Goal: Contribute content: Contribute content

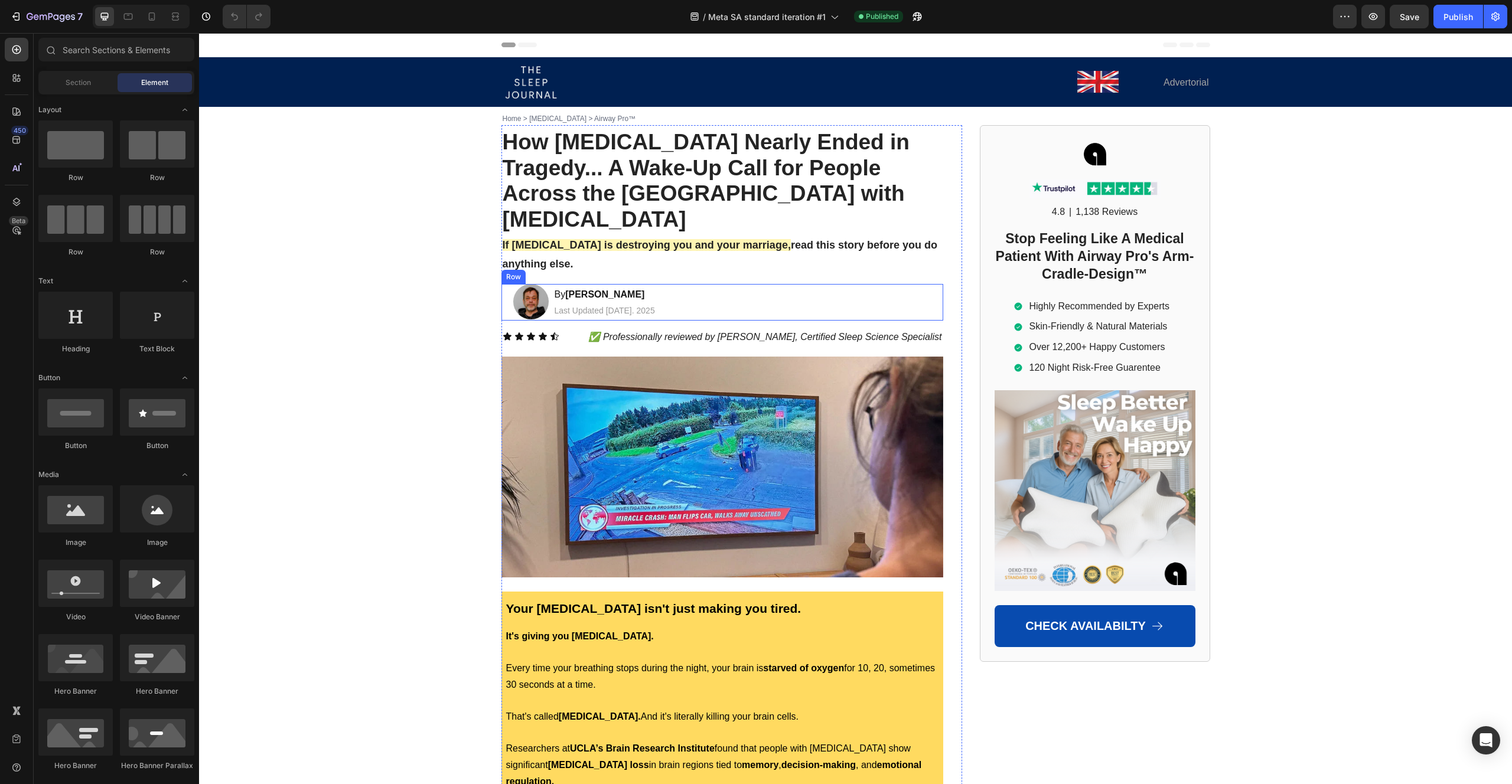
click at [688, 284] on div "Image By Steven R. Text Block Last Updated July 27. 2025 Text Block Row" at bounding box center [721, 302] width 442 height 37
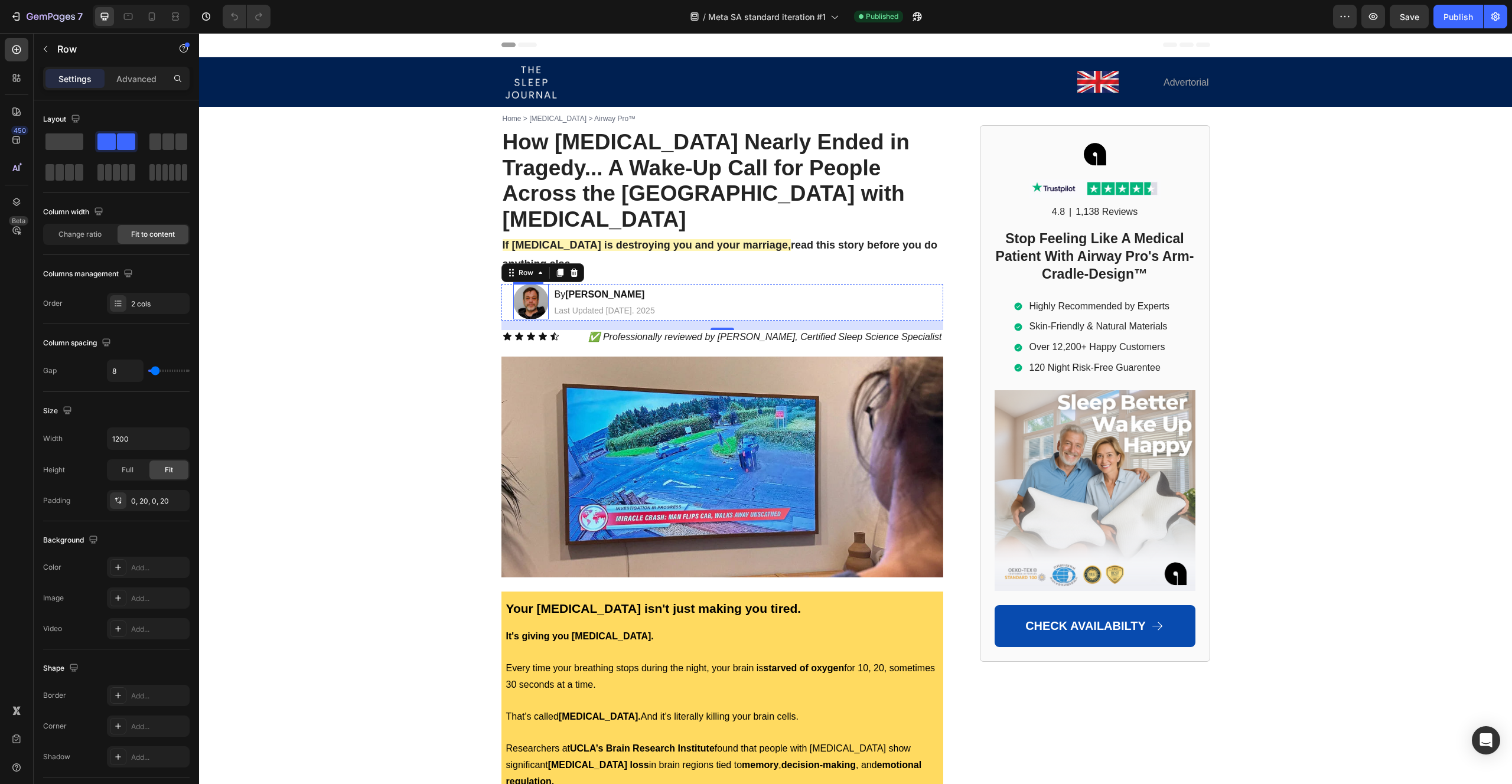
click at [527, 284] on img at bounding box center [531, 302] width 36 height 36
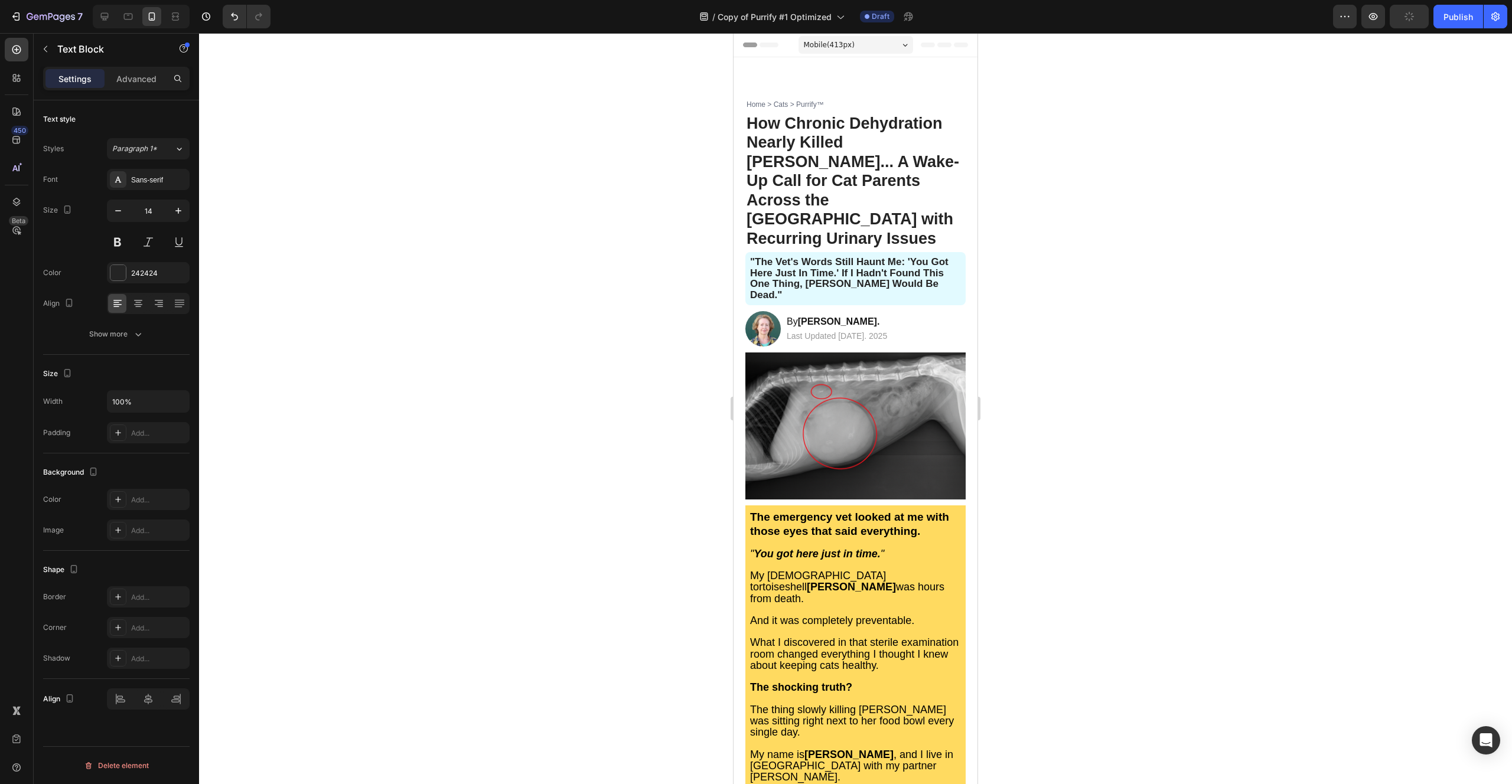
scroll to position [4842, 0]
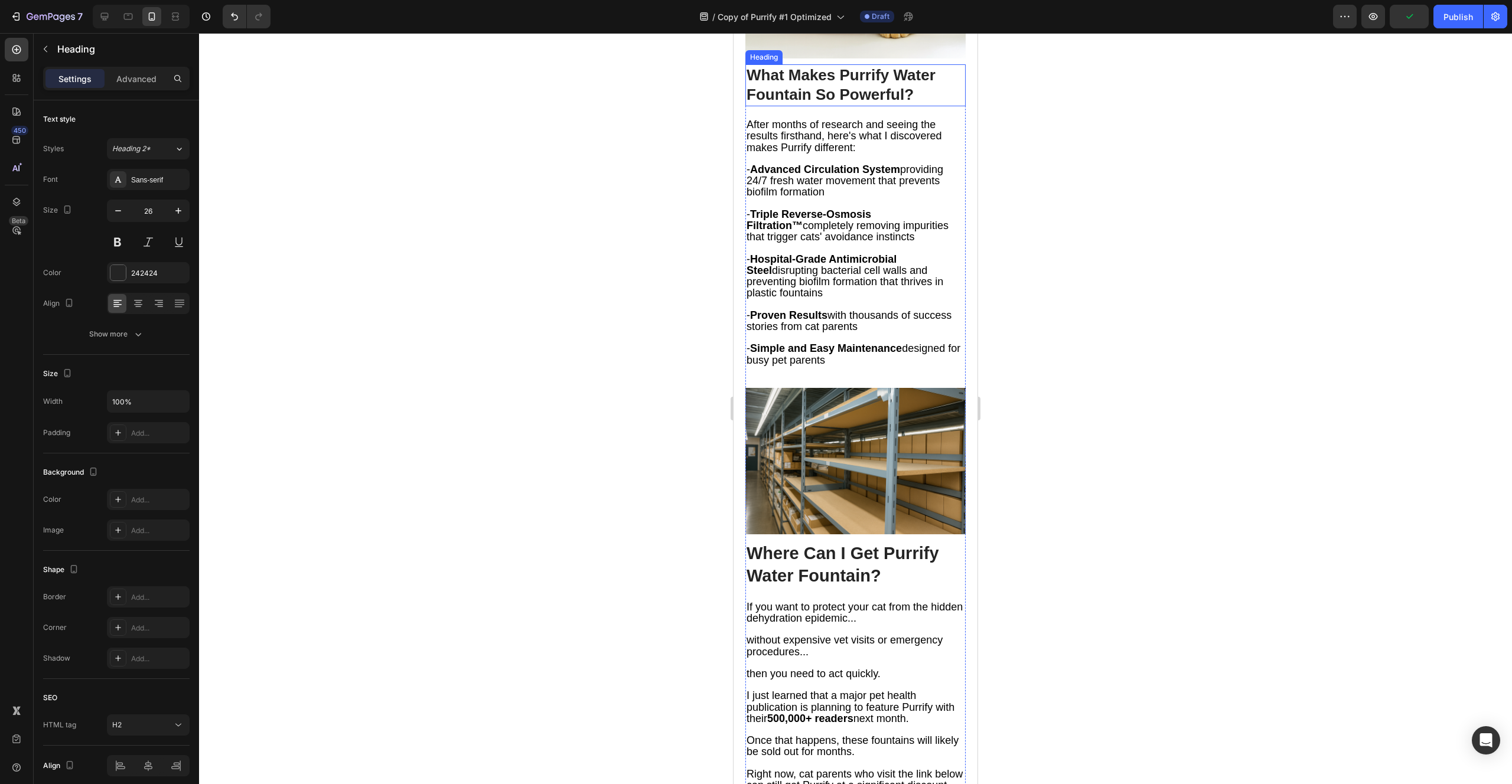
click at [839, 107] on h2 "What Makes Purrify Water Fountain So Powerful?" at bounding box center [854, 85] width 220 height 42
click at [839, 106] on p "What Makes Purrify Water Fountain So Powerful?" at bounding box center [855, 85] width 218 height 40
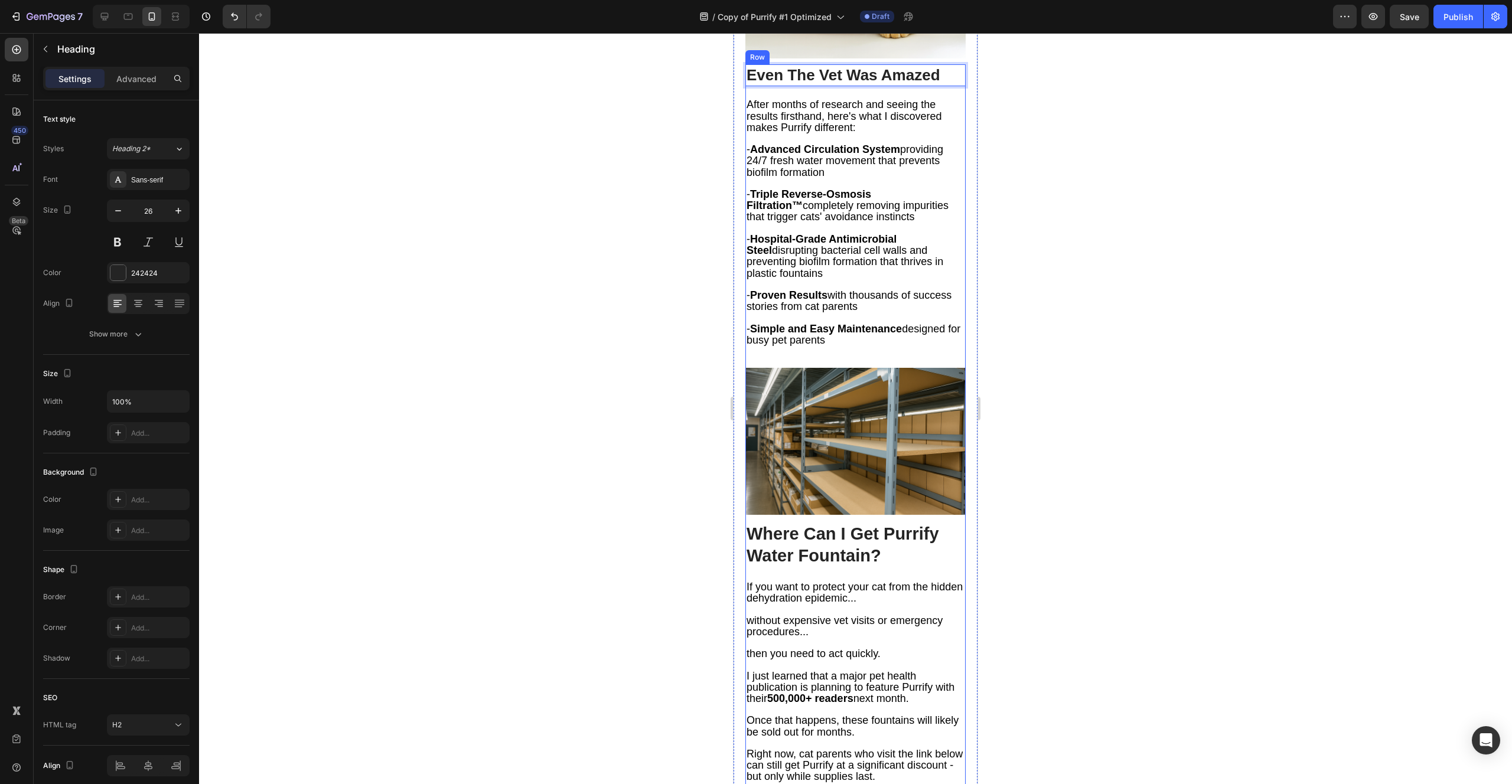
click at [829, 211] on strong "Triple Reverse-Osmosis Filtration™" at bounding box center [809, 200] width 125 height 23
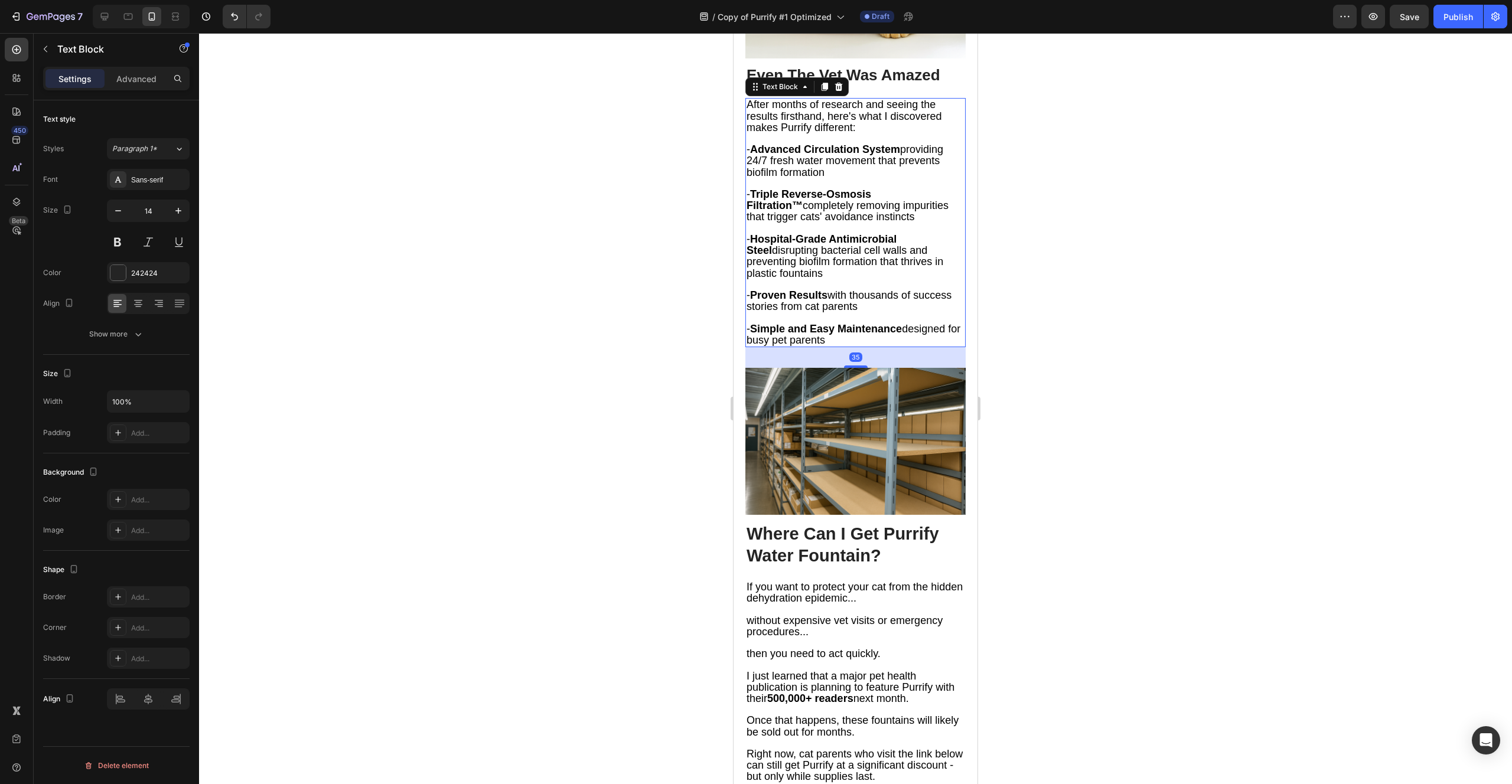
click at [829, 211] on strong "Triple Reverse-Osmosis Filtration™" at bounding box center [809, 200] width 125 height 23
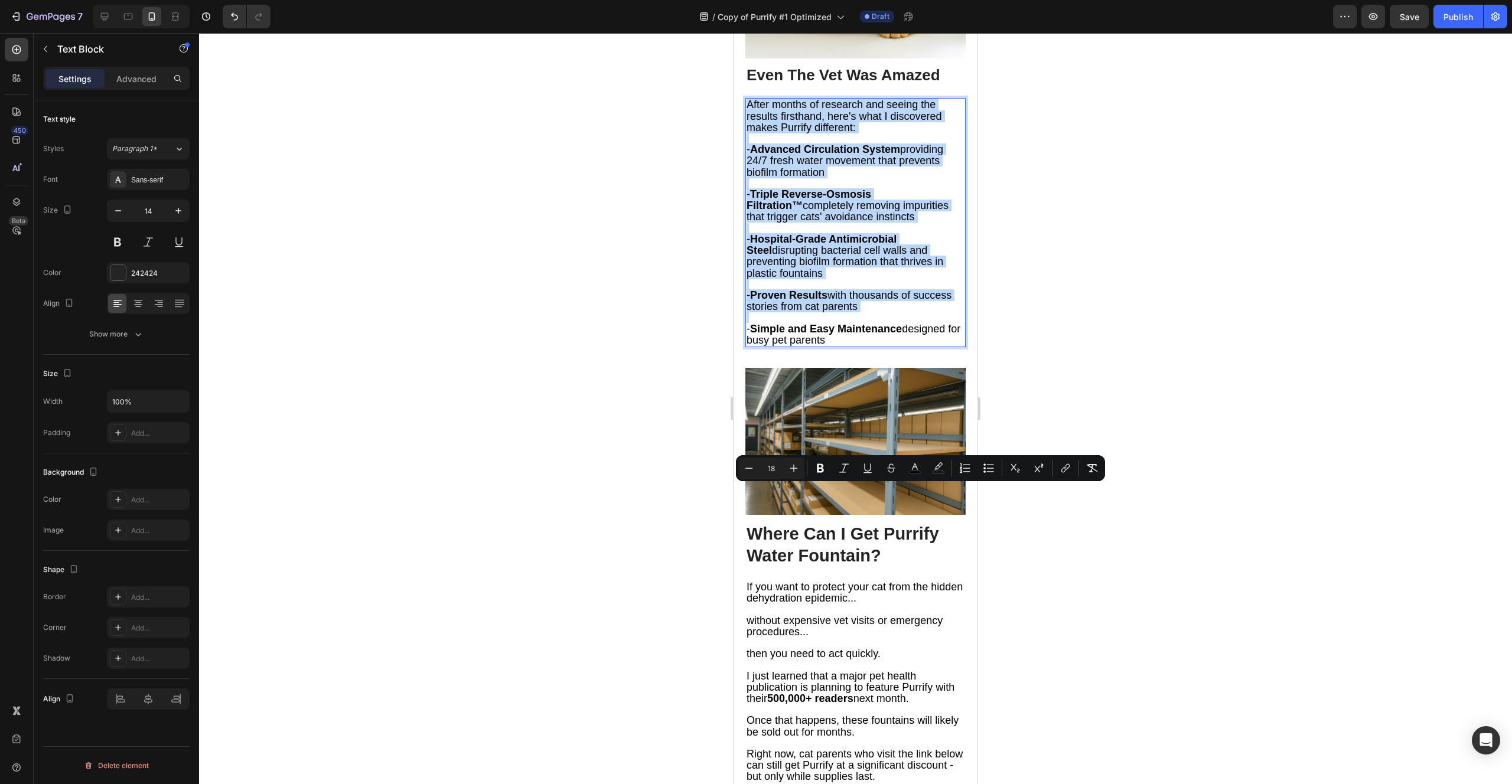
type input "11"
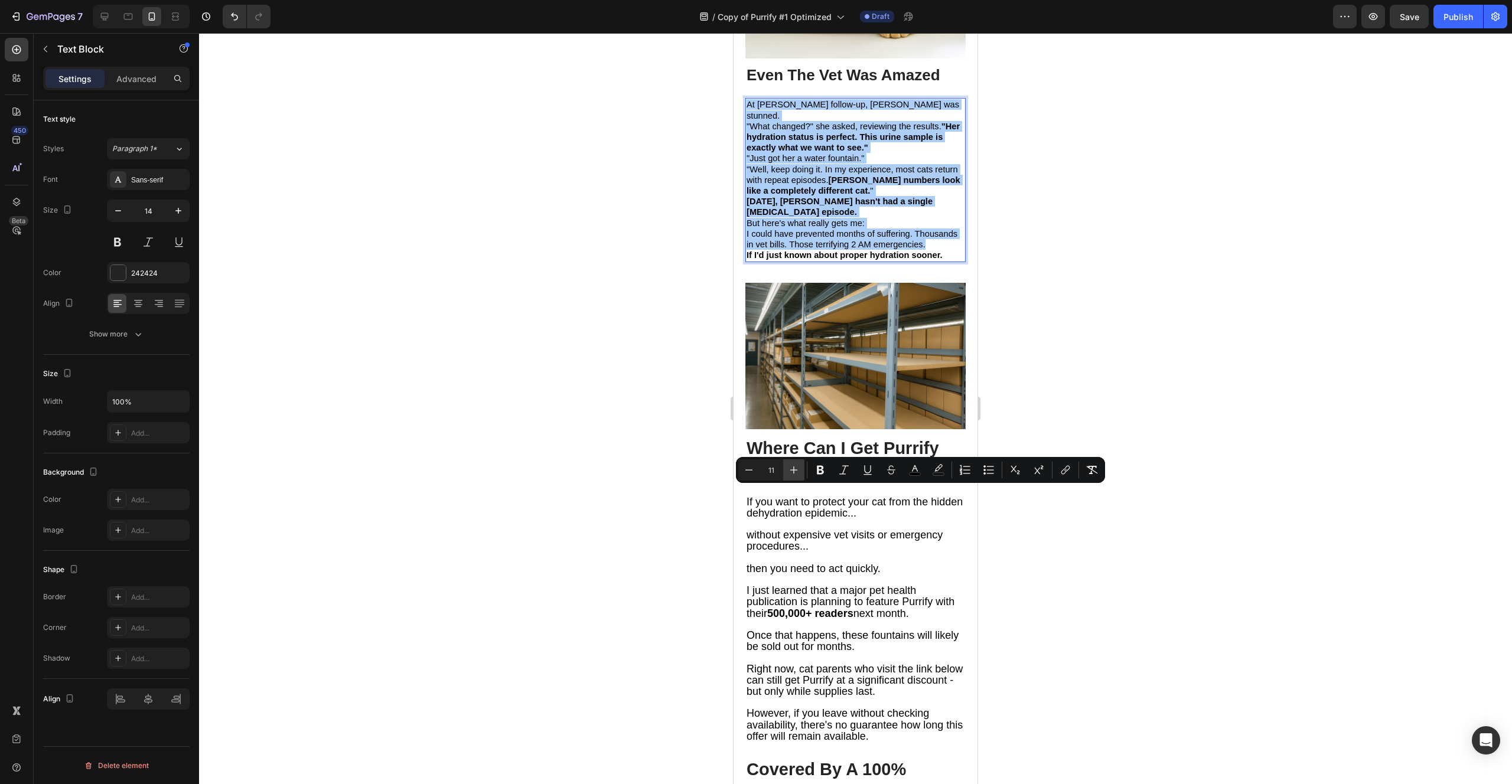
click at [799, 476] on button "Plus" at bounding box center [794, 470] width 22 height 22
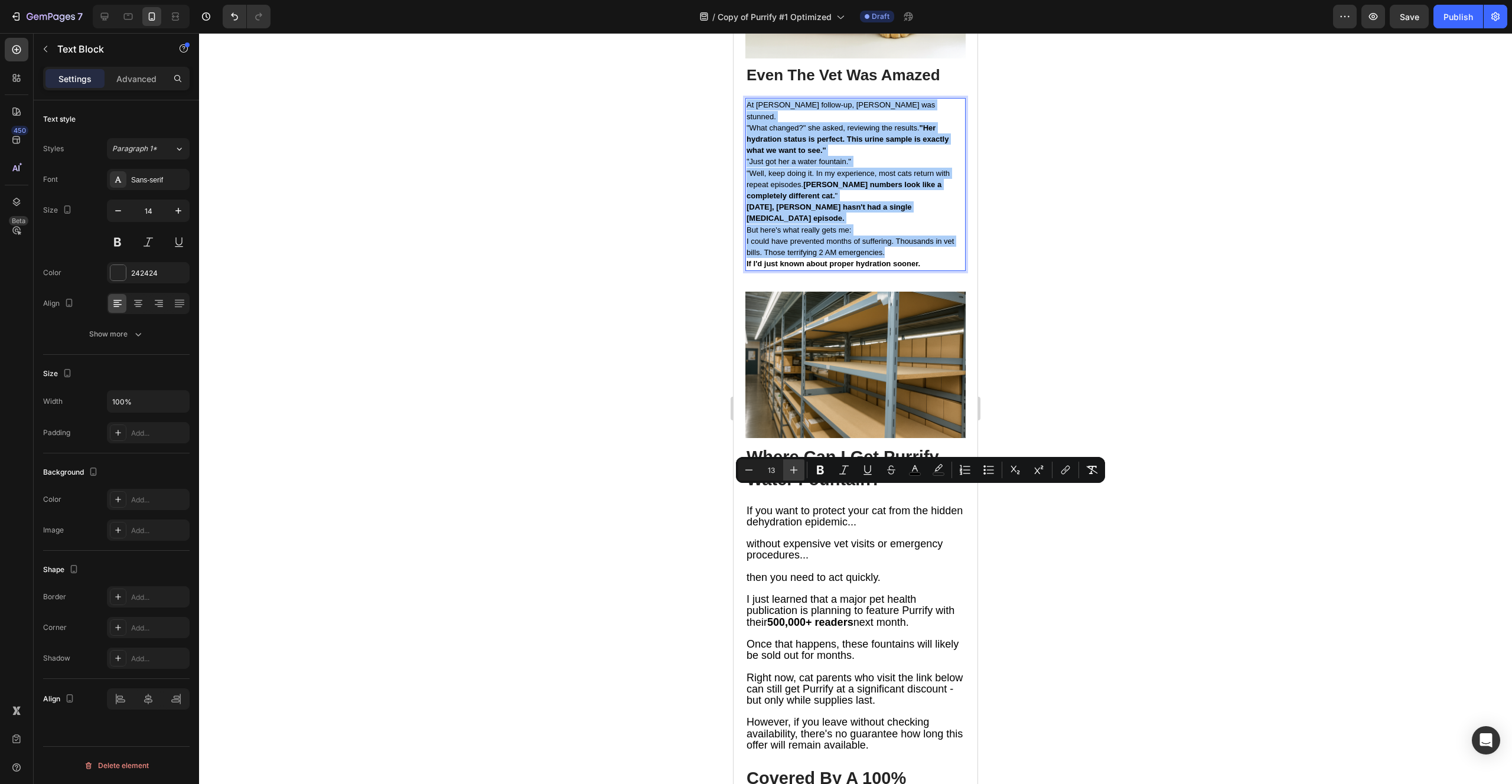
click at [799, 476] on button "Plus" at bounding box center [794, 470] width 22 height 22
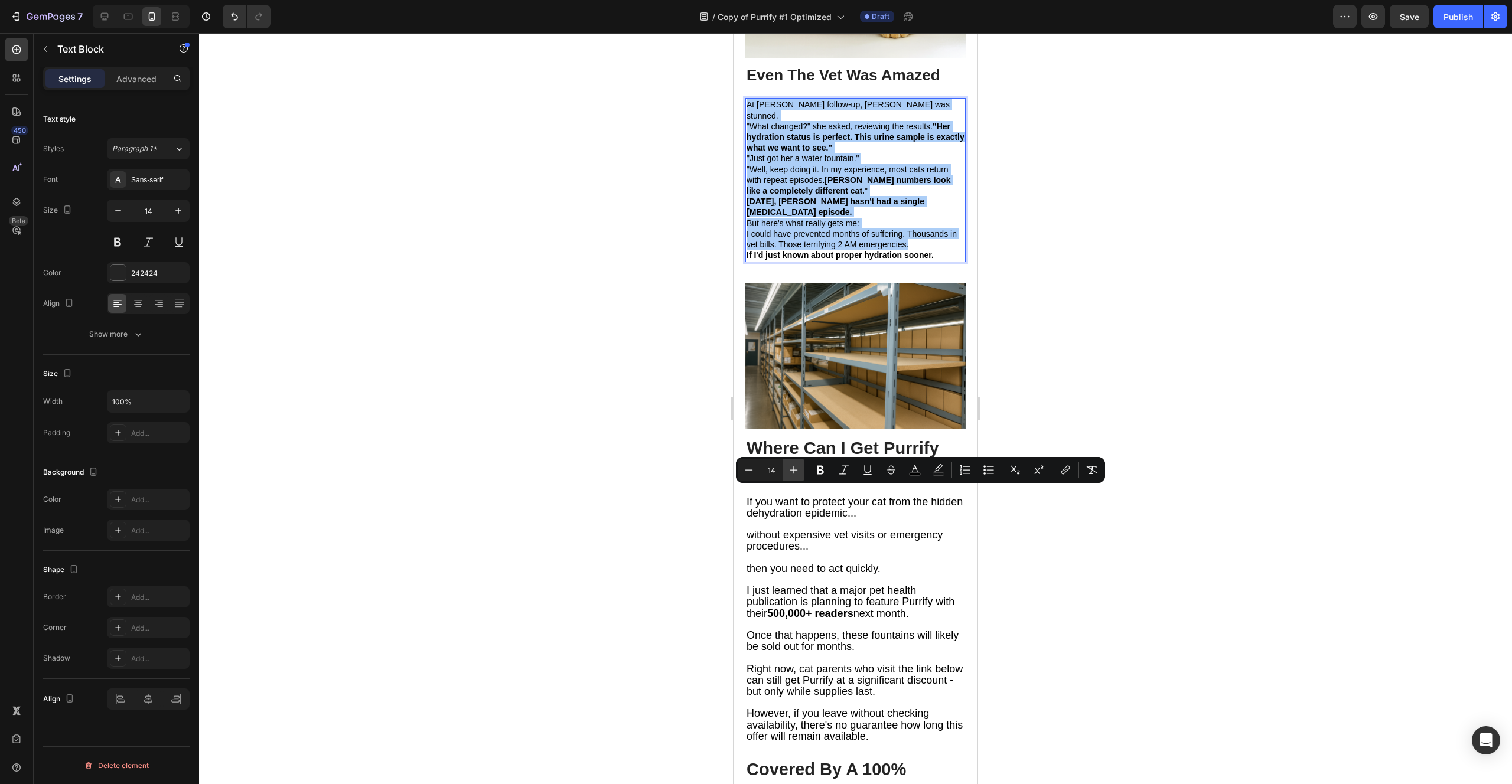
click at [799, 476] on button "Plus" at bounding box center [794, 470] width 22 height 22
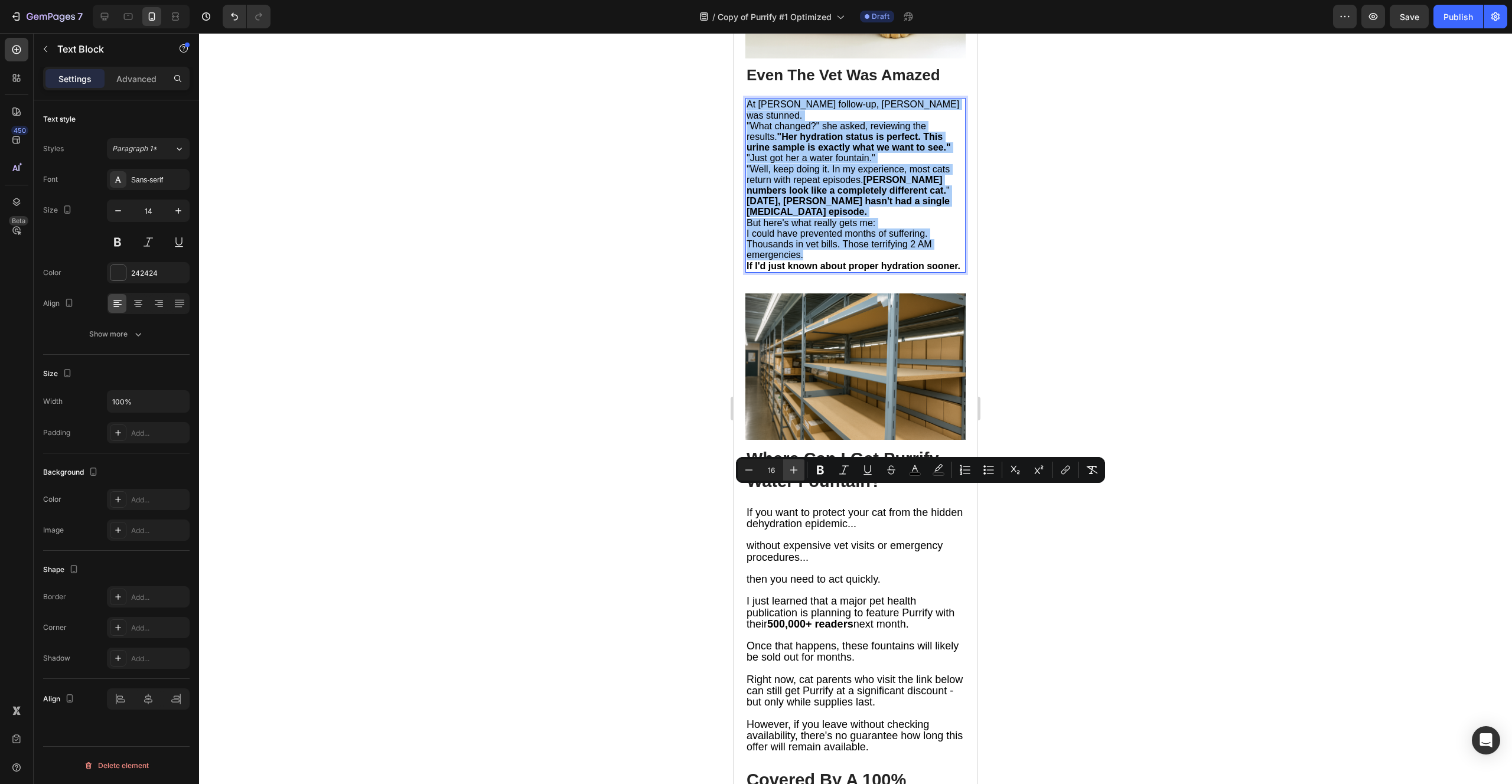
click at [799, 476] on button "Plus" at bounding box center [794, 470] width 22 height 22
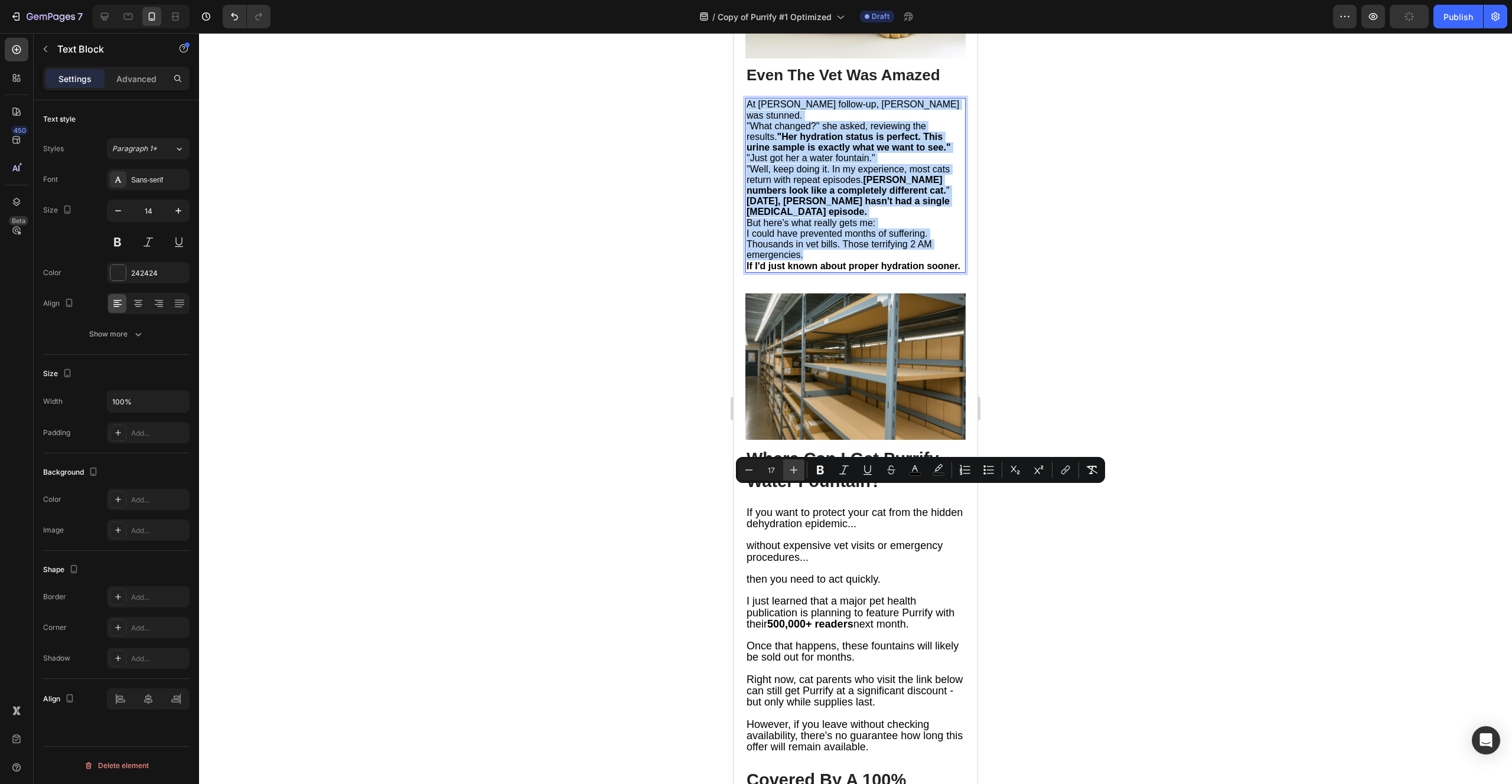
type input "18"
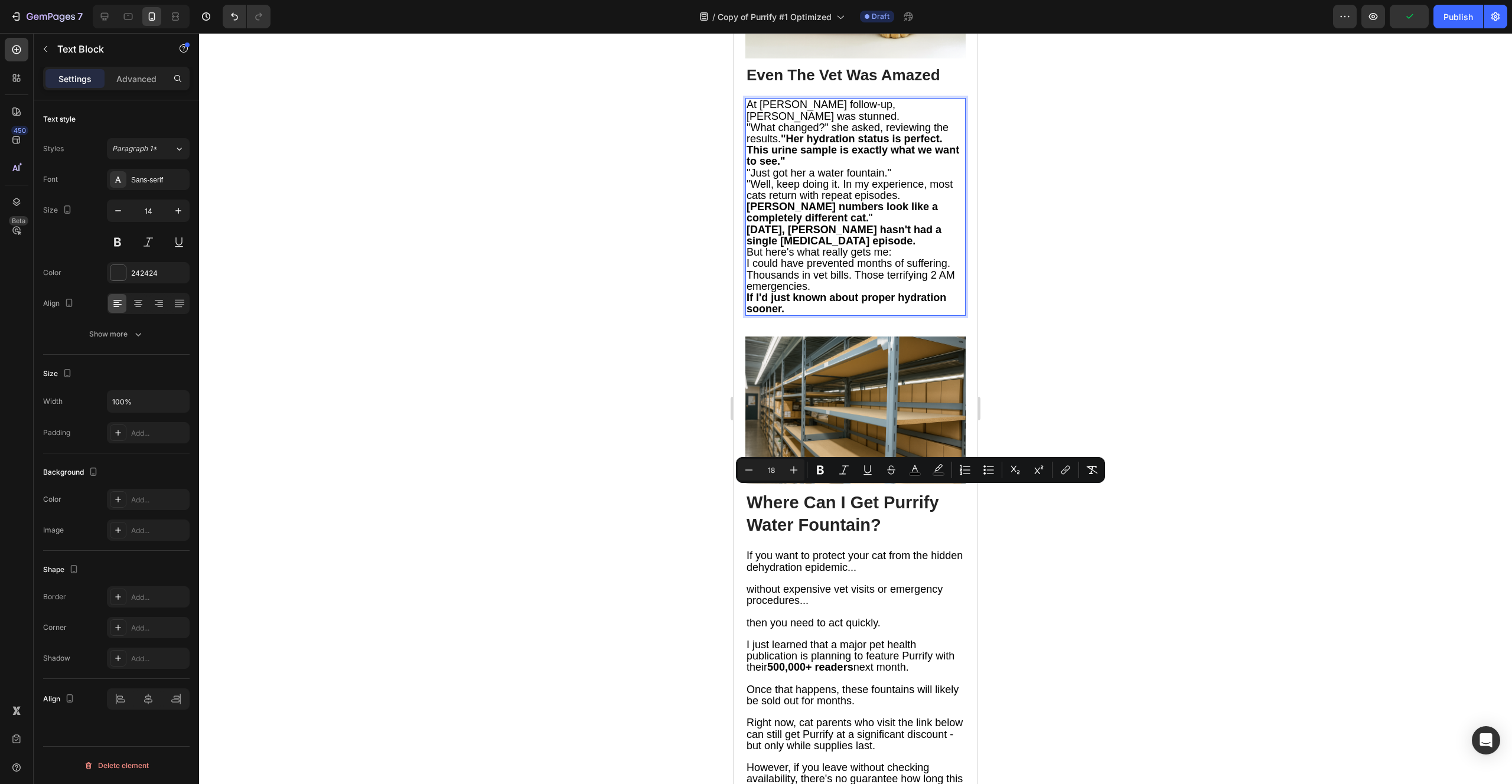
click at [783, 167] on strong ""Her hydration status is perfect. This urine sample is exactly what we want to …" at bounding box center [853, 150] width 213 height 35
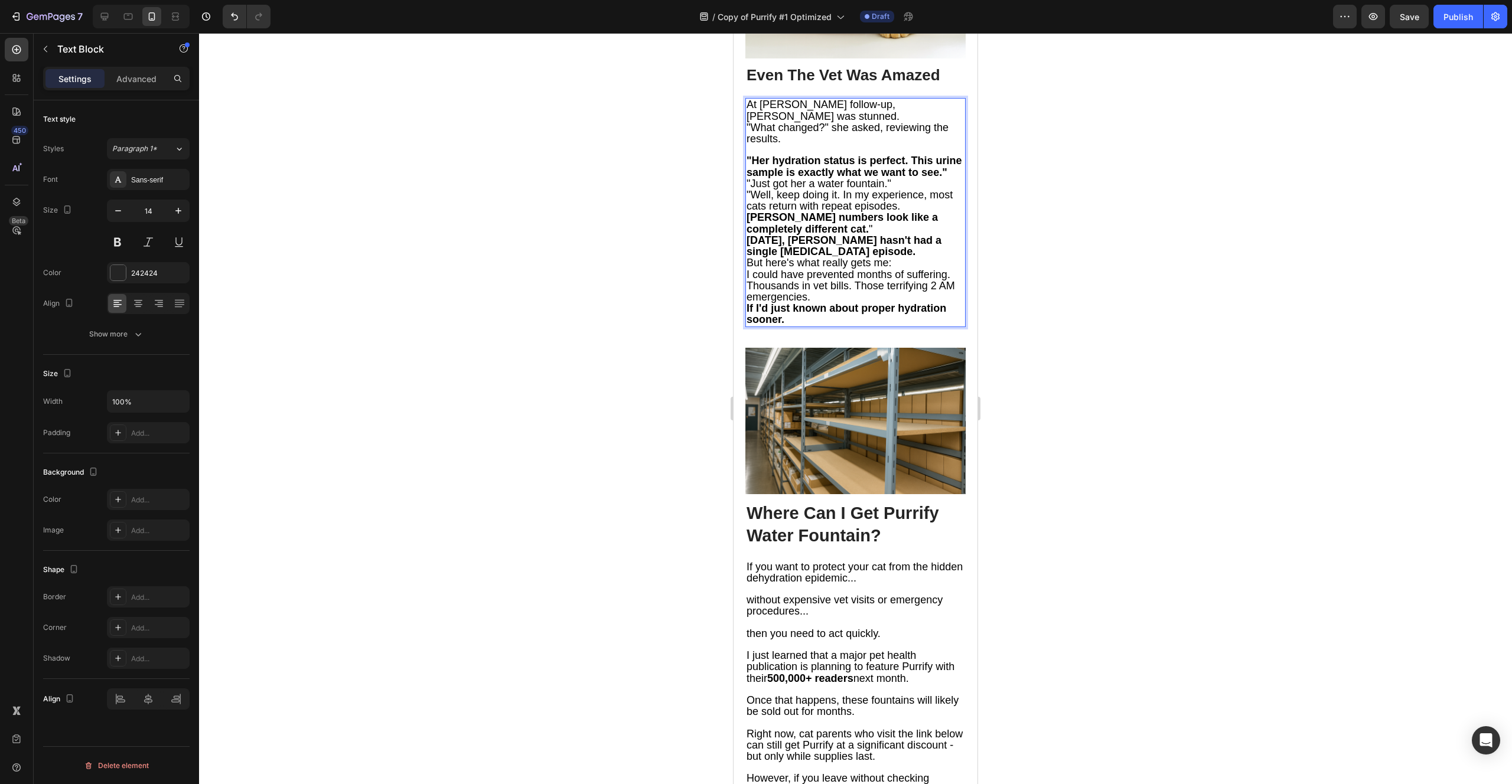
click at [845, 144] on p ""What changed?" she asked, reviewing the results." at bounding box center [855, 133] width 218 height 23
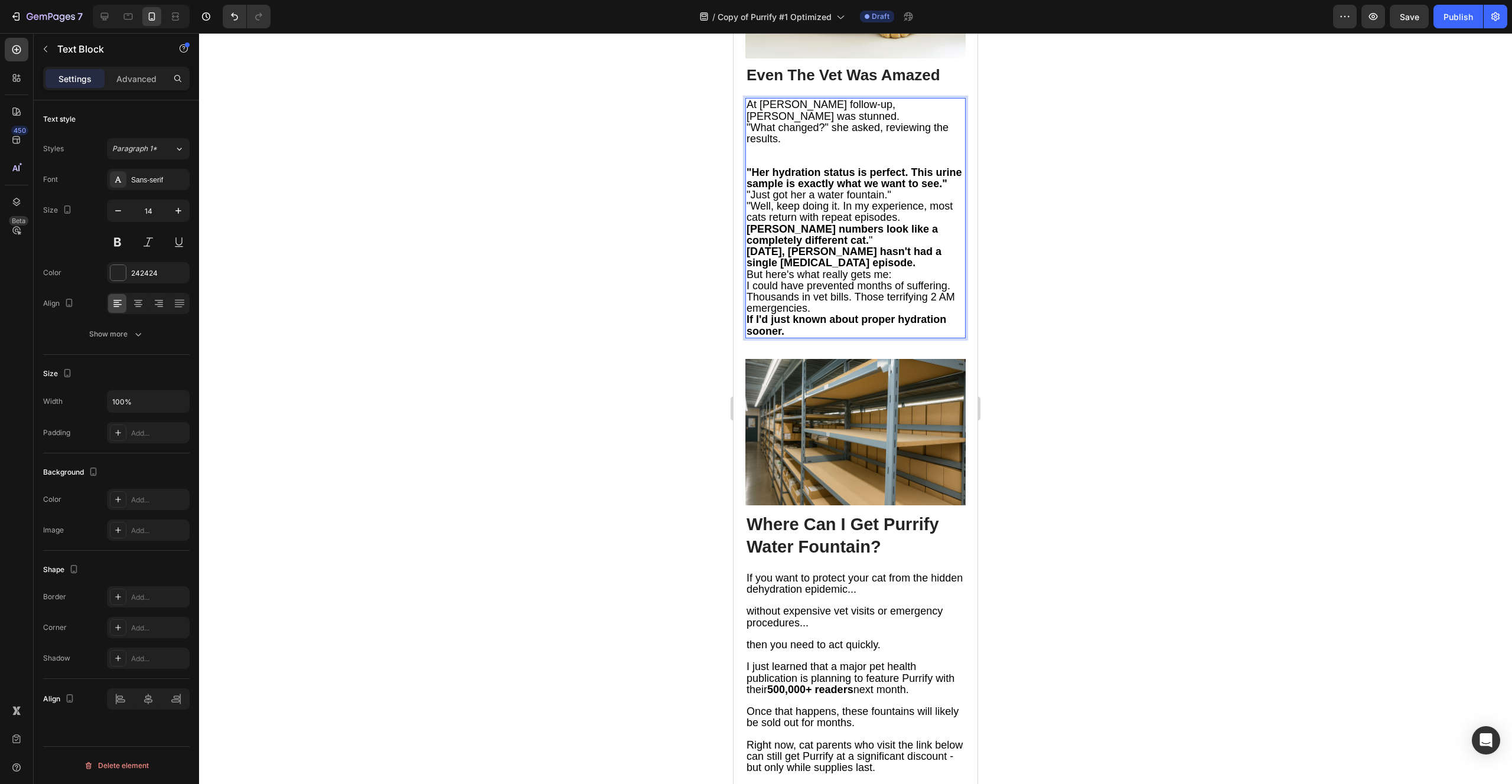
click at [854, 189] on p ""Her hydration status is perfect. This urine sample is exactly what we want to …" at bounding box center [855, 178] width 218 height 23
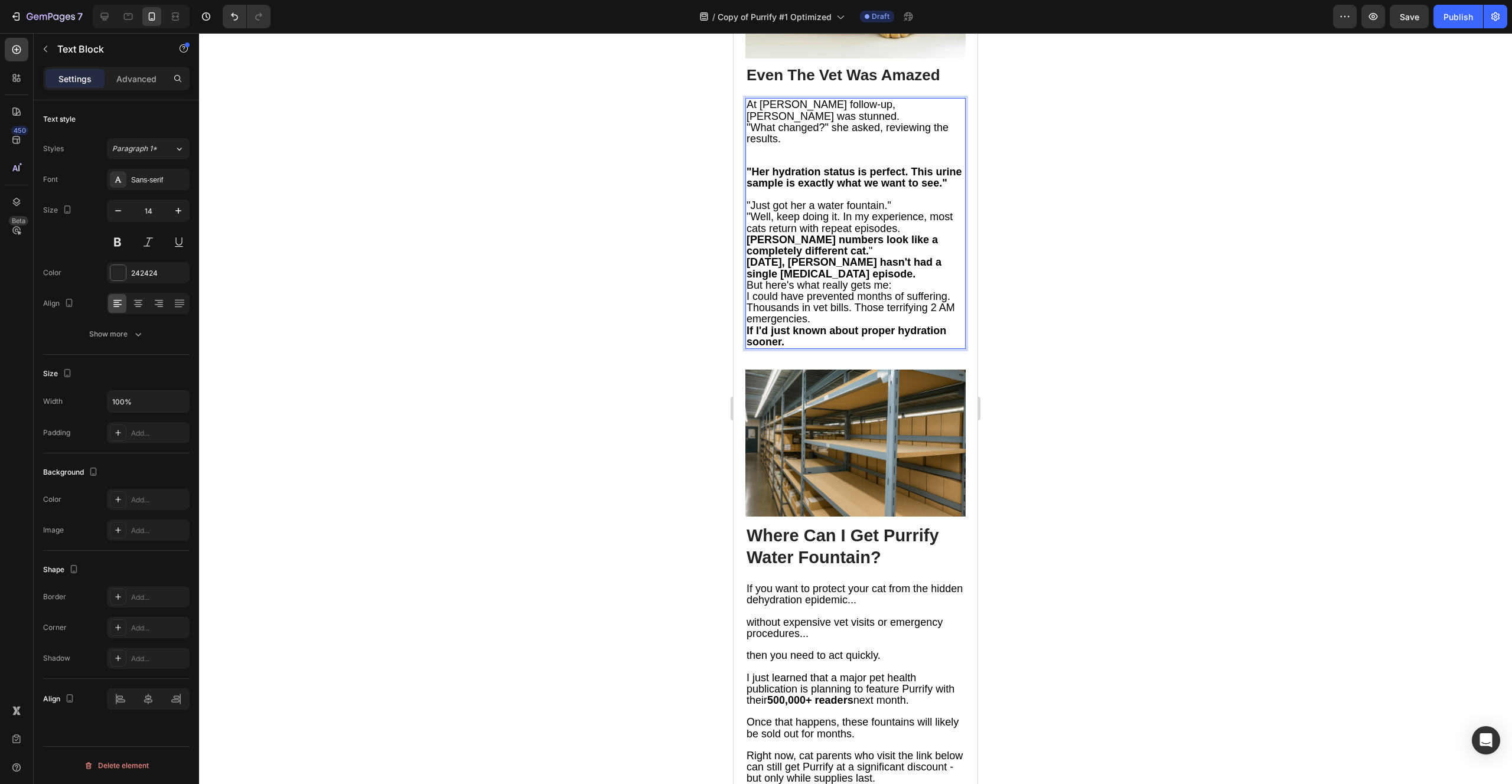
click at [904, 211] on p ""Just got her a water fountain."" at bounding box center [855, 205] width 218 height 11
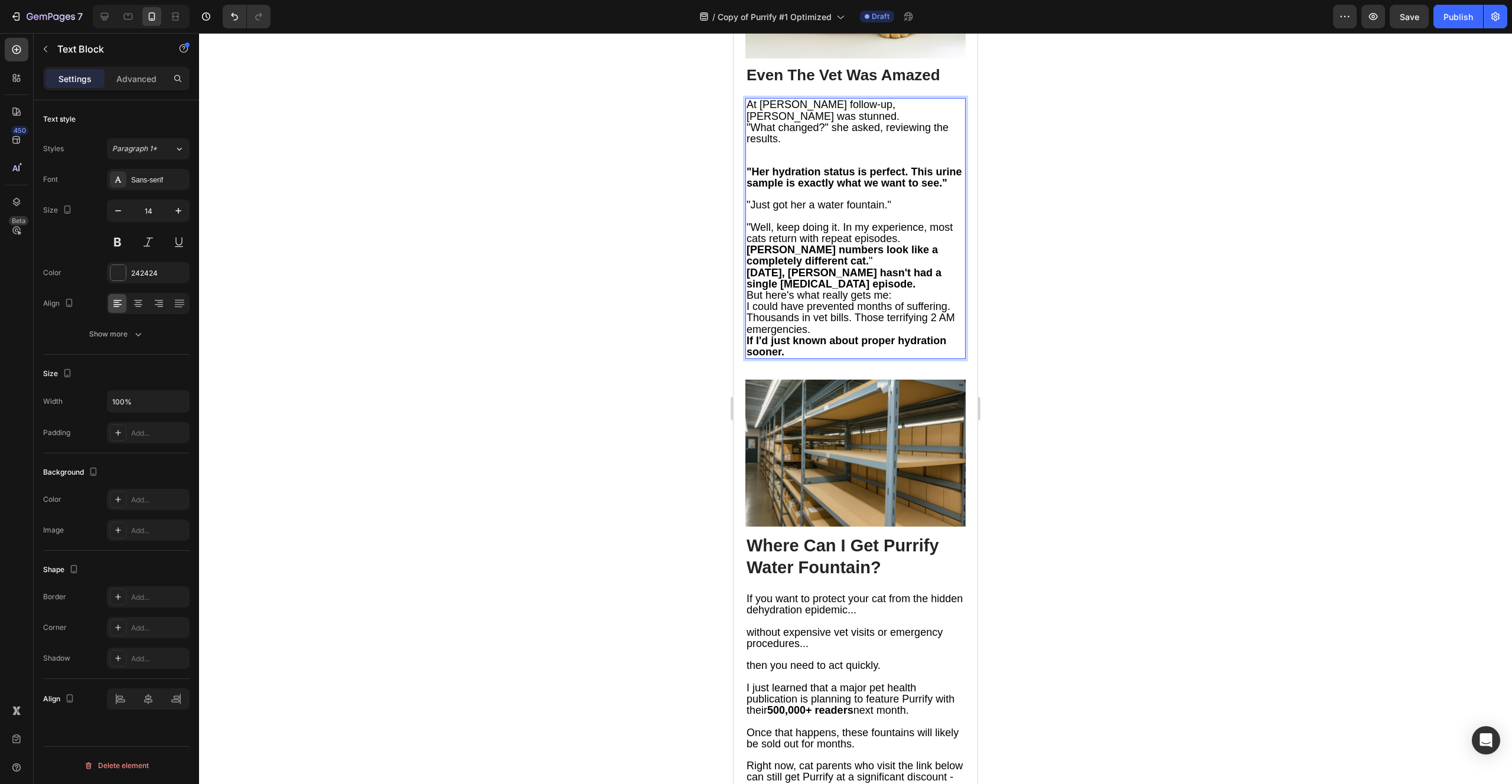
click at [876, 267] on p ""Well, keep doing it. In my experience, most cats return with repeat episodes. …" at bounding box center [855, 245] width 218 height 45
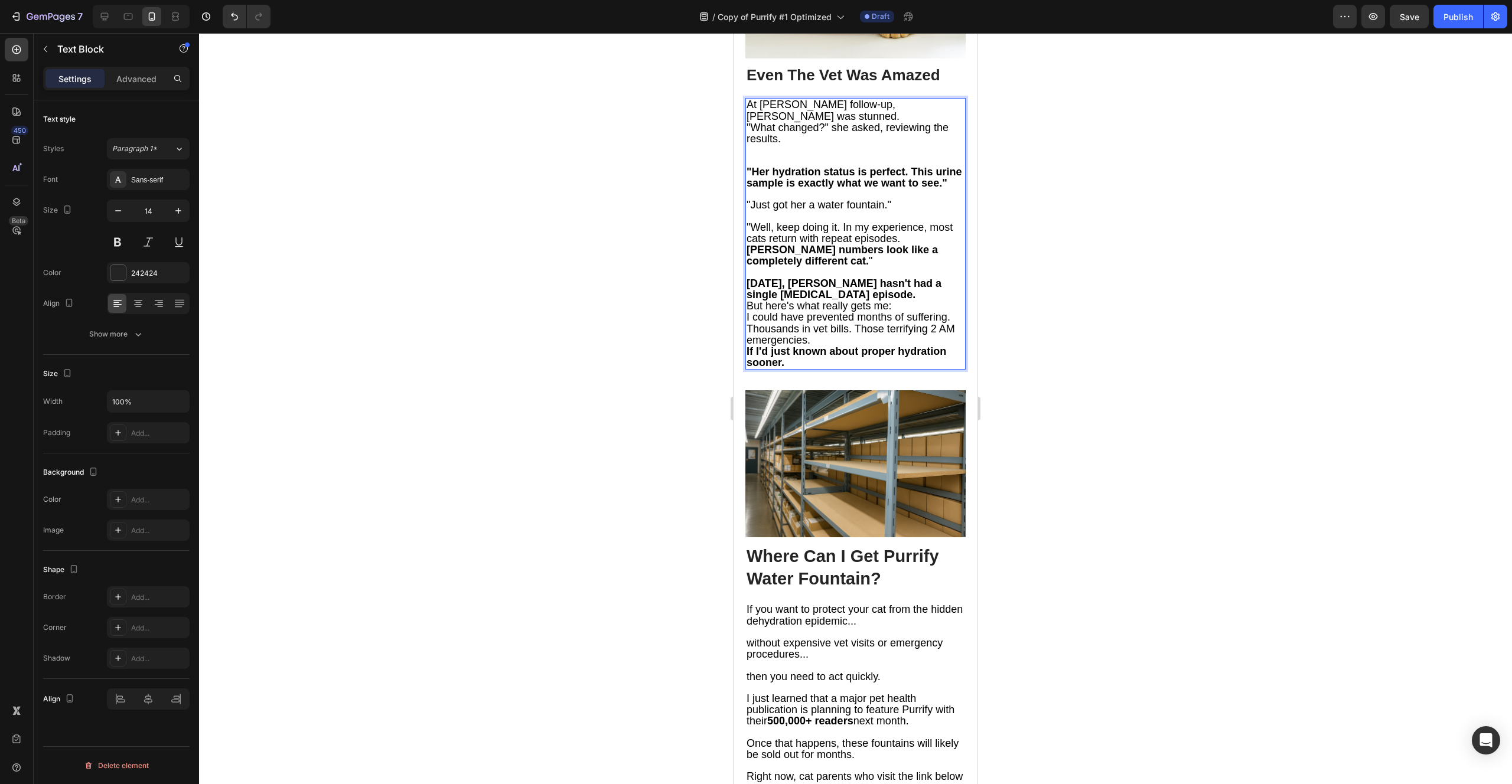
click at [890, 300] on p "[DATE], [PERSON_NAME] hasn't had a single [MEDICAL_DATA] episode." at bounding box center [855, 289] width 218 height 23
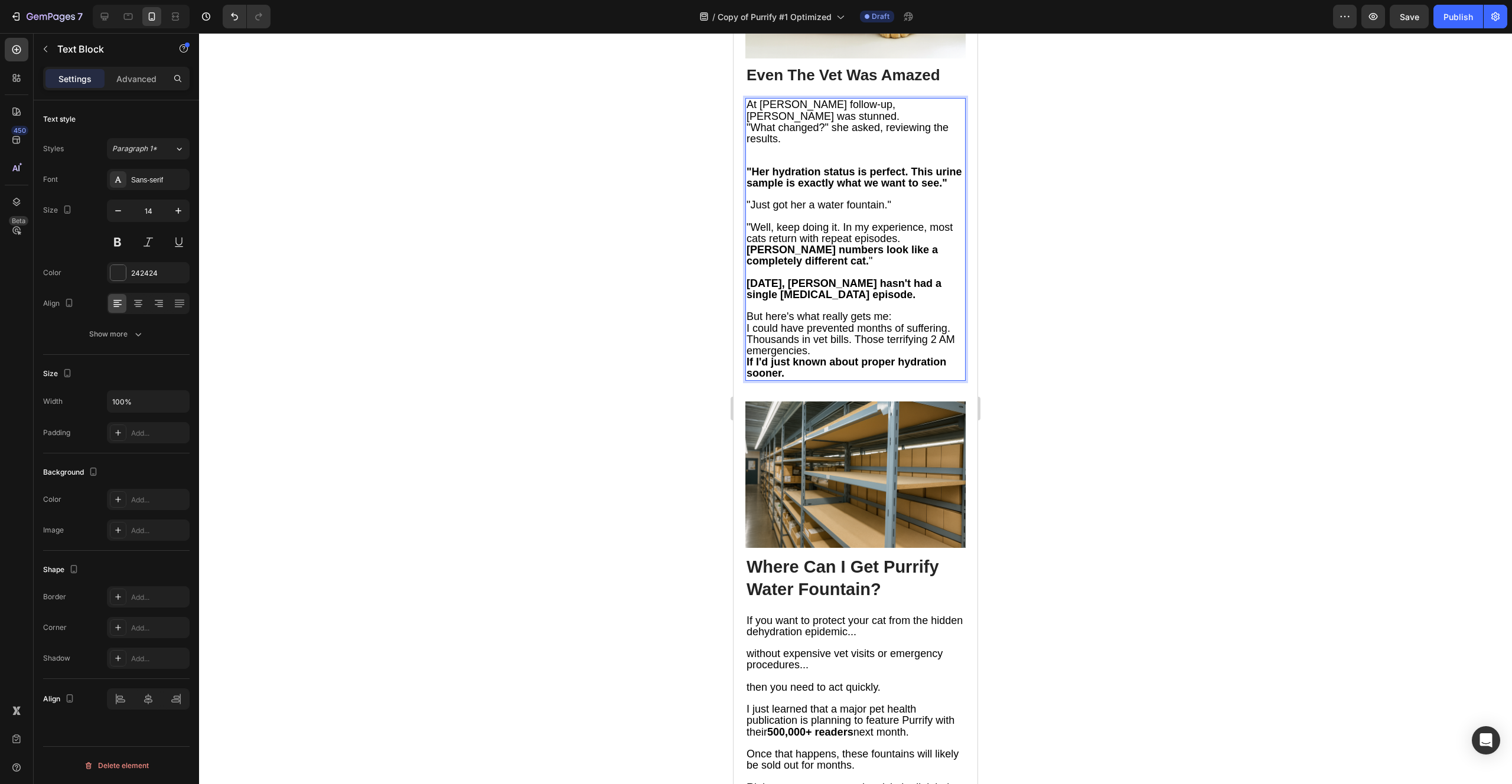
click at [898, 323] on p "But here's what really gets me:" at bounding box center [855, 317] width 218 height 11
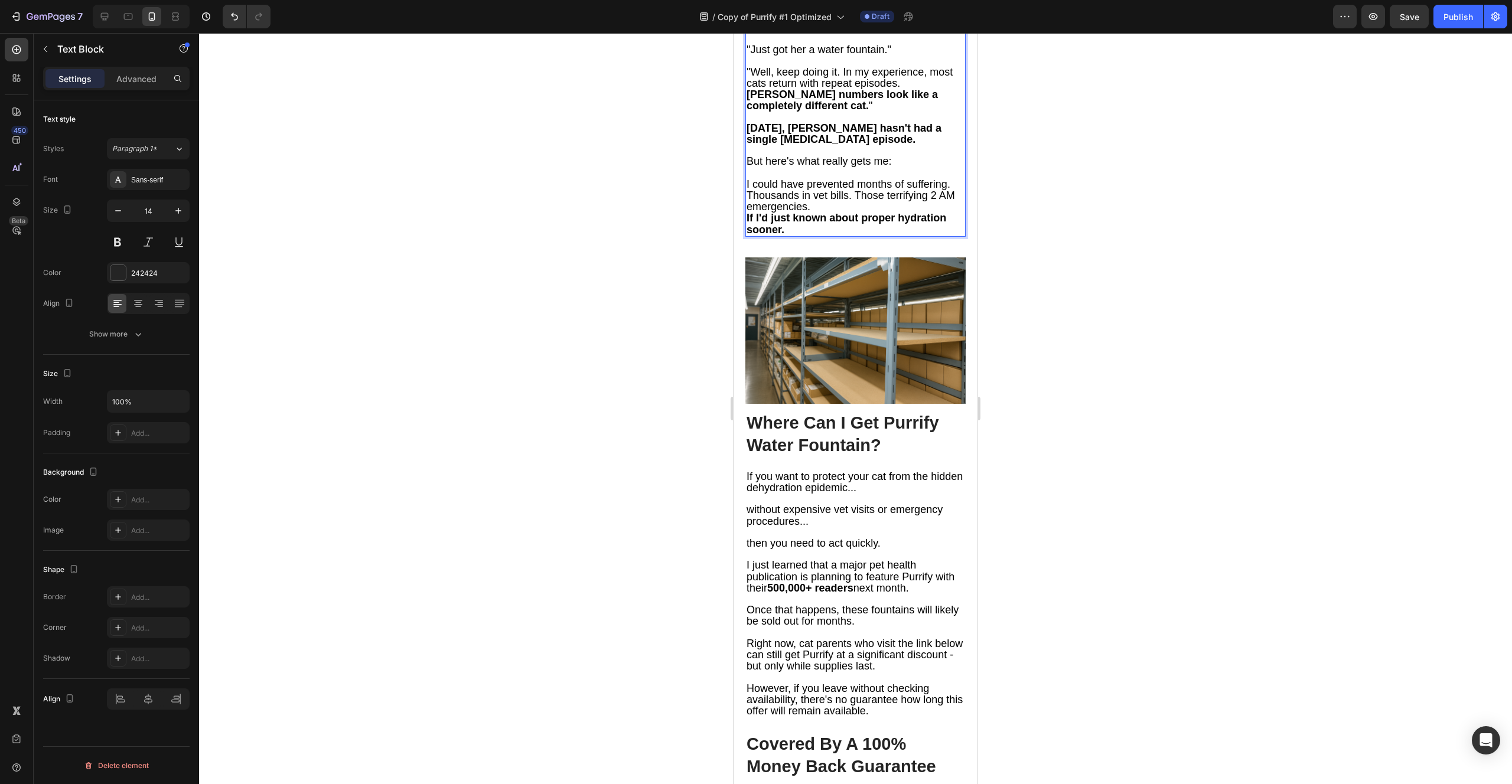
scroll to position [4998, 0]
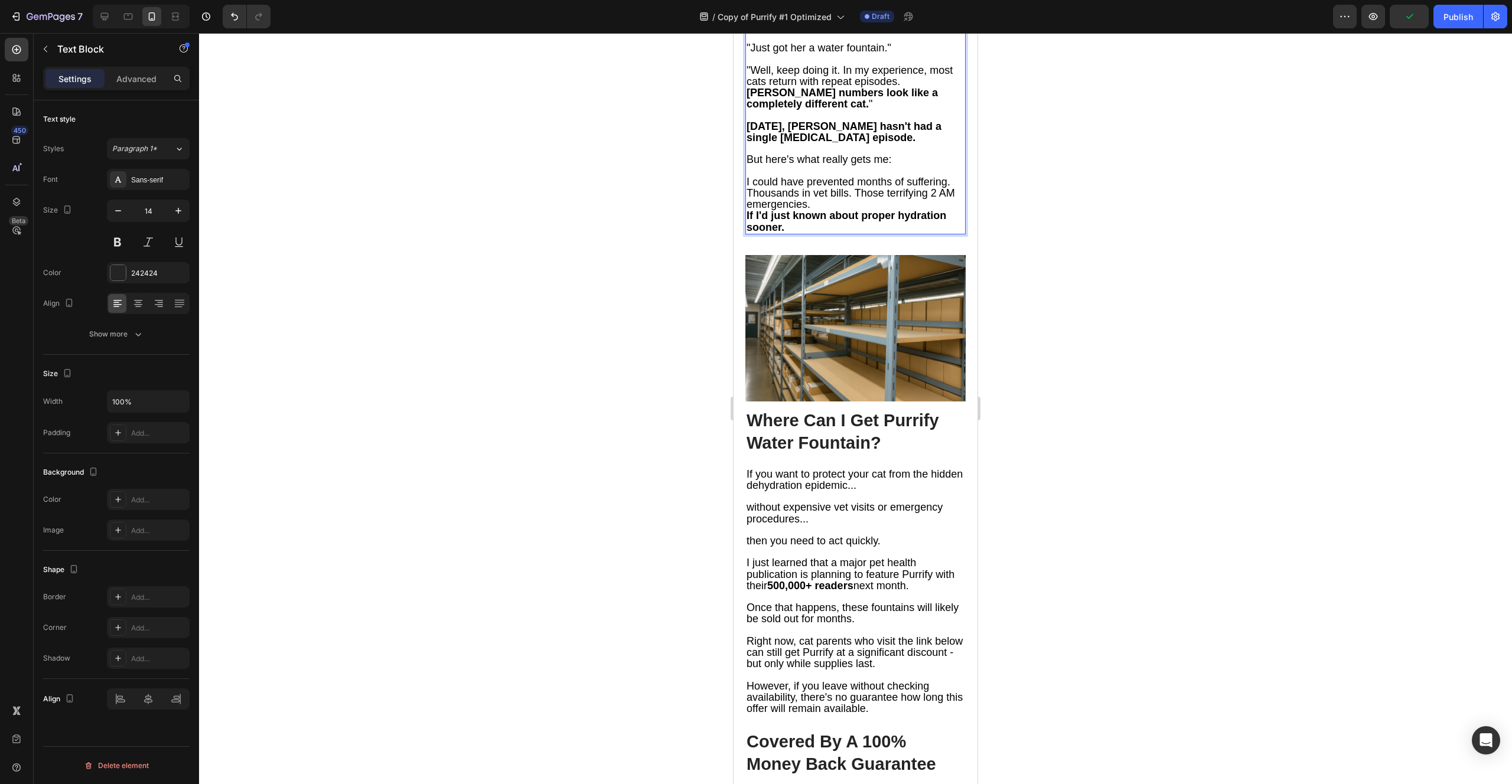
click at [852, 211] on p "I could have prevented months of suffering. Thousands in vet bills. Those terri…" at bounding box center [855, 193] width 218 height 35
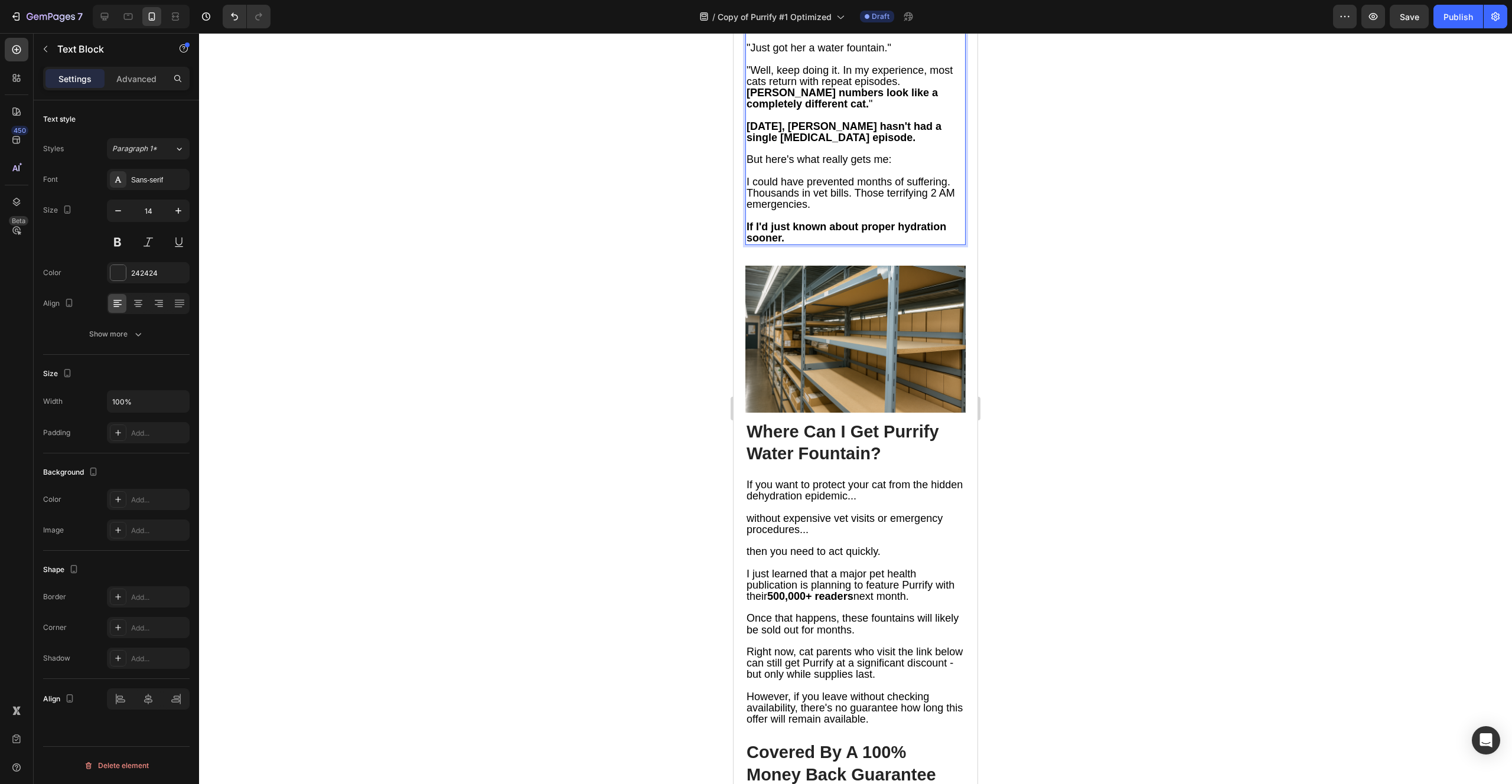
click at [856, 210] on span "I could have prevented months of suffering. Thousands in vet bills. Those terri…" at bounding box center [851, 193] width 208 height 35
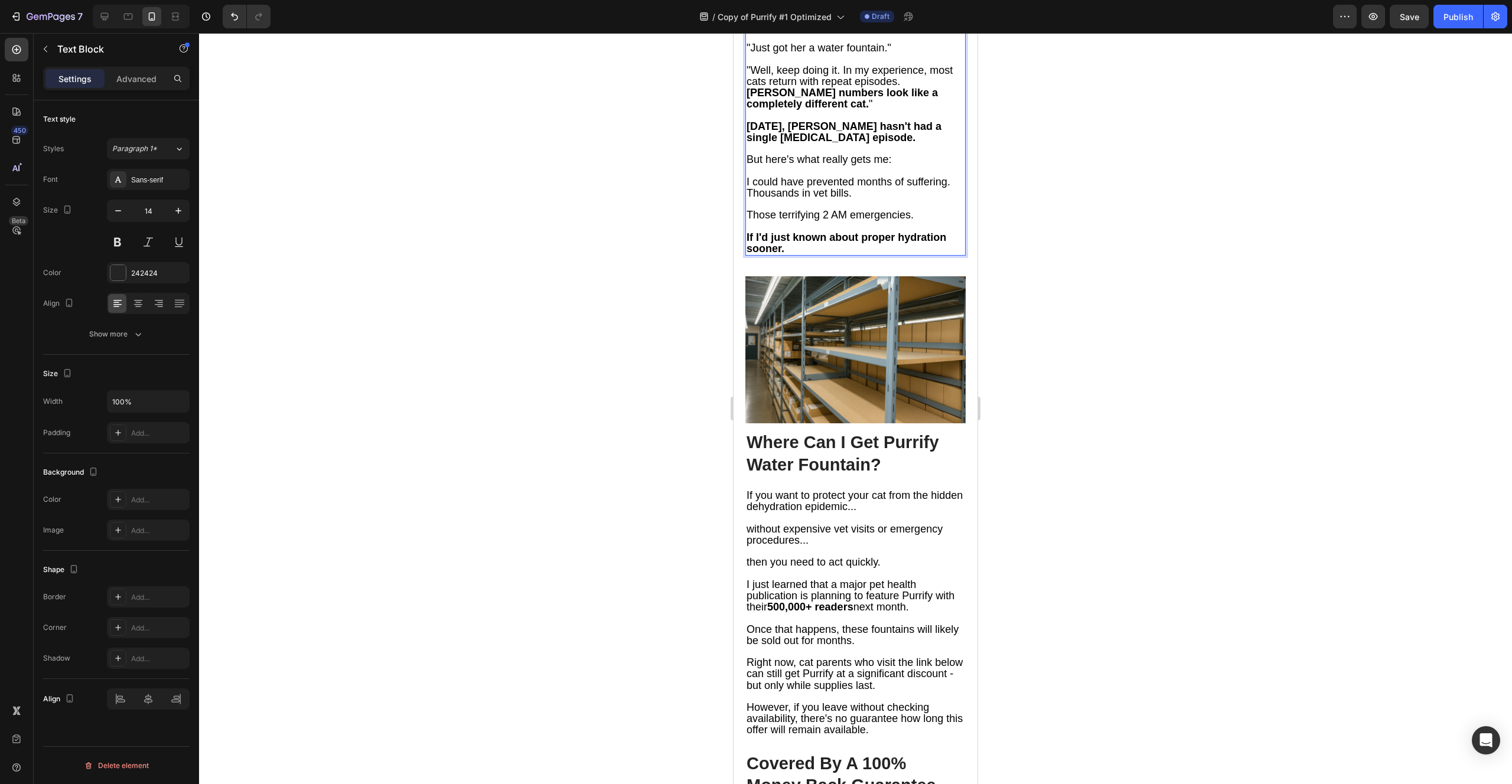
click at [748, 199] on span "I could have prevented months of suffering. Thousands in vet bills." at bounding box center [848, 188] width 204 height 23
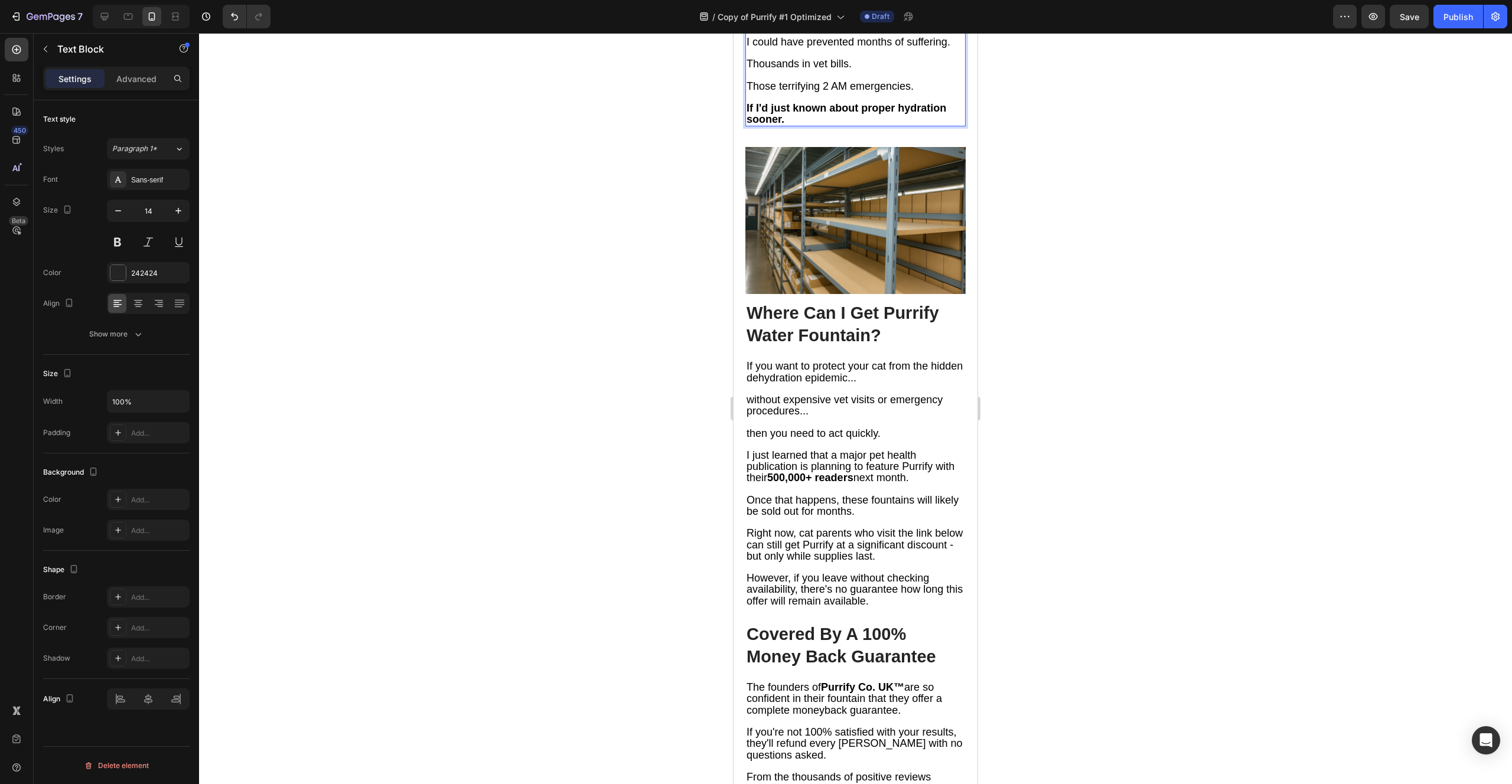
scroll to position [5139, 0]
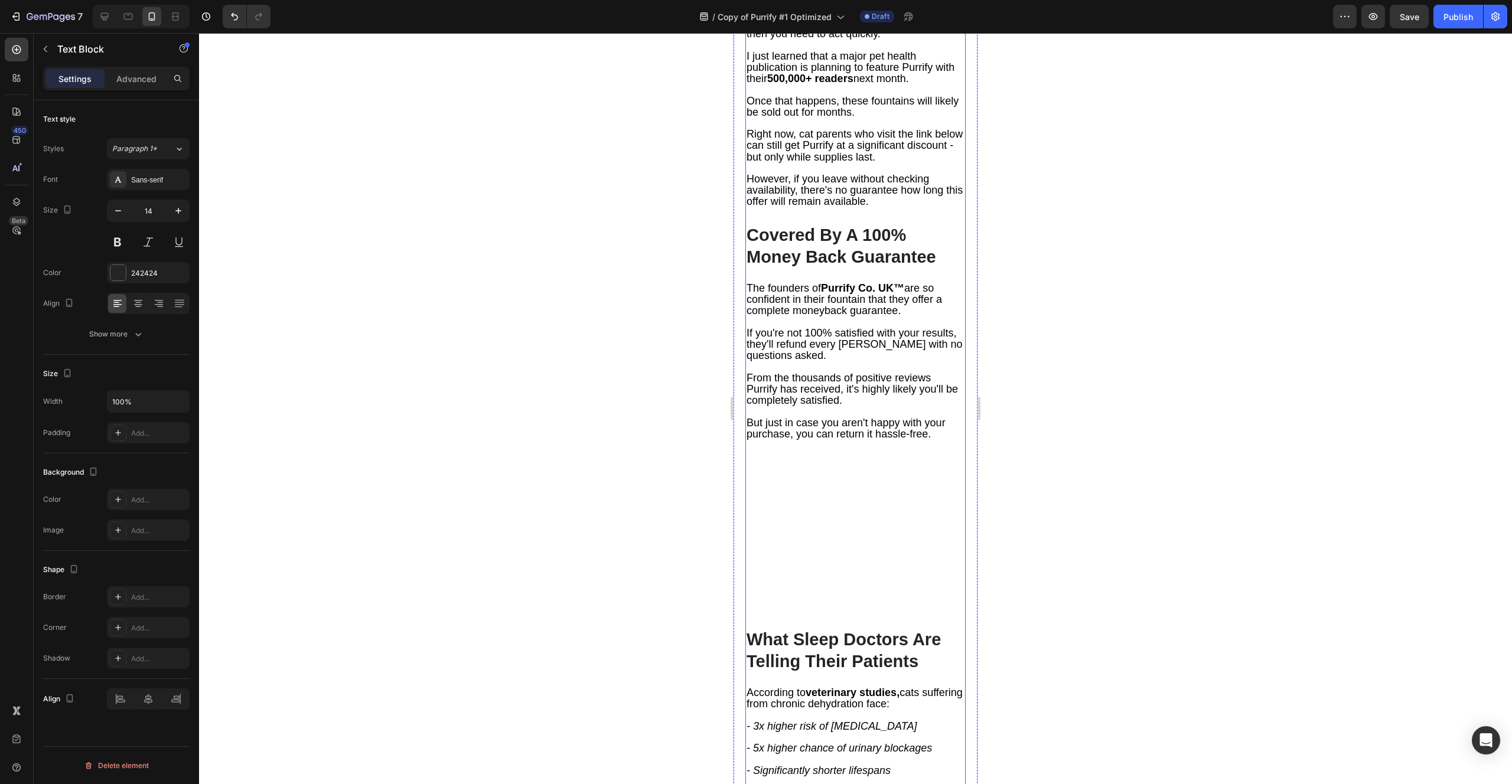
scroll to position [5527, 0]
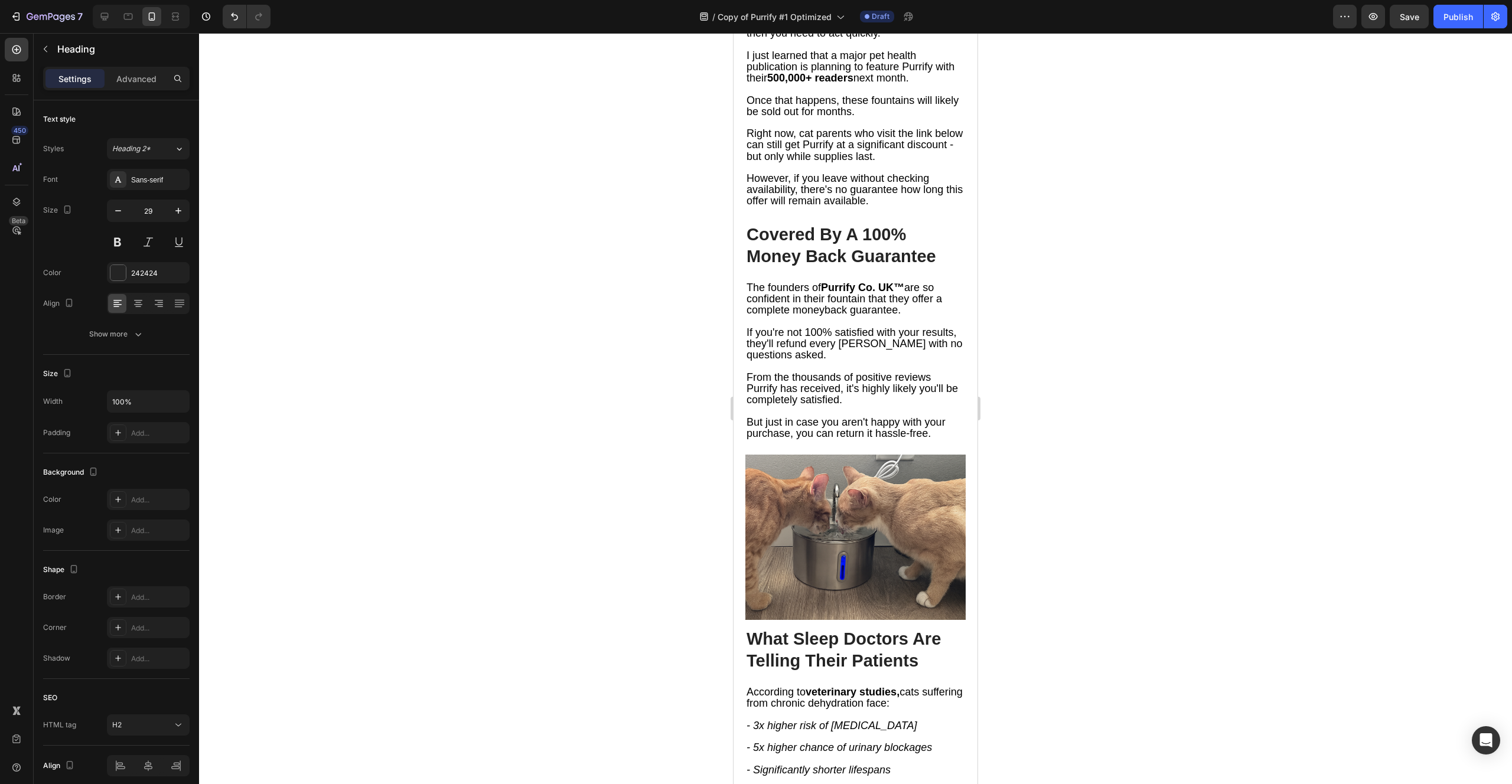
click at [801, 83] on strong "500,000+ readers" at bounding box center [810, 78] width 86 height 12
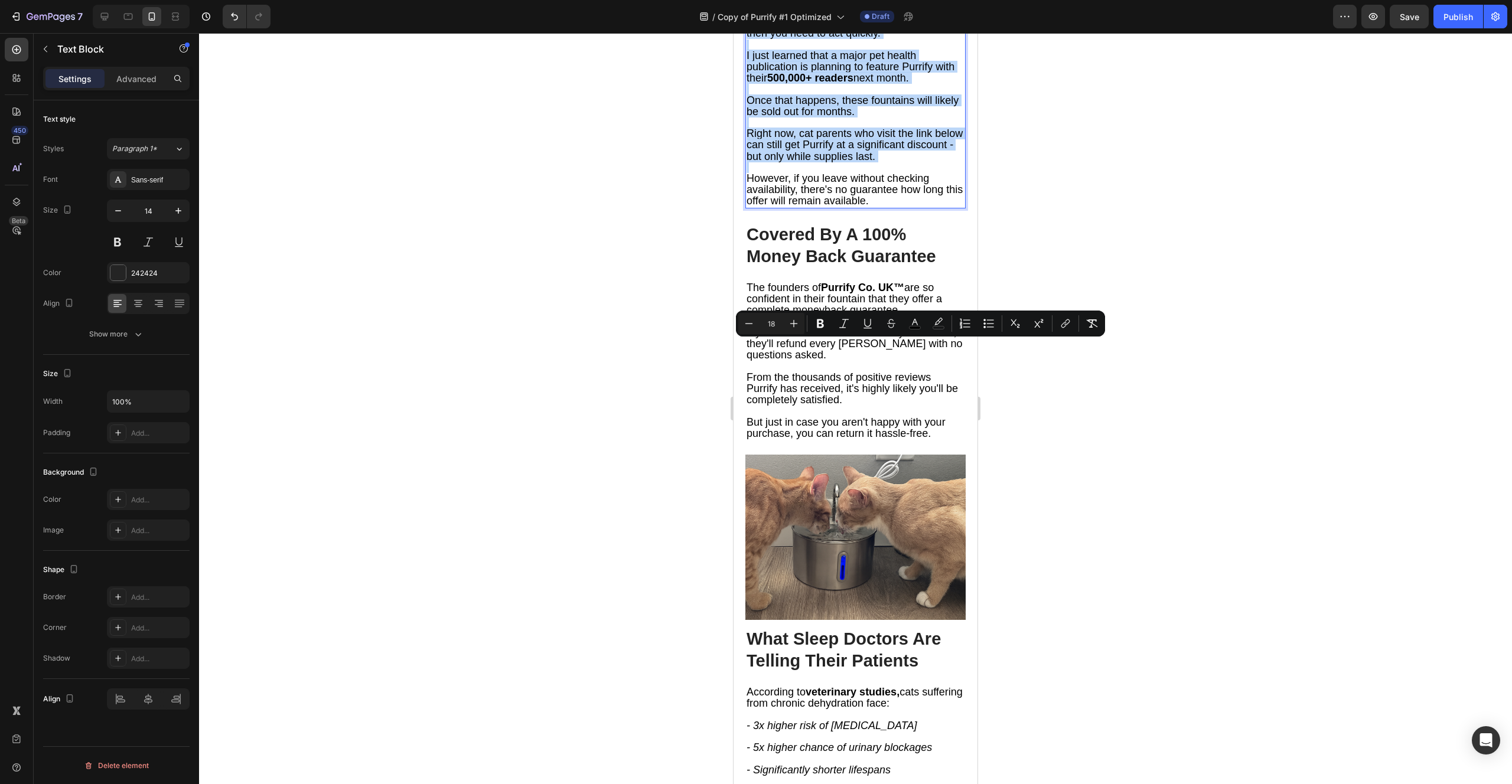
type input "11"
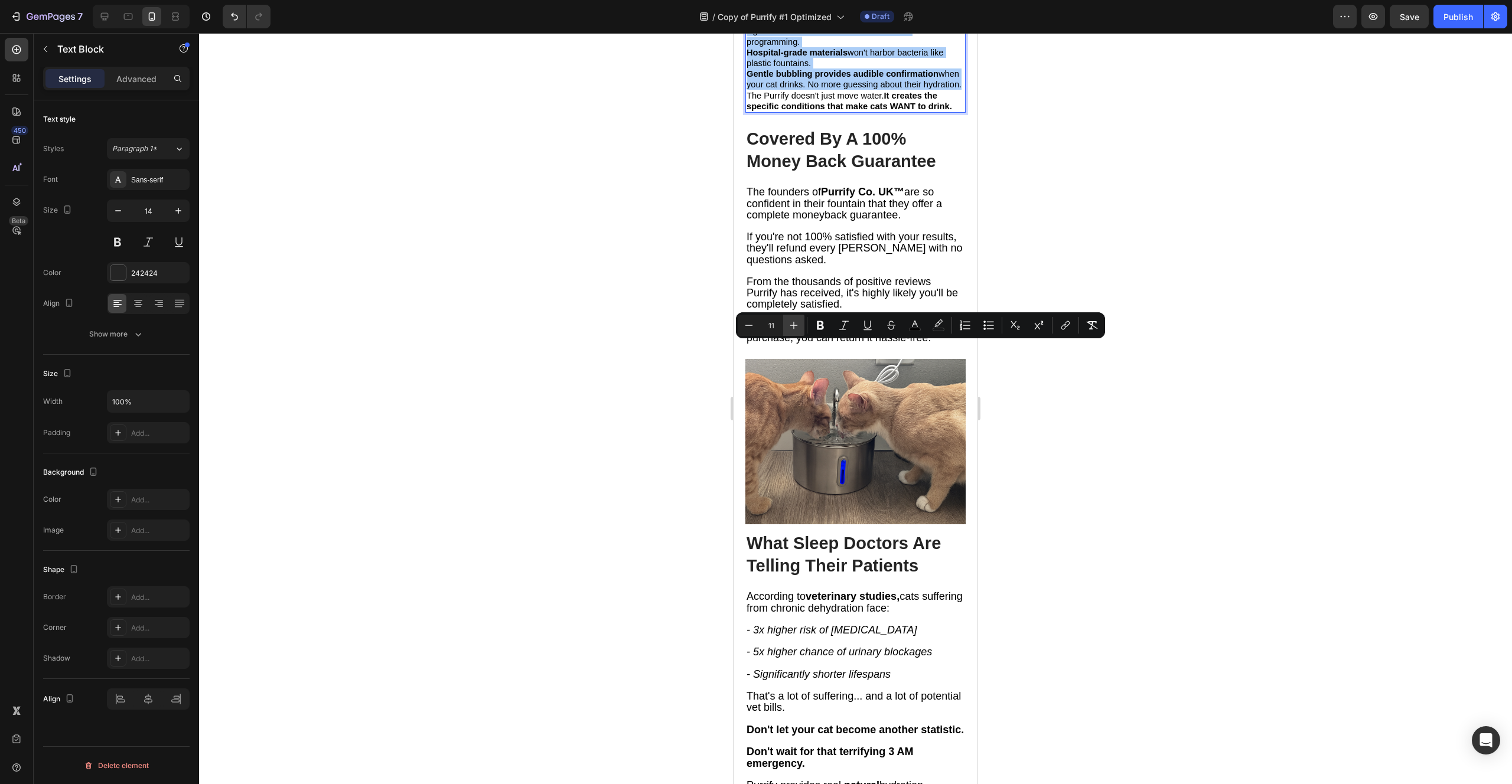
click at [791, 327] on icon "Editor contextual toolbar" at bounding box center [794, 325] width 12 height 12
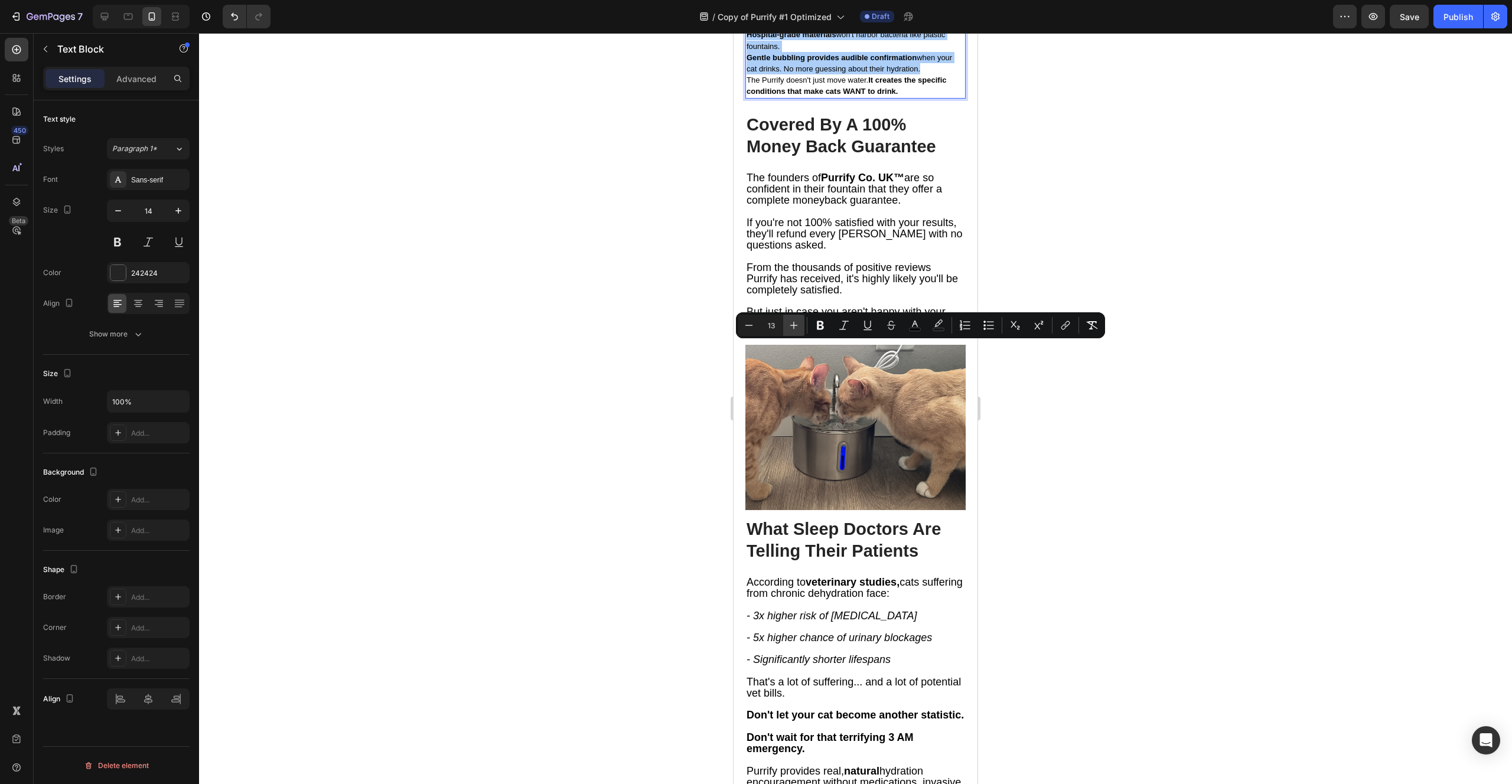
click at [791, 327] on icon "Editor contextual toolbar" at bounding box center [794, 325] width 12 height 12
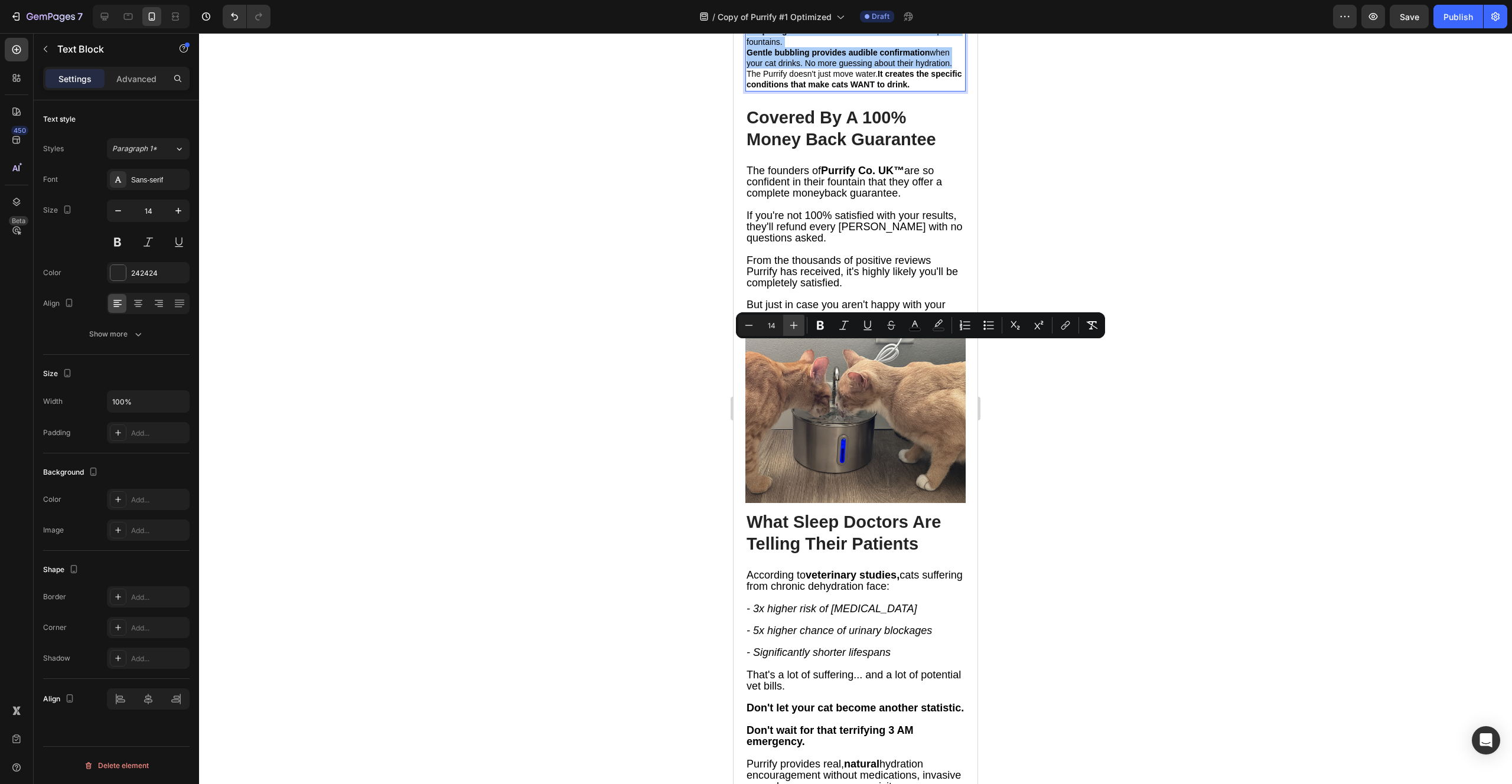
click at [791, 327] on icon "Editor contextual toolbar" at bounding box center [794, 325] width 12 height 12
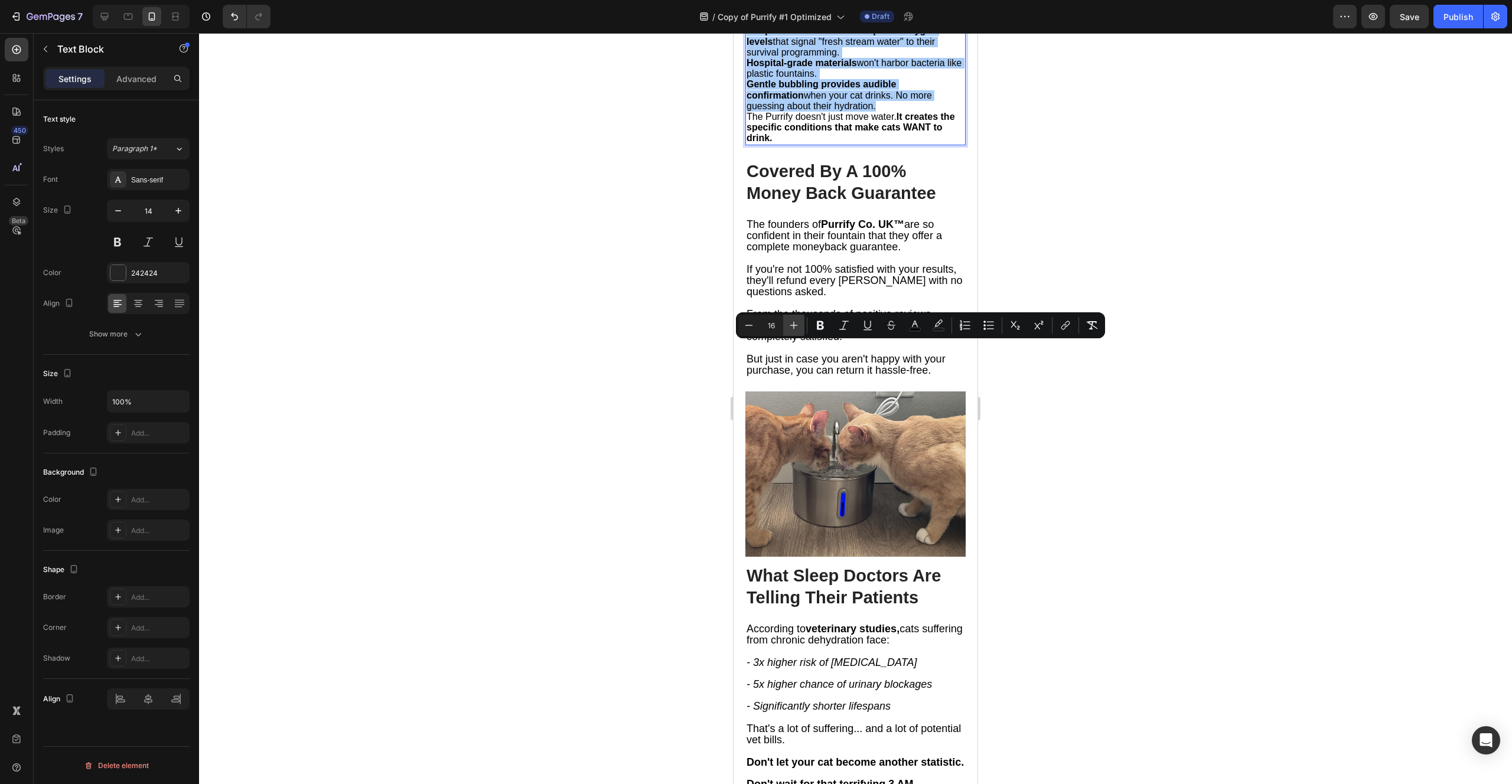
click at [791, 327] on icon "Editor contextual toolbar" at bounding box center [794, 325] width 12 height 12
type input "18"
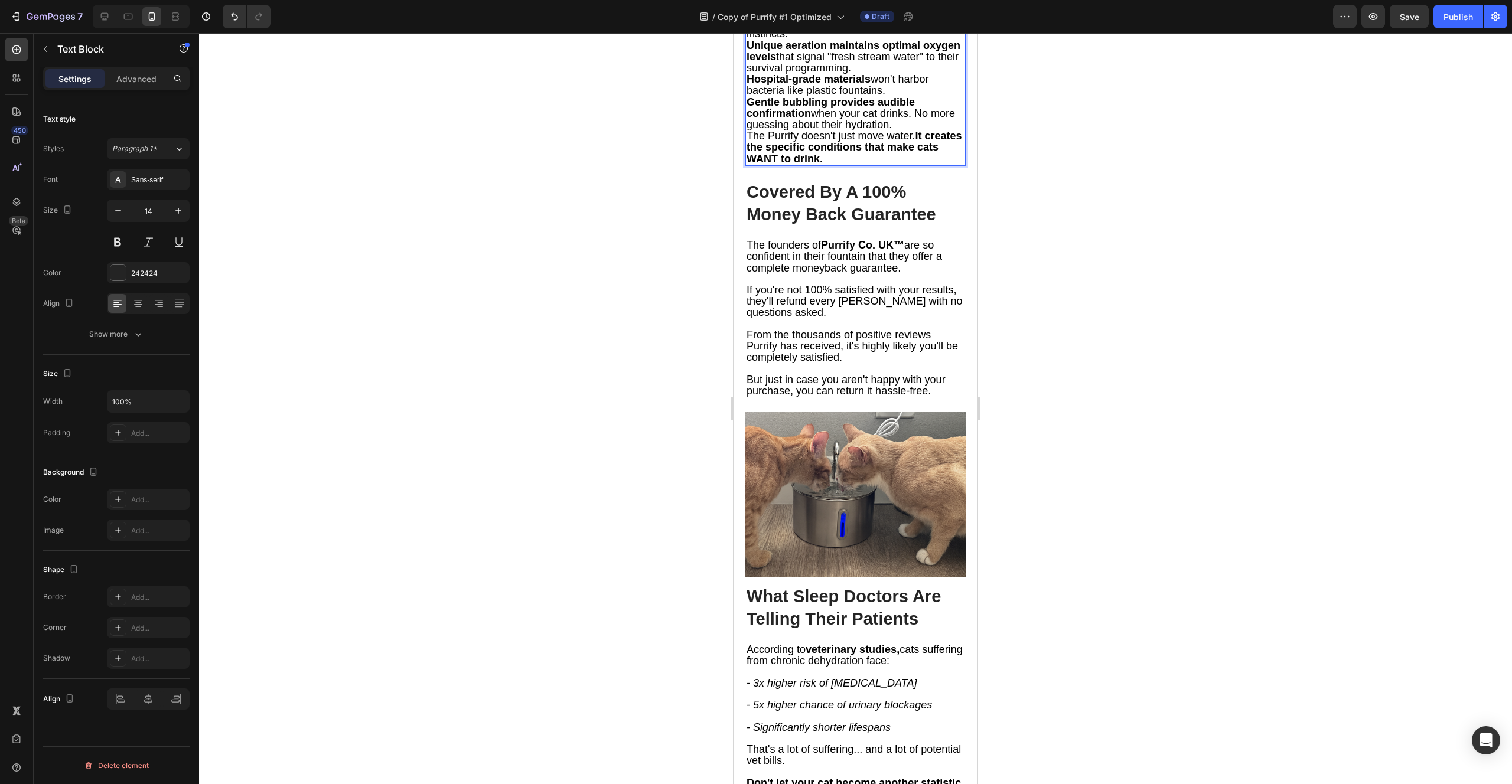
click at [841, 40] on p "Continuous circulation prevents biofilm formation entirely. Water can't develop…" at bounding box center [855, 17] width 218 height 45
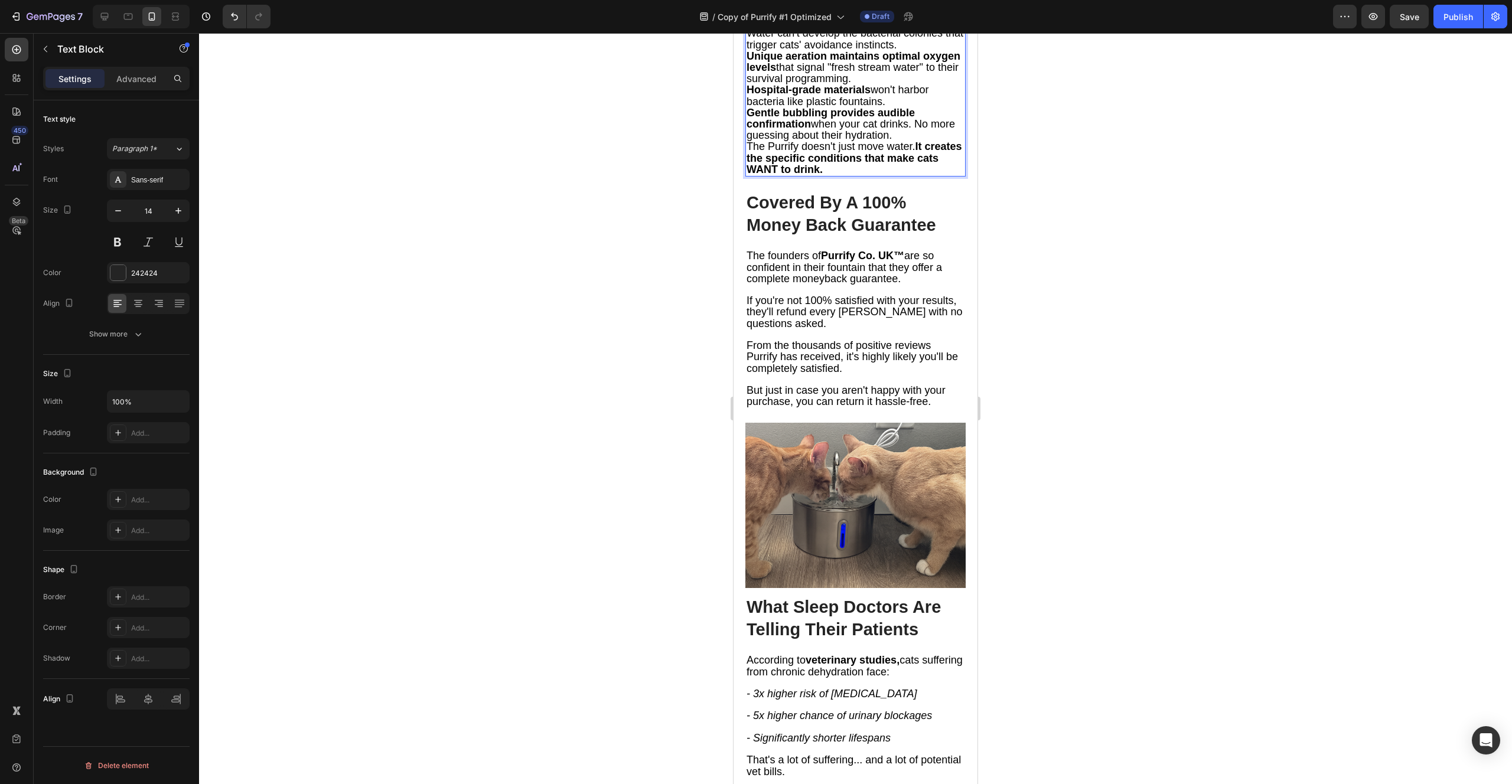
click at [932, 51] on p "Water can't develop the bacterial colonies that trigger cats' avoidance instinc…" at bounding box center [855, 39] width 218 height 23
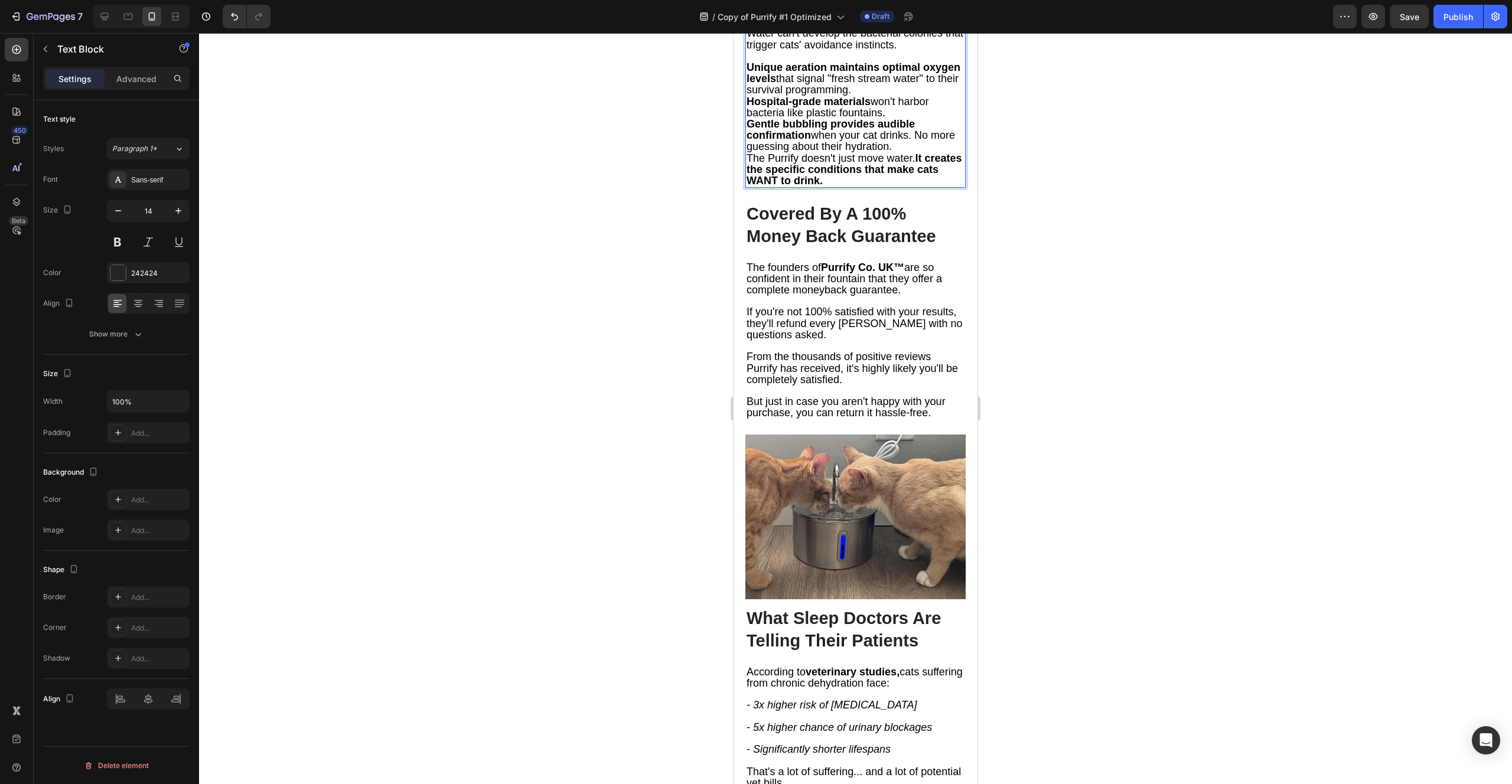
click at [930, 97] on p "Unique aeration maintains optimal oxygen levels that signal "fresh stream water…" at bounding box center [855, 79] width 218 height 35
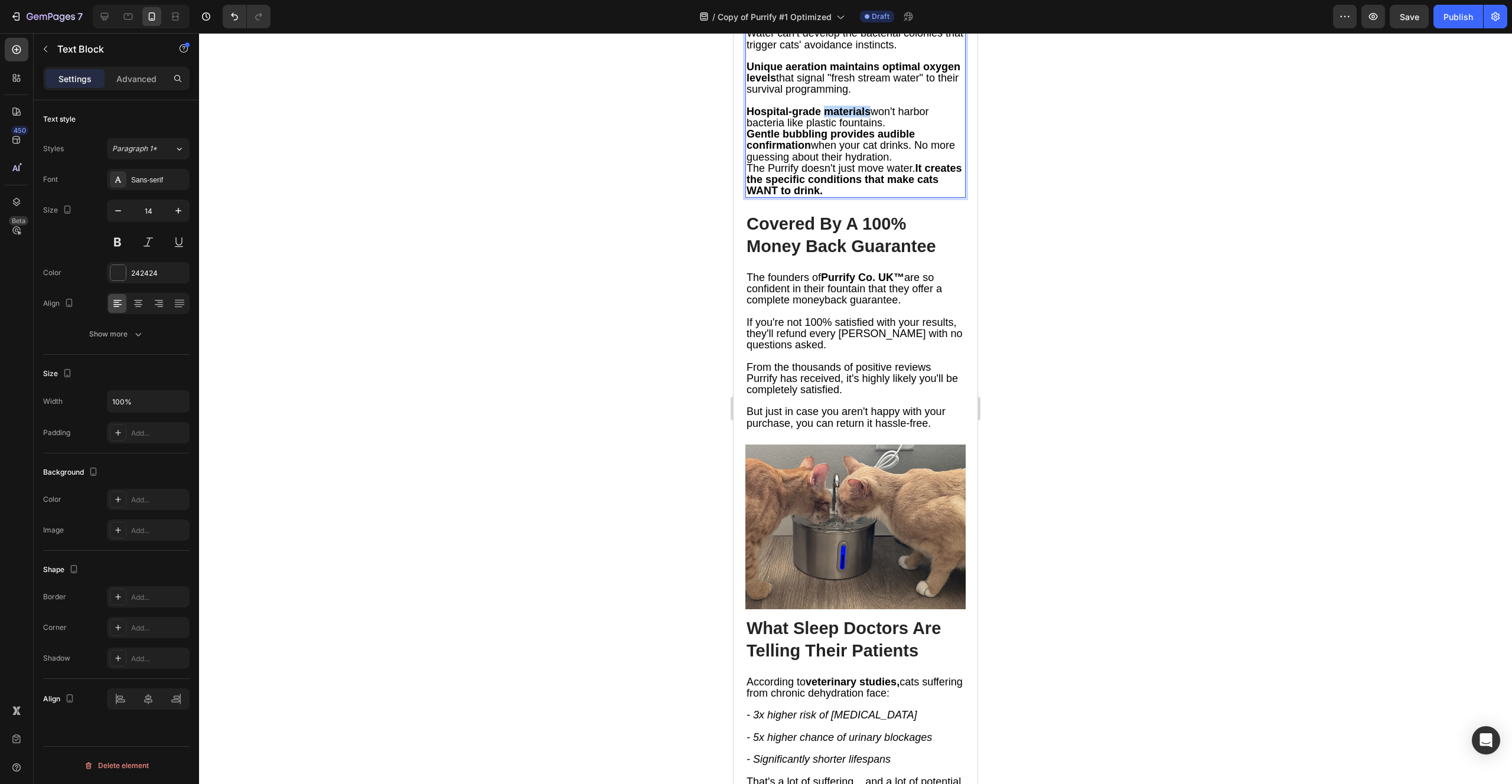
drag, startPoint x: 825, startPoint y: 496, endPoint x: 871, endPoint y: 495, distance: 46.0
click at [871, 128] on span "Hospital-grade materials won't harbor bacteria like plastic fountains." at bounding box center [838, 117] width 183 height 23
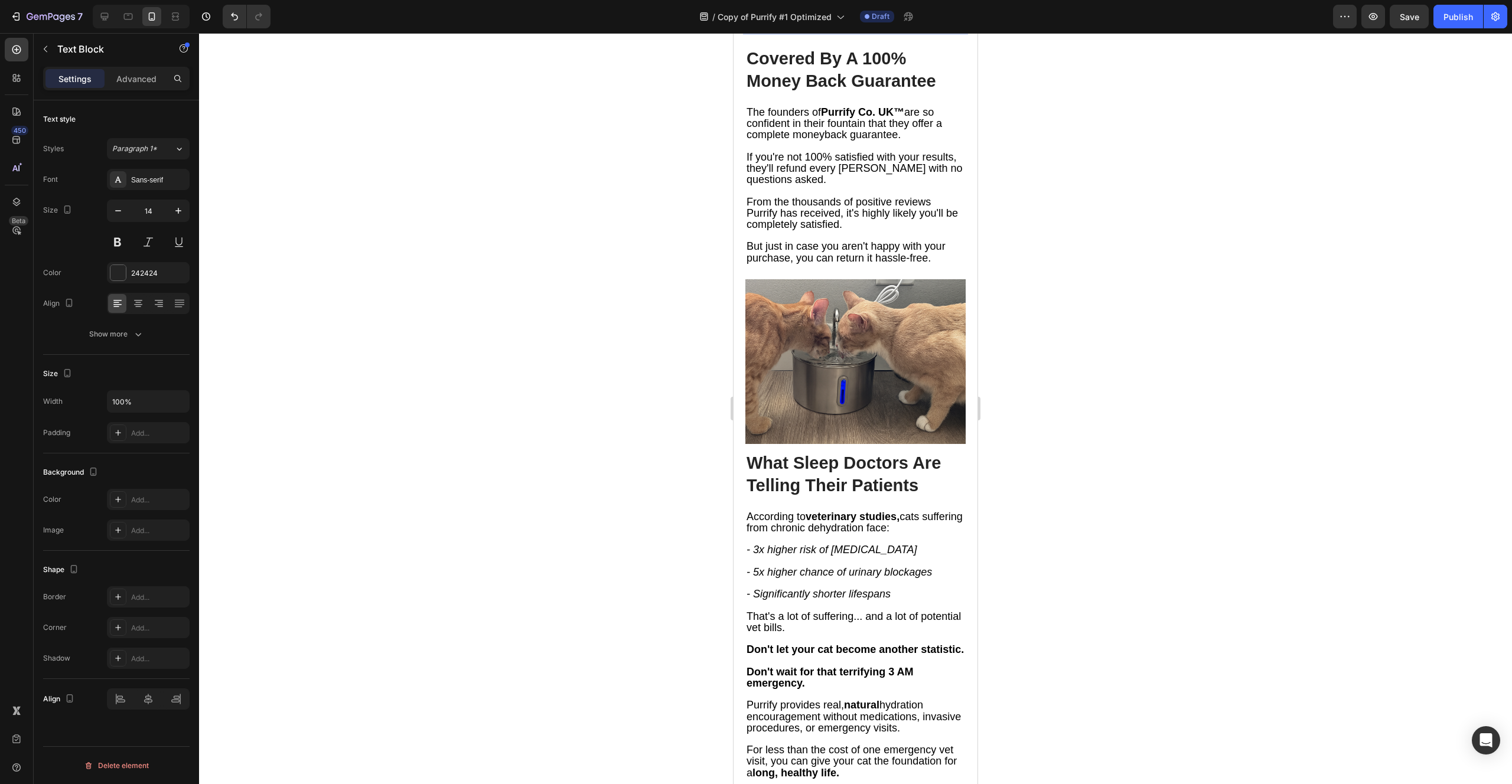
scroll to position [5695, 0]
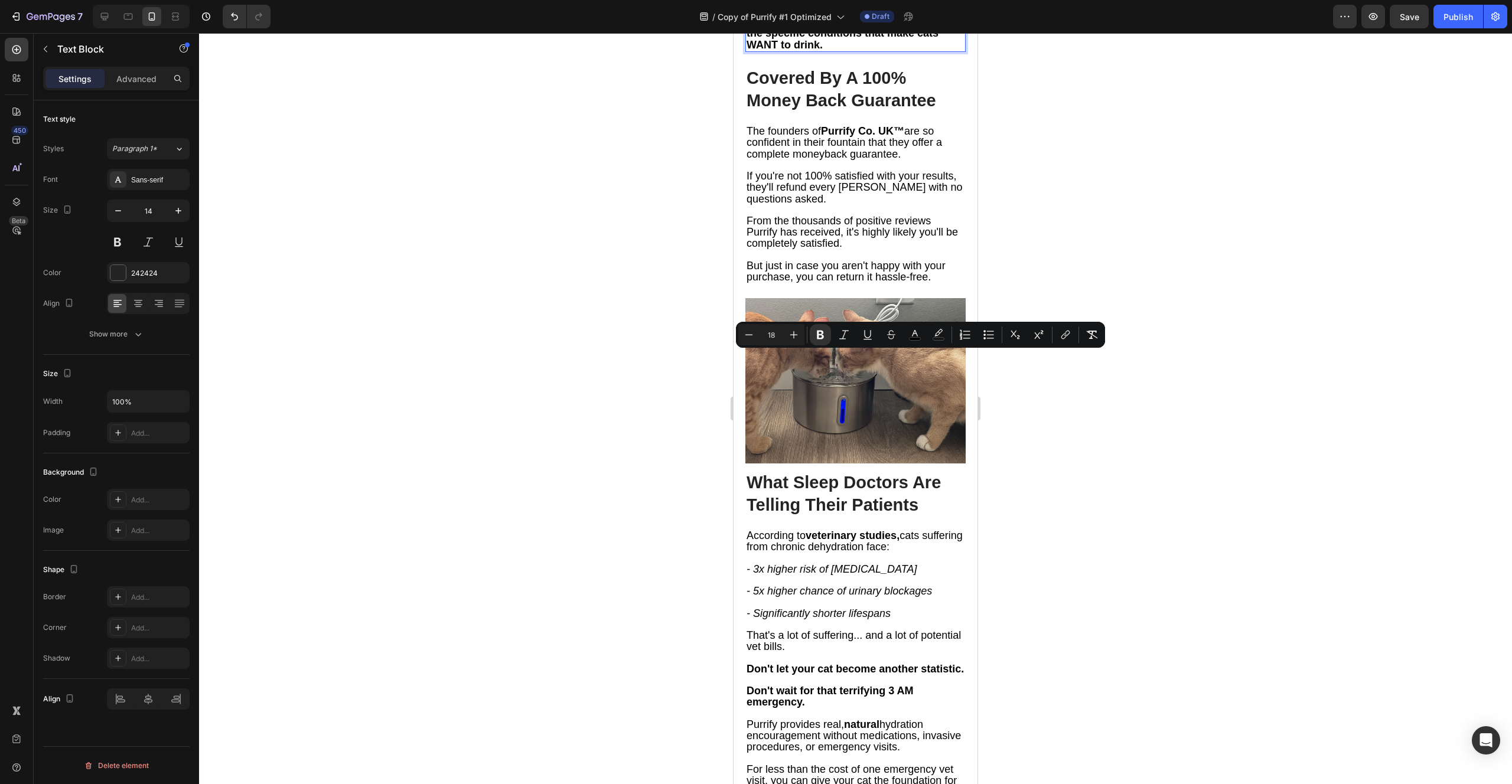
drag, startPoint x: 782, startPoint y: 359, endPoint x: 748, endPoint y: 359, distance: 34.0
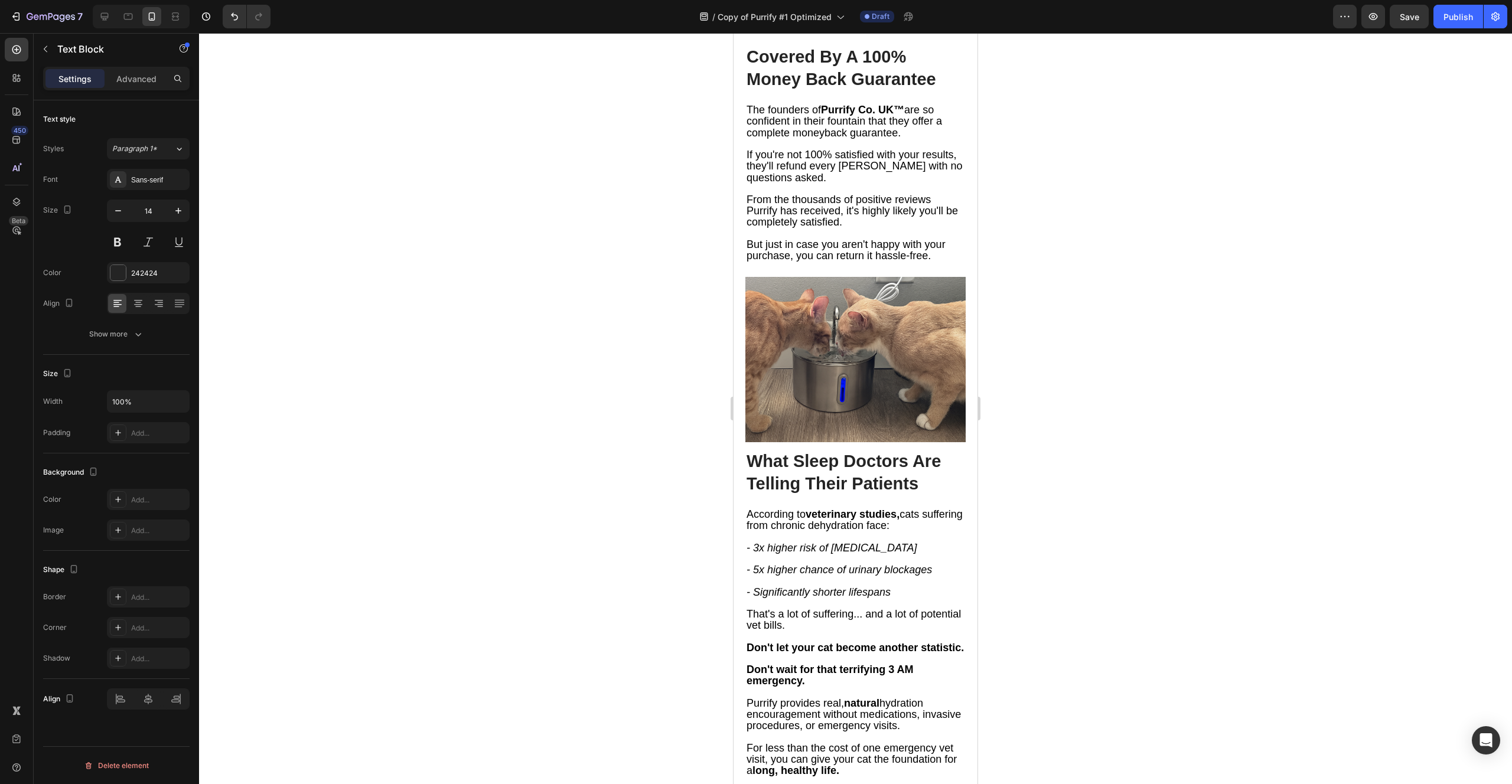
scroll to position [5722, 0]
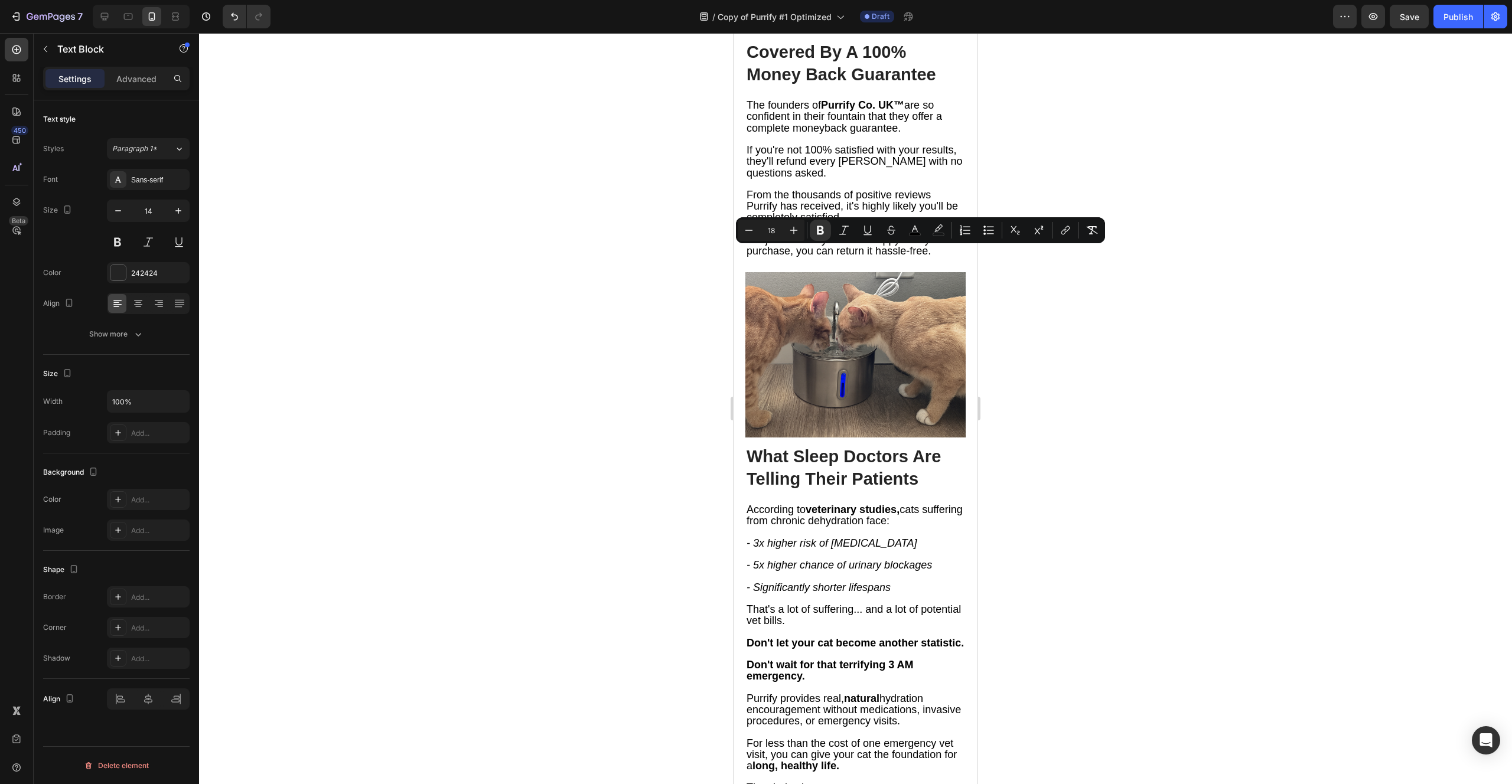
copy span "Unique aeration maintains optimal oxygen levels that signal "fresh stream water…"
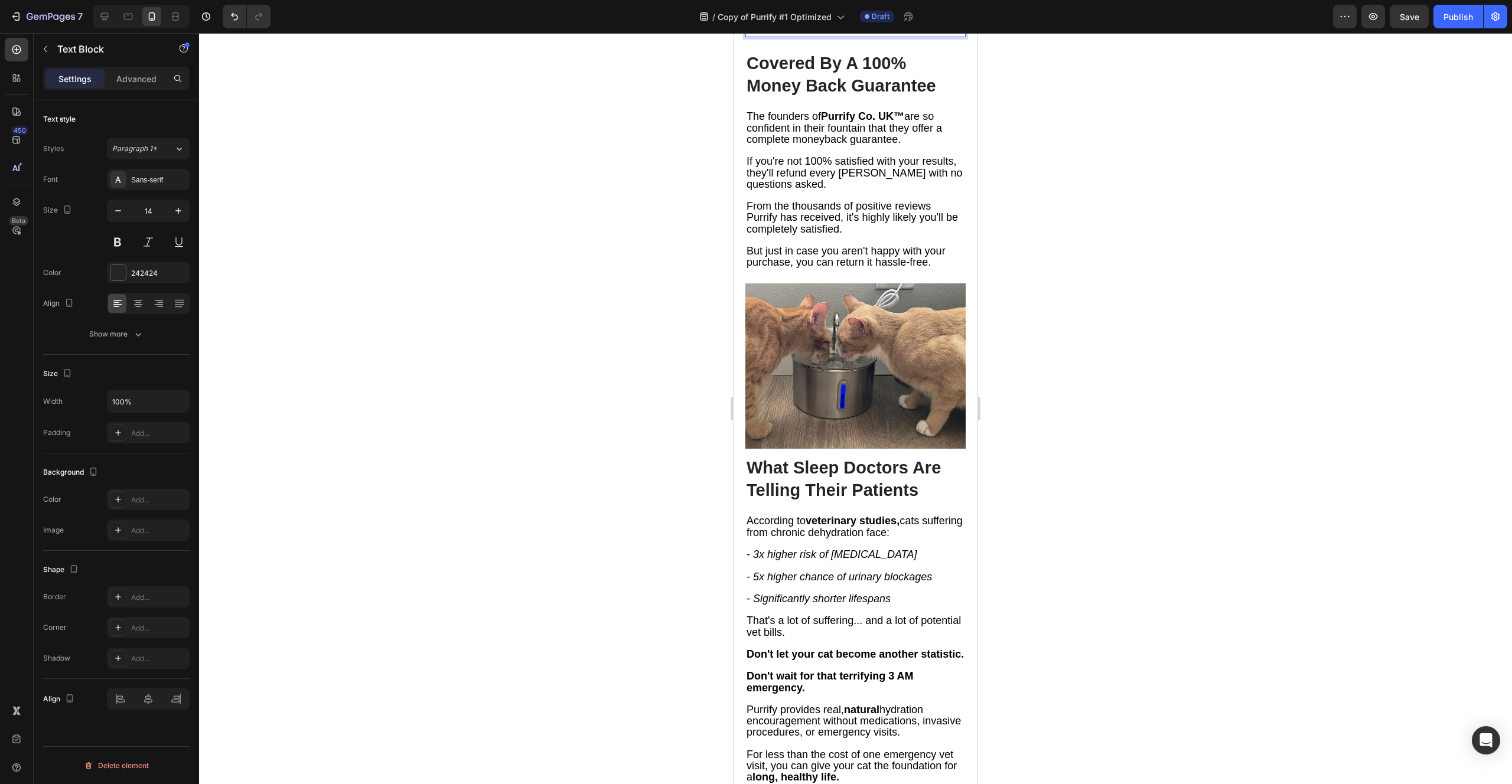
drag, startPoint x: 885, startPoint y: 280, endPoint x: 747, endPoint y: 279, distance: 138.0
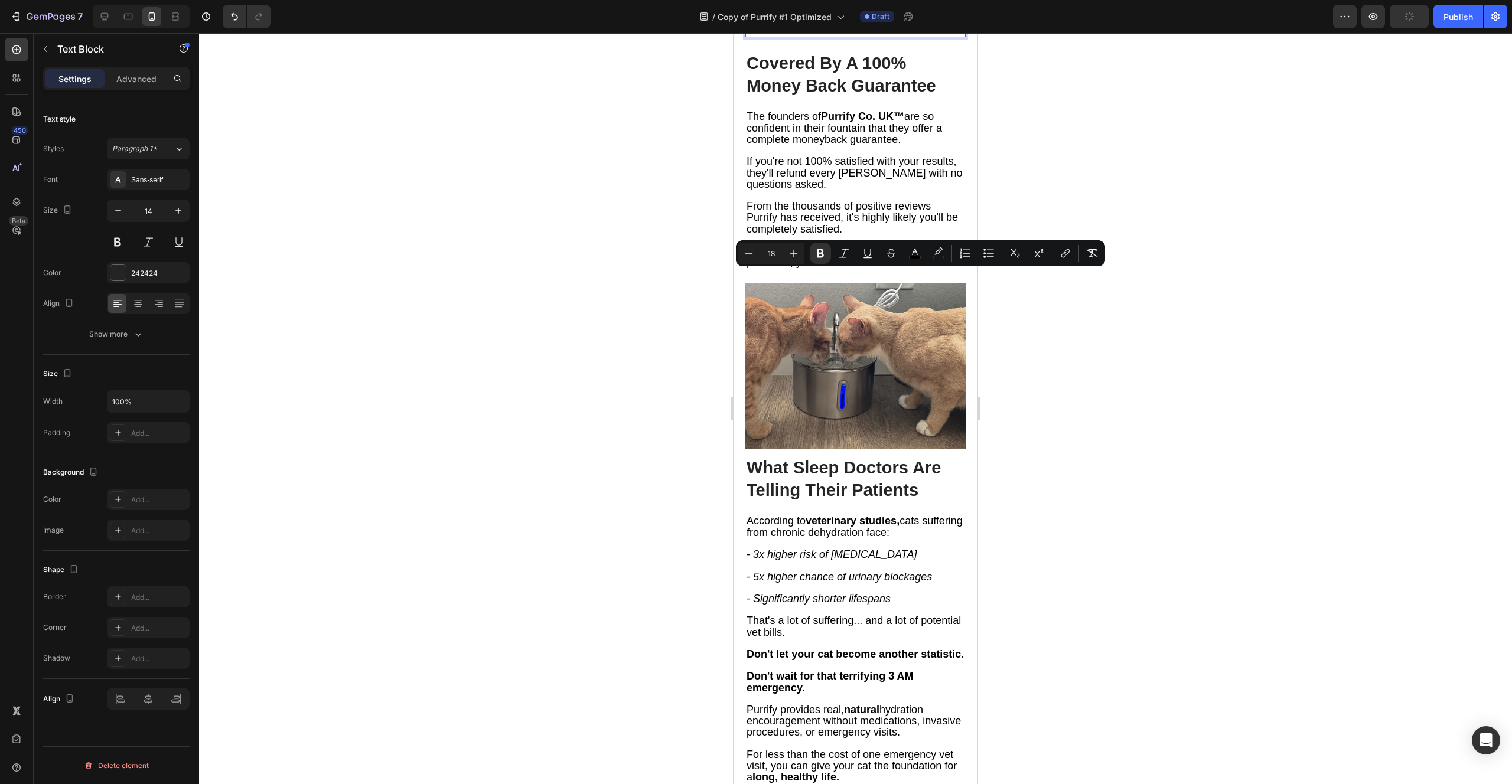
drag, startPoint x: 794, startPoint y: 279, endPoint x: 872, endPoint y: 279, distance: 78.0
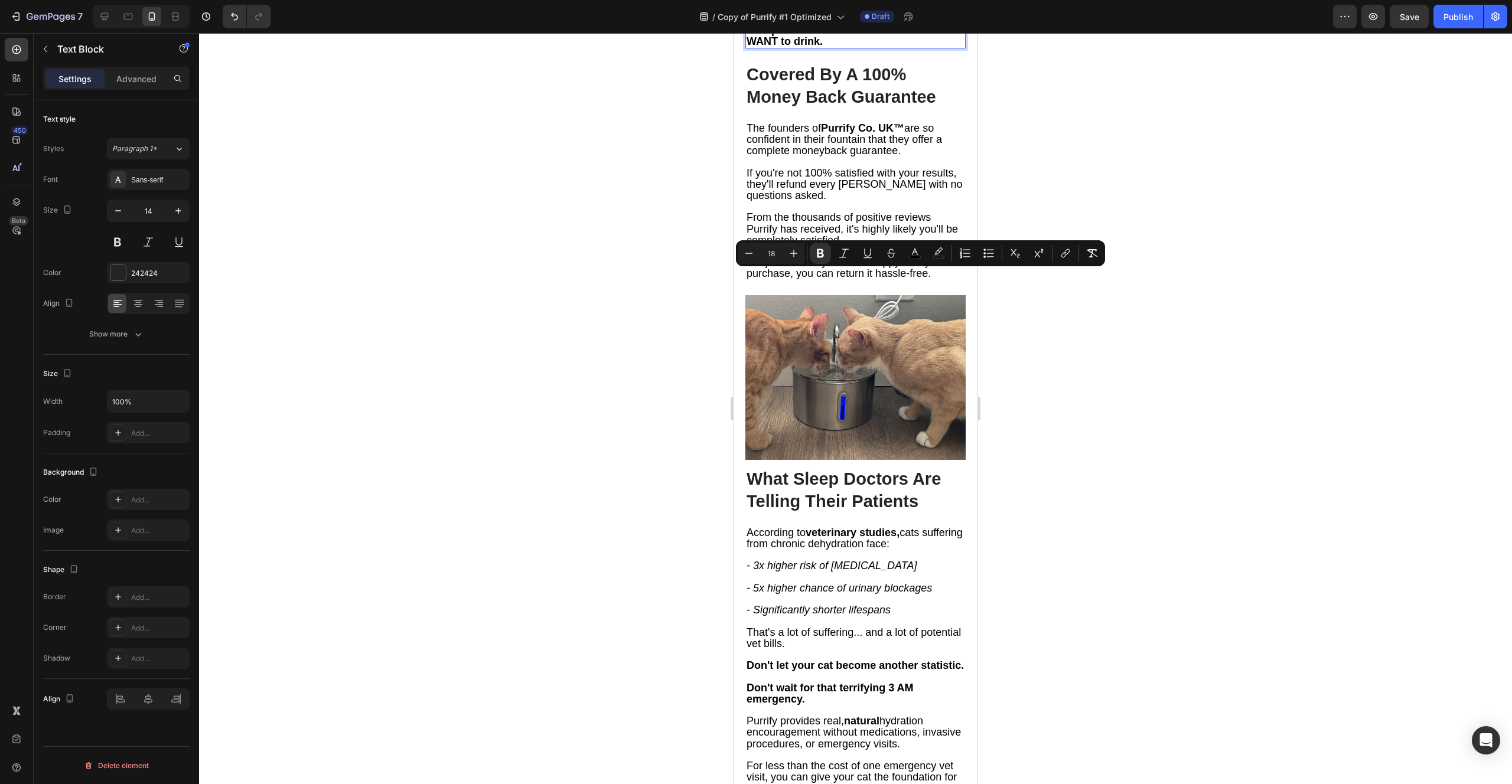
drag, startPoint x: 793, startPoint y: 279, endPoint x: 945, endPoint y: 287, distance: 152.2
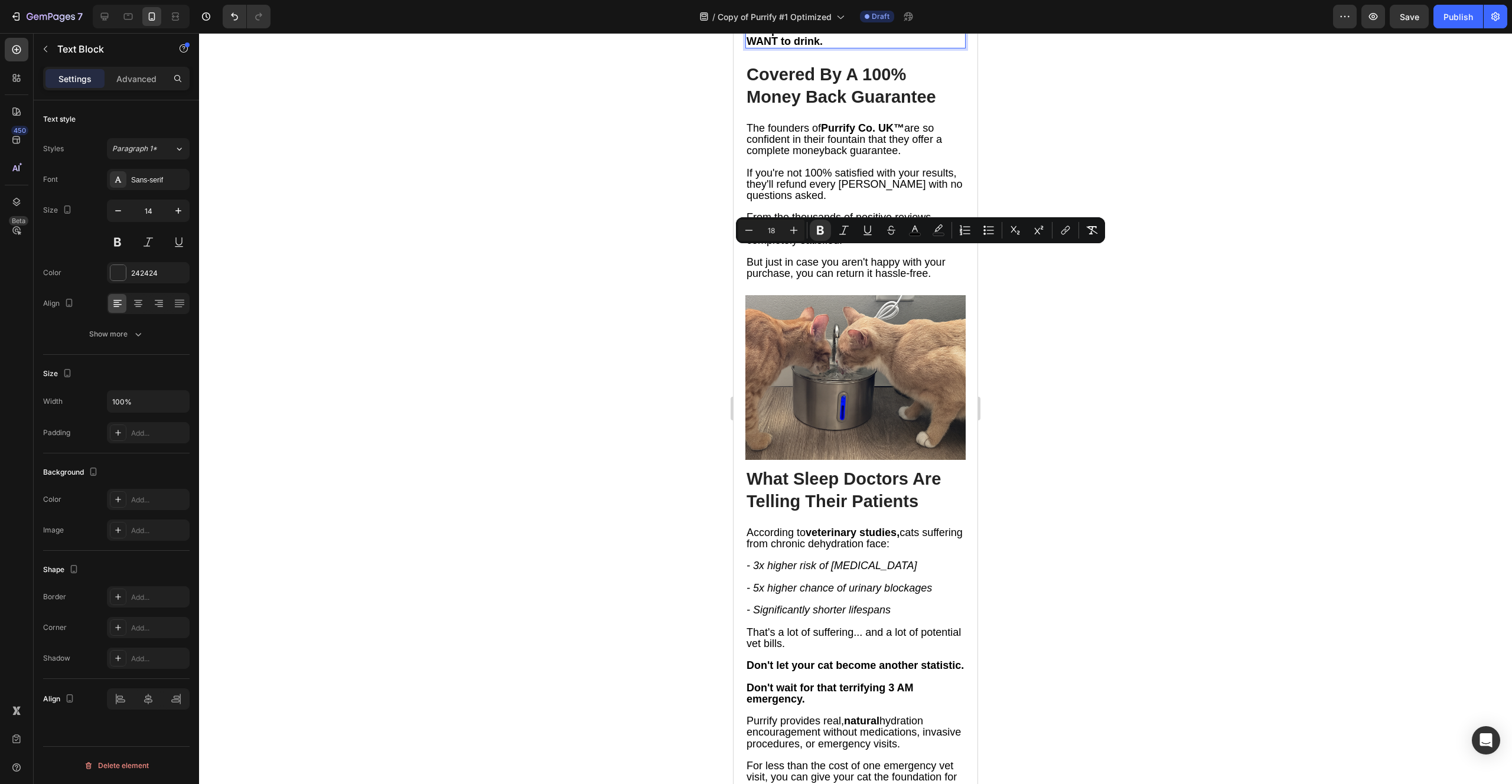
drag, startPoint x: 805, startPoint y: 258, endPoint x: 774, endPoint y: 257, distance: 31.0
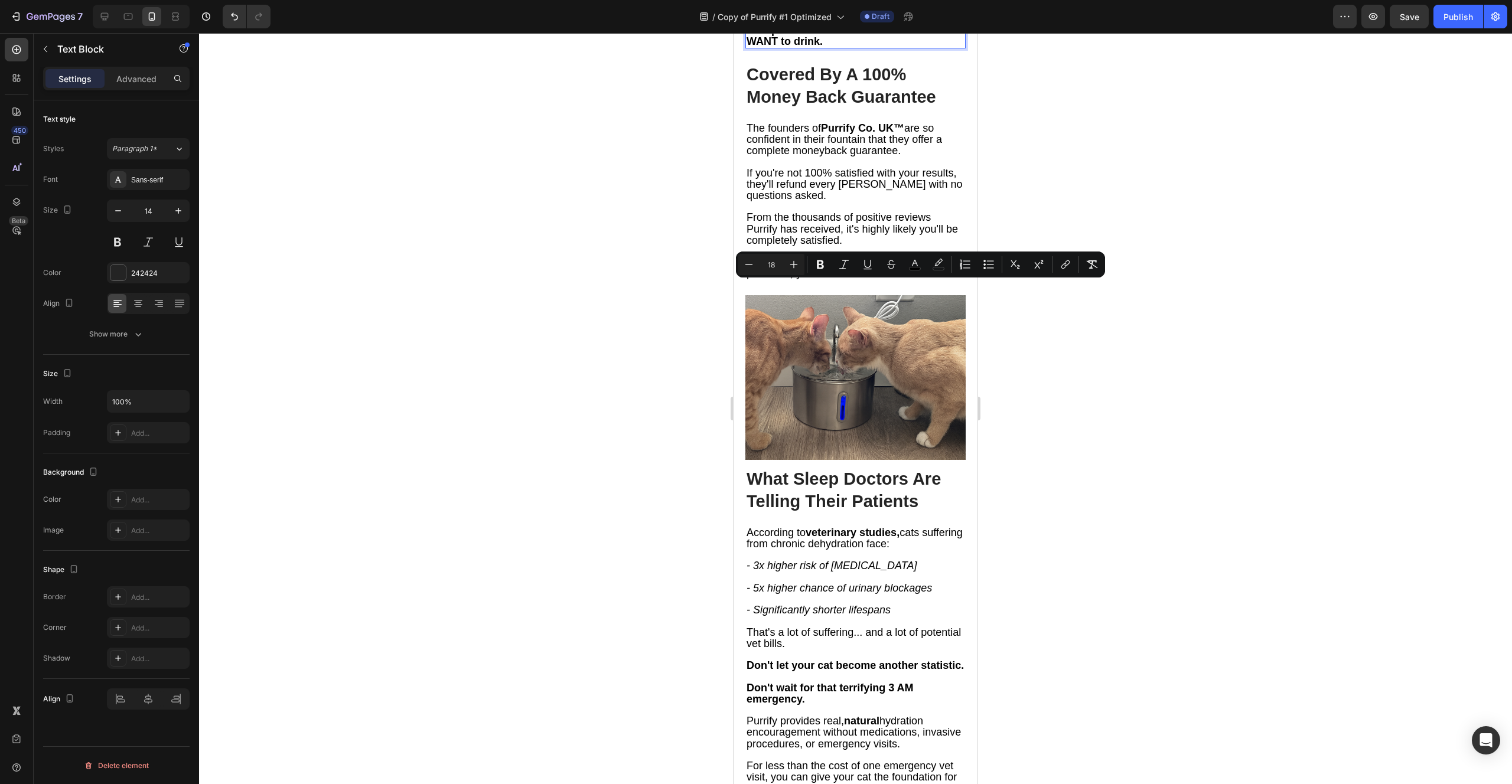
drag, startPoint x: 818, startPoint y: 290, endPoint x: 833, endPoint y: 303, distance: 19.8
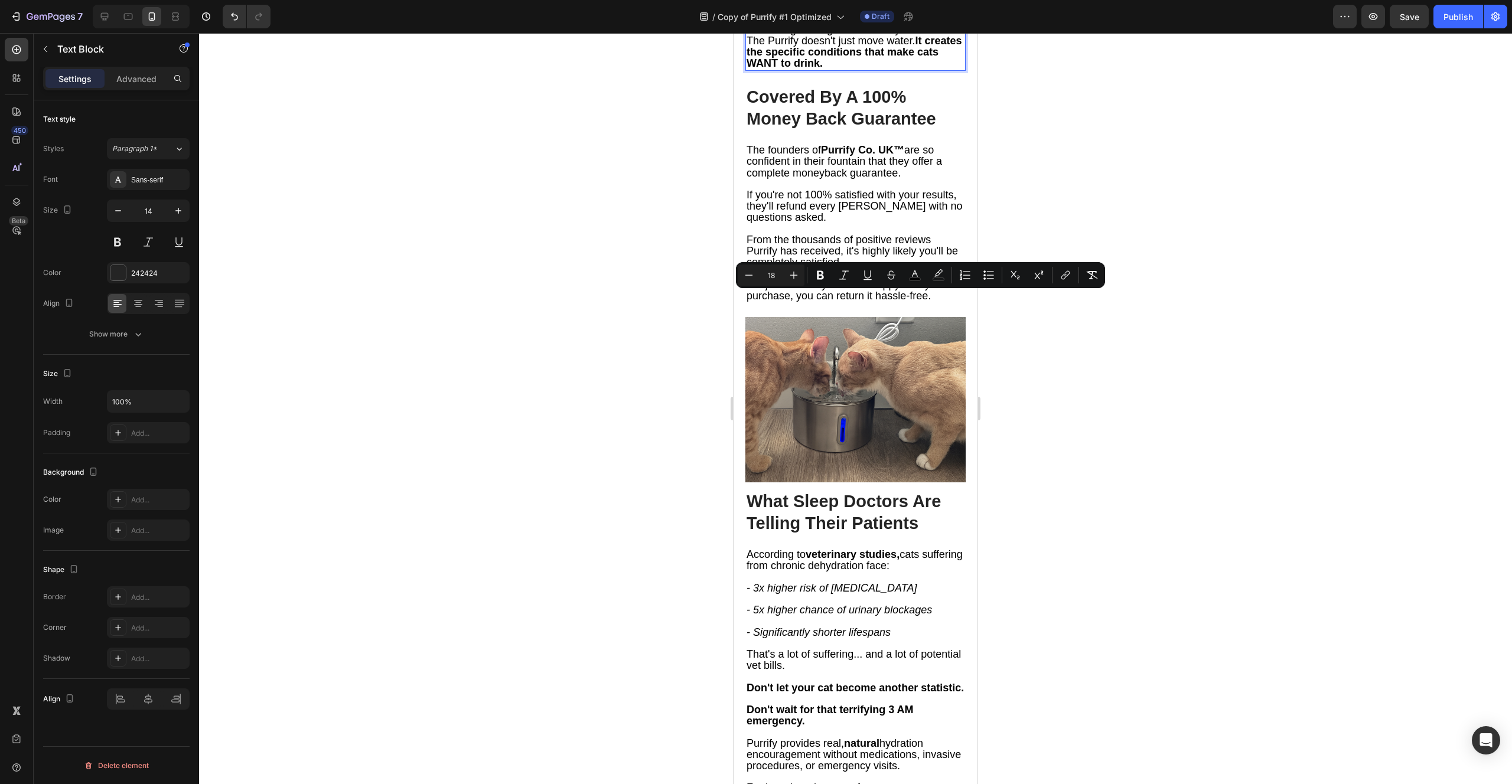
drag, startPoint x: 882, startPoint y: 300, endPoint x: 887, endPoint y: 315, distance: 15.8
copy span "that cats can detect and instinctively avoid."
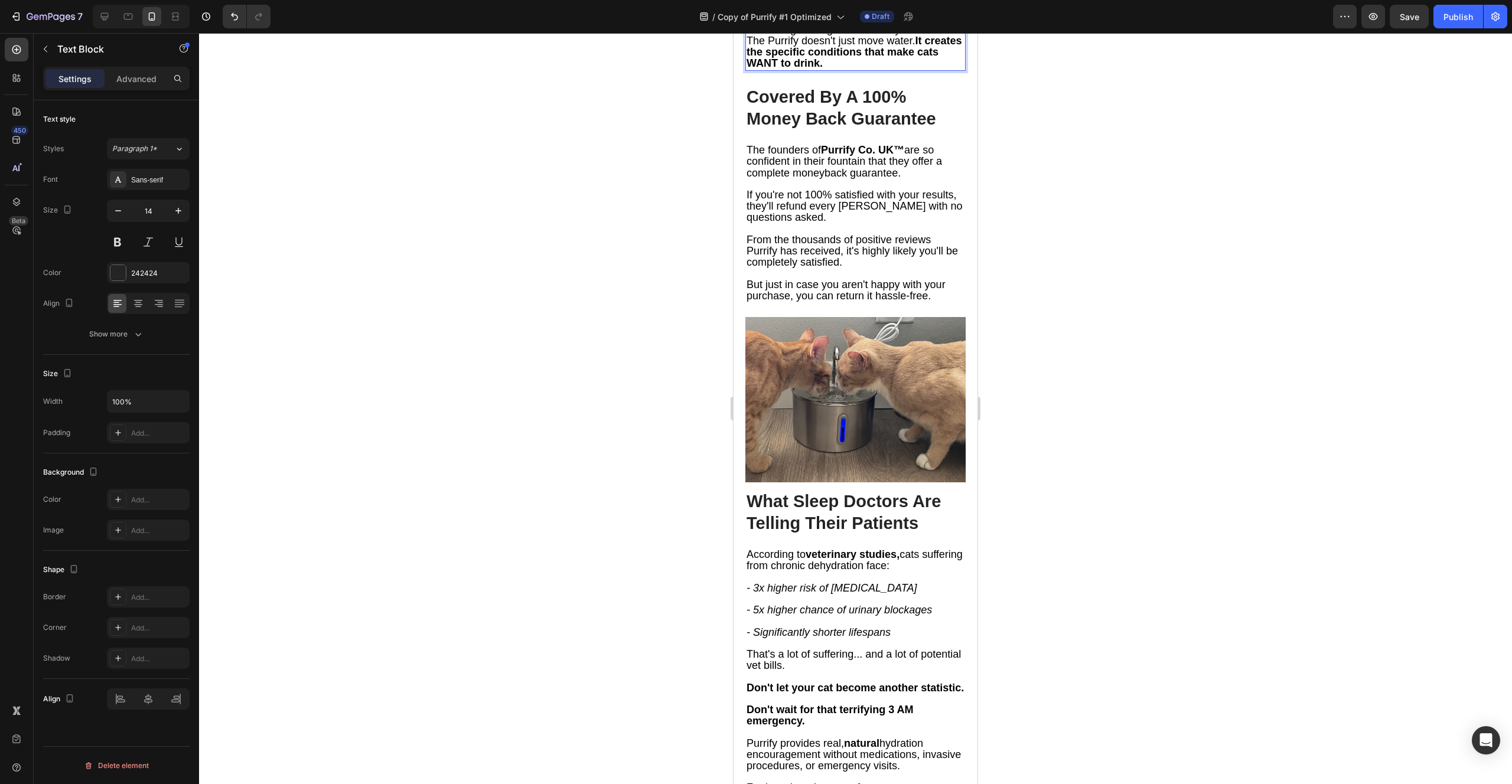
drag, startPoint x: 881, startPoint y: 256, endPoint x: 793, endPoint y: 267, distance: 88.7
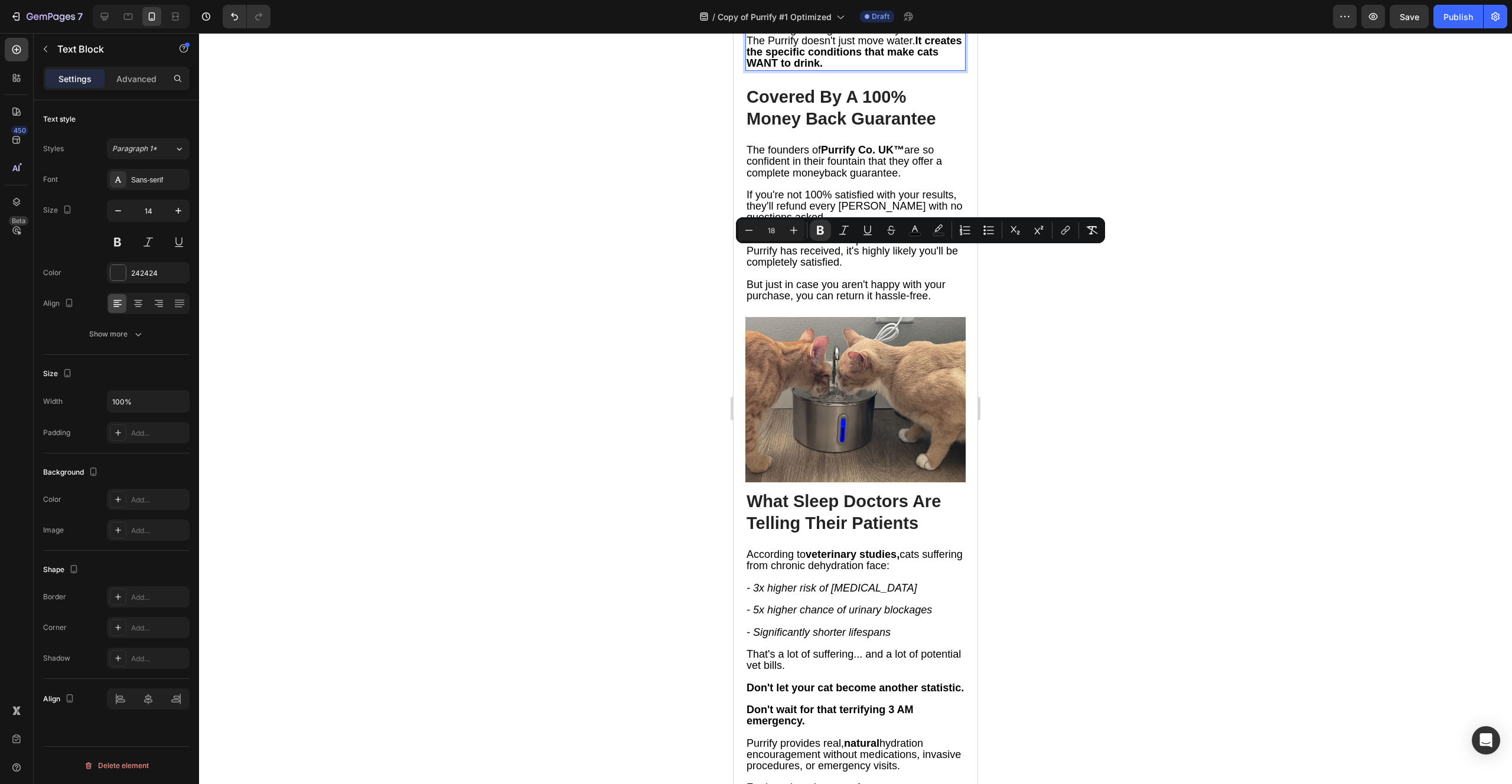
drag, startPoint x: 878, startPoint y: 254, endPoint x: 731, endPoint y: 260, distance: 147.1
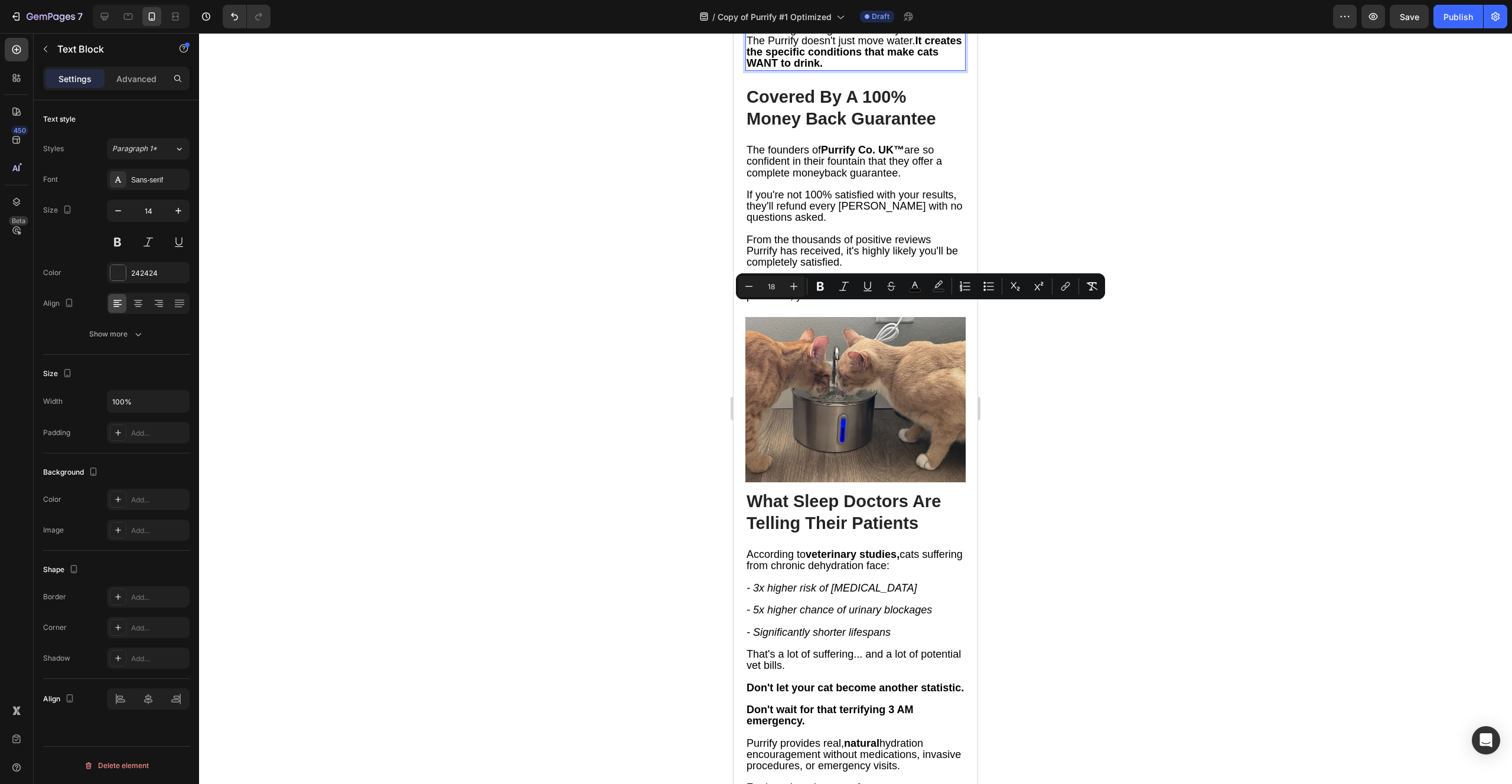
drag, startPoint x: 747, startPoint y: 311, endPoint x: 882, endPoint y: 312, distance: 135.0
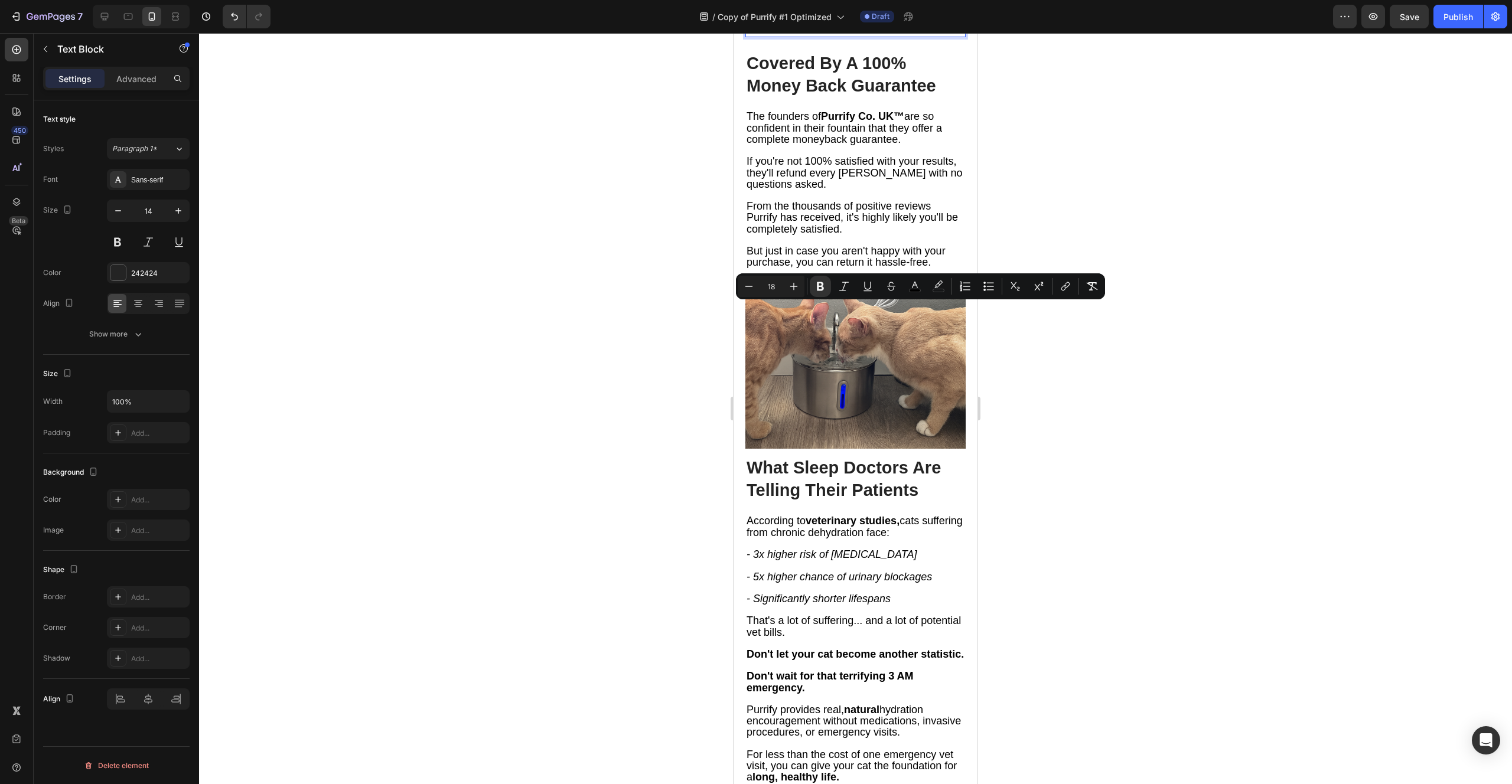
drag, startPoint x: 912, startPoint y: 311, endPoint x: 851, endPoint y: 311, distance: 61.0
drag, startPoint x: 851, startPoint y: 311, endPoint x: 909, endPoint y: 310, distance: 58.0
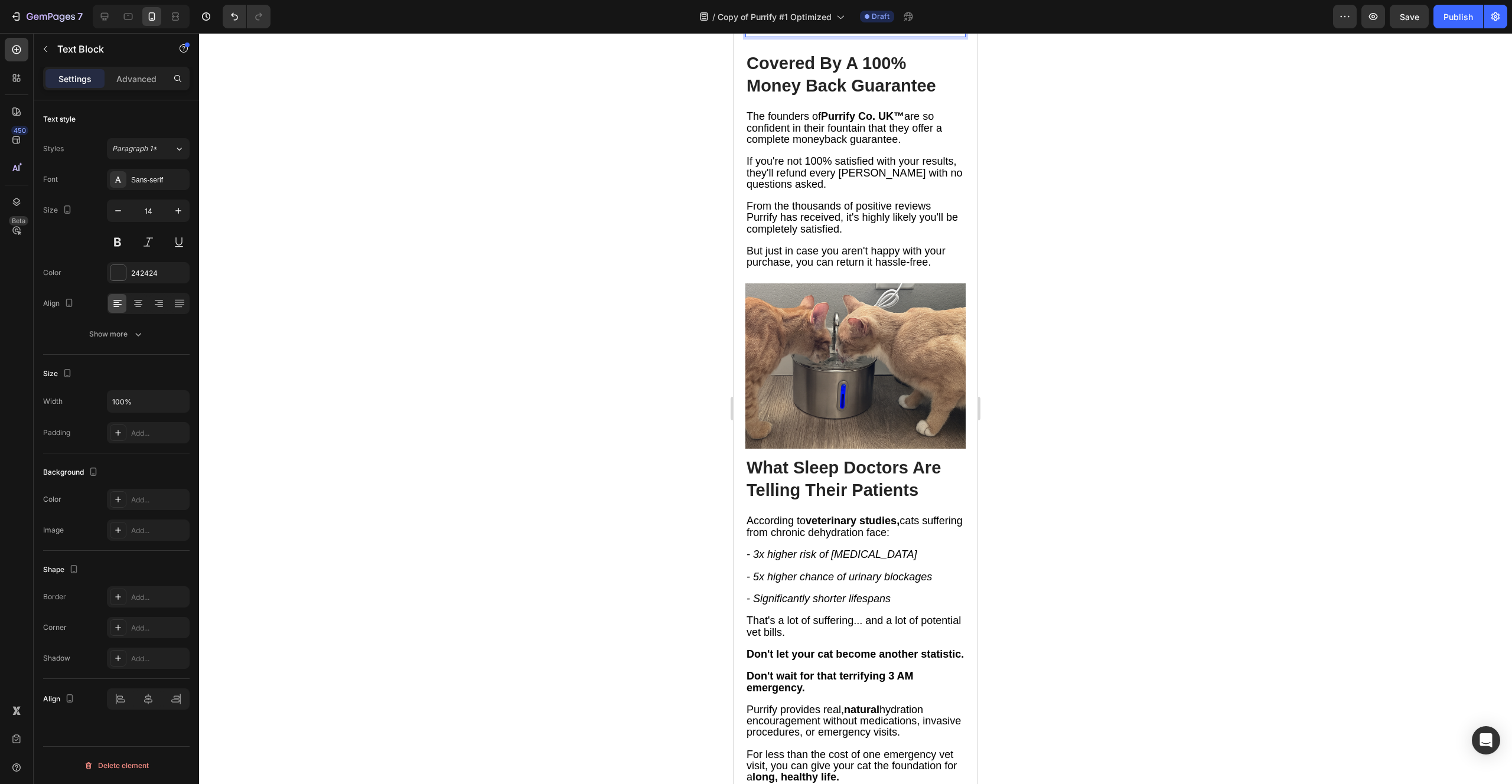
drag, startPoint x: 779, startPoint y: 221, endPoint x: 799, endPoint y: 222, distance: 20.0
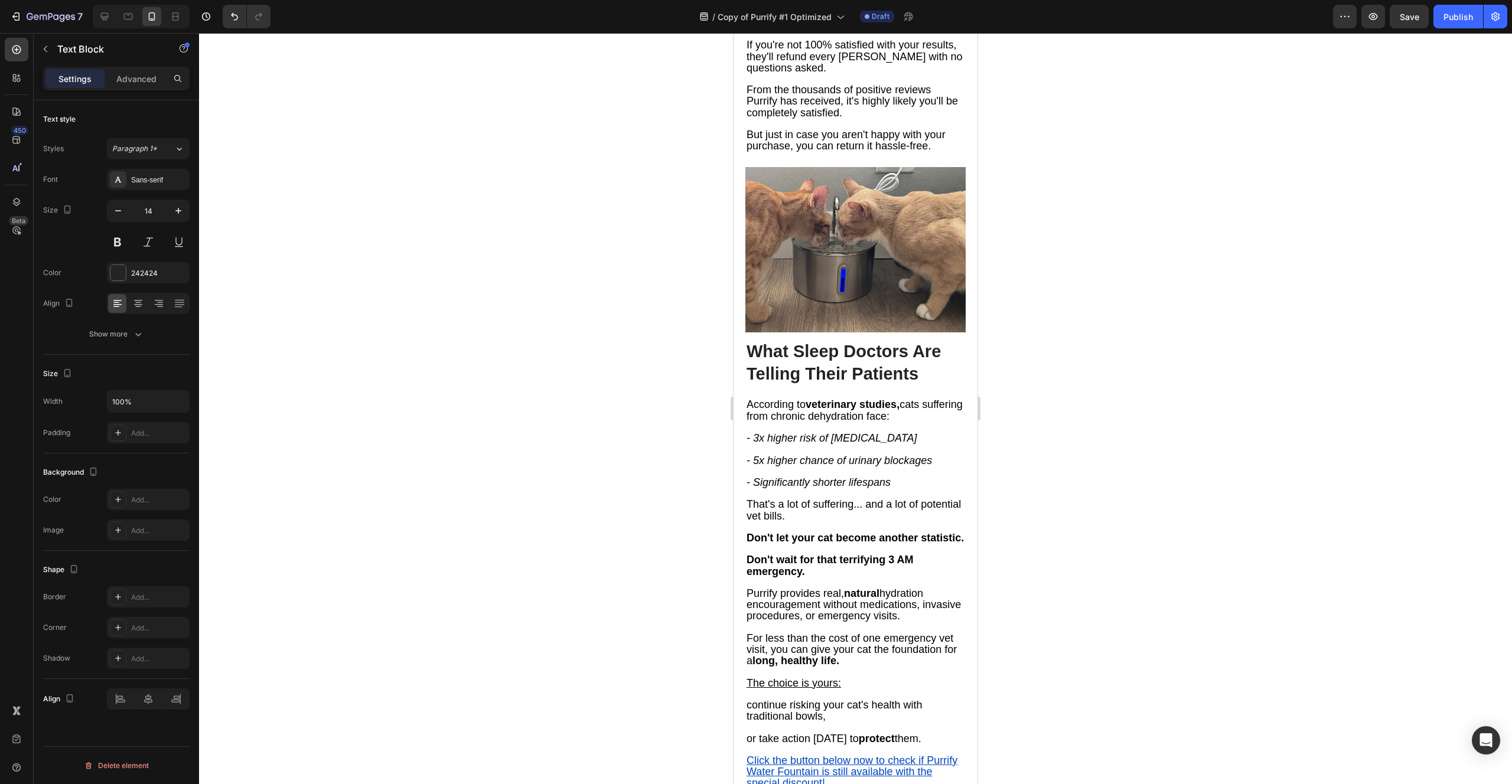
scroll to position [5840, 0]
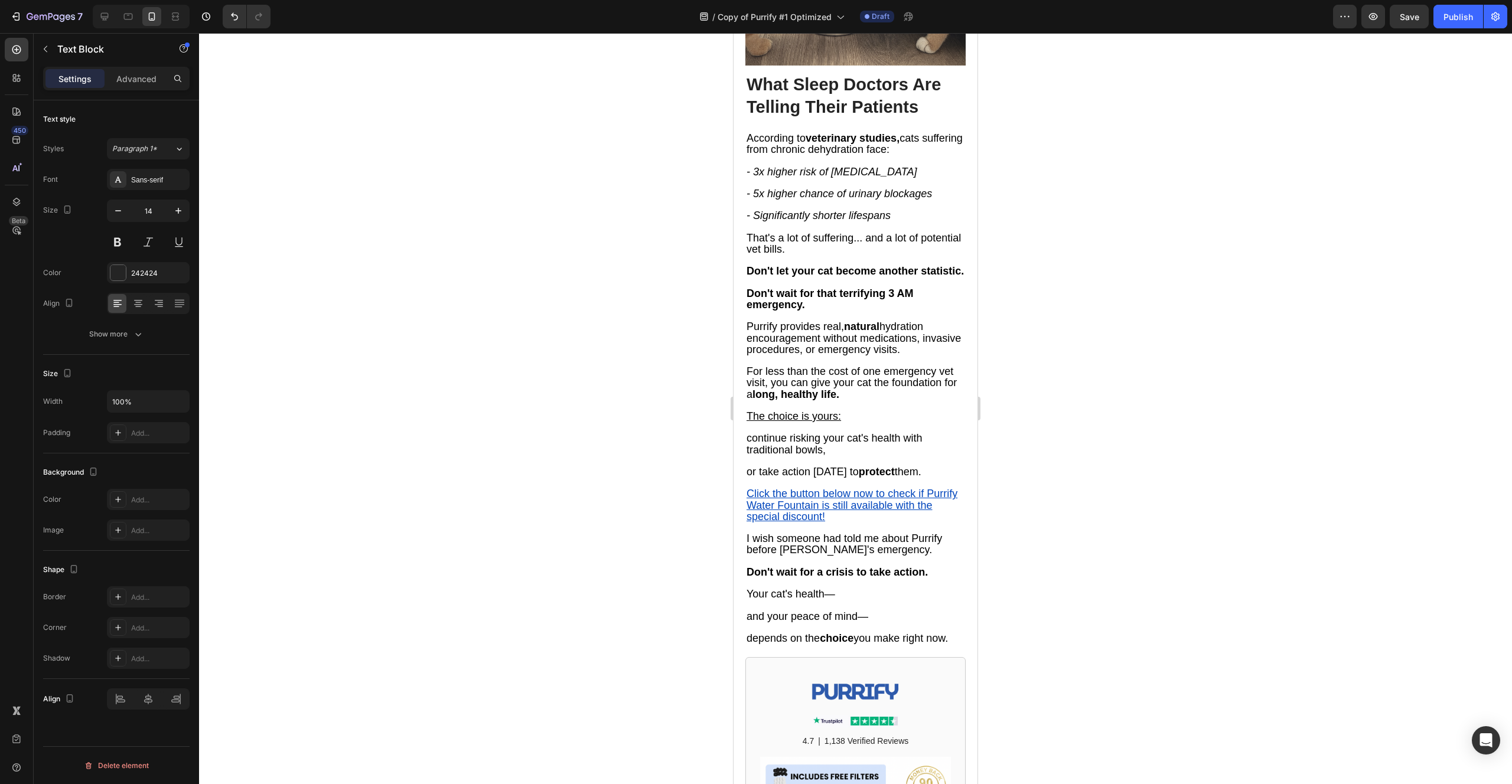
scroll to position [6128, 0]
click at [817, 117] on h2 "What Sleep Doctors Are Telling Their Patients" at bounding box center [854, 95] width 220 height 47
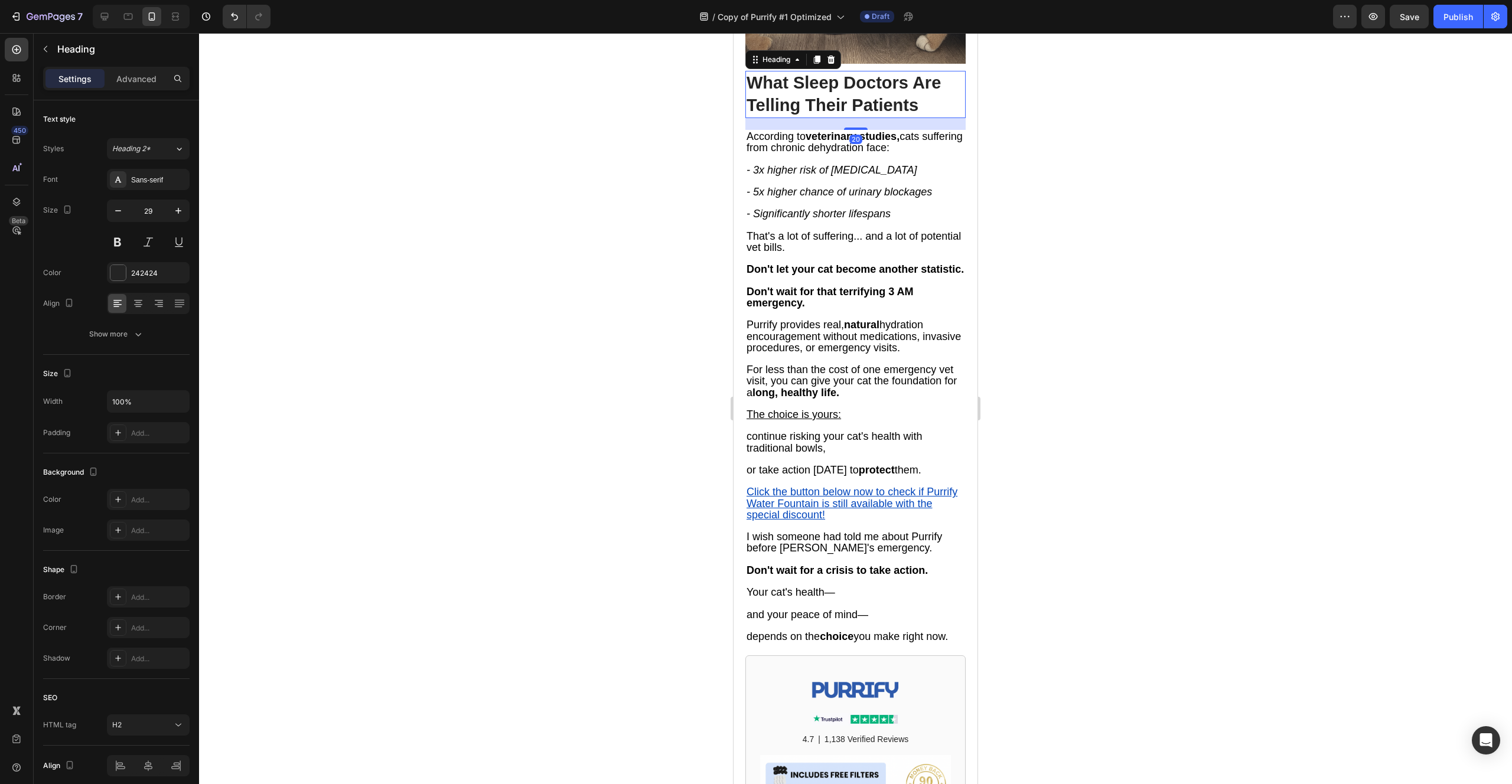
click at [817, 117] on h2 "What Sleep Doctors Are Telling Their Patients" at bounding box center [854, 95] width 220 height 47
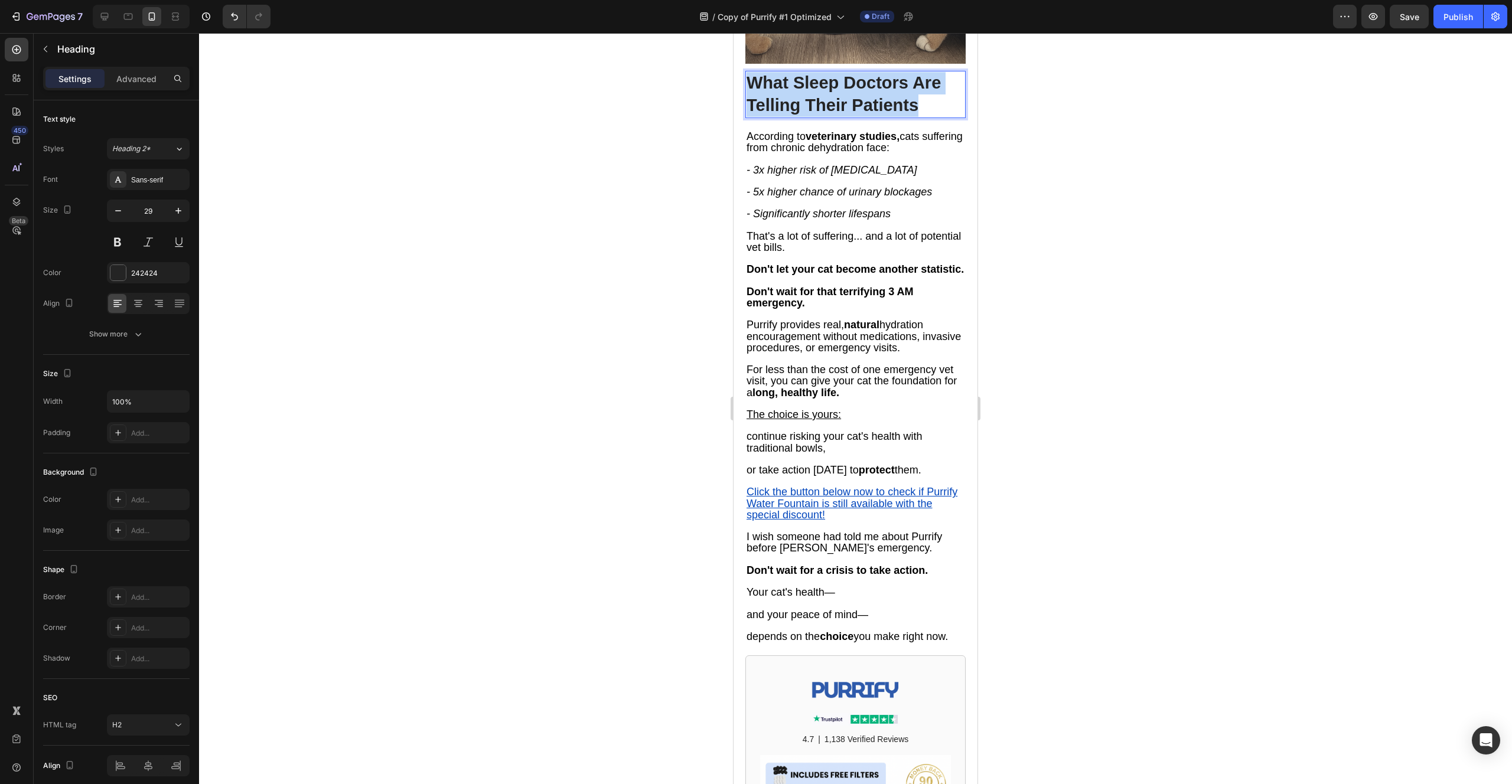
click at [817, 116] on p "What Sleep Doctors Are Telling Their Patients" at bounding box center [855, 94] width 218 height 44
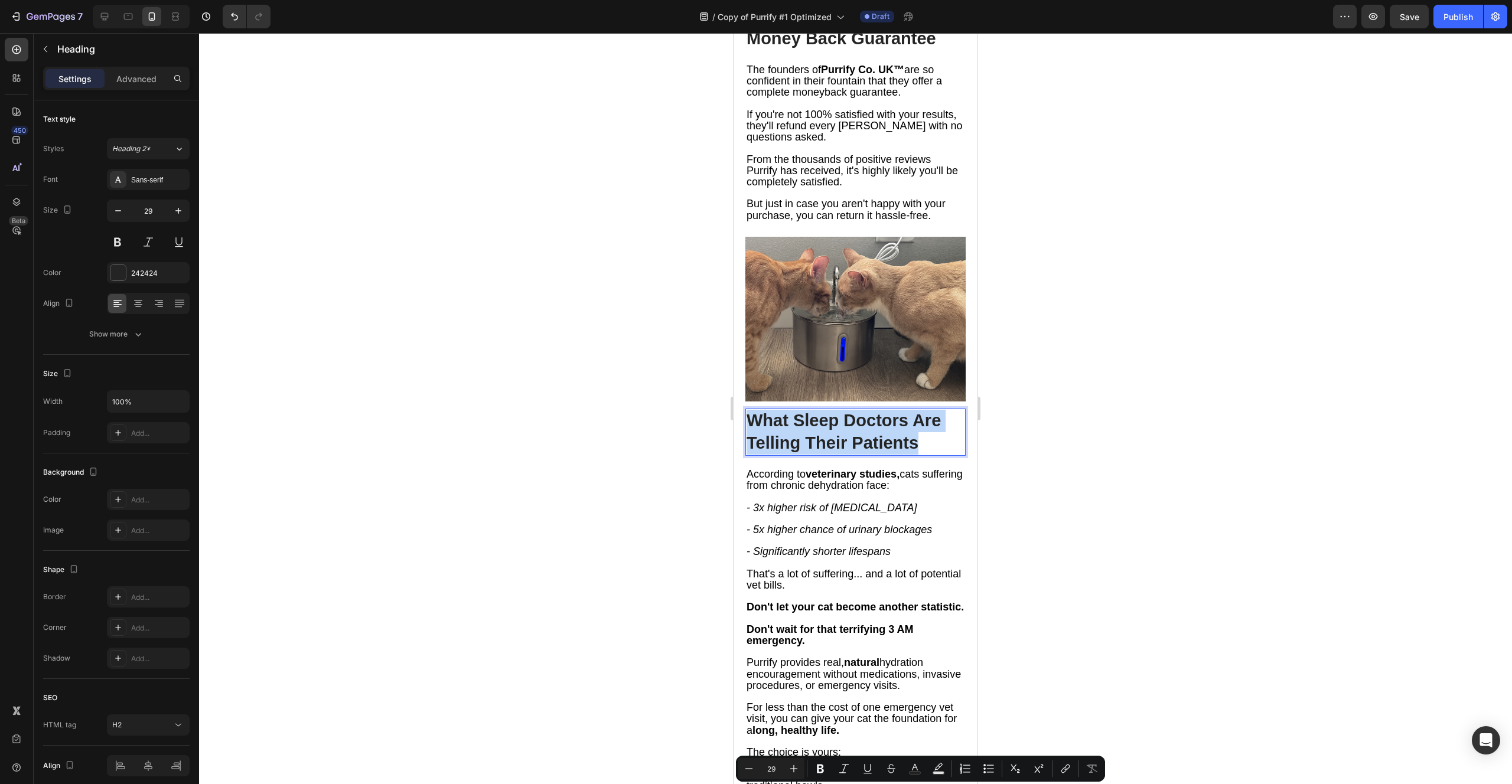
scroll to position [5789, 0]
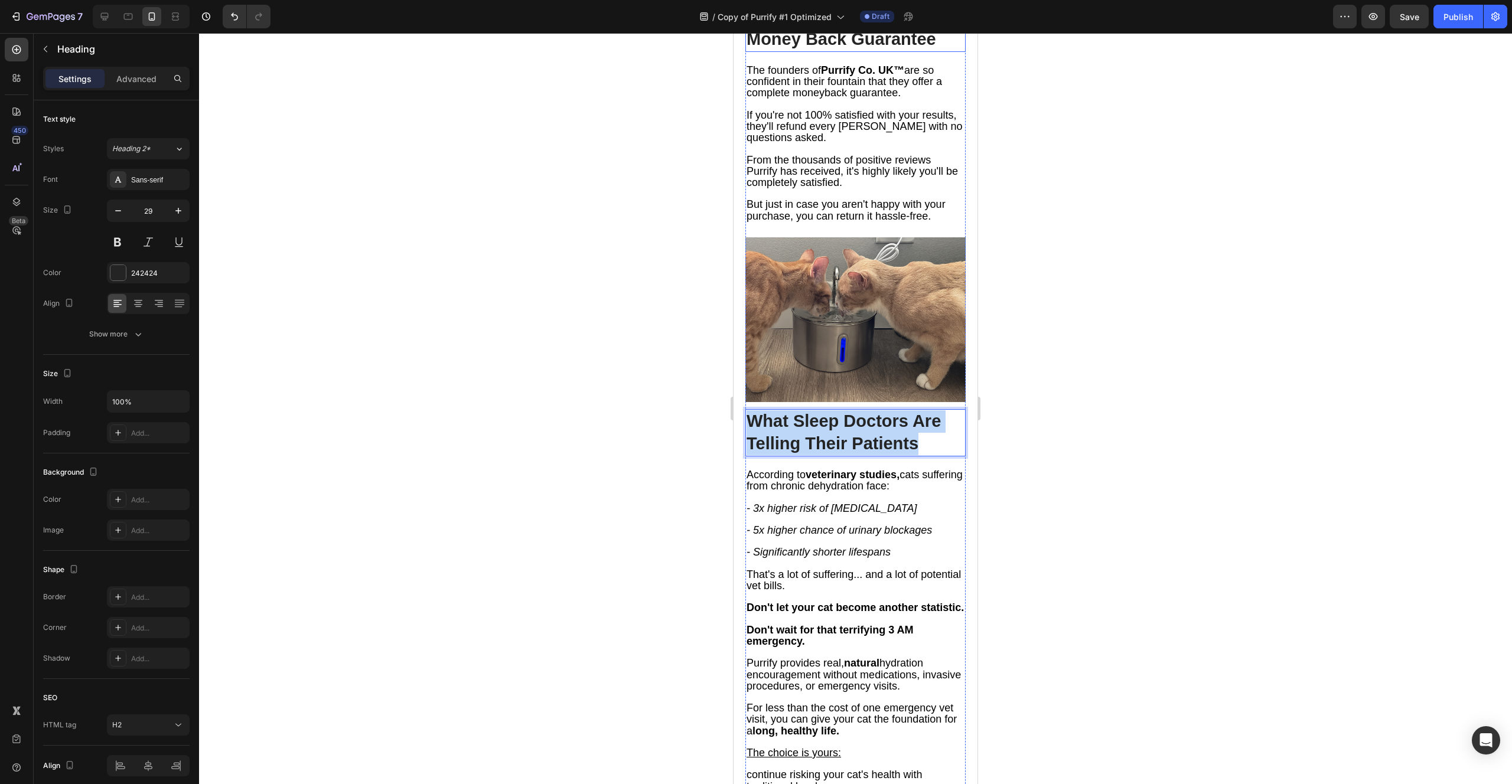
click at [823, 52] on h2 "Covered By A 100% Money Back Guarantee" at bounding box center [854, 28] width 220 height 47
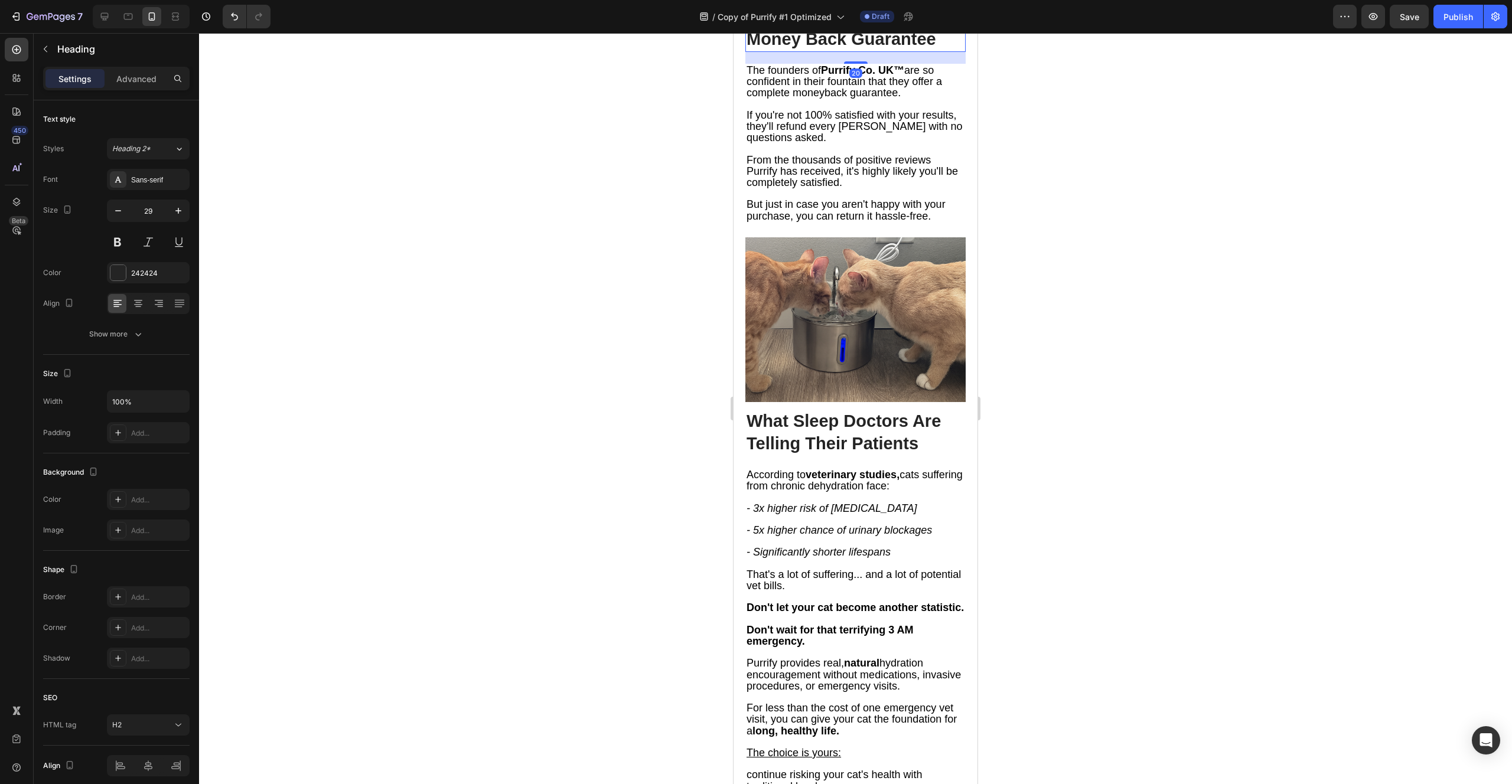
click at [823, 52] on h2 "Covered By A 100% Money Back Guarantee" at bounding box center [854, 28] width 220 height 47
click at [823, 51] on p "Covered By A 100% Money Back Guarantee" at bounding box center [855, 27] width 218 height 44
click at [801, 98] on span "The founders of Purrify Co. UK™ are so confident in their fountain that they of…" at bounding box center [844, 82] width 195 height 35
click at [853, 51] on p "Covered By A 100% Money Back Guarantee" at bounding box center [855, 27] width 218 height 44
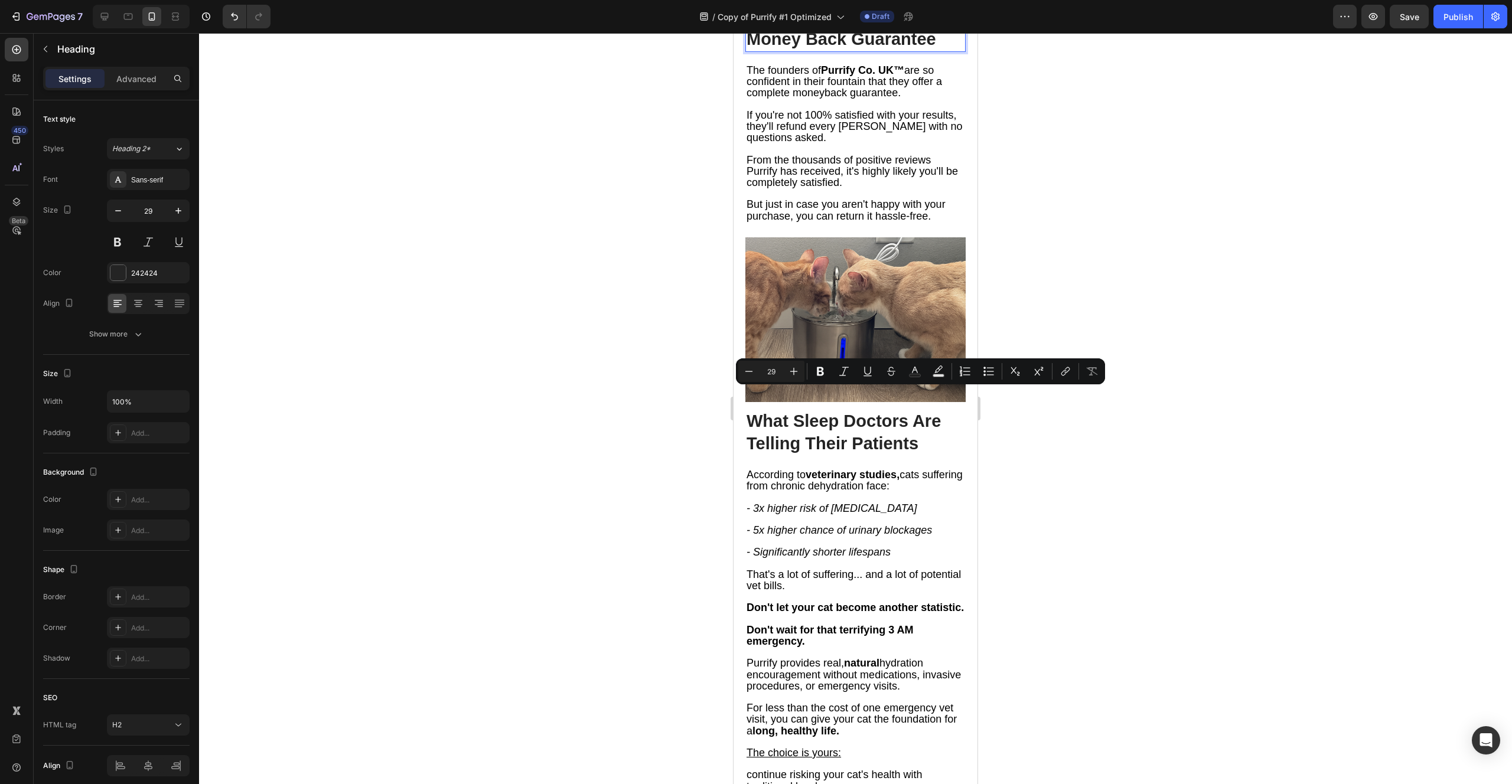
click at [913, 51] on p "Covered By A 100% Money Back Guarantee" at bounding box center [855, 27] width 218 height 44
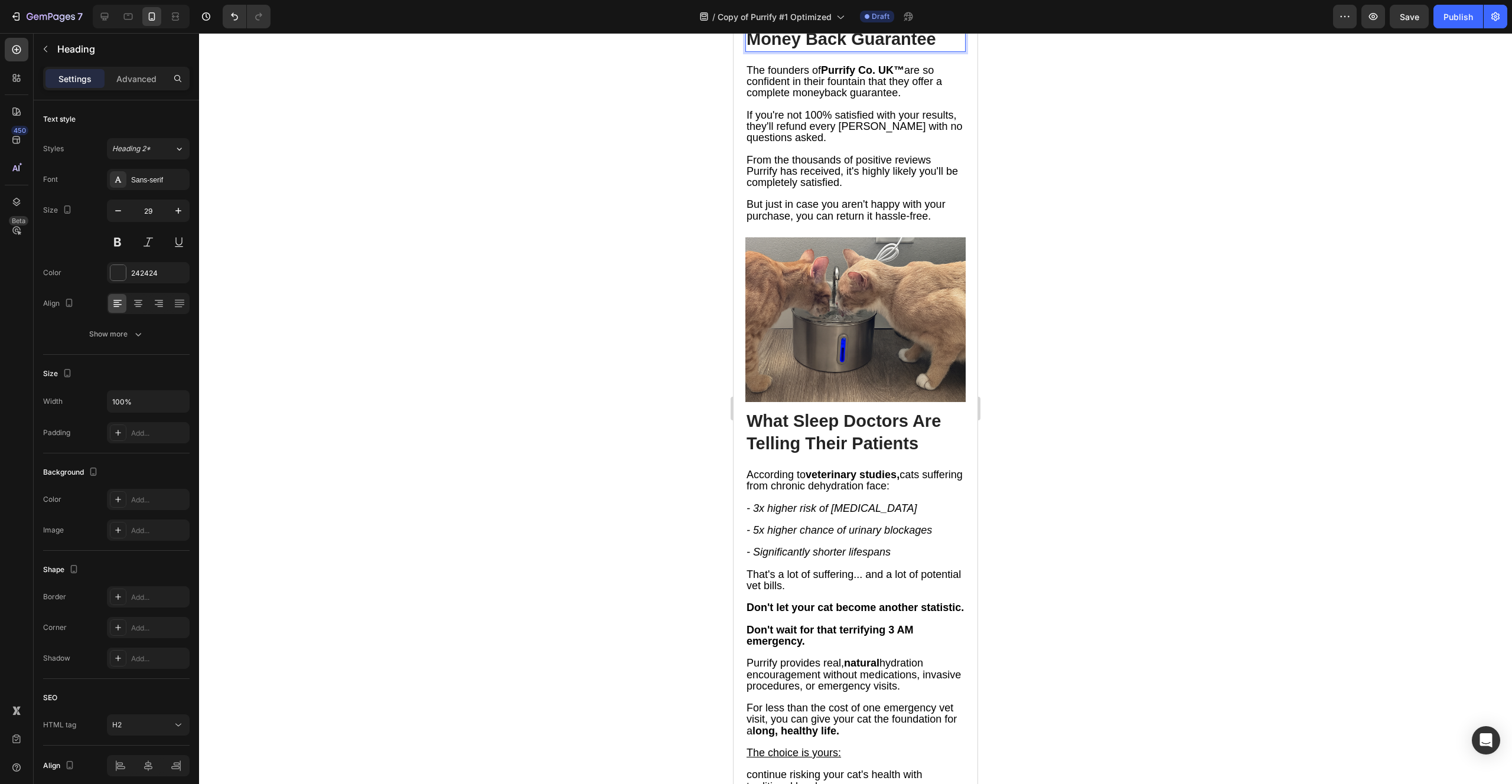
click at [938, 51] on p "Covered By A 100% Money Back Guarantee" at bounding box center [855, 27] width 218 height 44
click at [1014, 416] on div at bounding box center [854, 408] width 1312 height 751
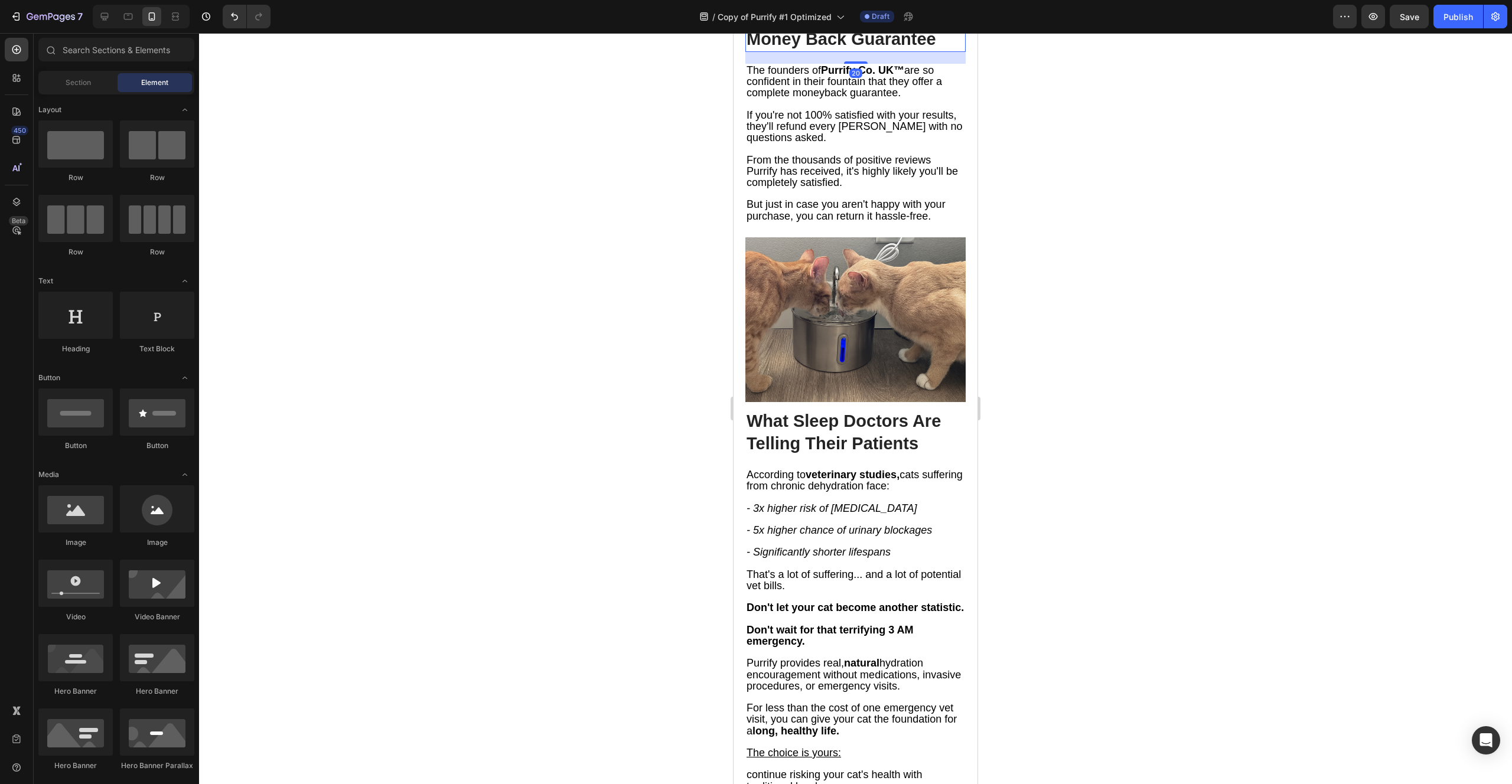
click at [908, 51] on p "Covered By A 100% Money Back Guarantee" at bounding box center [855, 27] width 218 height 44
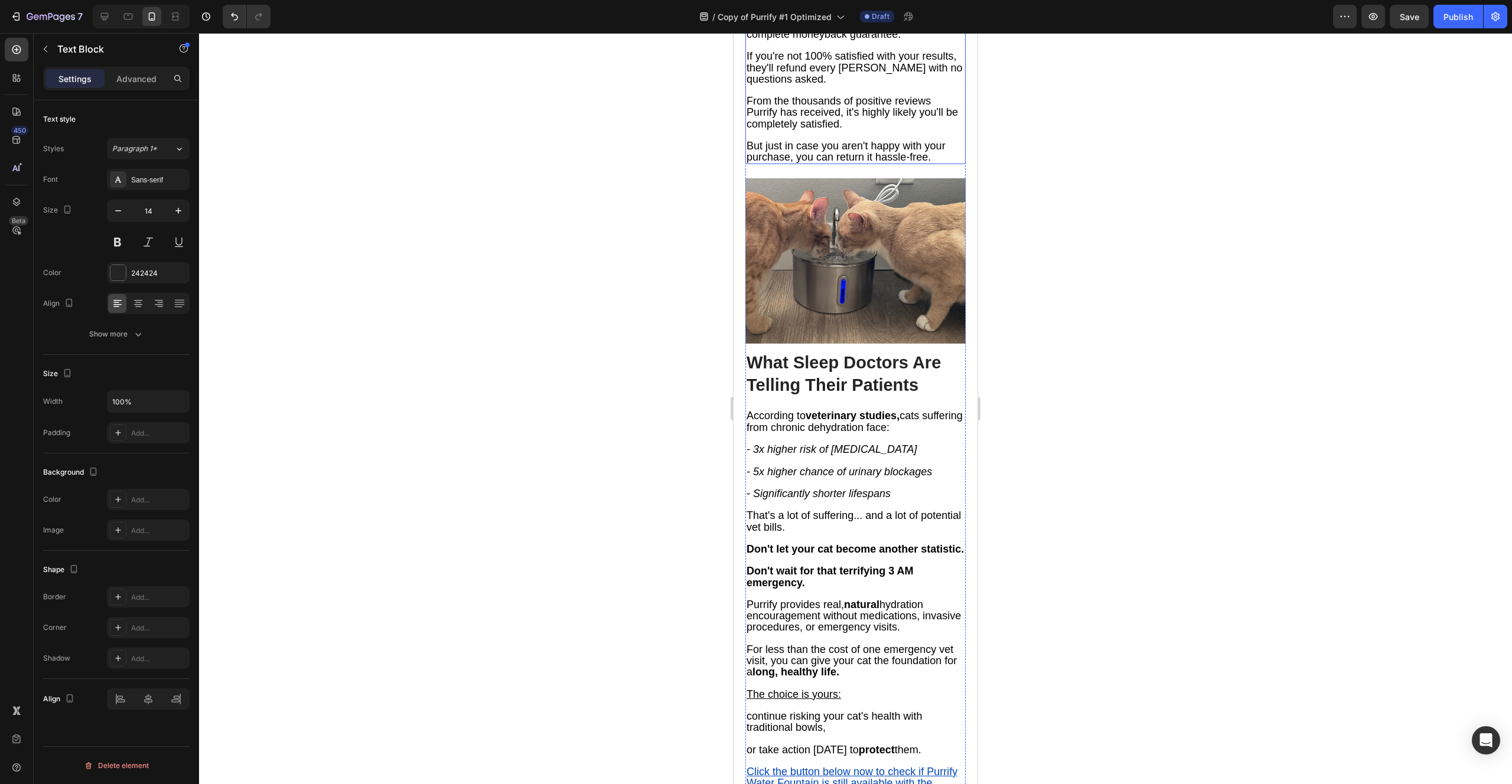
click at [830, 84] on span "If you're not 100% satisfied with your results, they'll refund every [PERSON_NA…" at bounding box center [854, 68] width 216 height 35
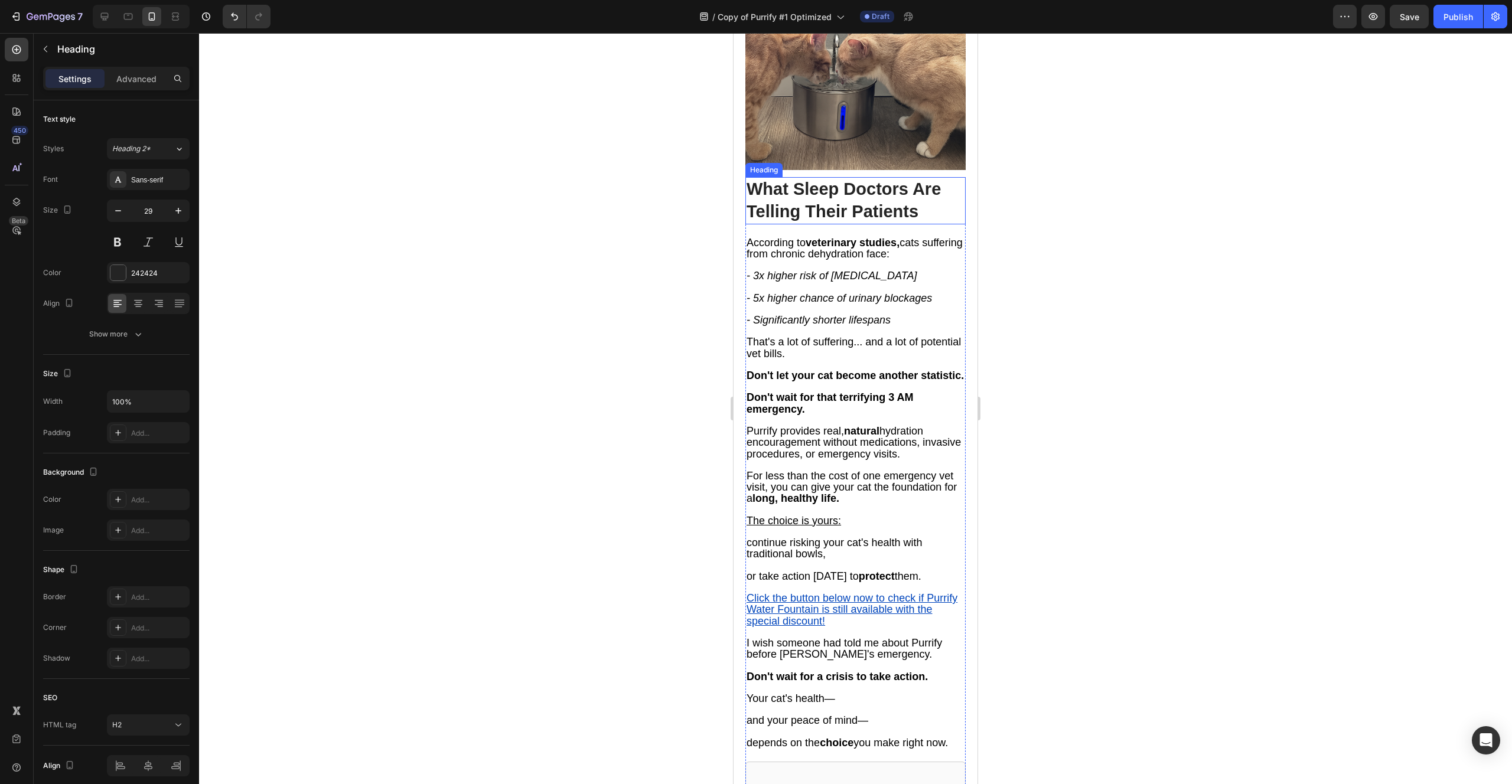
click at [856, 222] on p "What Sleep Doctors Are Telling Their Patients" at bounding box center [855, 200] width 218 height 44
click at [804, 281] on icon "- 3x higher risk of [MEDICAL_DATA]" at bounding box center [831, 276] width 170 height 12
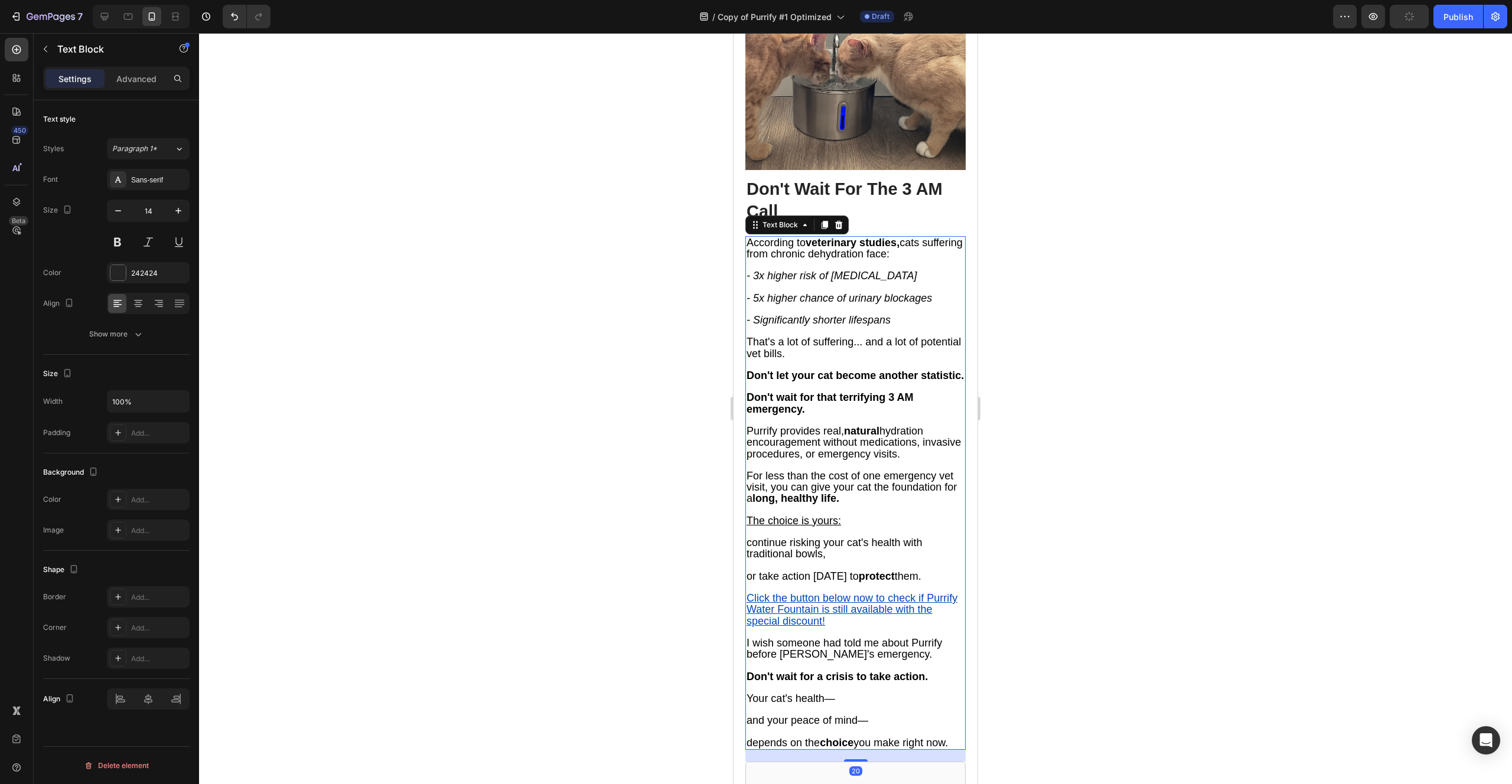
click at [804, 281] on icon "- 3x higher risk of [MEDICAL_DATA]" at bounding box center [831, 276] width 170 height 12
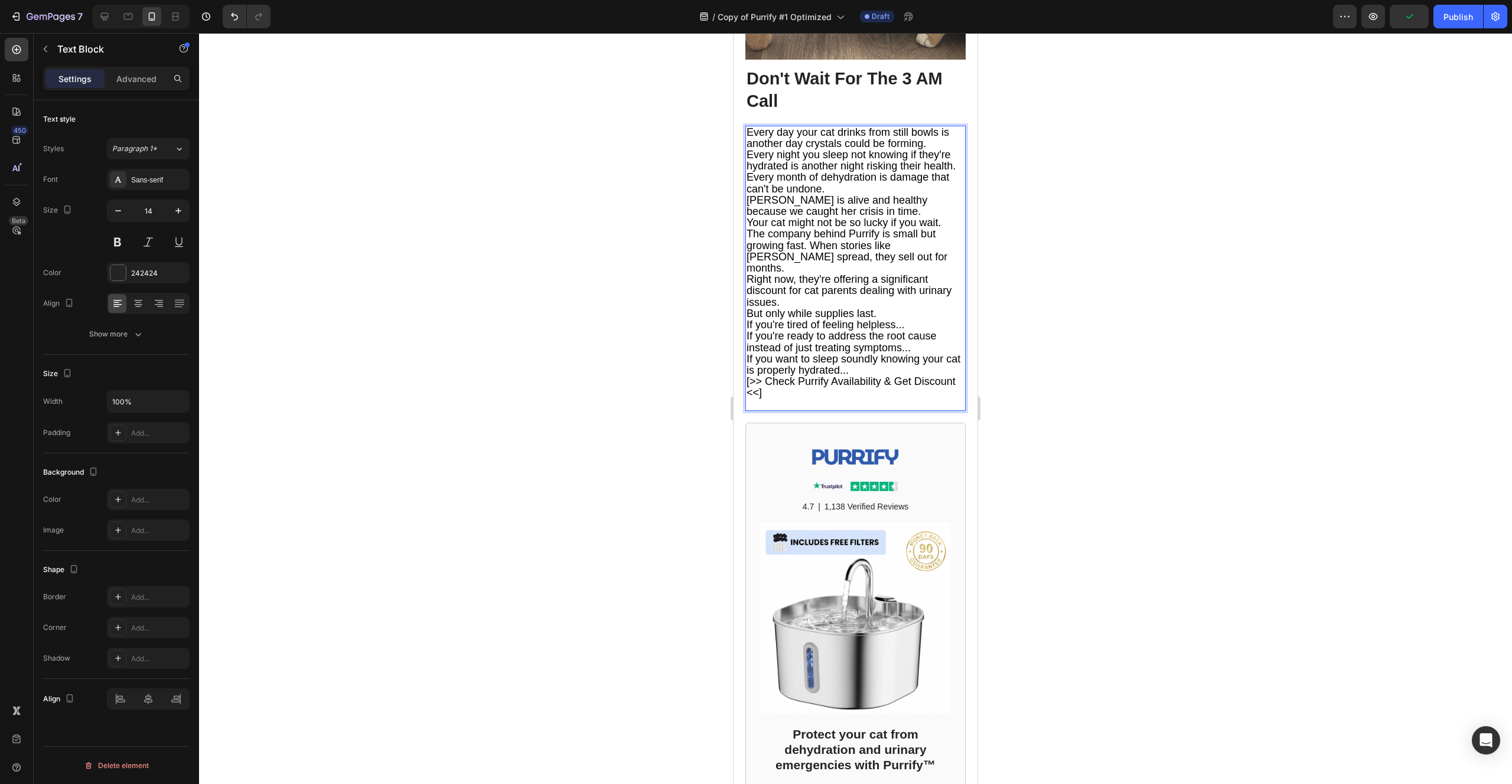
scroll to position [5912, 0]
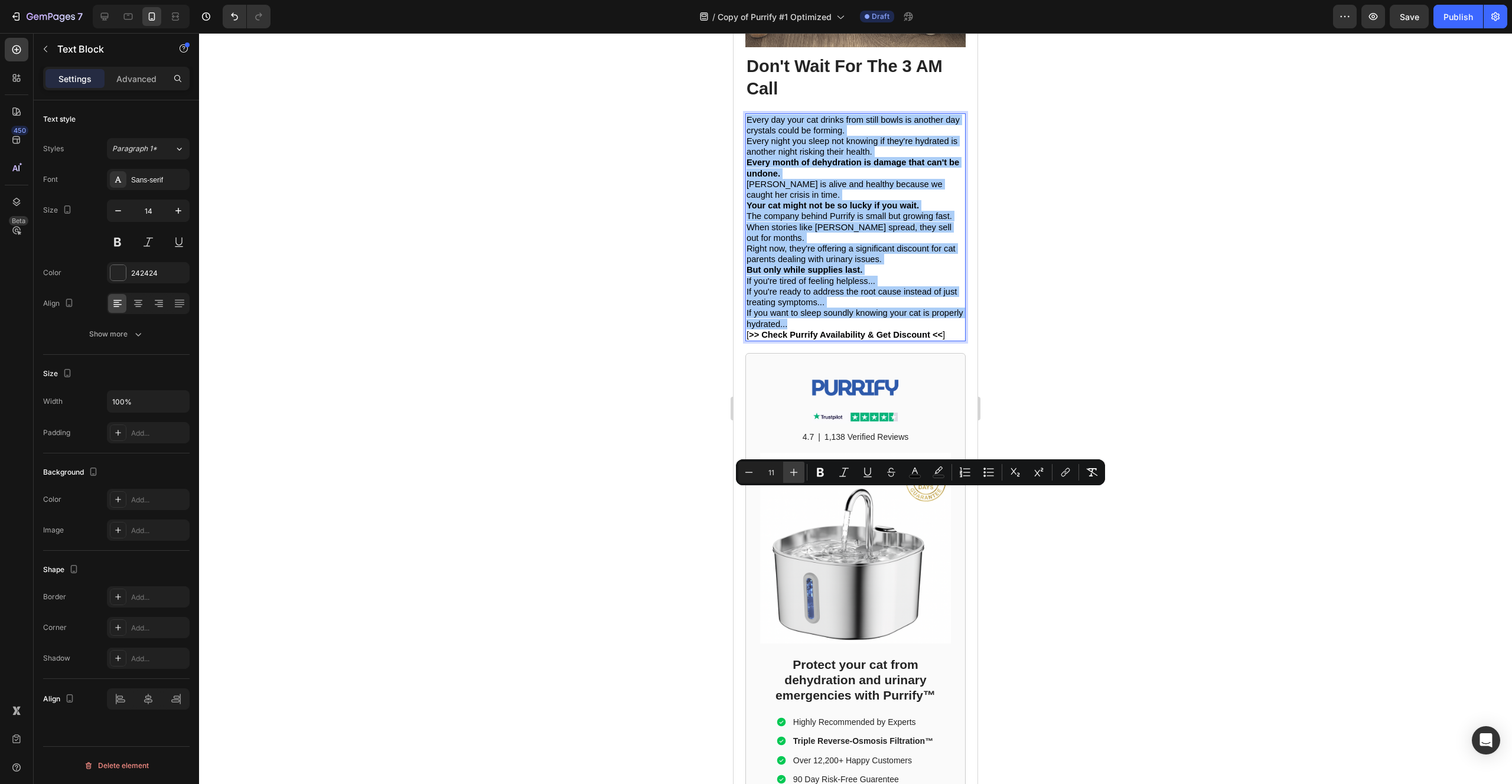
click at [794, 474] on icon "Editor contextual toolbar" at bounding box center [794, 473] width 8 height 8
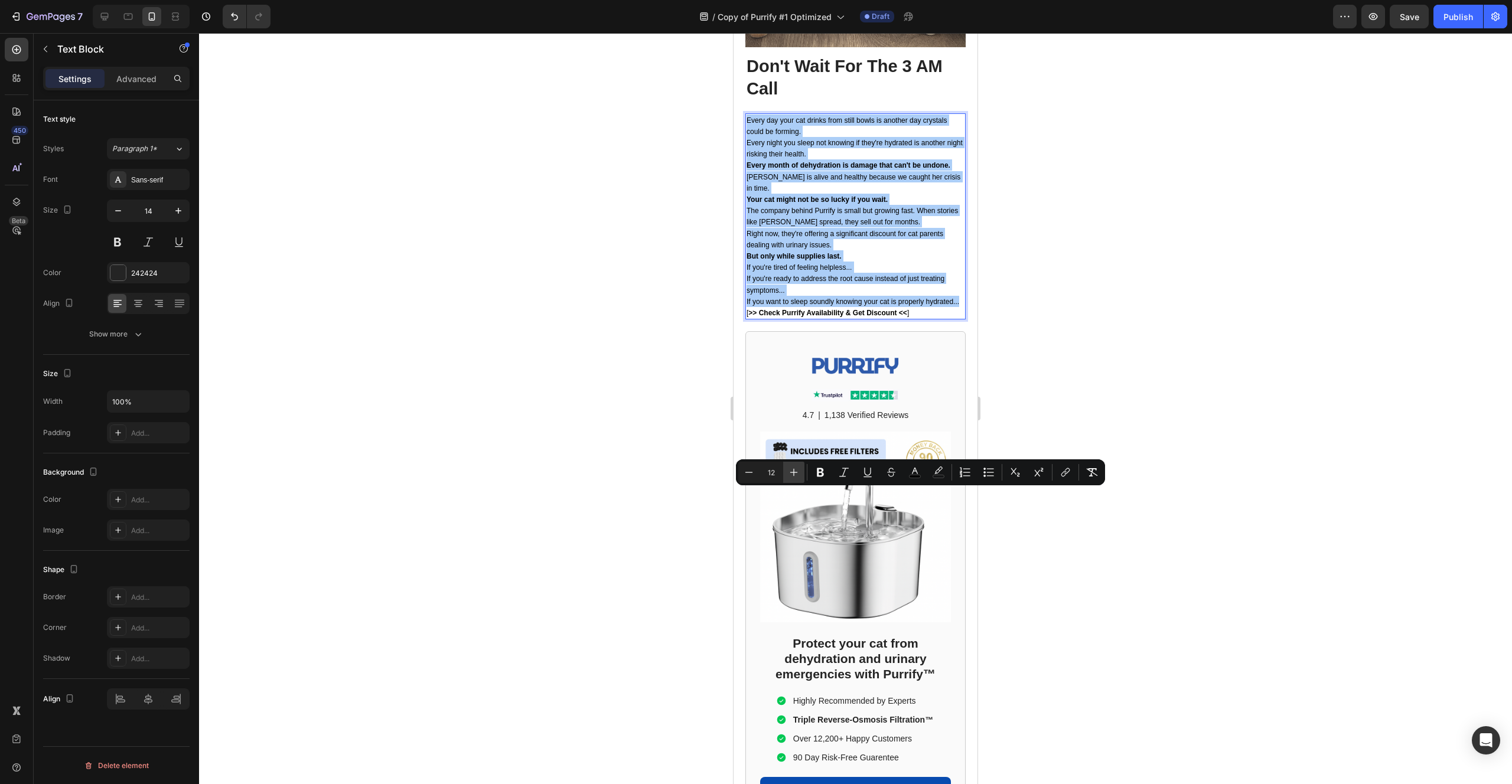
click at [794, 474] on icon "Editor contextual toolbar" at bounding box center [794, 473] width 8 height 8
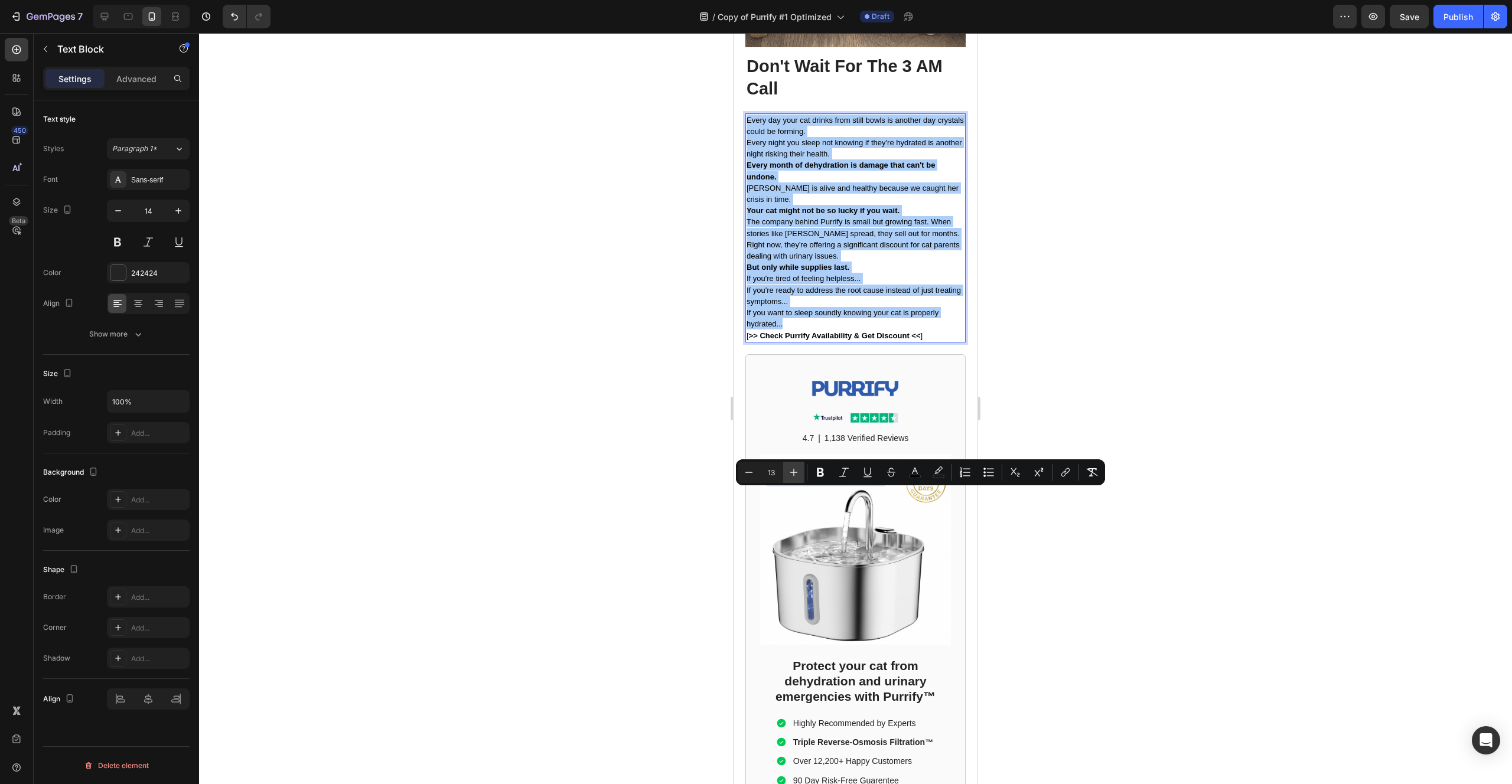
click at [794, 474] on icon "Editor contextual toolbar" at bounding box center [794, 473] width 8 height 8
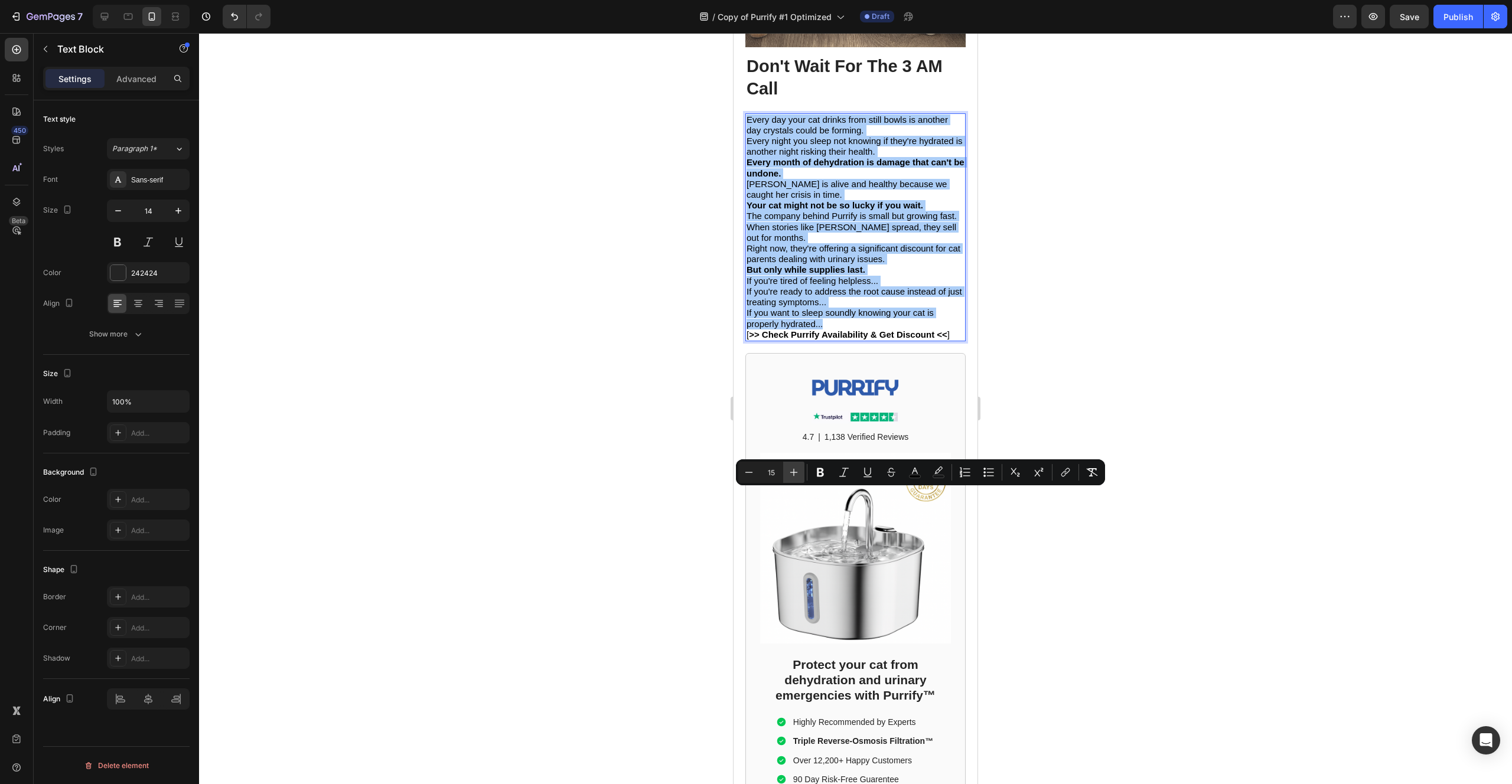
click at [794, 474] on icon "Editor contextual toolbar" at bounding box center [794, 473] width 8 height 8
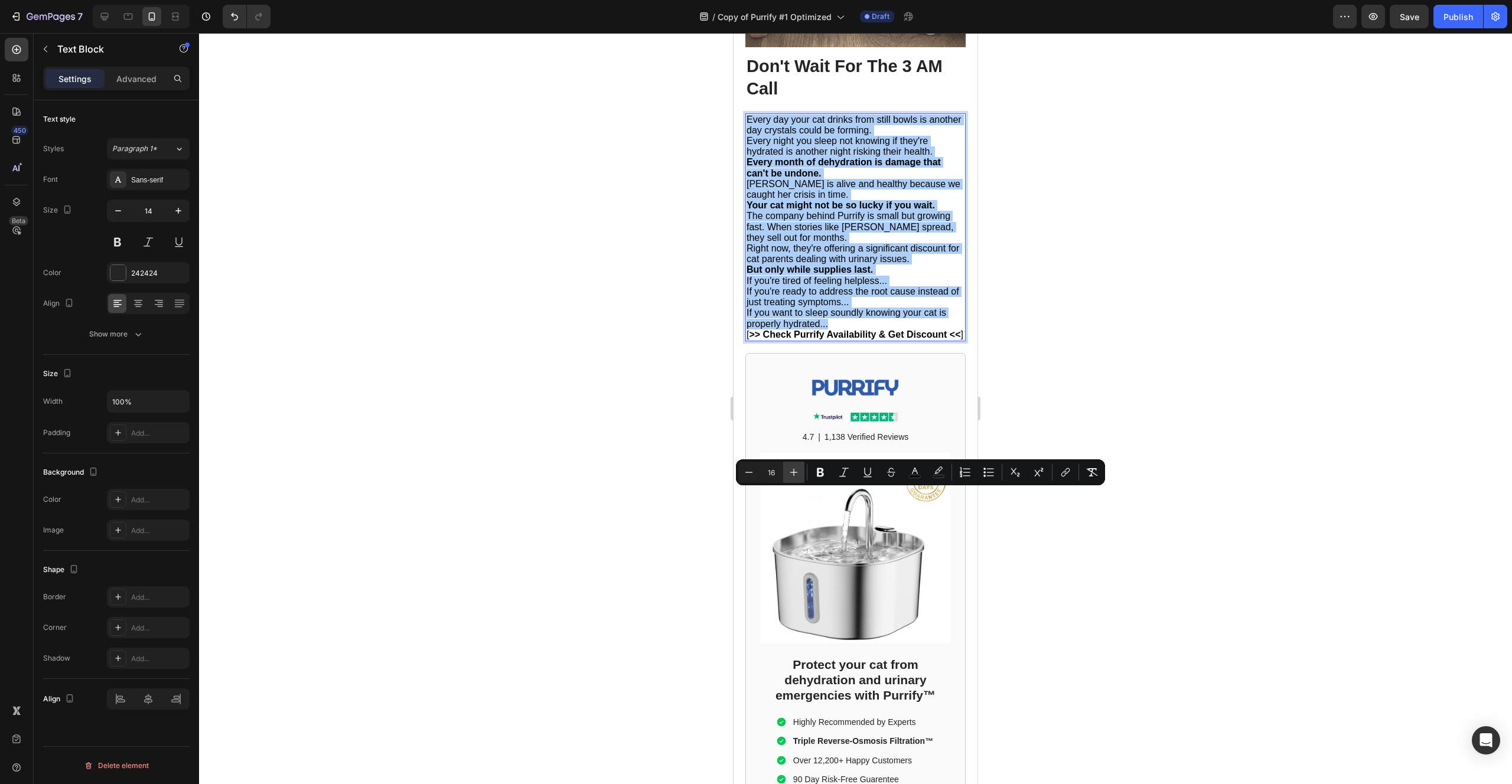
click at [794, 474] on icon "Editor contextual toolbar" at bounding box center [794, 473] width 8 height 8
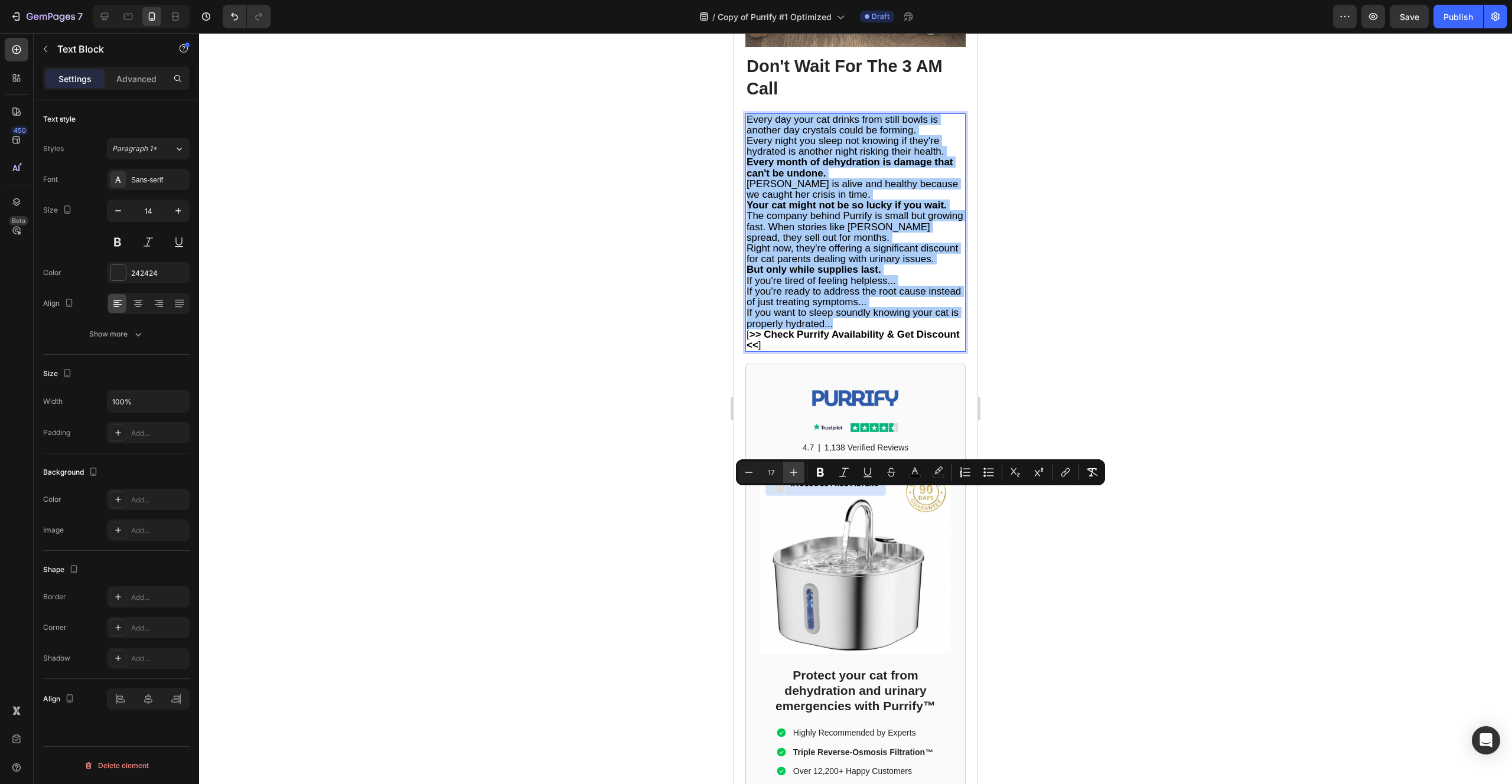
click at [794, 474] on icon "Editor contextual toolbar" at bounding box center [794, 473] width 8 height 8
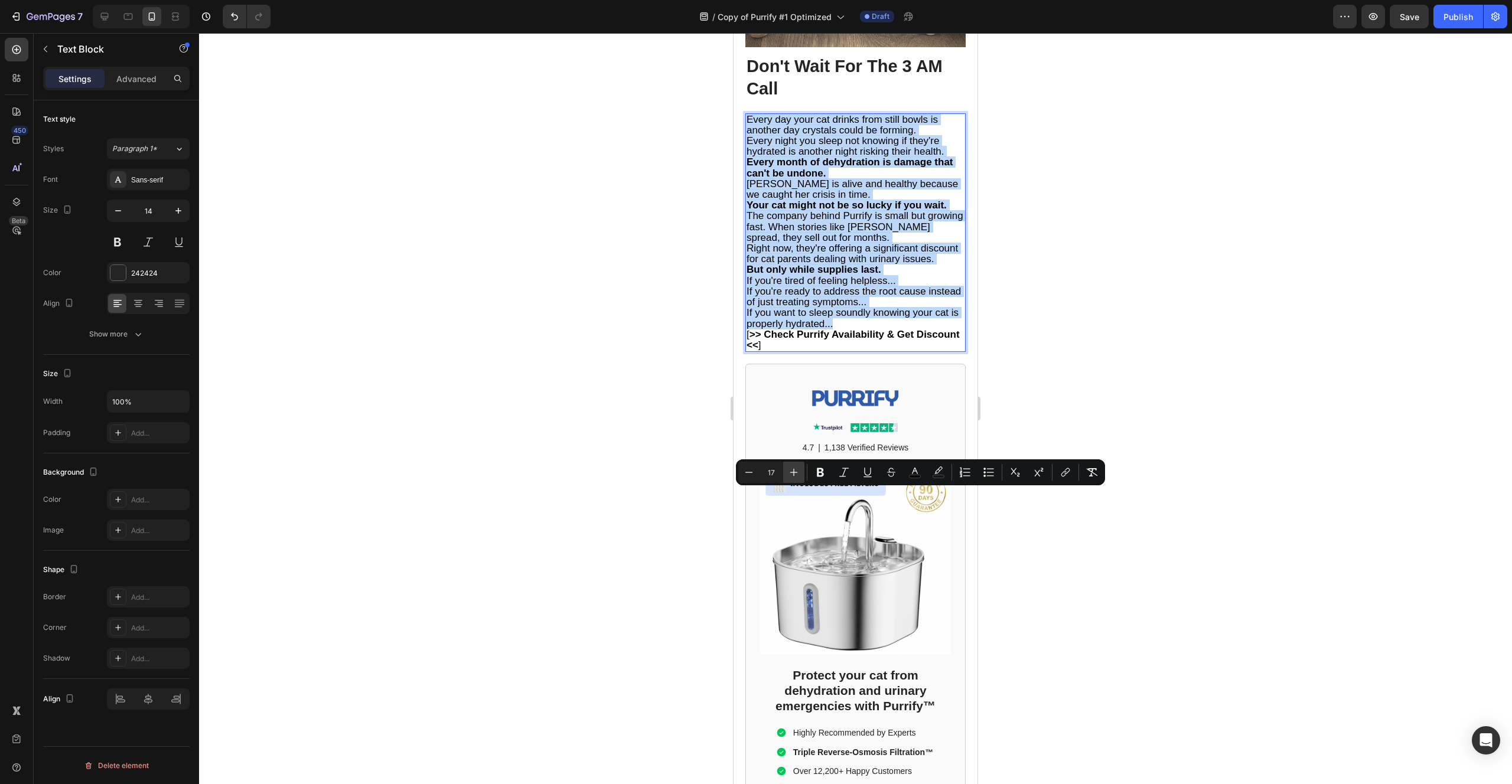
type input "18"
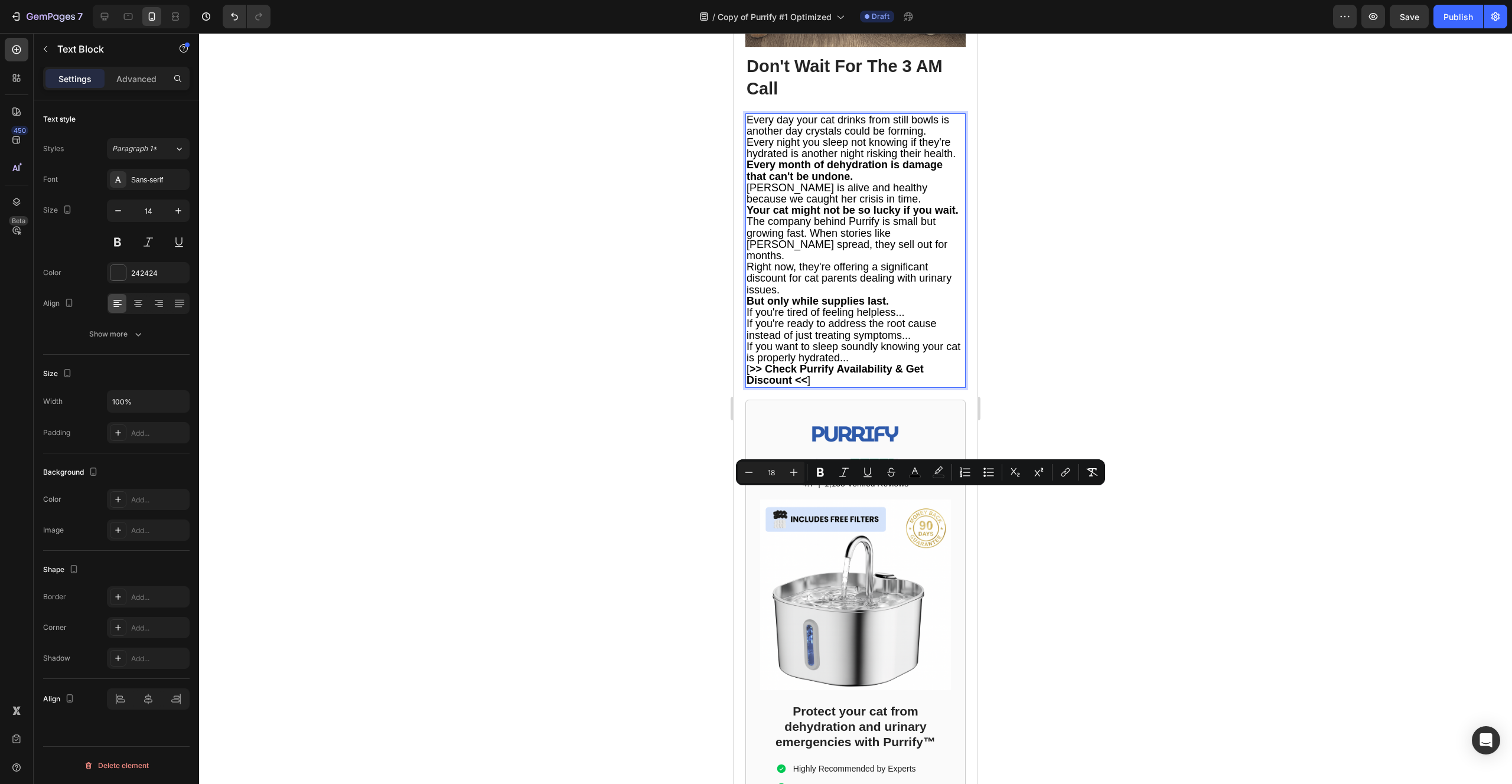
click at [658, 521] on div at bounding box center [854, 408] width 1312 height 751
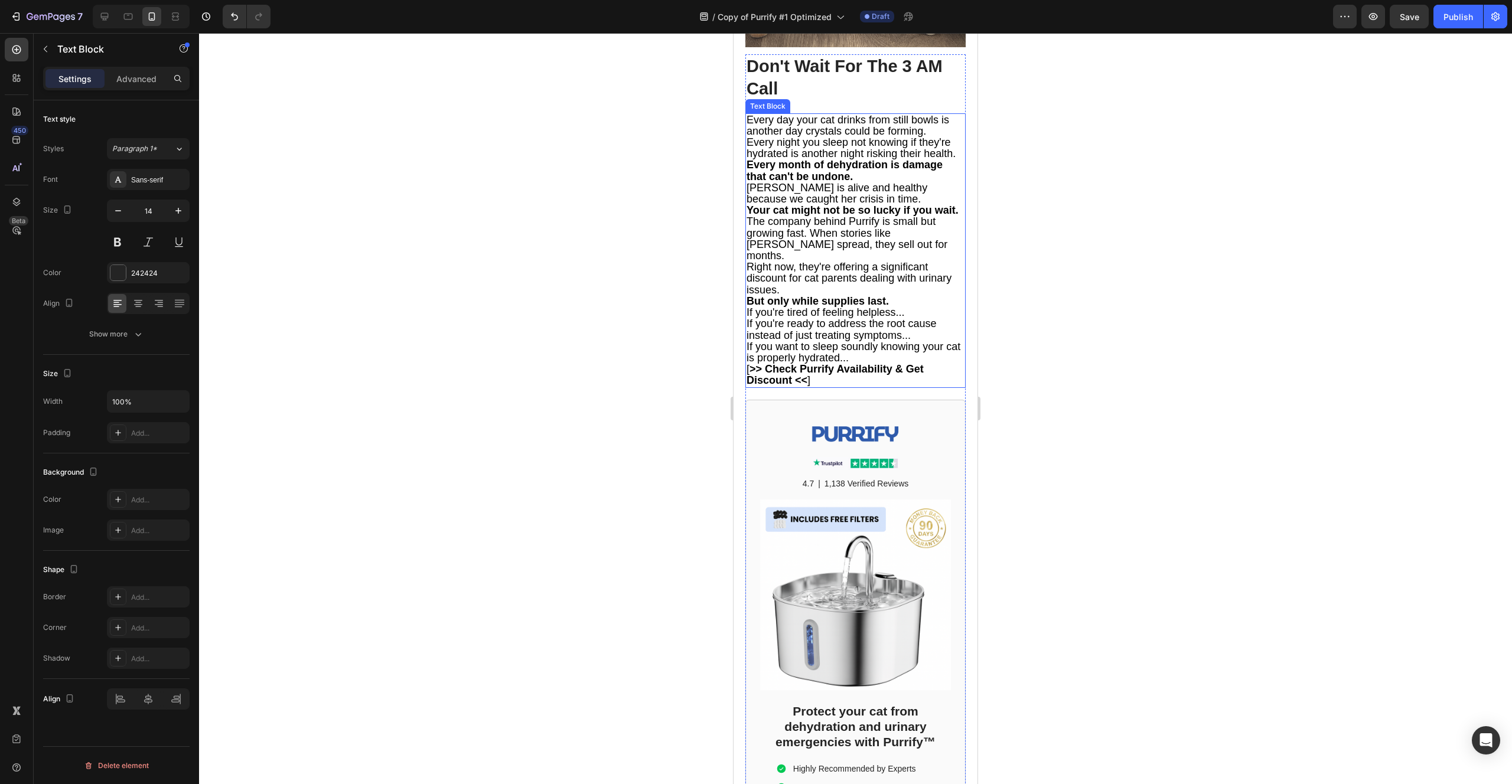
click at [941, 137] on span "Every day your cat drinks from still bowls is another day crystals could be for…" at bounding box center [848, 125] width 203 height 23
click at [940, 137] on span "Every day your cat drinks from still bowls is another day crystals could be for…" at bounding box center [848, 125] width 203 height 23
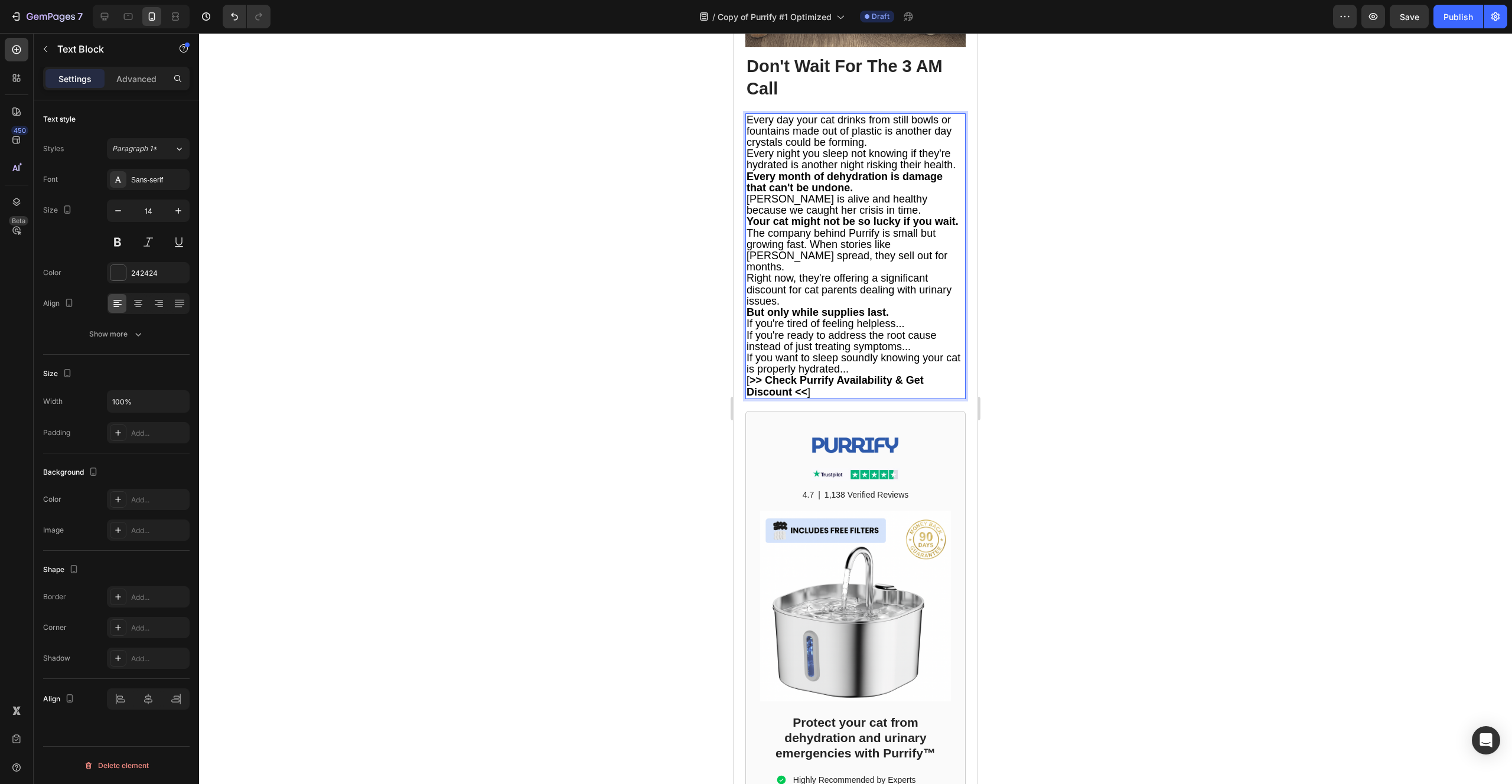
click at [880, 149] on p "Every day your cat drinks from still bowls or fountains made out of plastic is …" at bounding box center [855, 131] width 218 height 35
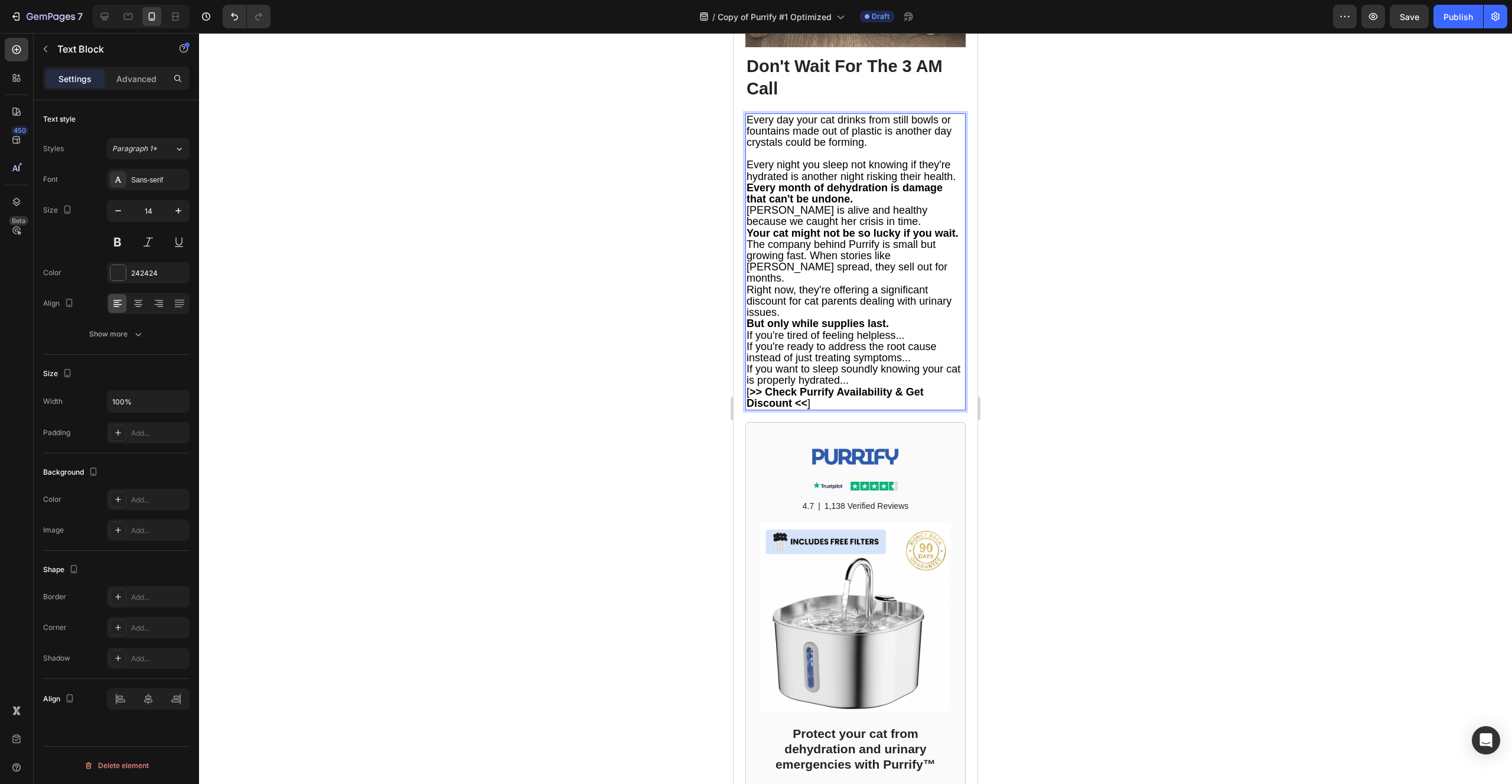
click at [762, 148] on span "Every day your cat drinks from still bowls or fountains made out of plastic is …" at bounding box center [849, 130] width 204 height 35
click at [809, 181] on p "Every night you sleep not knowing if they're hydrated is another night risking …" at bounding box center [855, 170] width 218 height 23
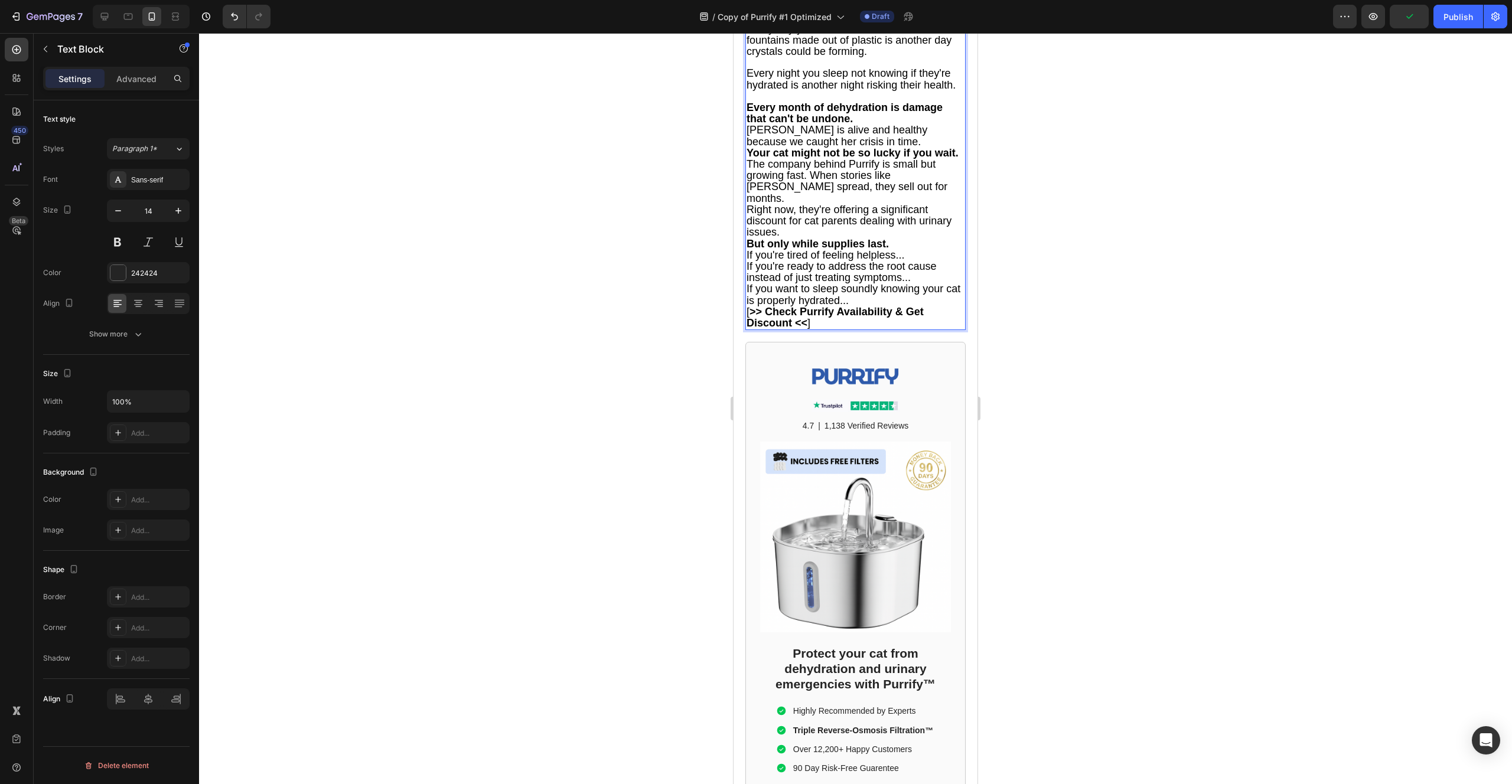
scroll to position [6037, 0]
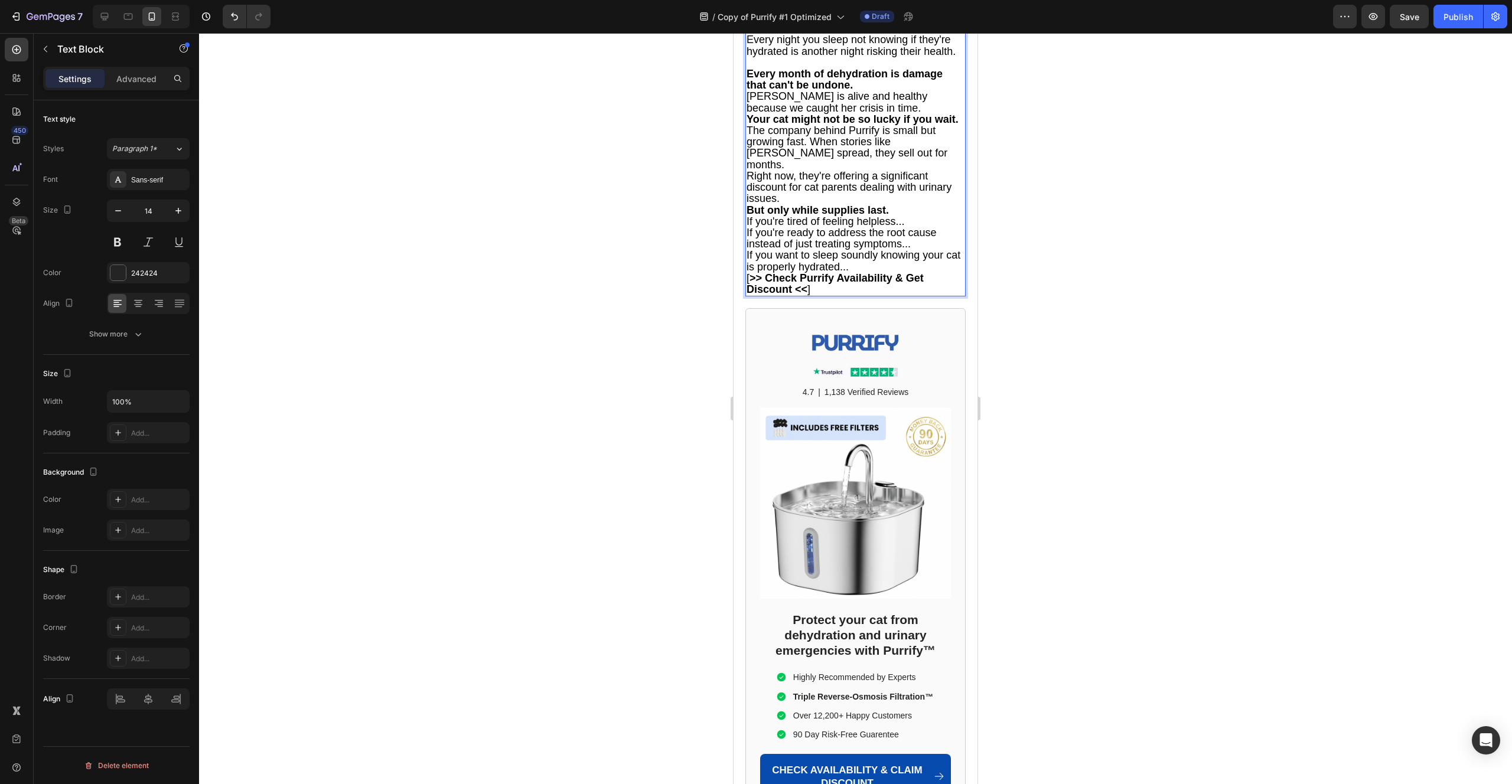
click at [864, 91] on p "Every month of dehydration is damage that can't be undone." at bounding box center [855, 80] width 218 height 23
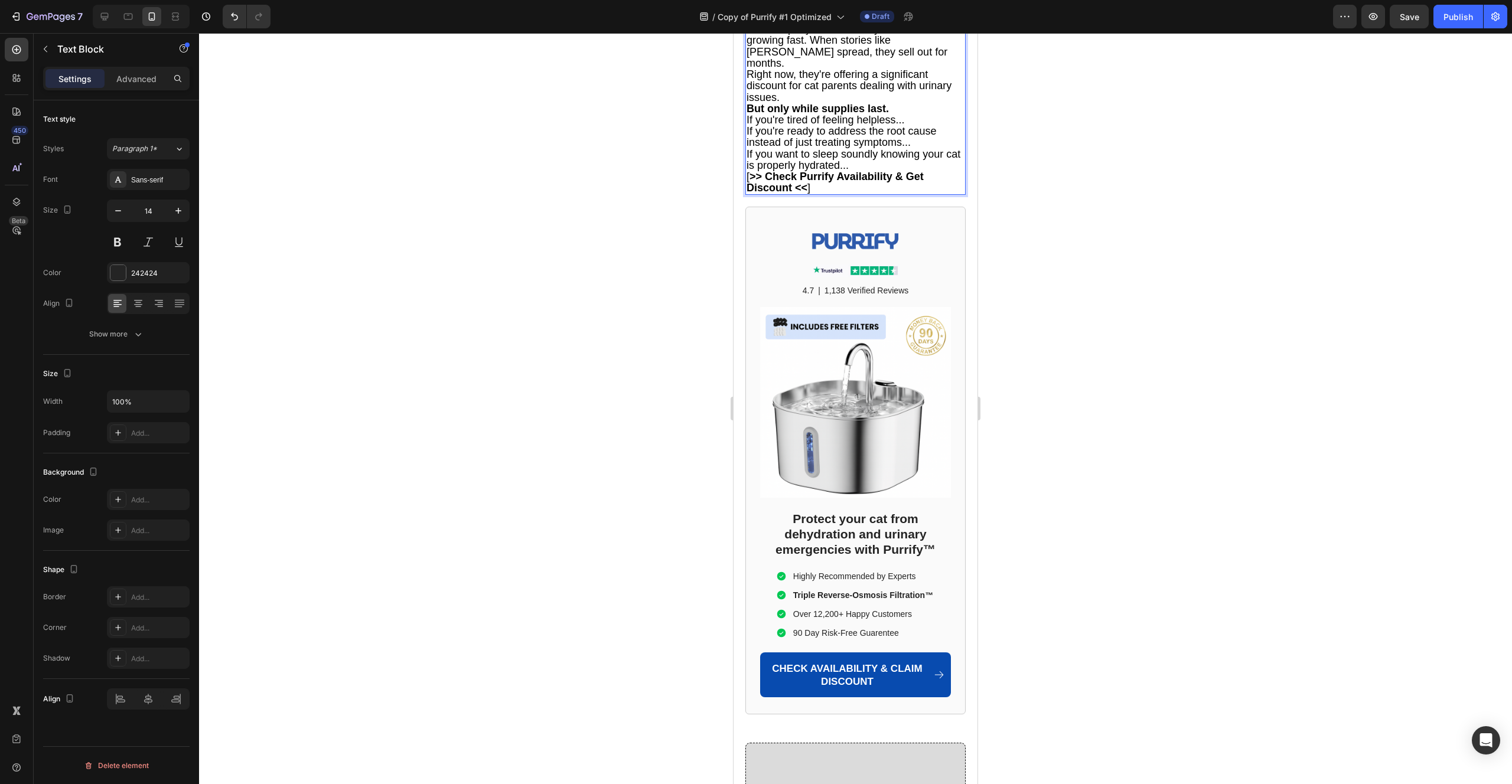
scroll to position [6150, 0]
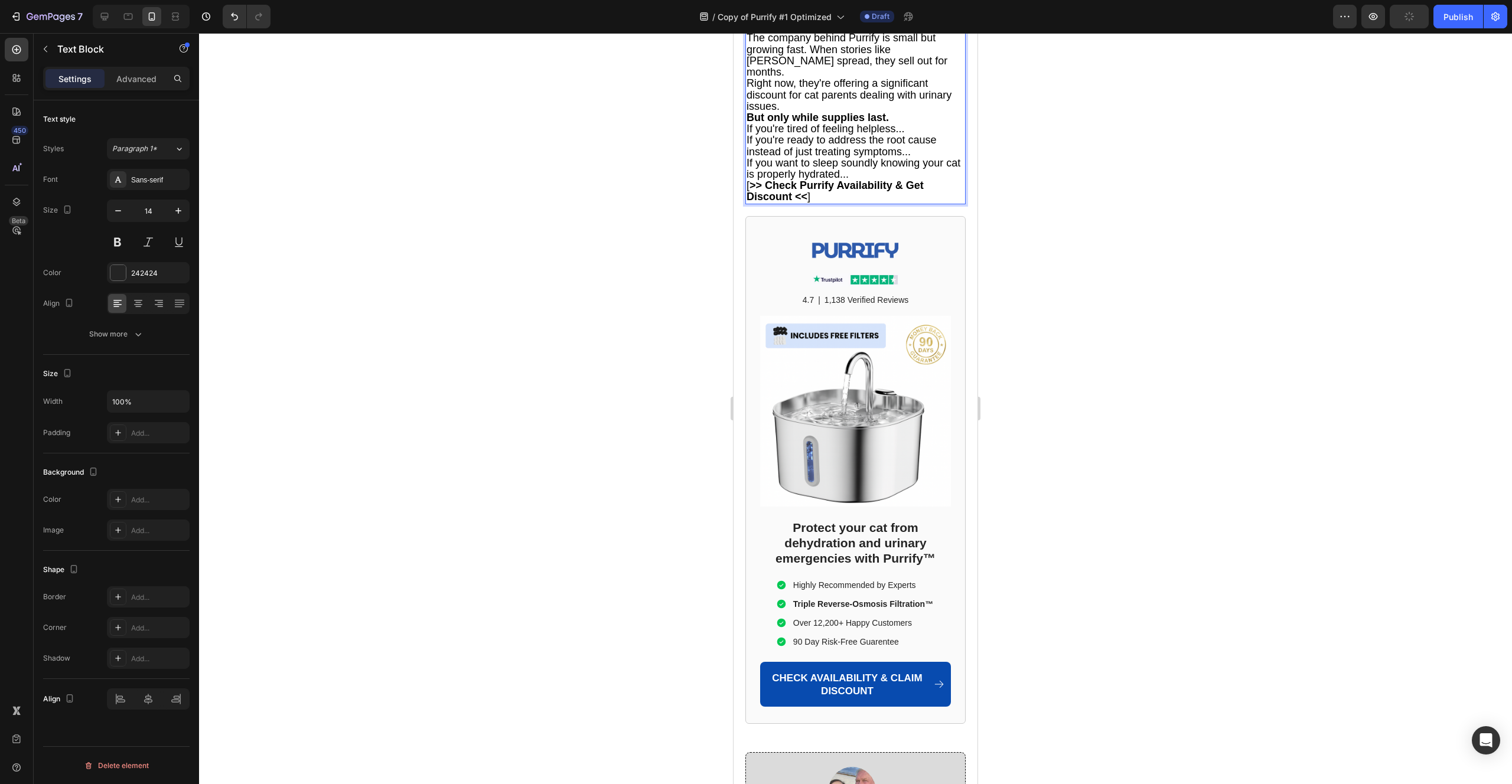
click at [834, 32] on p "Your cat might not be so lucky if you wait." at bounding box center [855, 26] width 218 height 11
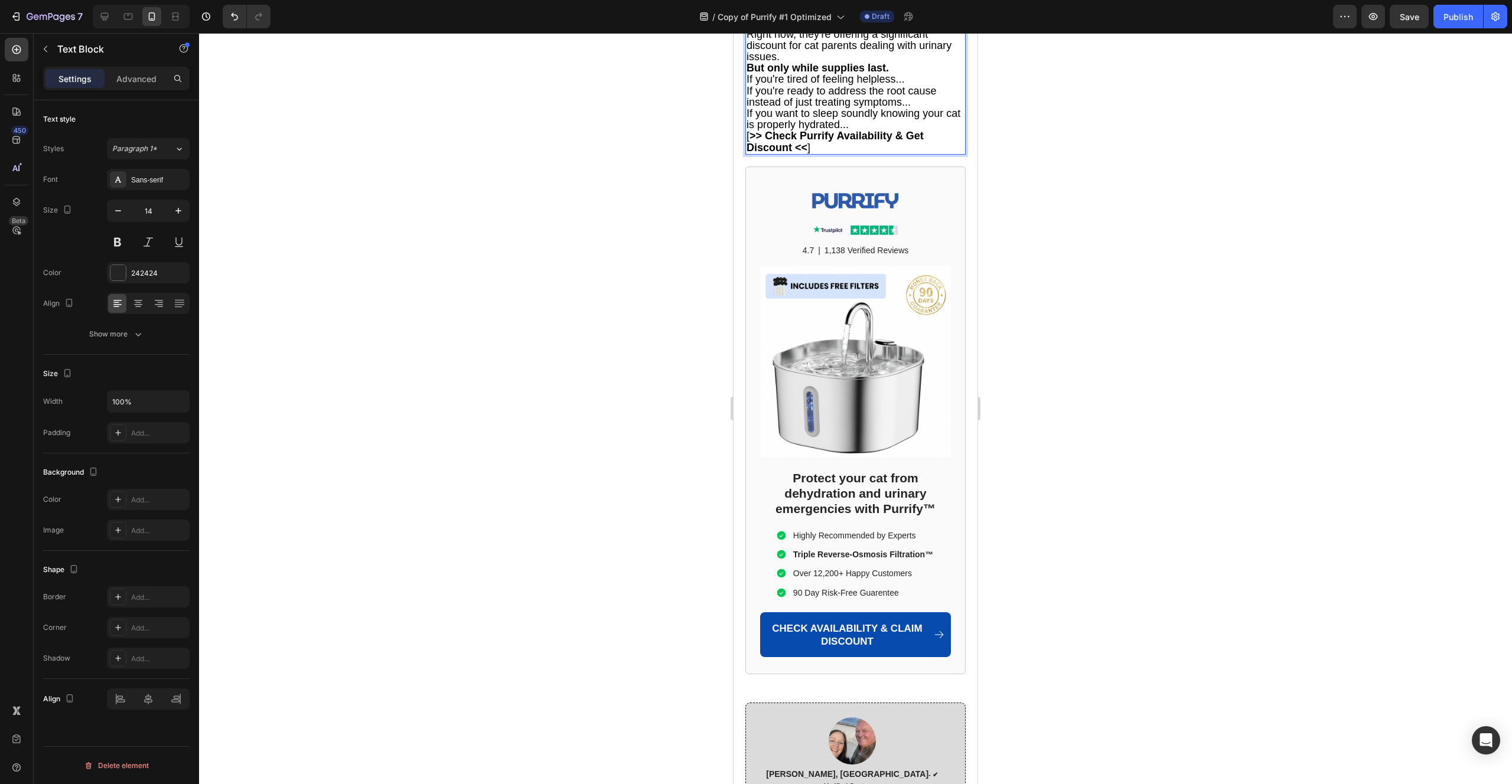
scroll to position [6229, 0]
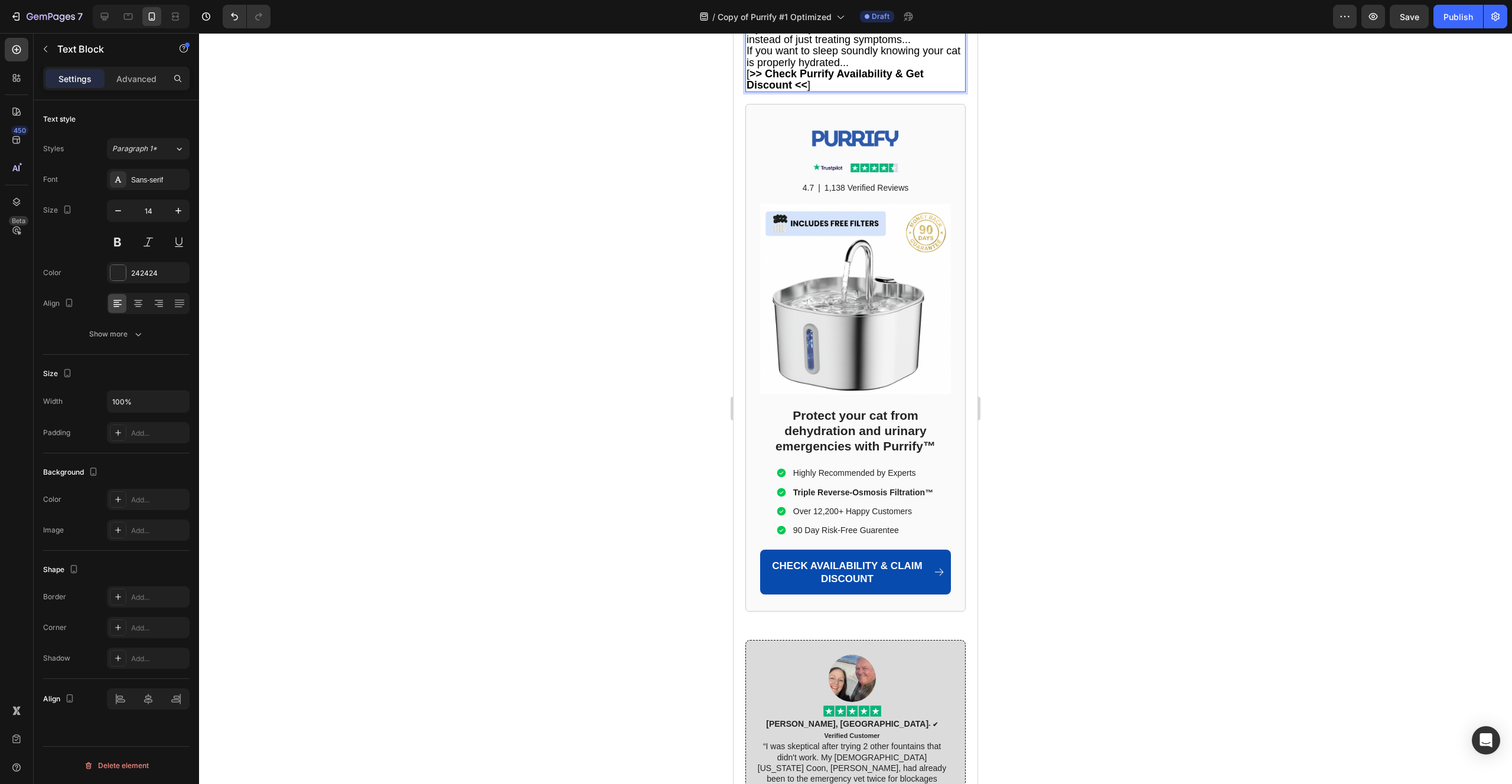
scroll to position [6299, 0]
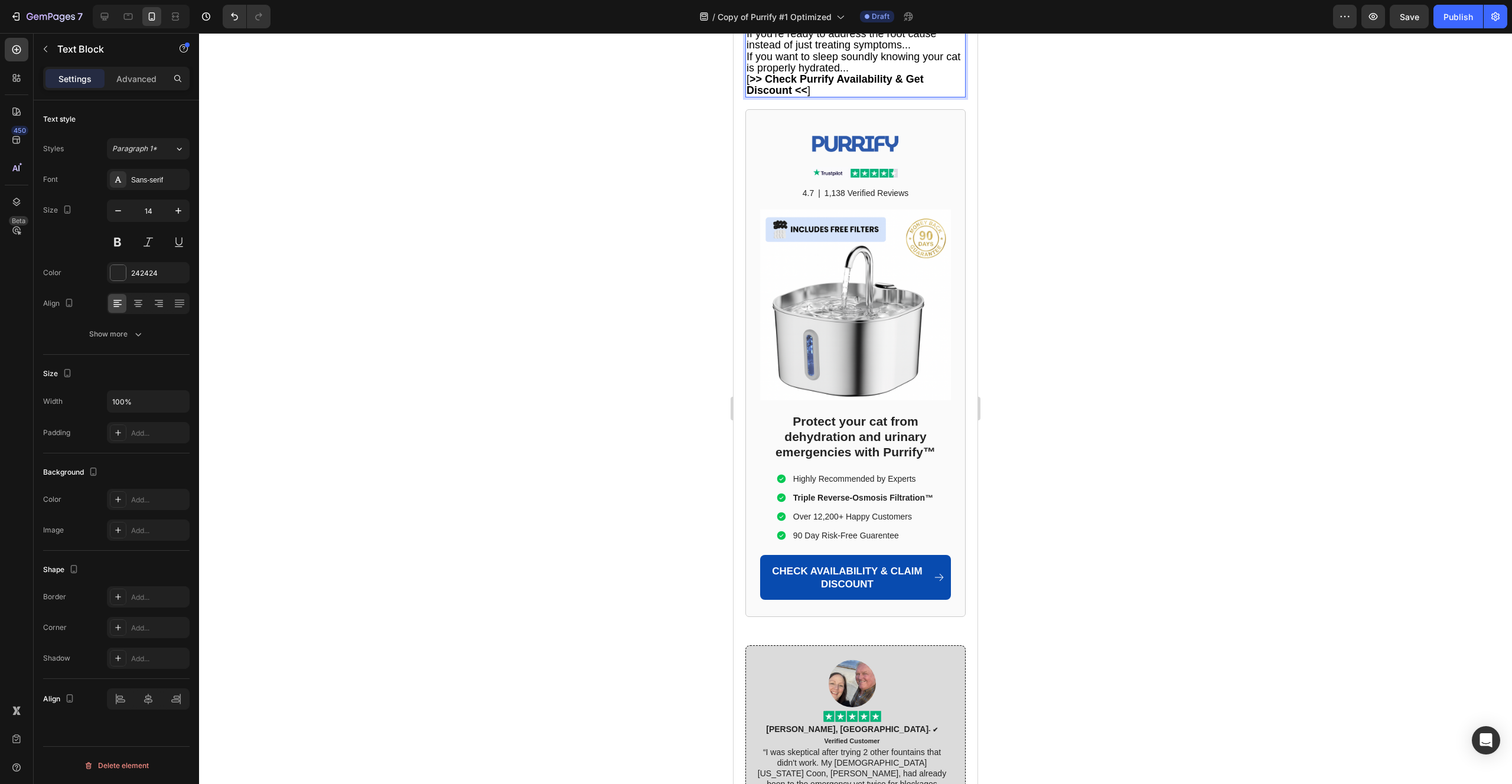
click at [897, 17] on p "But only while supplies last." at bounding box center [855, 11] width 218 height 11
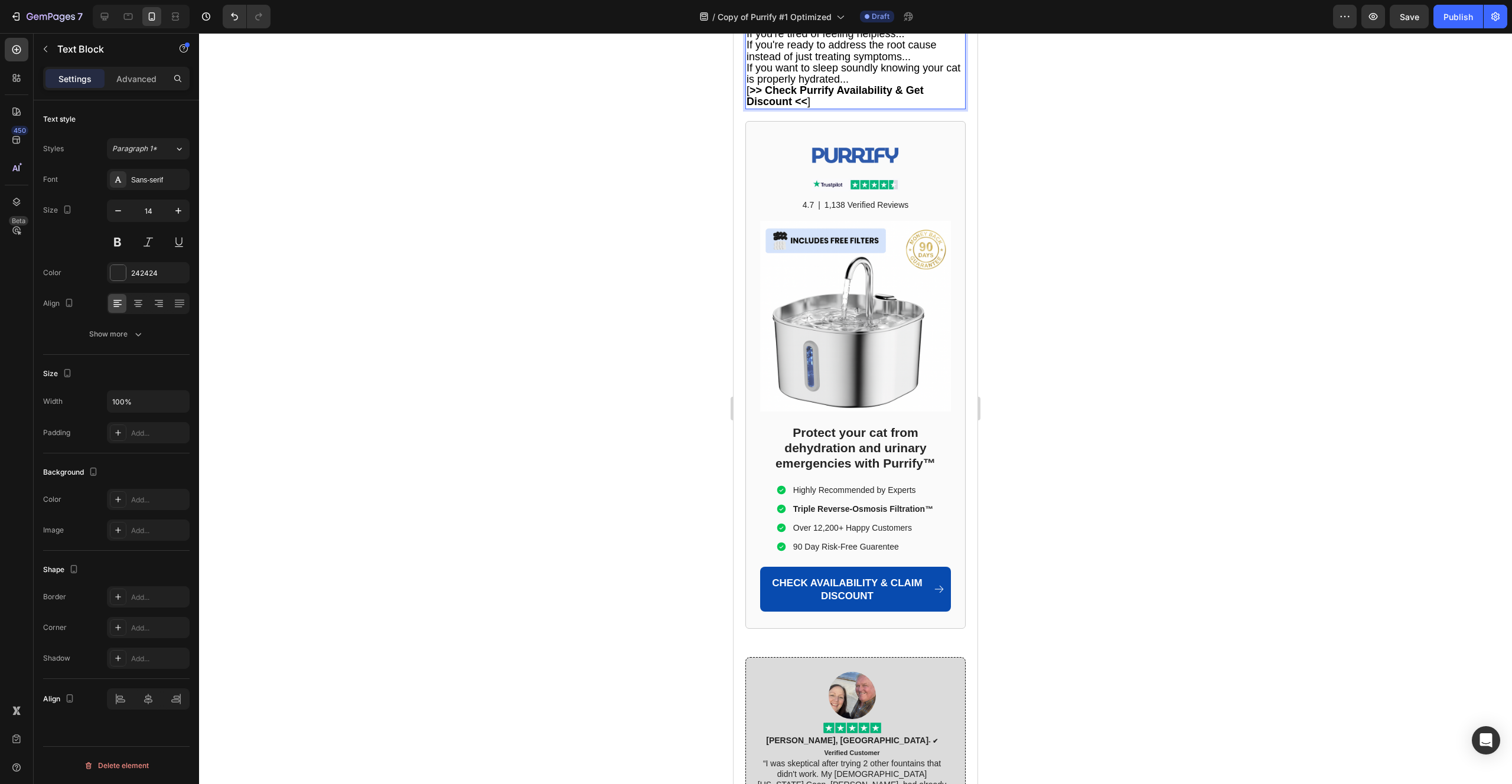
click at [910, 39] on p "If you're tired of feeling helpless..." at bounding box center [855, 34] width 218 height 11
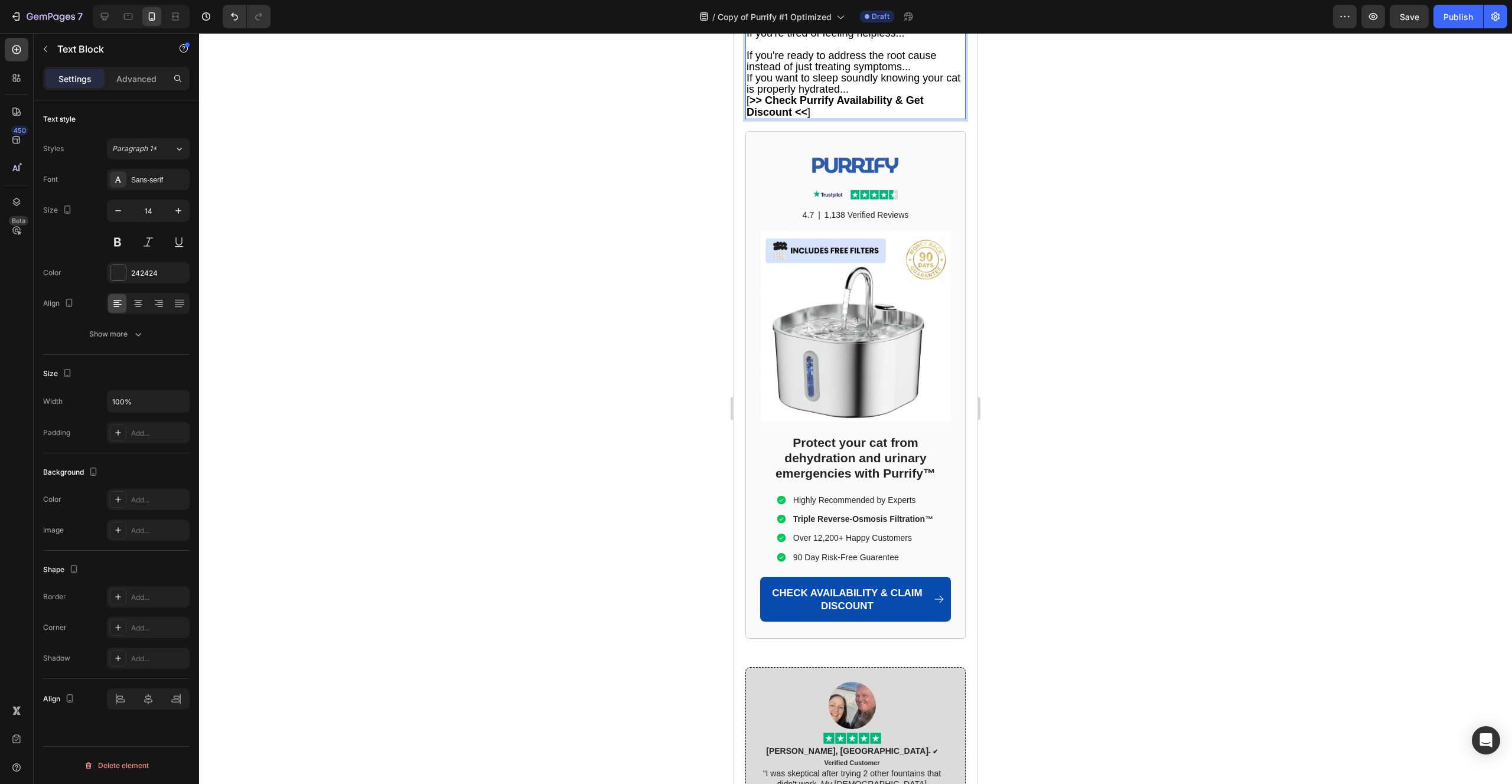
click at [918, 72] on p "If you're ready to address the root cause instead of just treating symptoms..." at bounding box center [855, 62] width 218 height 23
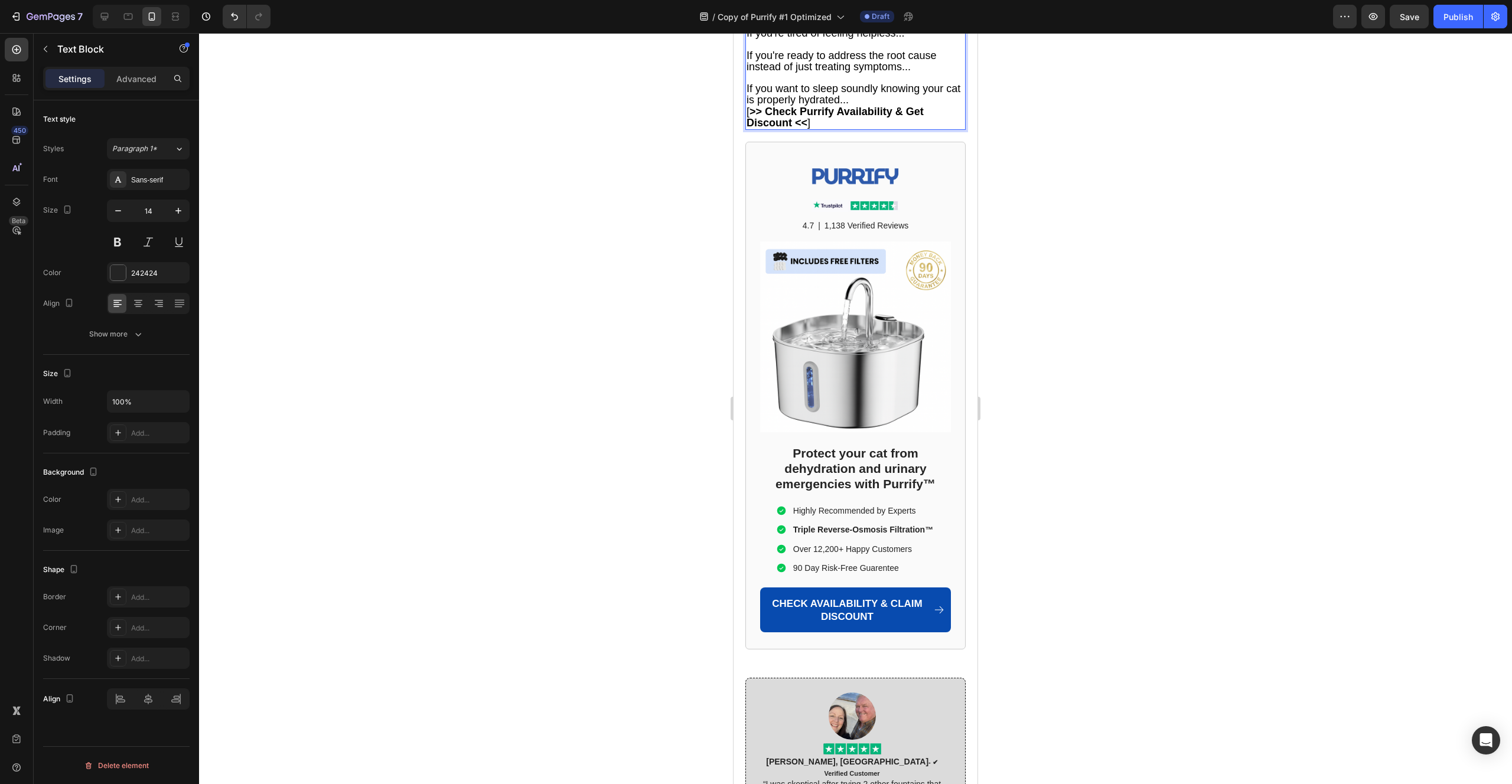
click at [916, 106] on p "If you want to sleep soundly knowing your cat is properly hydrated..." at bounding box center [855, 95] width 218 height 23
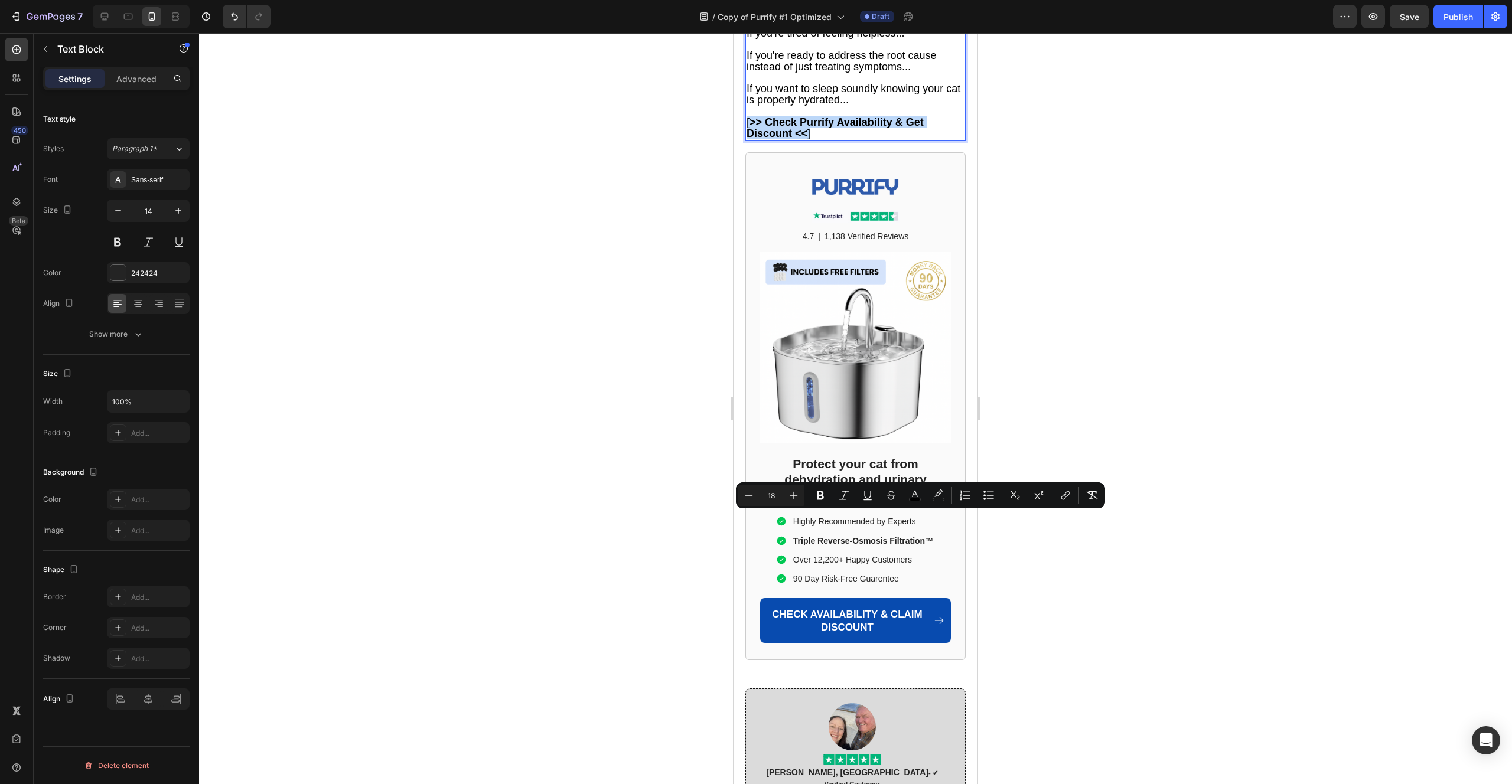
drag, startPoint x: 824, startPoint y: 530, endPoint x: 735, endPoint y: 521, distance: 89.5
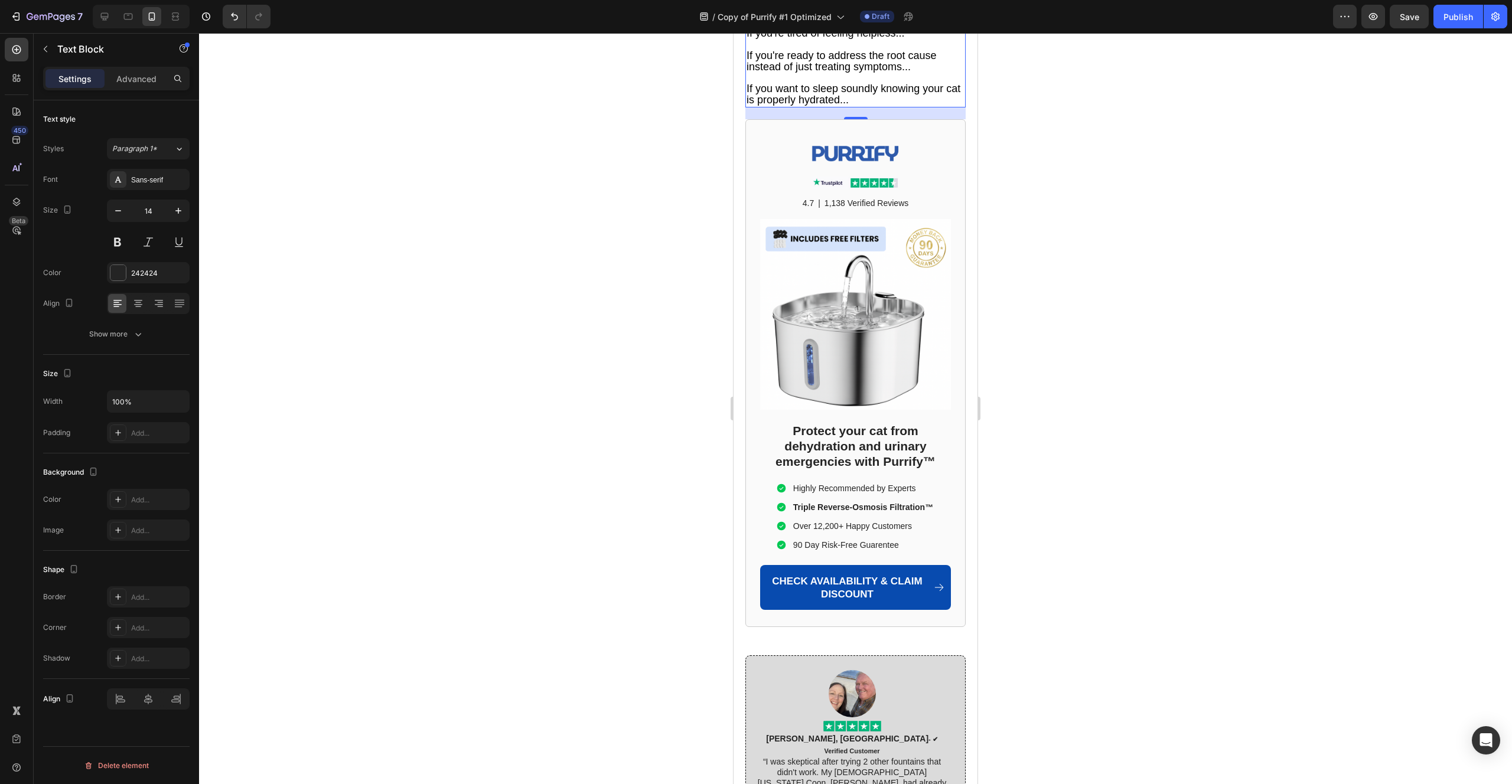
click at [701, 497] on div at bounding box center [854, 408] width 1312 height 751
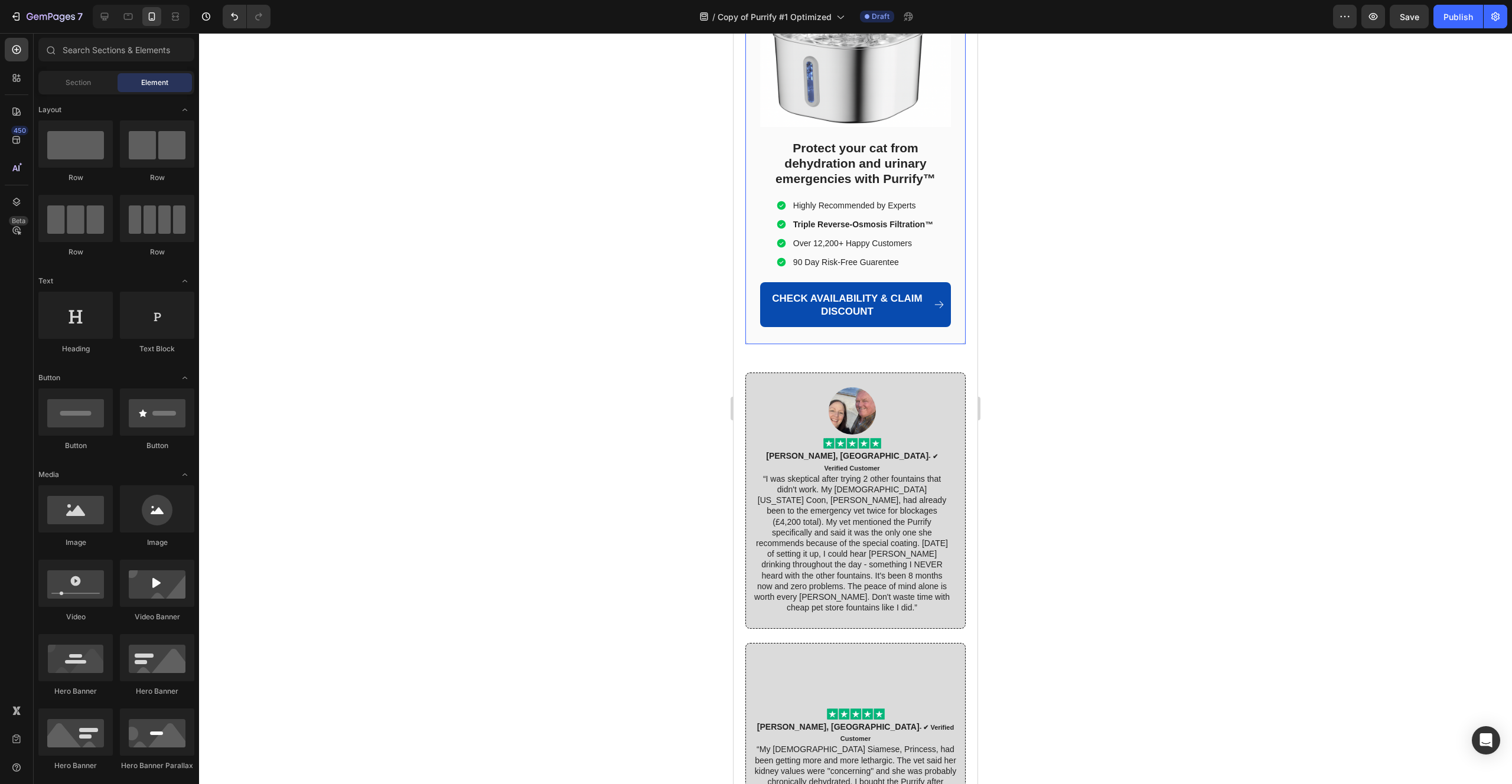
scroll to position [6580, 0]
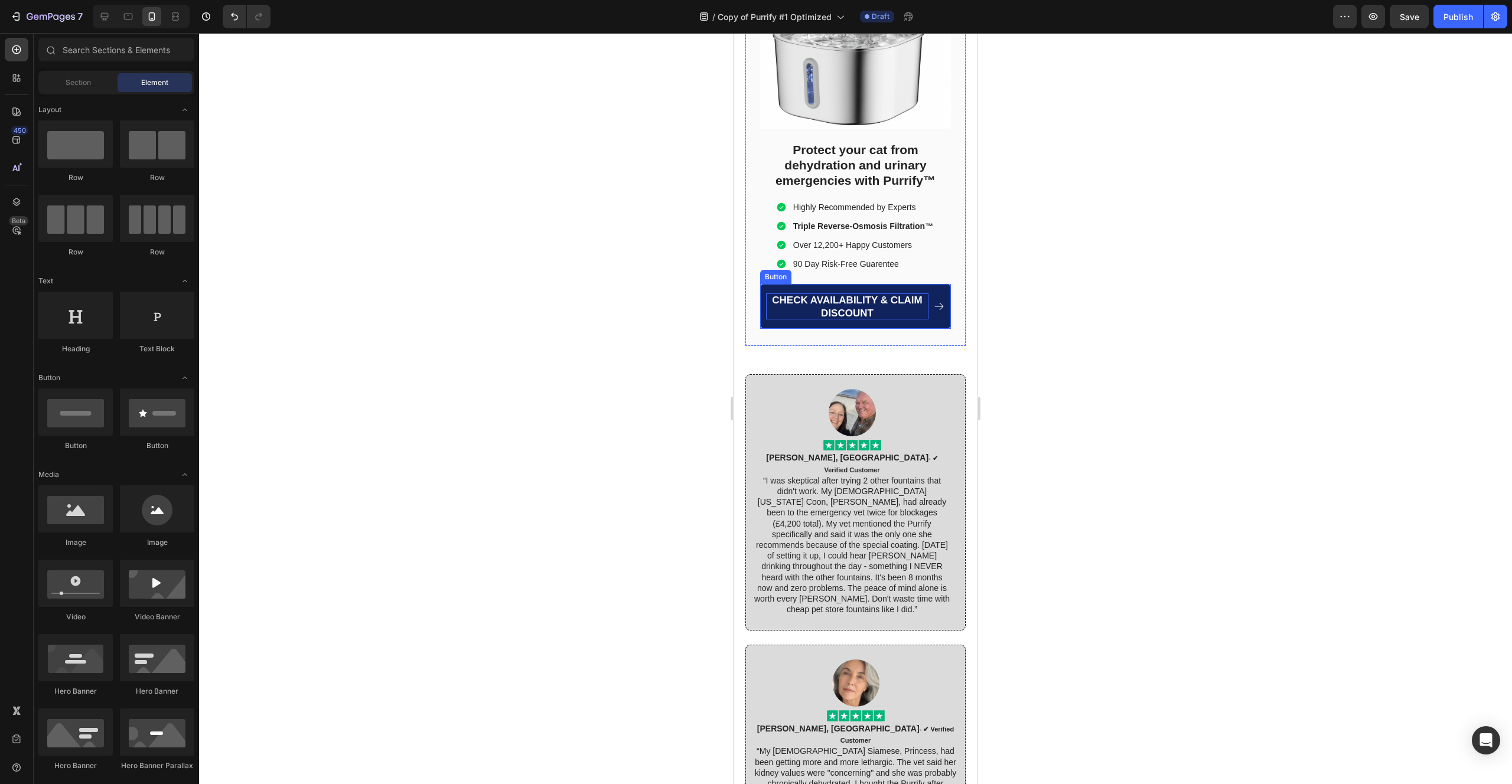
click at [829, 319] on span "CHECK AVAILABILITY & CLAIM DISCOUNT" at bounding box center [847, 307] width 150 height 24
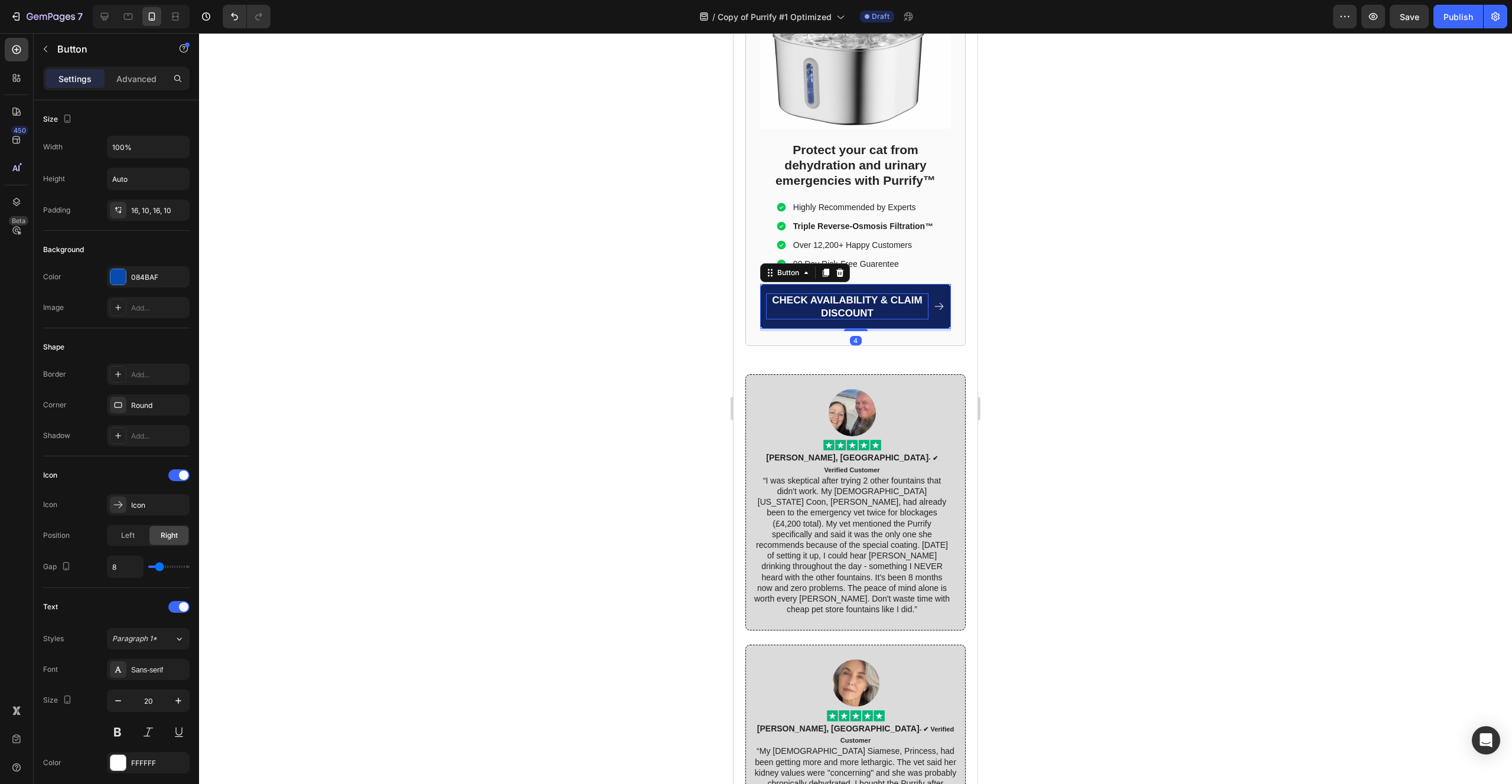
click at [829, 319] on span "CHECK AVAILABILITY & CLAIM DISCOUNT" at bounding box center [847, 307] width 150 height 24
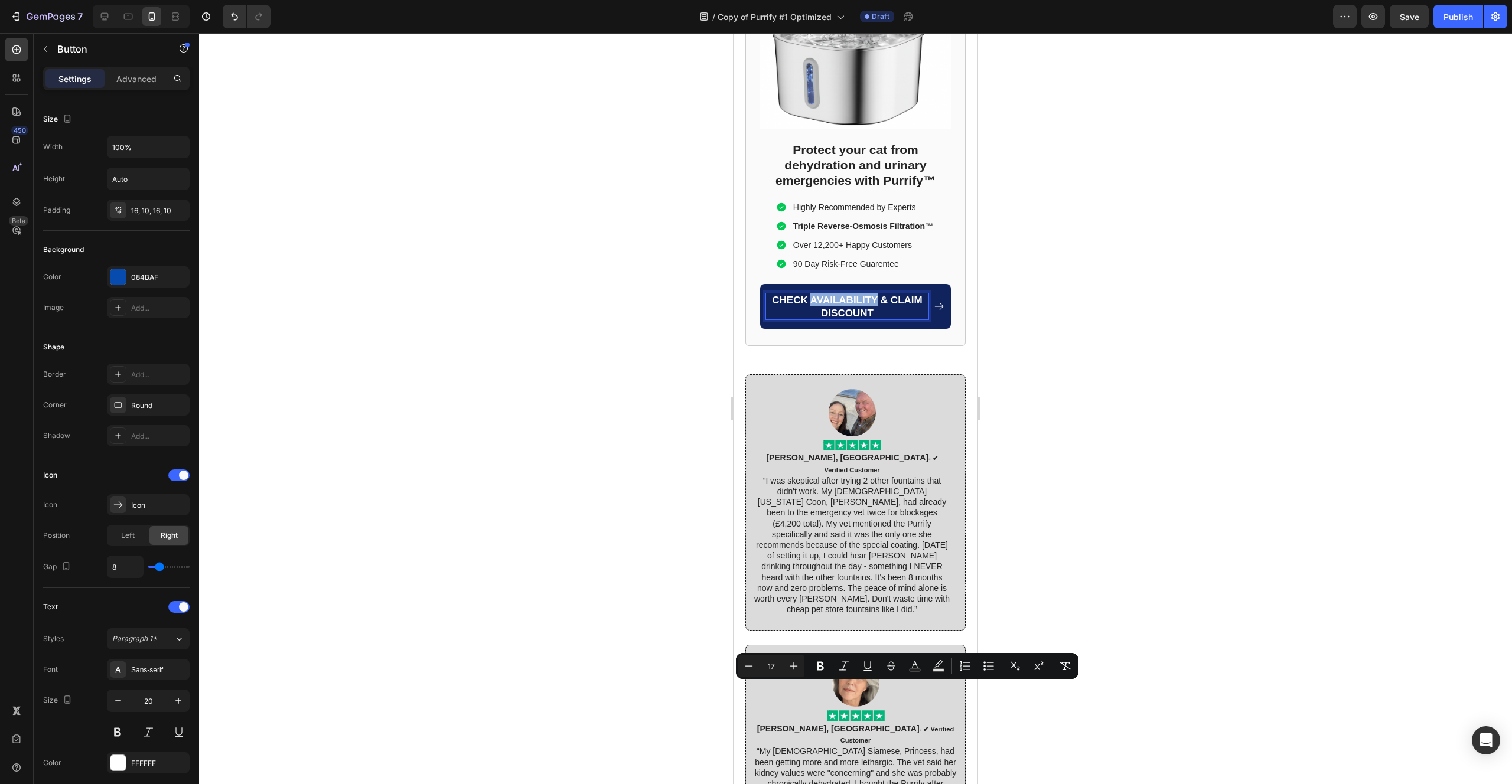
click at [829, 319] on span "CHECK AVAILABILITY & CLAIM DISCOUNT" at bounding box center [847, 307] width 150 height 24
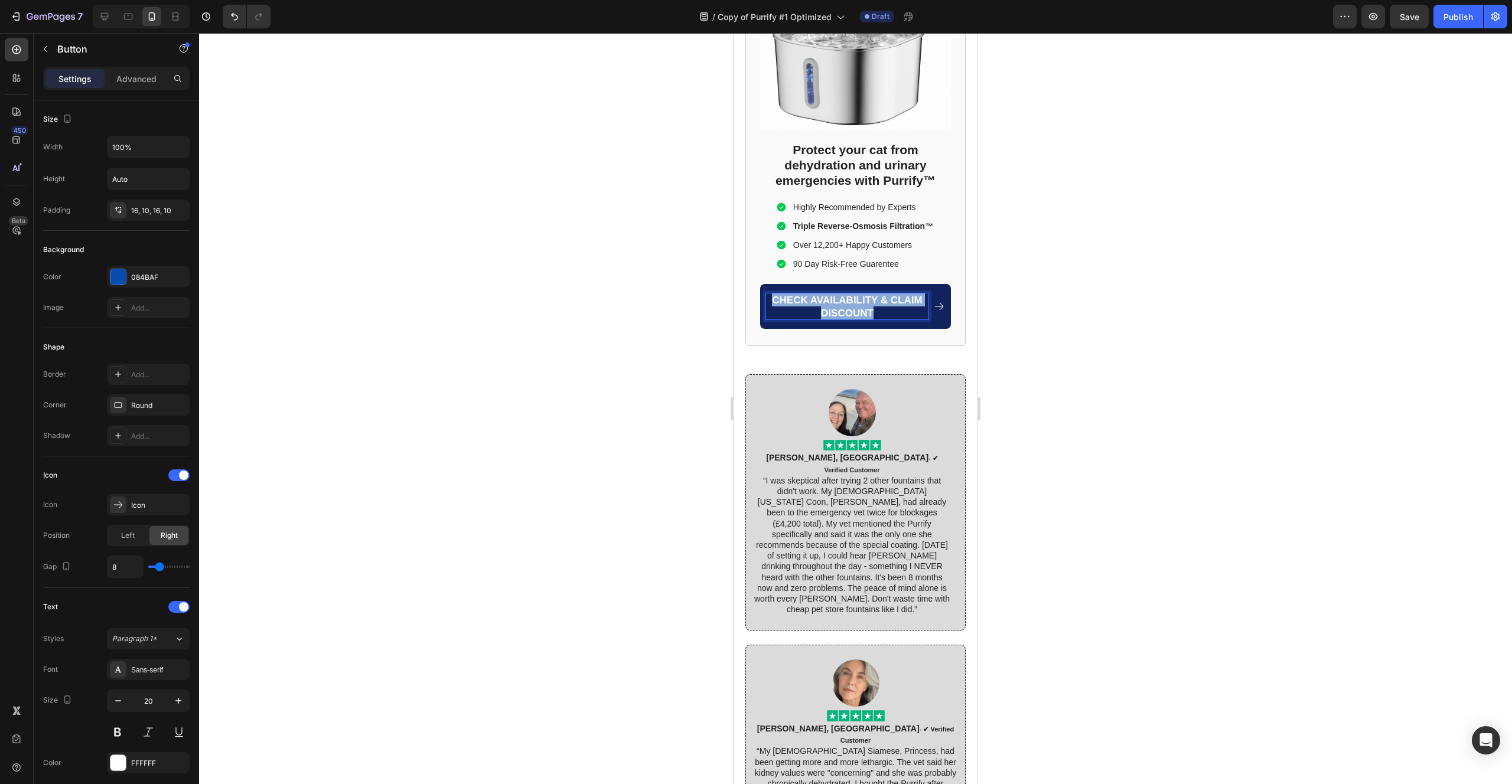
click at [829, 319] on span "CHECK AVAILABILITY & CLAIM DISCOUNT" at bounding box center [847, 307] width 150 height 24
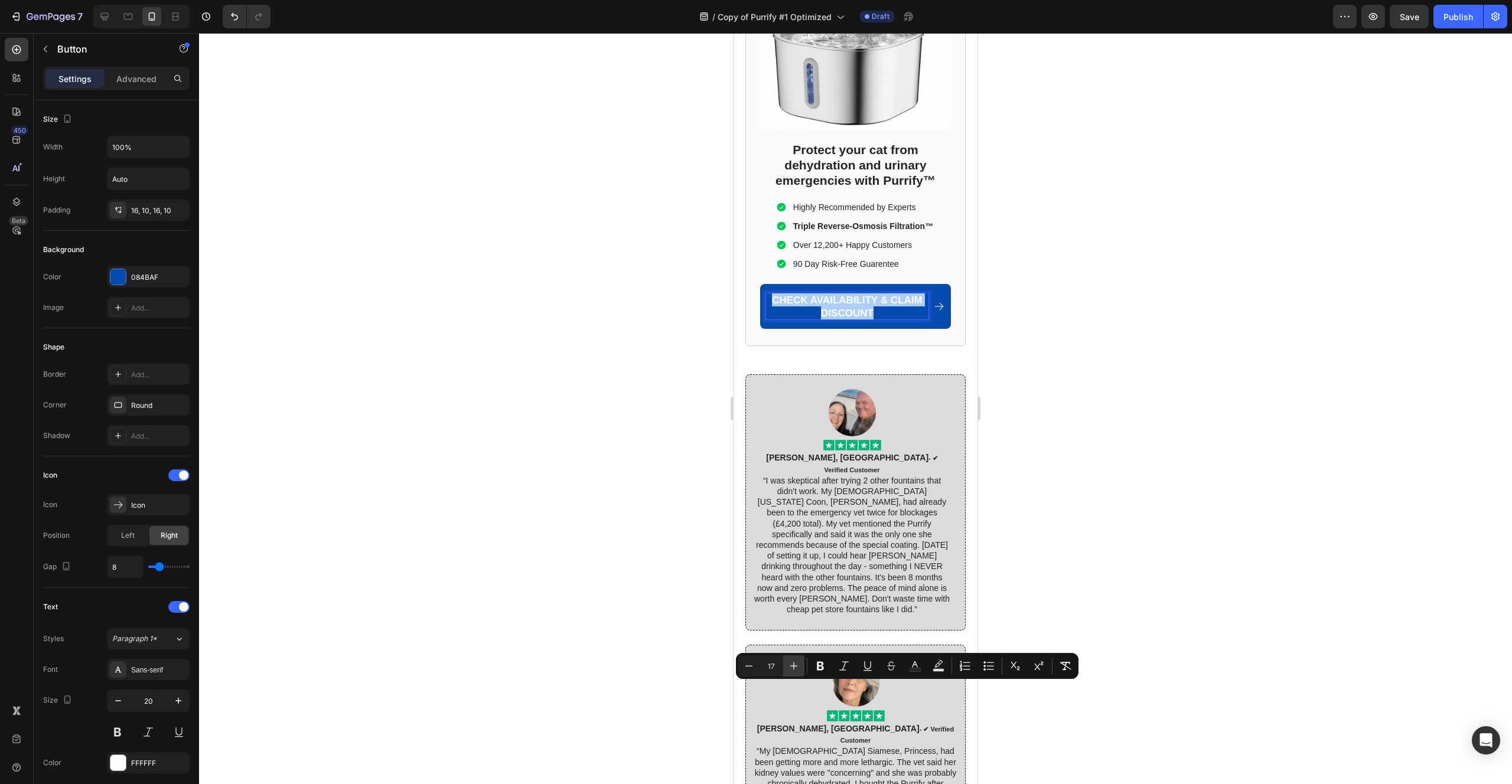
click at [799, 670] on button "Plus" at bounding box center [794, 666] width 22 height 22
click at [794, 669] on icon "Editor contextual toolbar" at bounding box center [794, 666] width 8 height 8
type input "19"
click at [616, 638] on div at bounding box center [854, 408] width 1312 height 751
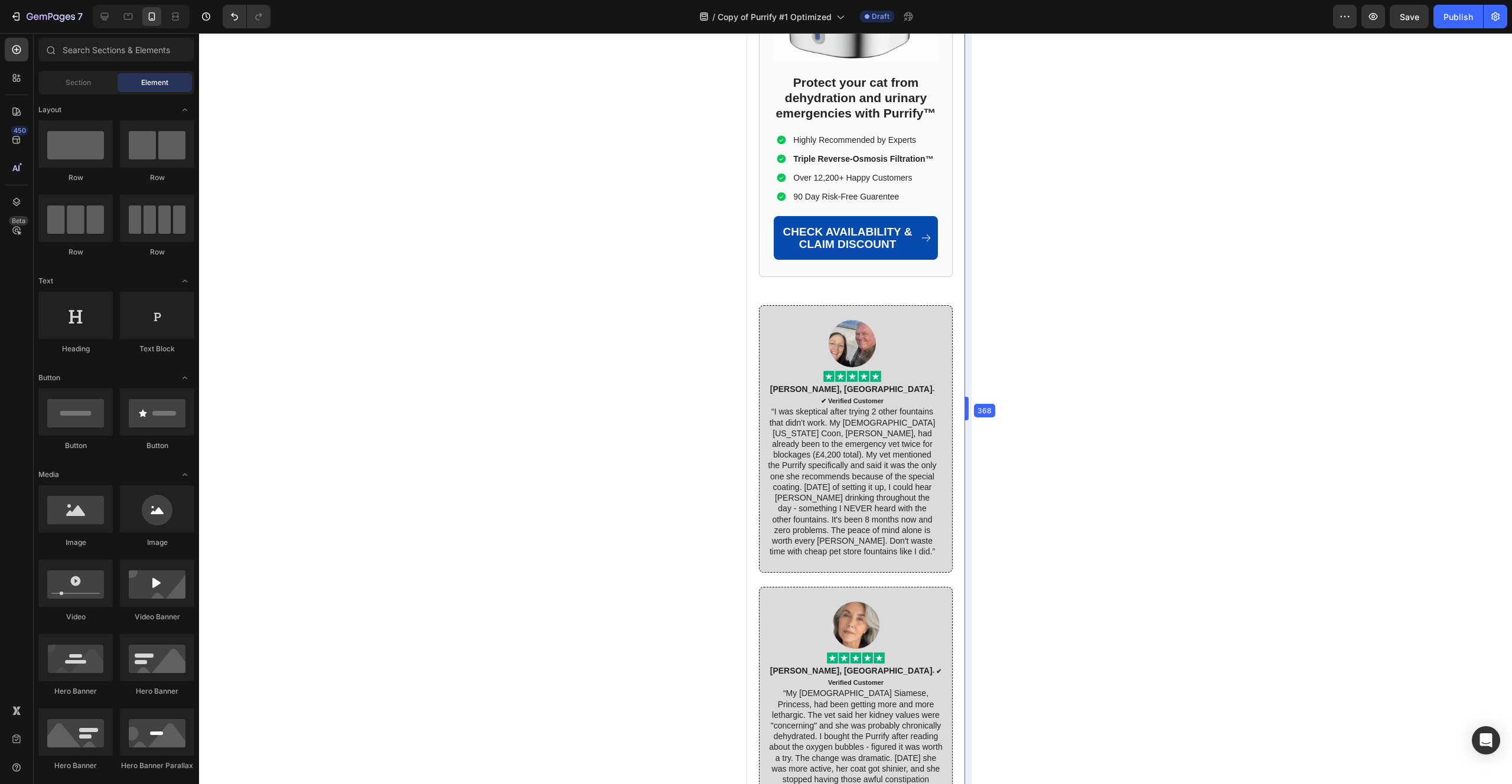
scroll to position [6786, 0]
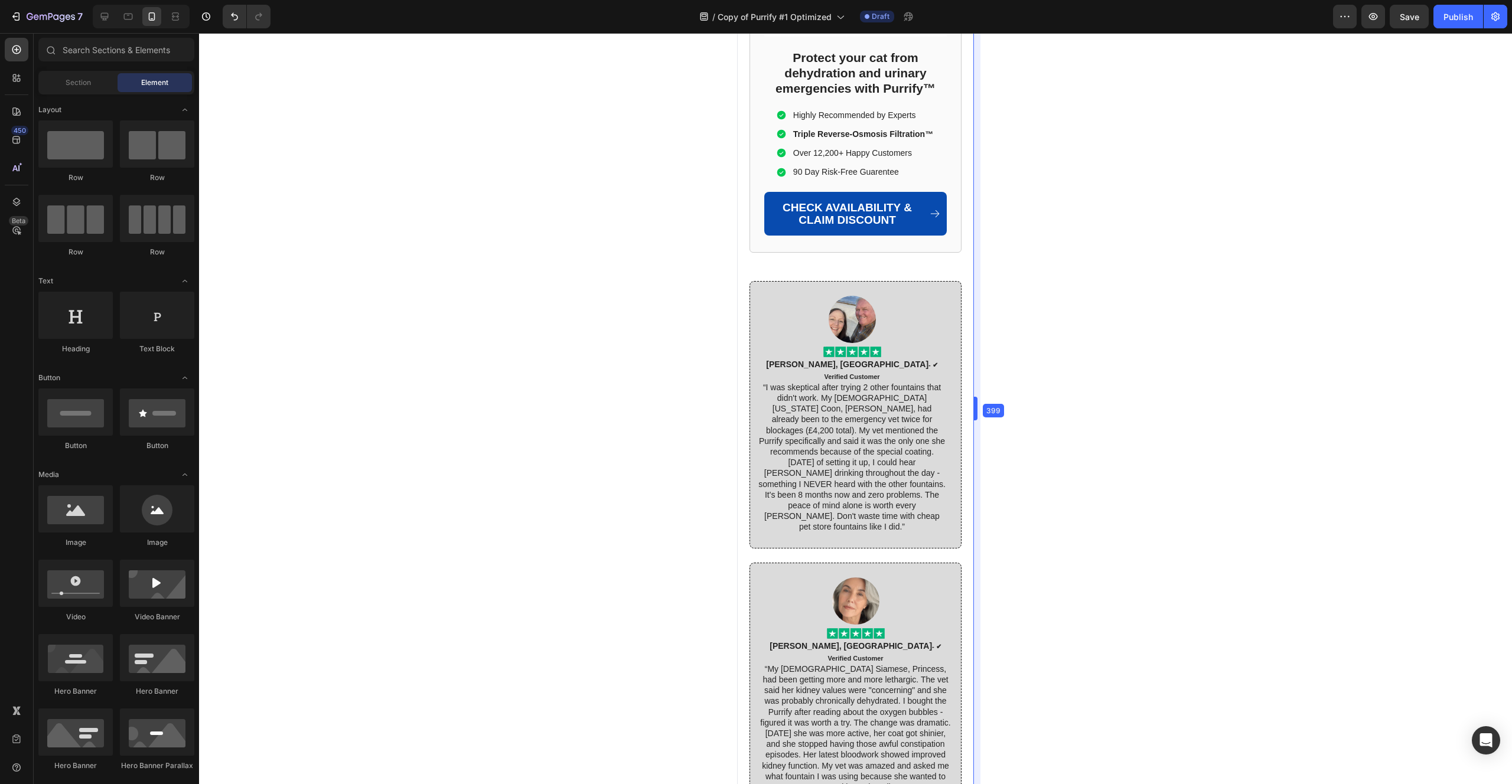
drag, startPoint x: 979, startPoint y: 404, endPoint x: 971, endPoint y: 409, distance: 9.4
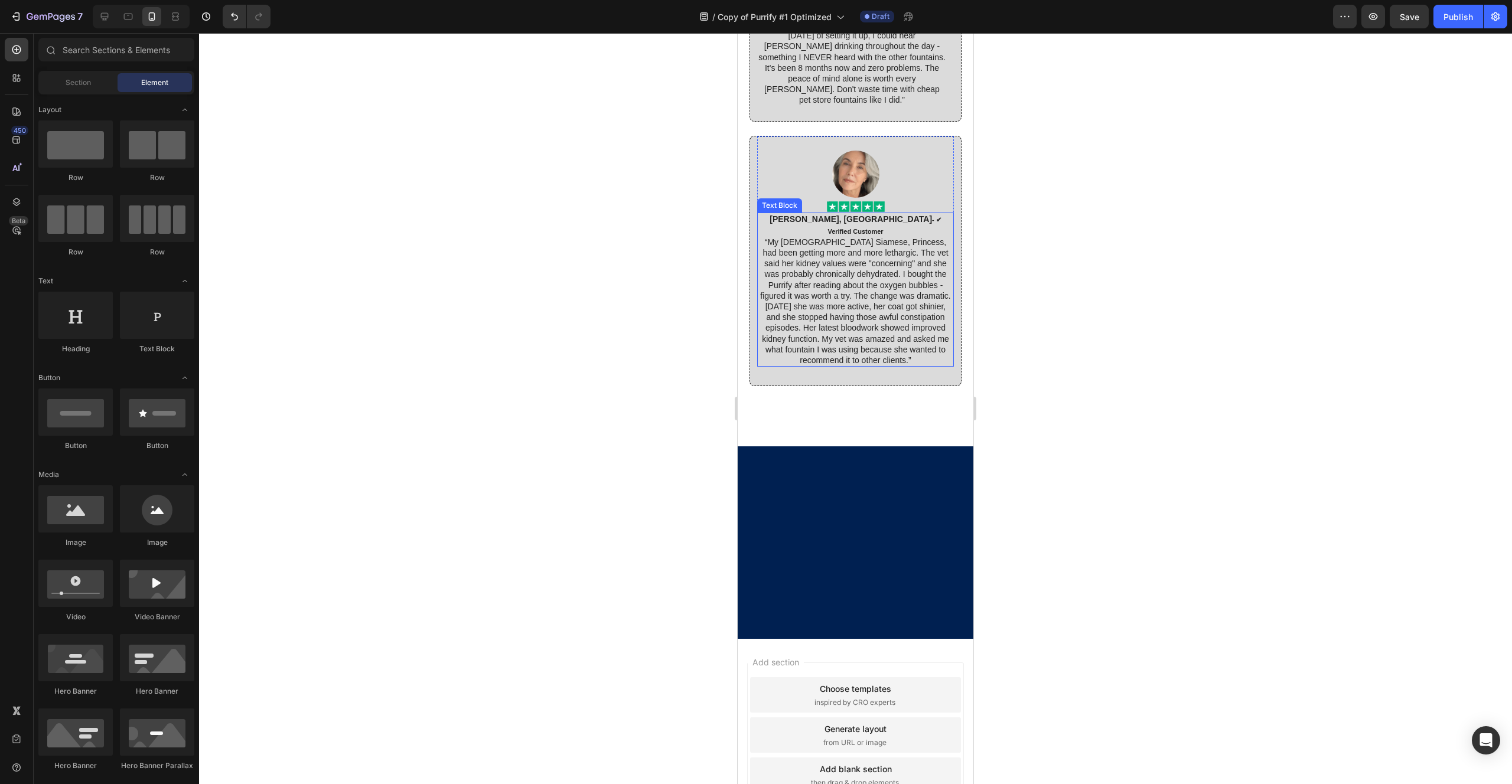
scroll to position [7108, 0]
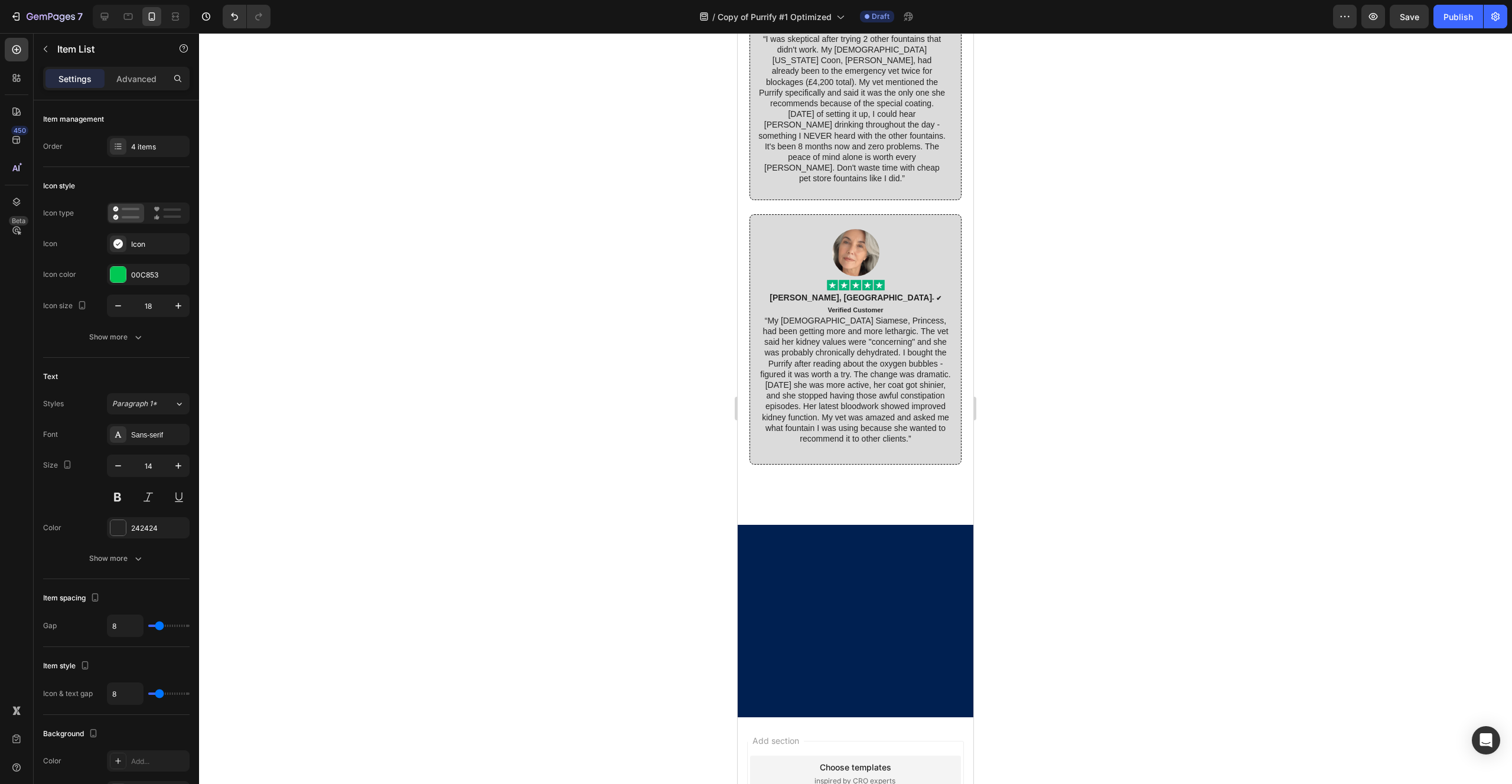
scroll to position [7026, 0]
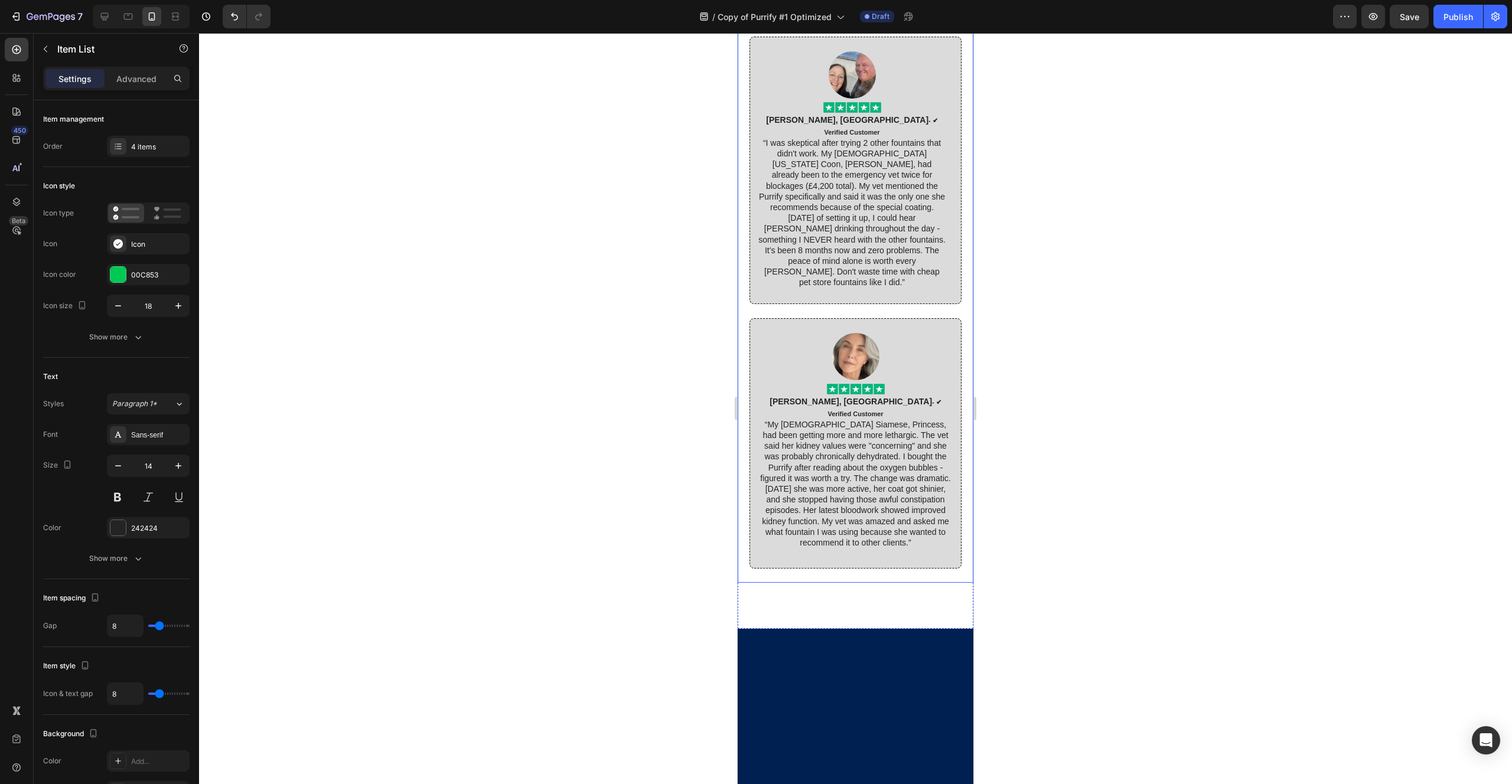
scroll to position [6913, 0]
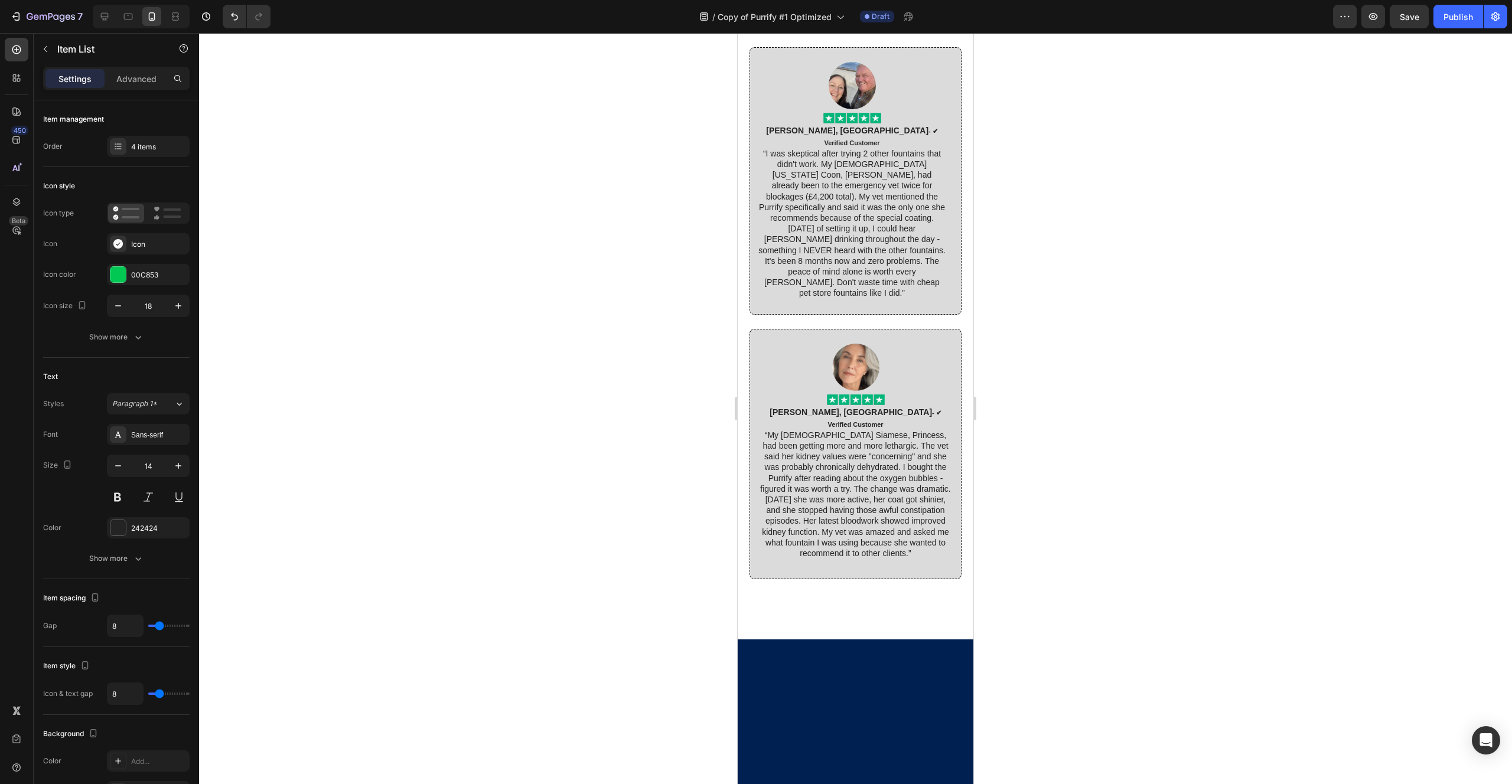
click at [992, 374] on div at bounding box center [854, 408] width 1312 height 751
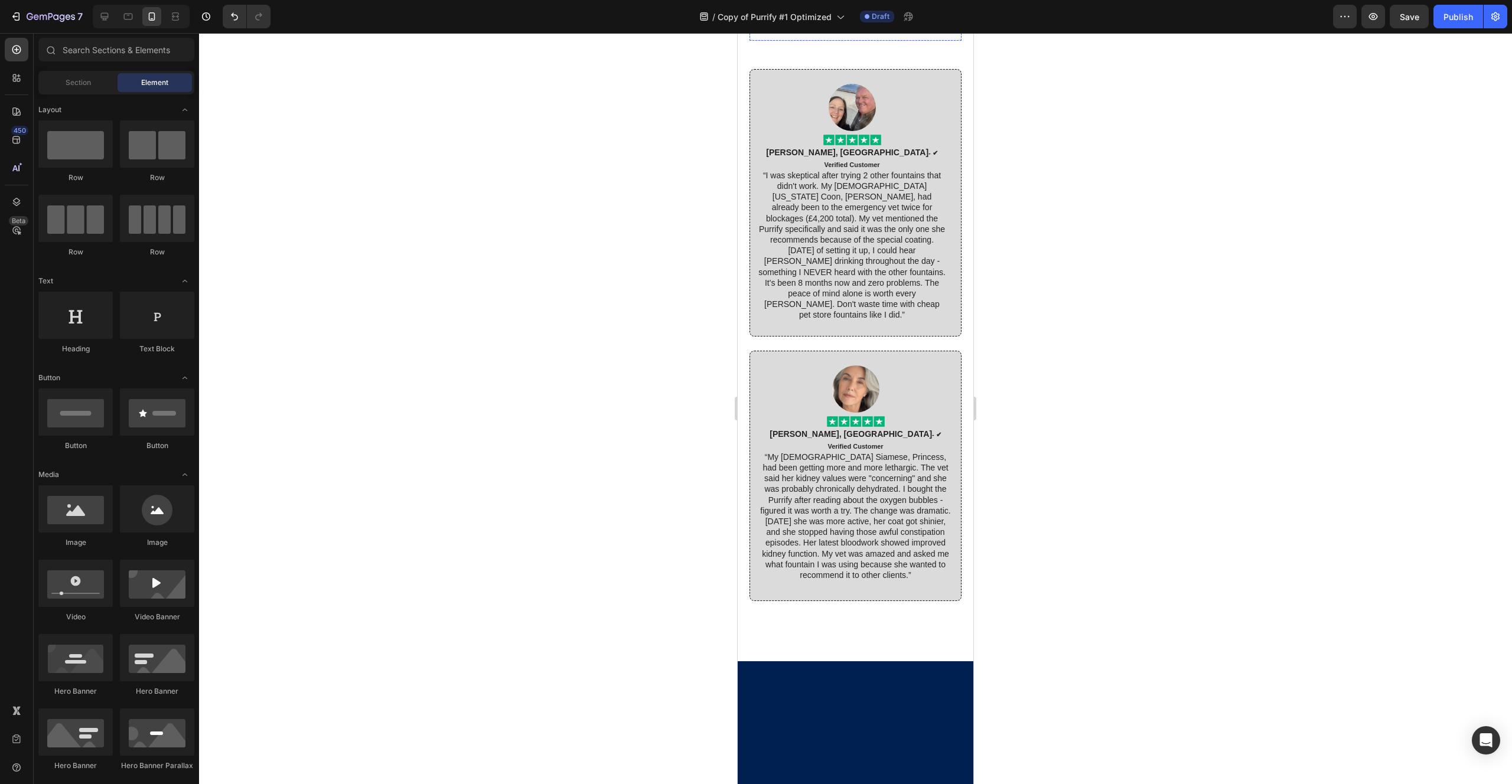
scroll to position [6892, 0]
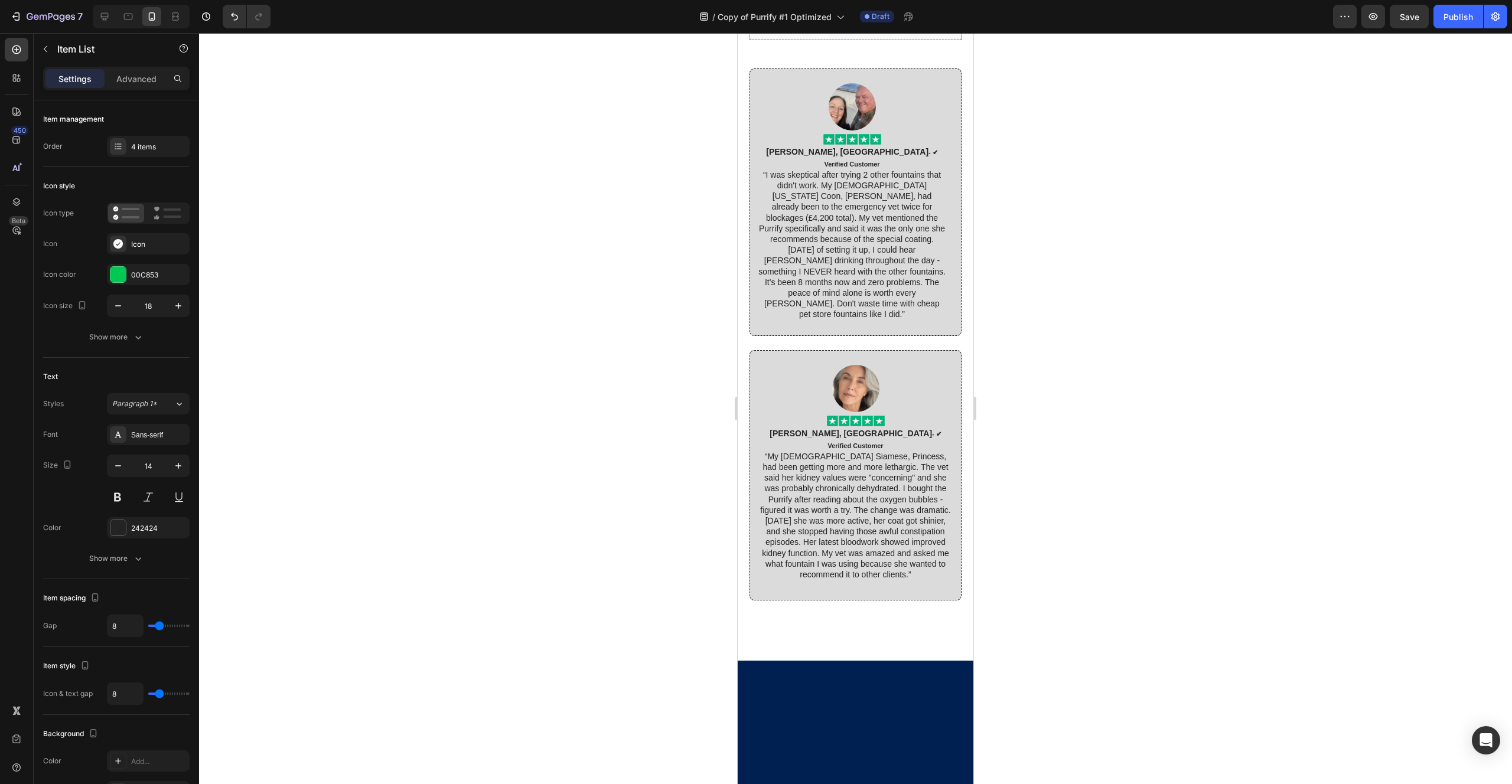
click at [1051, 366] on div at bounding box center [854, 408] width 1312 height 751
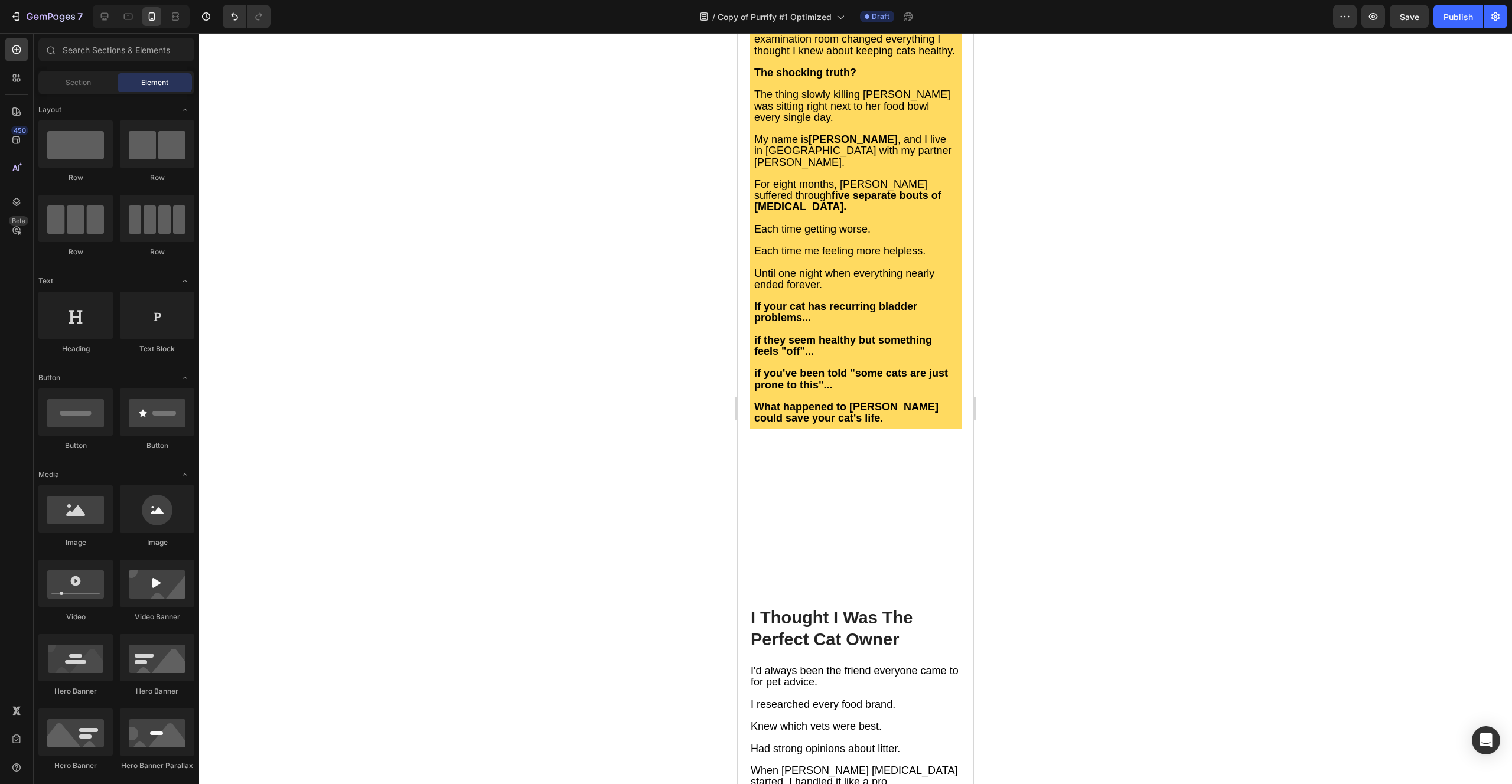
scroll to position [0, 0]
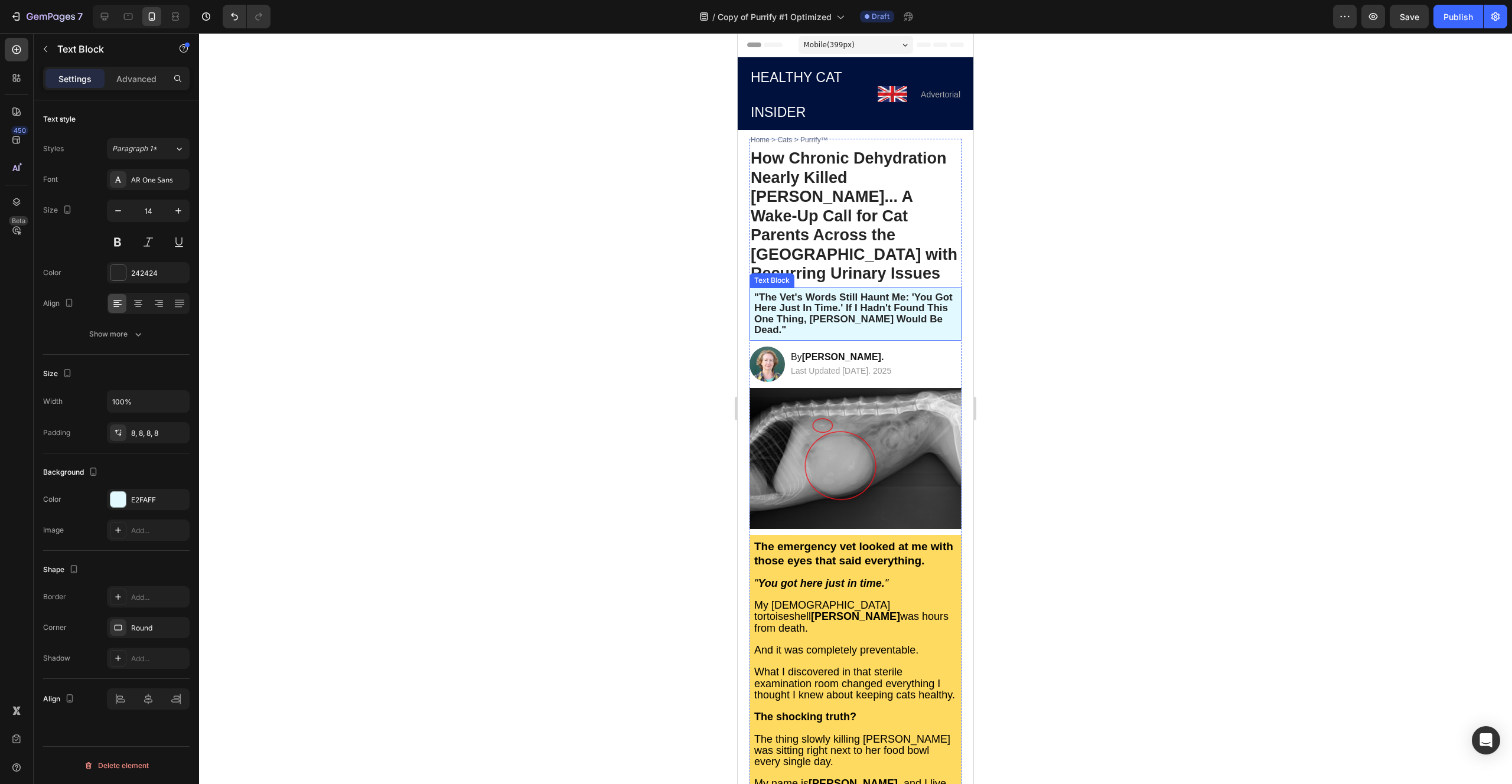
click at [827, 292] on strong ""The vet's words still haunt me: 'You got here just in time.' If I hadn't found…" at bounding box center [854, 313] width 199 height 44
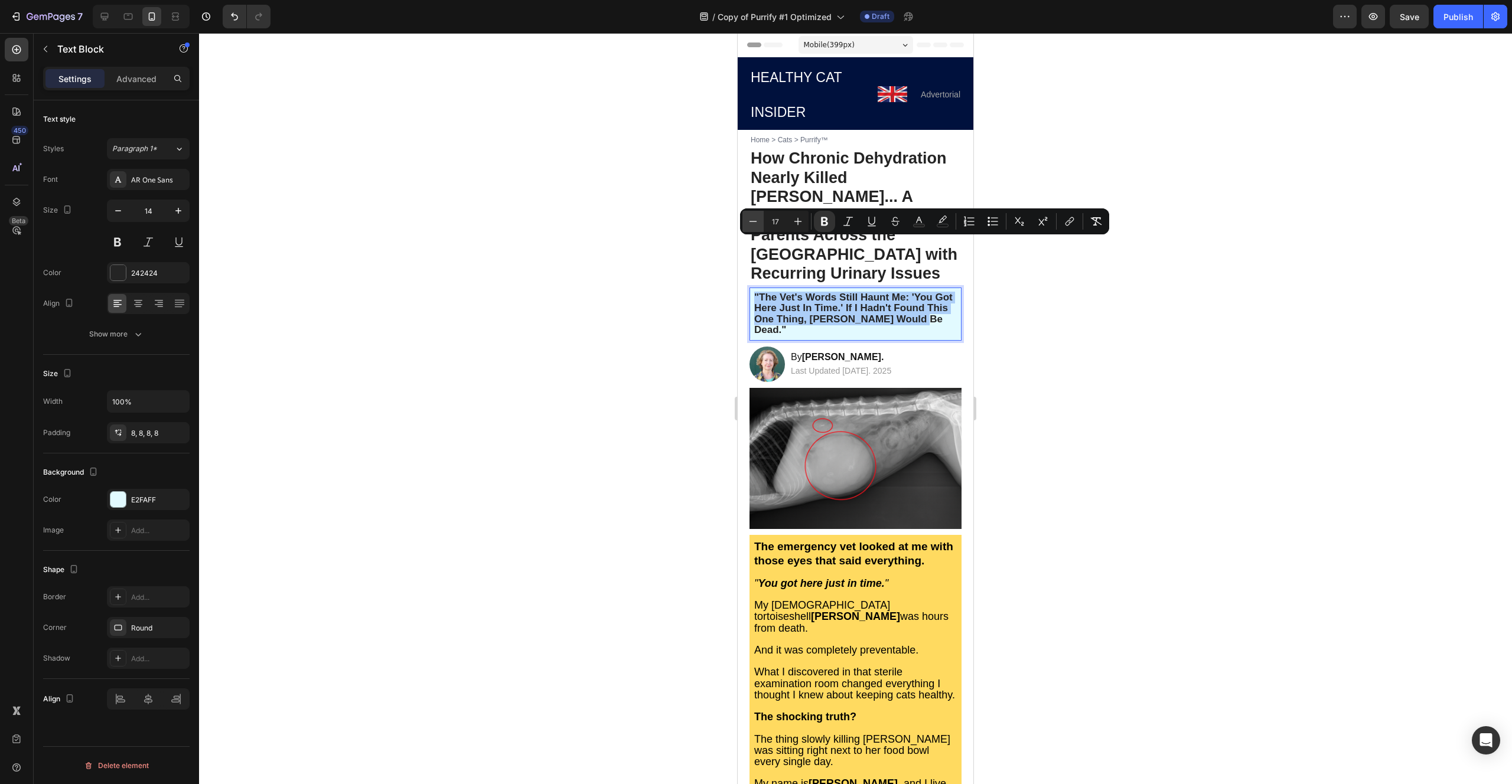
click at [753, 222] on icon "Editor contextual toolbar" at bounding box center [752, 221] width 12 height 12
type input "16"
click at [658, 313] on div at bounding box center [854, 408] width 1312 height 751
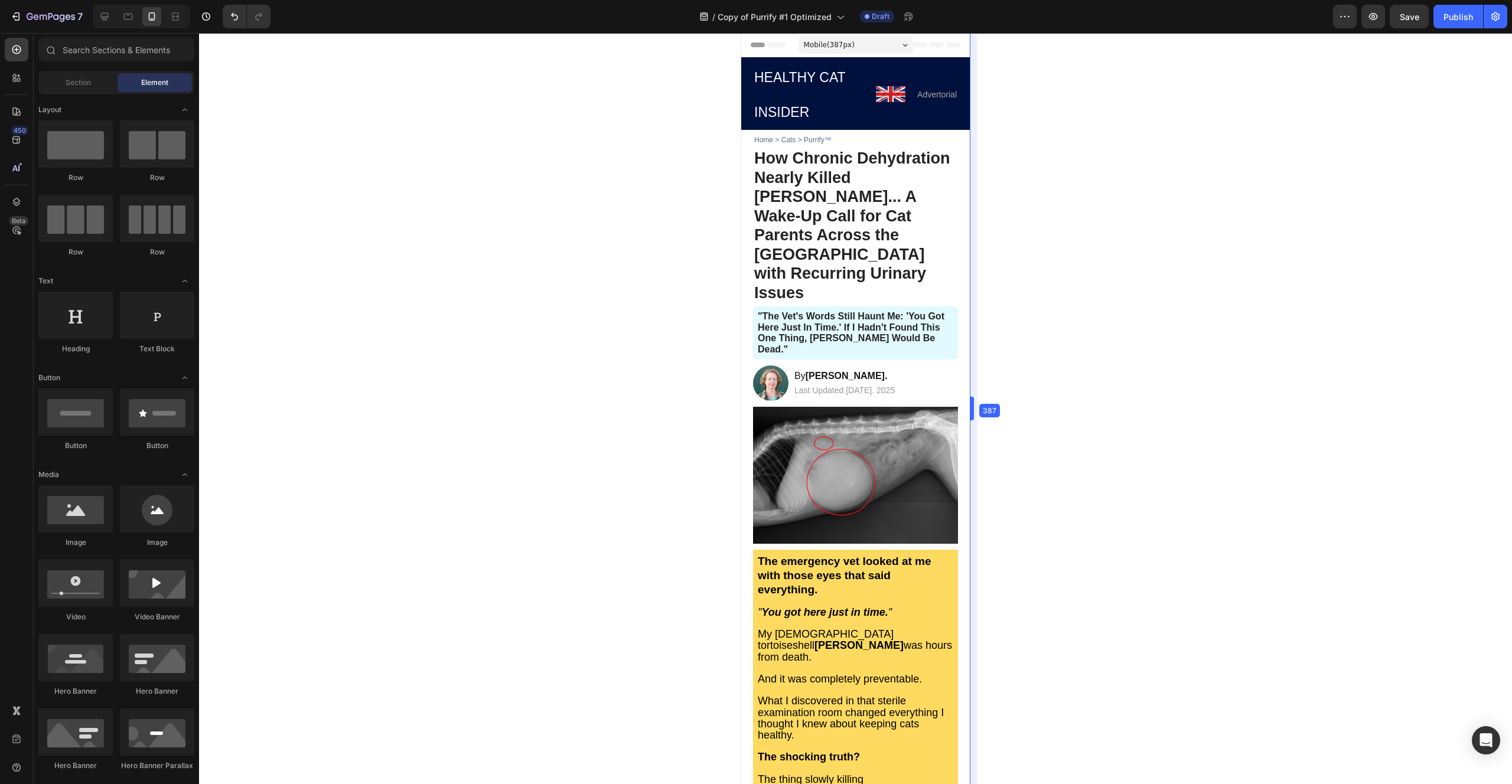
drag, startPoint x: 976, startPoint y: 411, endPoint x: 968, endPoint y: 416, distance: 9.4
click at [866, 188] on strong "How Chronic Dehydration Nearly Killed [PERSON_NAME]... A Wake-Up Call for Cat P…" at bounding box center [852, 225] width 196 height 152
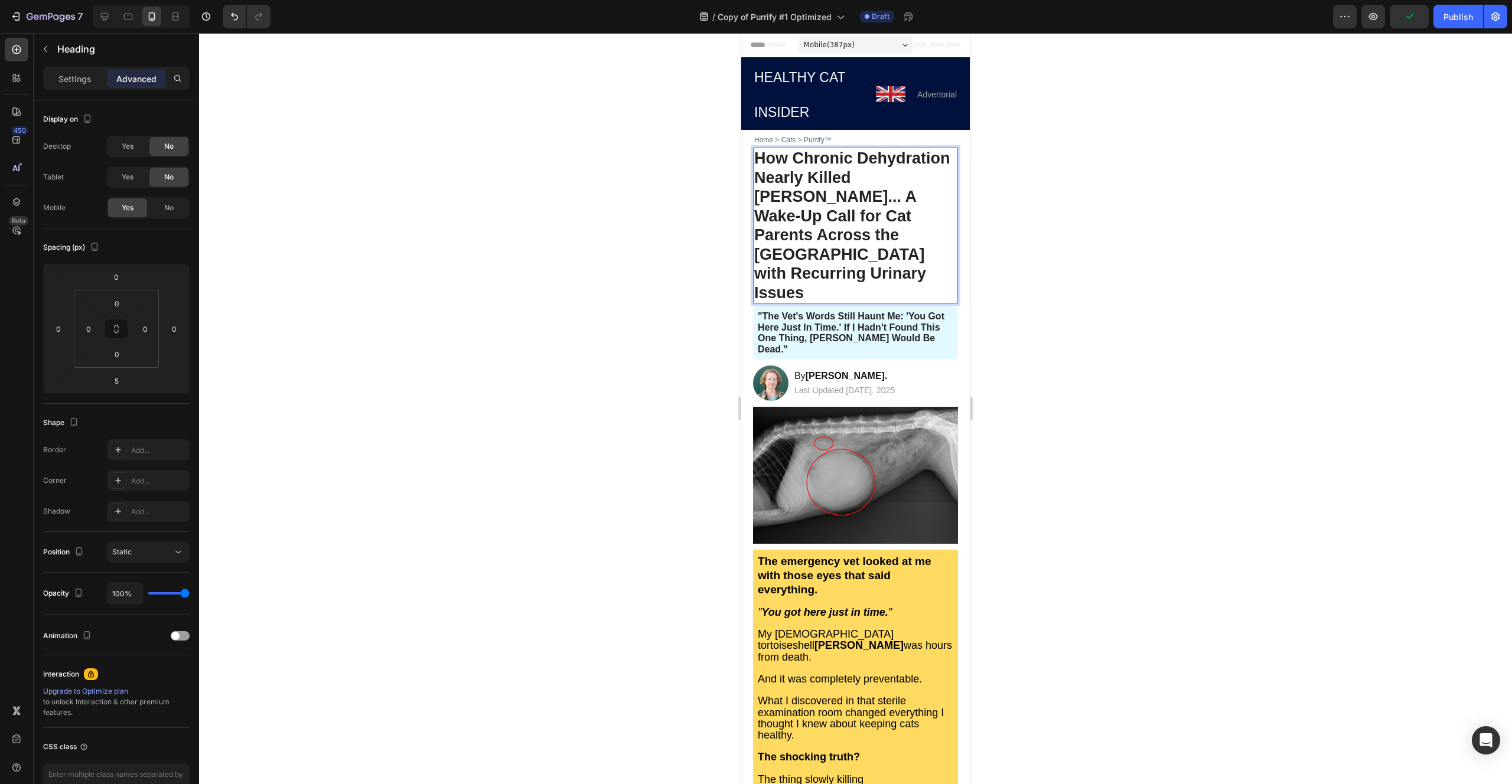
click at [858, 161] on strong "How Chronic Dehydration Nearly Killed [PERSON_NAME]... A Wake-Up Call for Cat P…" at bounding box center [852, 225] width 196 height 152
click at [838, 176] on strong "How Chronic Dehydration Nearly Killed [PERSON_NAME]... A Wake-Up Call for Cat P…" at bounding box center [852, 225] width 196 height 152
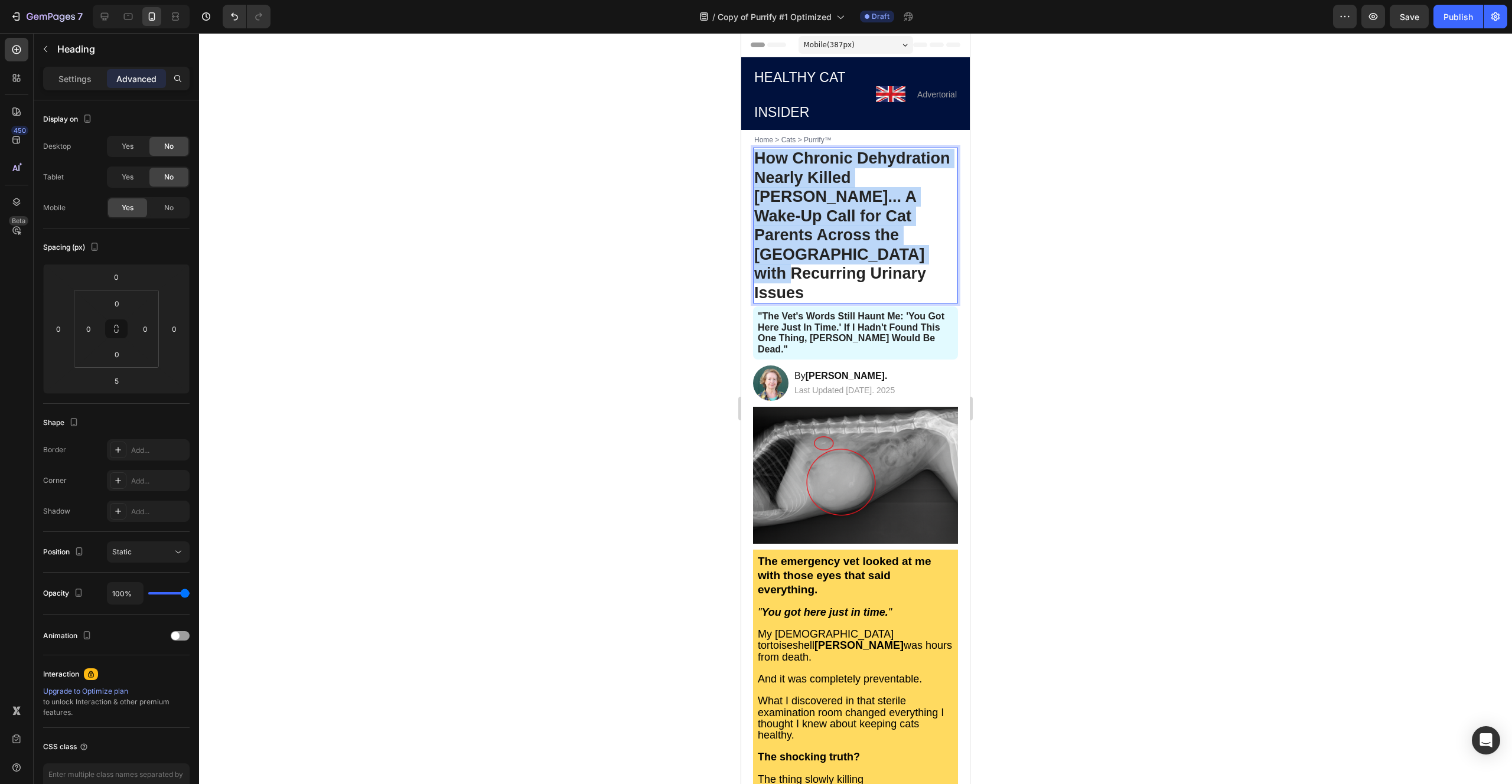
click at [838, 176] on strong "How Chronic Dehydration Nearly Killed [PERSON_NAME]... A Wake-Up Call for Cat P…" at bounding box center [852, 225] width 196 height 152
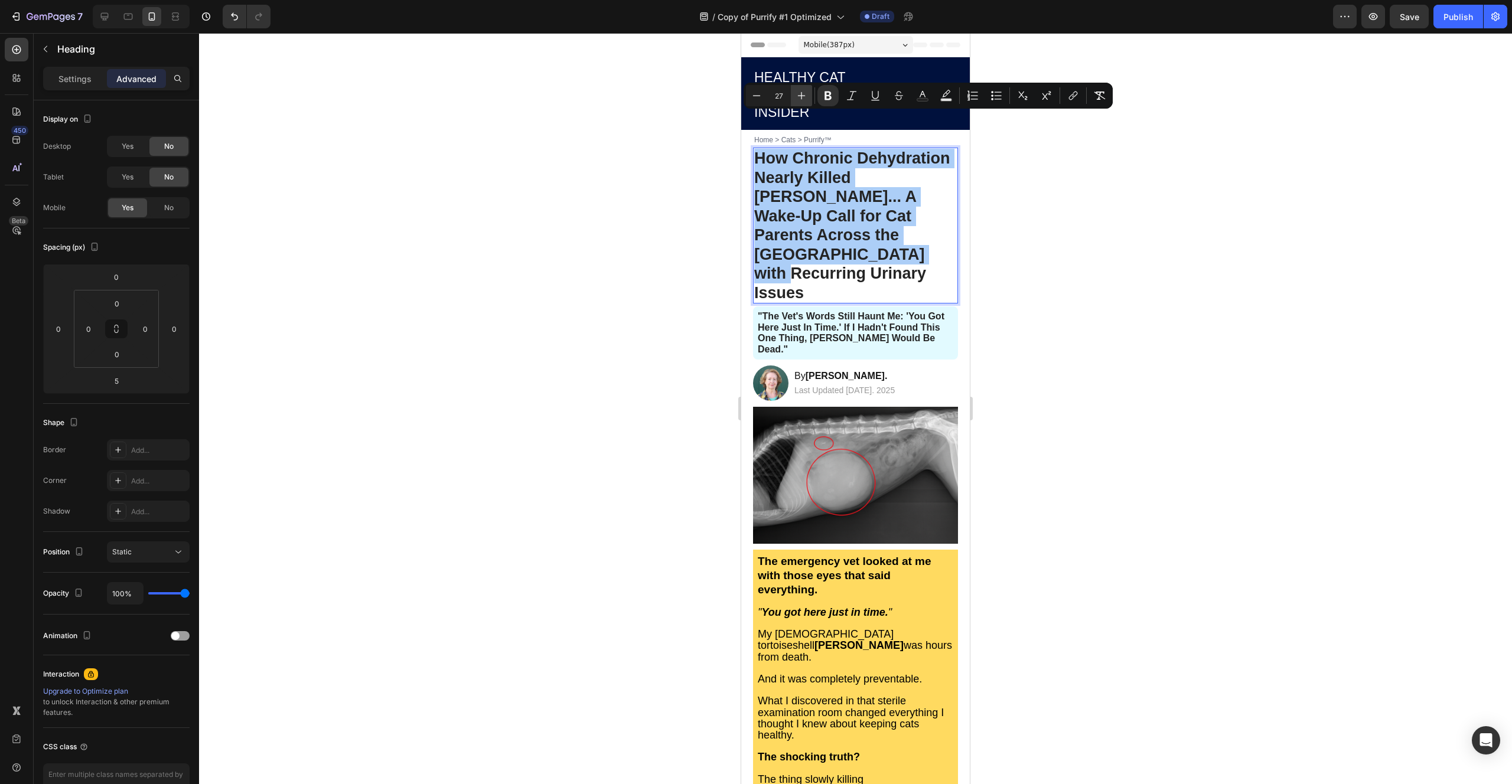
click at [797, 98] on icon "Editor contextual toolbar" at bounding box center [801, 96] width 12 height 12
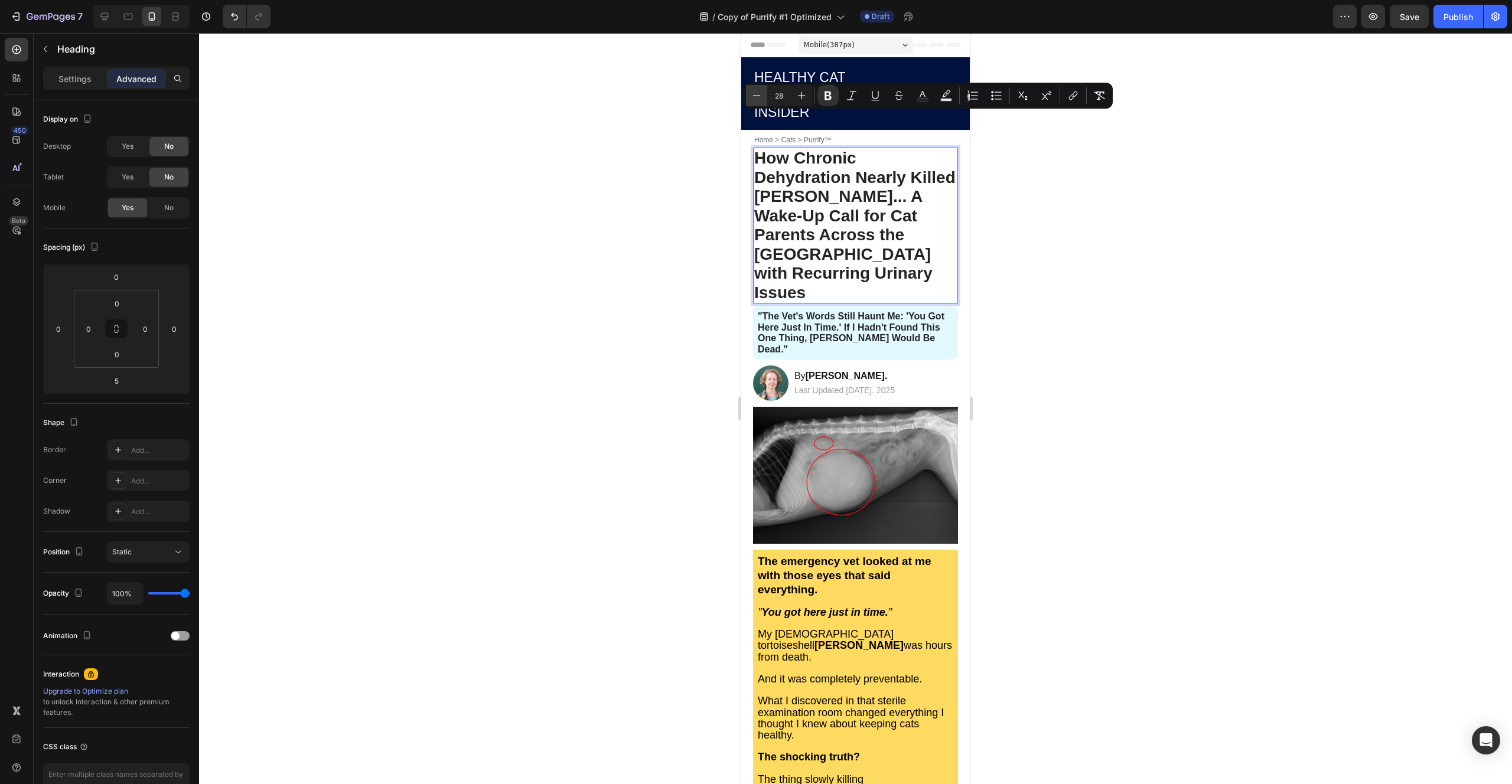
click at [766, 97] on button "Minus" at bounding box center [756, 96] width 22 height 22
click at [763, 97] on button "Minus" at bounding box center [756, 96] width 22 height 22
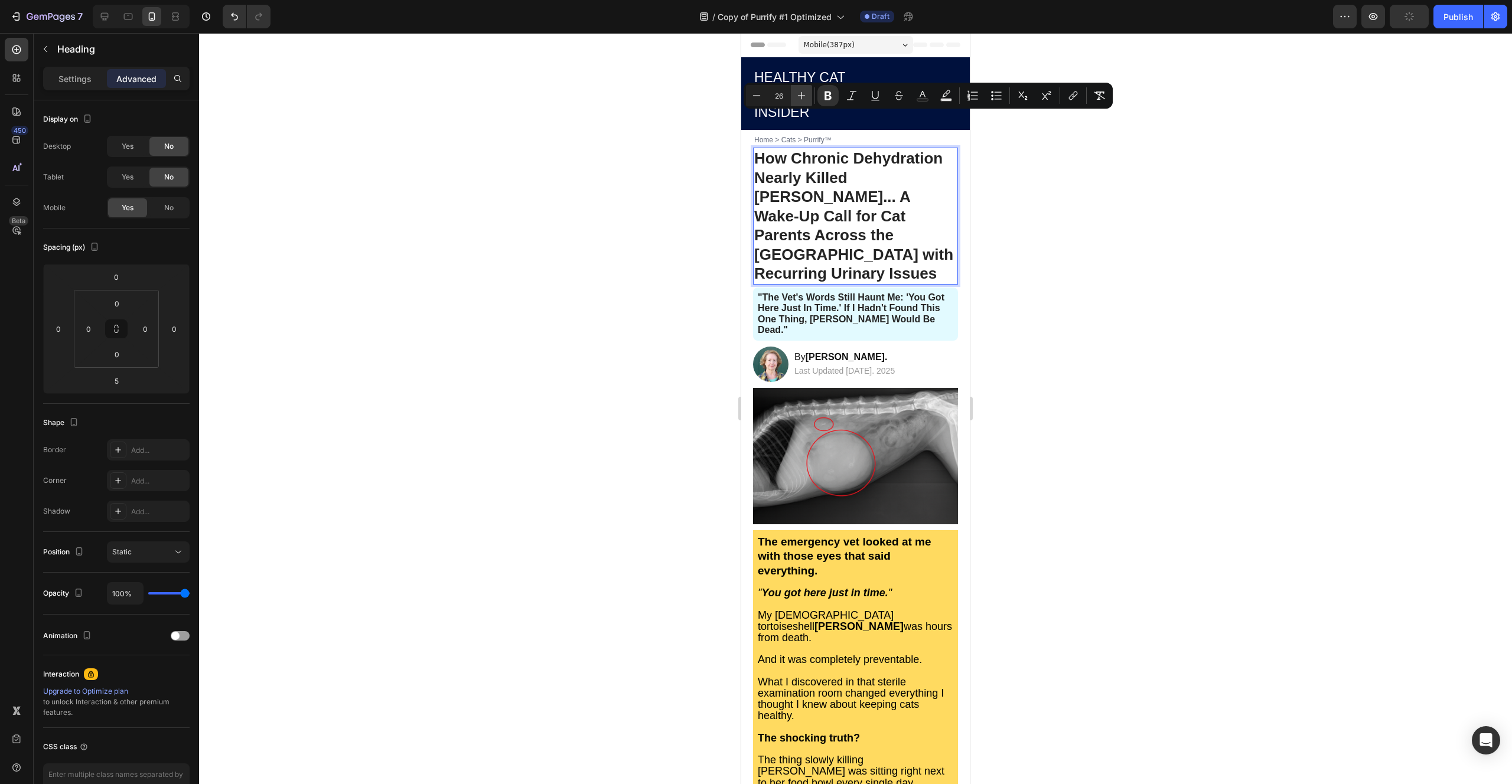
click at [806, 97] on icon "Editor contextual toolbar" at bounding box center [801, 96] width 12 height 12
type input "27"
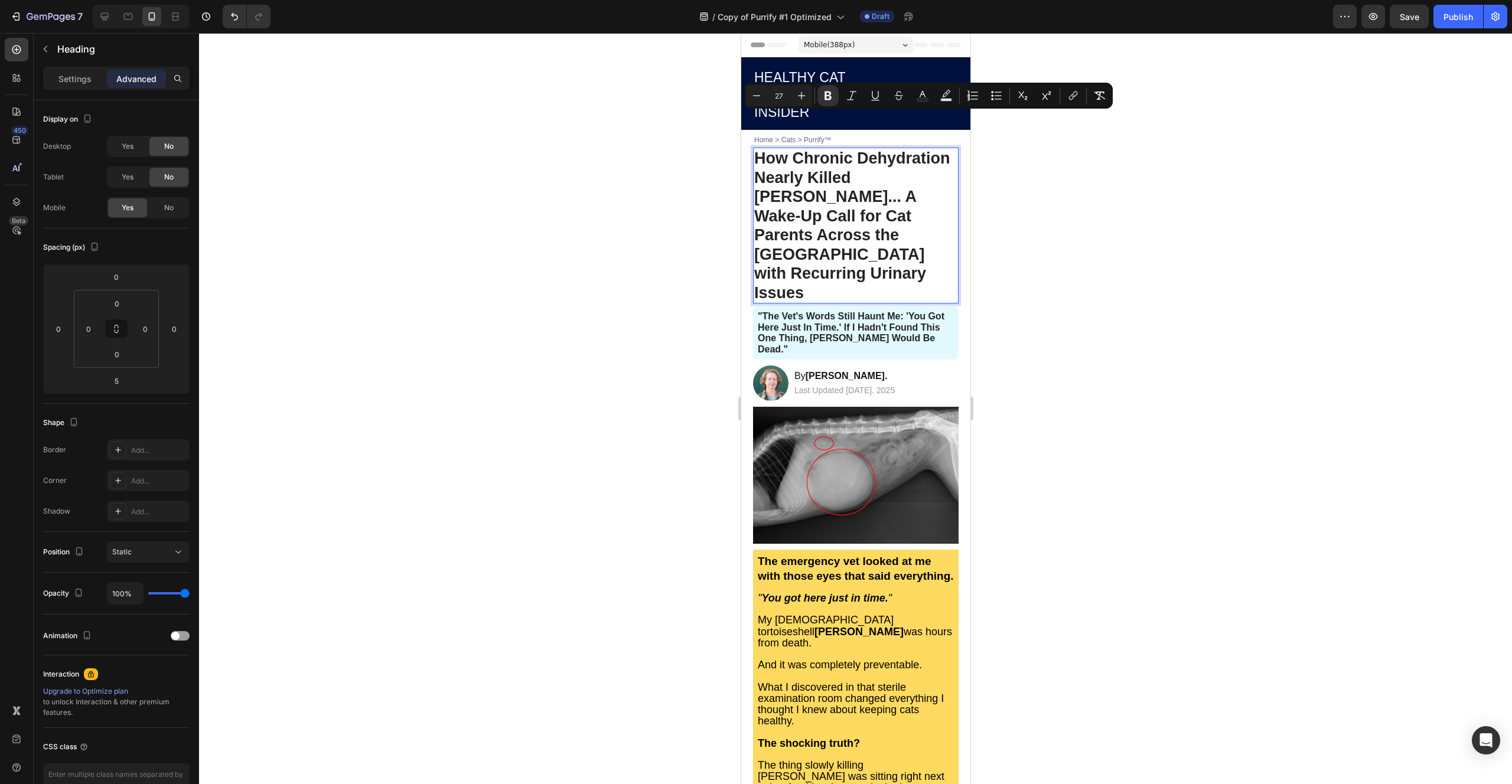
click at [815, 165] on strong "How Chronic Dehydration Nearly Killed [PERSON_NAME]... A Wake-Up Call for Cat P…" at bounding box center [851, 225] width 196 height 152
click at [811, 167] on strong "How Chronic Dehydration Nearly Killed [PERSON_NAME]... A Wake-Up Call for Cat P…" at bounding box center [851, 225] width 196 height 152
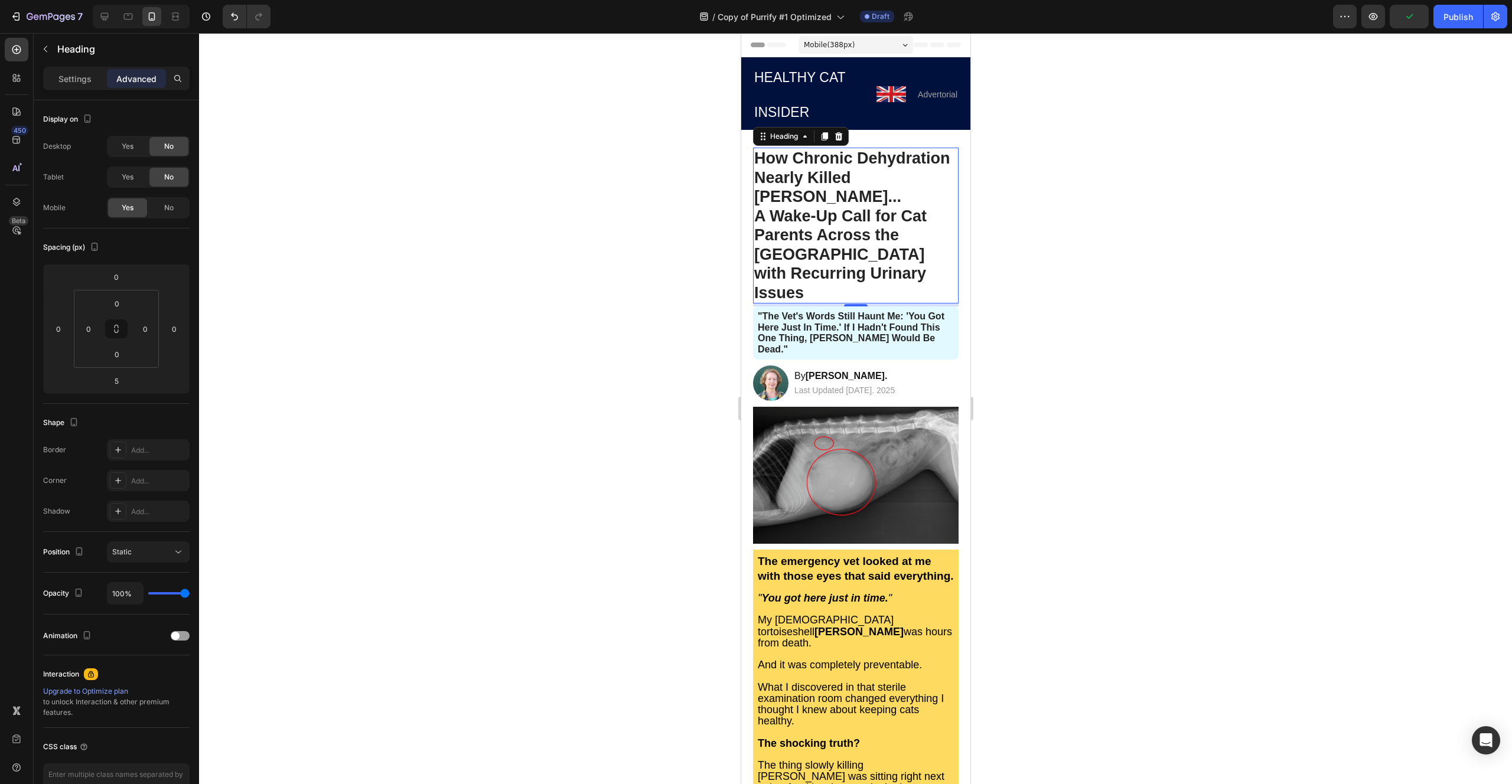
click at [686, 192] on div at bounding box center [854, 408] width 1312 height 751
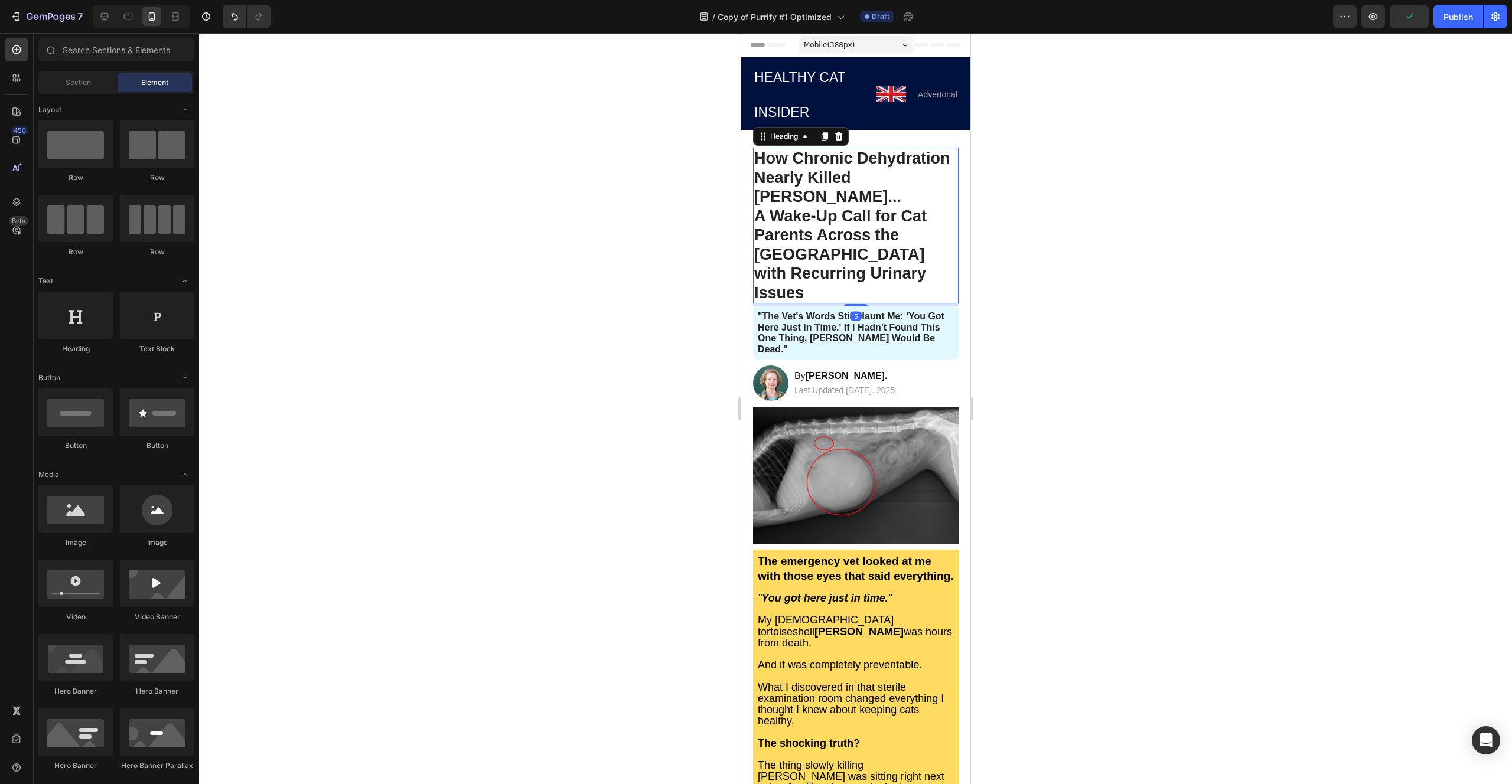
click at [825, 207] on strong "A Wake-Up Call for Cat Parents Across the [GEOGRAPHIC_DATA] with Recurring Urin…" at bounding box center [839, 254] width 173 height 95
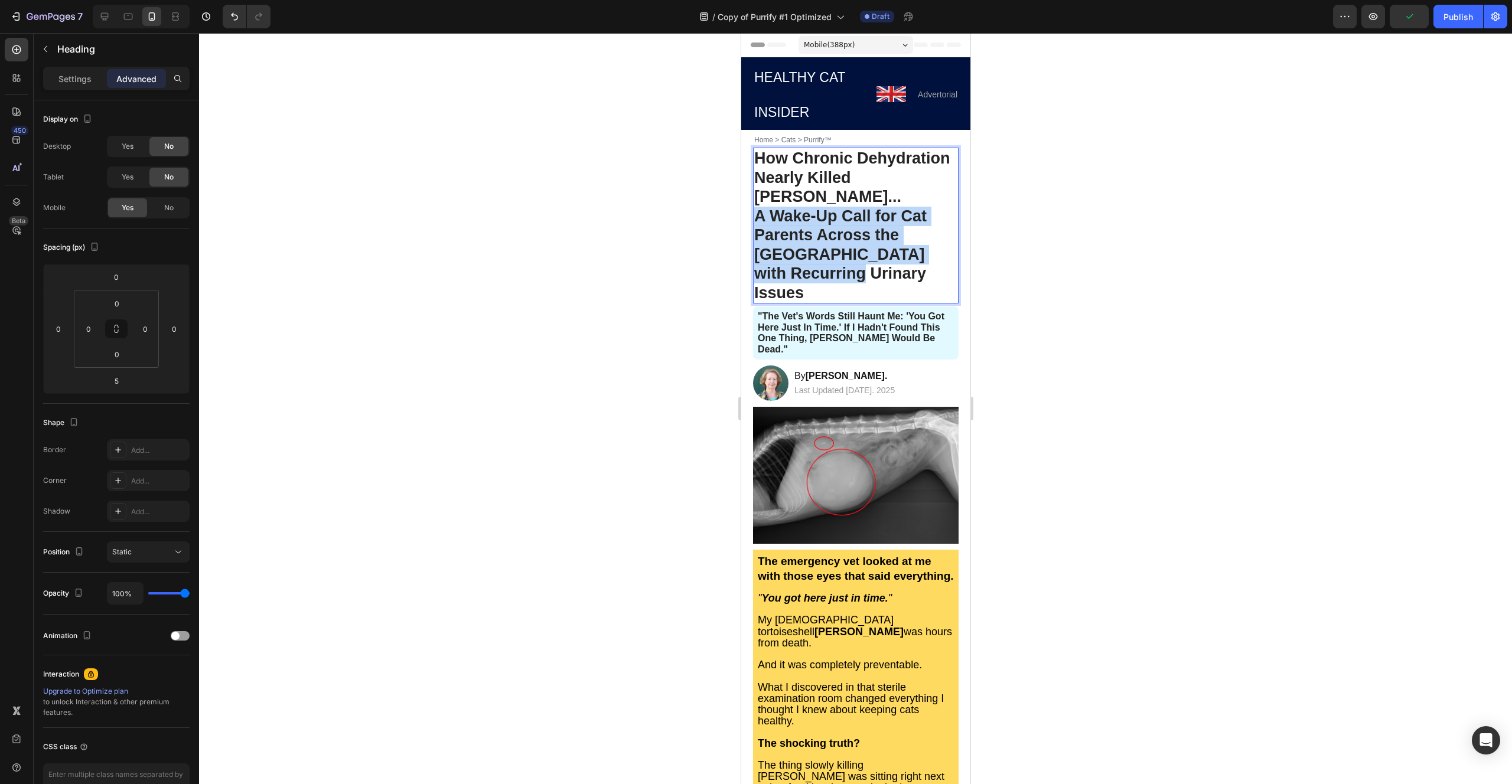
click at [825, 207] on strong "A Wake-Up Call for Cat Parents Across the [GEOGRAPHIC_DATA] with Recurring Urin…" at bounding box center [839, 254] width 173 height 95
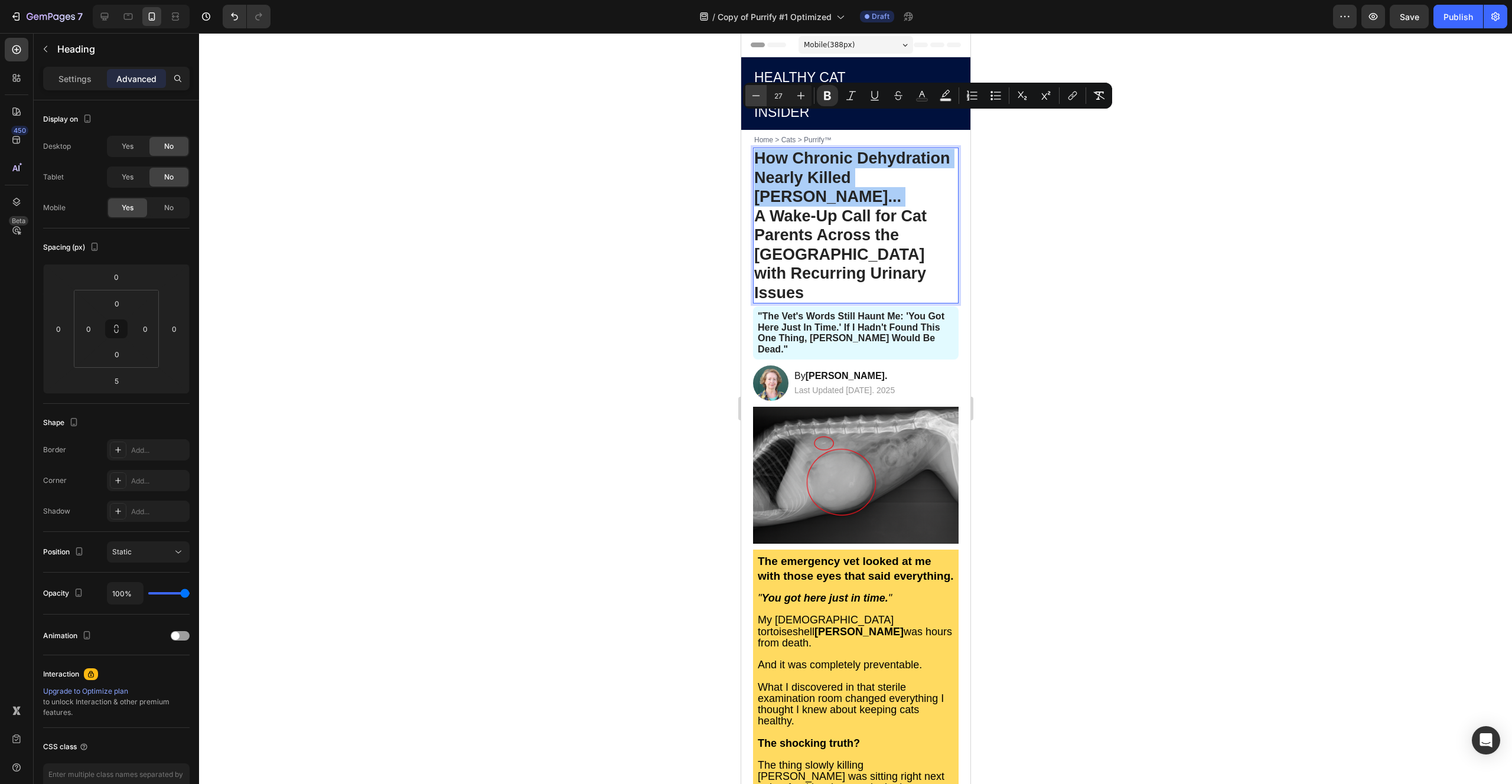
click at [754, 98] on icon "Editor contextual toolbar" at bounding box center [755, 96] width 12 height 12
type input "26"
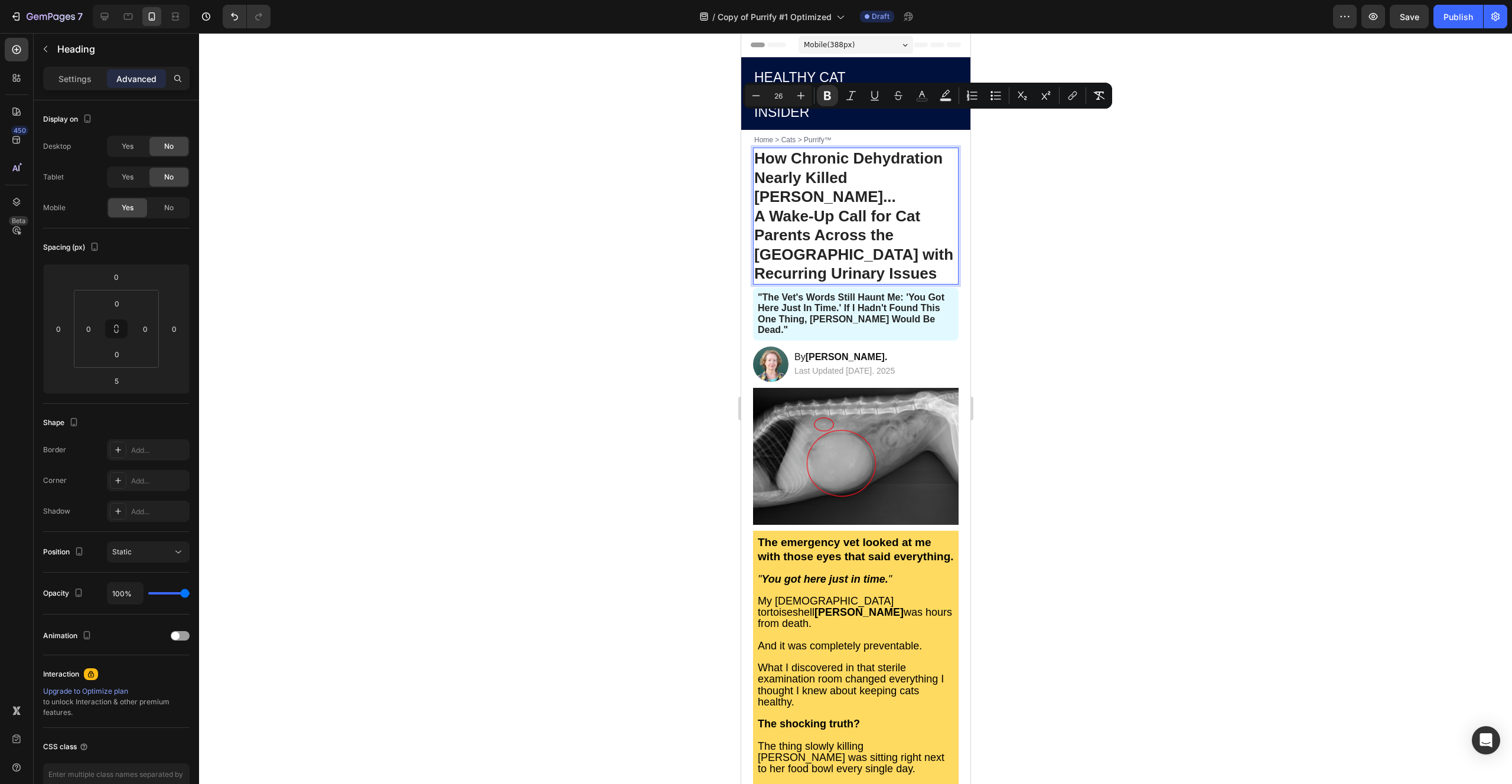
click at [712, 135] on div at bounding box center [854, 408] width 1312 height 751
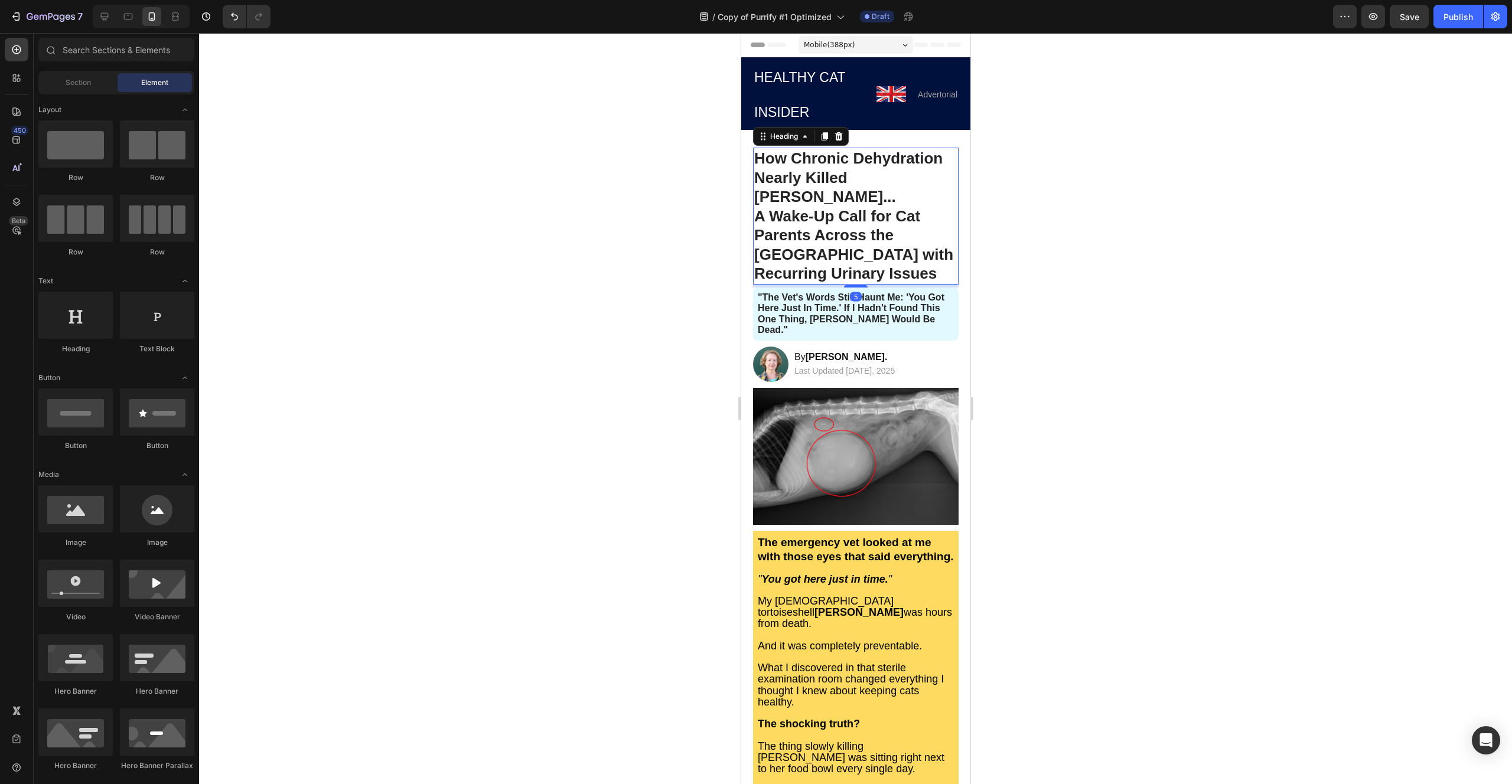
click at [788, 211] on p "⁠⁠⁠⁠⁠⁠⁠ How Chronic Dehydration Nearly Killed [PERSON_NAME]... A Wake-Up Call f…" at bounding box center [854, 217] width 204 height 135
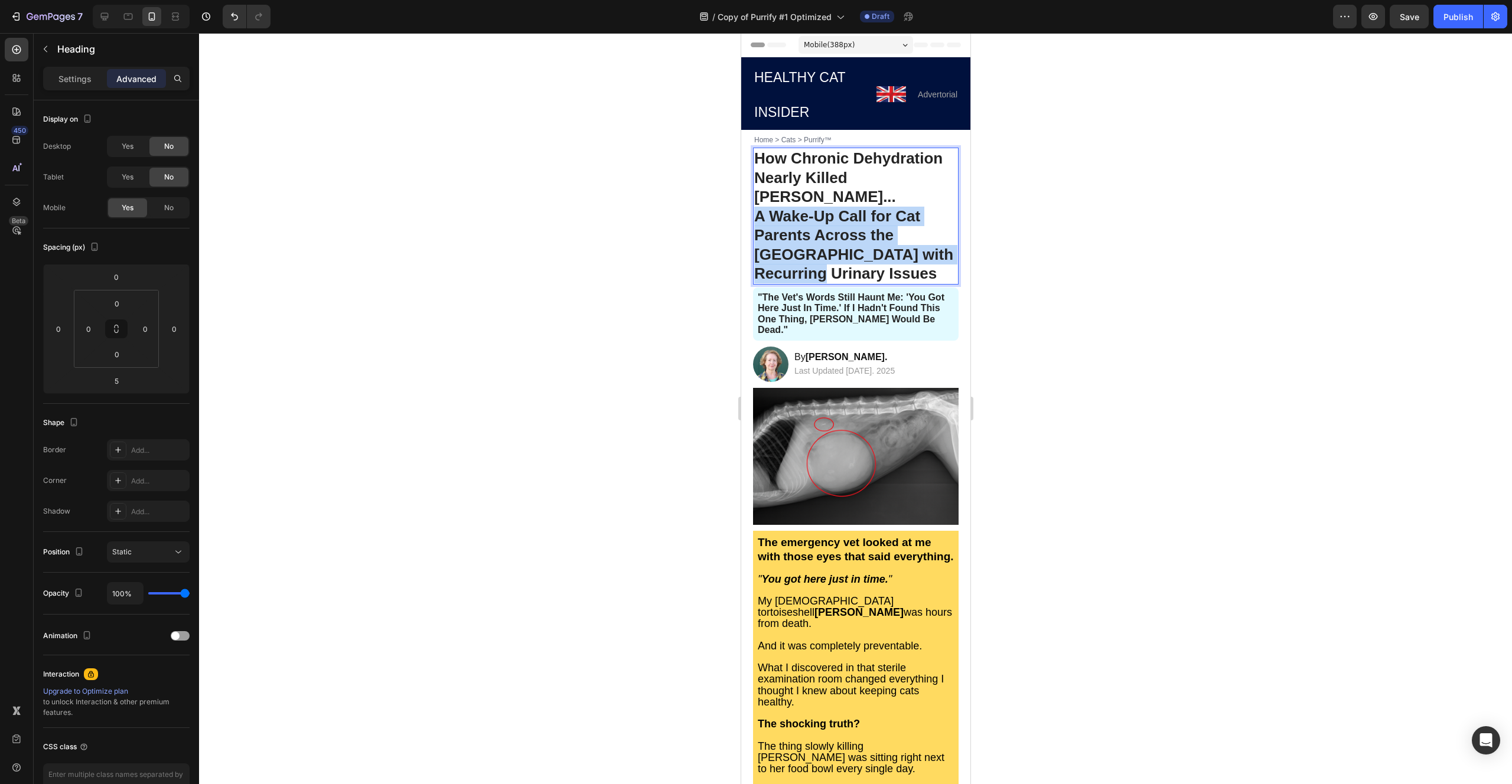
click at [788, 211] on p "How Chronic Dehydration Nearly Killed [PERSON_NAME]... A Wake-Up Call for Cat P…" at bounding box center [854, 217] width 204 height 135
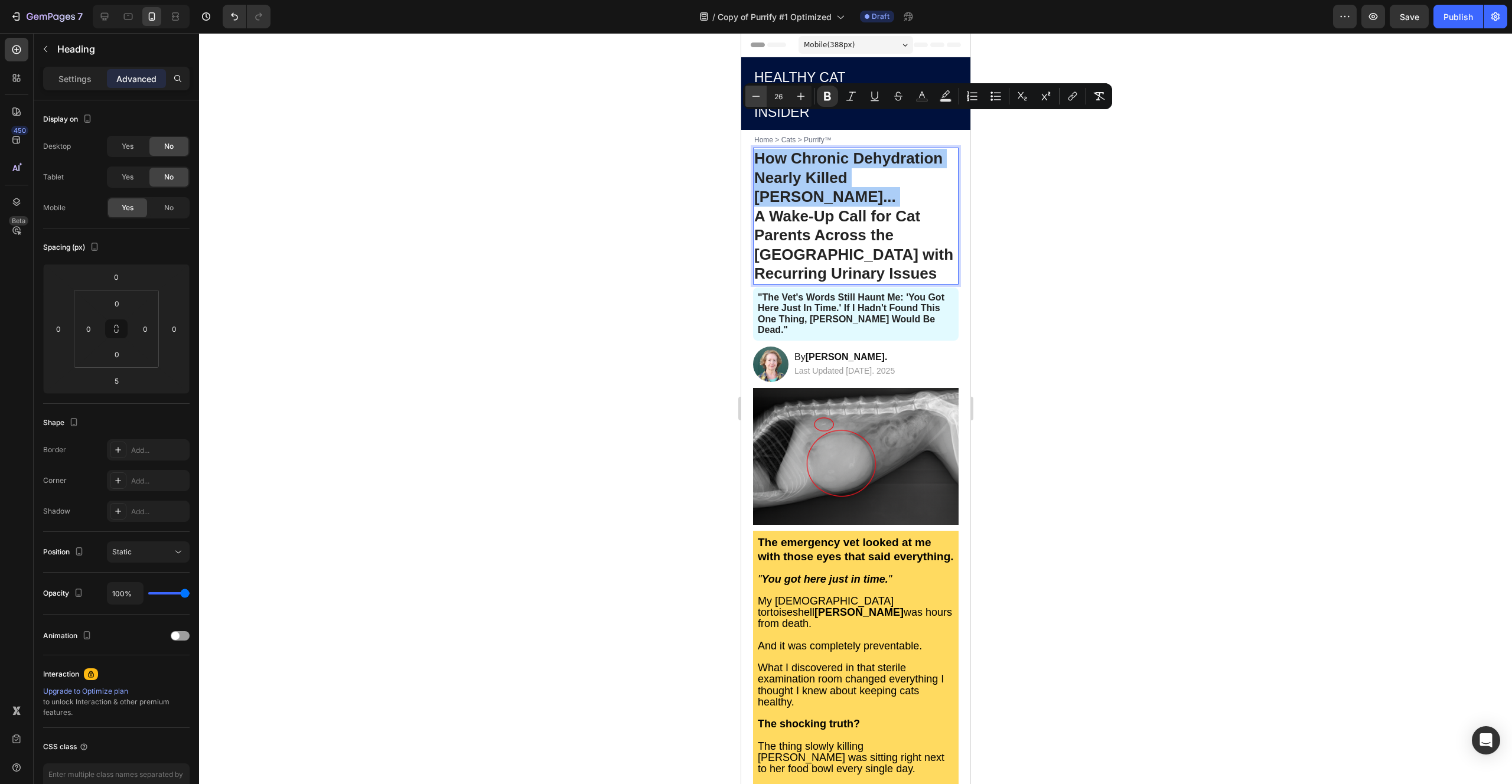
click at [756, 98] on icon "Editor contextual toolbar" at bounding box center [755, 96] width 12 height 12
type input "25"
click at [691, 180] on div at bounding box center [854, 408] width 1312 height 751
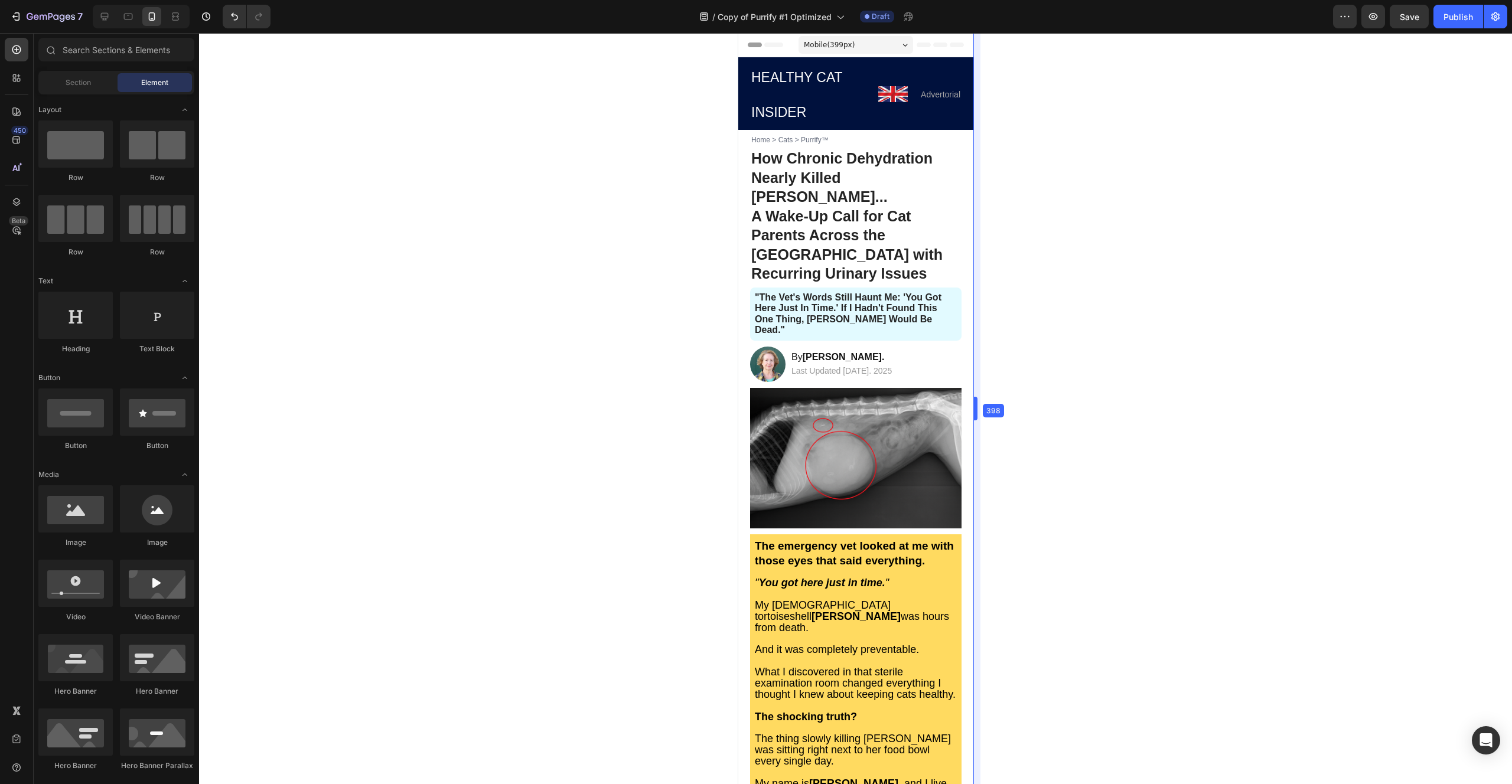
drag, startPoint x: 972, startPoint y: 408, endPoint x: 977, endPoint y: 412, distance: 6.4
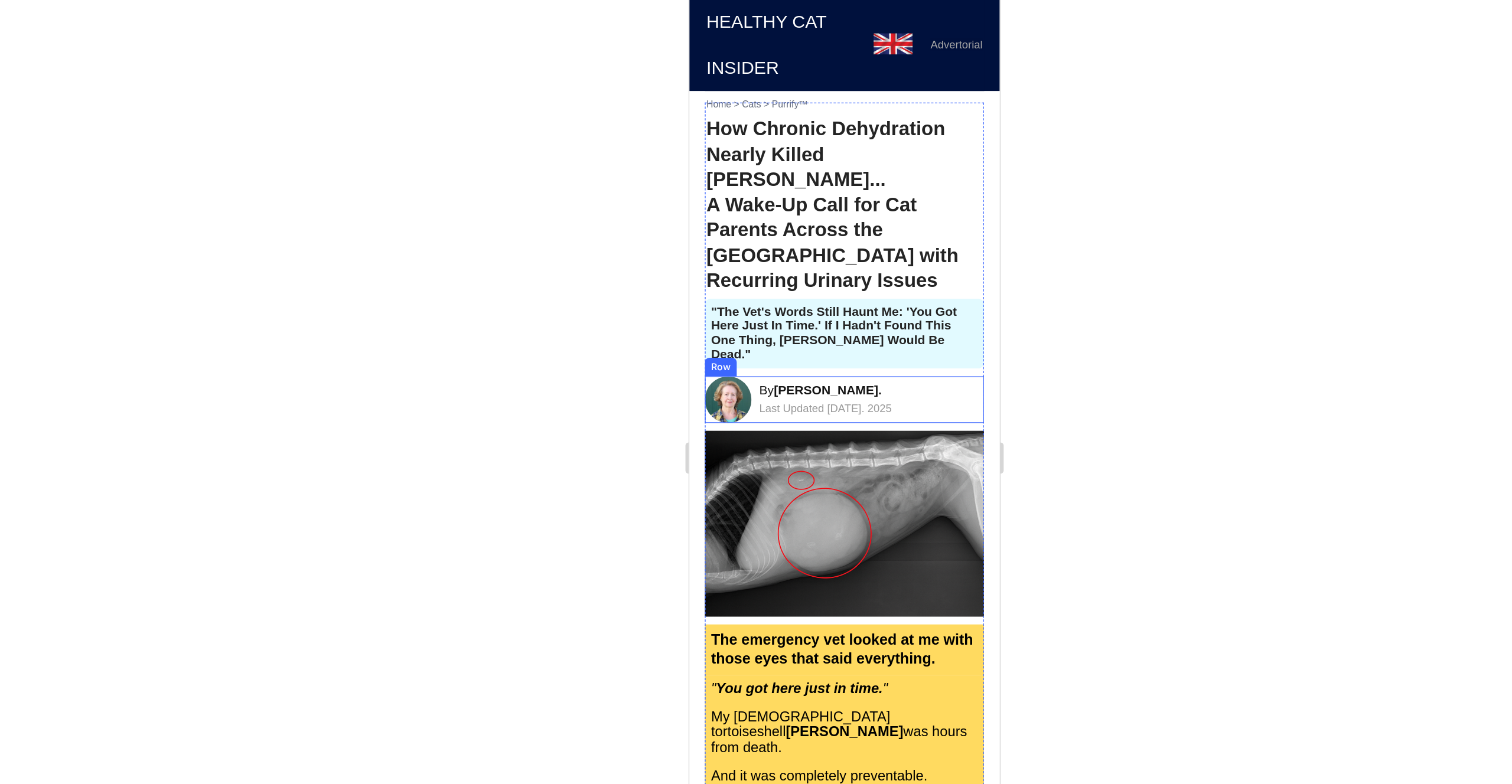
click at [874, 278] on div "Image By [PERSON_NAME]. Text Block Last Updated [DATE]. 2025 Text Block Row" at bounding box center [807, 295] width 212 height 36
click at [829, 283] on strong "[PERSON_NAME]." at bounding box center [794, 288] width 83 height 10
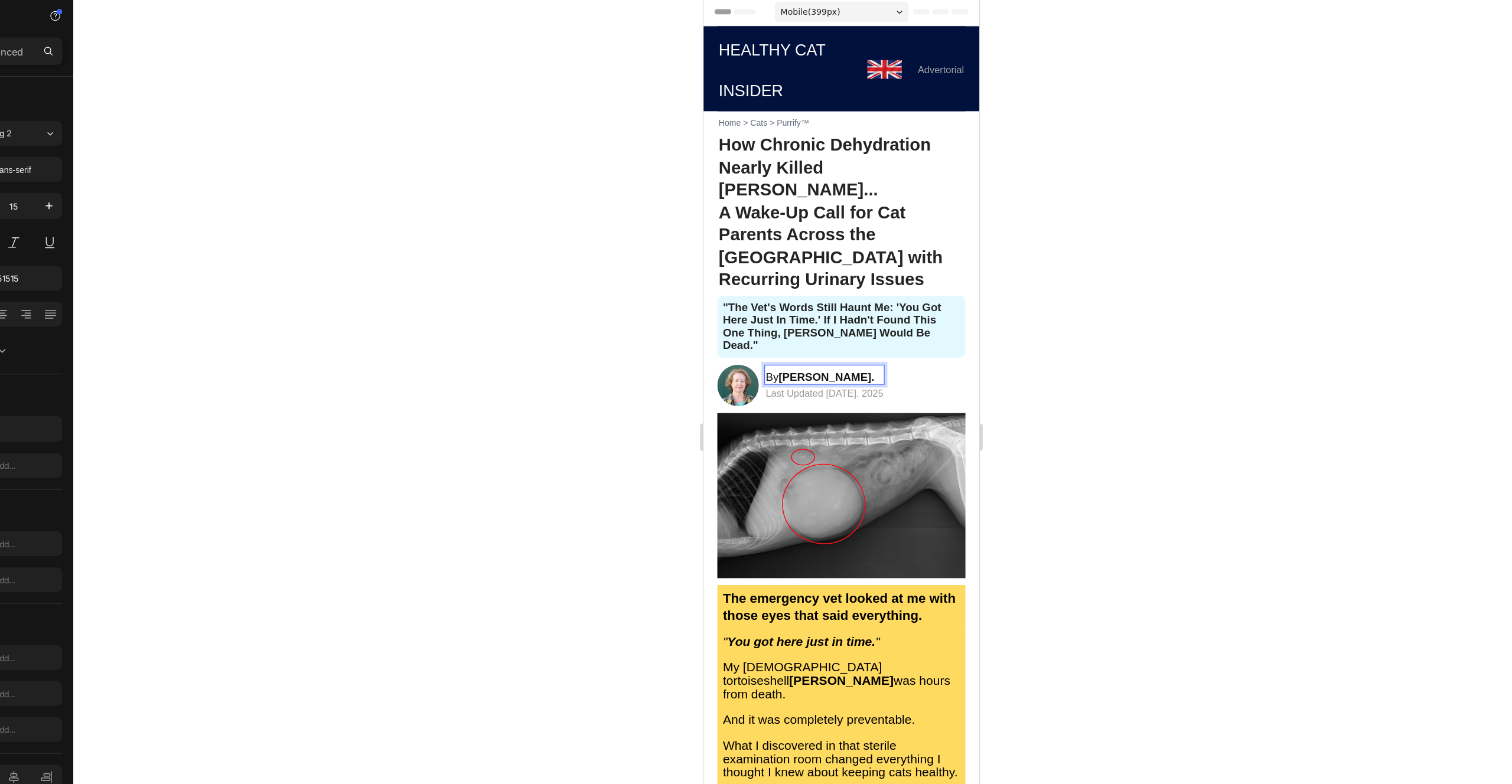
click at [802, 317] on strong "[PERSON_NAME]." at bounding box center [809, 322] width 83 height 10
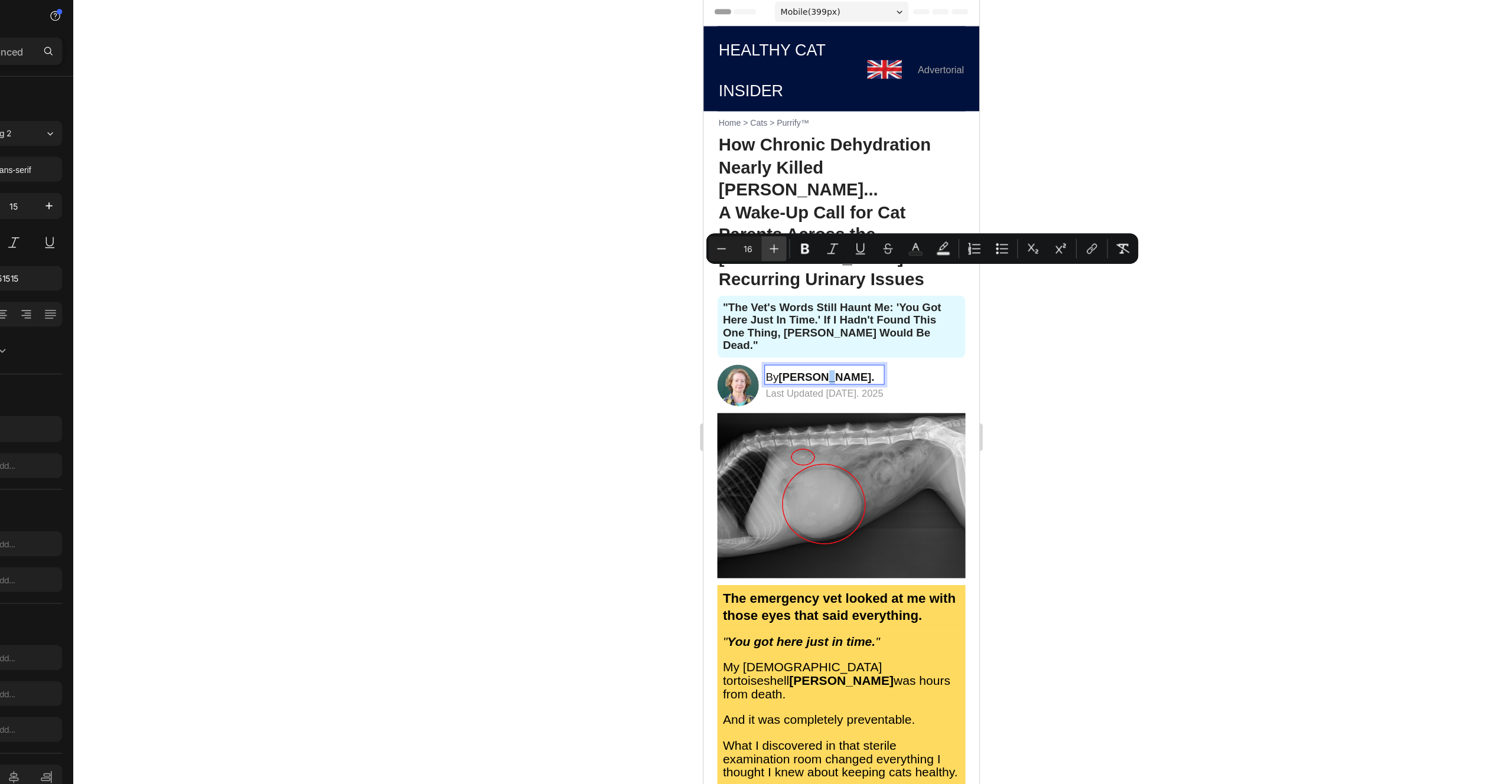
click at [798, 246] on icon "Editor contextual toolbar" at bounding box center [797, 247] width 12 height 12
click at [795, 251] on icon "Editor contextual toolbar" at bounding box center [797, 247] width 12 height 12
click at [756, 249] on icon "Editor contextual toolbar" at bounding box center [752, 247] width 12 height 12
type input "17"
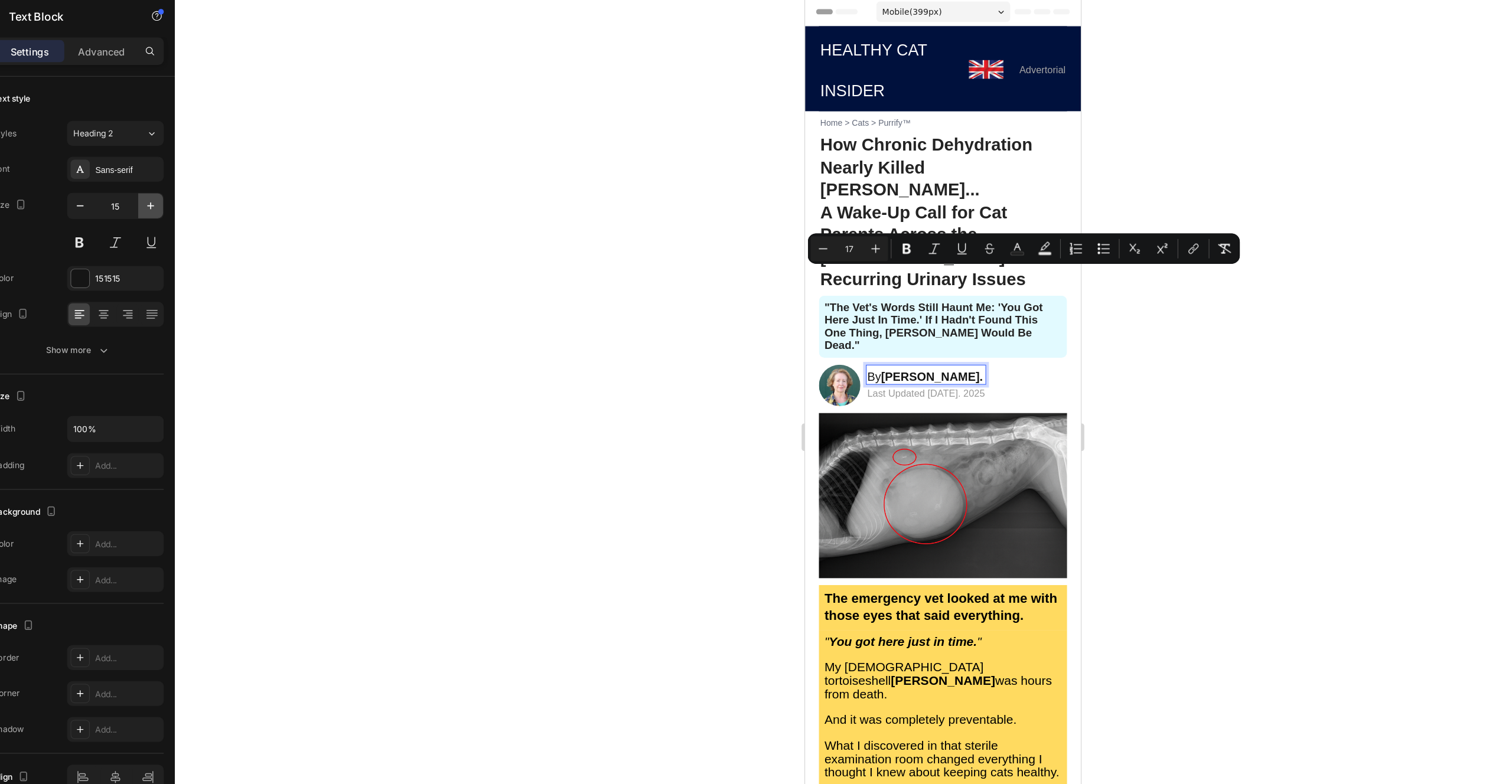
click at [181, 212] on icon "button" at bounding box center [178, 210] width 12 height 12
type input "16"
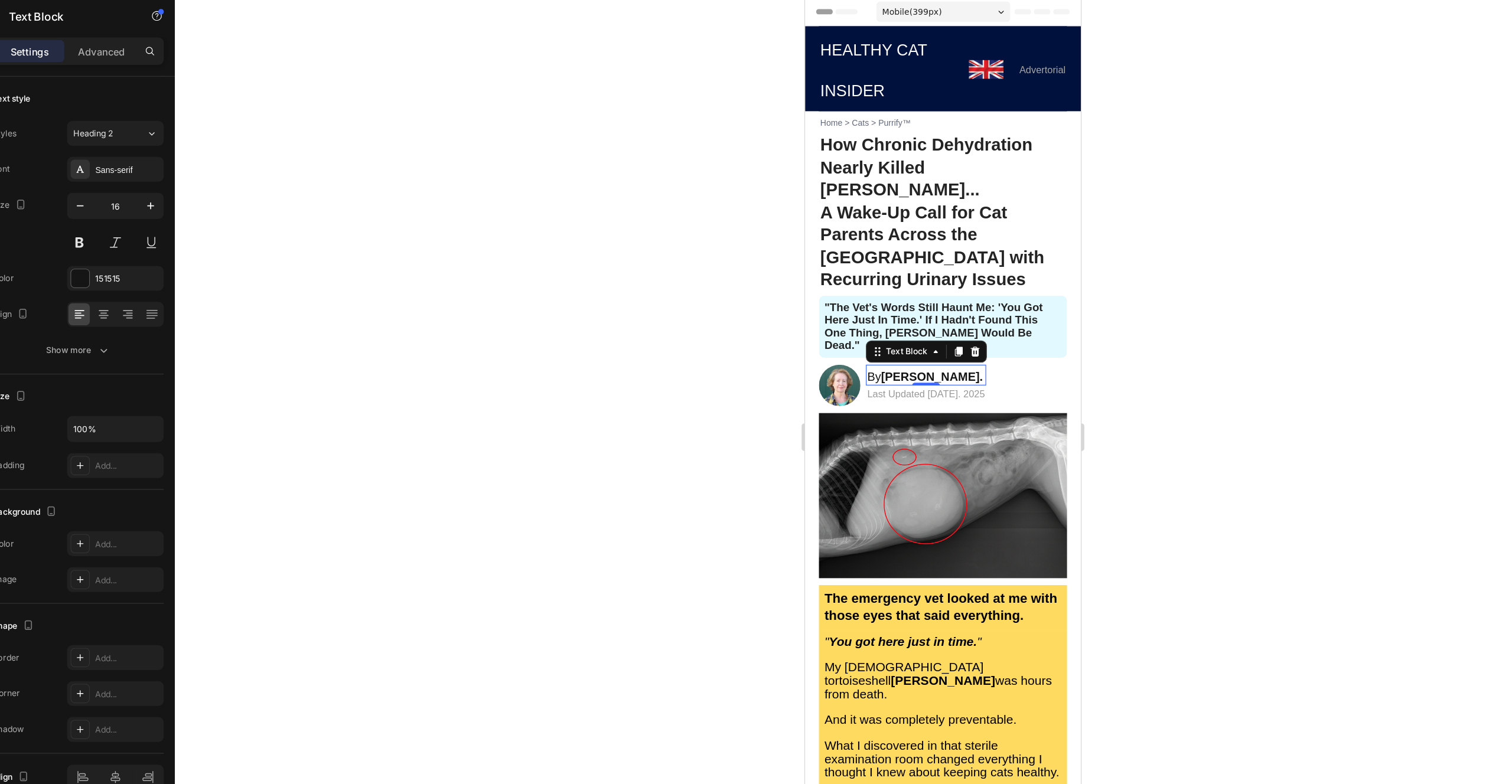
click at [334, 235] on div at bounding box center [854, 408] width 1312 height 751
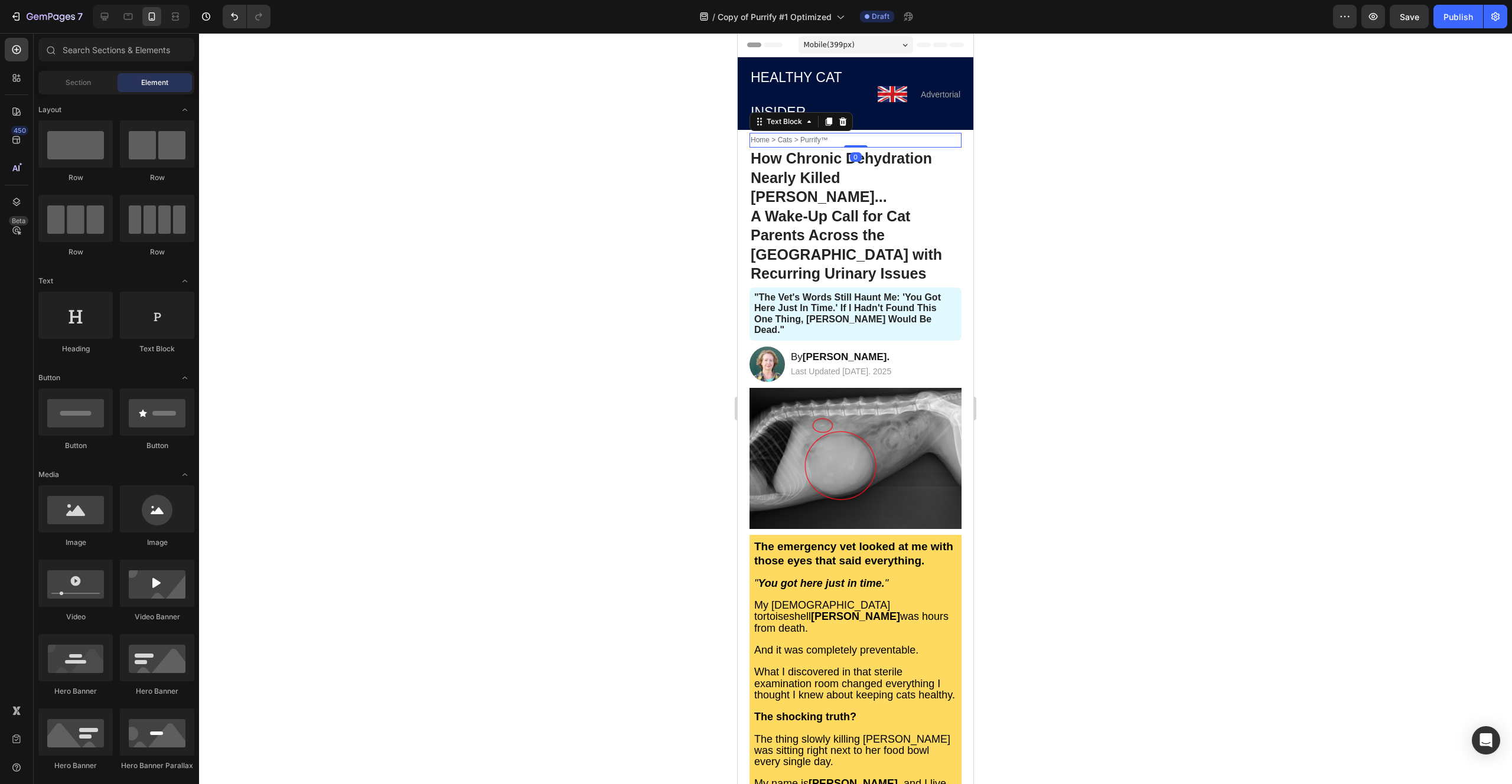
click at [821, 136] on span "Home > Cats > Purrify™" at bounding box center [789, 140] width 77 height 8
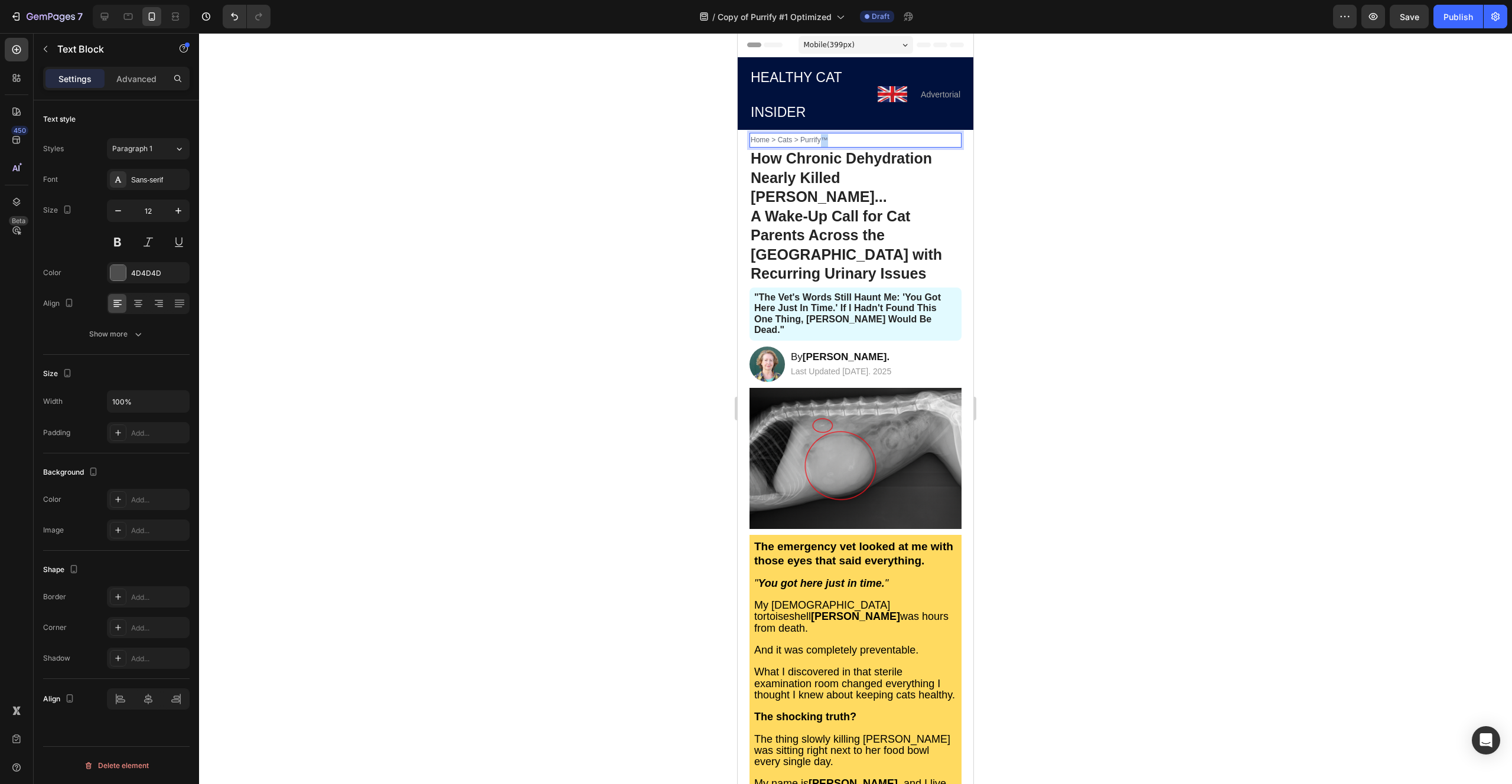
click at [821, 136] on span "Home > Cats > Purrify™" at bounding box center [789, 140] width 77 height 8
click at [823, 136] on span "Home > Cats > Purrify™" at bounding box center [789, 140] width 77 height 8
click at [828, 136] on span "Home > Cats > Purrify™" at bounding box center [789, 140] width 77 height 8
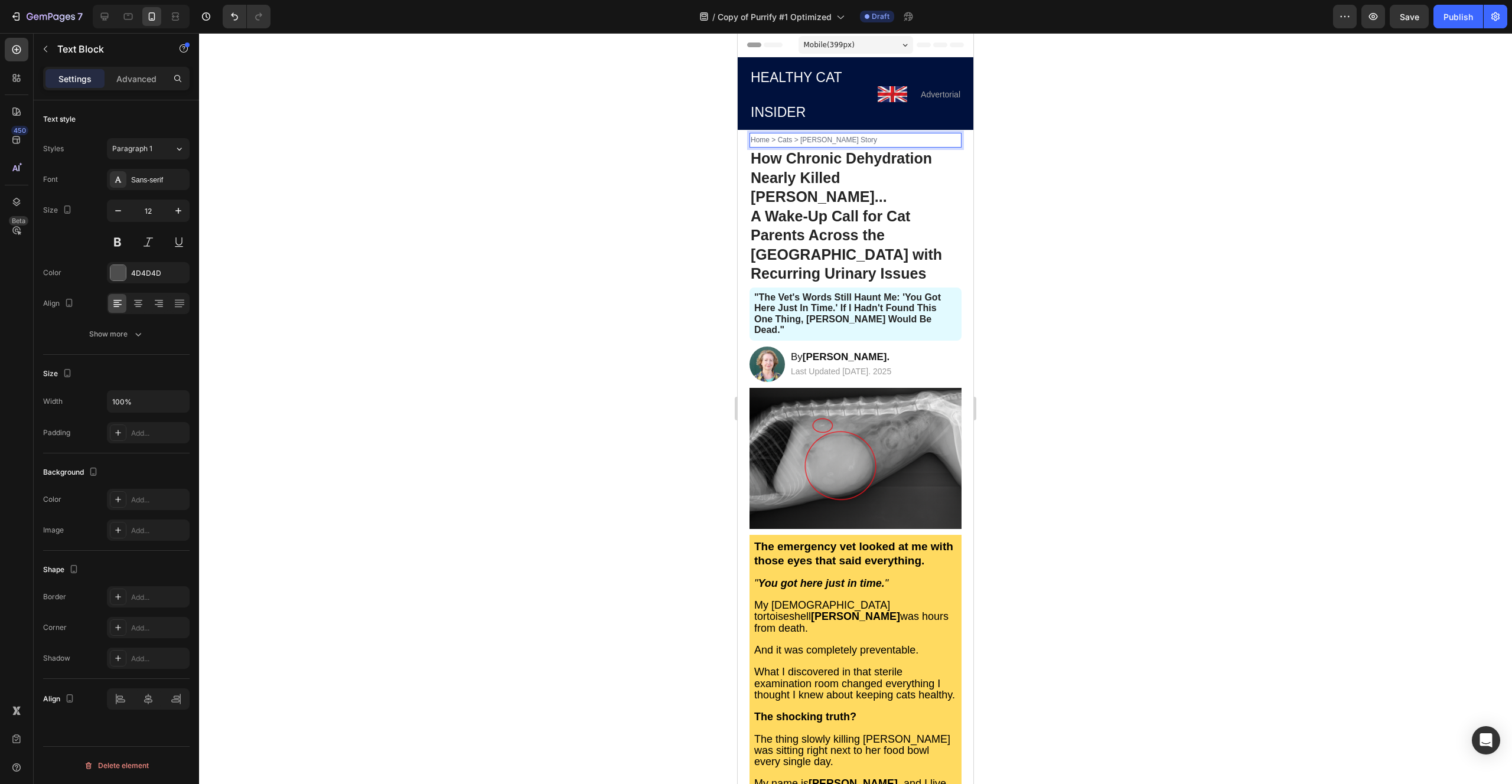
click at [824, 136] on span "Home > Cats > [PERSON_NAME] Story" at bounding box center [813, 140] width 127 height 8
click at [836, 136] on span "Home > Cats > [PERSON_NAME] Story" at bounding box center [813, 140] width 127 height 8
click at [630, 154] on div at bounding box center [854, 408] width 1312 height 751
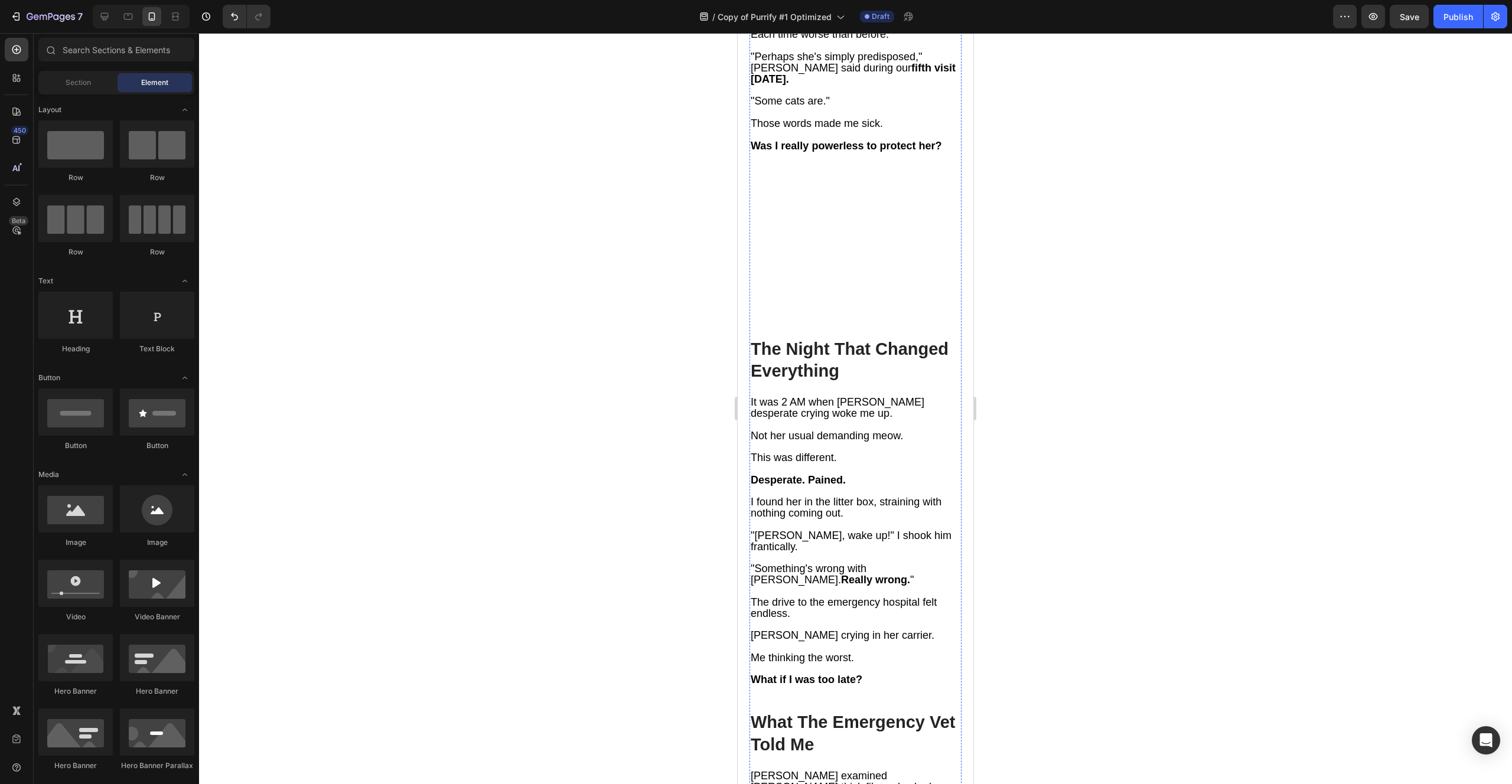
scroll to position [1468, 0]
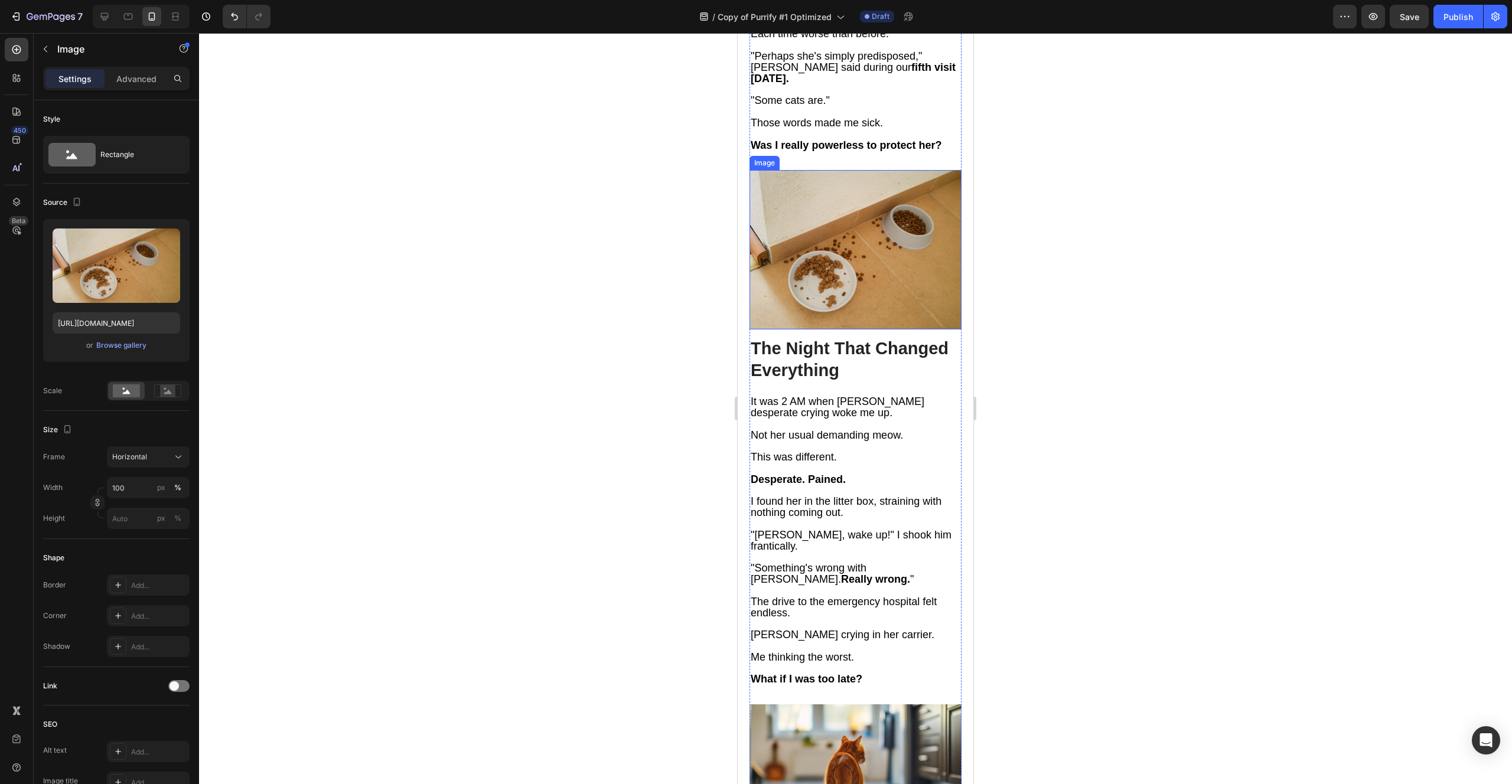
click at [854, 223] on img at bounding box center [855, 249] width 212 height 158
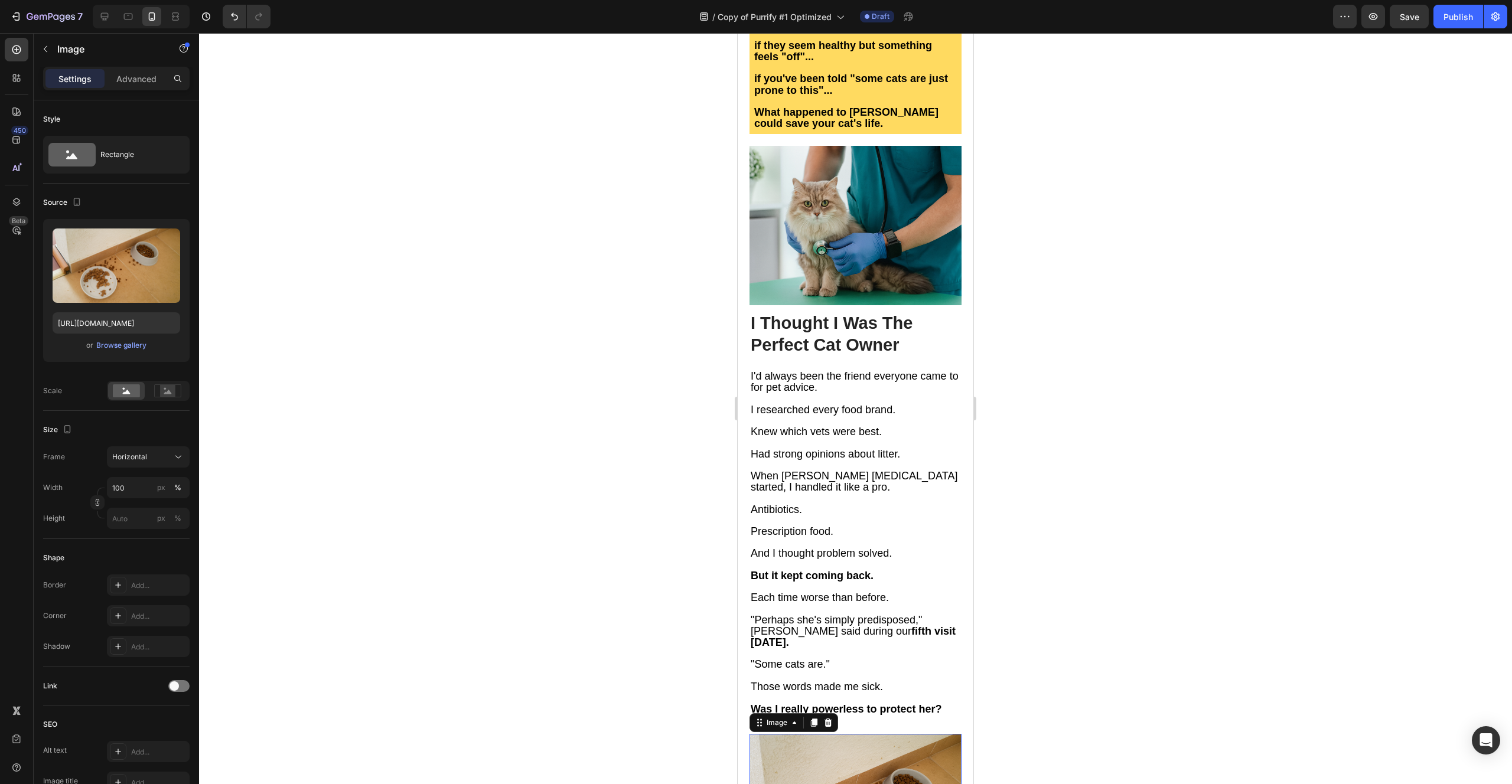
scroll to position [893, 0]
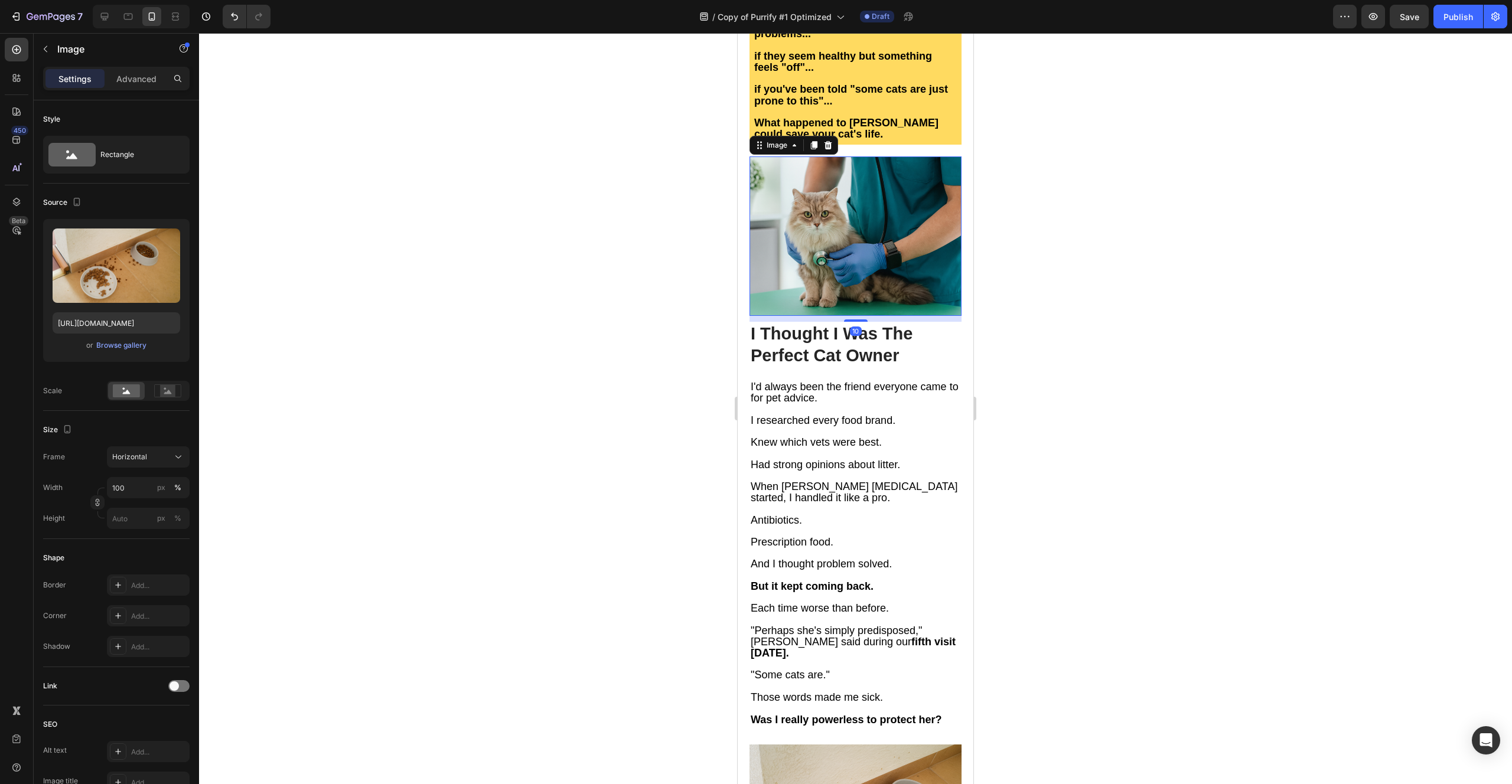
click at [840, 192] on img at bounding box center [855, 235] width 212 height 158
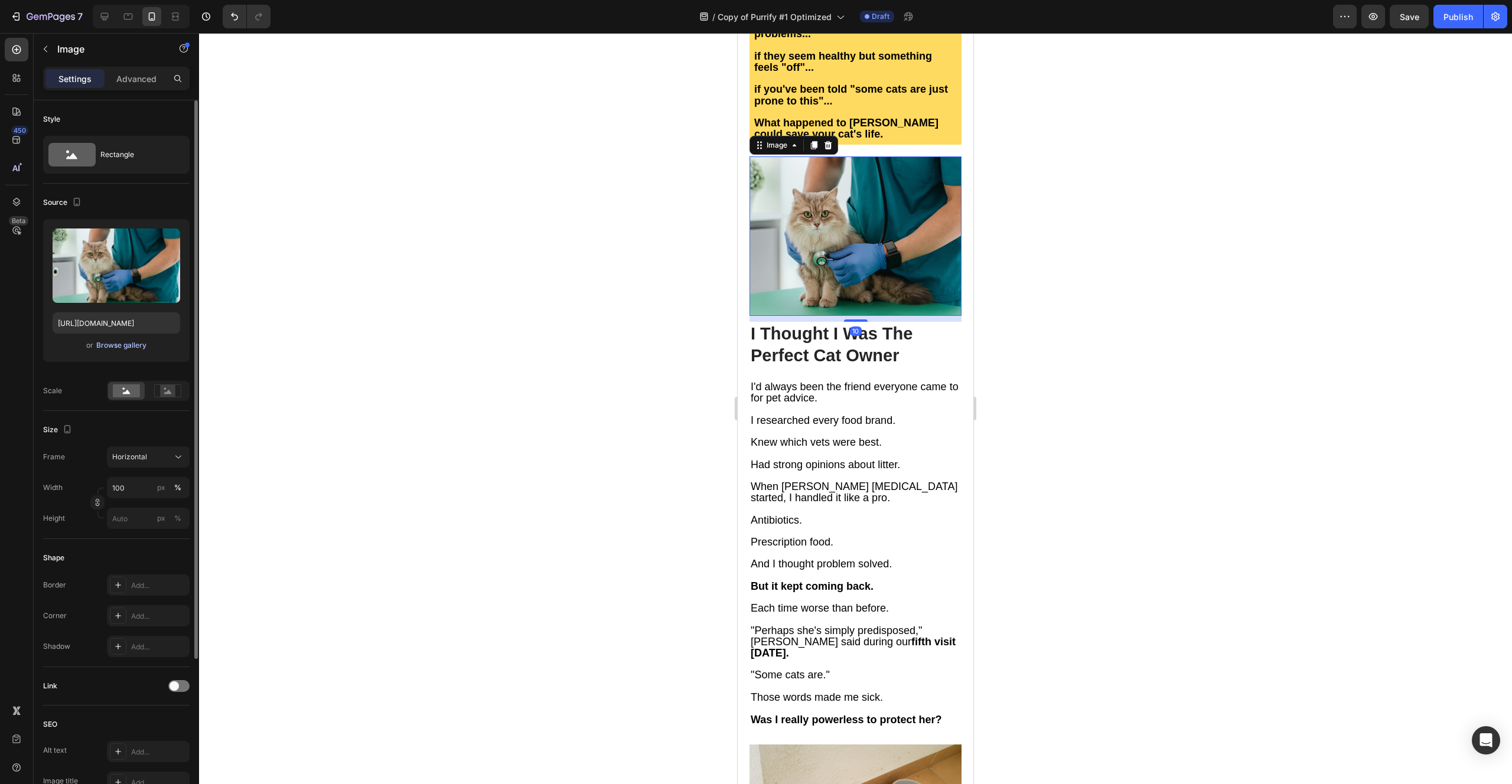
click at [138, 347] on div "Browse gallery" at bounding box center [122, 345] width 51 height 10
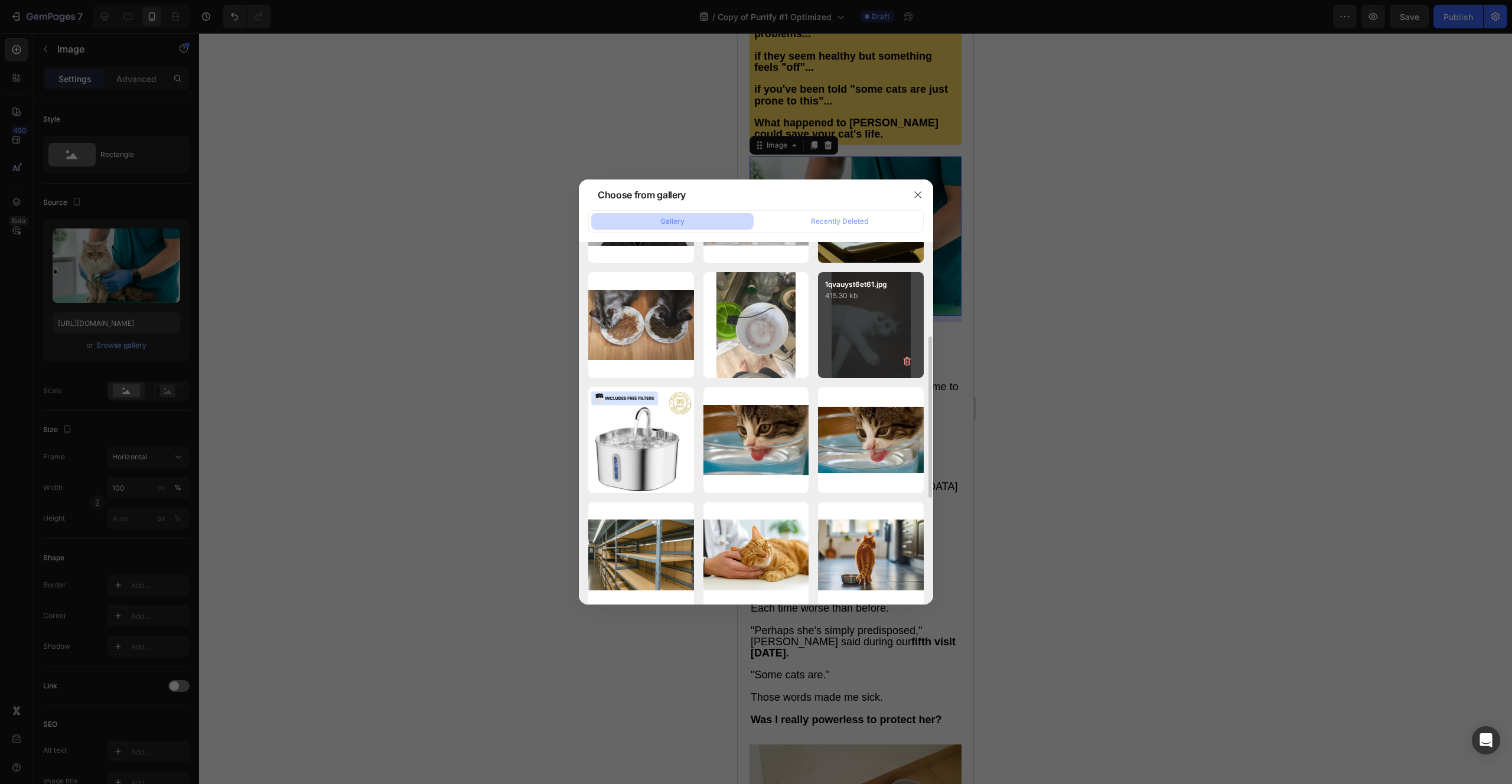
scroll to position [210, 0]
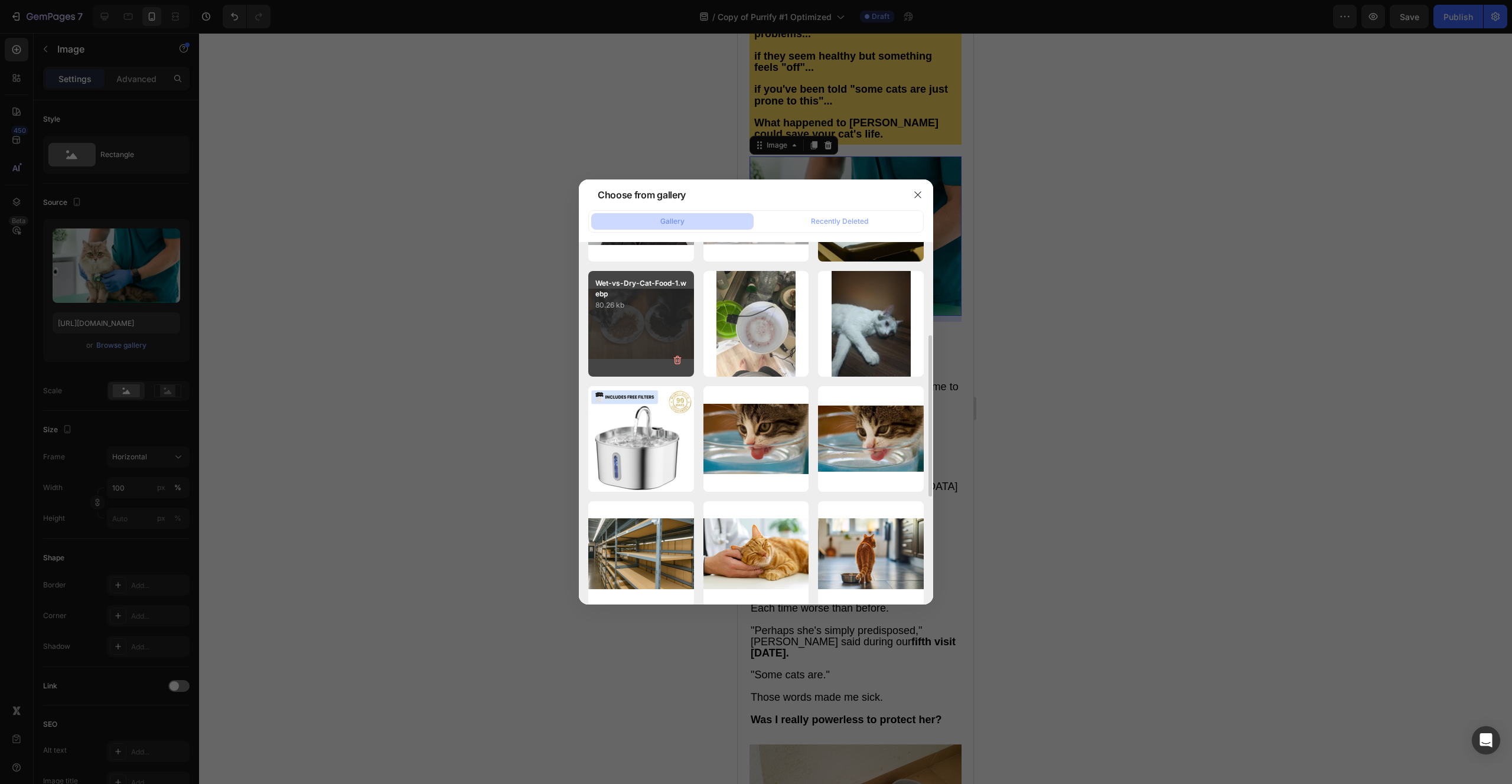
click at [656, 334] on div "Wet-vs-Dry-Cat-Food-1.webp 80.26 kb" at bounding box center [641, 324] width 106 height 106
type input "[URL][DOMAIN_NAME]"
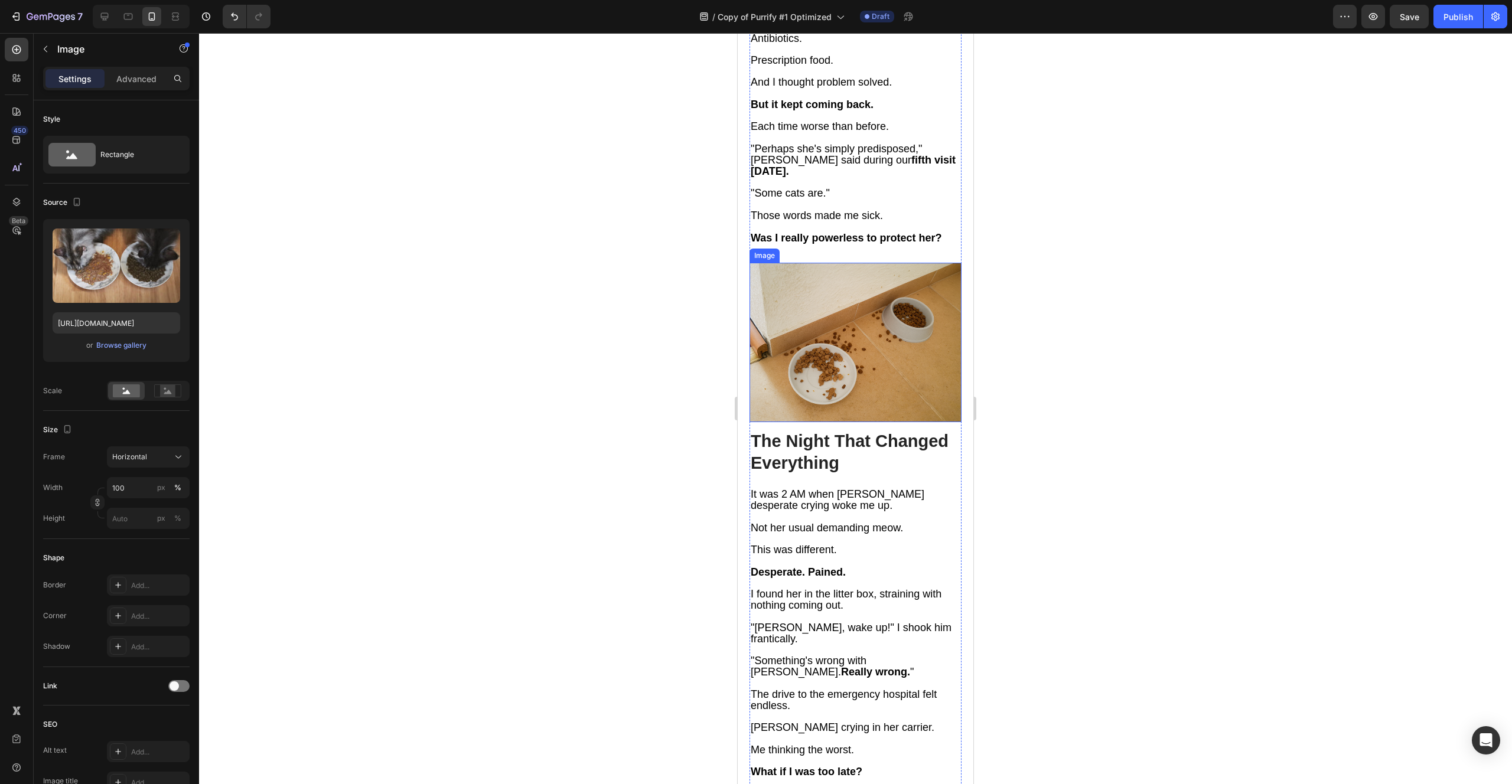
scroll to position [1380, 0]
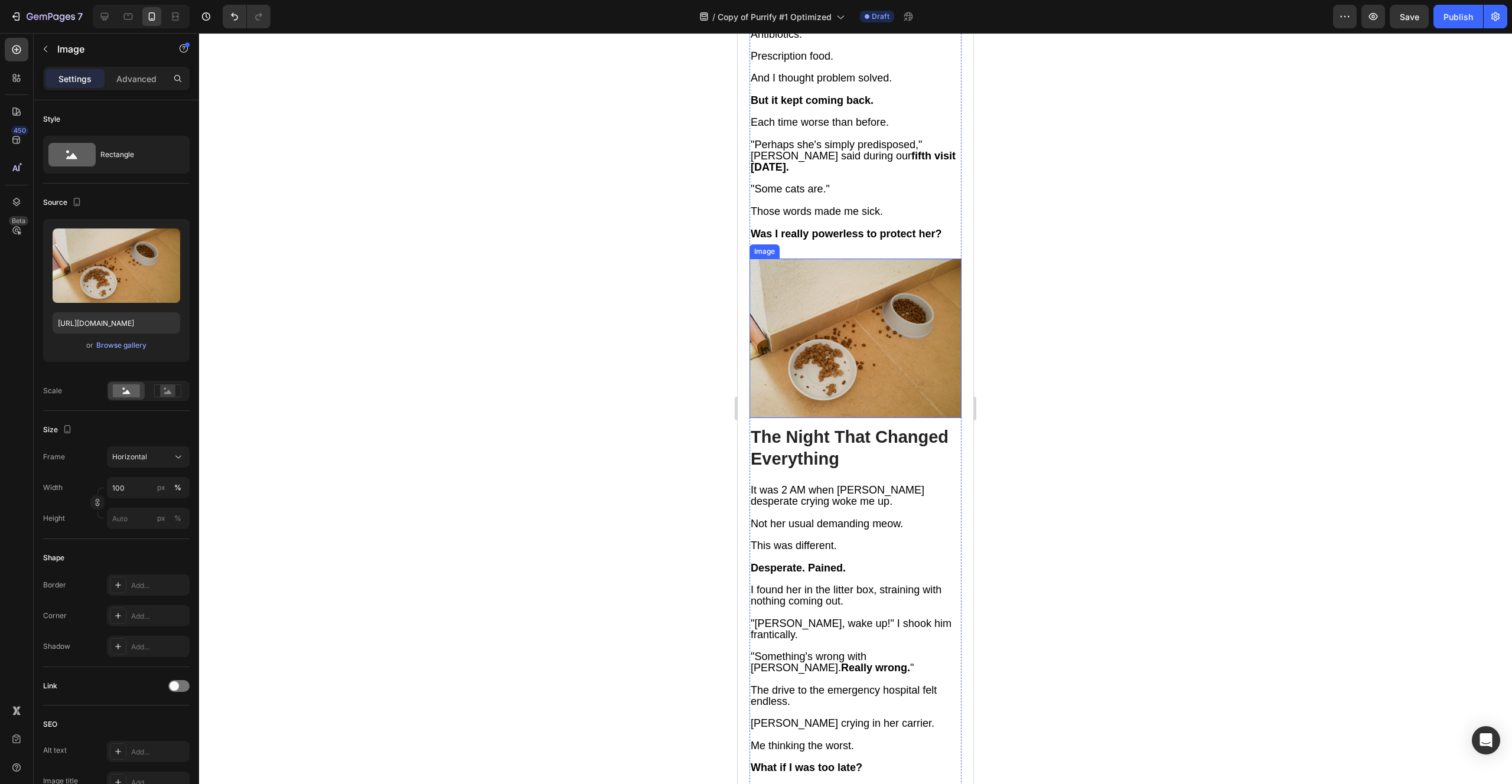
click at [847, 261] on img at bounding box center [855, 338] width 212 height 158
click at [133, 346] on div "Browse gallery" at bounding box center [122, 345] width 51 height 10
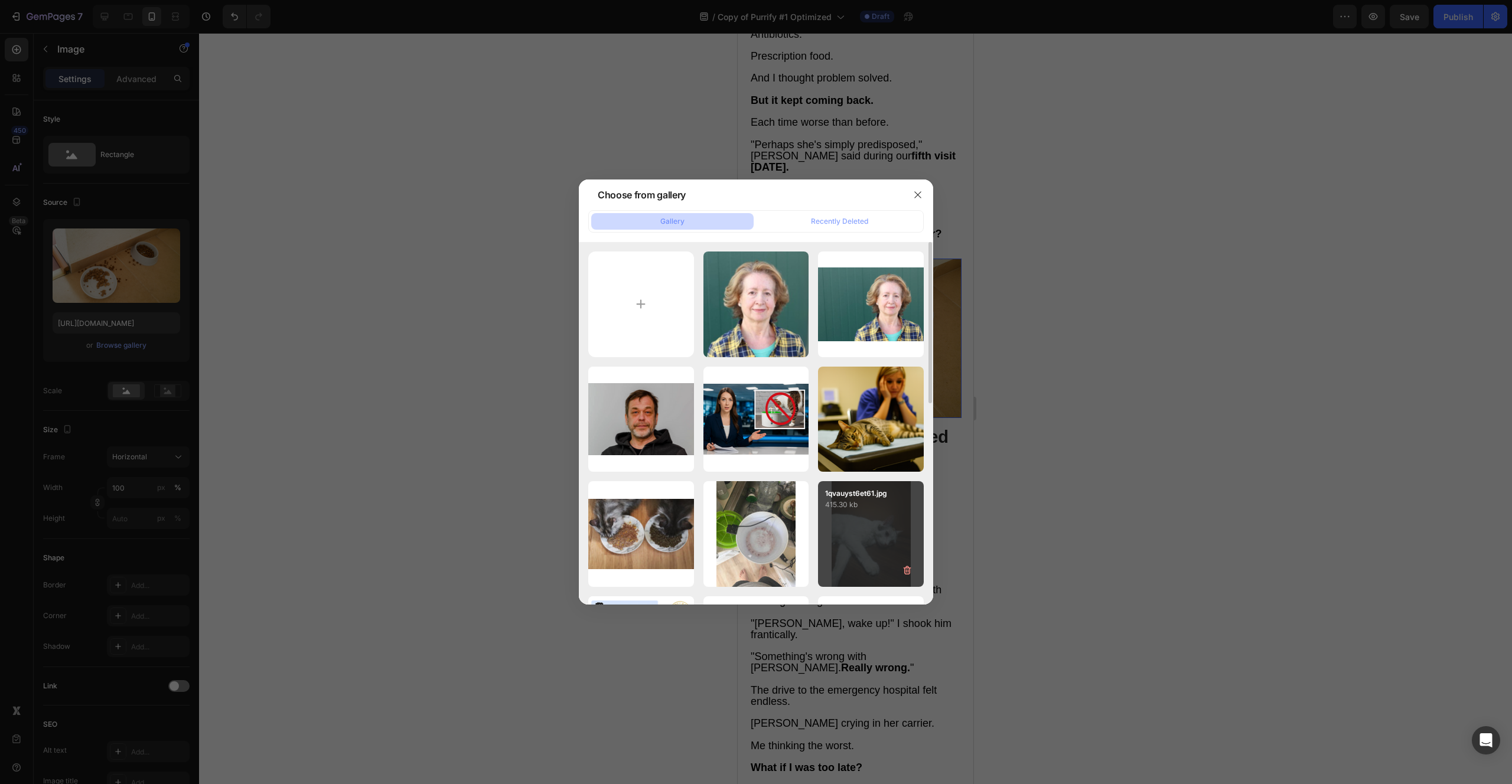
click at [866, 552] on div "1qvauyst6et61.jpg 415.30 kb" at bounding box center [870, 534] width 106 height 106
type input "[URL][DOMAIN_NAME]"
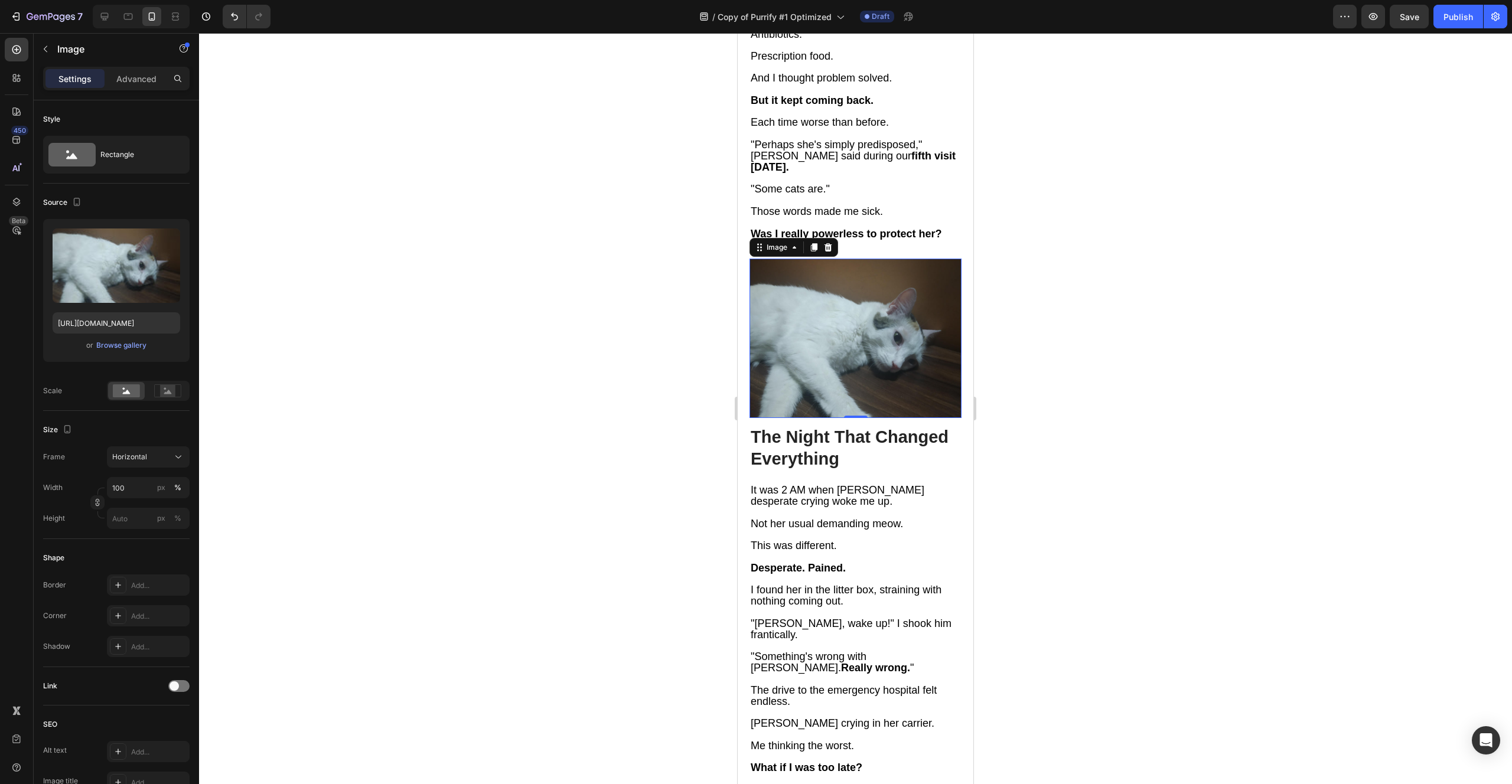
click at [665, 439] on div at bounding box center [854, 408] width 1312 height 751
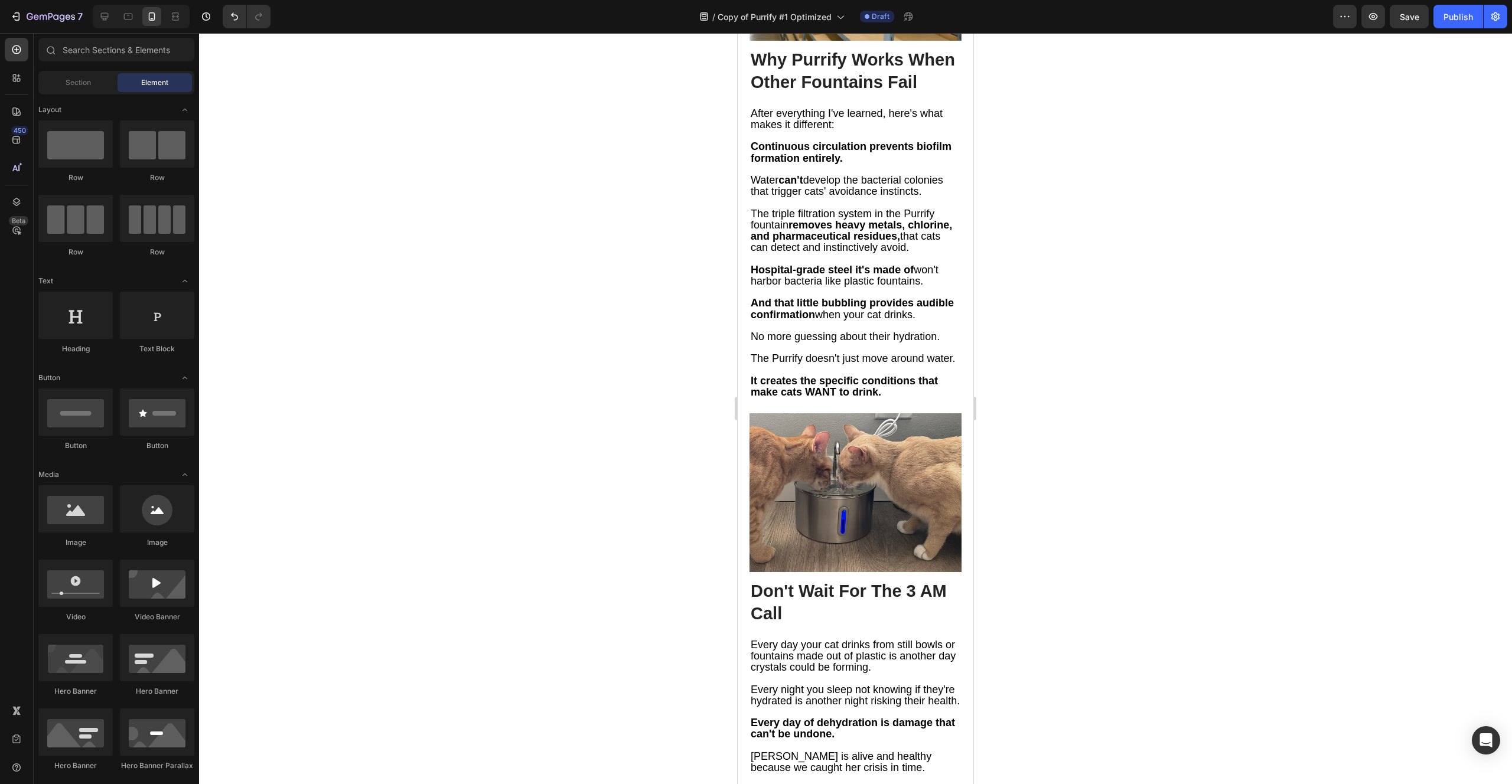
scroll to position [5539, 0]
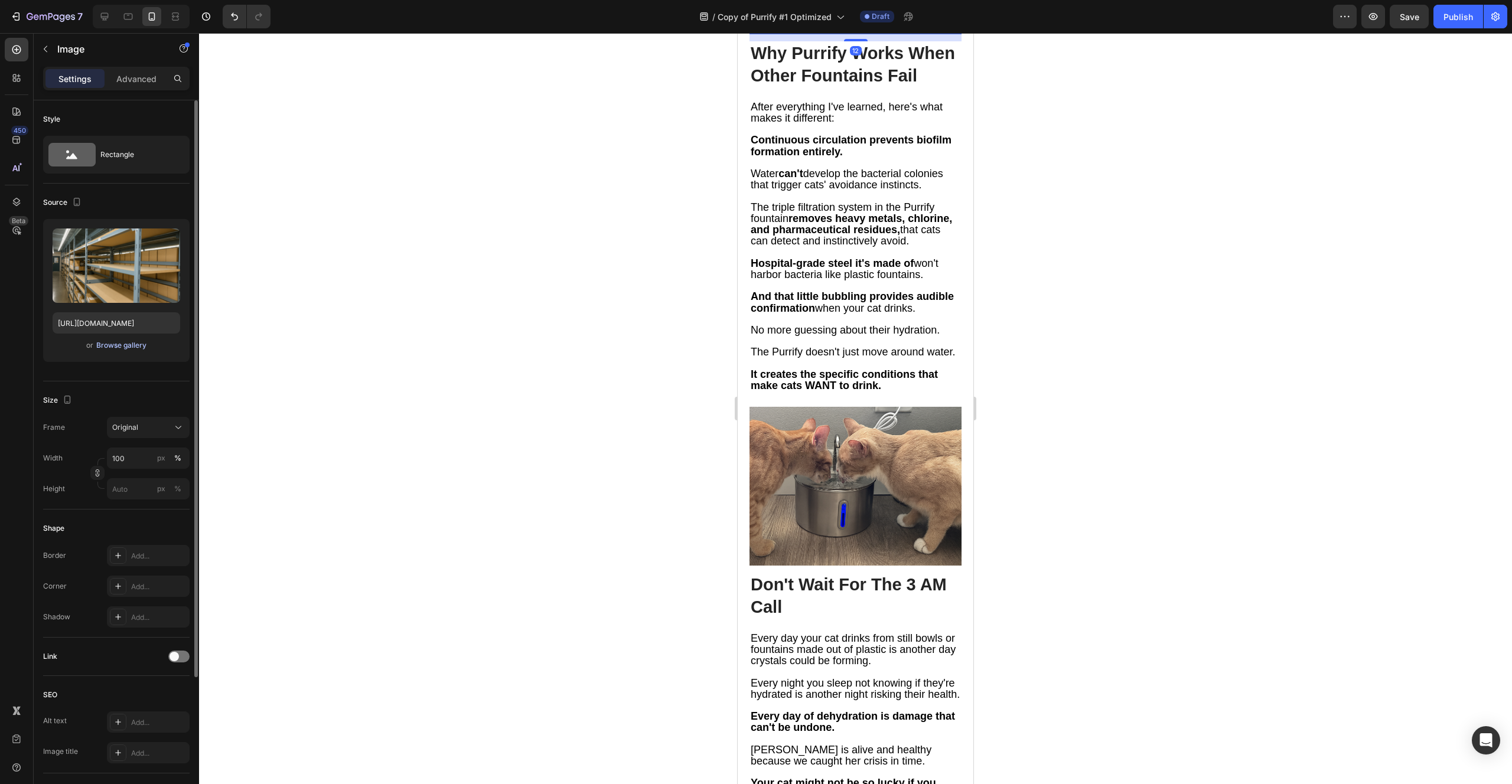
click at [105, 348] on div "Browse gallery" at bounding box center [122, 345] width 51 height 10
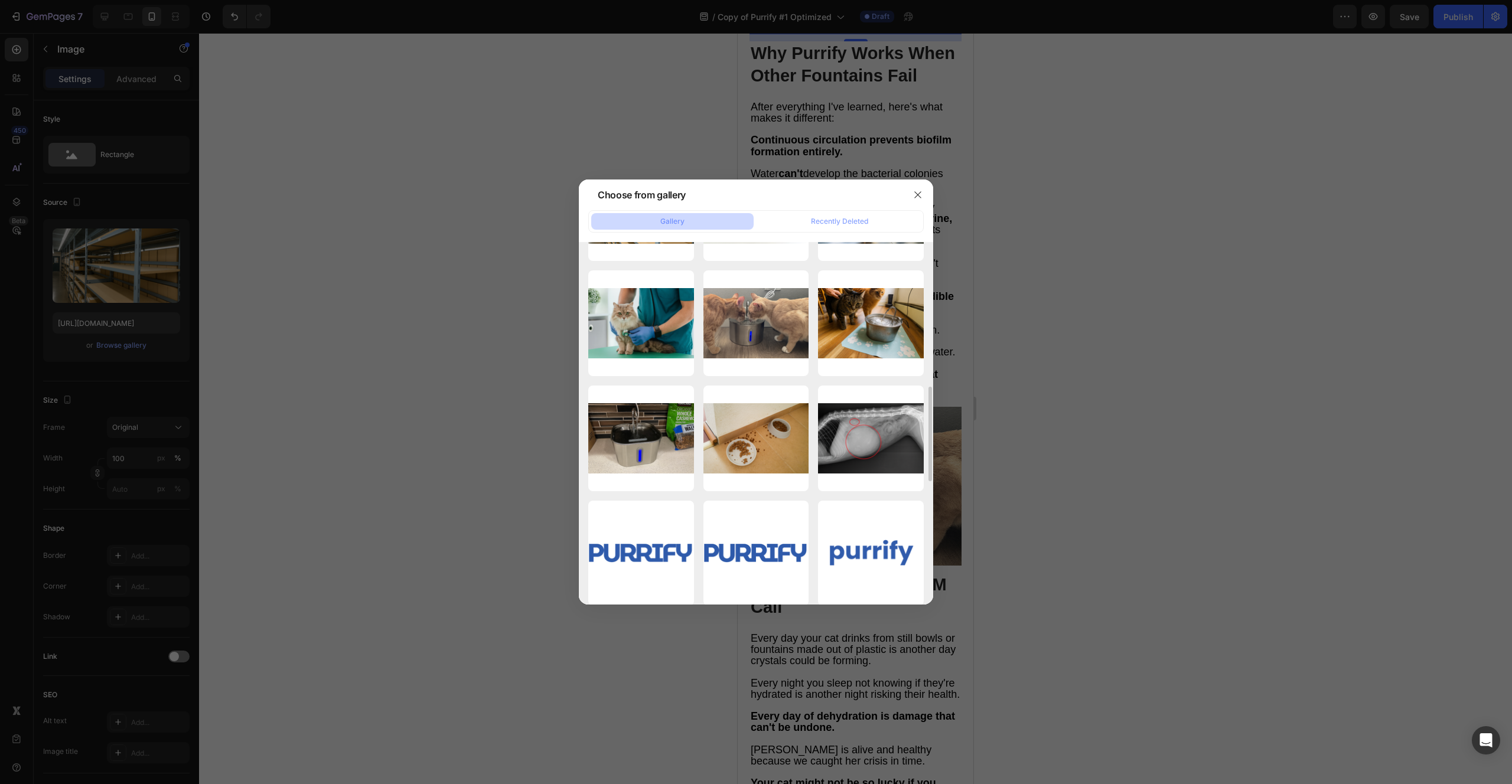
scroll to position [559, 0]
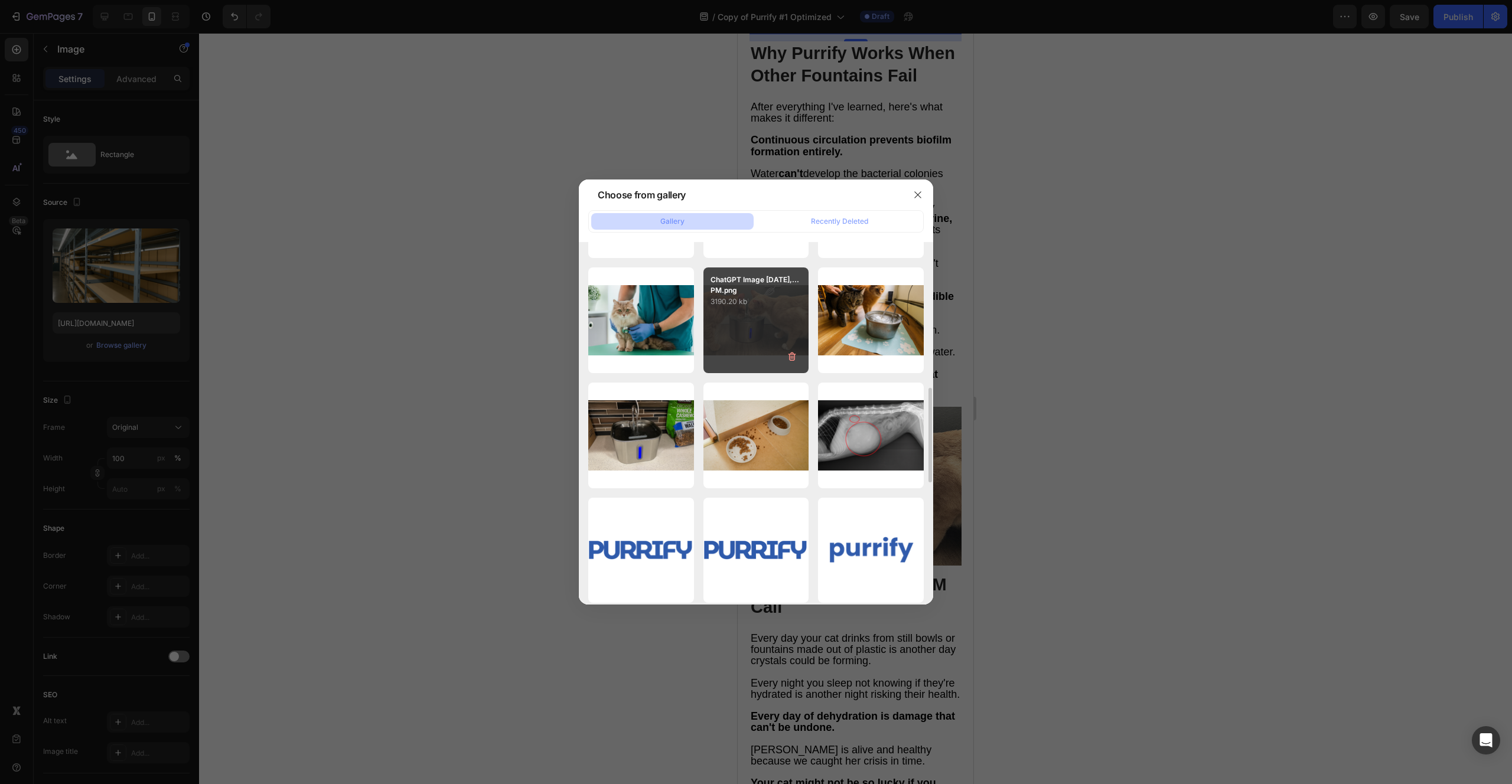
click at [745, 337] on div "ChatGPT Image [DATE],...PM.png 3190.20 kb" at bounding box center [756, 320] width 106 height 106
type input "[URL][DOMAIN_NAME]"
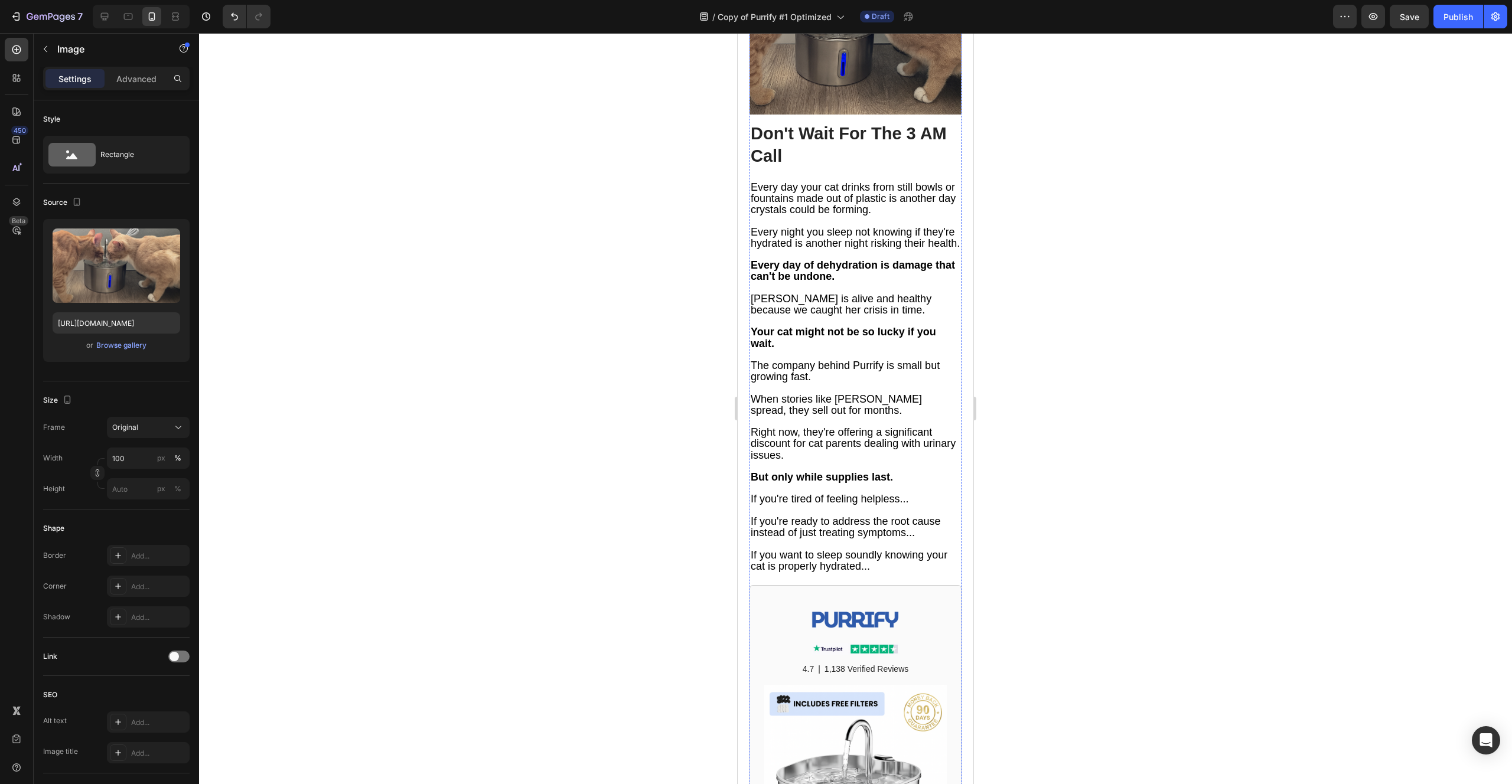
scroll to position [5993, 0]
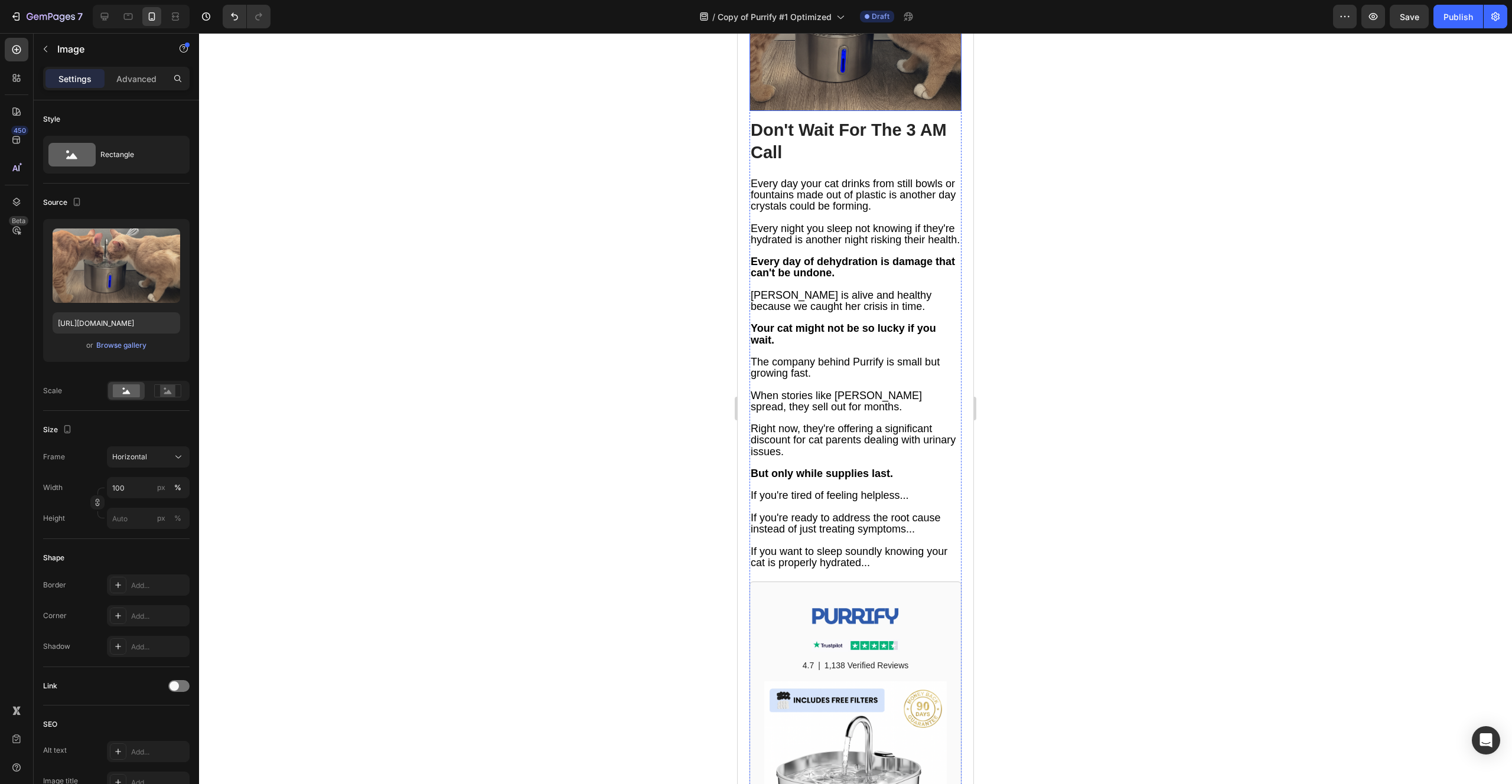
click at [785, 111] on img at bounding box center [855, 31] width 212 height 158
click at [119, 346] on div "Browse gallery" at bounding box center [122, 345] width 51 height 10
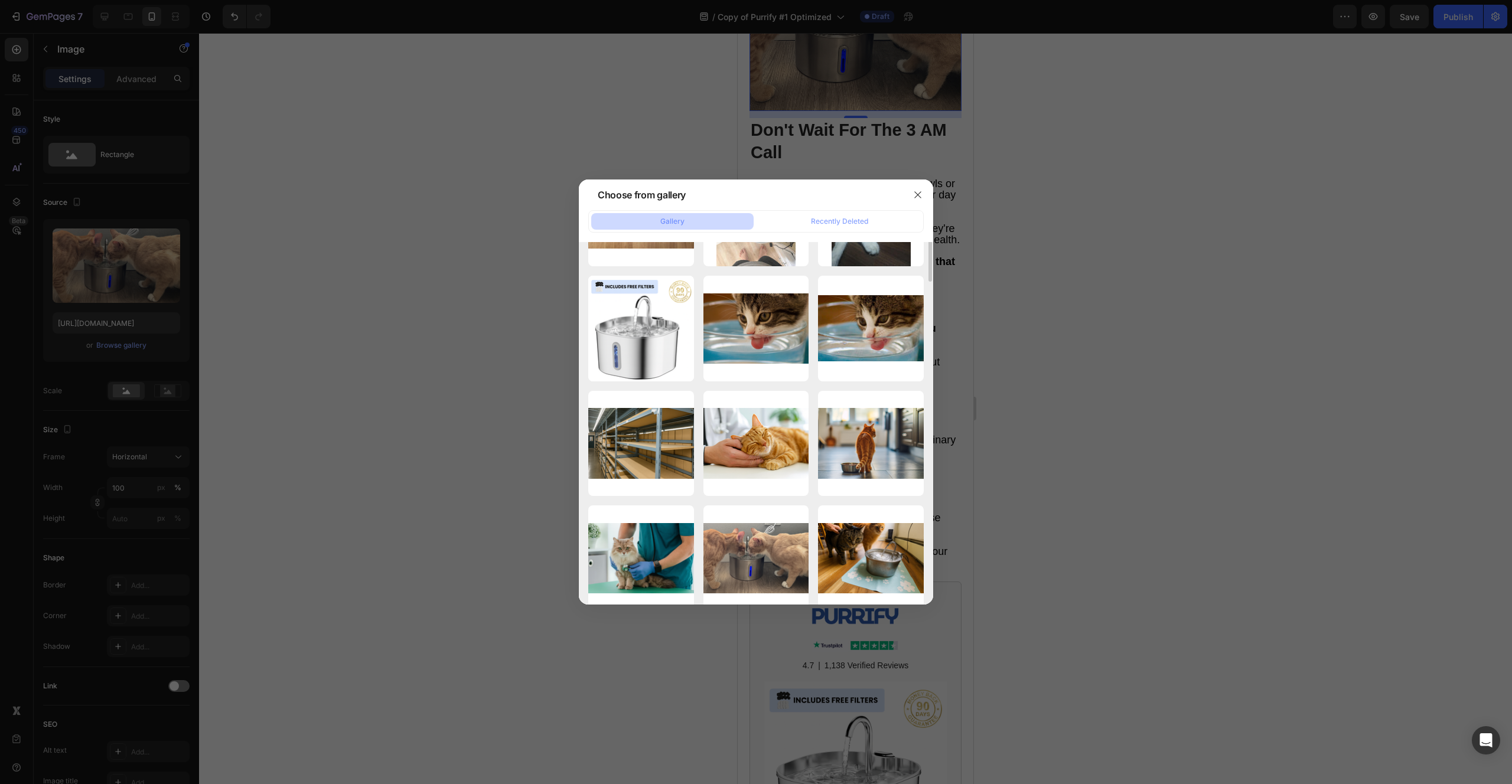
scroll to position [0, 0]
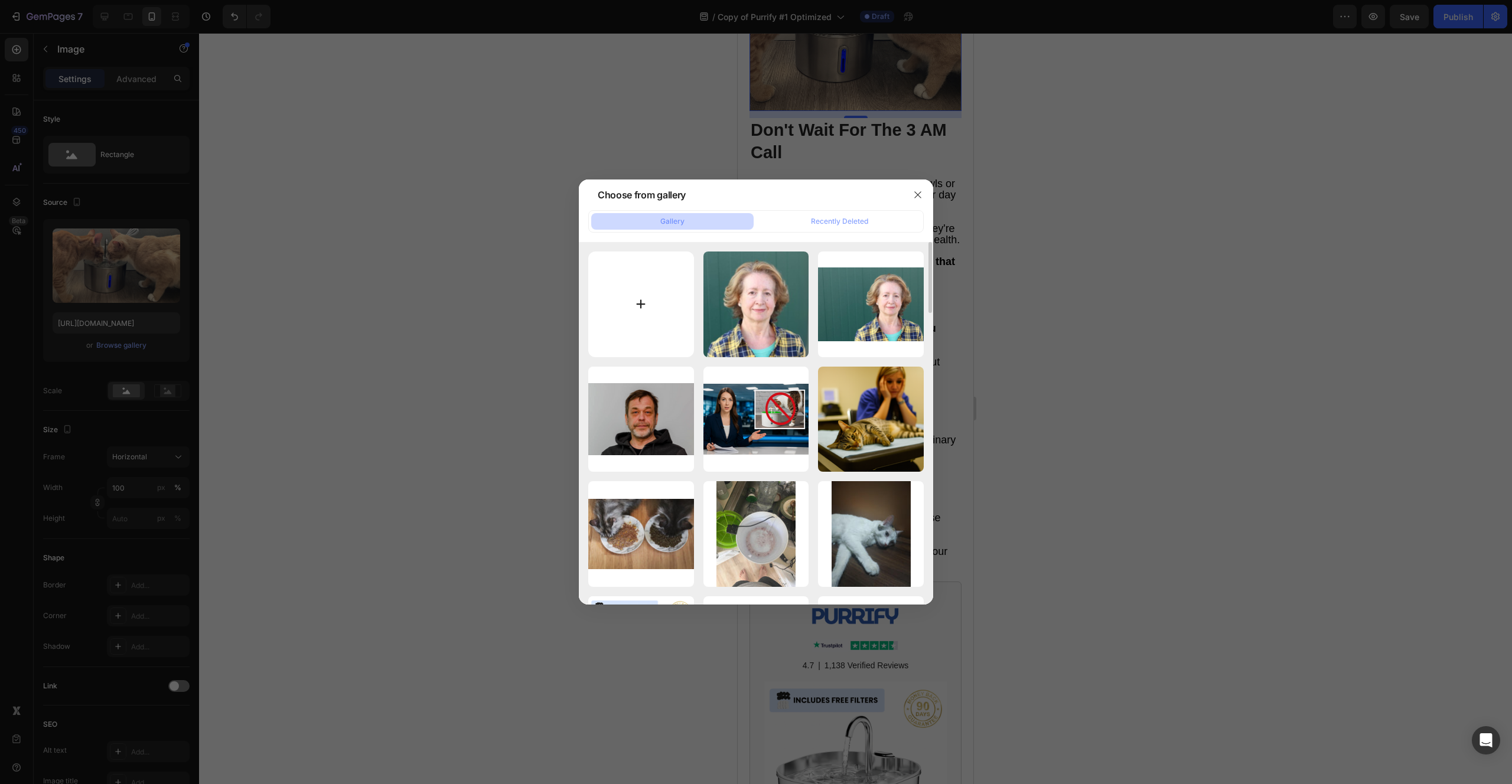
click at [649, 286] on input "file" at bounding box center [641, 304] width 106 height 106
type input "C:\fakepath\cat-sleeping-on-stone-pavement-260nw-2359653675.webp"
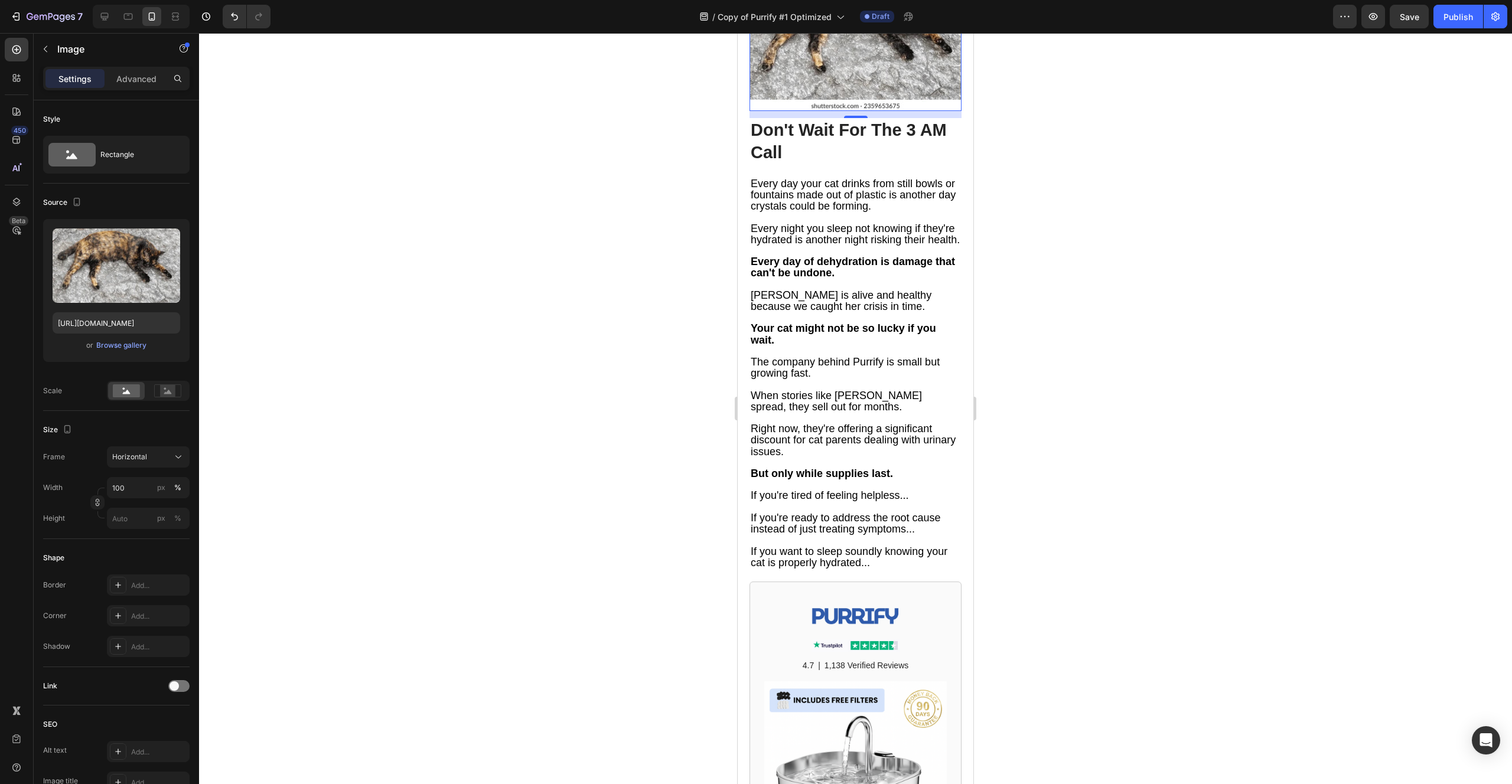
click at [793, 111] on img at bounding box center [855, 31] width 212 height 158
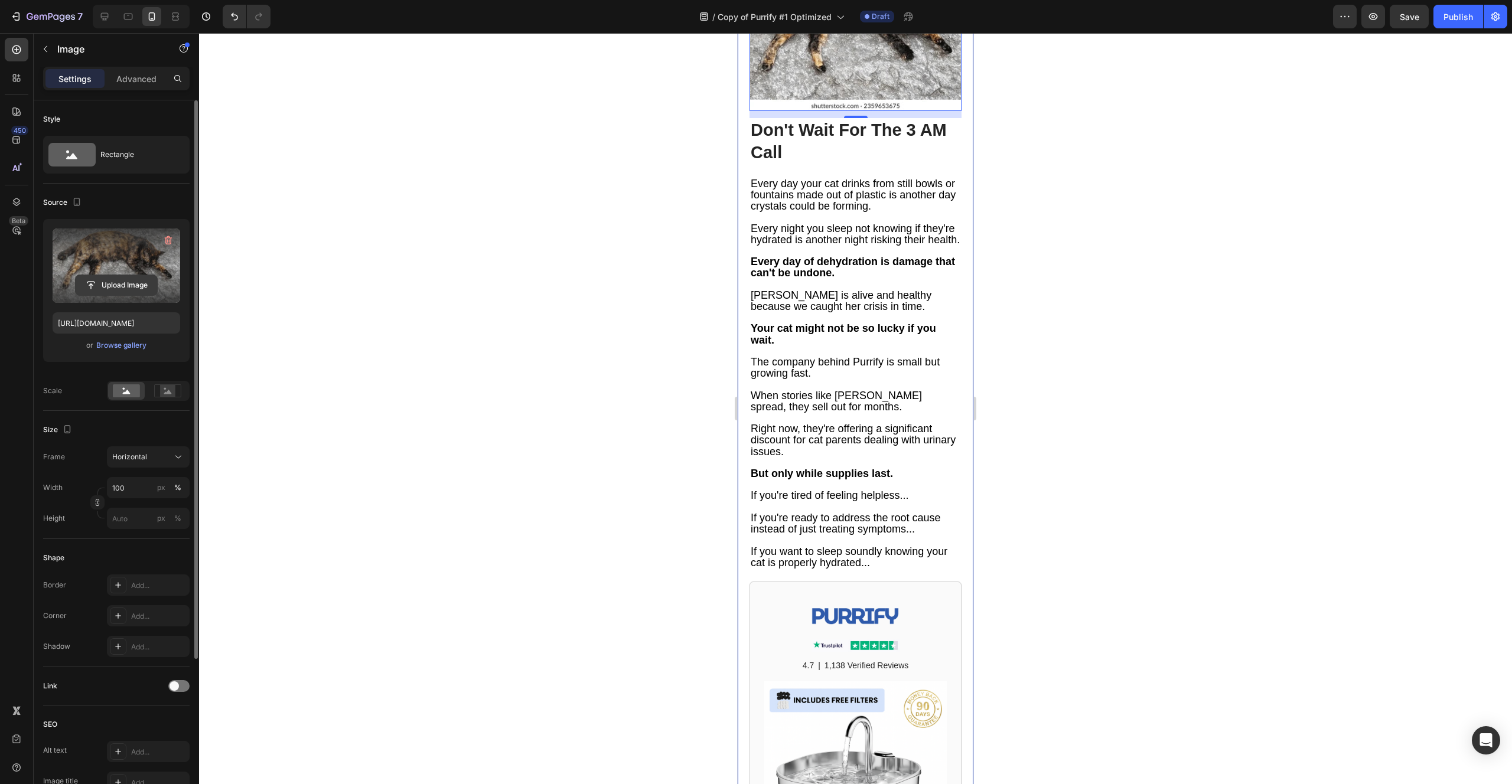
click at [115, 293] on input "file" at bounding box center [116, 284] width 82 height 20
type input "[URL][DOMAIN_NAME]"
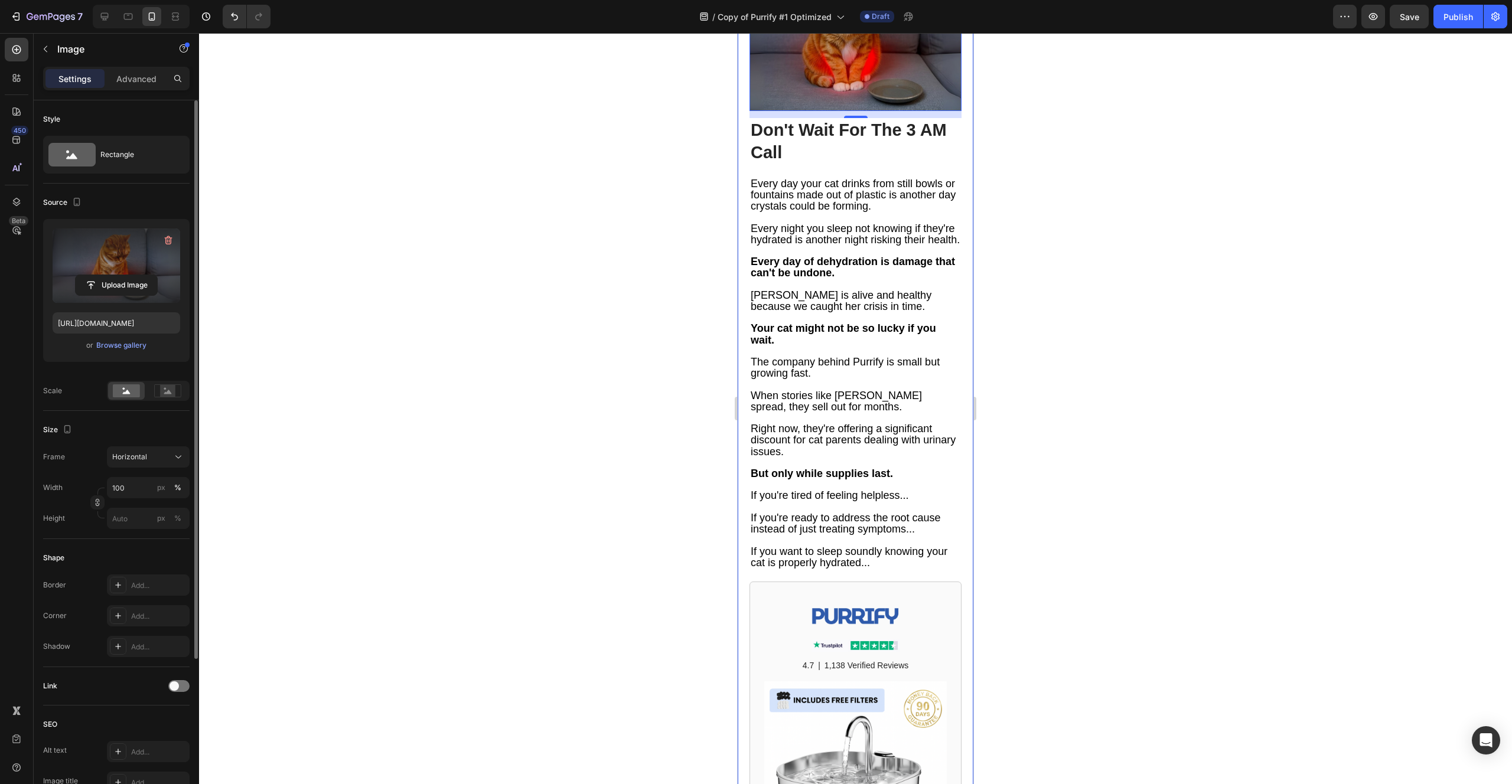
click at [710, 391] on div at bounding box center [854, 408] width 1312 height 751
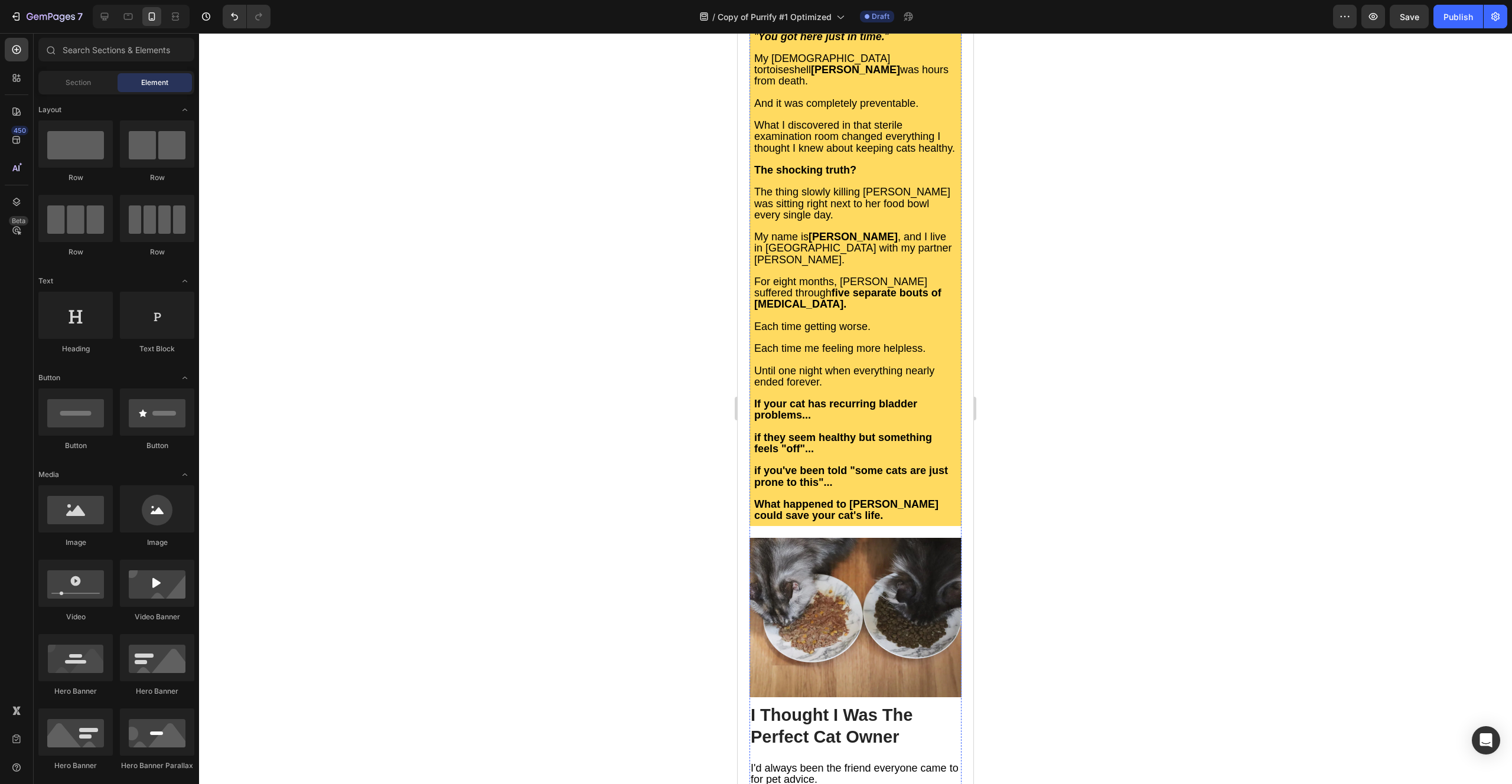
scroll to position [552, 0]
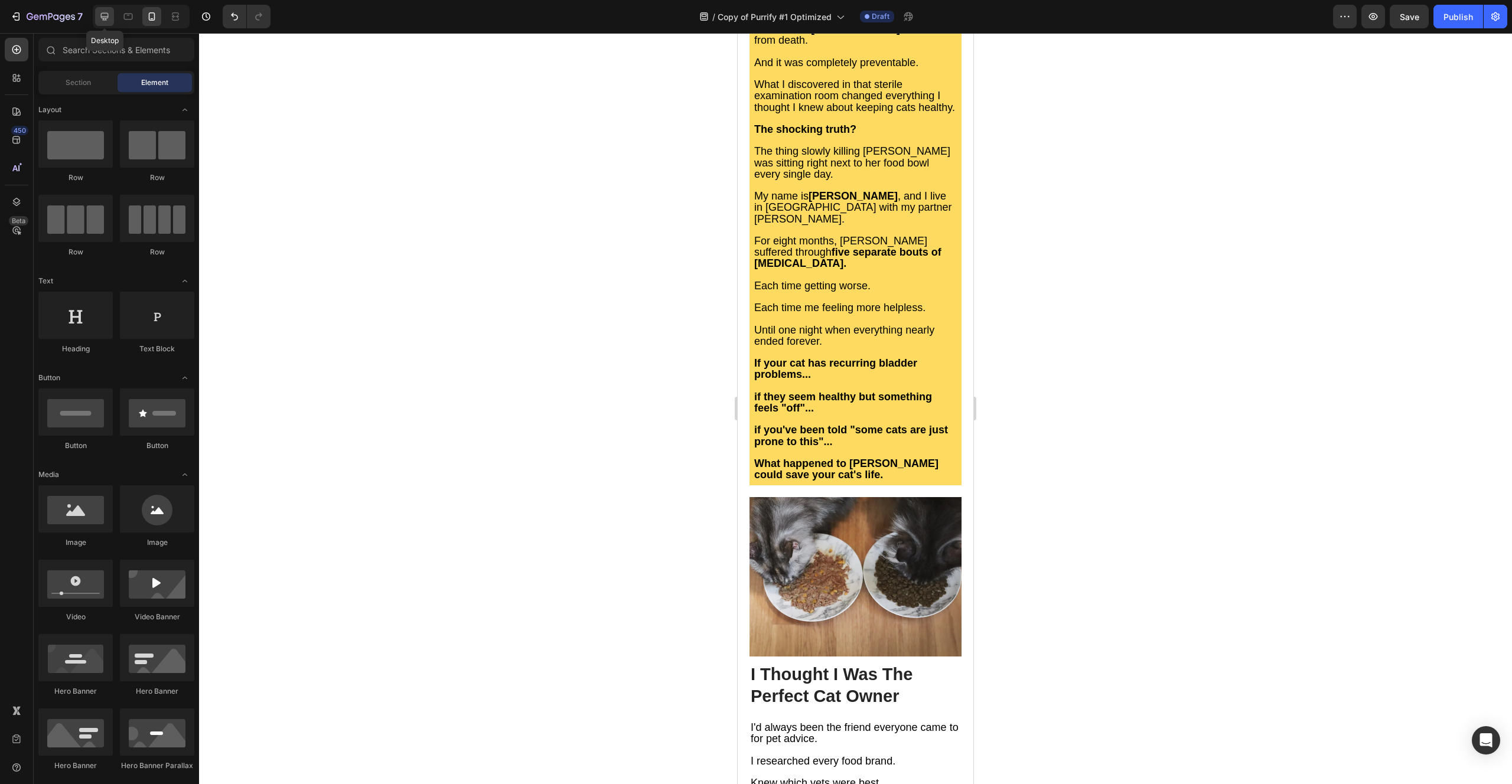
click at [108, 9] on div at bounding box center [104, 17] width 19 height 19
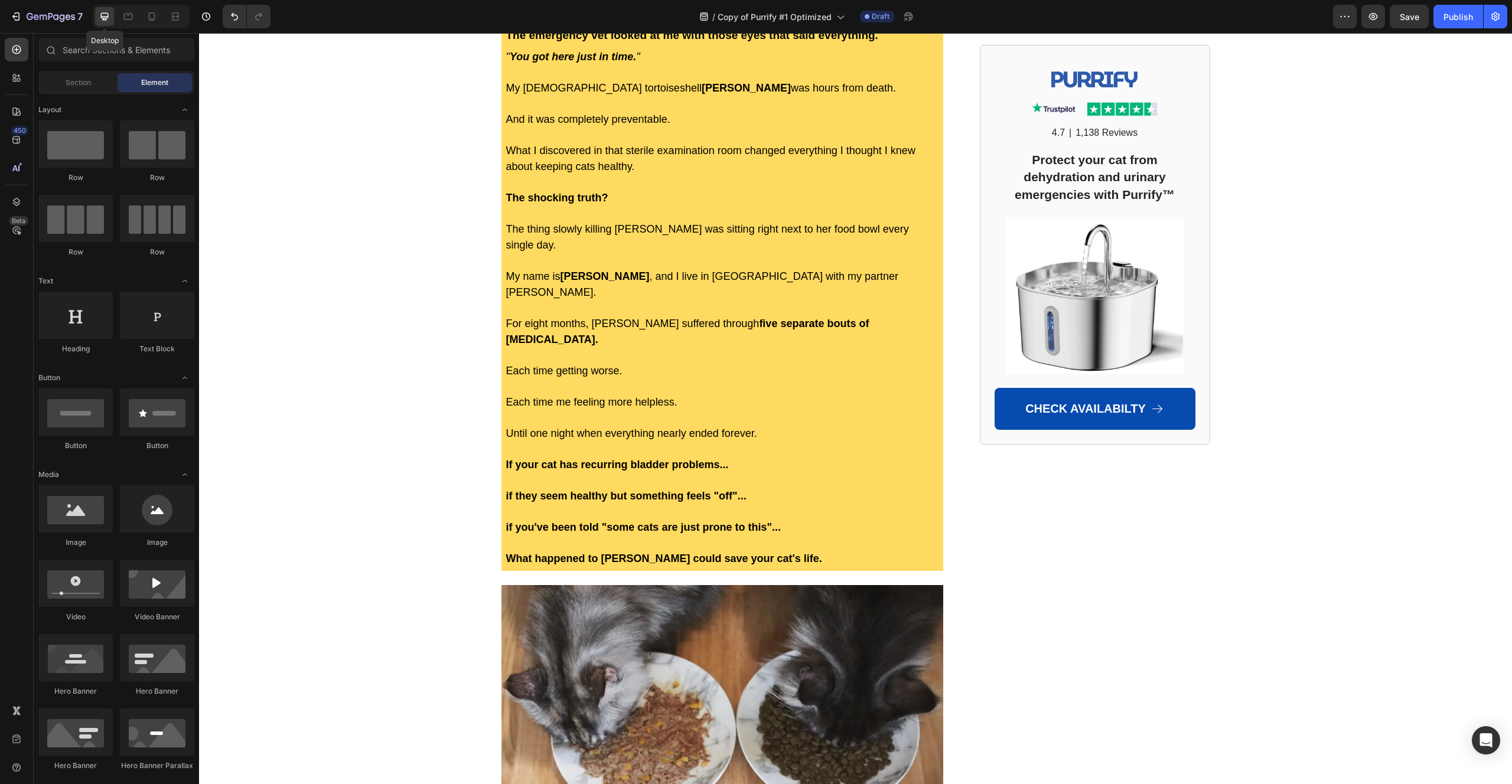
scroll to position [560, 0]
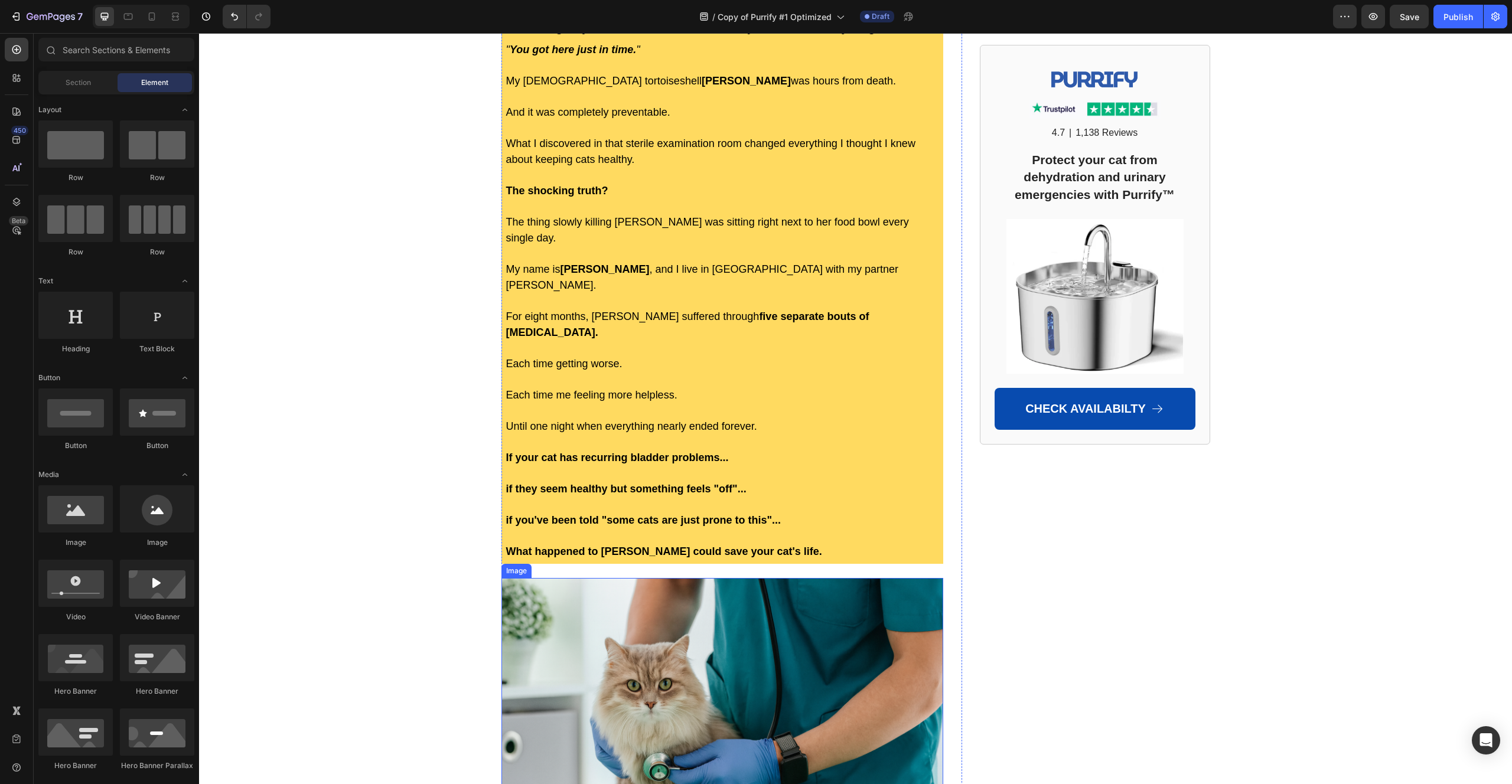
click at [568, 578] on img at bounding box center [721, 725] width 442 height 295
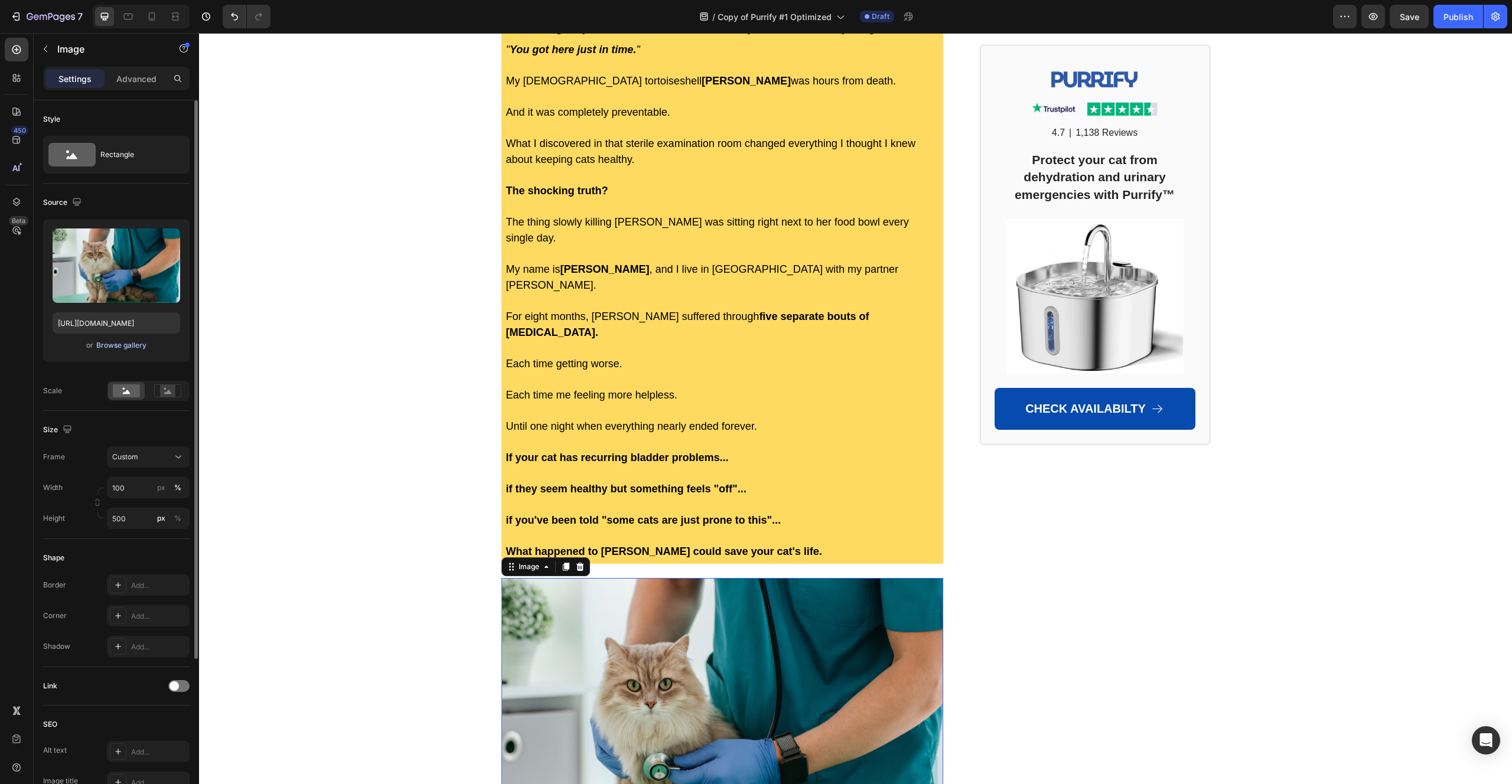
click at [121, 345] on div "Browse gallery" at bounding box center [122, 345] width 51 height 10
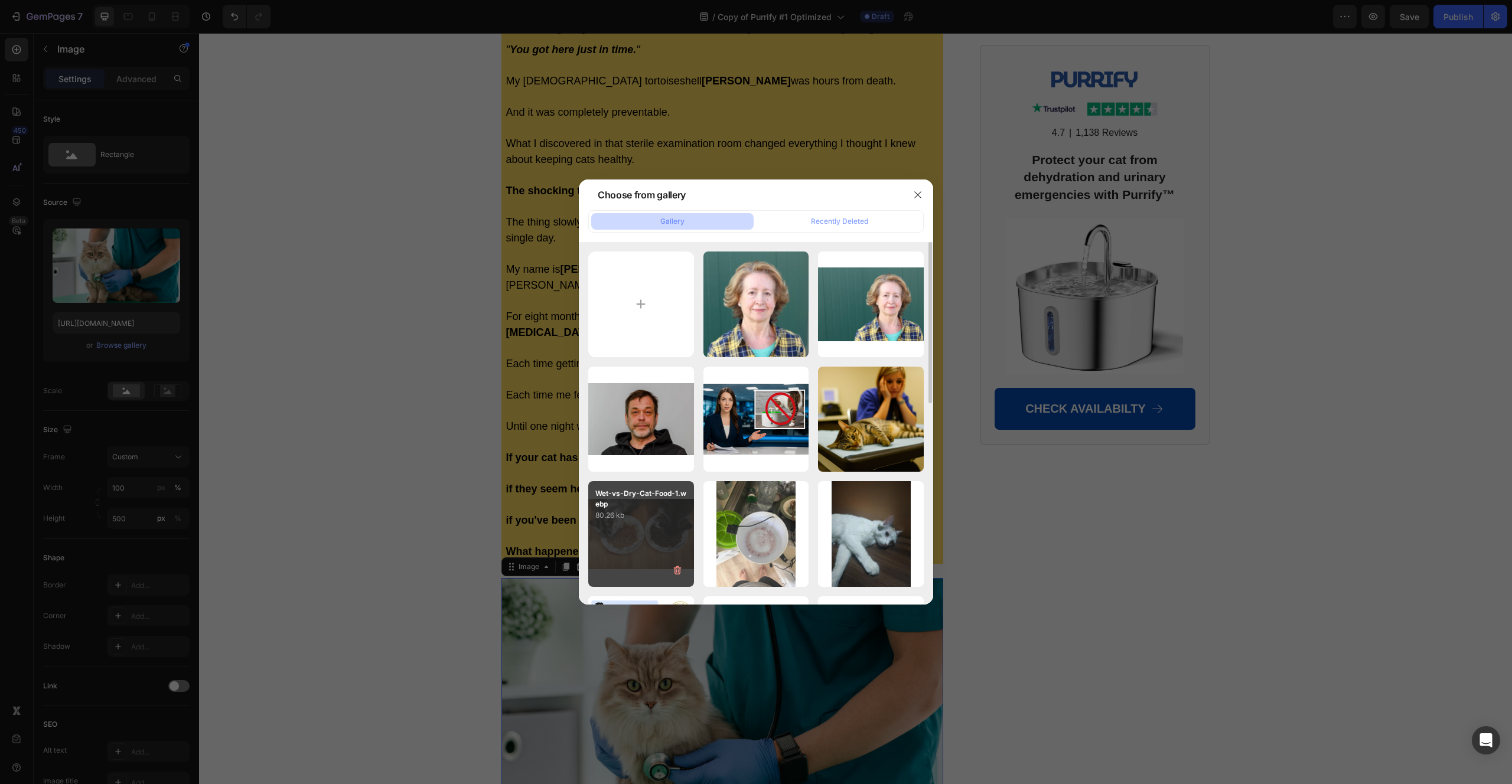
click at [654, 525] on div "Wet-vs-Dry-Cat-Food-1.webp 80.26 kb" at bounding box center [641, 534] width 106 height 106
type input "[URL][DOMAIN_NAME]"
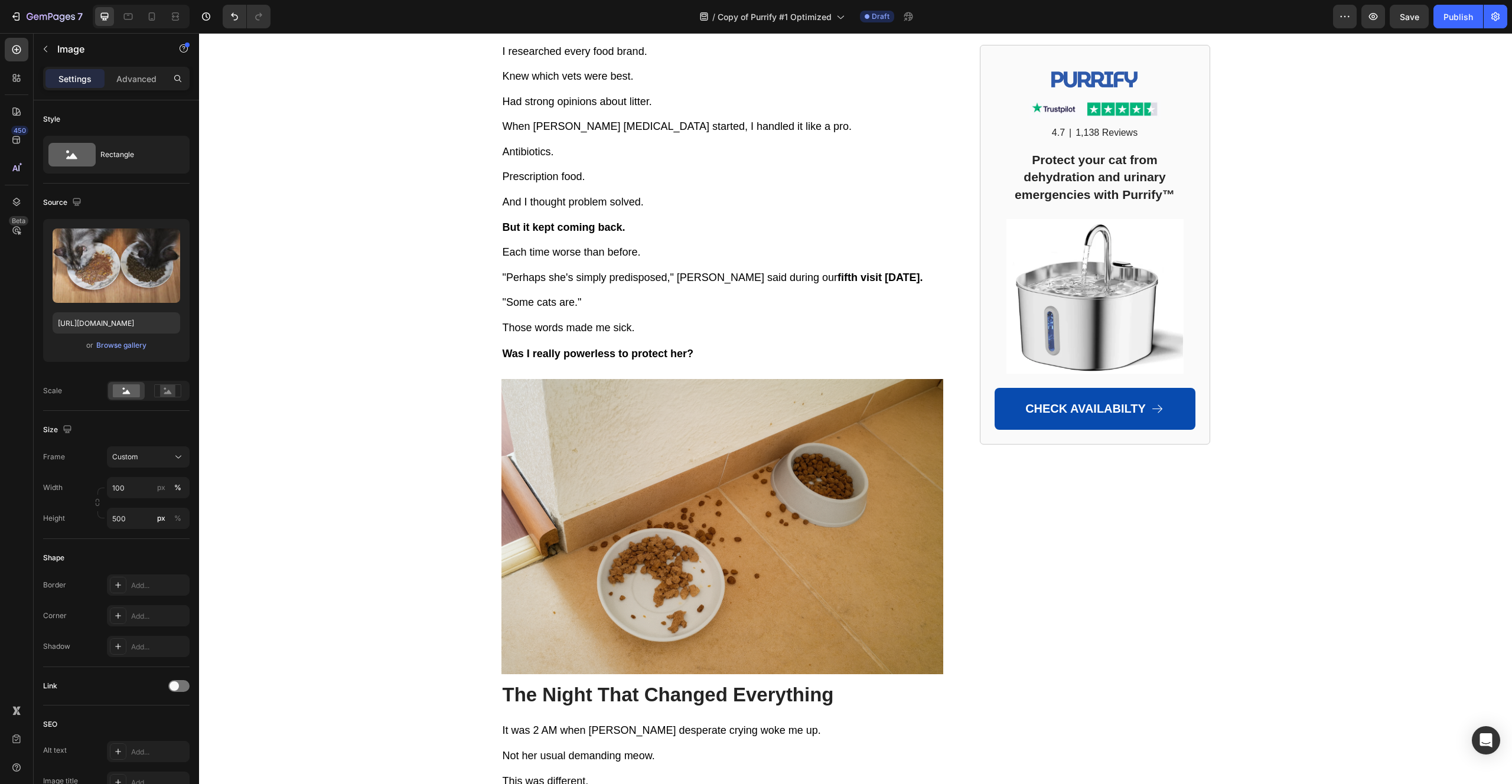
scroll to position [1495, 0]
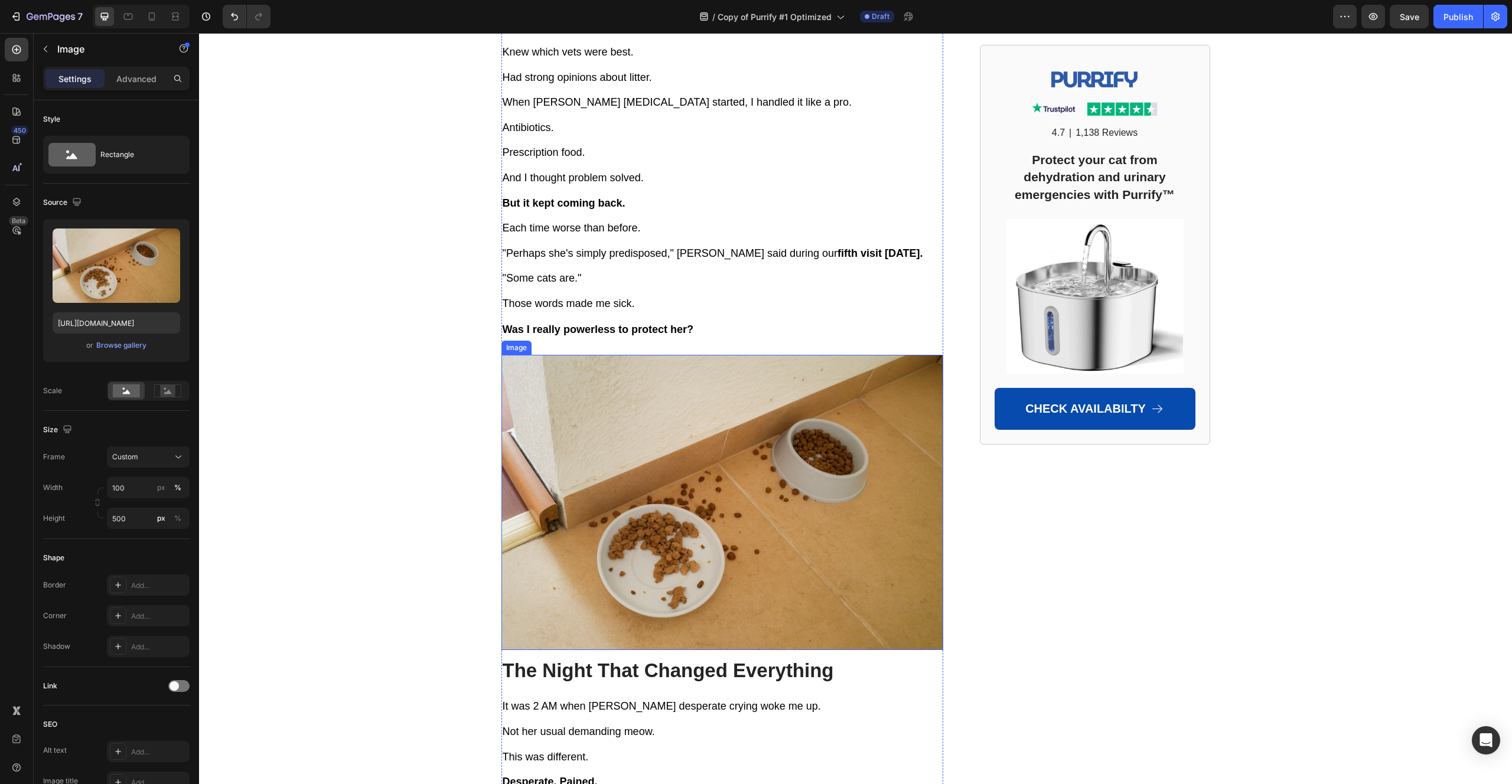
click at [669, 495] on img at bounding box center [721, 502] width 442 height 295
click at [143, 348] on div "Browse gallery" at bounding box center [122, 345] width 51 height 10
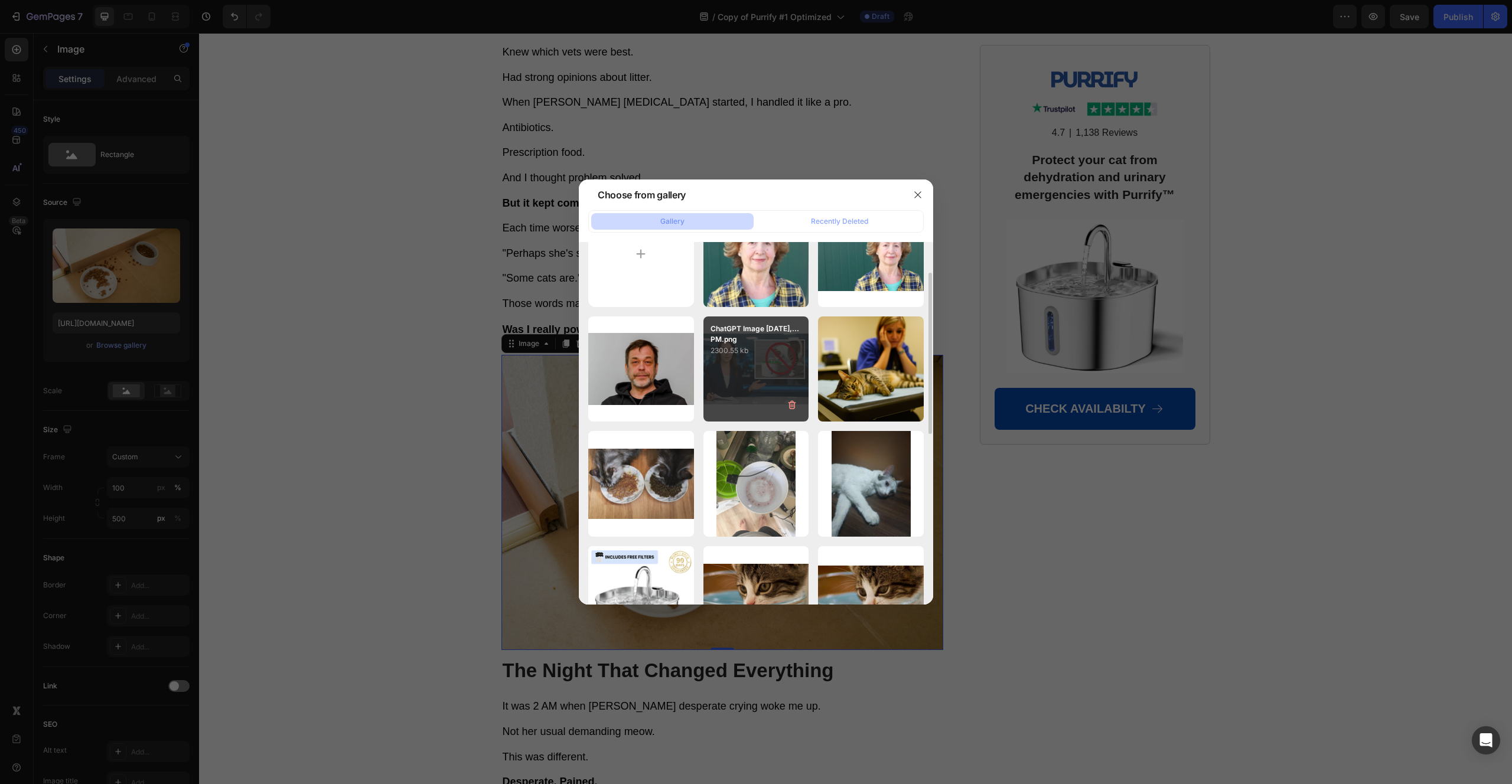
scroll to position [59, 0]
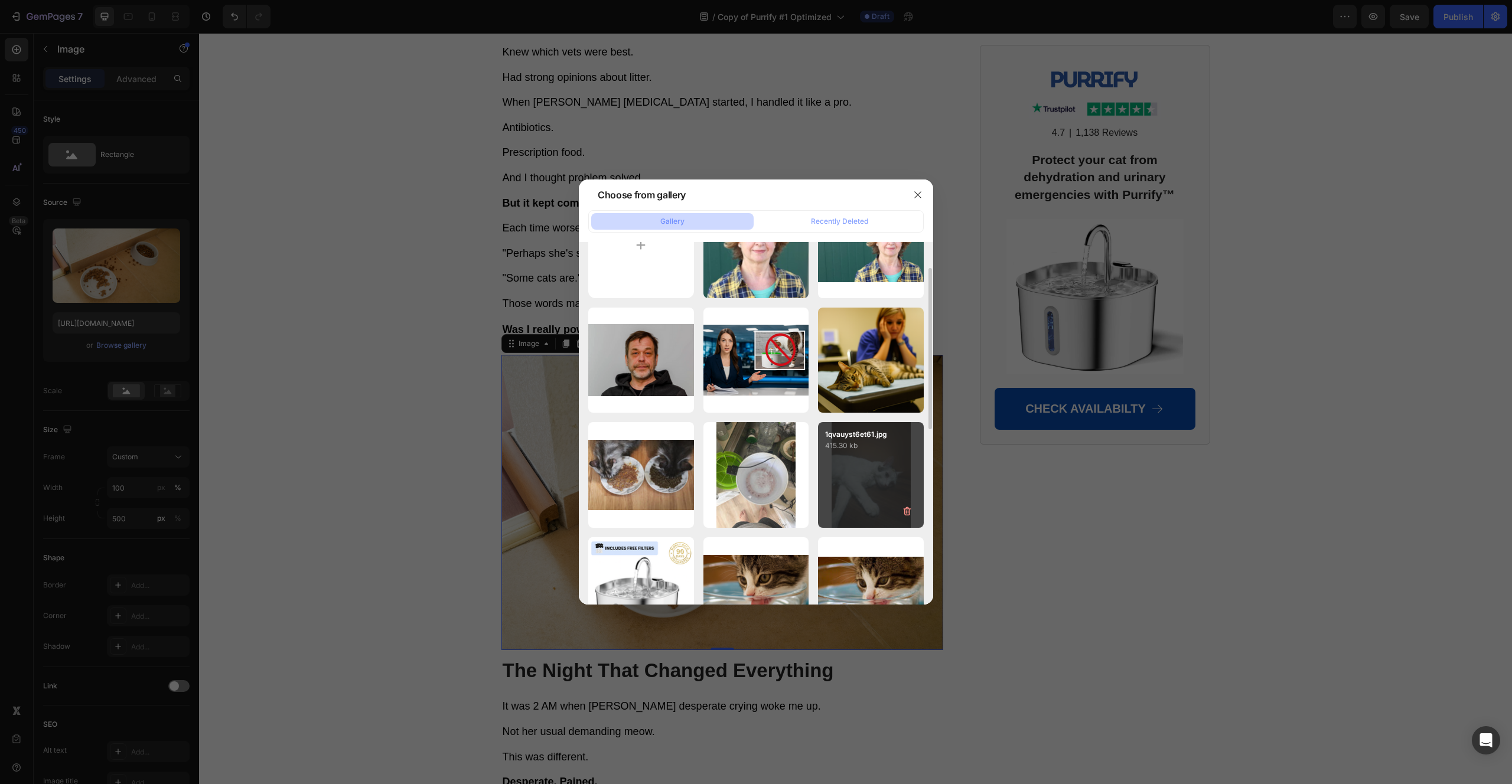
click at [861, 475] on div "1qvauyst6et61.jpg 415.30 kb" at bounding box center [870, 475] width 106 height 106
type input "[URL][DOMAIN_NAME]"
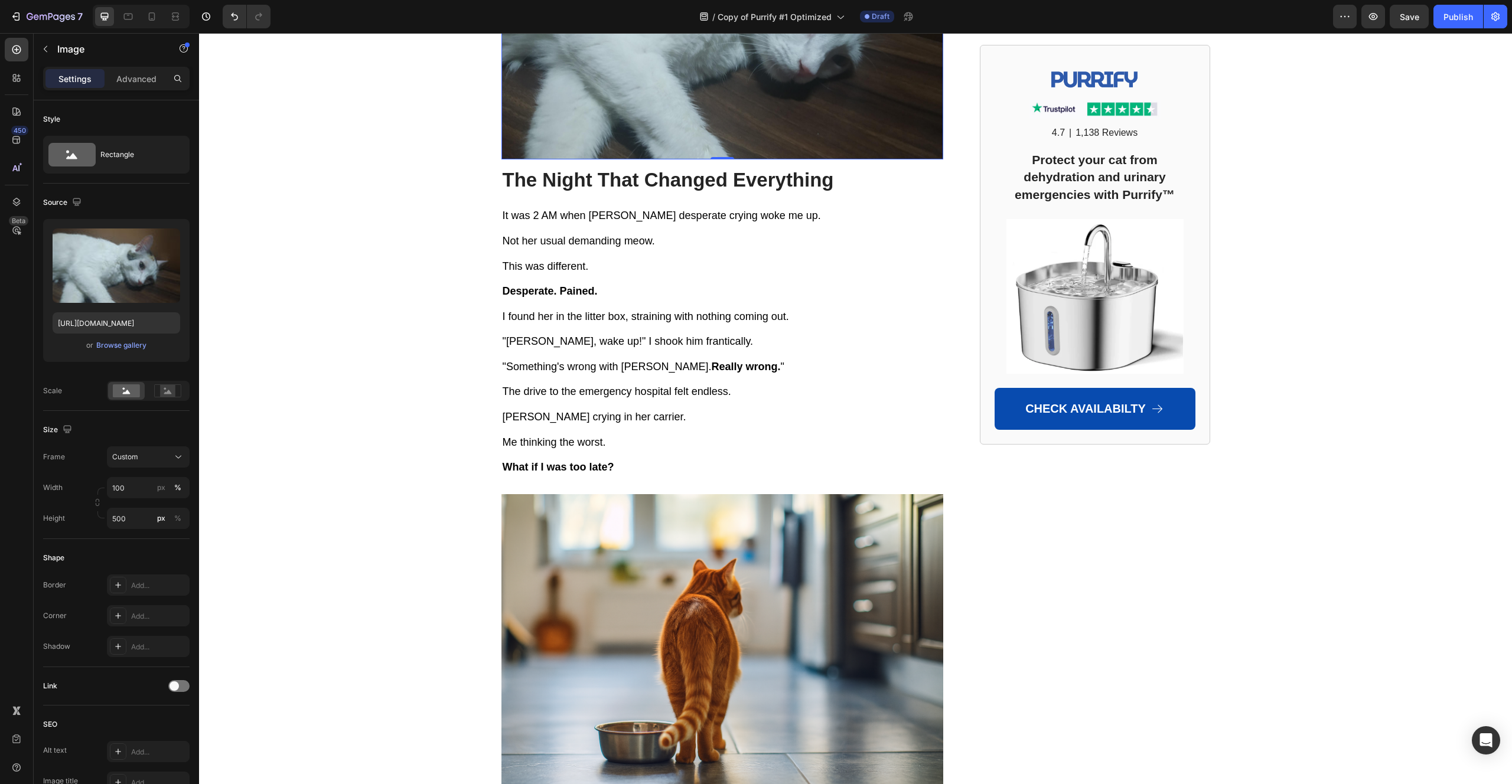
scroll to position [1995, 0]
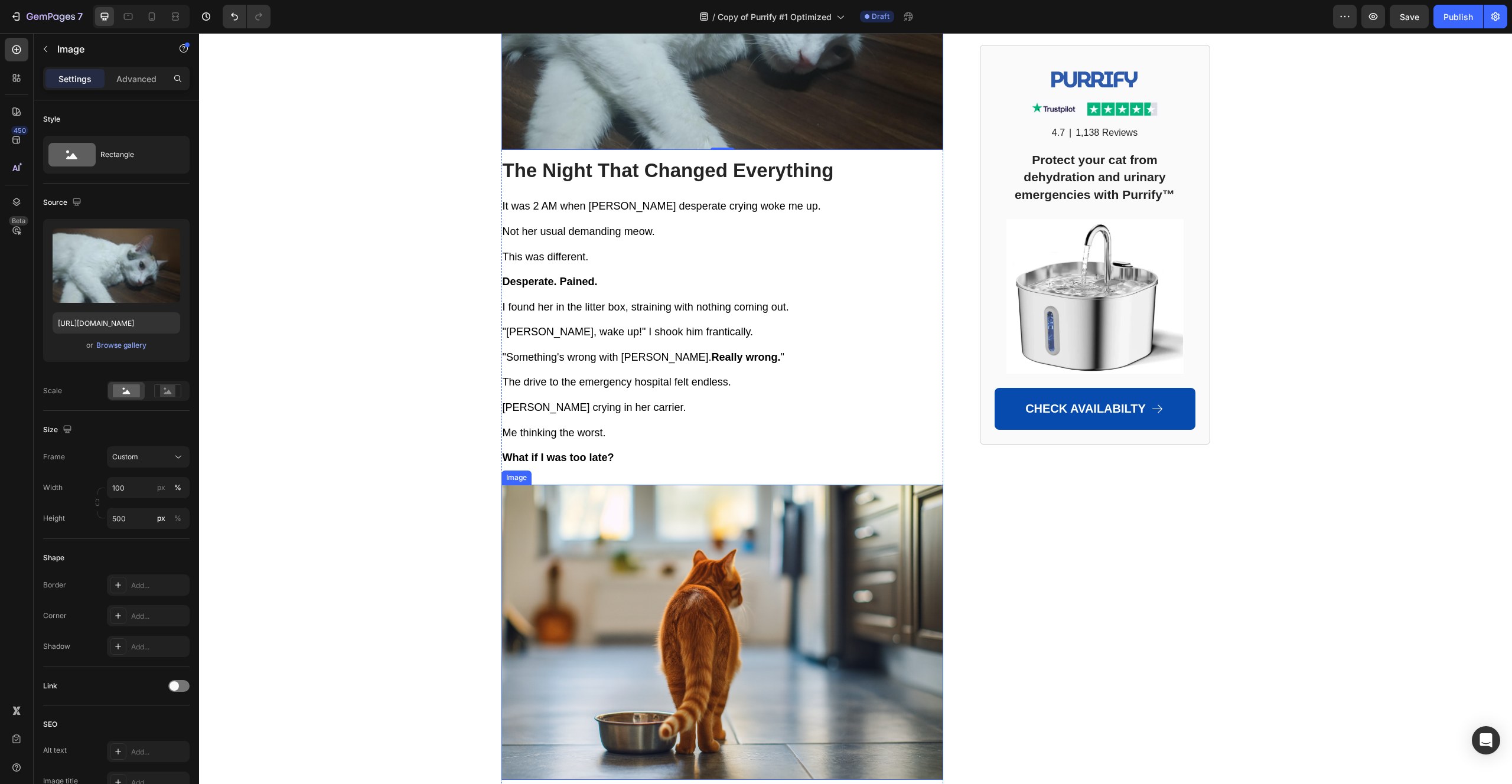
click at [786, 538] on img at bounding box center [721, 632] width 442 height 295
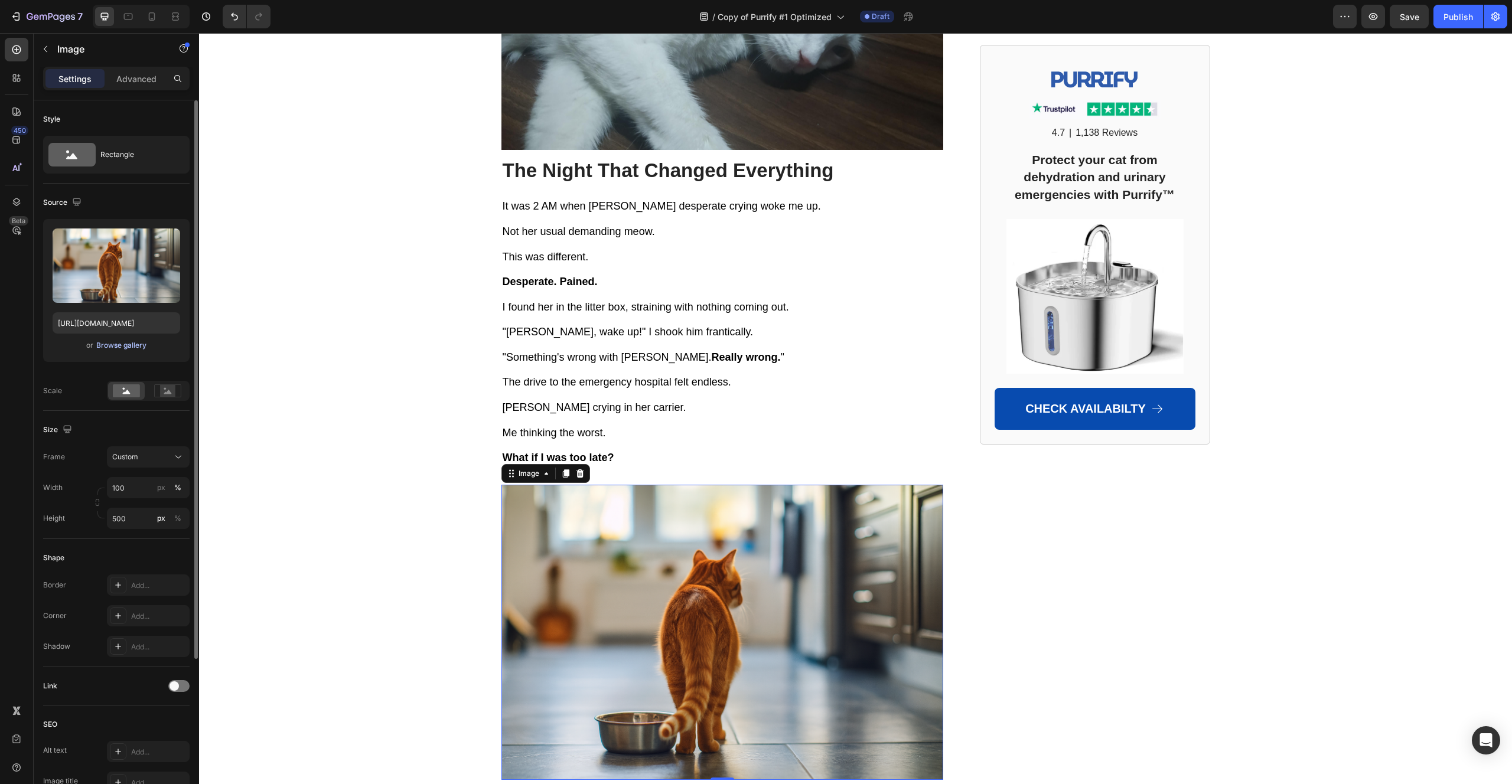
click at [137, 347] on div "Browse gallery" at bounding box center [122, 345] width 51 height 10
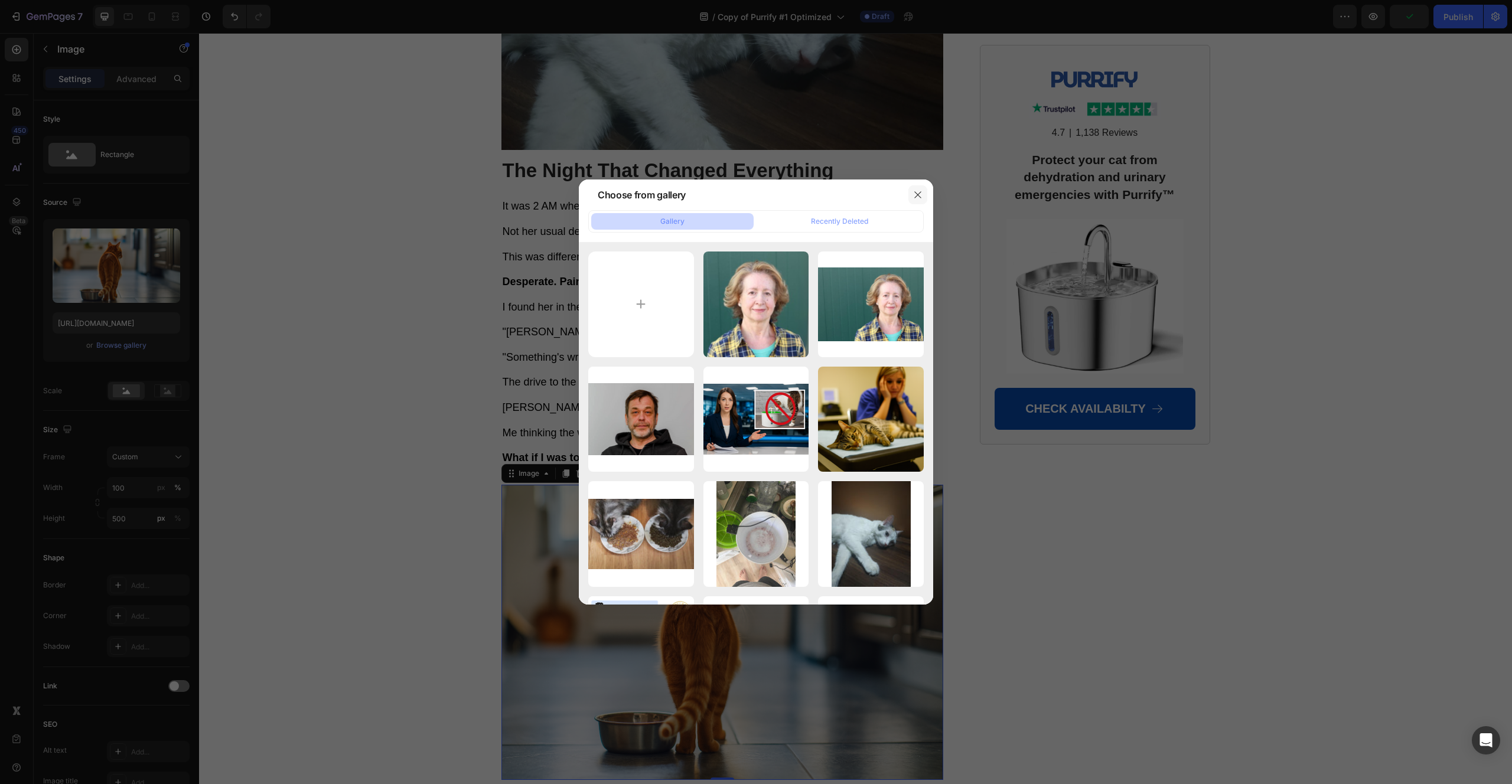
click at [918, 191] on icon "button" at bounding box center [917, 195] width 9 height 9
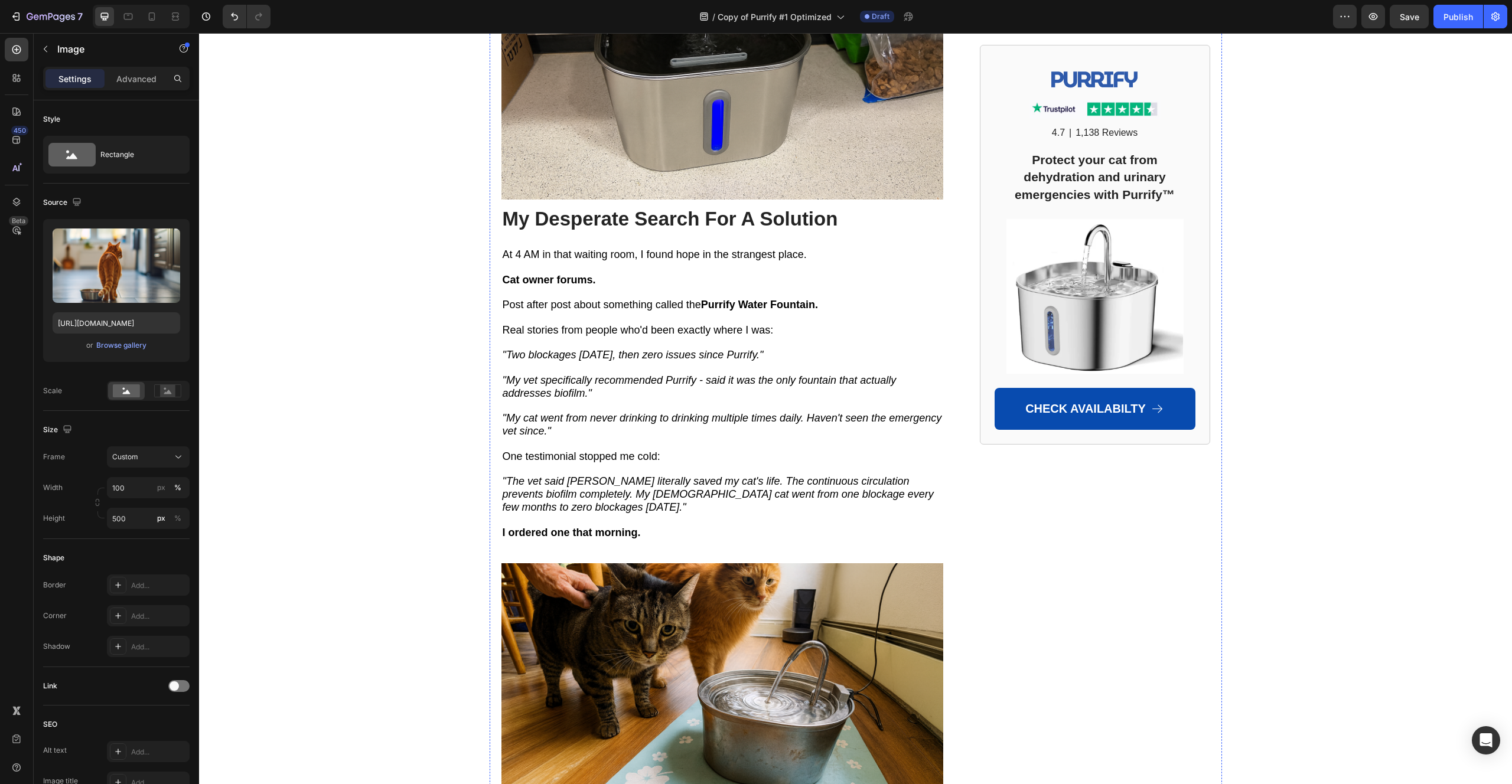
scroll to position [4434, 0]
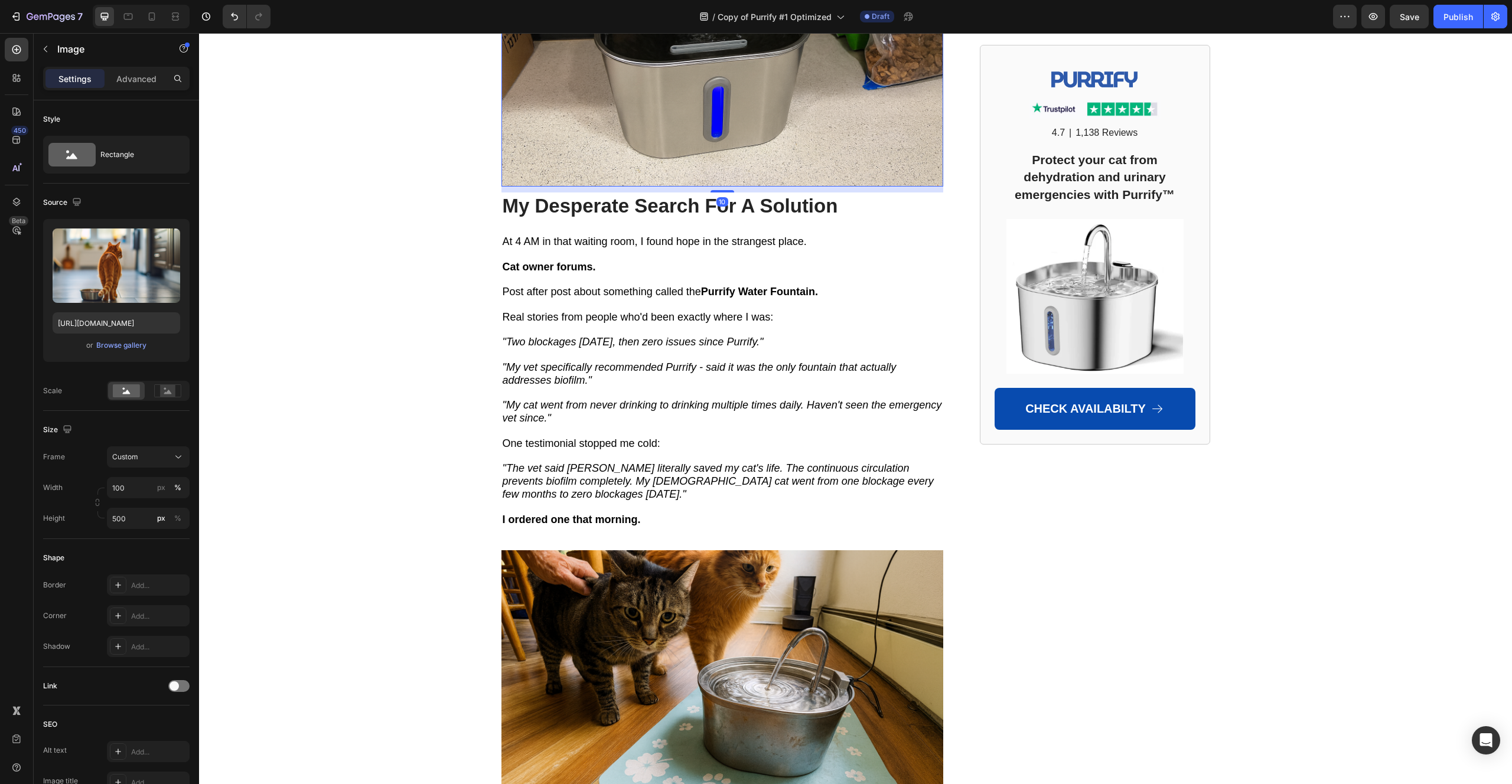
click at [712, 188] on img at bounding box center [721, 39] width 442 height 294
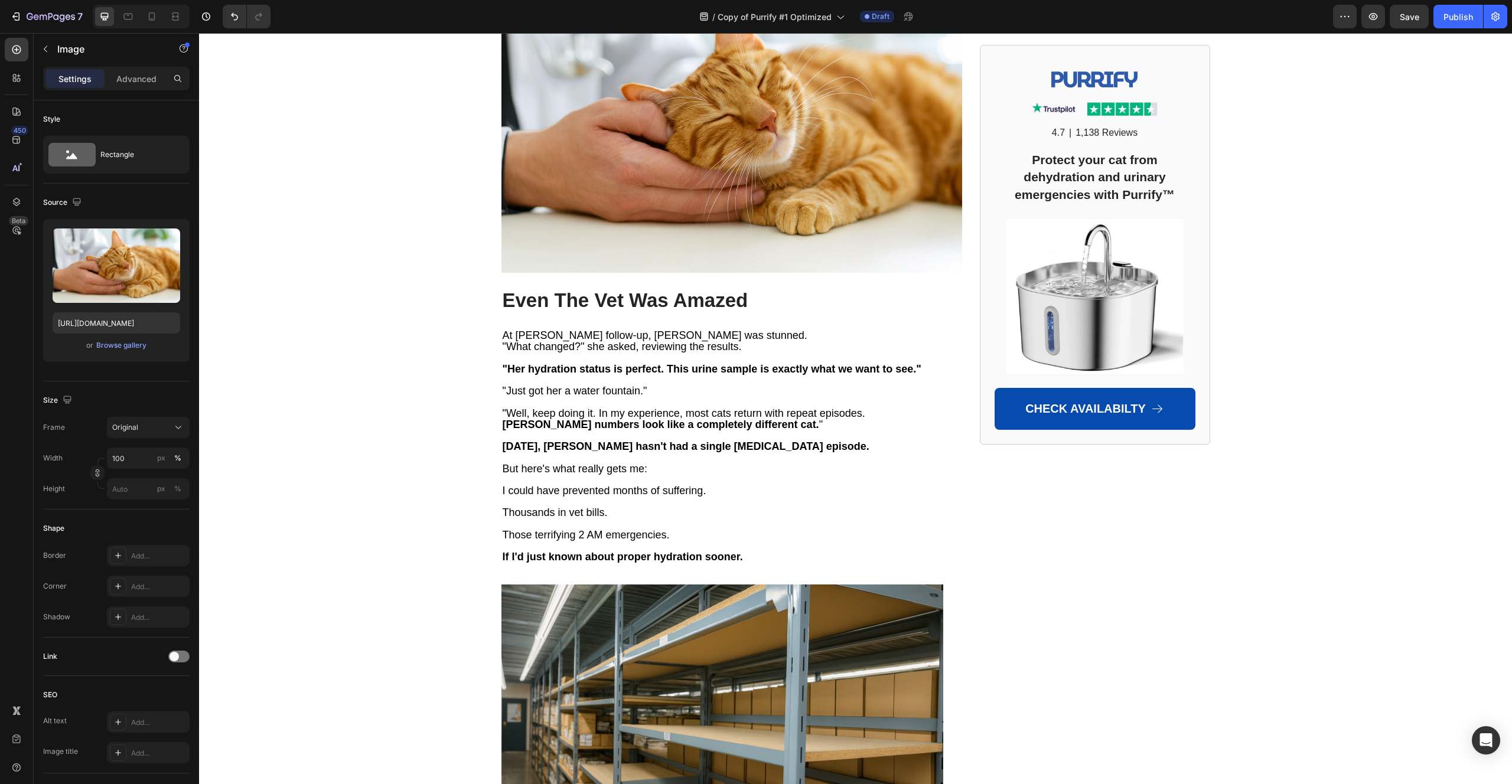
click at [640, 273] on img at bounding box center [731, 118] width 461 height 307
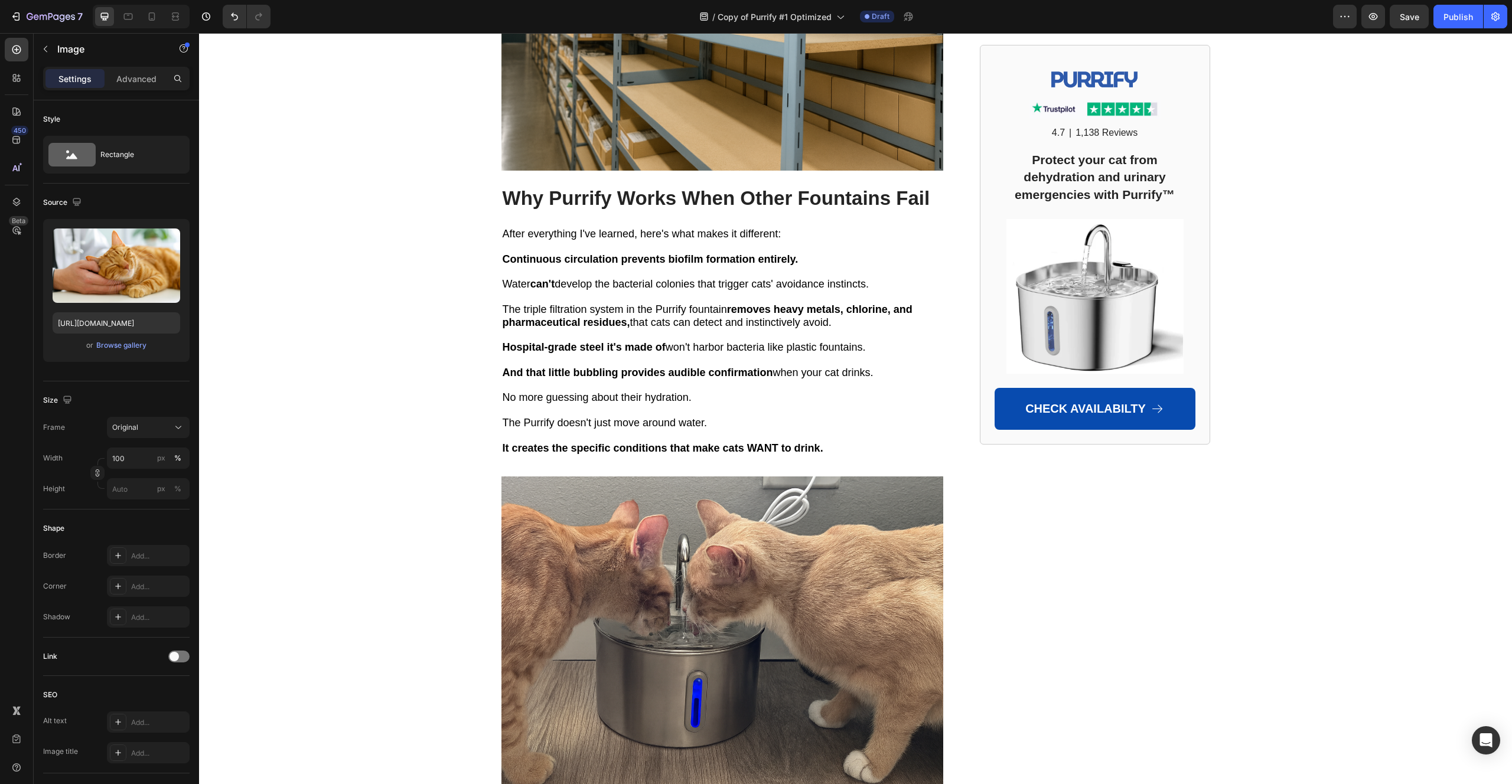
scroll to position [6462, 0]
click at [660, 170] on img at bounding box center [721, 23] width 442 height 294
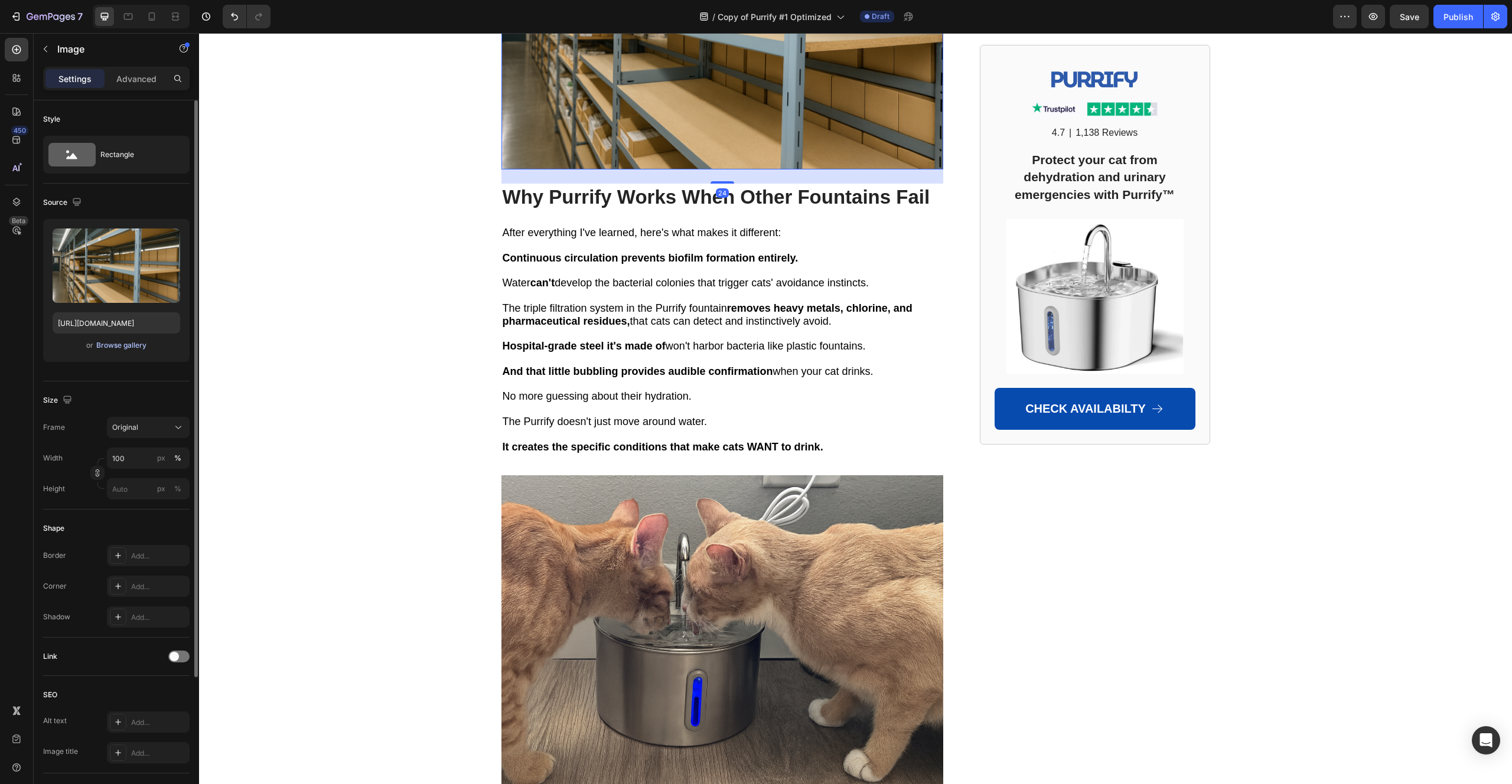
click at [129, 347] on div "Browse gallery" at bounding box center [122, 345] width 51 height 10
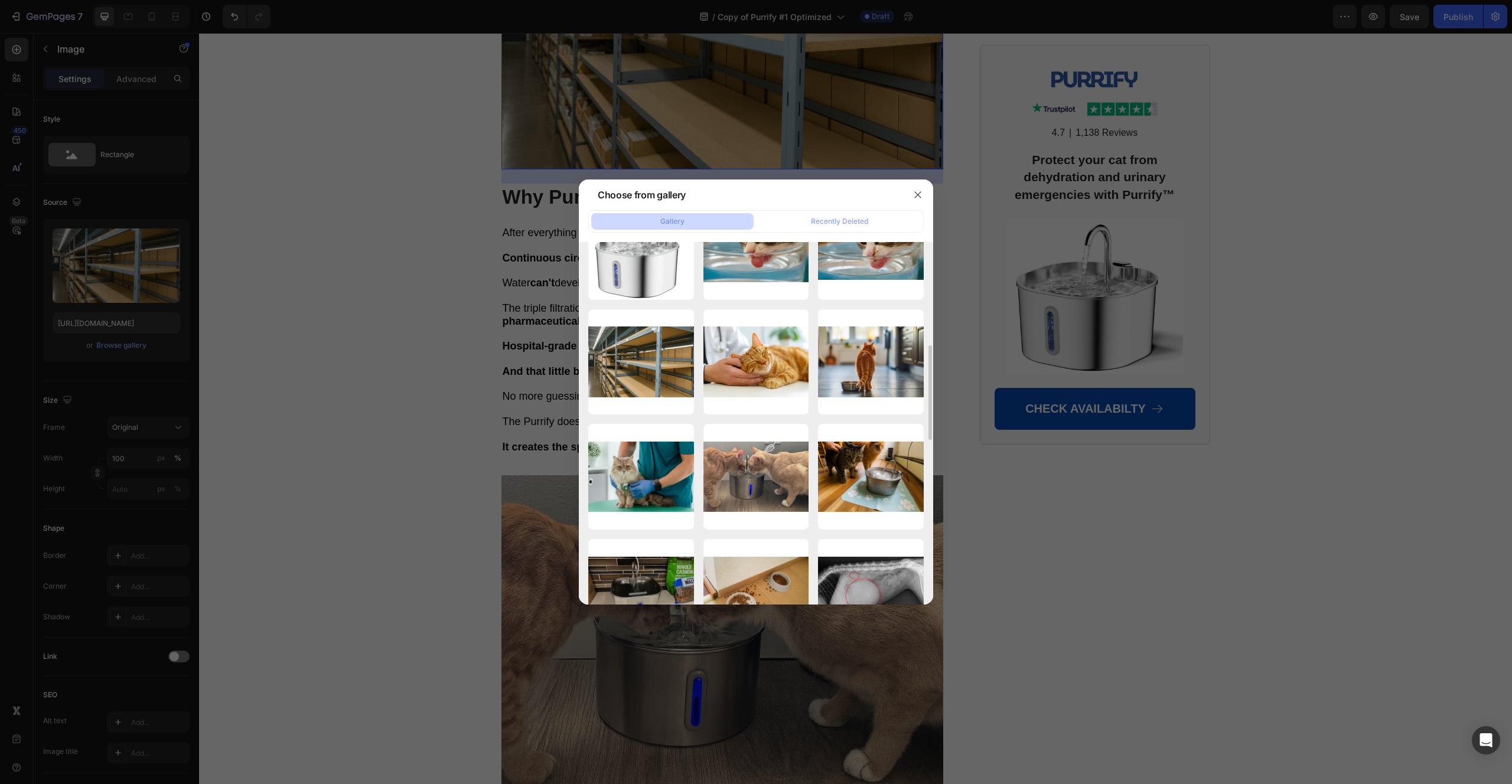
scroll to position [404, 0]
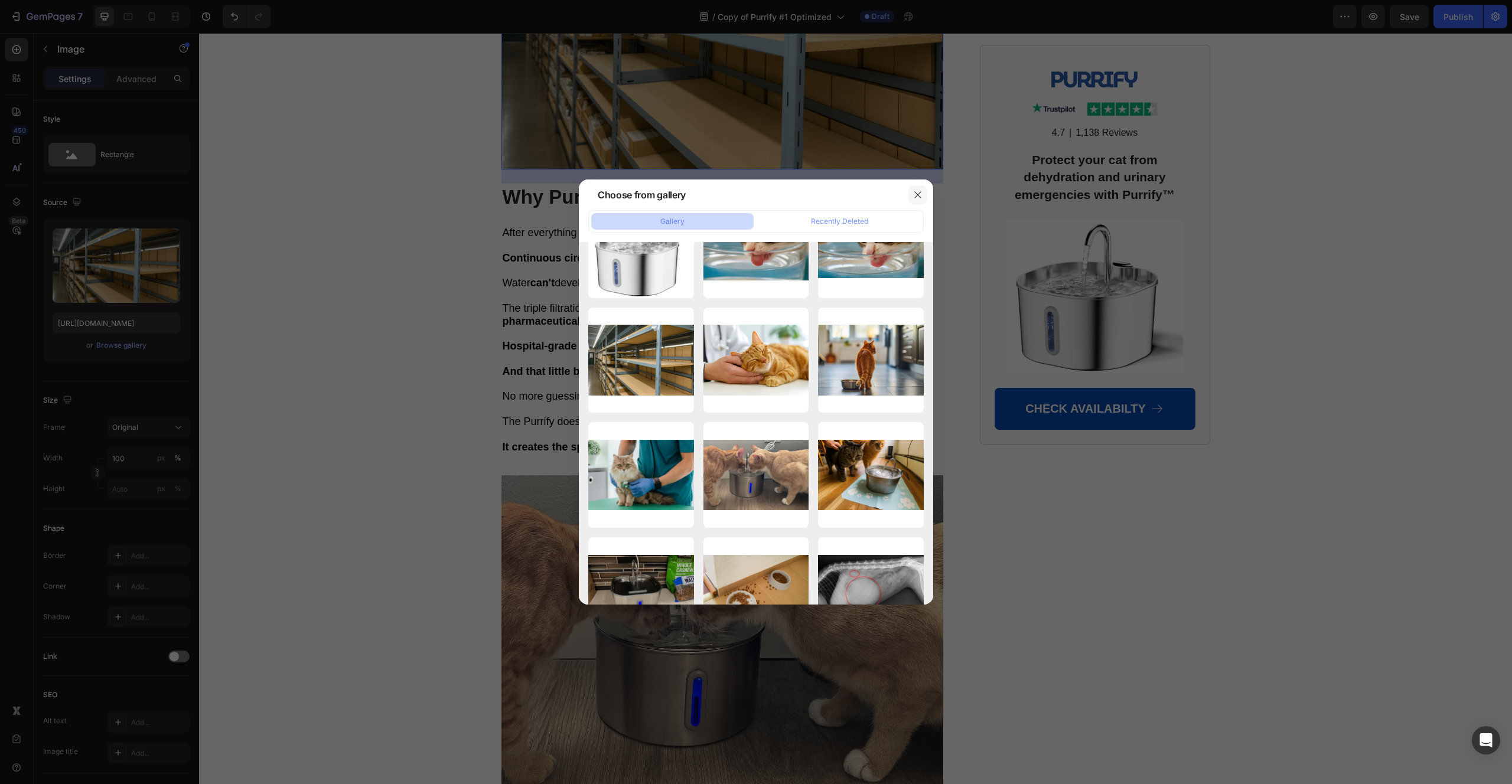
click at [914, 194] on icon "button" at bounding box center [917, 195] width 9 height 9
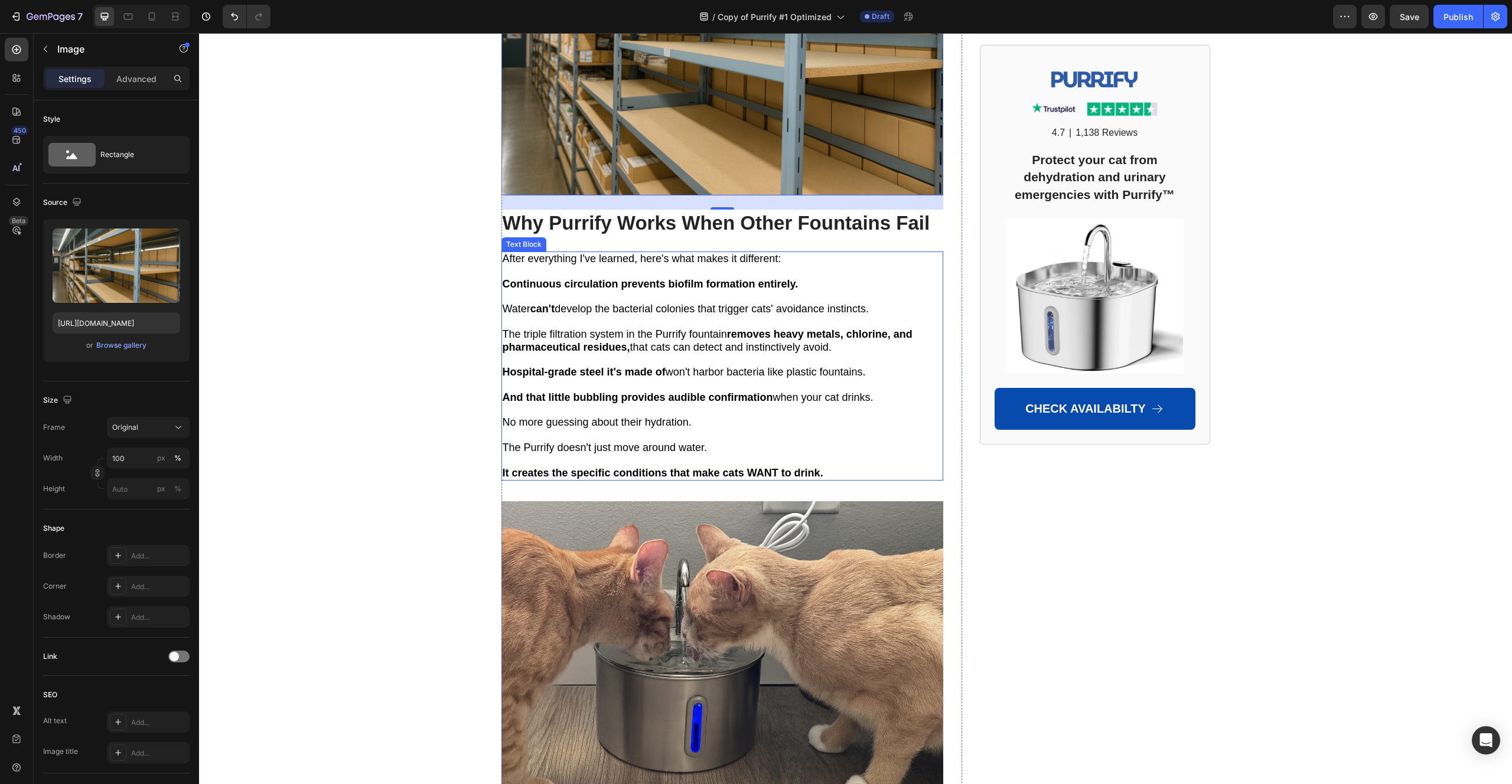
scroll to position [6435, 0]
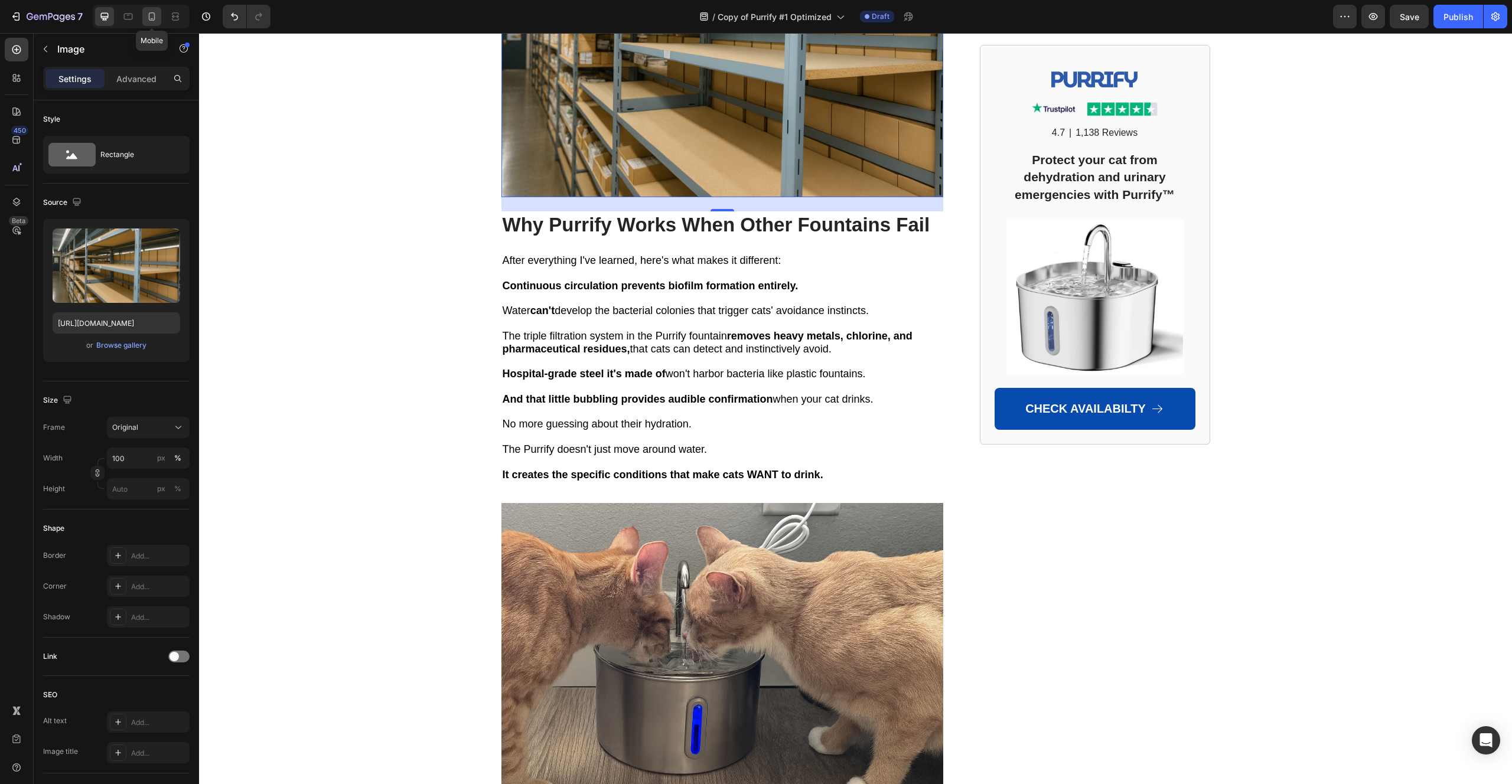
click at [150, 13] on icon at bounding box center [152, 16] width 7 height 8
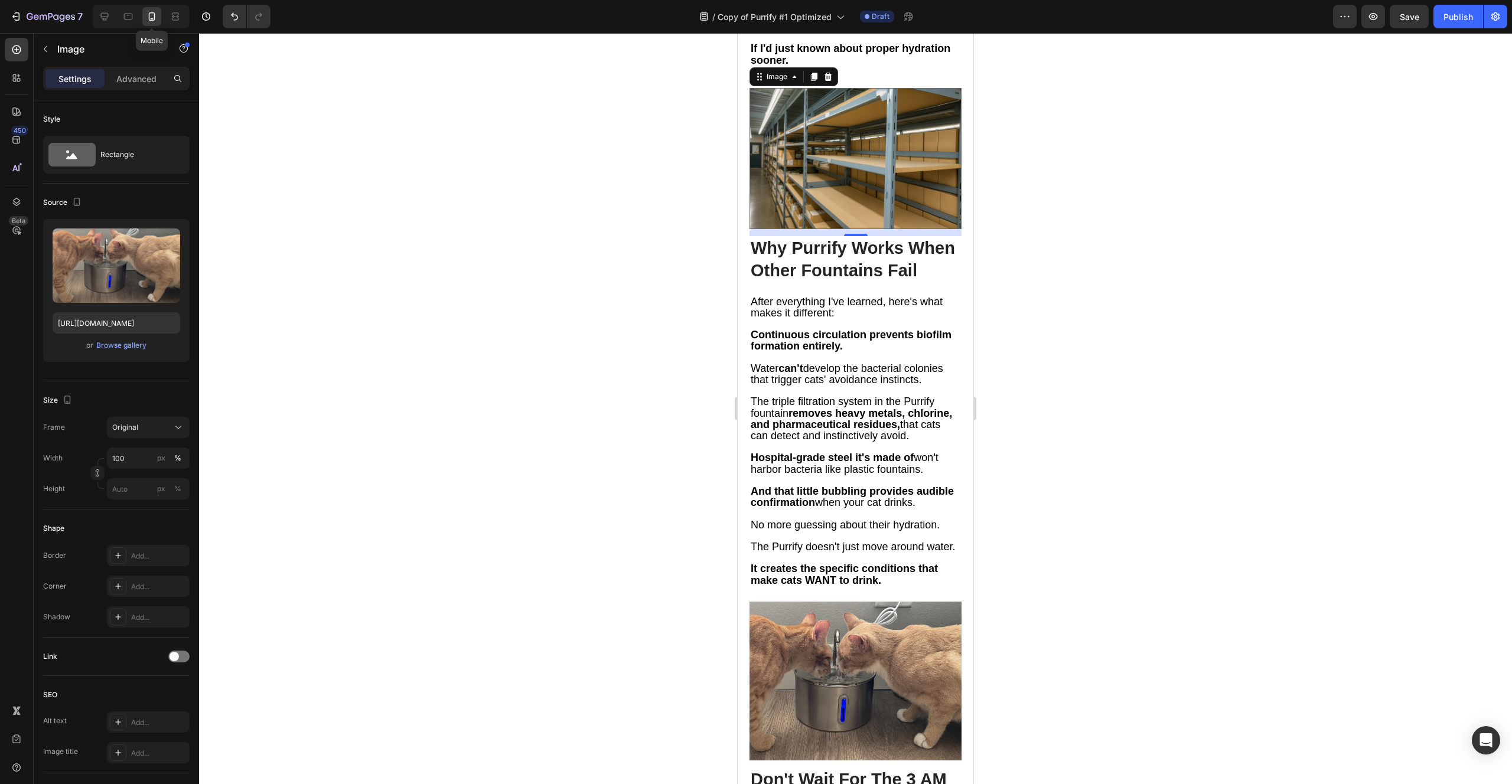
scroll to position [5615, 0]
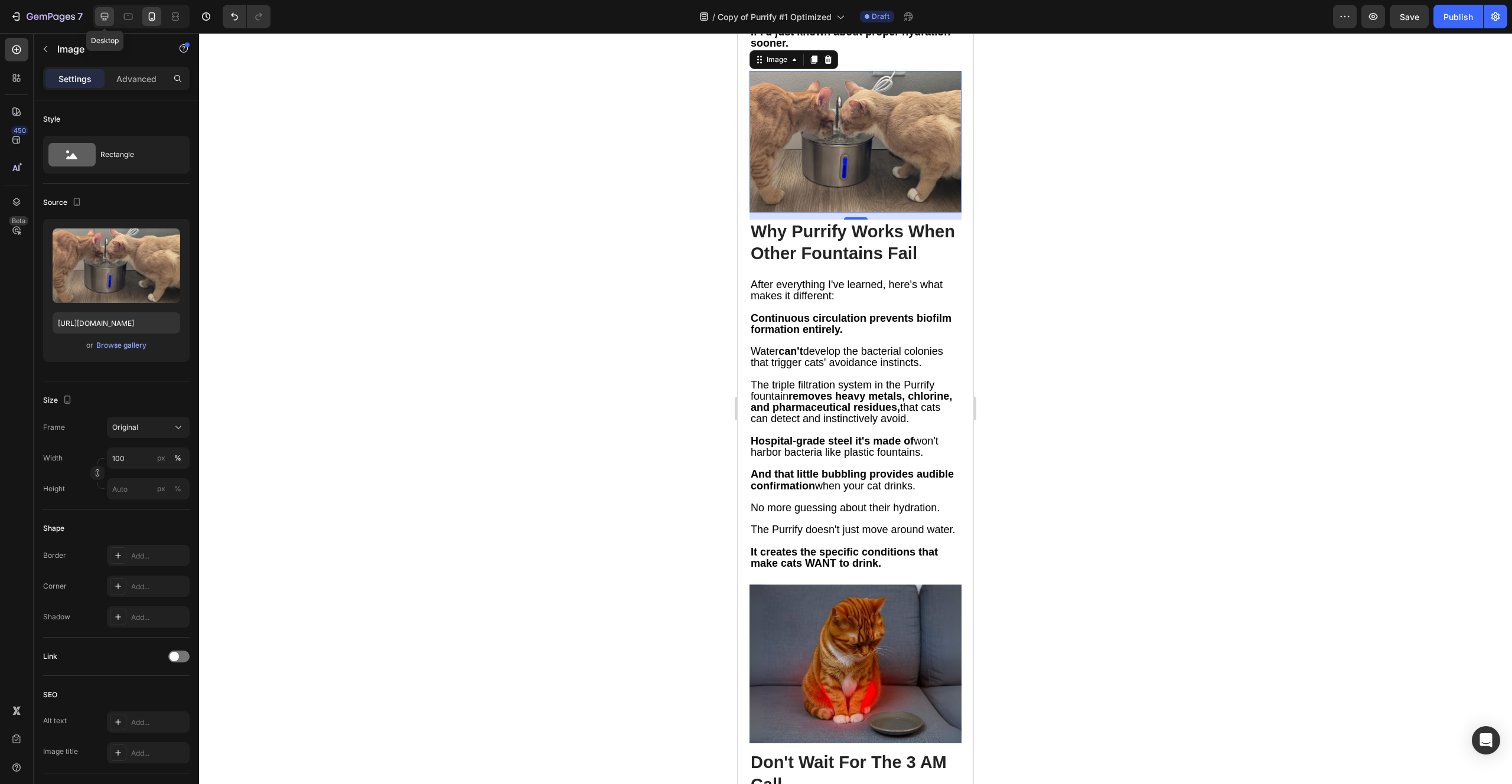
click at [106, 20] on icon at bounding box center [105, 17] width 8 height 8
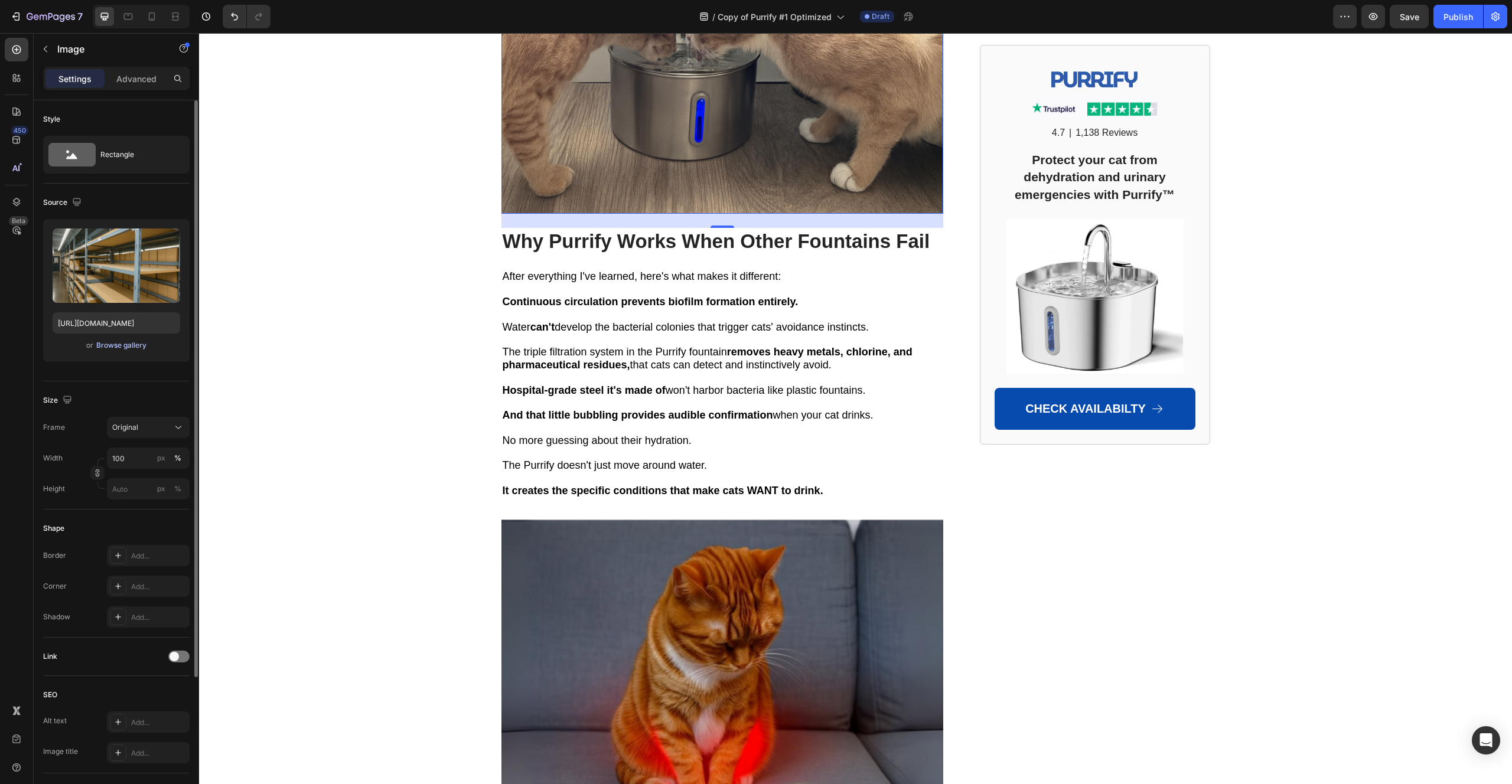
scroll to position [6486, 0]
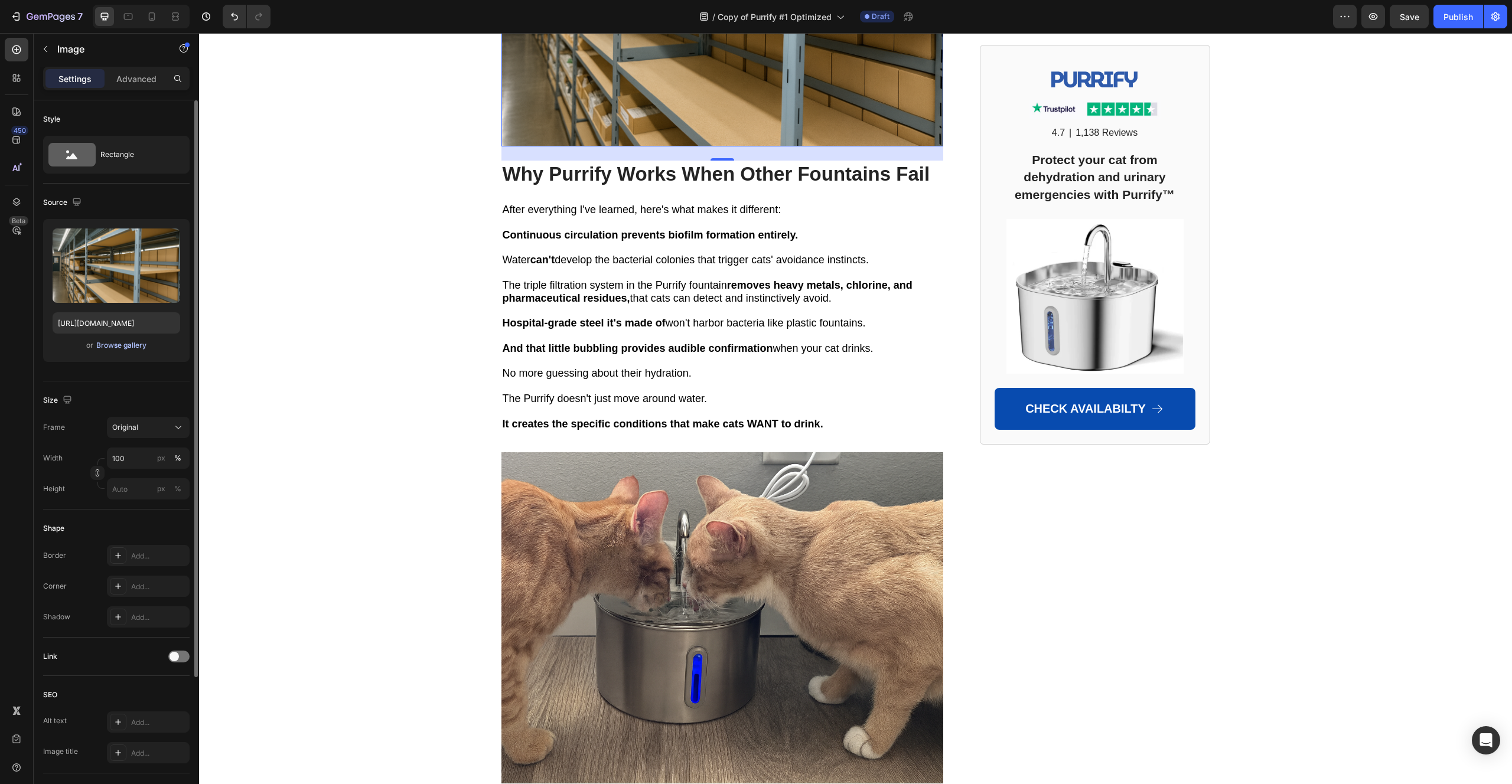
click at [131, 345] on div "Browse gallery" at bounding box center [122, 345] width 51 height 10
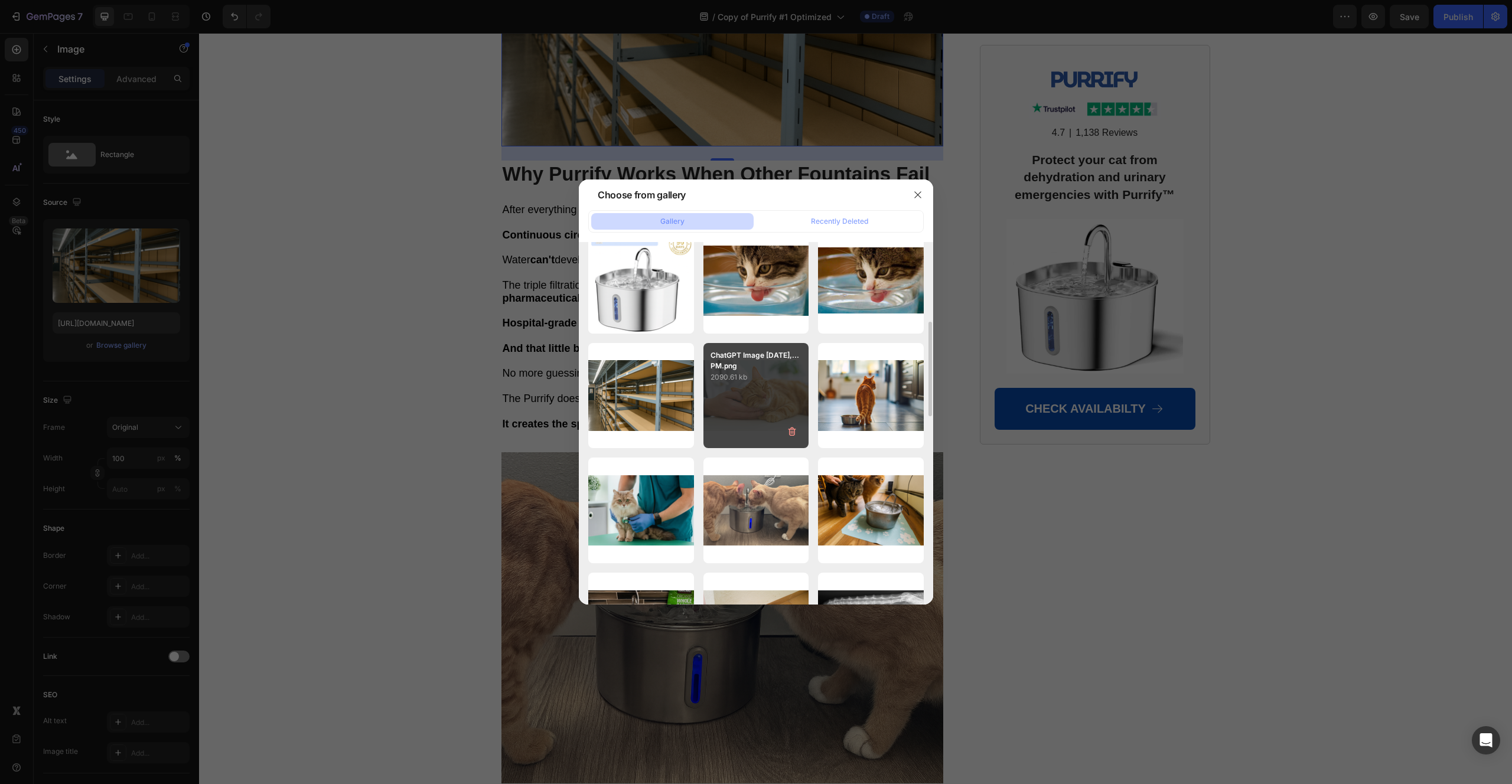
scroll to position [454, 0]
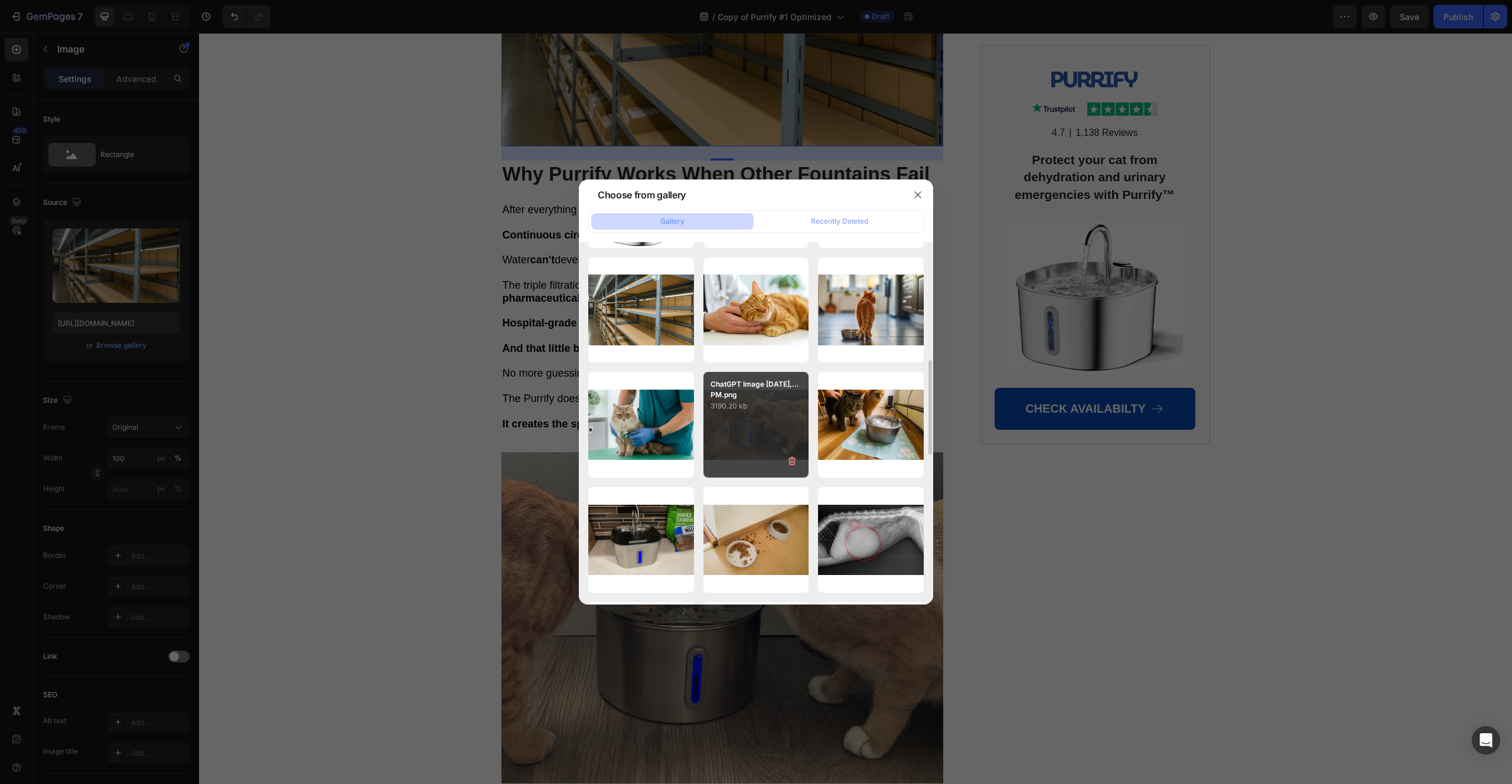
click at [752, 436] on div "ChatGPT Image [DATE],...PM.png 3190.20 kb" at bounding box center [756, 425] width 106 height 106
type input "[URL][DOMAIN_NAME]"
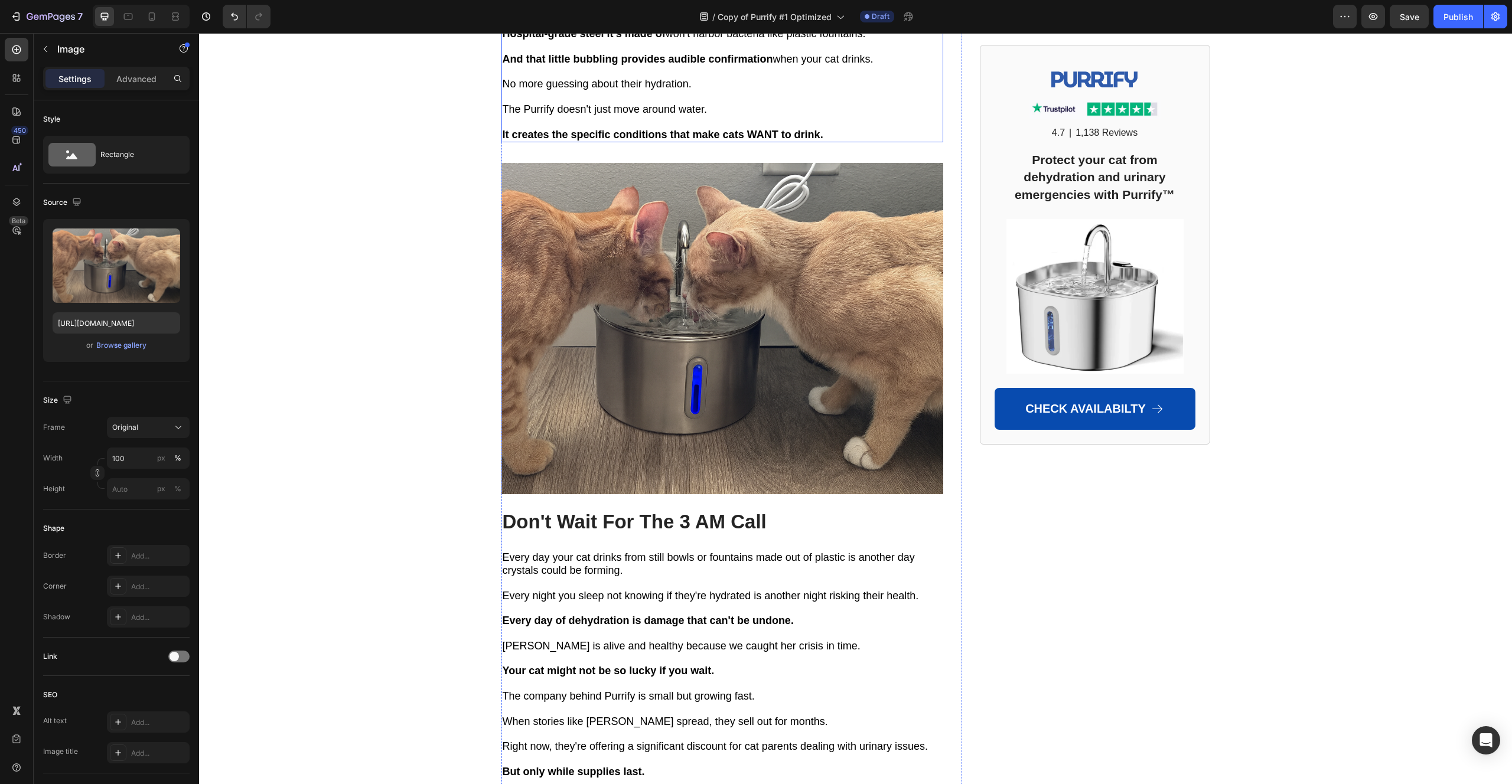
scroll to position [6782, 0]
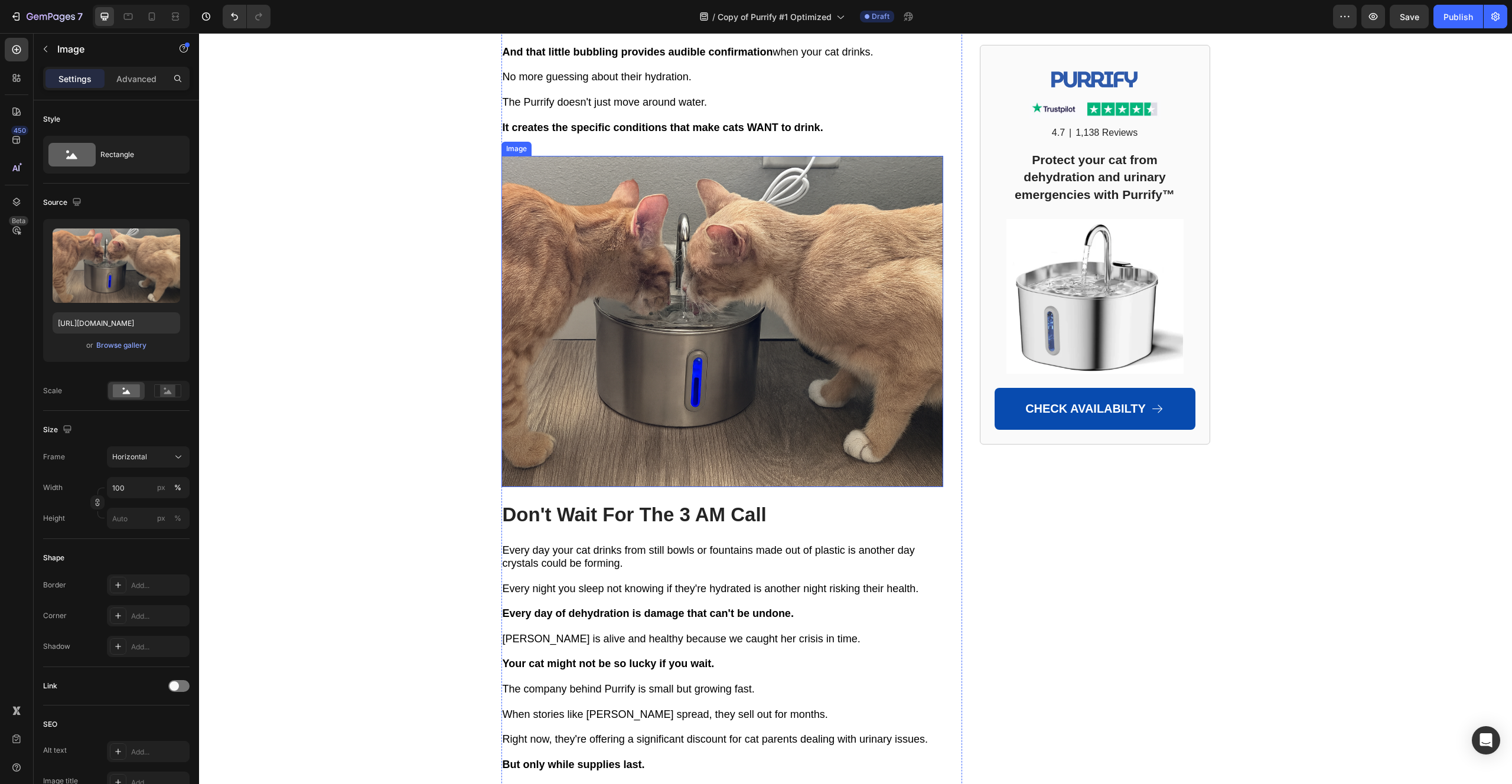
click at [742, 487] on img at bounding box center [721, 321] width 442 height 331
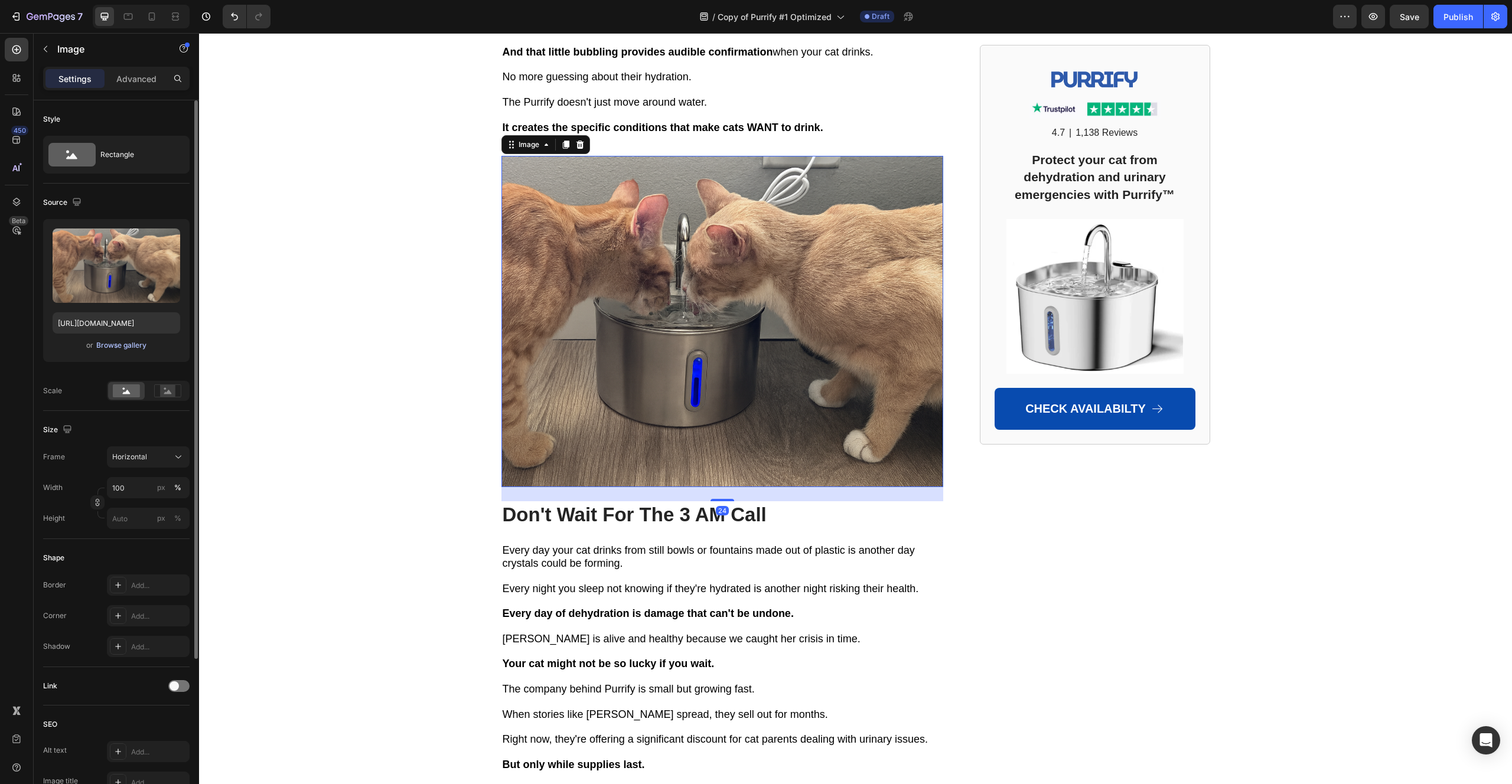
click at [126, 341] on div "Browse gallery" at bounding box center [122, 345] width 51 height 10
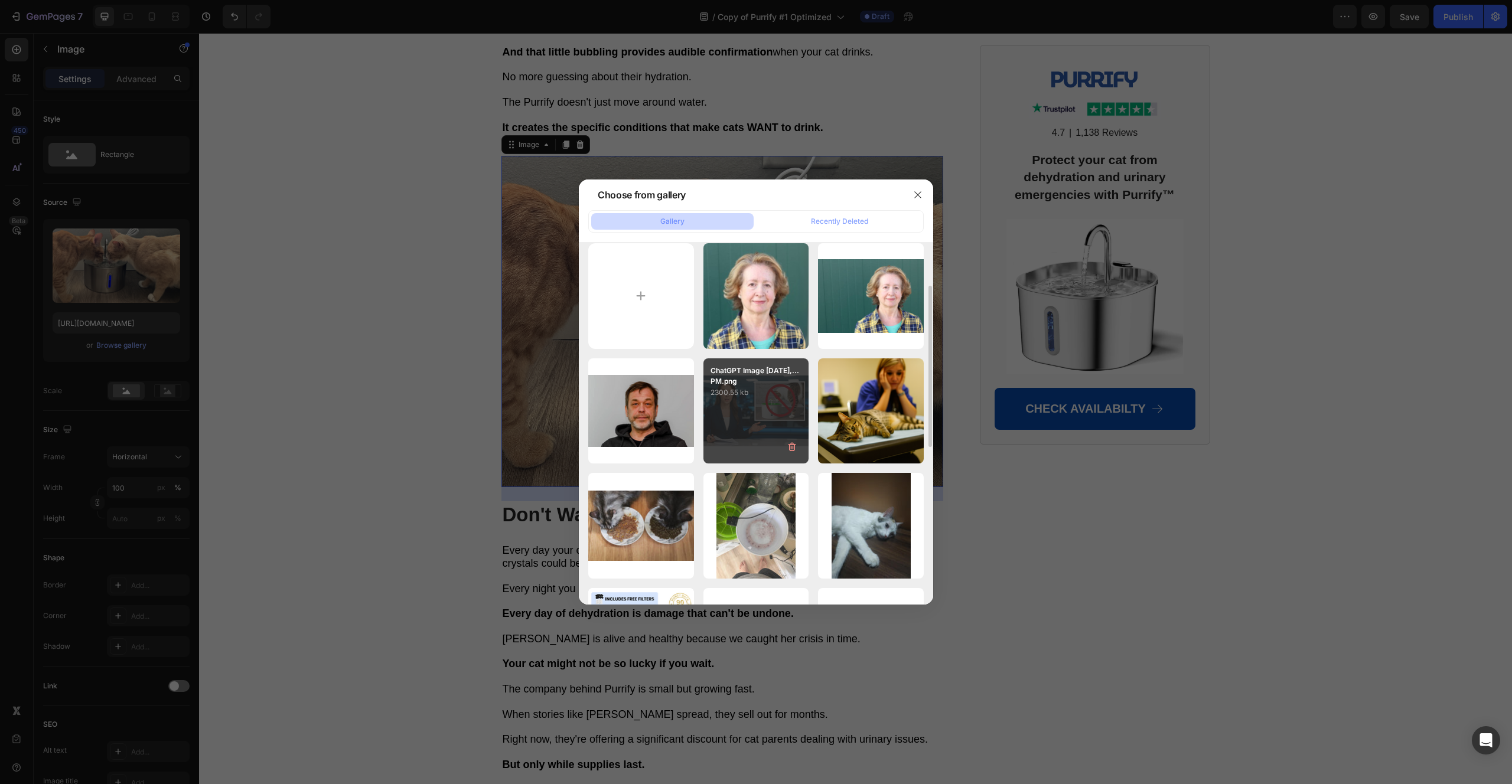
scroll to position [0, 0]
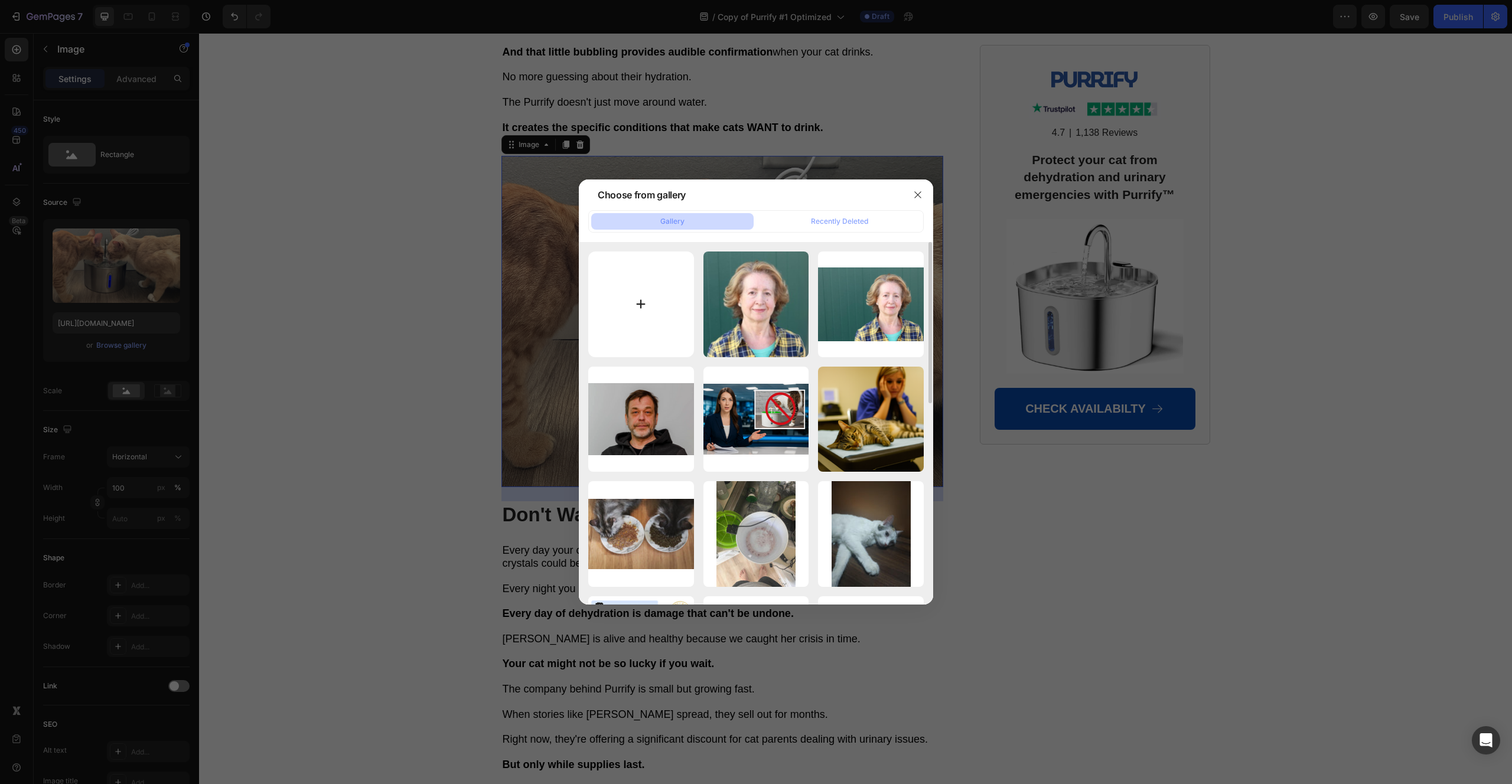
click at [673, 306] on input "file" at bounding box center [641, 304] width 106 height 106
type input "C:\fakepath\Untitled design - 2025-08-27T144628.518.png"
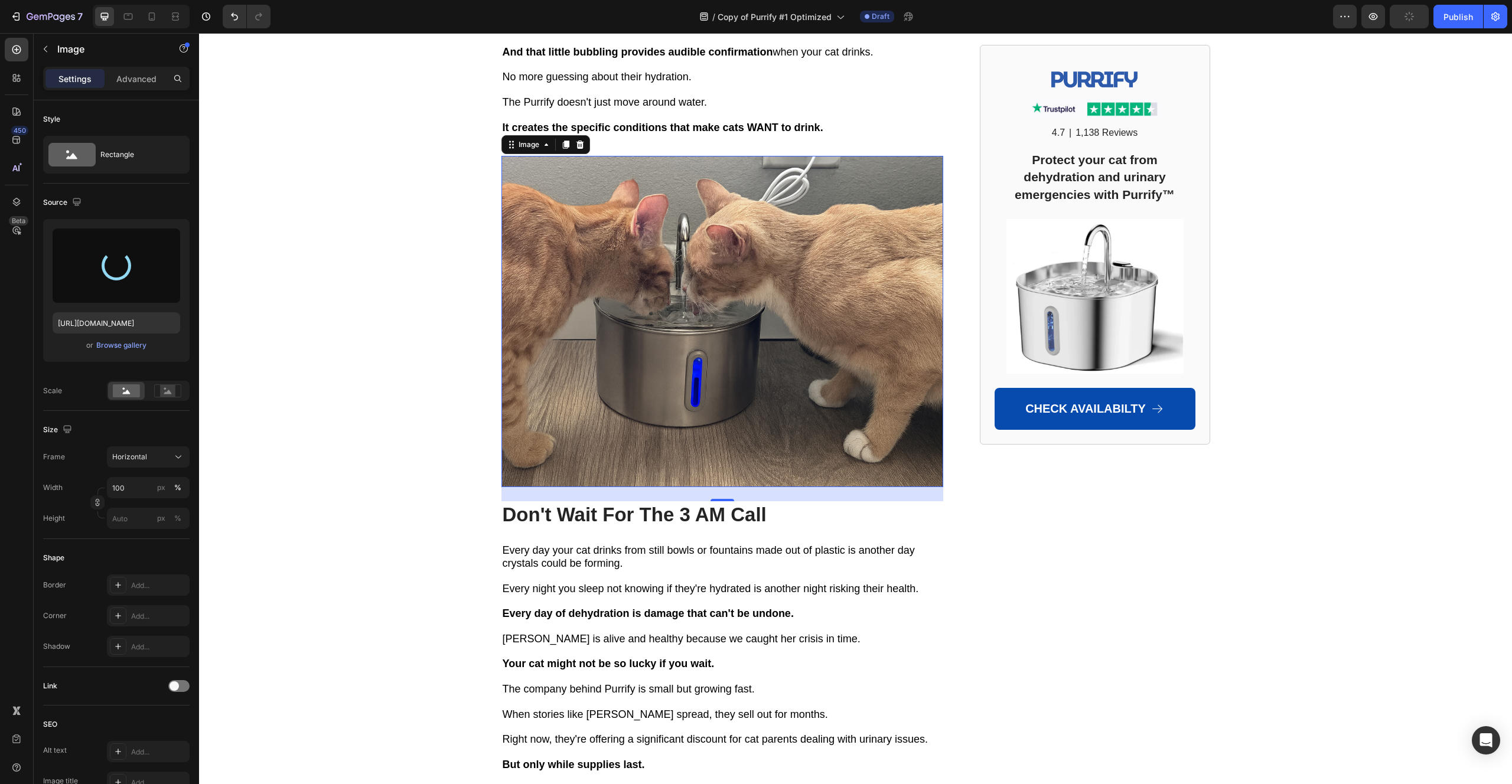
type input "[URL][DOMAIN_NAME]"
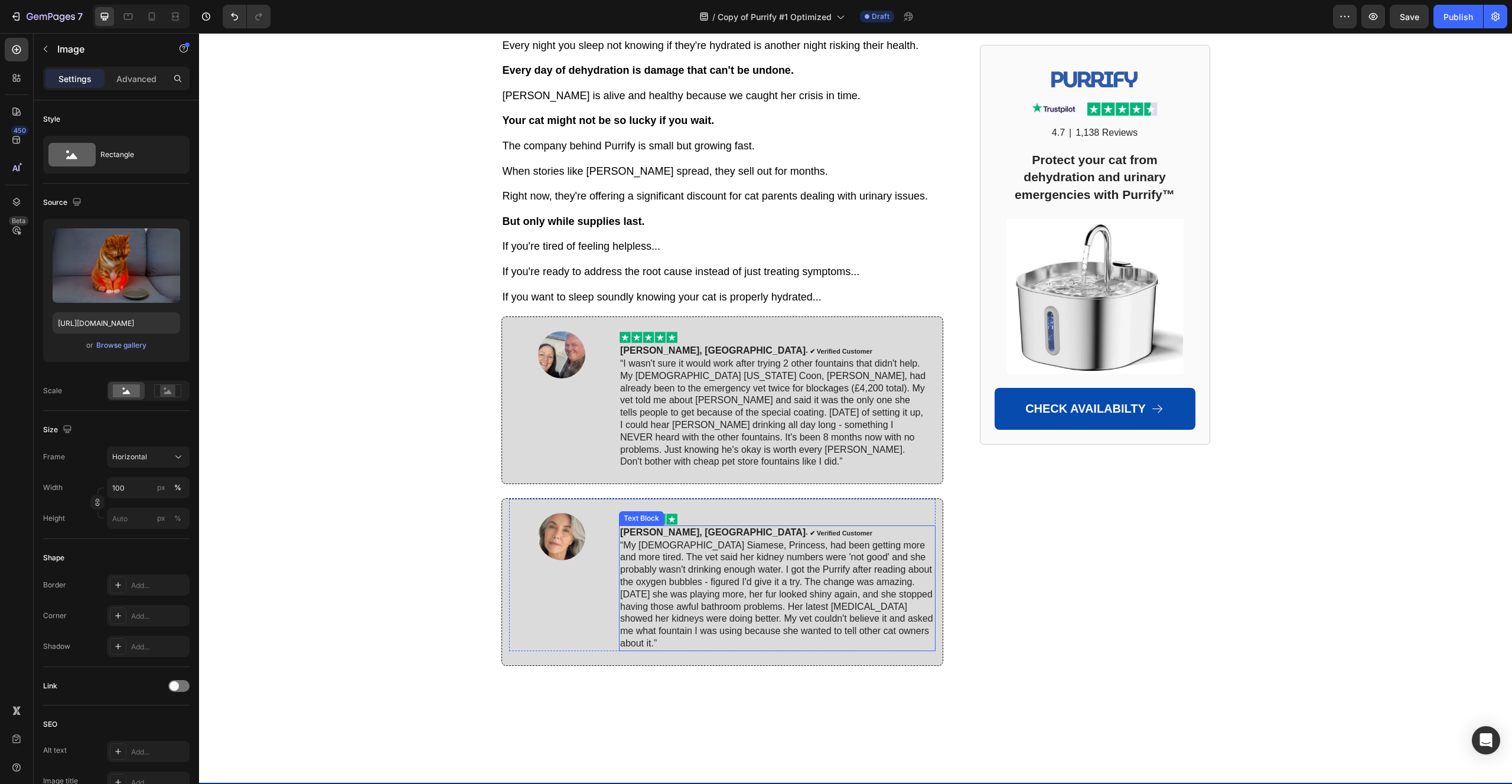
scroll to position [7323, 0]
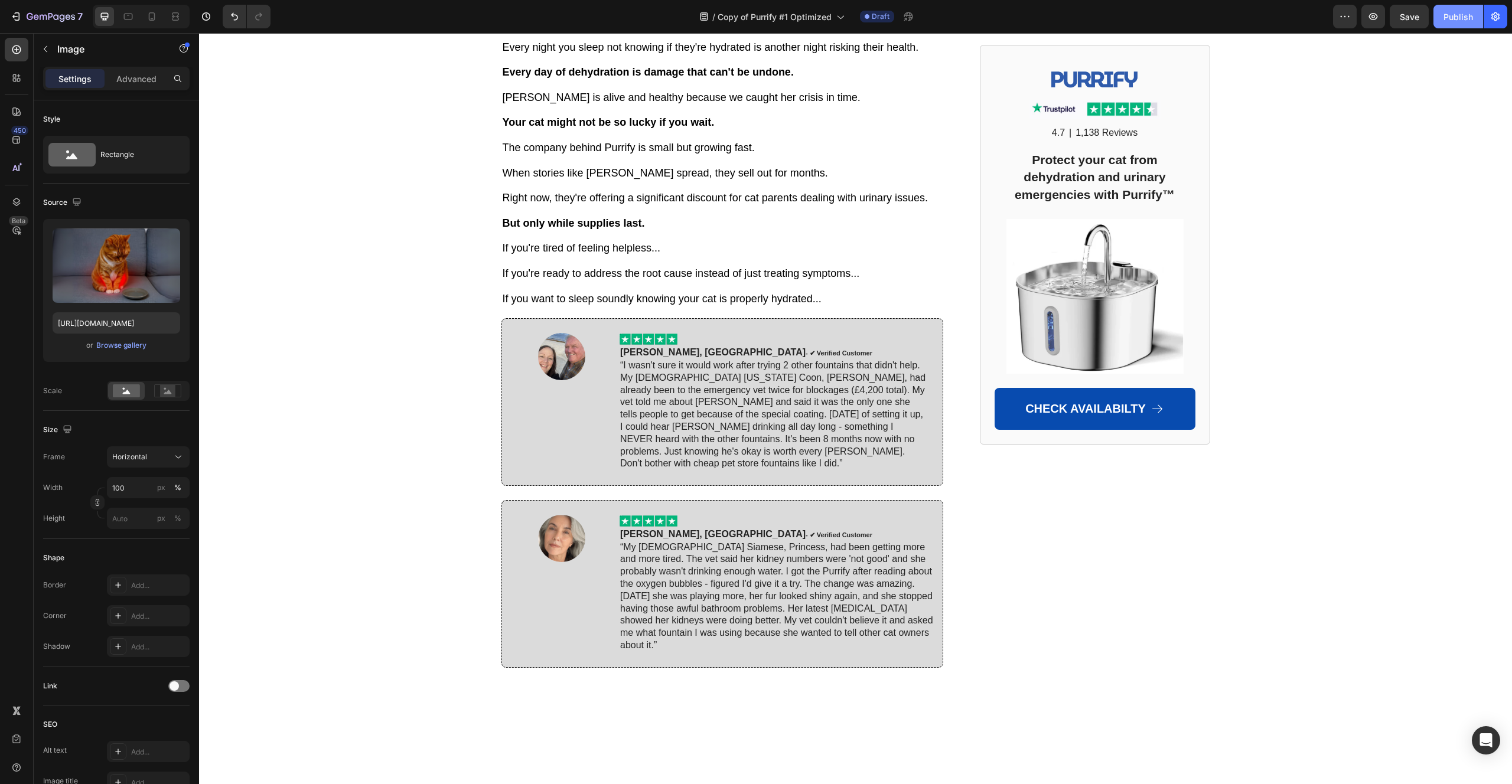
click at [1446, 22] on div "Publish" at bounding box center [1458, 16] width 29 height 12
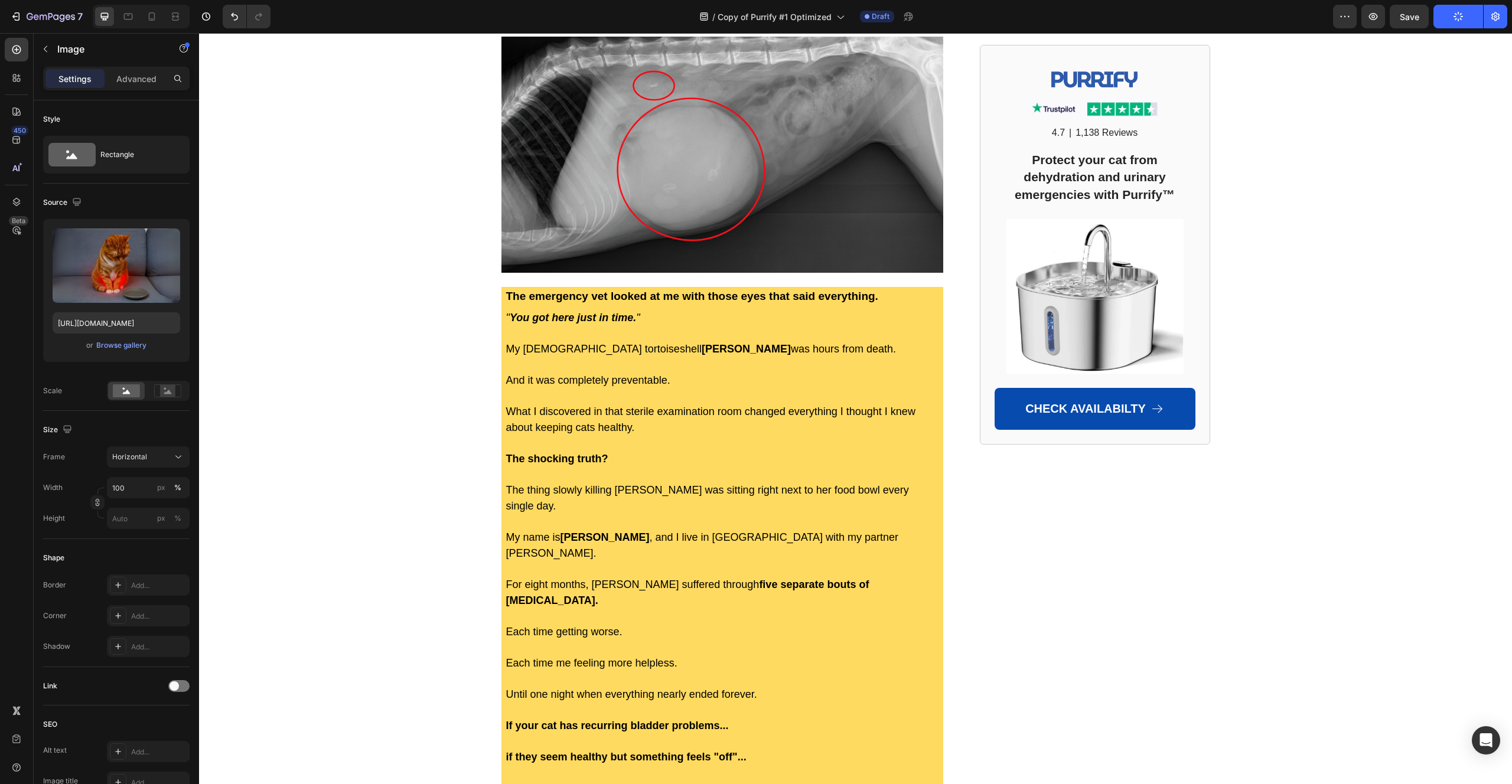
scroll to position [0, 0]
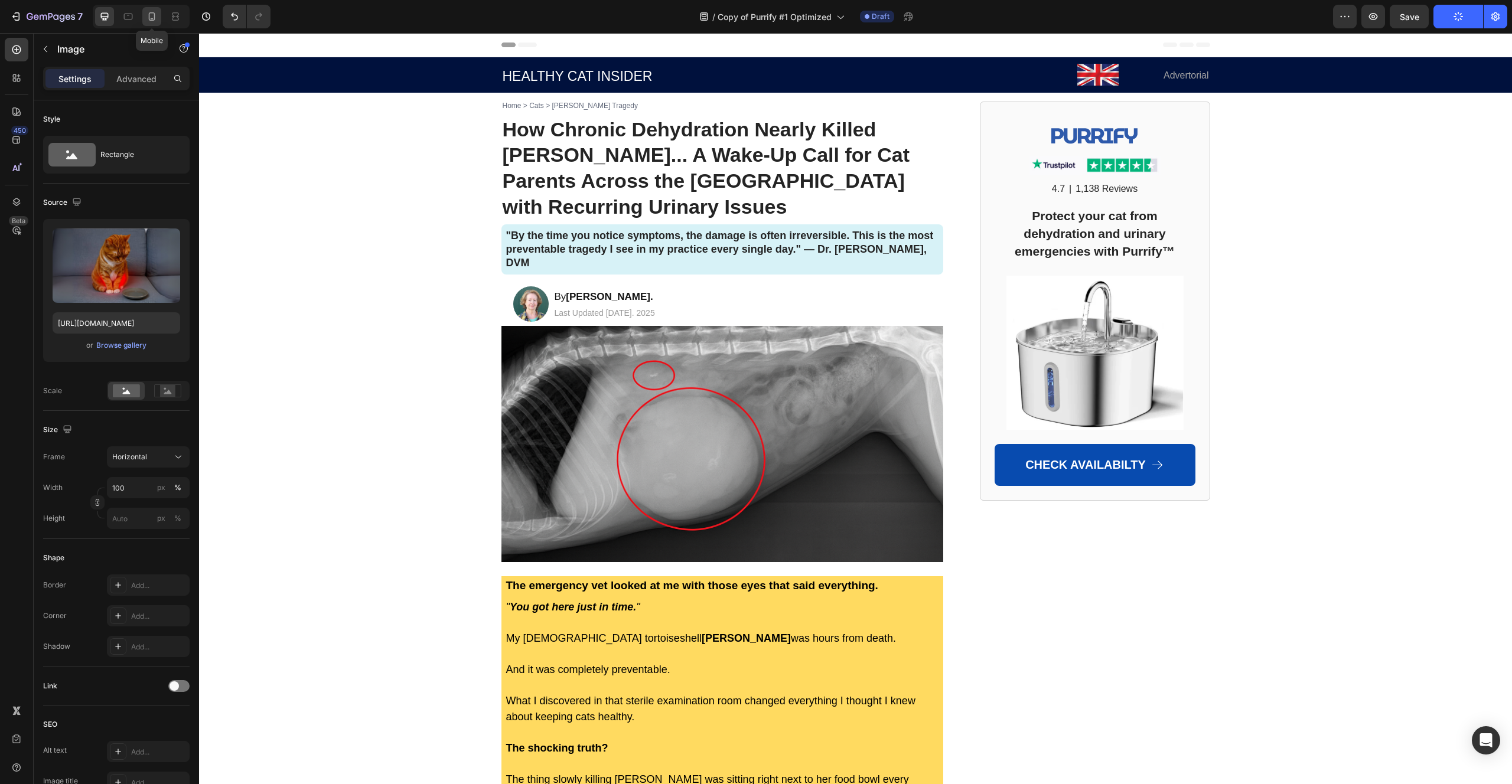
click at [154, 22] on icon at bounding box center [151, 16] width 12 height 12
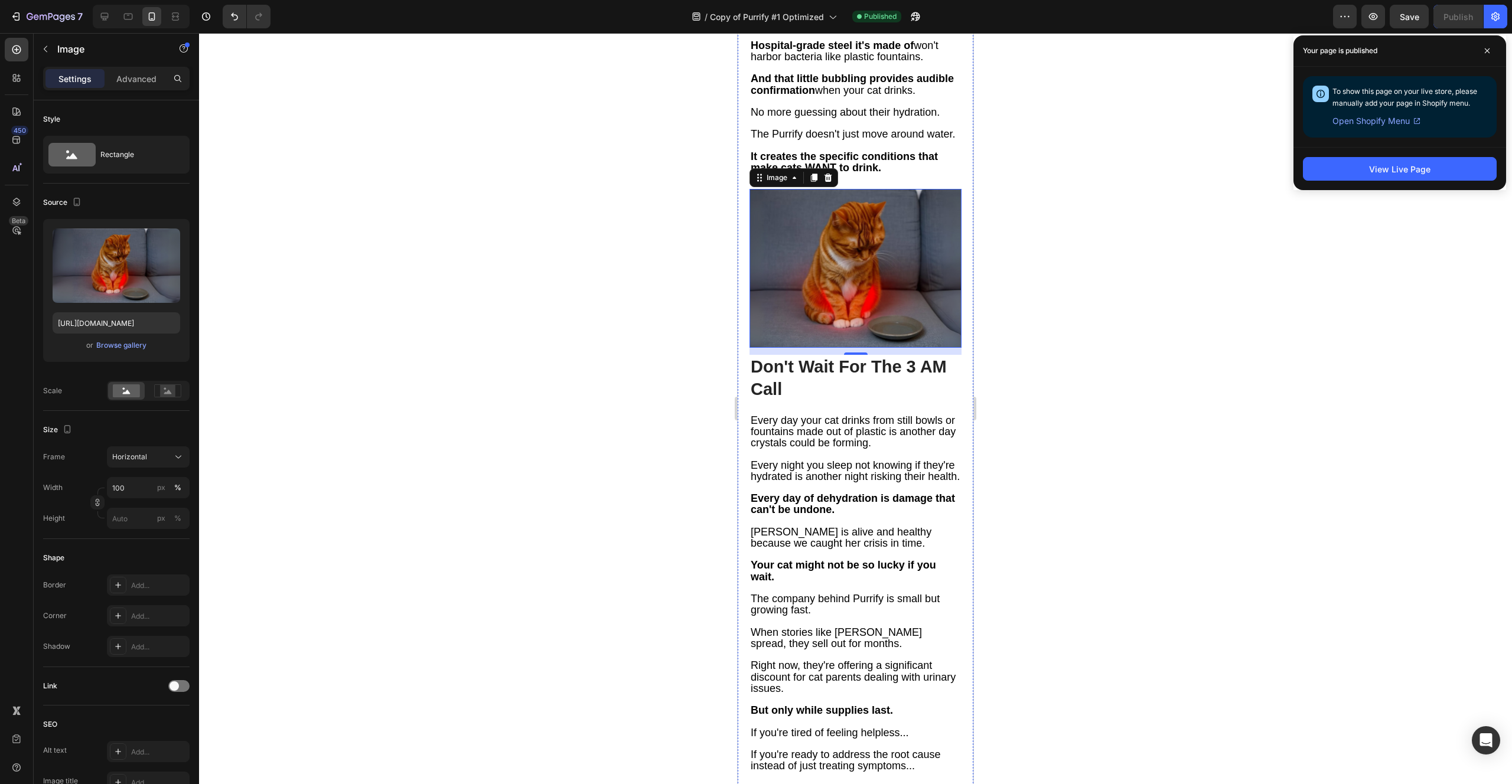
scroll to position [5999, 0]
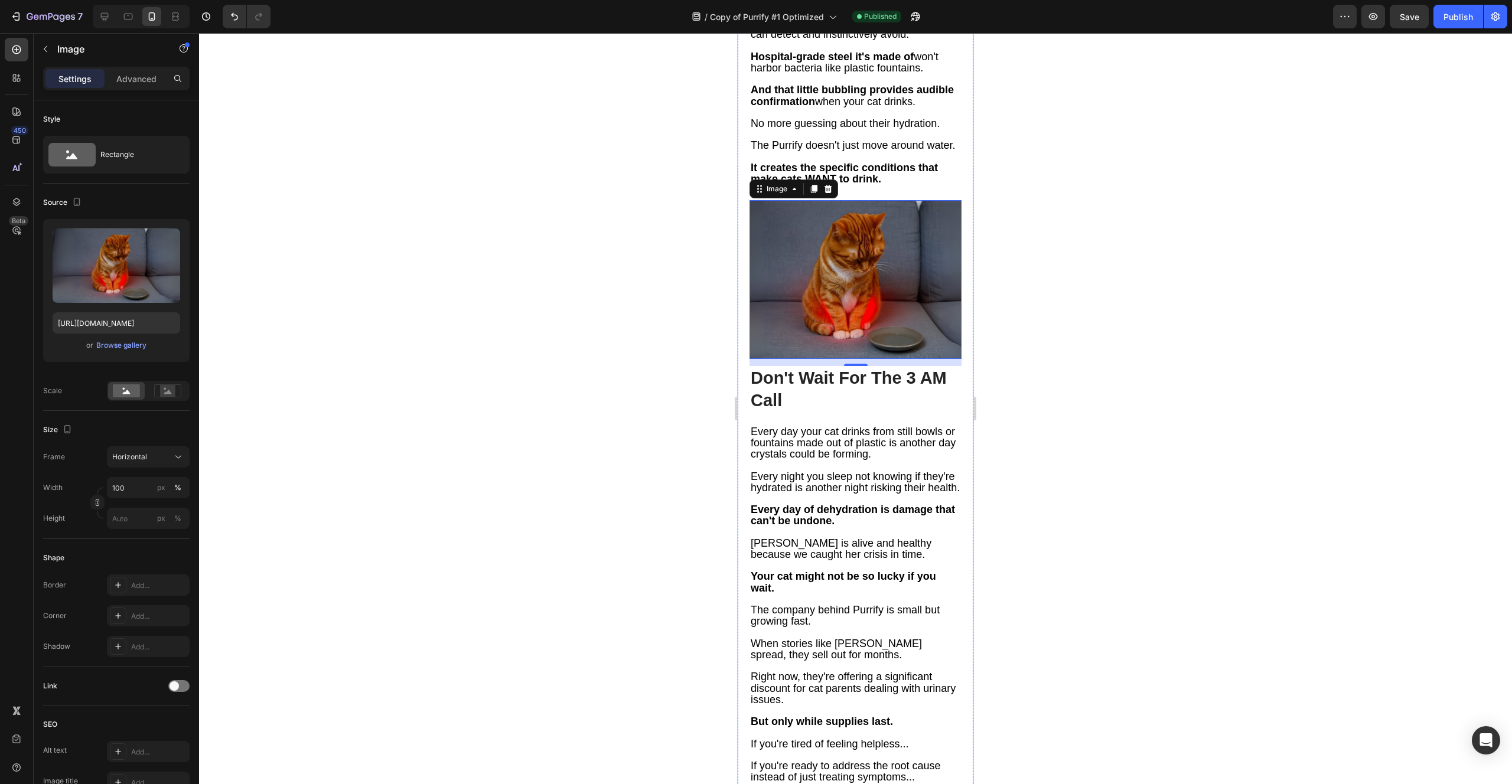
click at [896, 267] on img at bounding box center [855, 279] width 212 height 158
click at [814, 193] on icon at bounding box center [813, 188] width 9 height 9
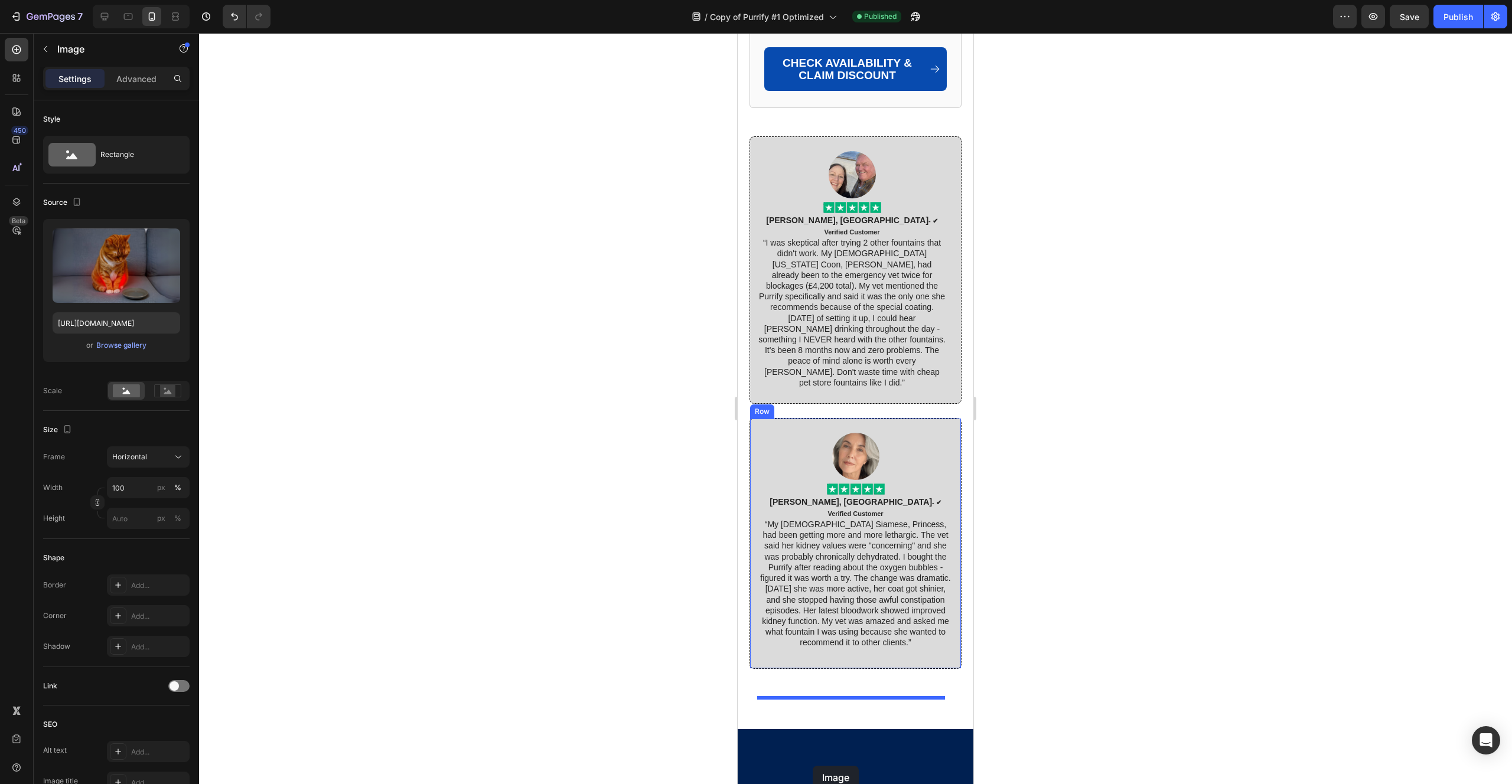
scroll to position [7413, 0]
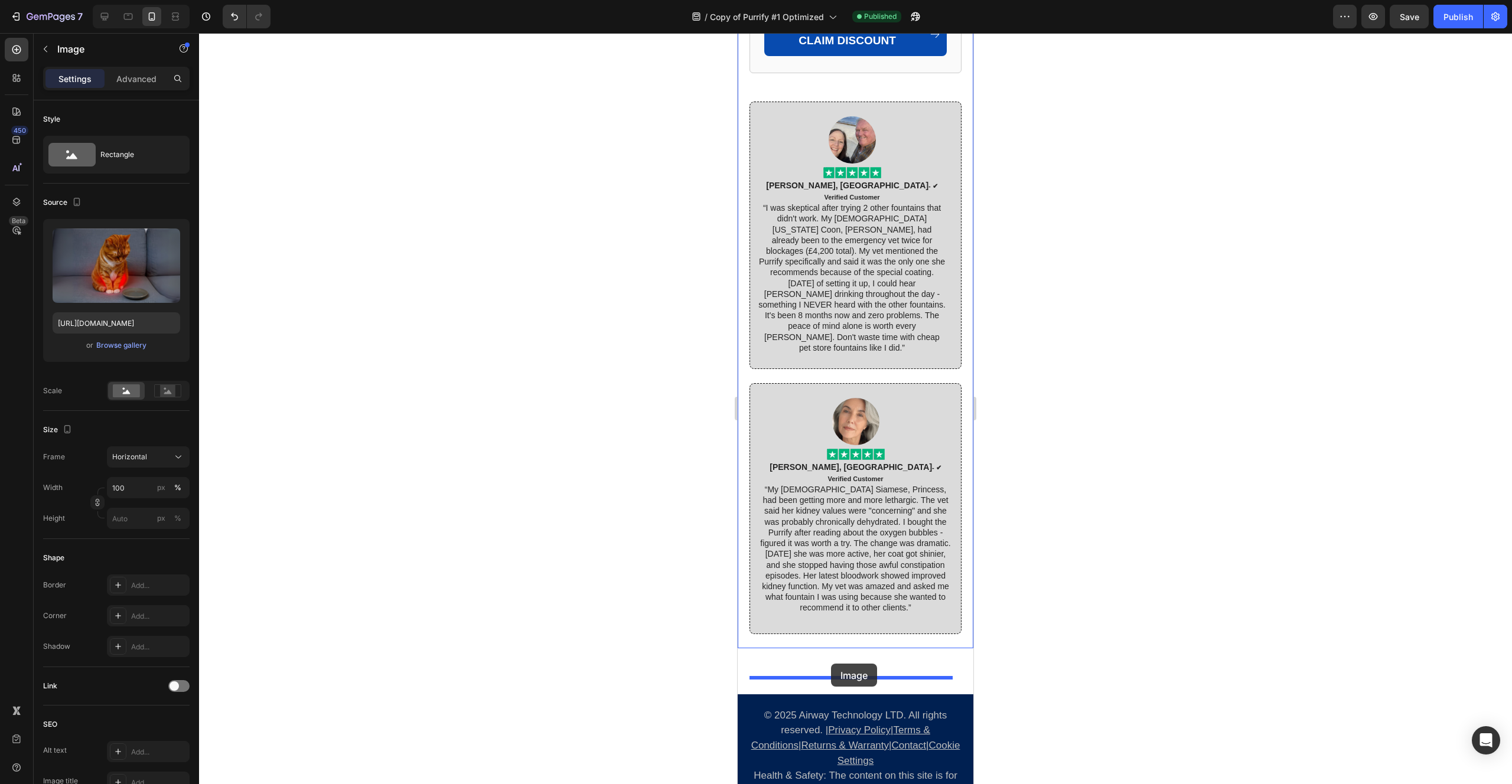
drag, startPoint x: 762, startPoint y: 404, endPoint x: 831, endPoint y: 664, distance: 269.0
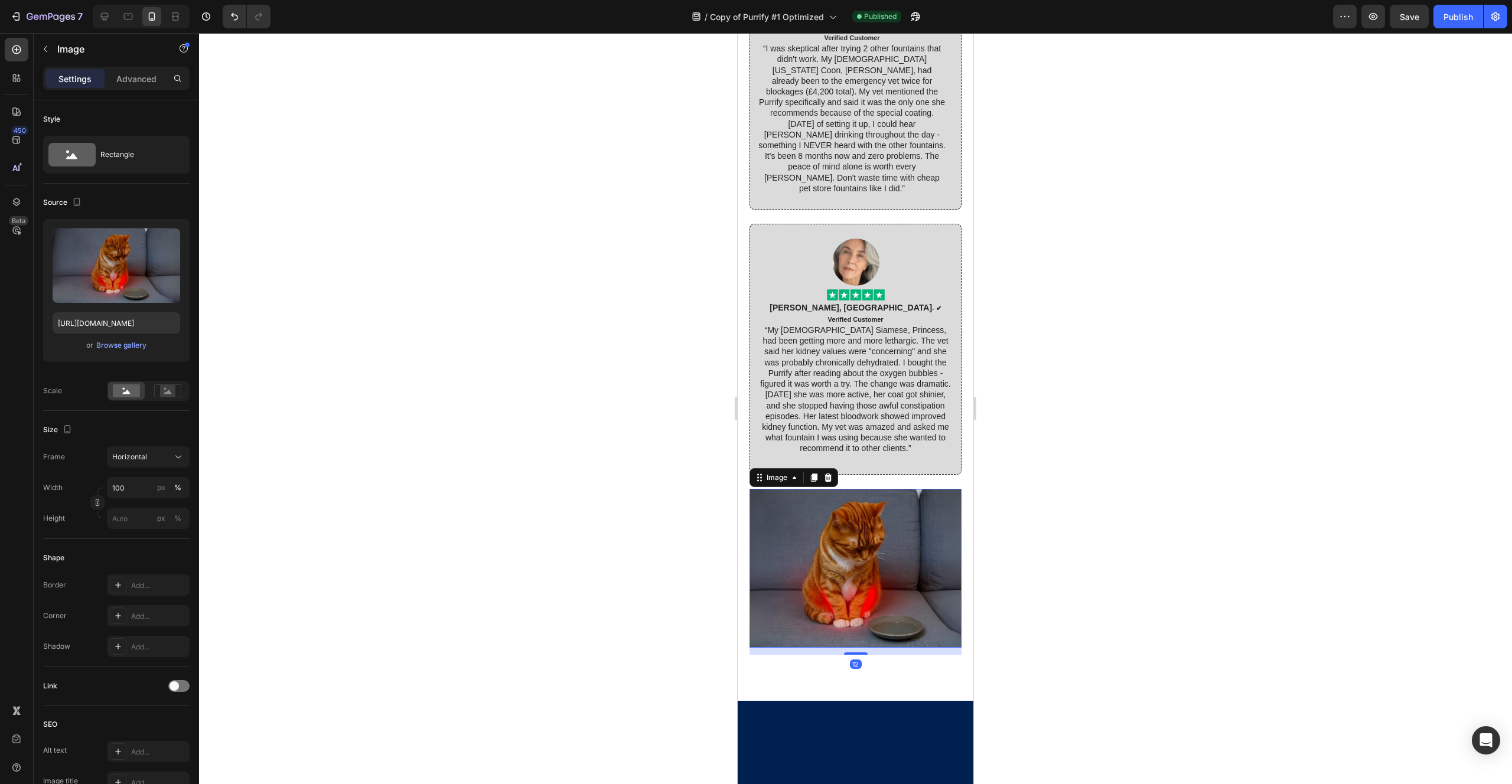
scroll to position [7254, 0]
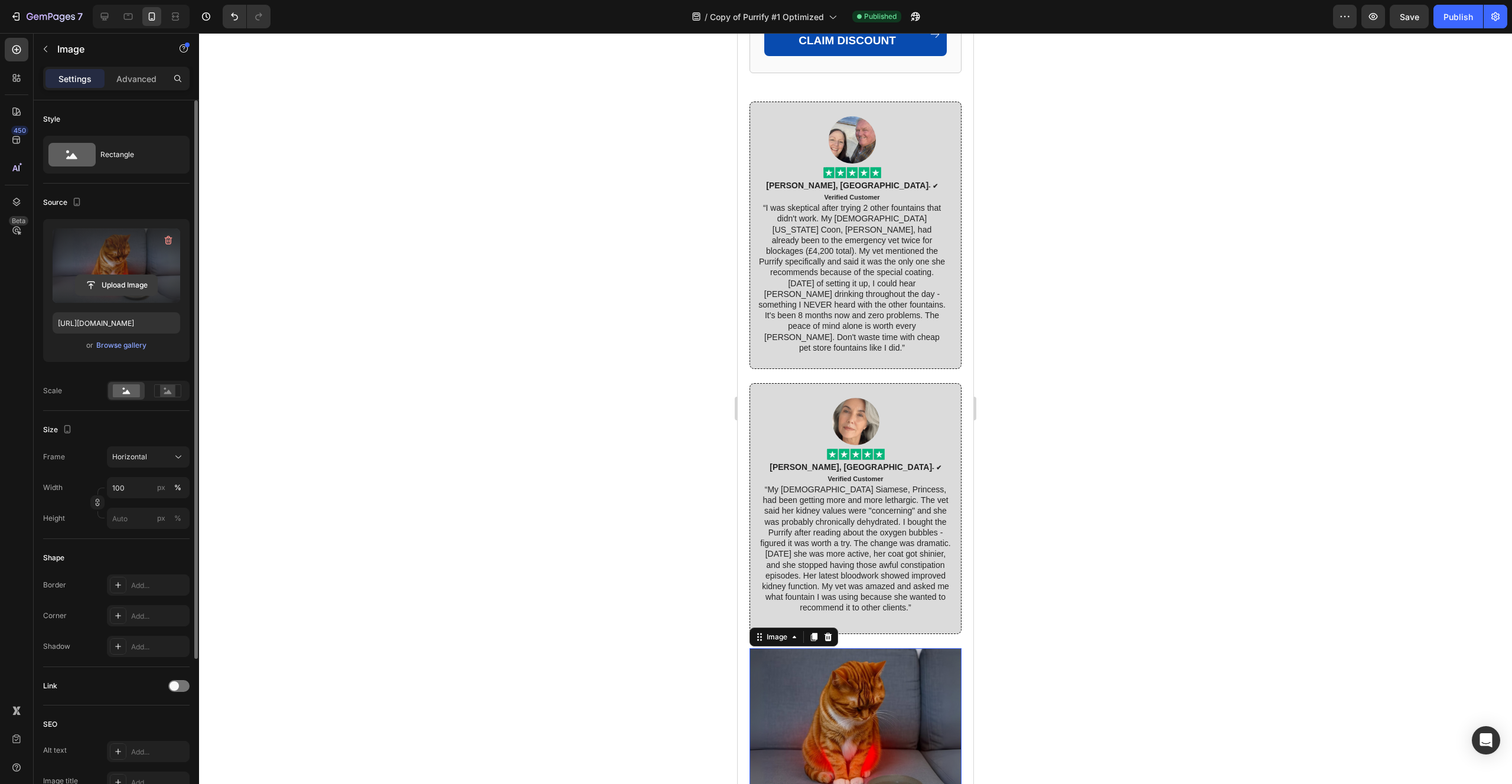
click at [117, 290] on input "file" at bounding box center [116, 284] width 82 height 20
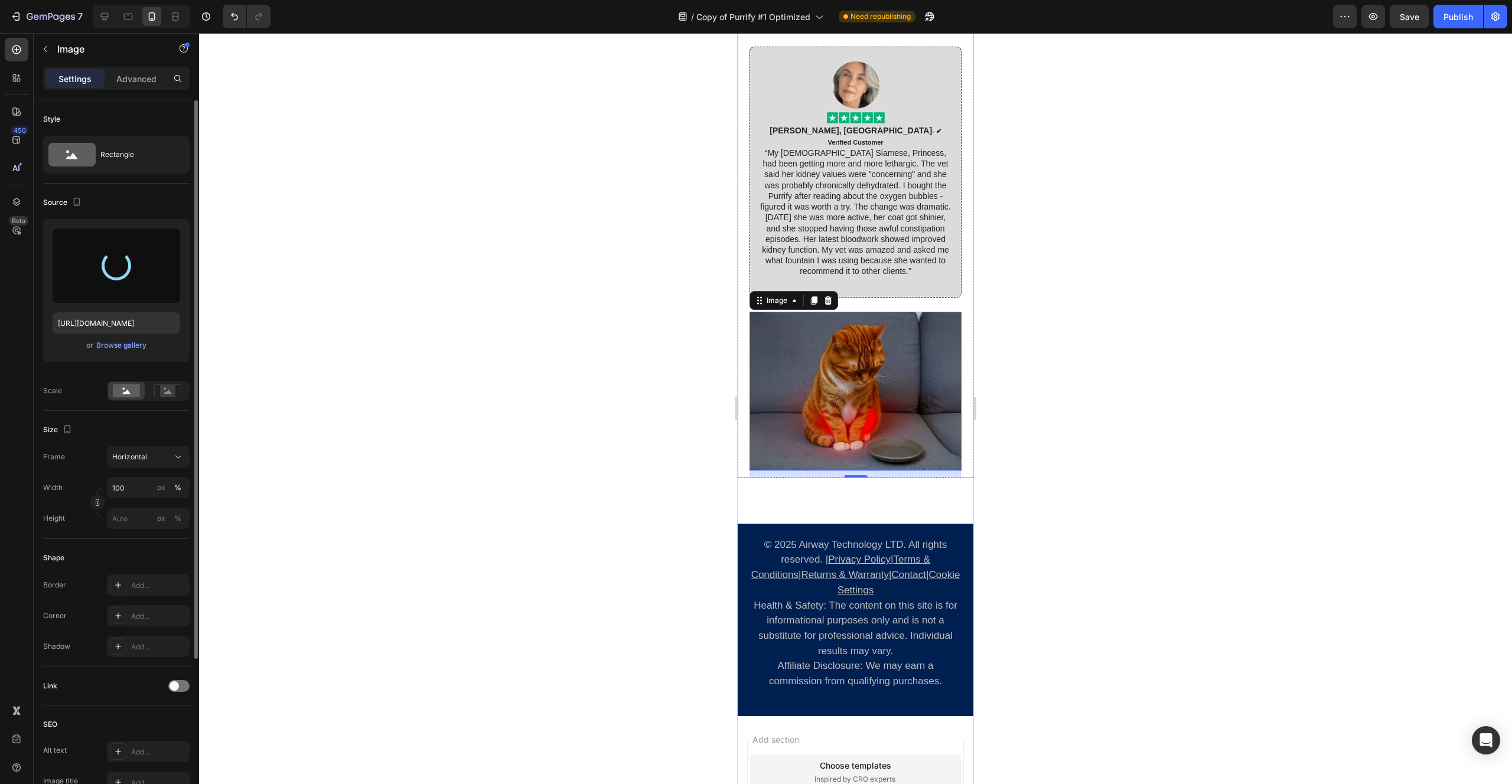
scroll to position [7595, 0]
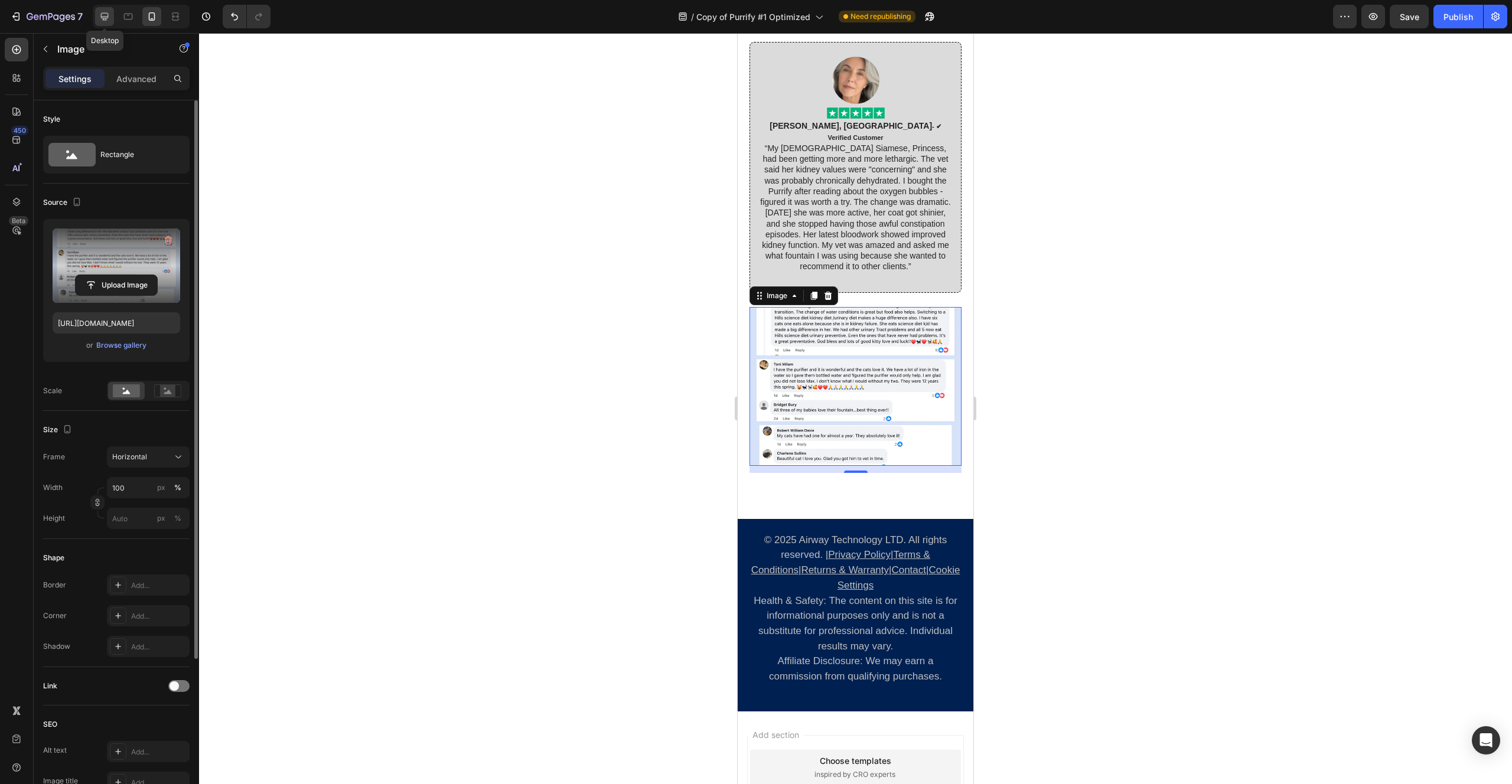
click at [109, 22] on icon at bounding box center [104, 16] width 12 height 12
type input "[URL][DOMAIN_NAME]"
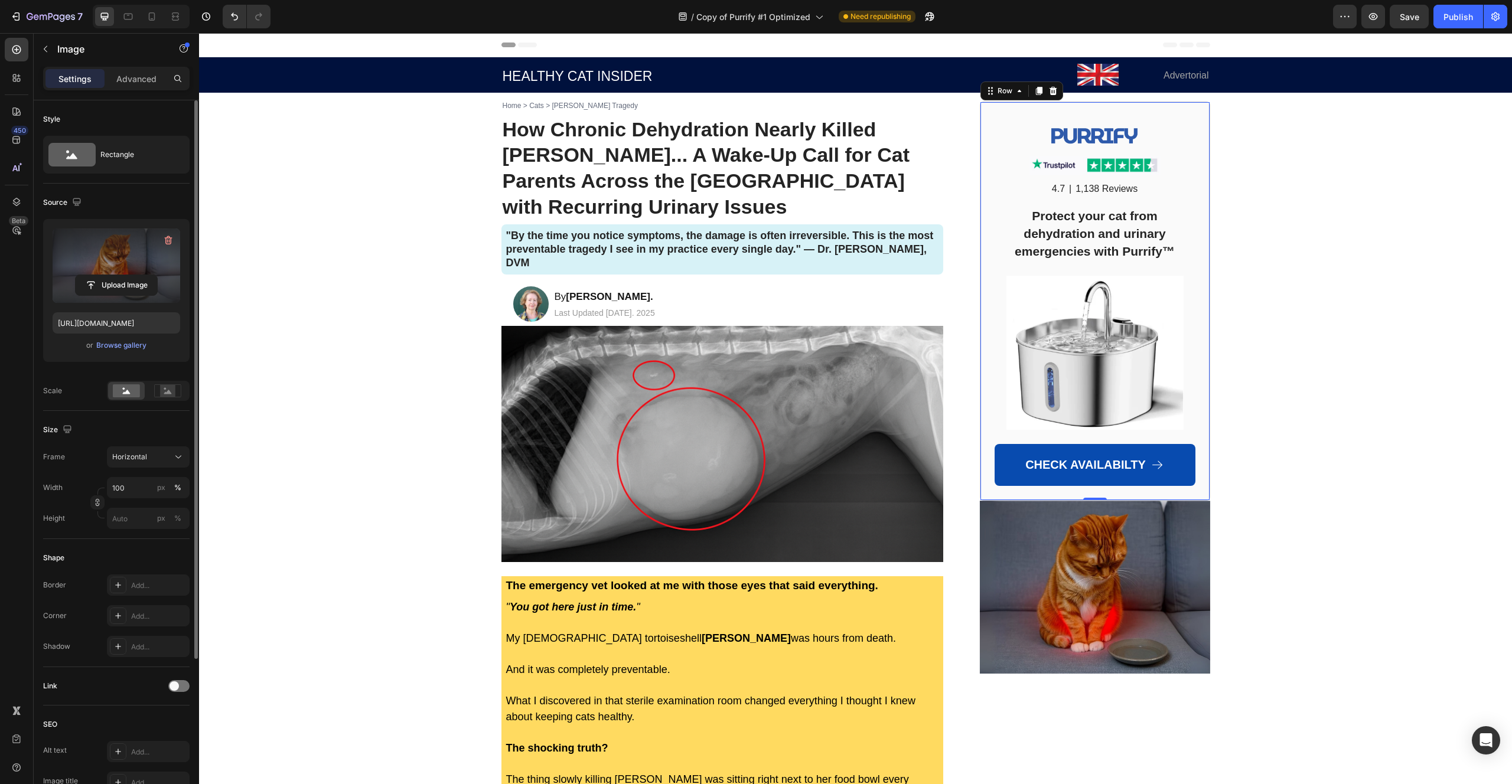
click at [984, 159] on div "Image Image 4.7 Text Block | Text Block 1,138 Reviews Text Block Row Protect yo…" at bounding box center [1095, 301] width 231 height 400
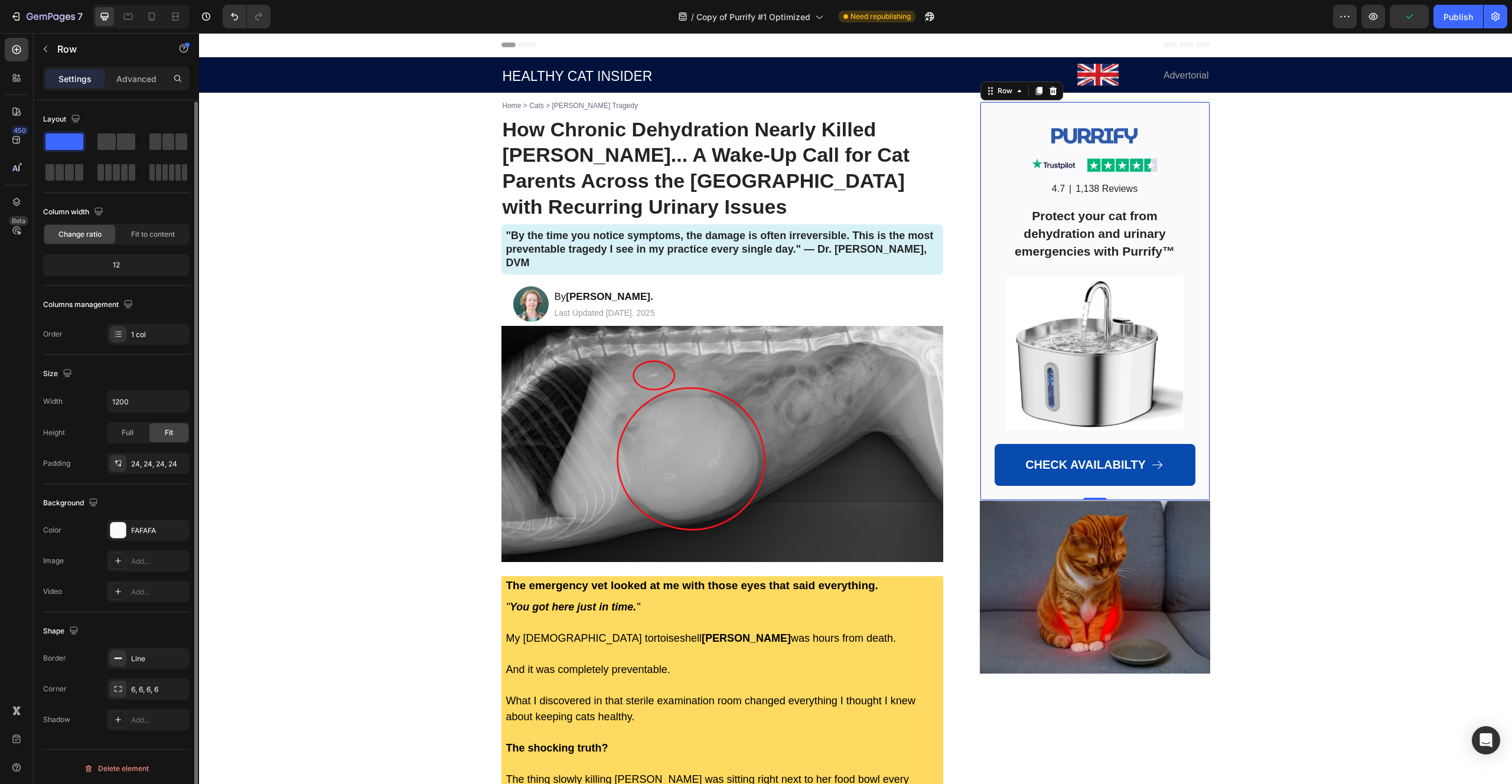
scroll to position [3, 0]
click at [130, 77] on p "Advanced" at bounding box center [136, 78] width 40 height 12
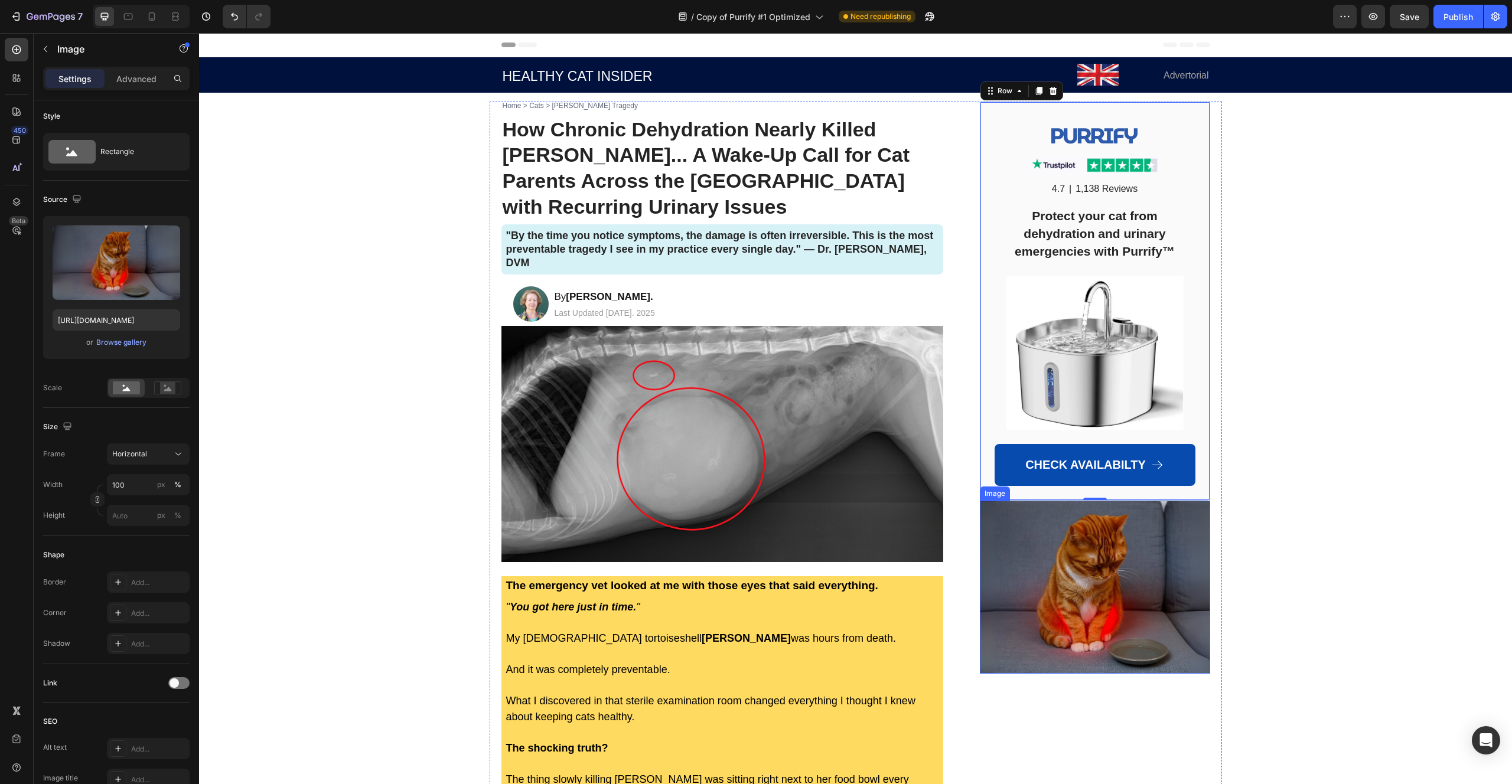
click at [1014, 540] on img at bounding box center [1095, 587] width 231 height 173
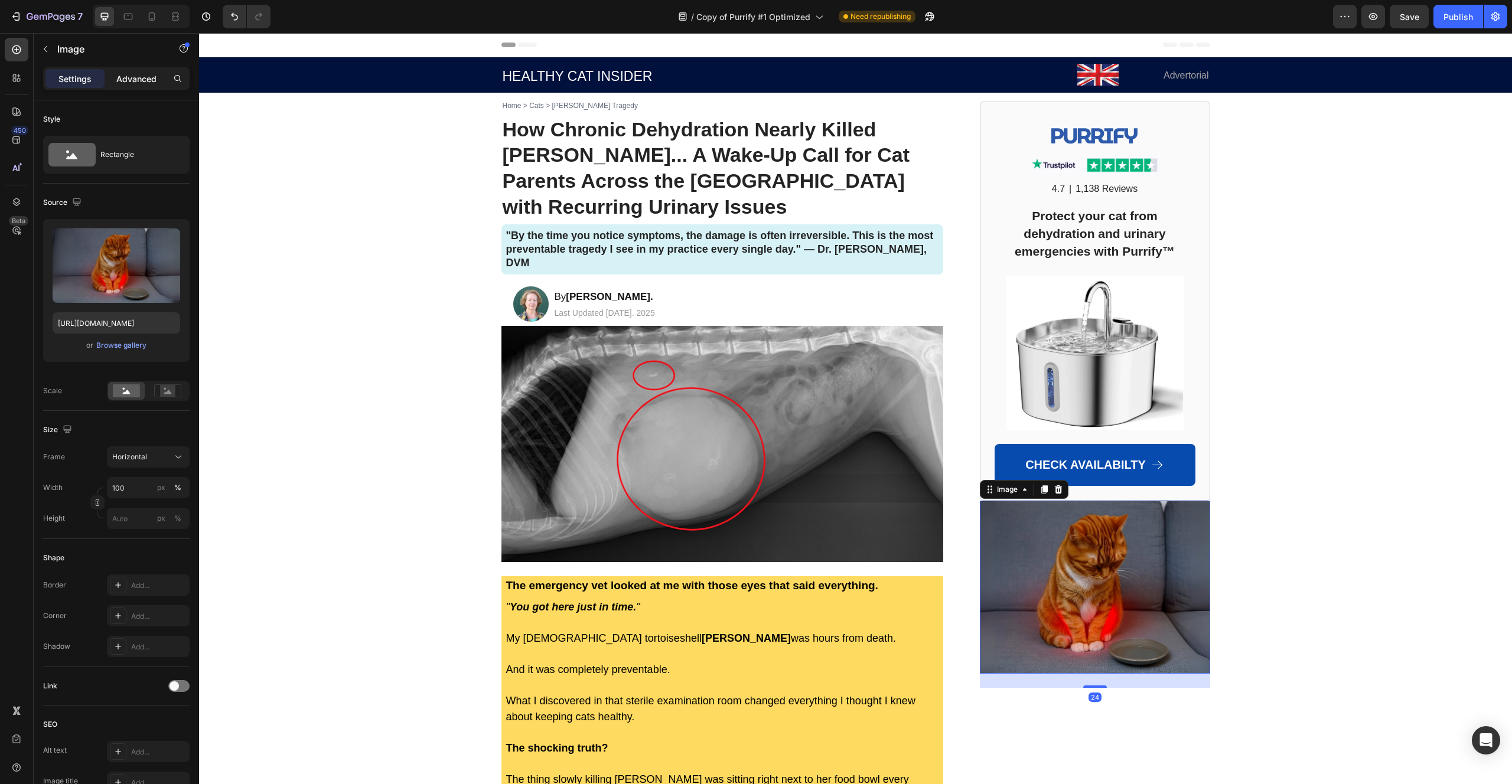
click at [141, 85] on div "Advanced" at bounding box center [136, 79] width 59 height 19
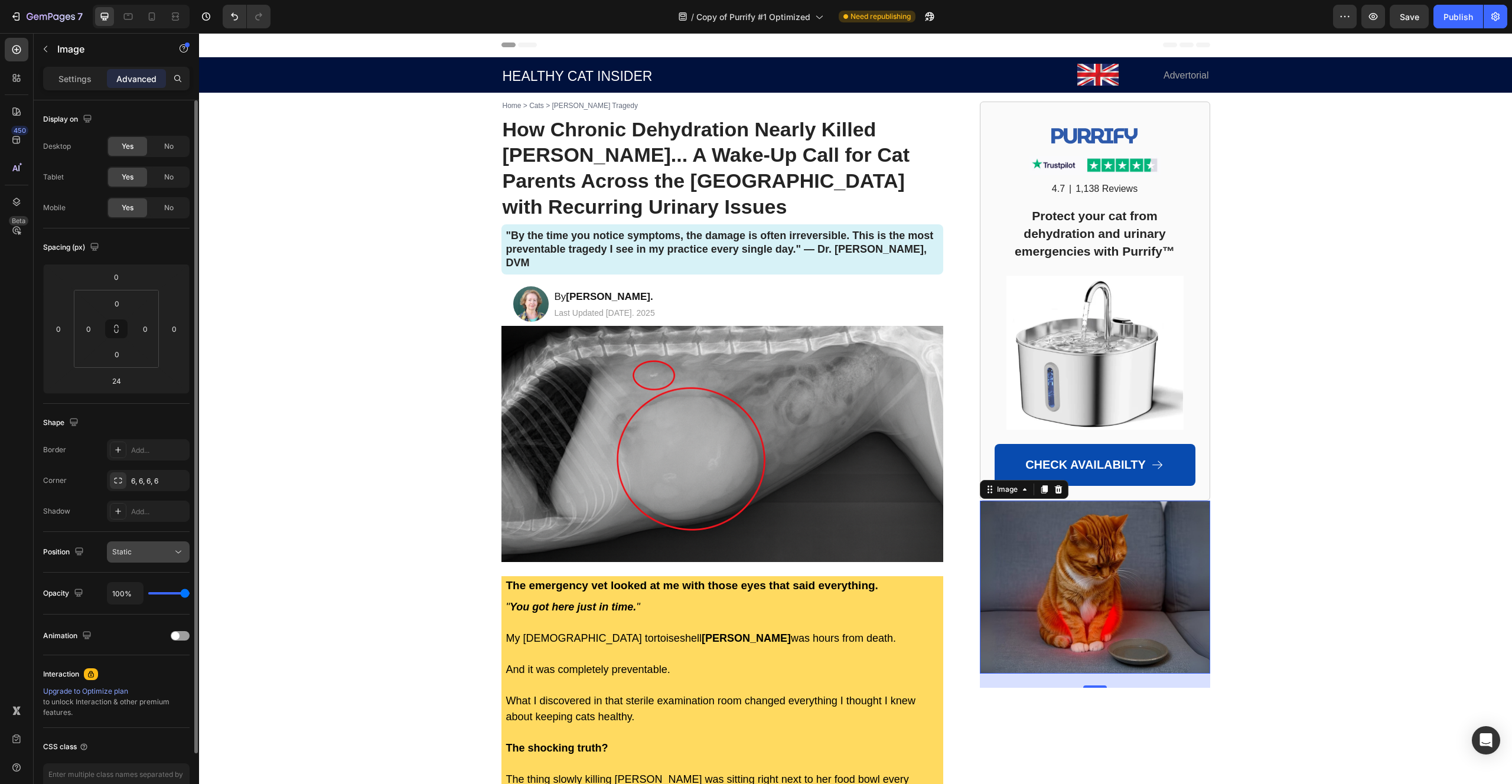
click at [135, 553] on div "Static" at bounding box center [143, 551] width 60 height 10
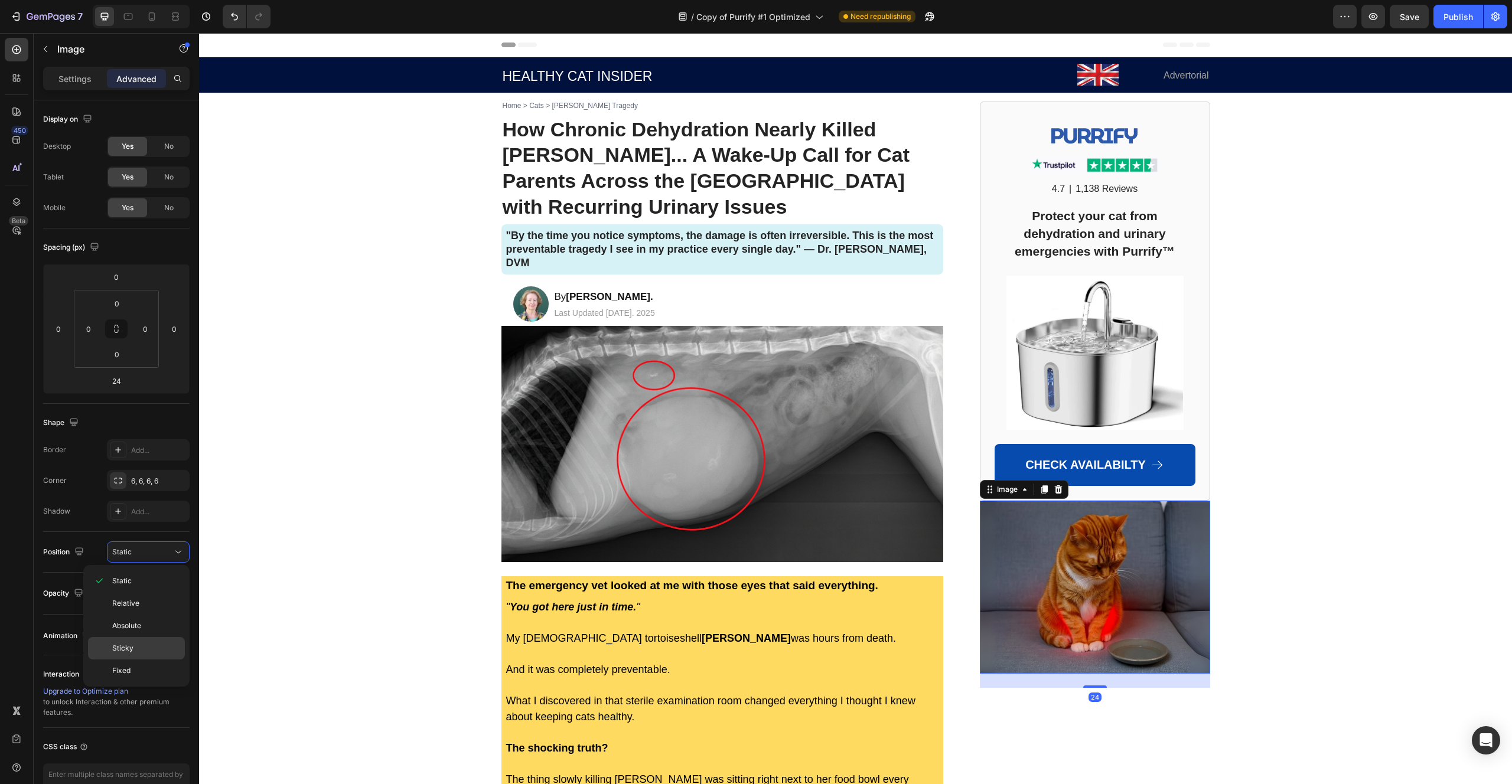
click at [138, 651] on p "Sticky" at bounding box center [146, 648] width 68 height 10
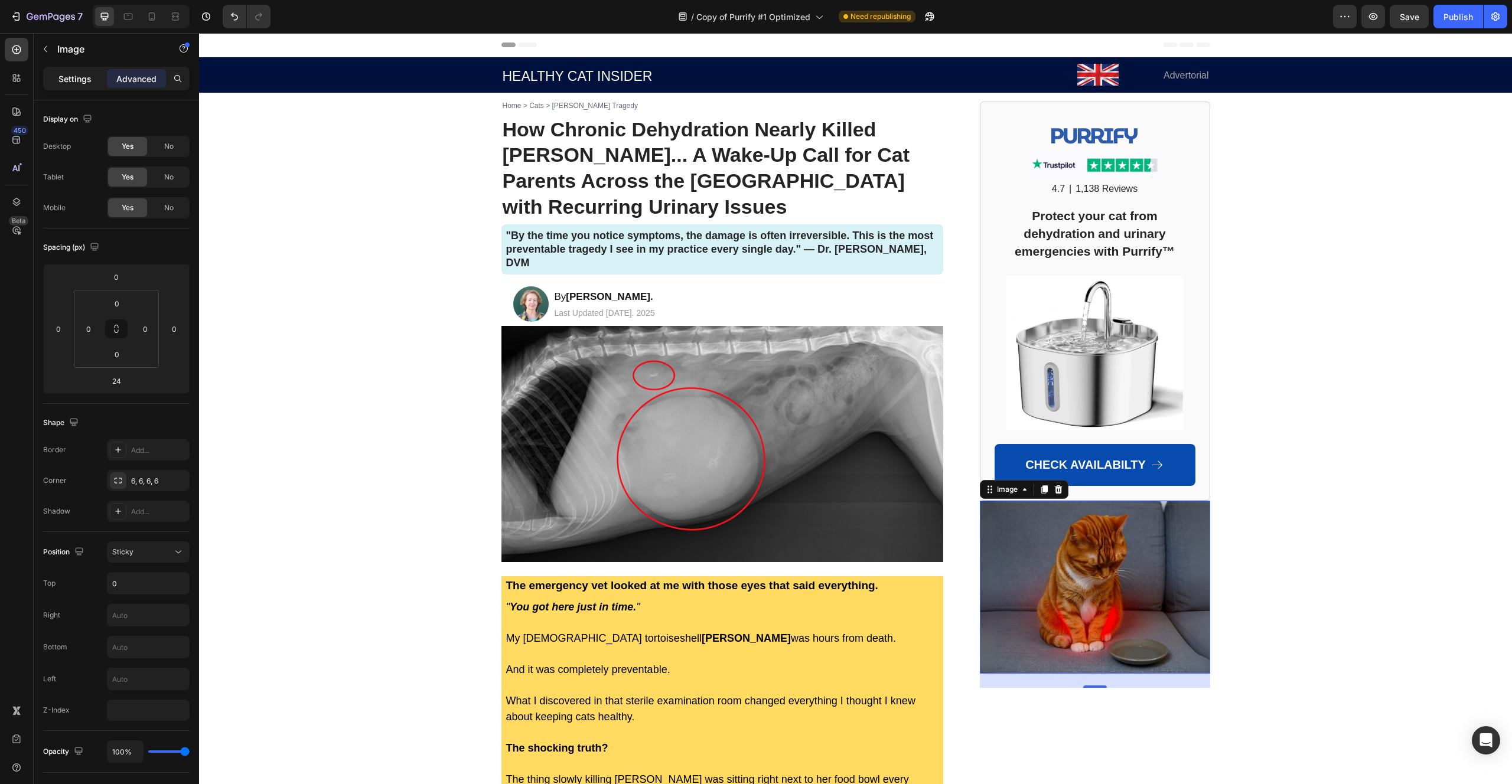
click at [88, 77] on p "Settings" at bounding box center [74, 78] width 33 height 12
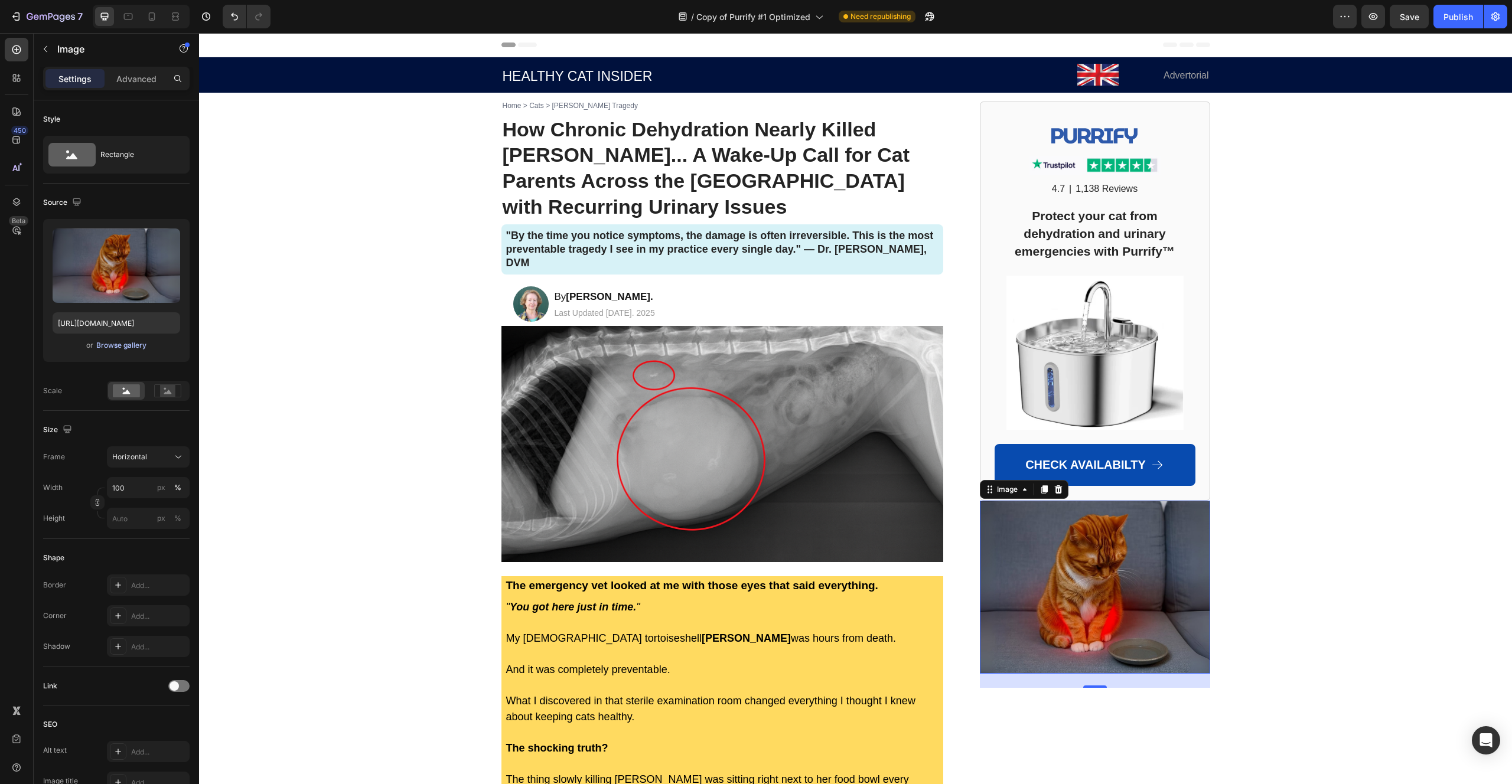
click at [119, 348] on div "Browse gallery" at bounding box center [122, 345] width 51 height 10
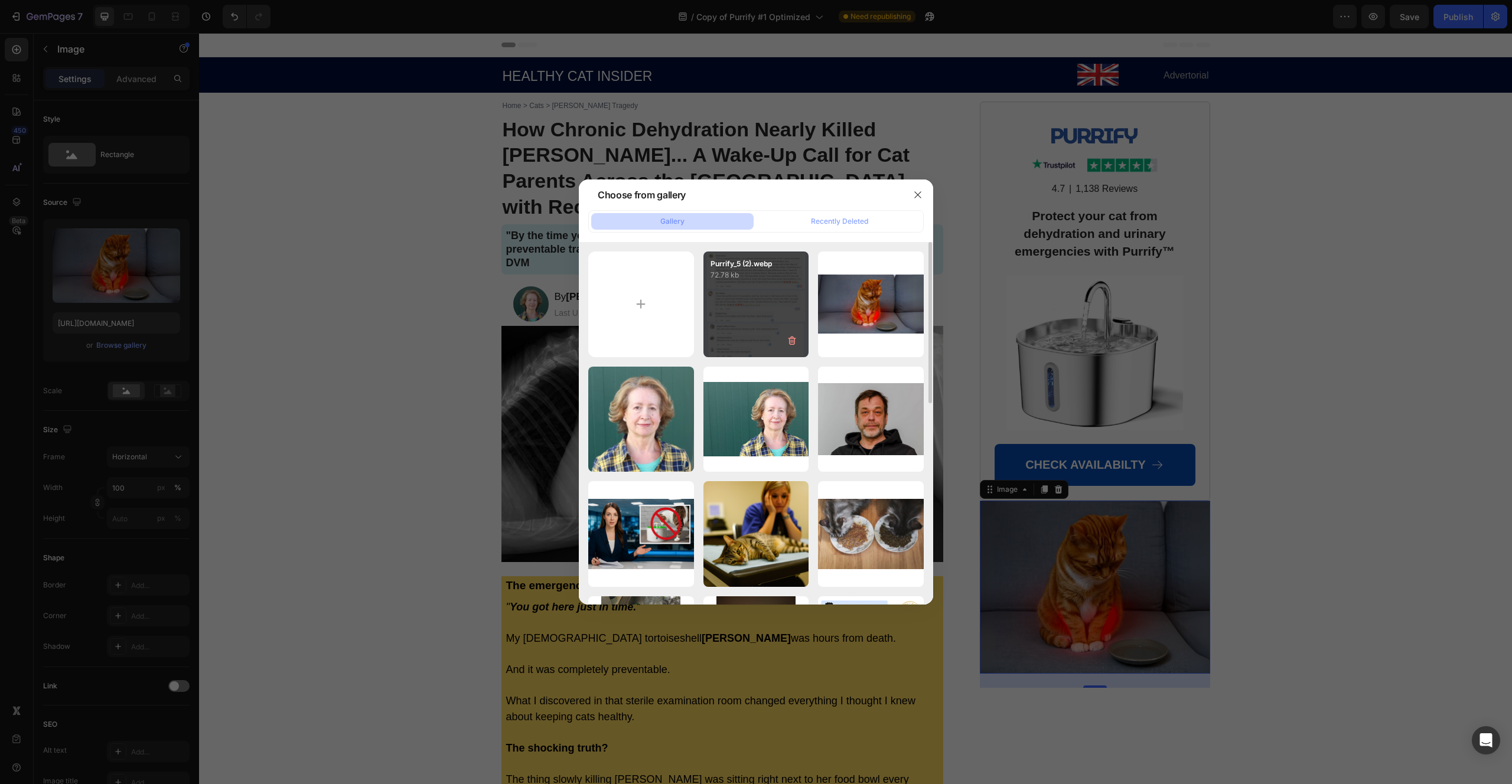
click at [763, 286] on div "Purrify_5 (2).webp 72.78 kb" at bounding box center [756, 304] width 106 height 106
type input "[URL][DOMAIN_NAME]"
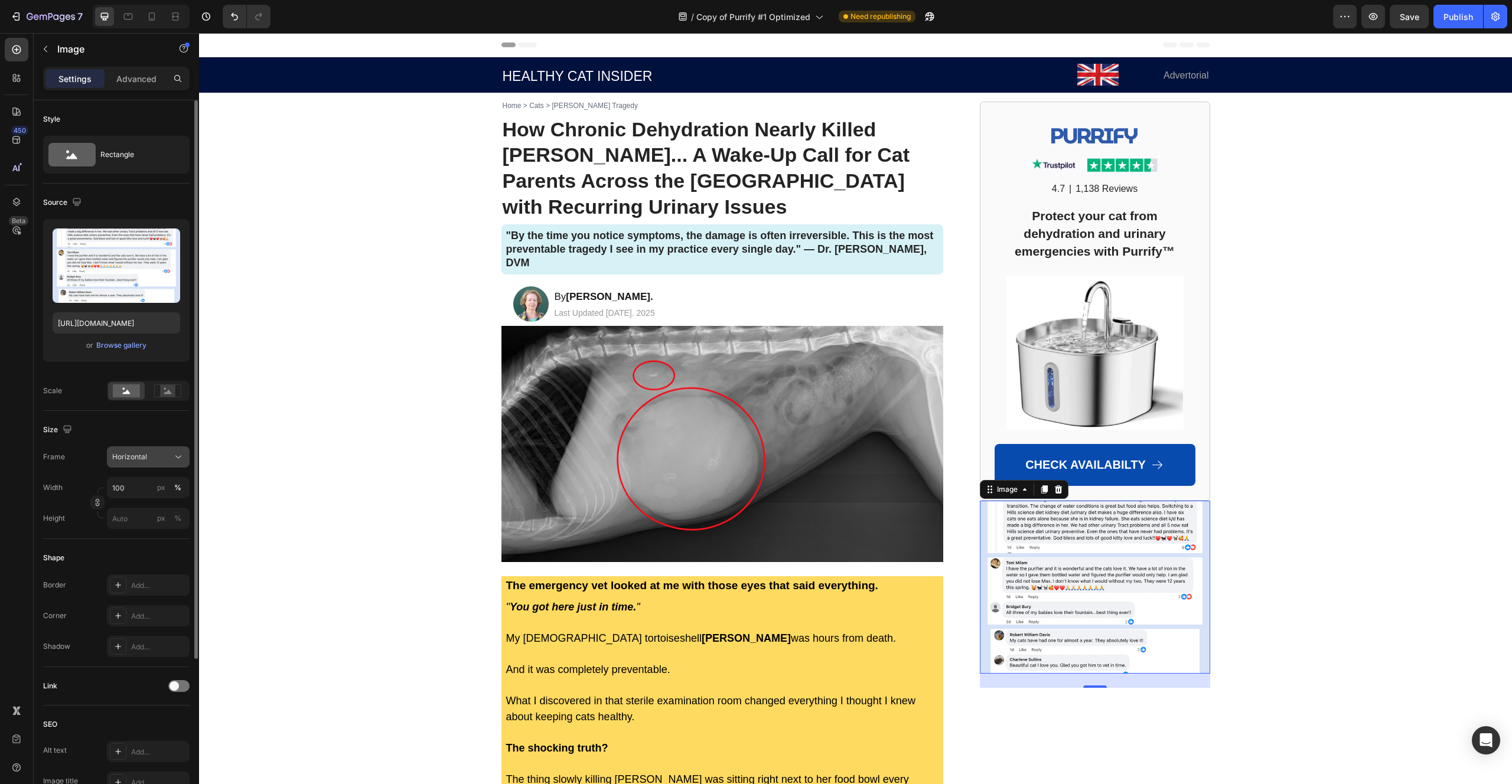
click at [140, 449] on button "Horizontal" at bounding box center [148, 457] width 83 height 22
click at [140, 551] on div "Original" at bounding box center [145, 552] width 68 height 10
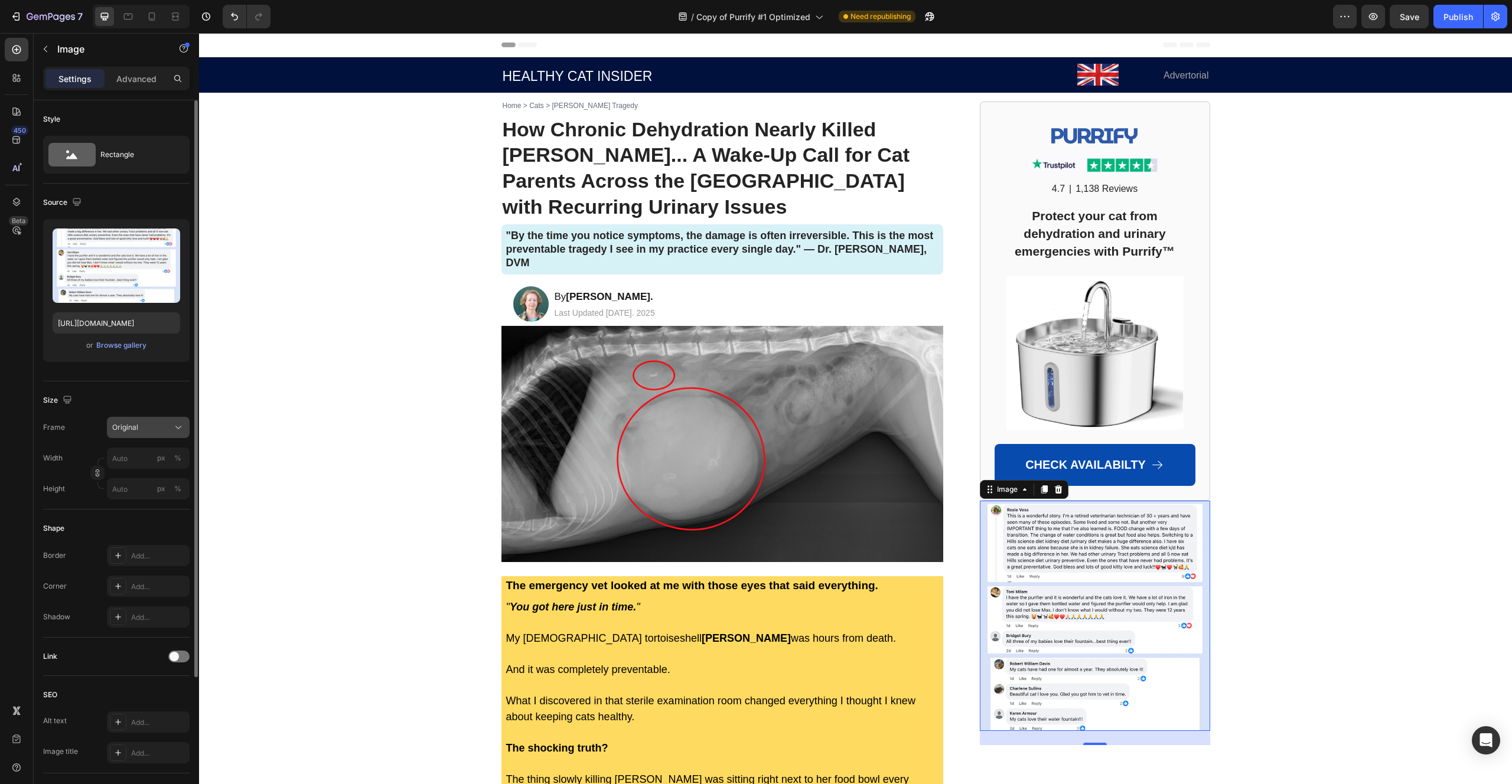
click at [129, 430] on span "Original" at bounding box center [126, 427] width 26 height 10
click at [134, 482] on span "Vertical" at bounding box center [124, 478] width 25 height 12
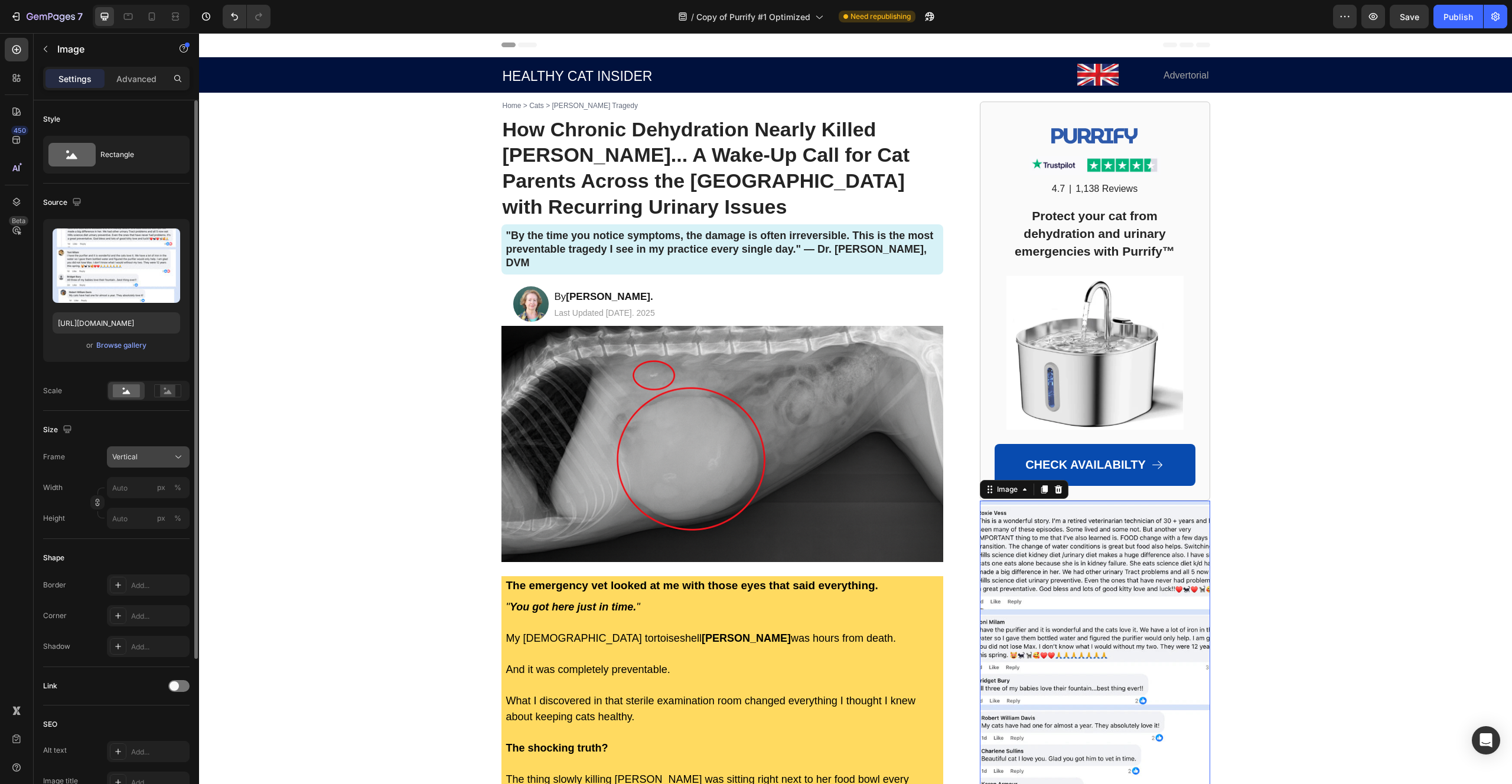
click at [144, 457] on div "Vertical" at bounding box center [142, 457] width 58 height 10
click at [144, 575] on div "Custom" at bounding box center [145, 573] width 68 height 10
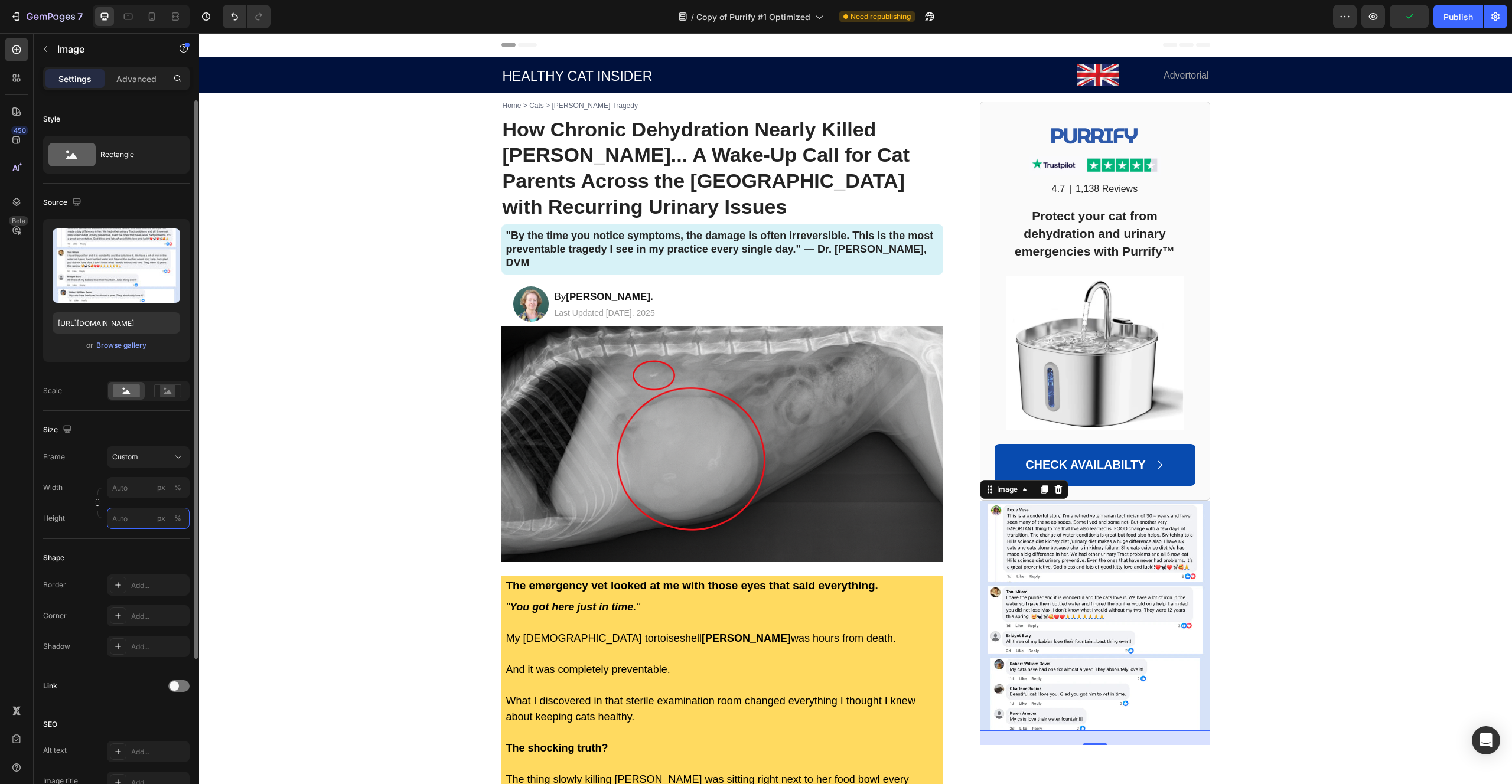
click at [123, 518] on div "Style Rectangle Source Upload Image [URL][DOMAIN_NAME] or Browse gallery Scale …" at bounding box center [116, 520] width 146 height 840
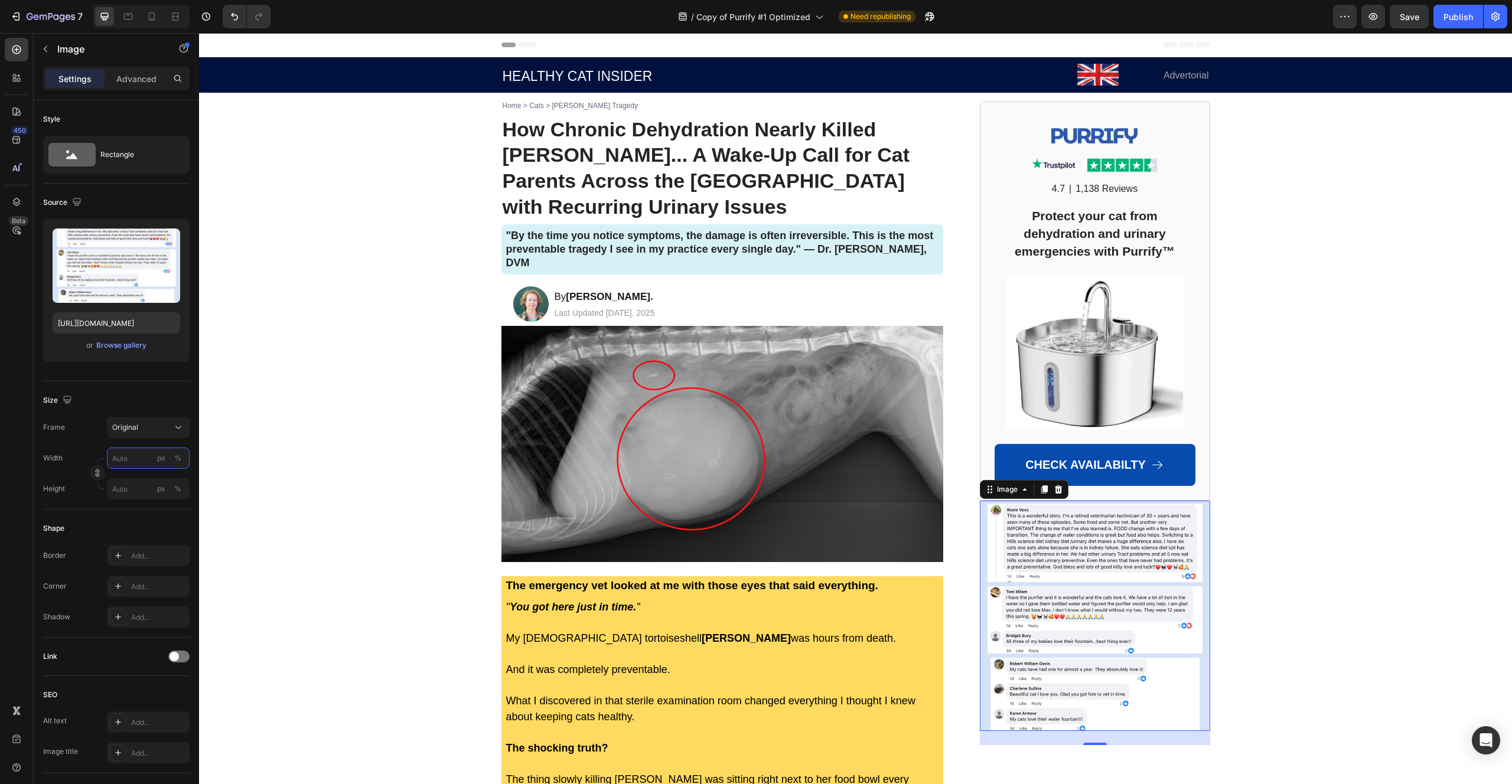
click at [124, 461] on input "px %" at bounding box center [148, 458] width 83 height 22
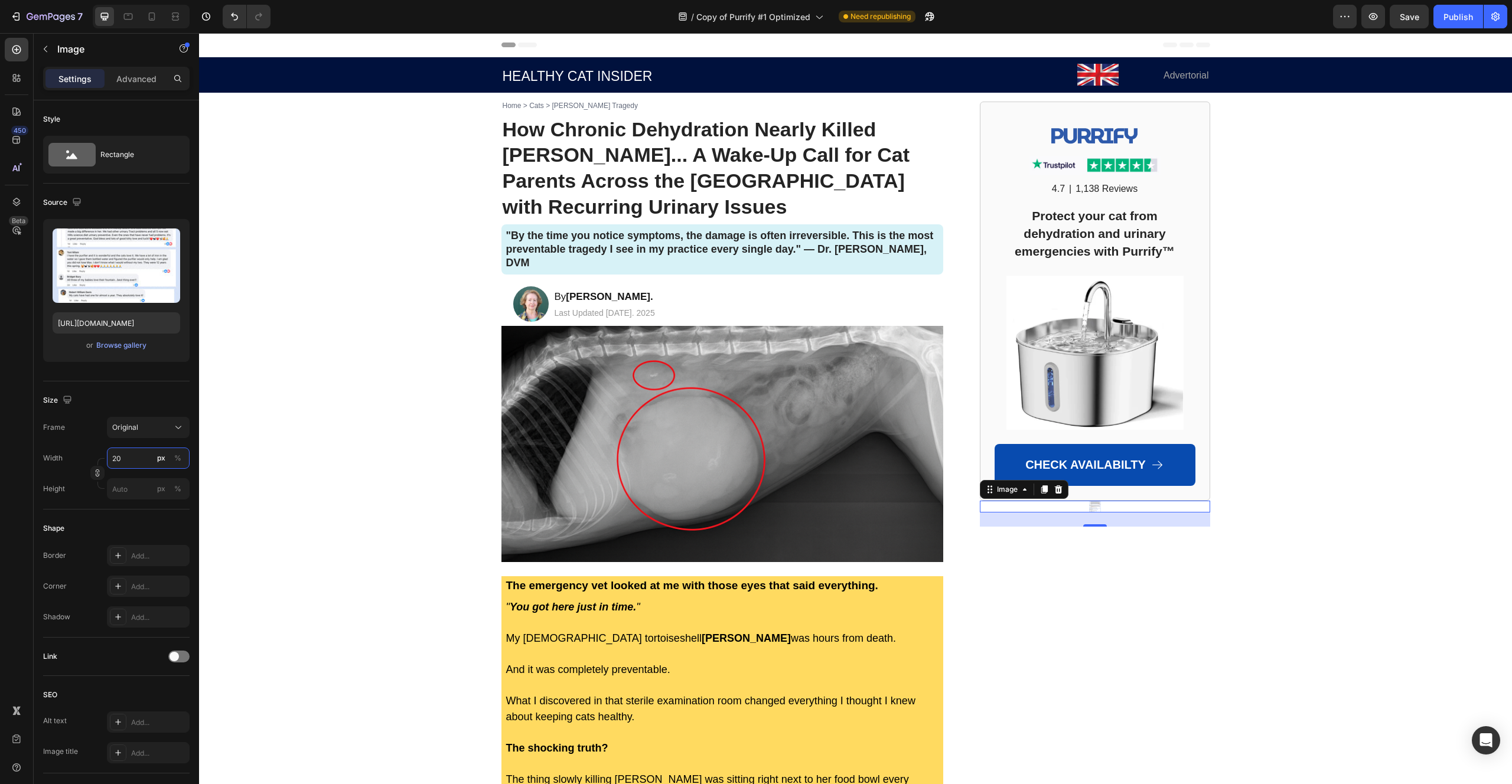
type input "2"
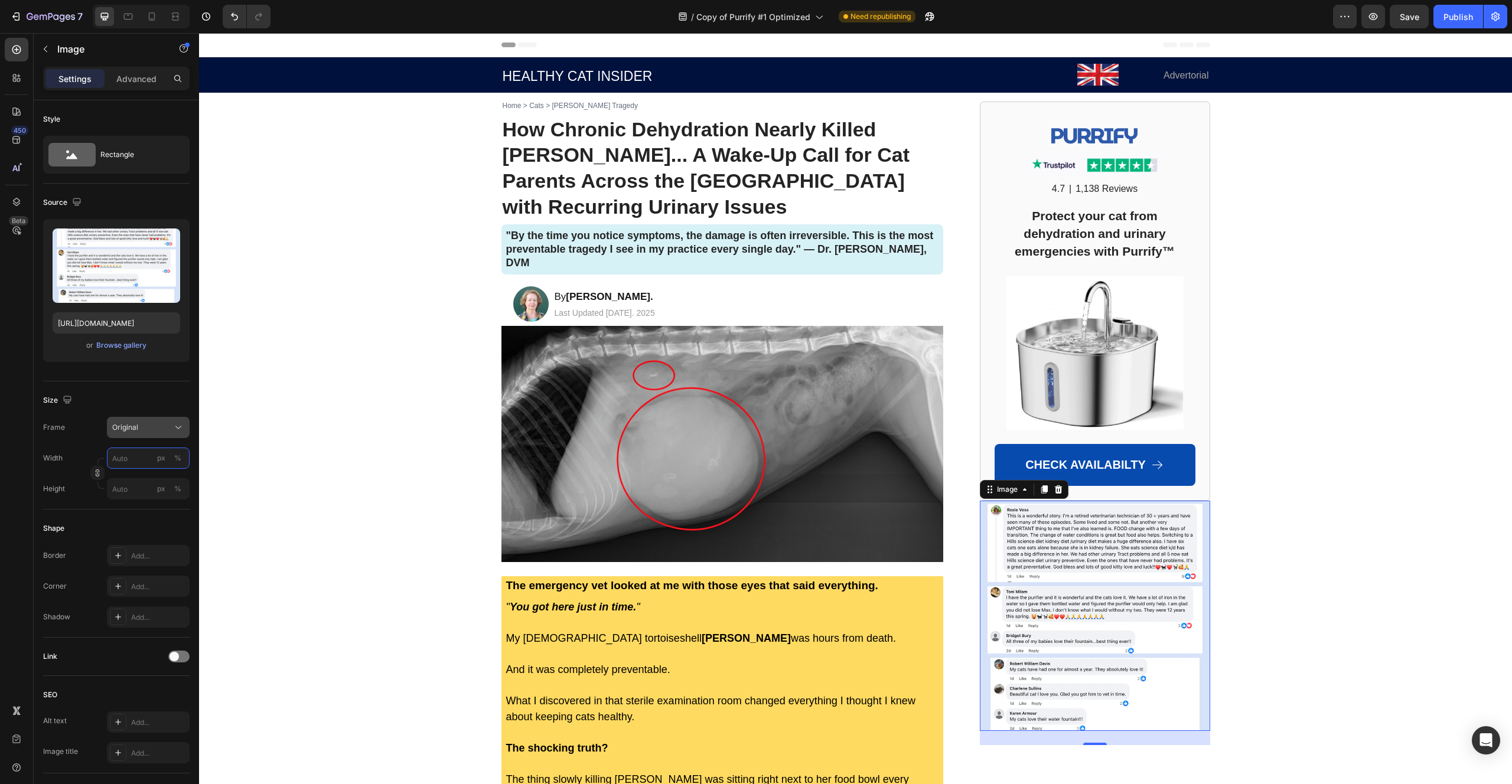
type input "2"
click at [120, 430] on span "Original" at bounding box center [126, 427] width 26 height 10
click at [122, 433] on button "Original" at bounding box center [148, 427] width 83 height 22
click at [125, 458] on input "px %" at bounding box center [148, 458] width 83 height 22
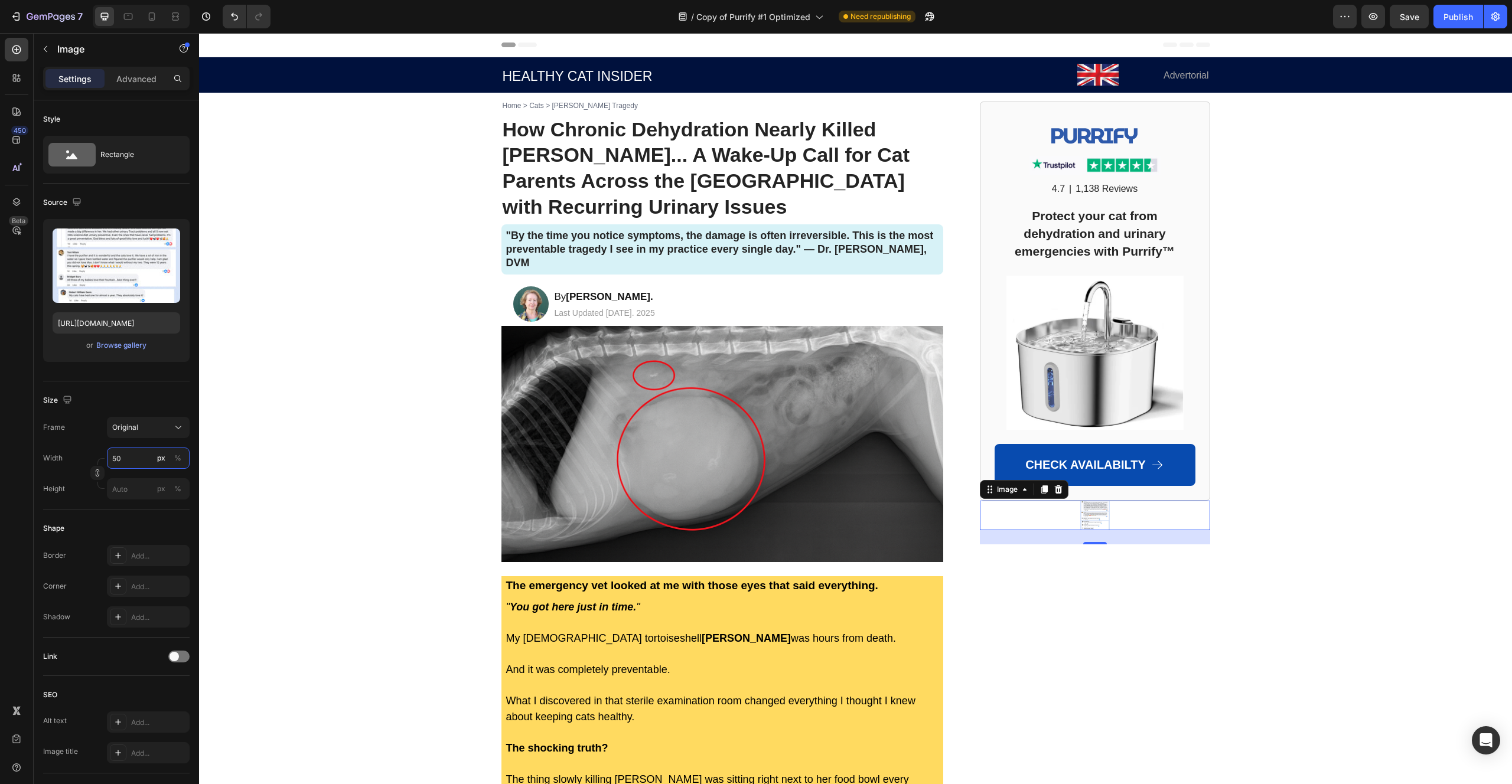
type input "5"
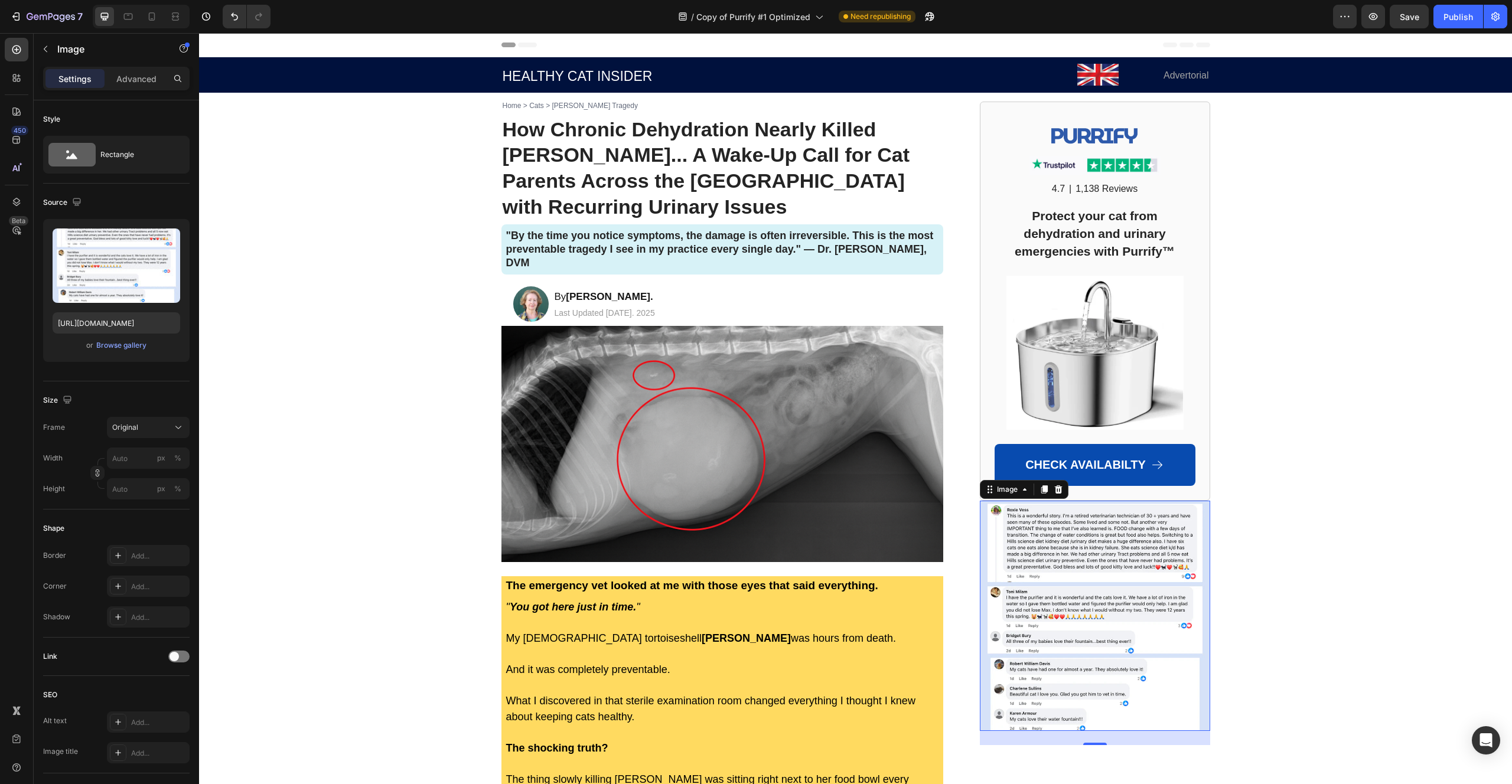
click at [91, 440] on div "Frame Original Width px % Height px %" at bounding box center [116, 458] width 146 height 83
type input "5"
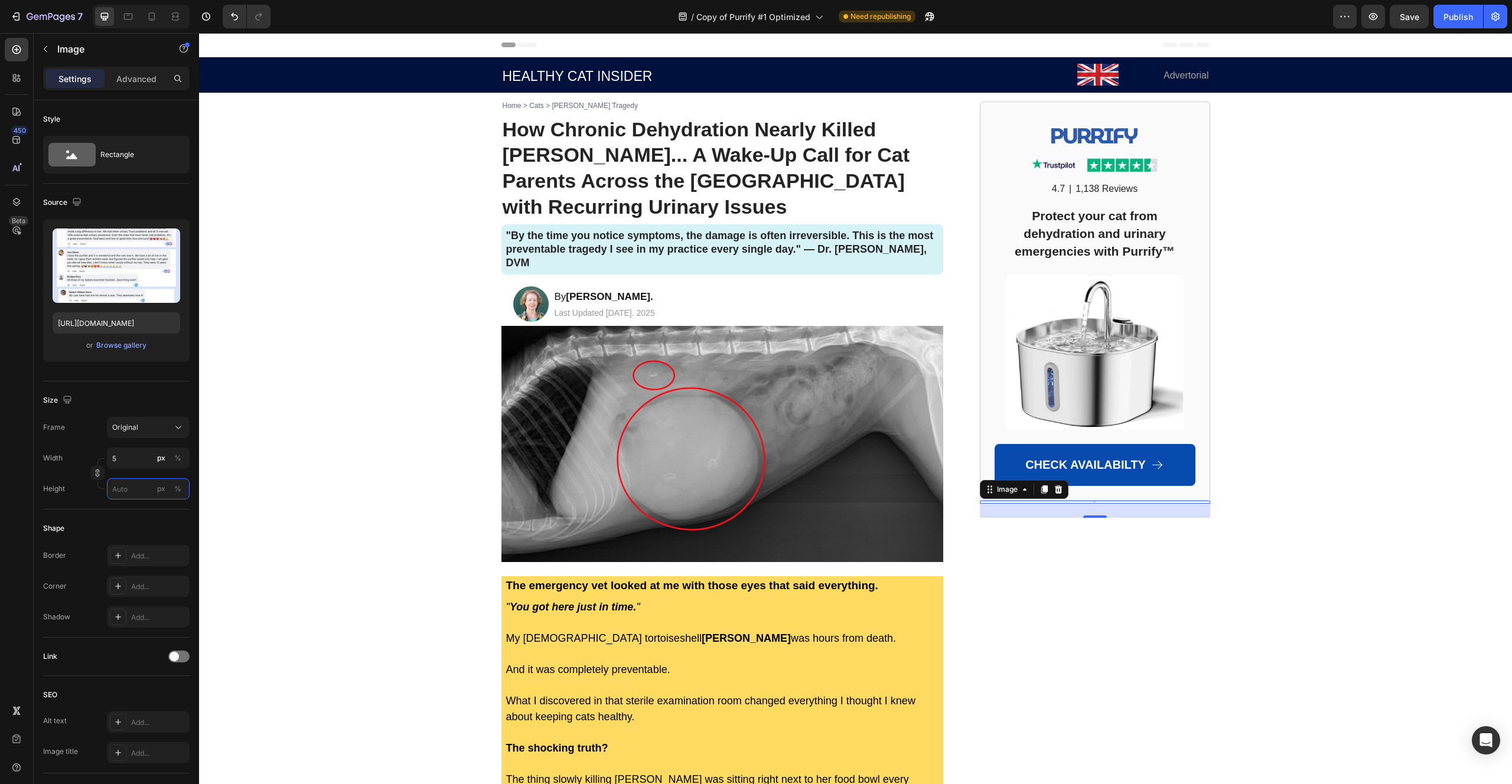
click at [115, 493] on input "px %" at bounding box center [148, 489] width 83 height 22
click at [111, 457] on input "5" at bounding box center [148, 458] width 83 height 22
click at [117, 458] on input "px %" at bounding box center [148, 458] width 83 height 22
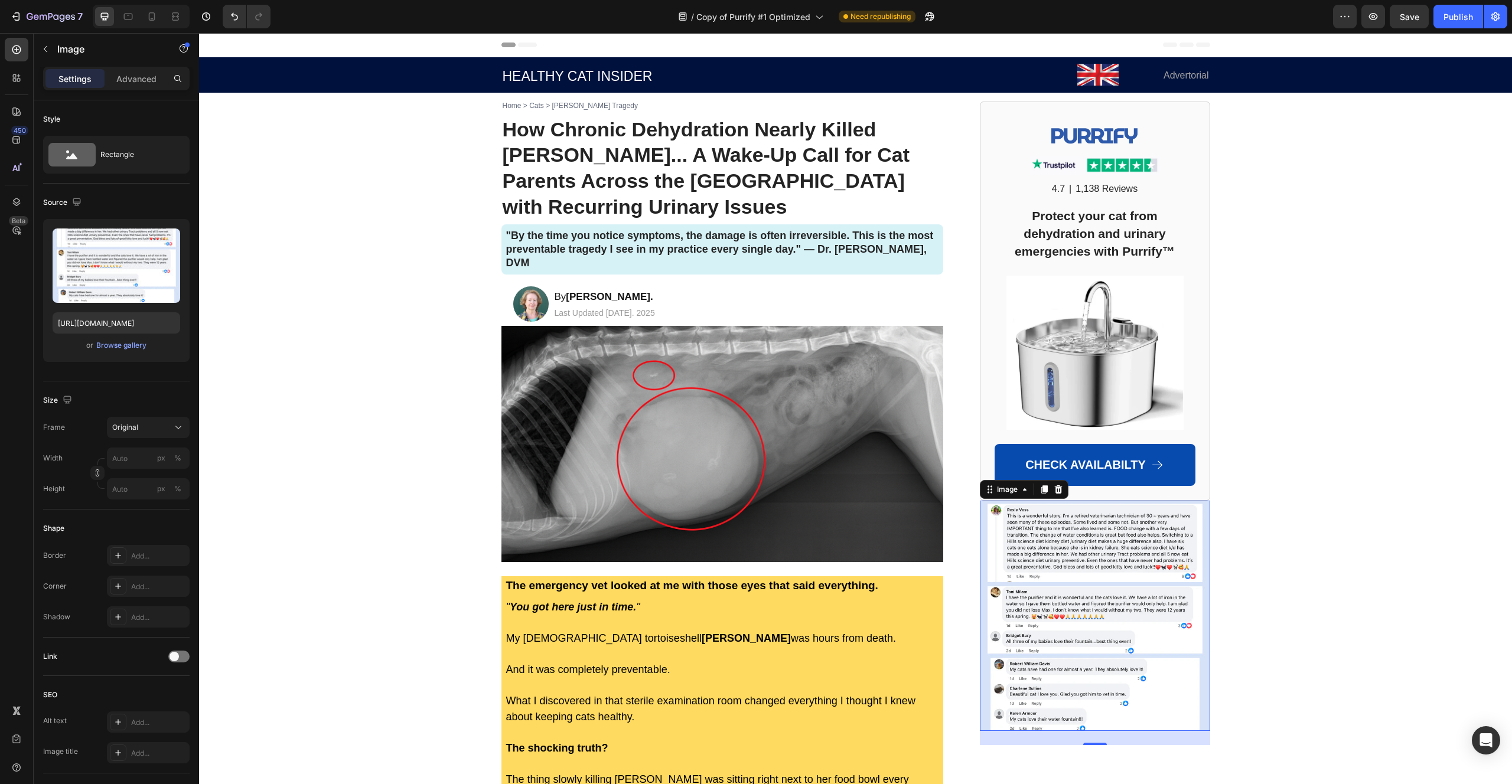
click at [92, 452] on div "Width px %" at bounding box center [116, 458] width 146 height 22
click at [120, 434] on button "Original" at bounding box center [148, 427] width 83 height 22
click at [124, 541] on span "Custom" at bounding box center [125, 544] width 26 height 10
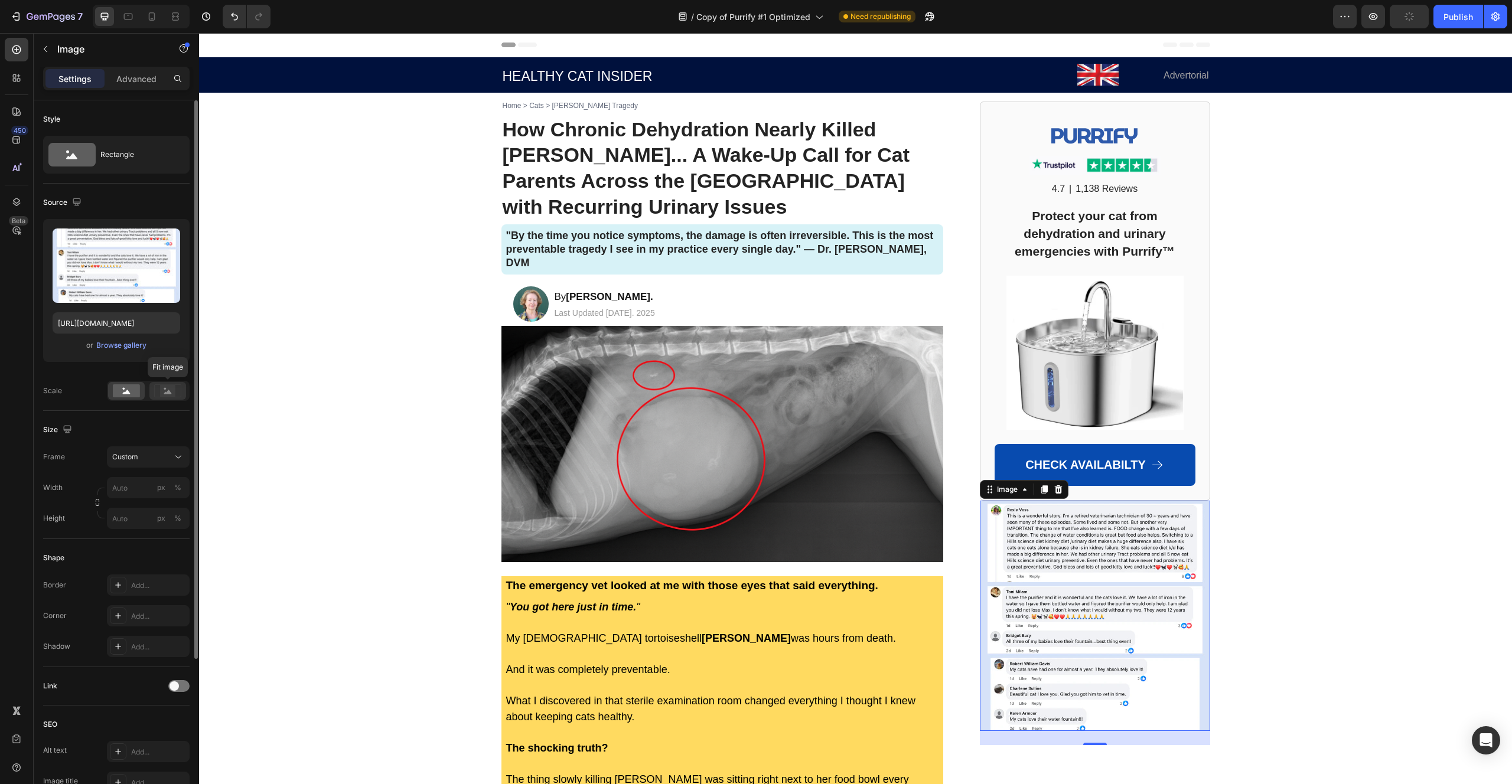
click at [160, 393] on rect at bounding box center [168, 390] width 15 height 12
click at [125, 490] on input "px %" at bounding box center [148, 488] width 83 height 22
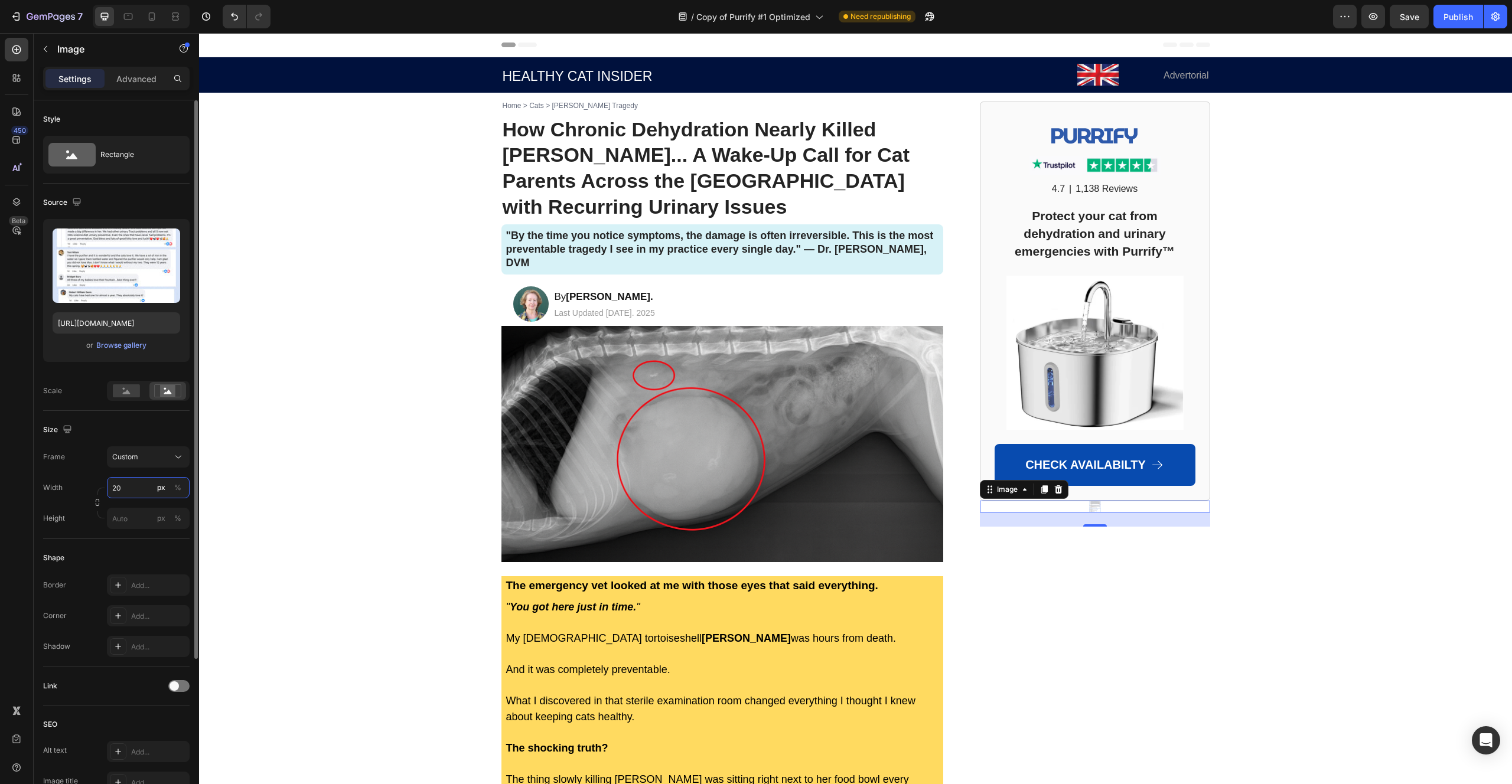
type input "2"
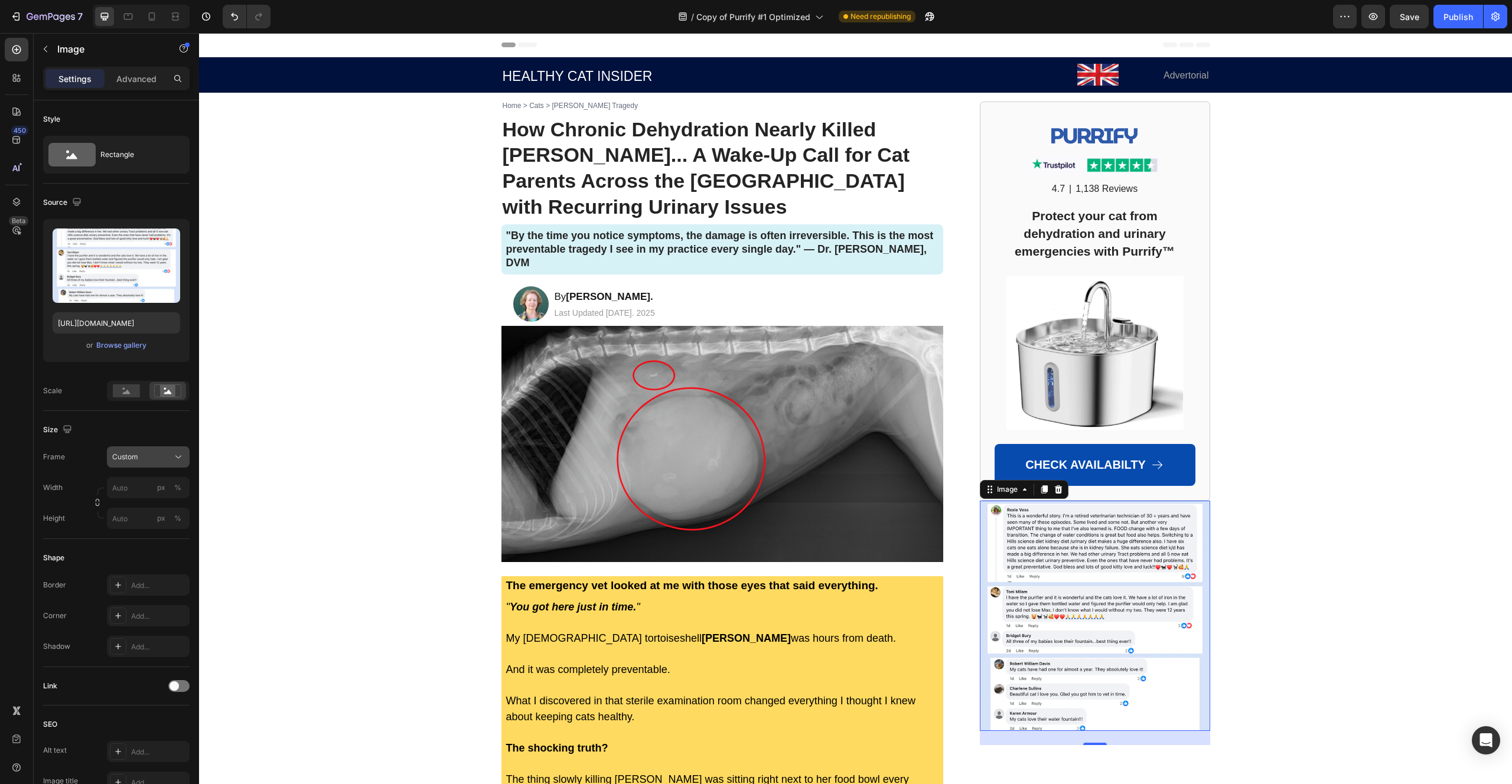
click at [143, 455] on div "Custom" at bounding box center [142, 457] width 58 height 10
click at [139, 507] on div "Vertical" at bounding box center [145, 508] width 68 height 12
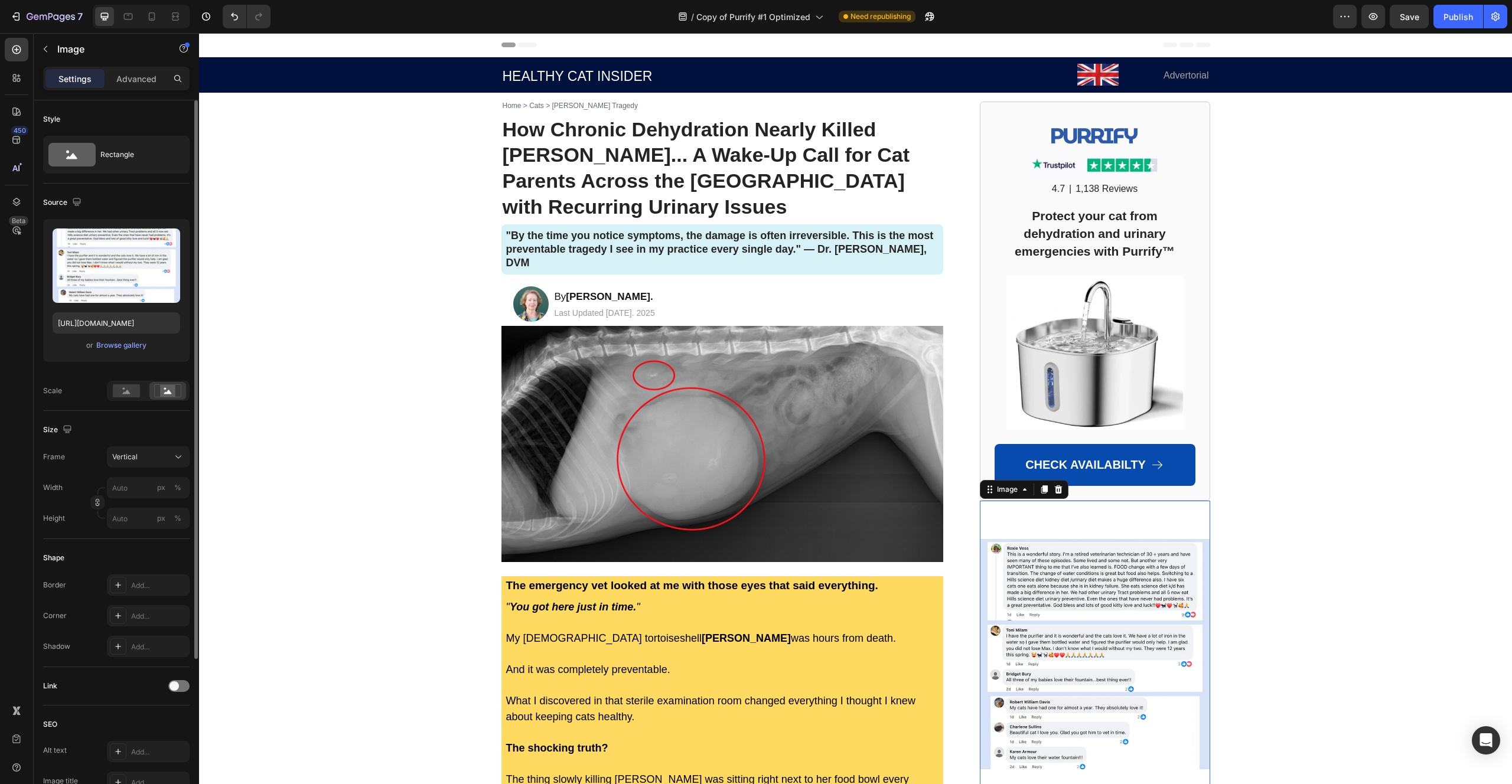
click at [131, 400] on div at bounding box center [148, 390] width 83 height 20
click at [131, 394] on rect at bounding box center [126, 391] width 27 height 13
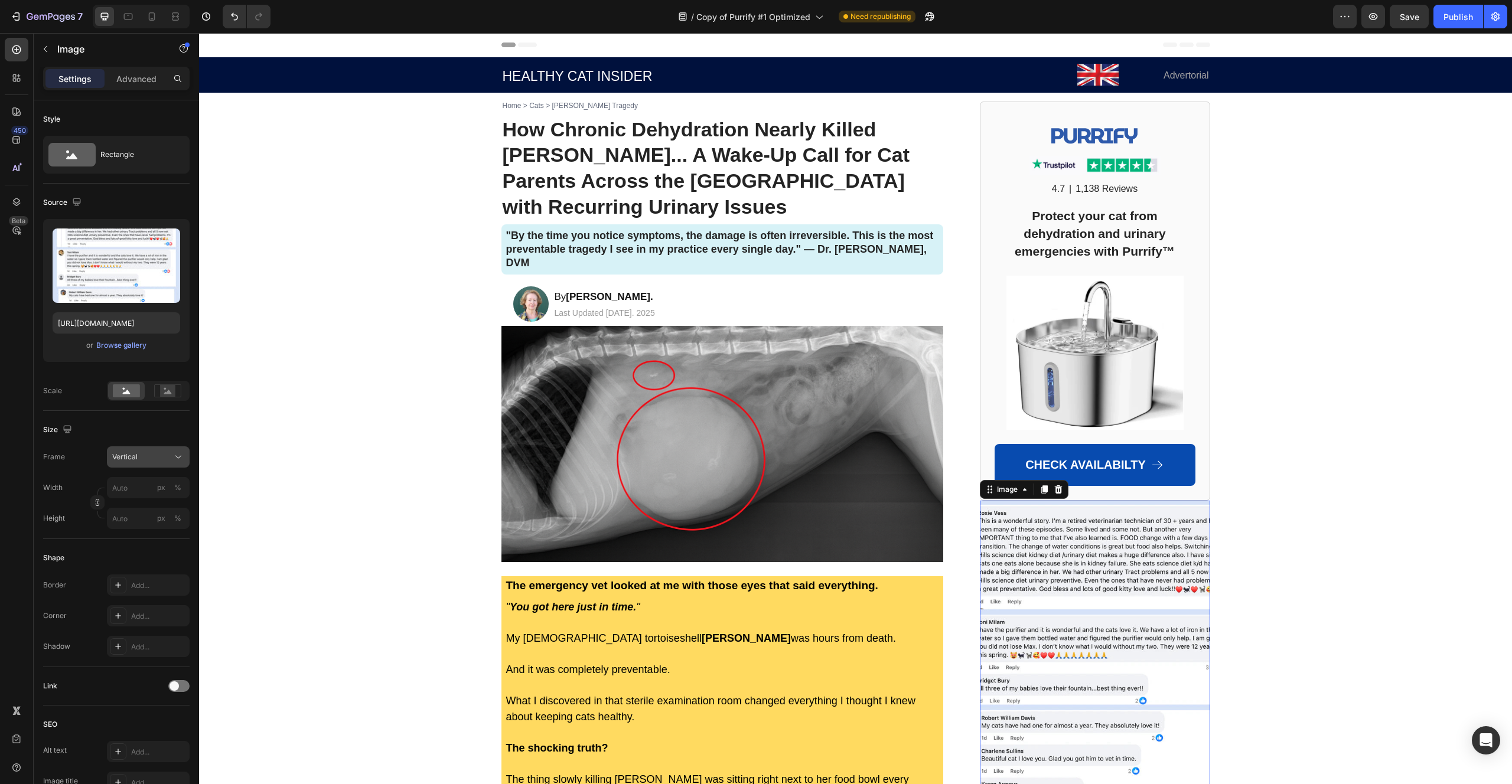
click at [135, 457] on span "Vertical" at bounding box center [125, 457] width 25 height 10
click at [130, 464] on button "Vertical" at bounding box center [148, 457] width 83 height 22
click at [130, 522] on input "px %" at bounding box center [148, 518] width 83 height 22
type input "2"
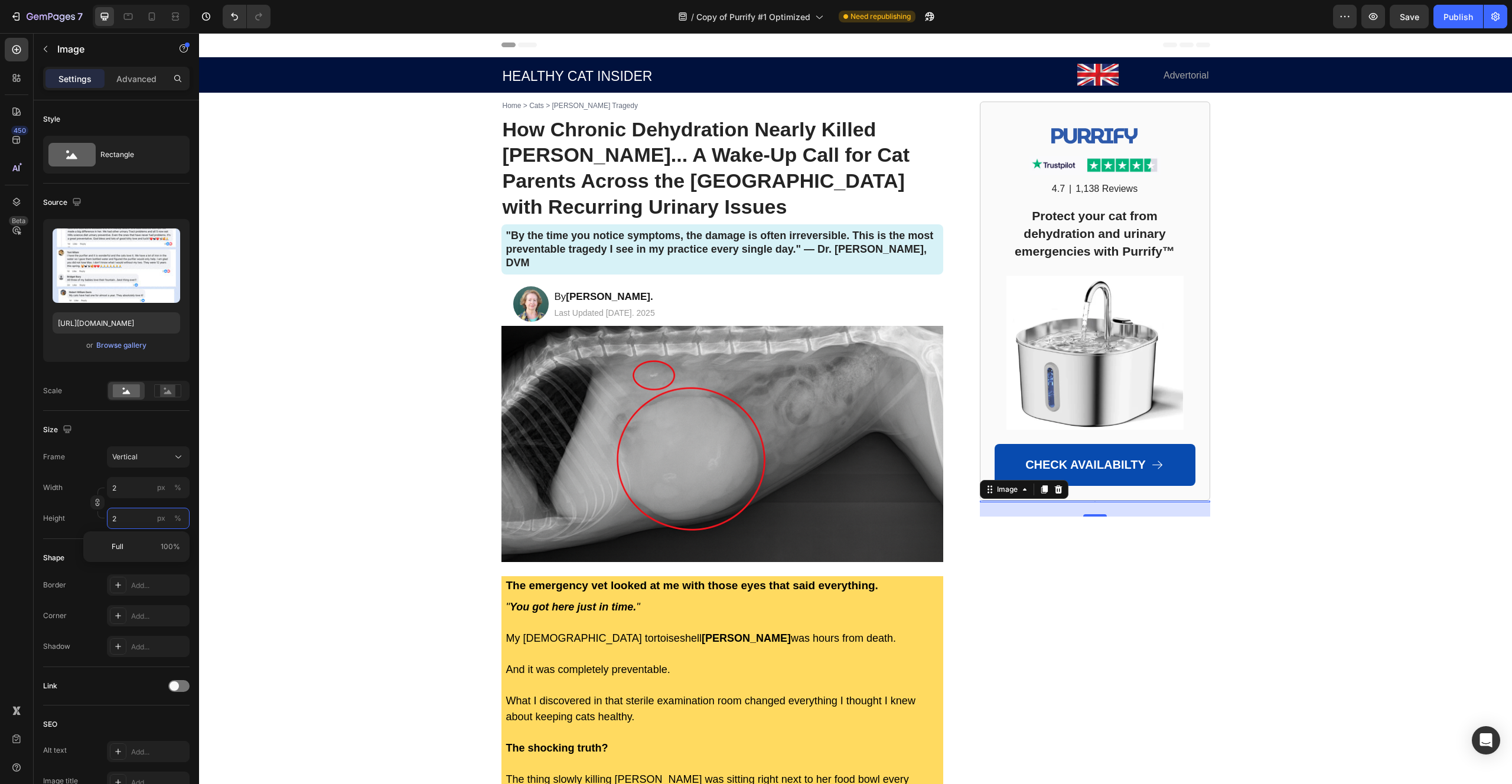
type input "15"
type input "20"
type input "150"
type input "200"
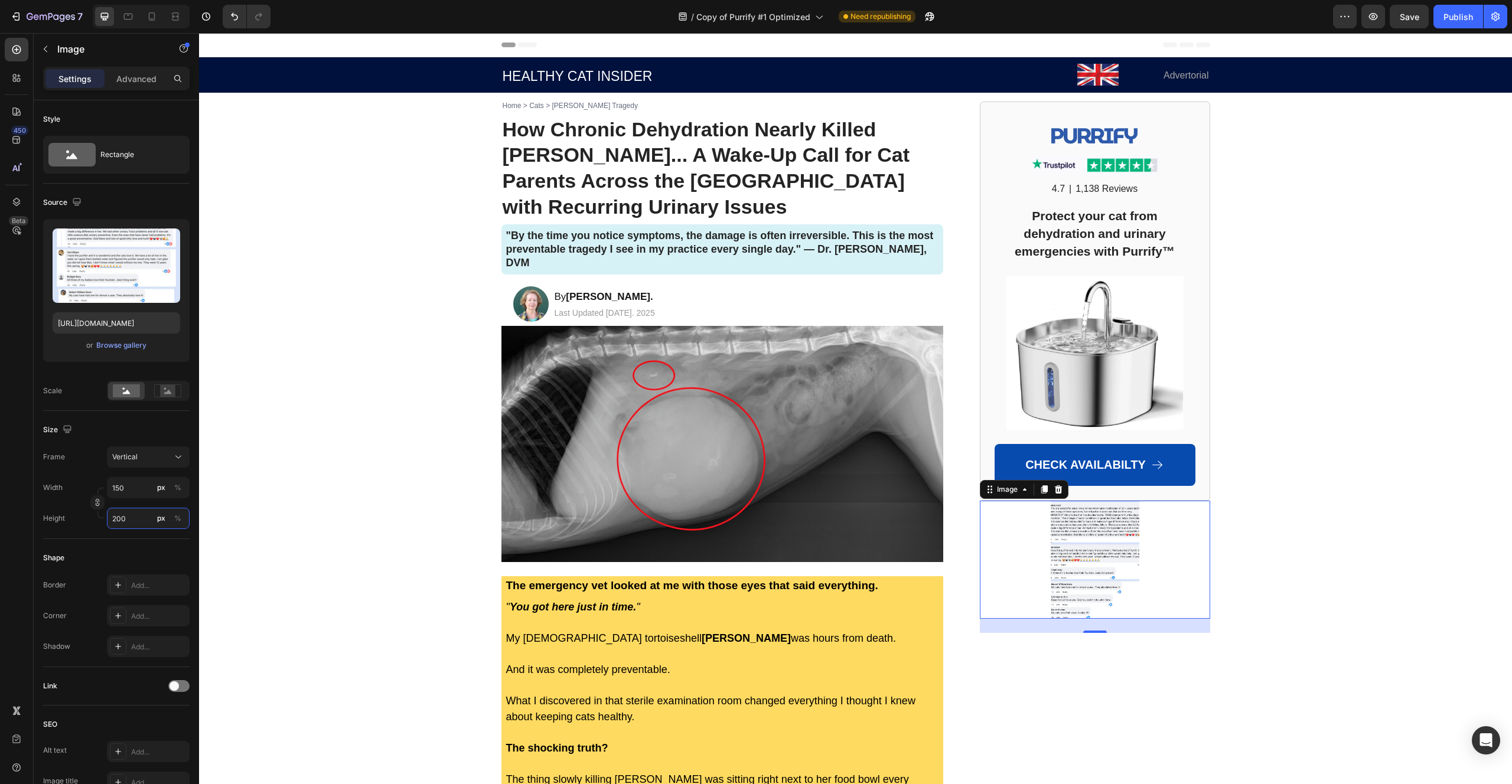
type input "1500"
type input "2000"
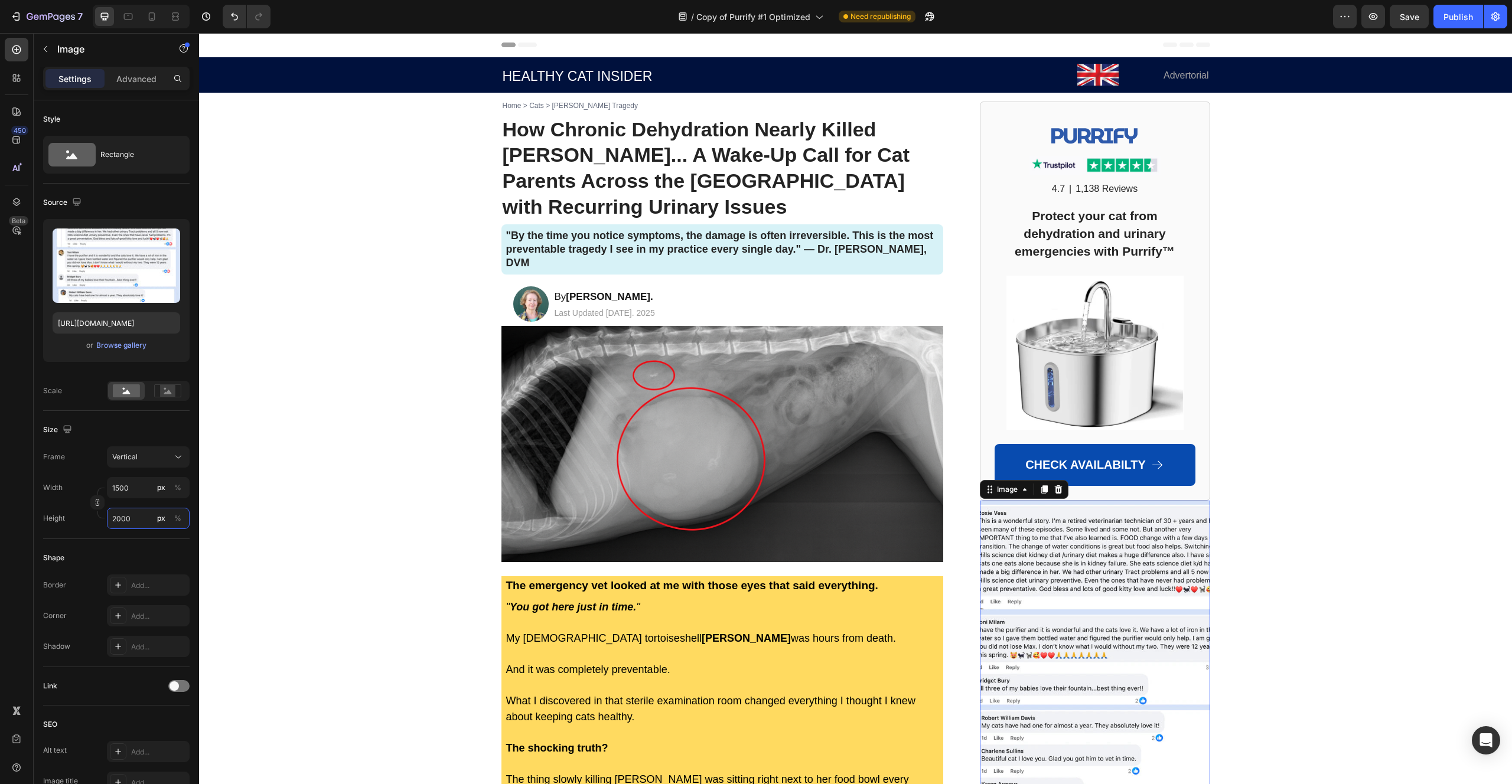
type input "150"
type input "200"
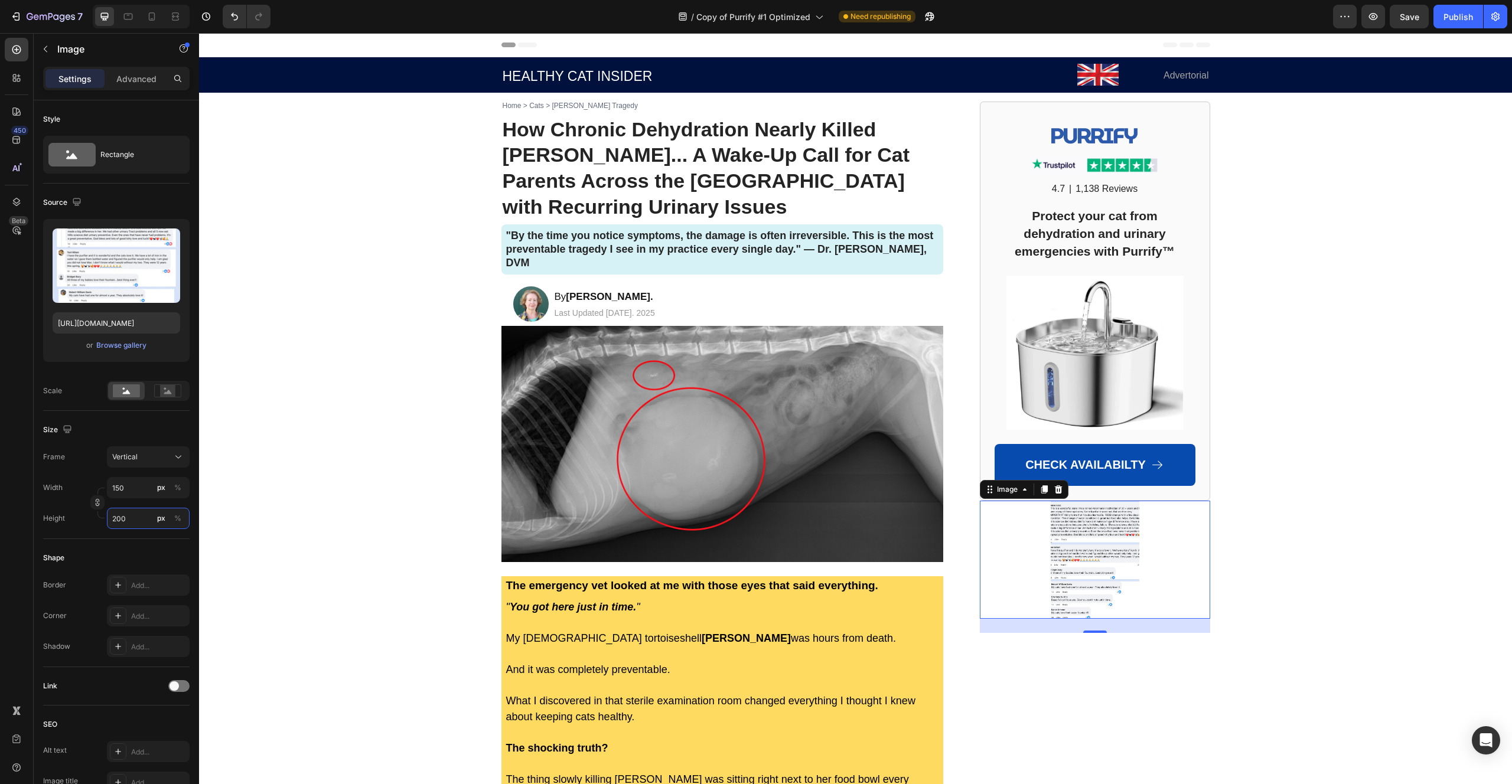
type input "15"
type input "20"
type input "2"
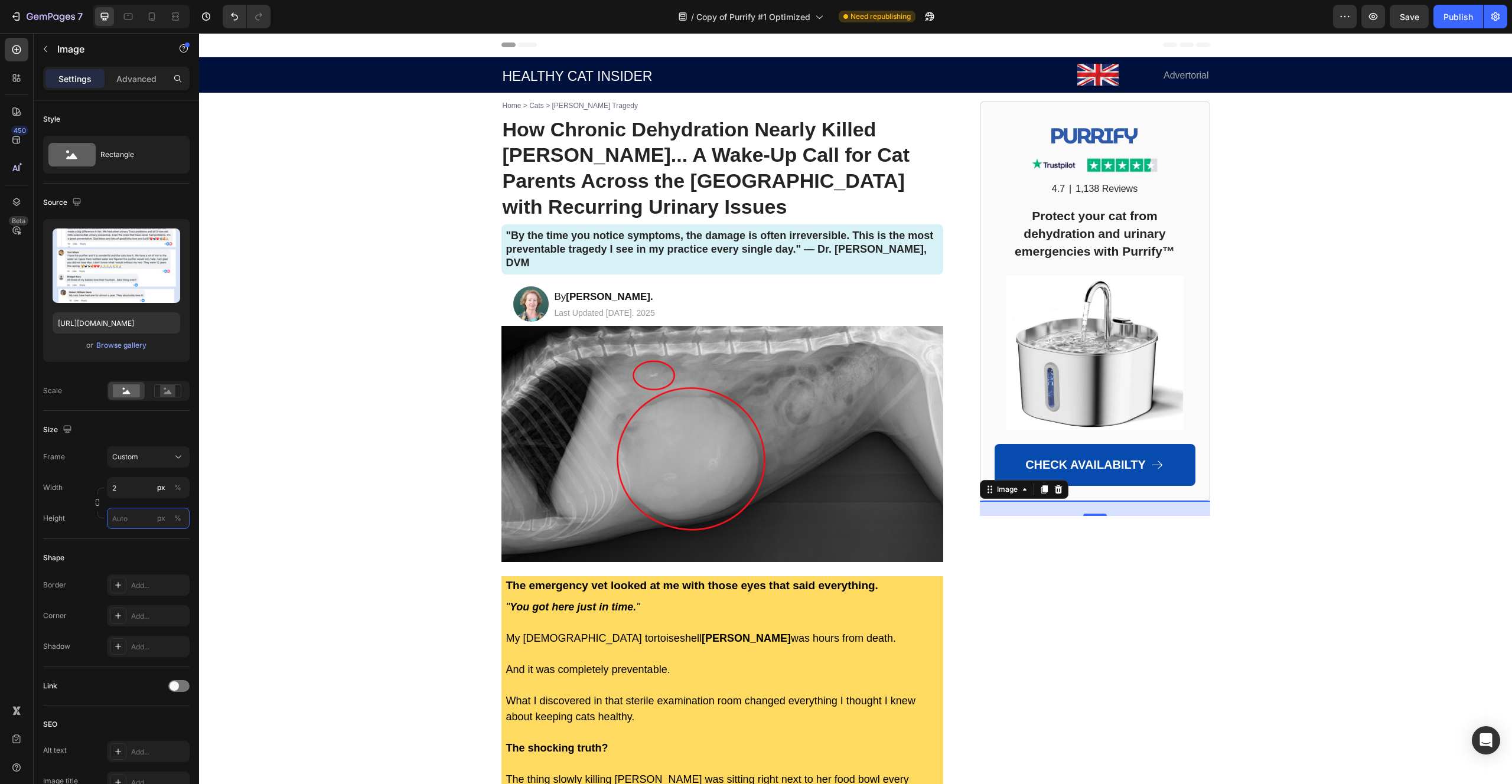
type input "2"
type input "18"
type input "24"
type input "180"
type input "240"
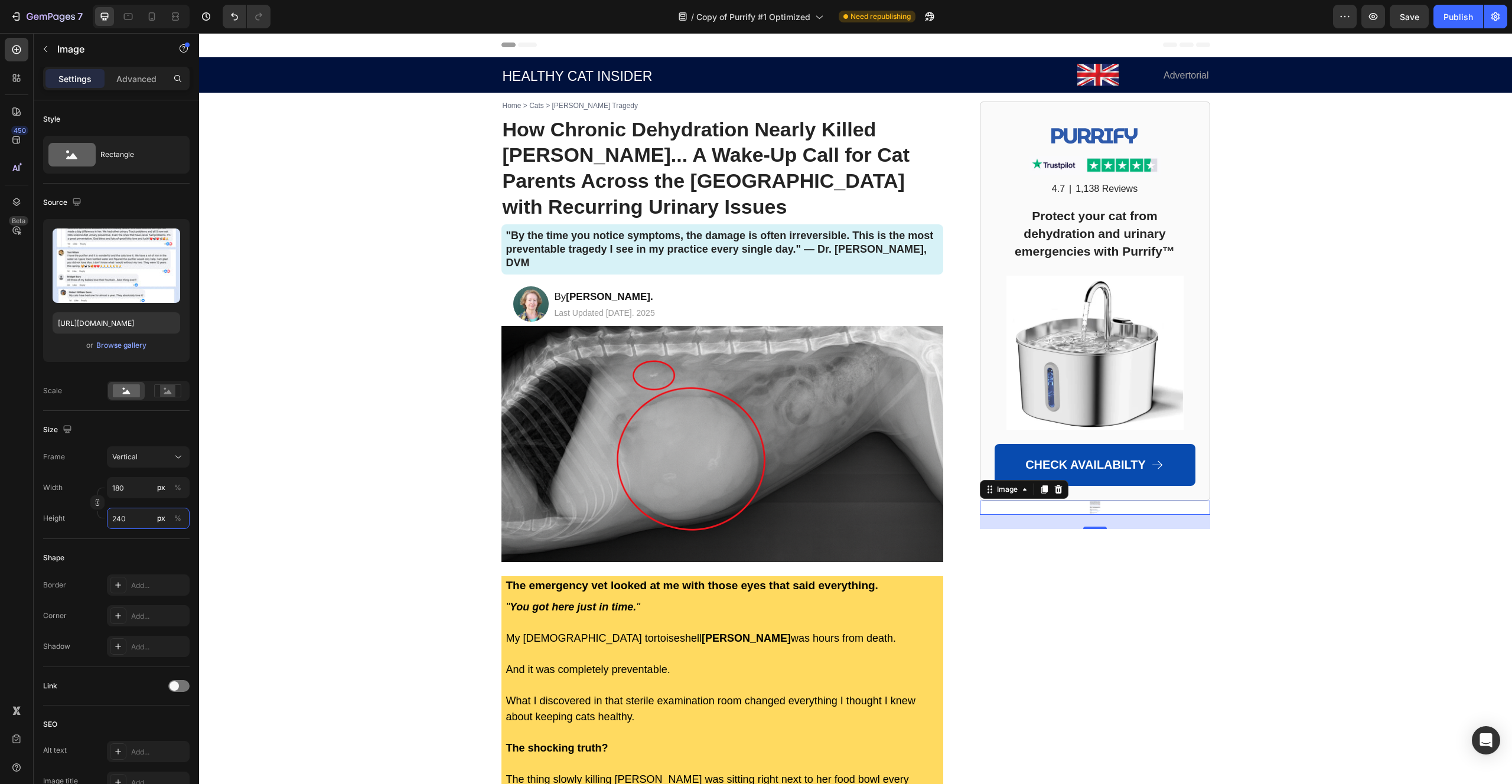
type input "1800"
type input "2400"
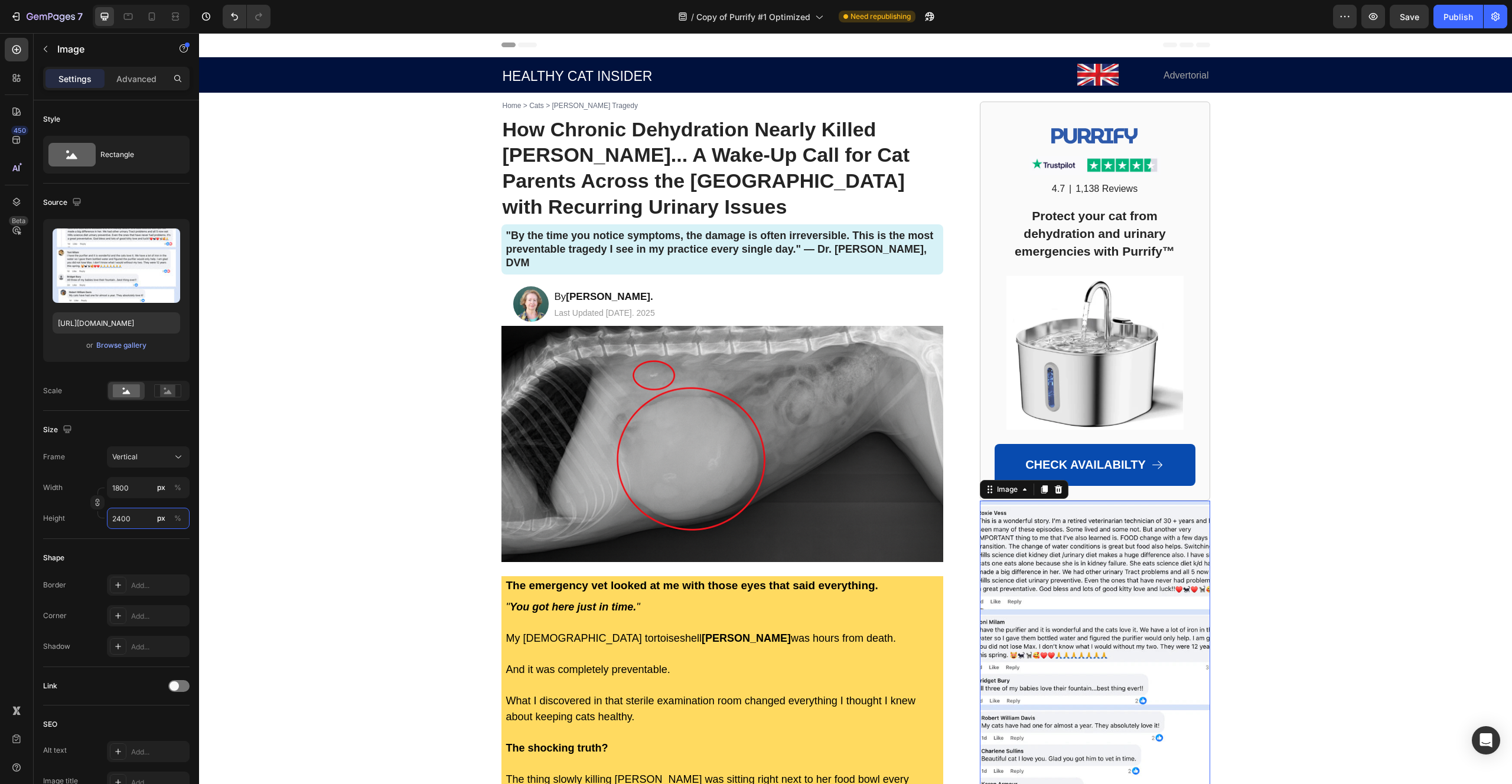
type input "180"
type input "240"
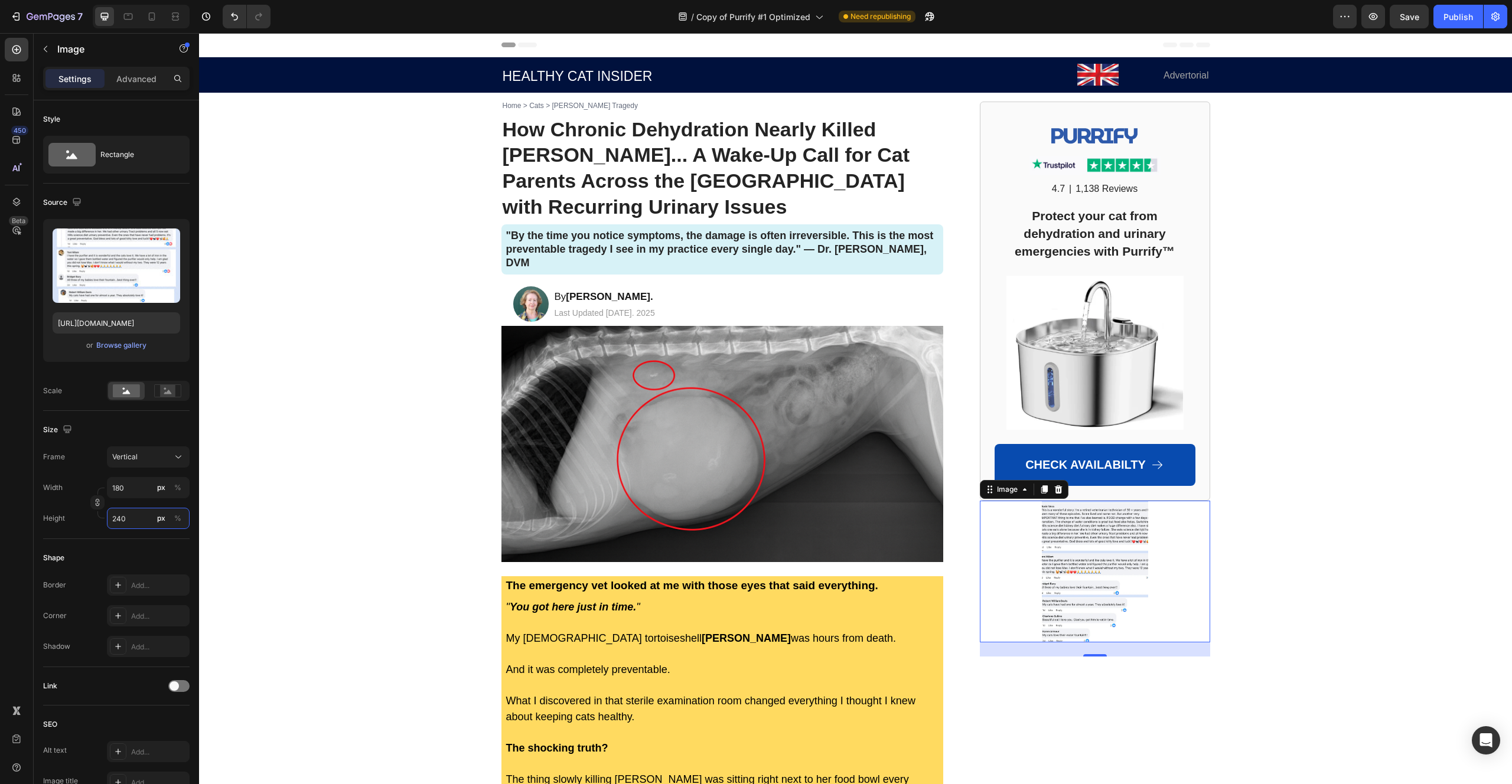
type input "18"
type input "24"
type input "2"
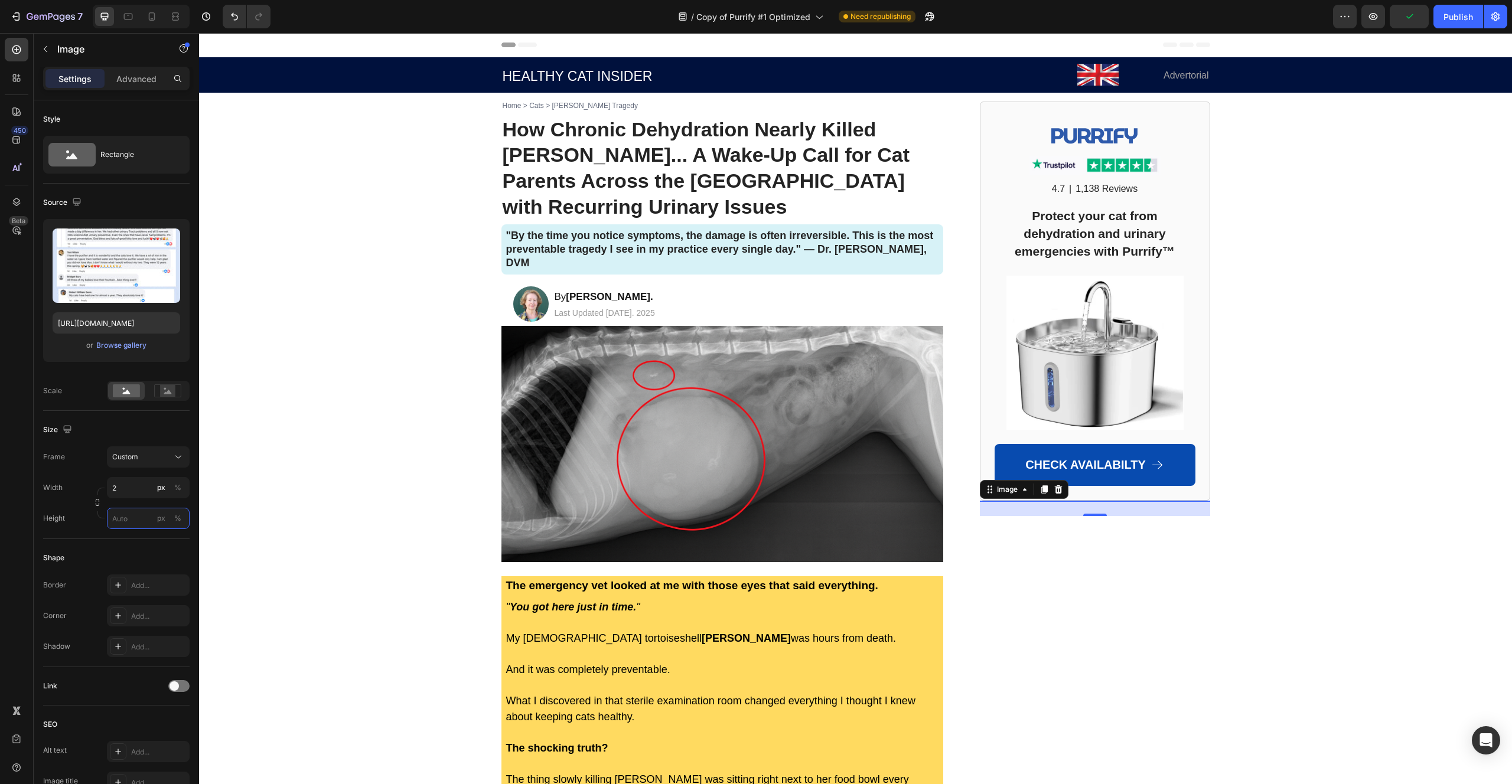
type input "2"
click at [97, 502] on icon "button" at bounding box center [97, 502] width 8 height 8
click at [122, 493] on input "2" at bounding box center [148, 488] width 83 height 22
type input "2"
type input "500"
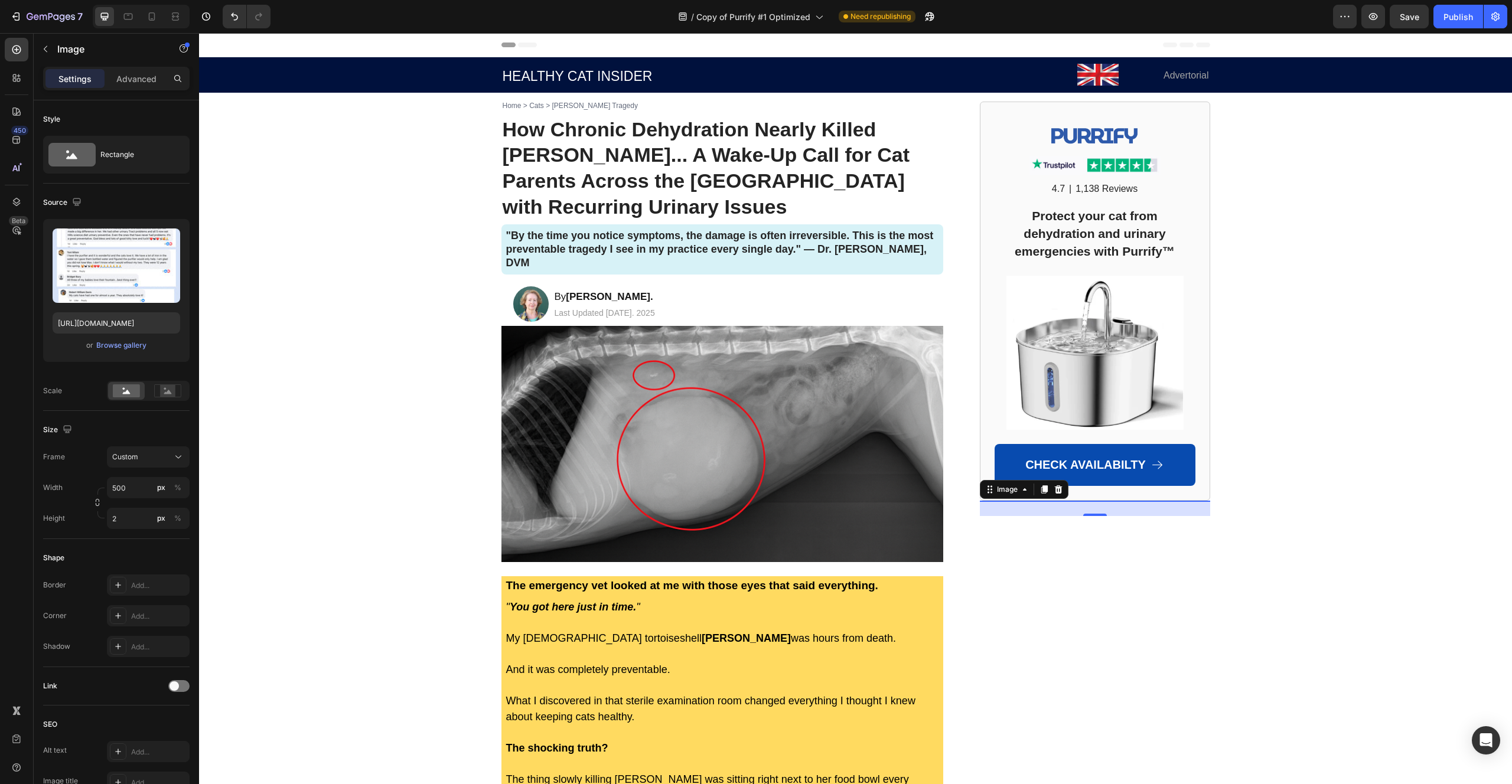
click at [76, 475] on div "Frame Custom Width 500 px % Height 2 px %" at bounding box center [116, 488] width 146 height 83
click at [122, 524] on input "2" at bounding box center [148, 518] width 83 height 22
type input "2"
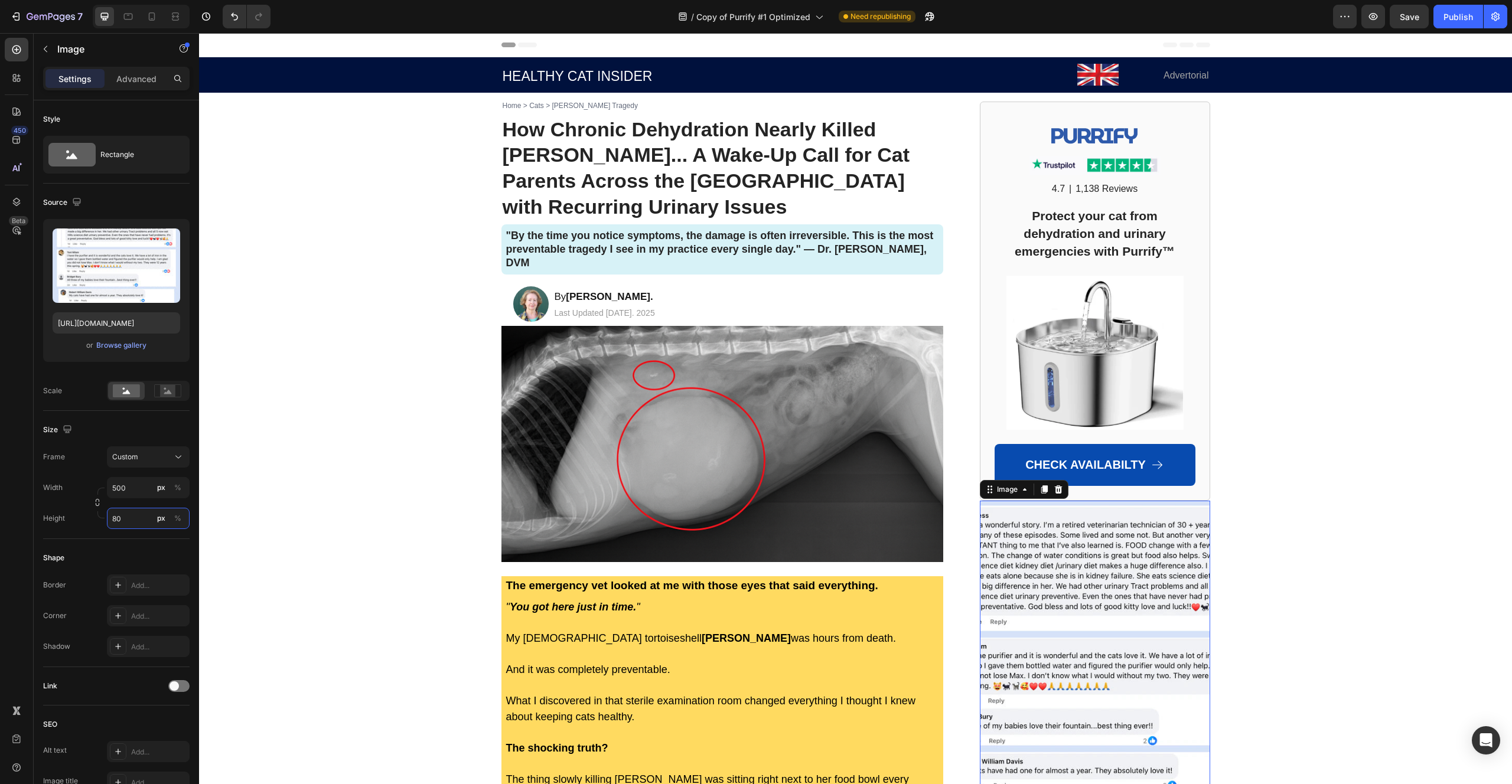
type input "8"
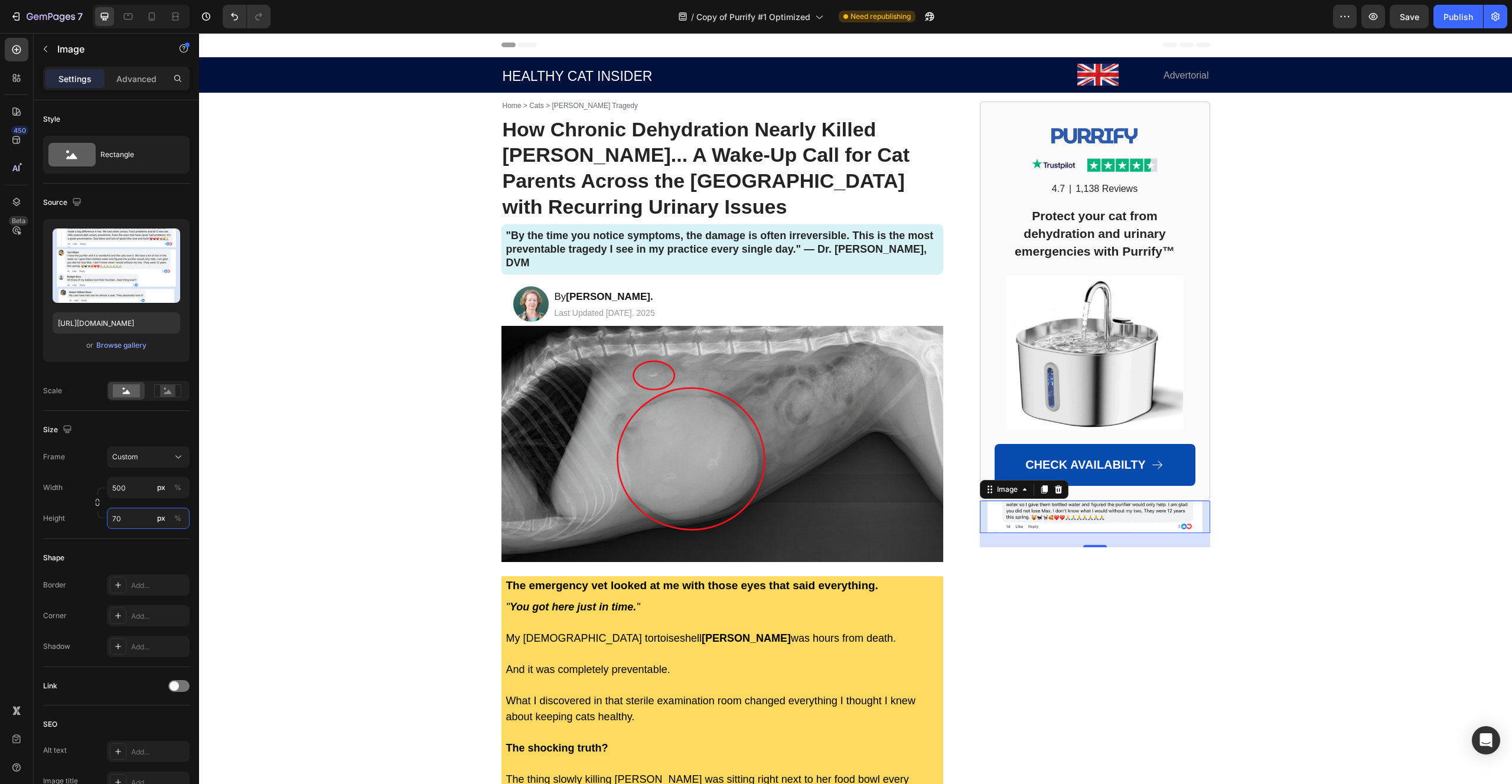
type input "7"
type input "4"
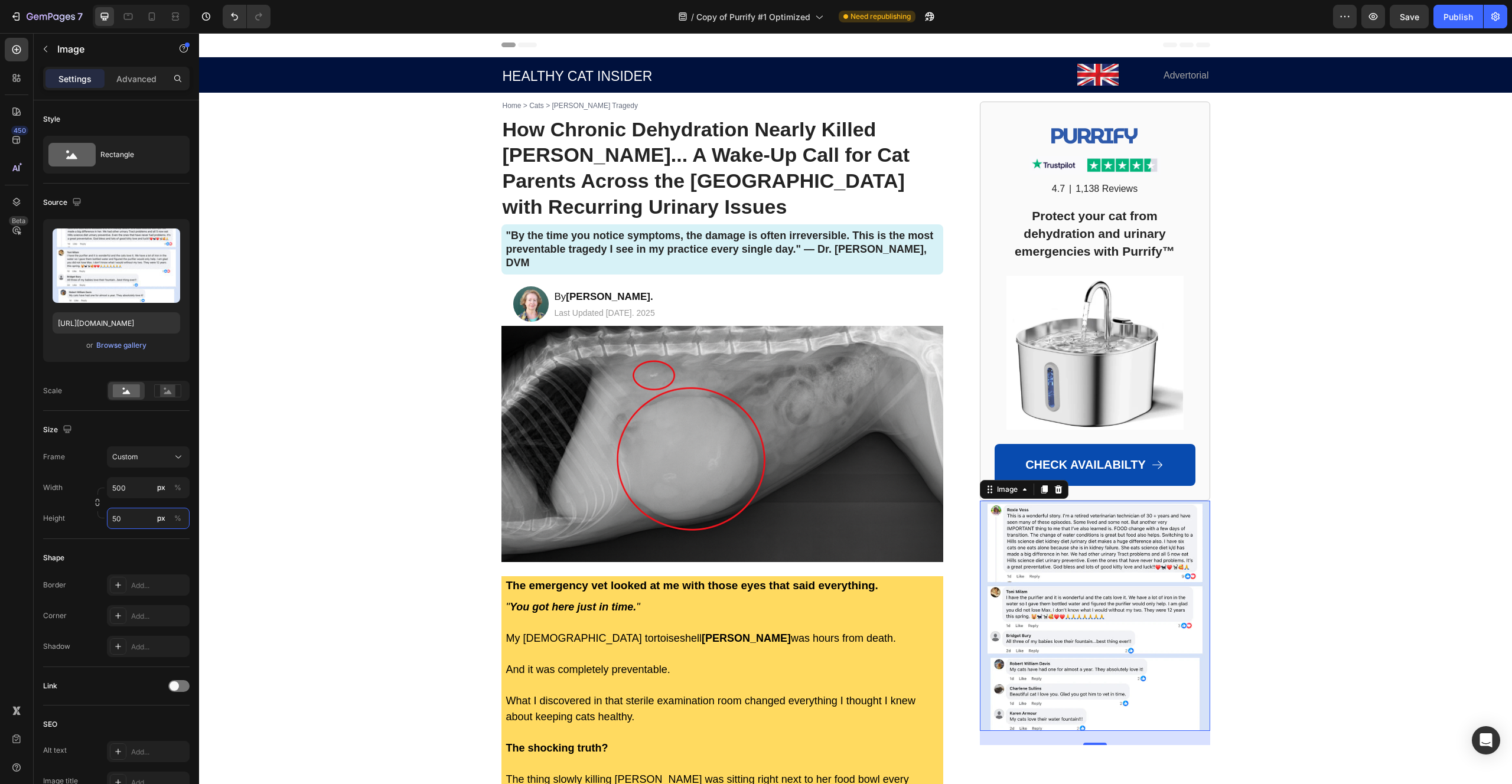
type input "5"
type input "6"
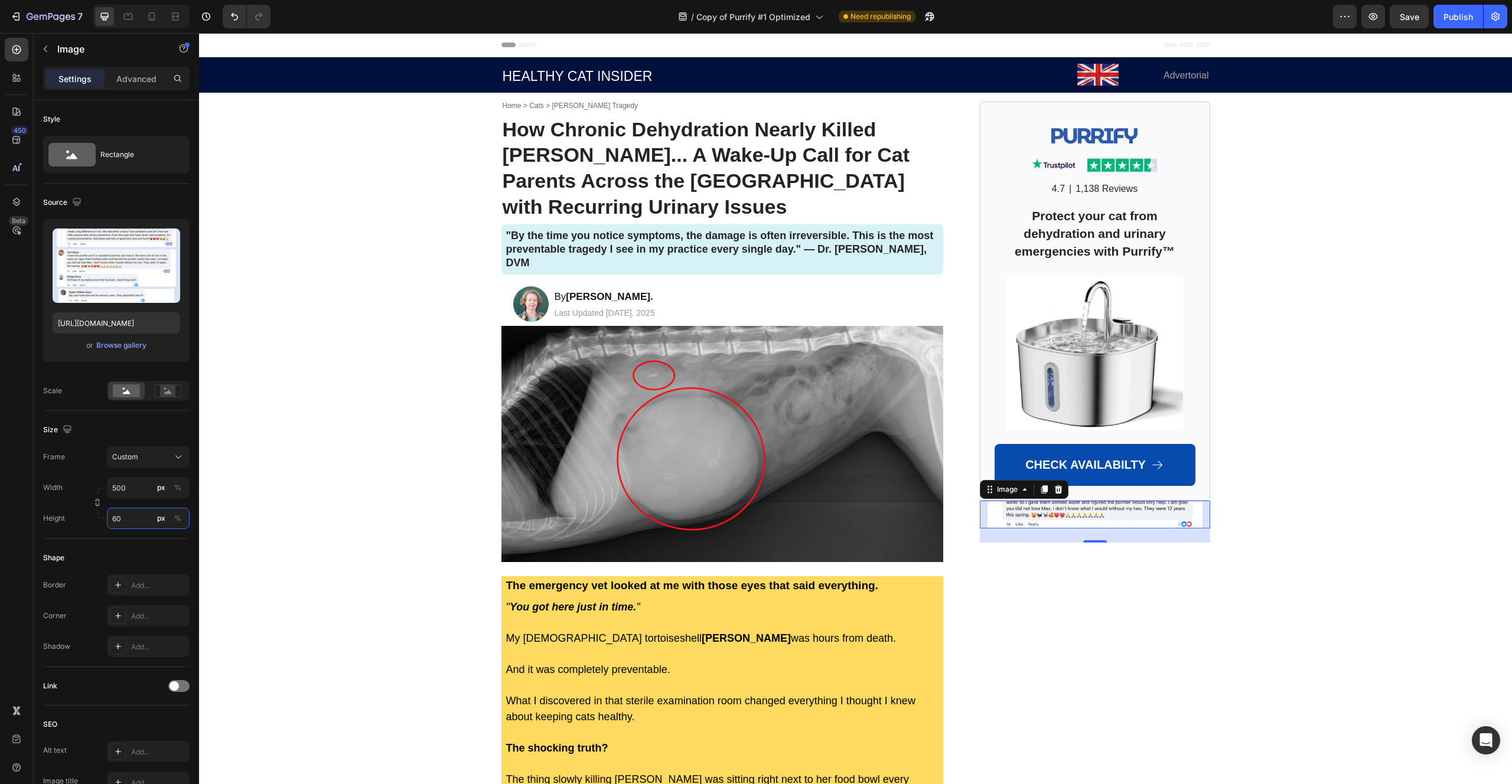
type input "6"
type input "550"
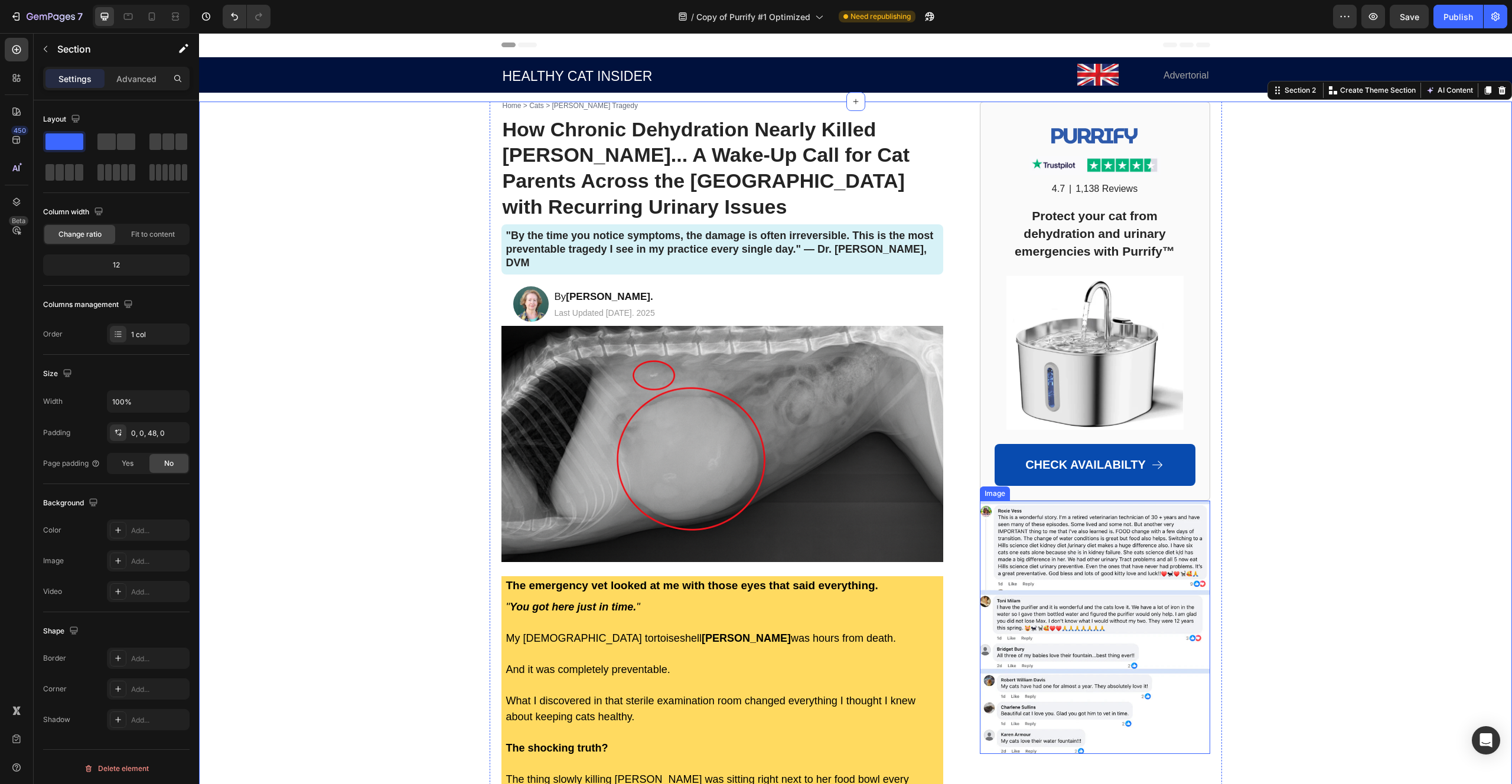
click at [1009, 561] on img at bounding box center [1095, 627] width 231 height 253
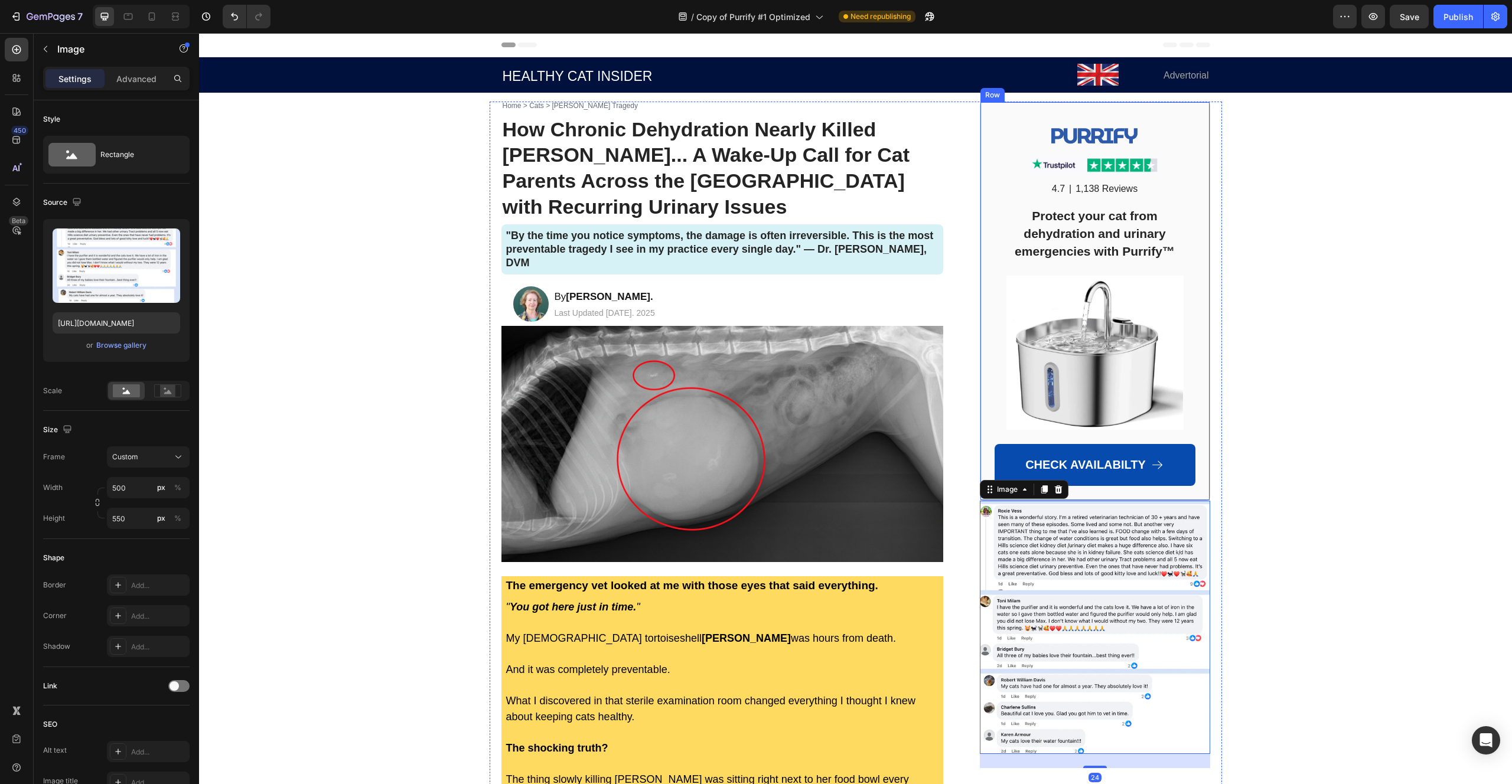
click at [1086, 496] on div "Image Image 4.7 Text Block | Text Block 1,138 Reviews Text Block Row Protect yo…" at bounding box center [1095, 301] width 231 height 400
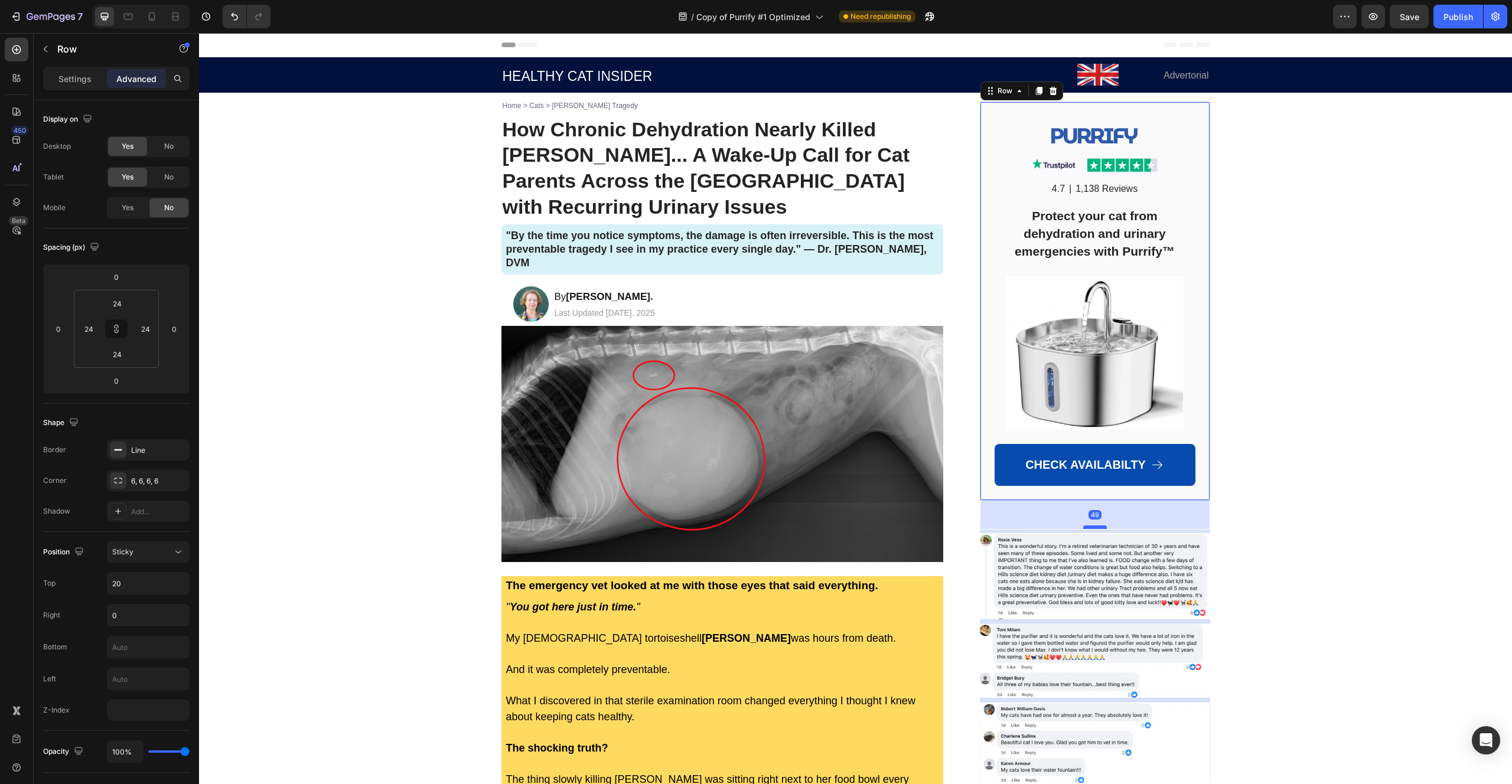
drag, startPoint x: 1089, startPoint y: 501, endPoint x: 1078, endPoint y: 530, distance: 31.0
click at [1083, 529] on div at bounding box center [1095, 527] width 23 height 4
type input "50"
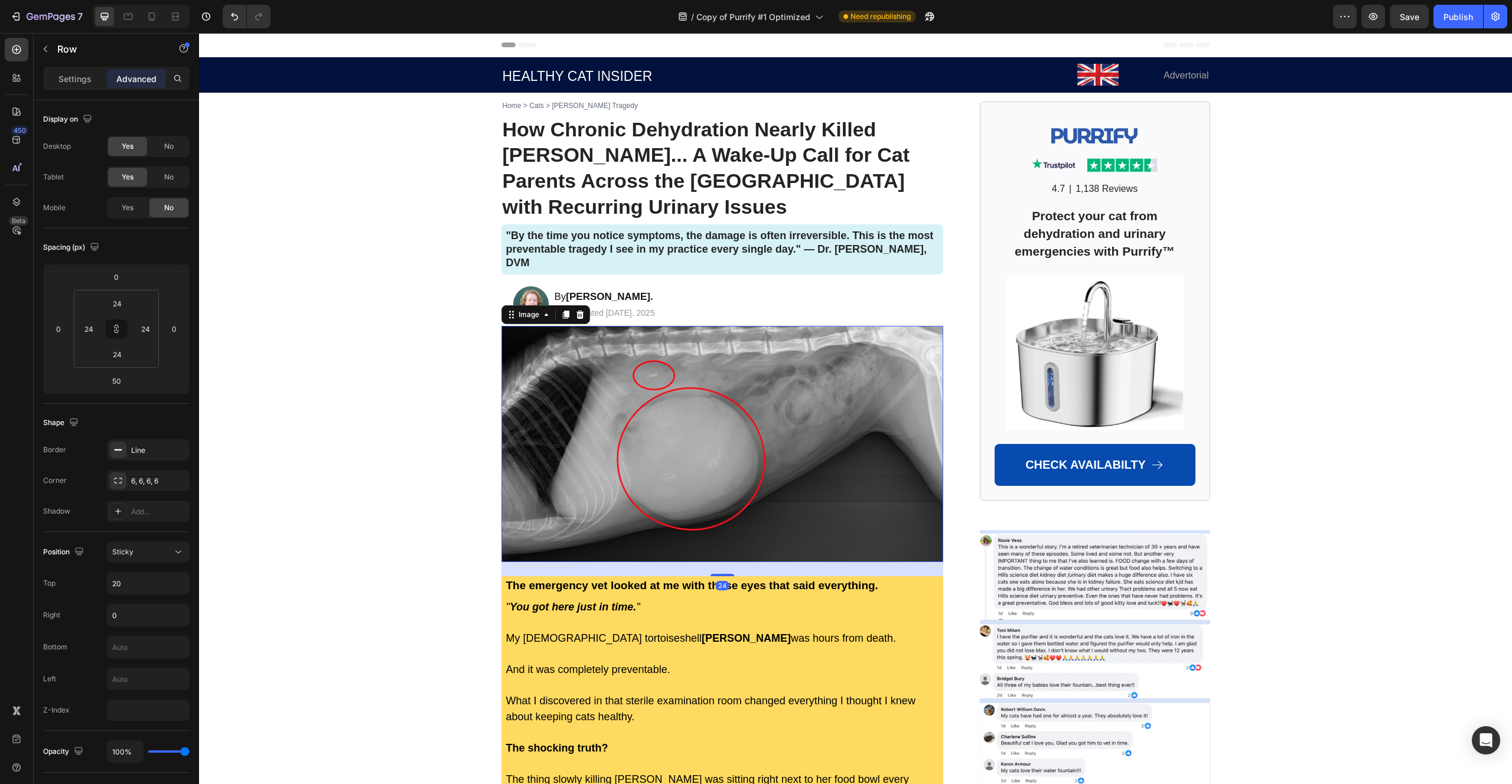
click at [879, 429] on img at bounding box center [721, 444] width 442 height 236
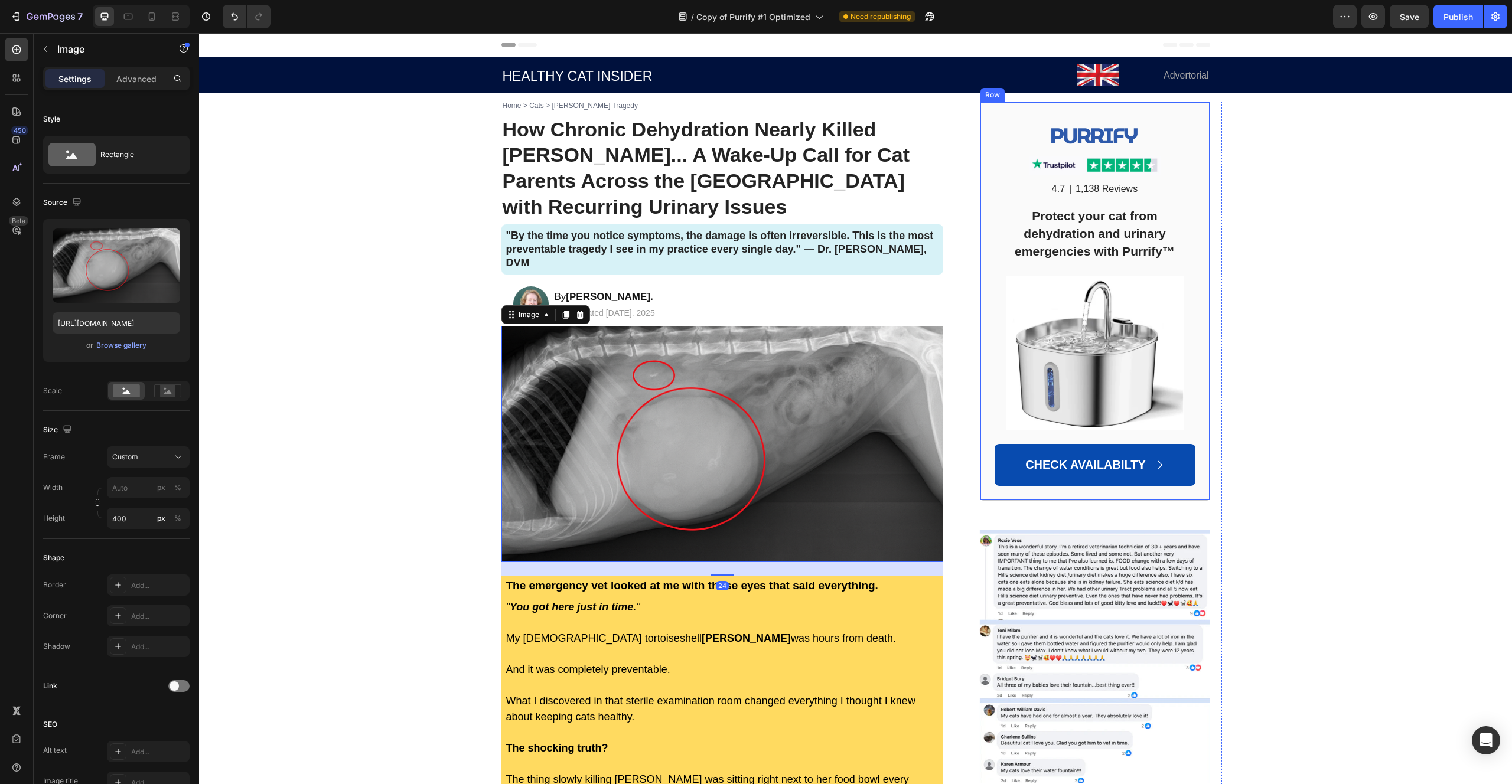
click at [1049, 495] on div "Image Image 4.7 Text Block | Text Block 1,138 Reviews Text Block Row Protect yo…" at bounding box center [1095, 301] width 231 height 400
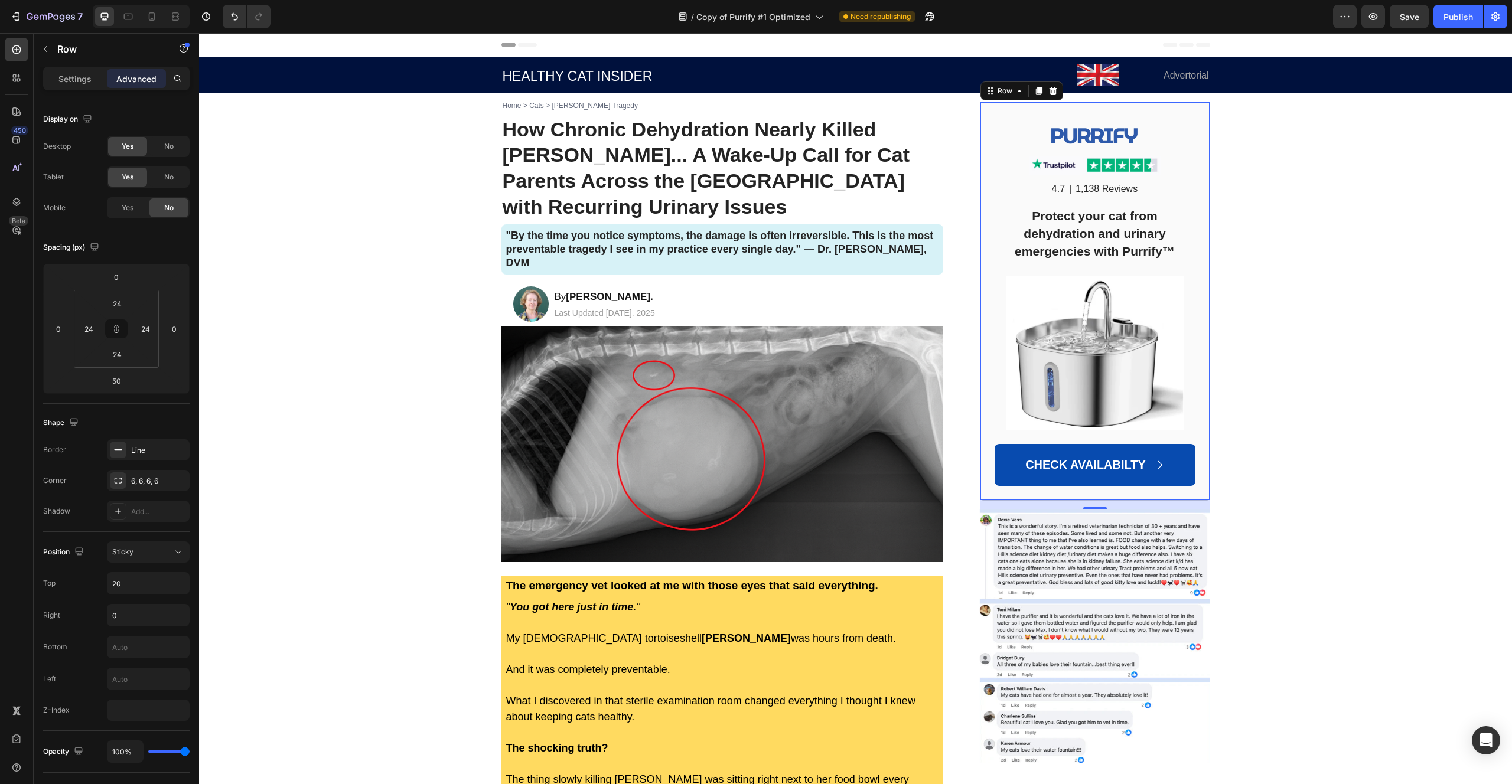
drag, startPoint x: 1089, startPoint y: 530, endPoint x: 1073, endPoint y: 509, distance: 26.4
click at [1073, 500] on div "15" at bounding box center [1095, 500] width 229 height 0
type input "15"
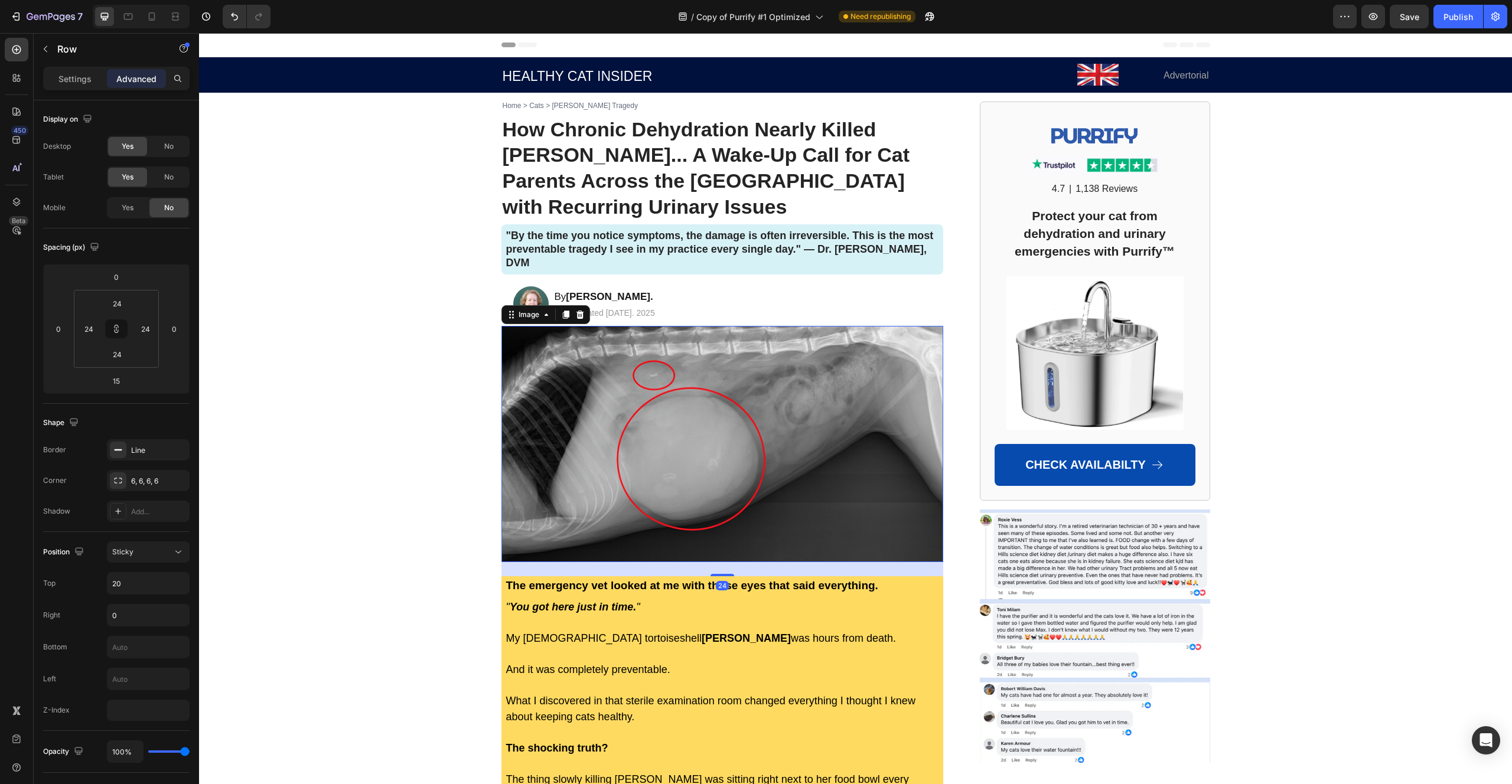
click at [904, 482] on img at bounding box center [721, 444] width 442 height 236
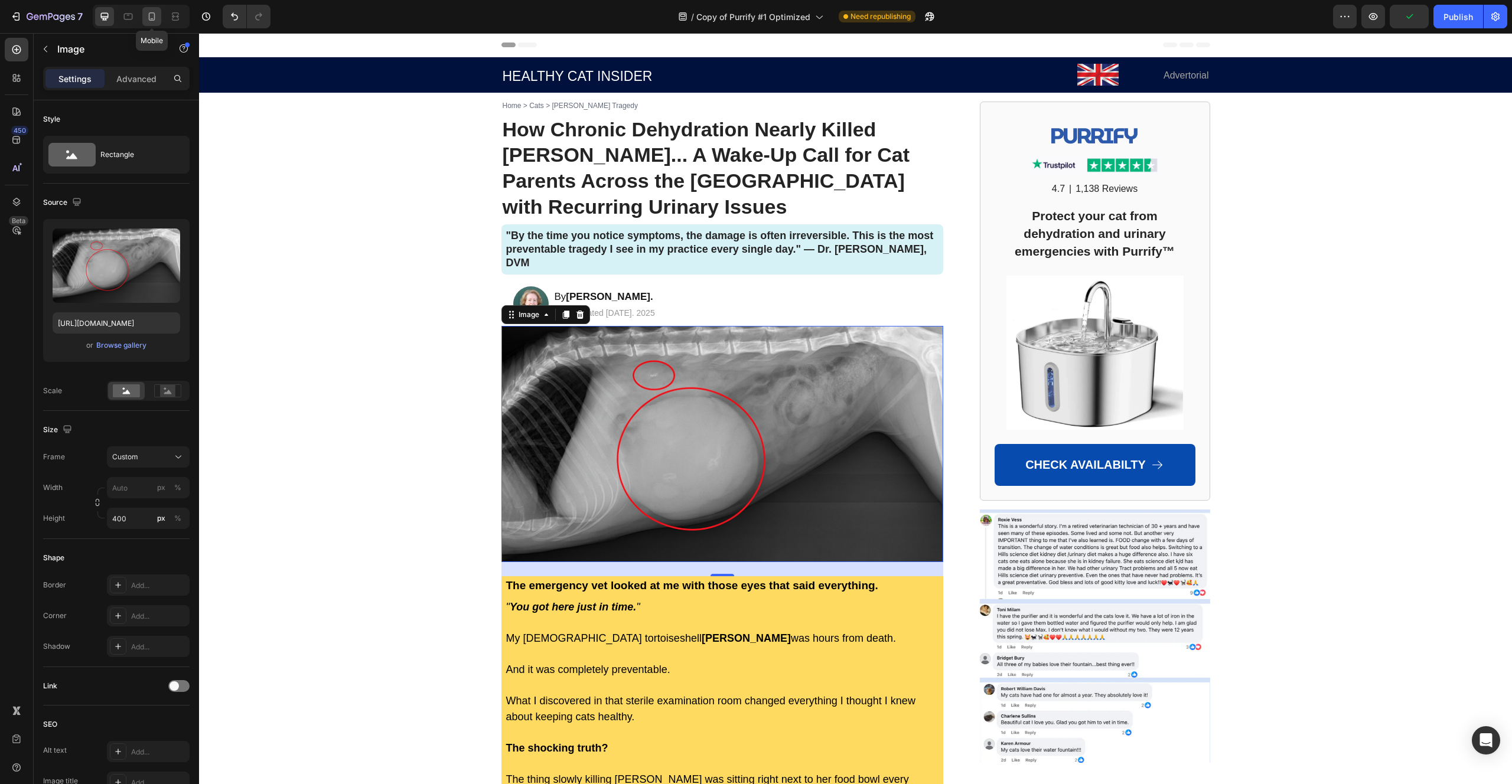
click at [152, 17] on icon at bounding box center [151, 16] width 12 height 12
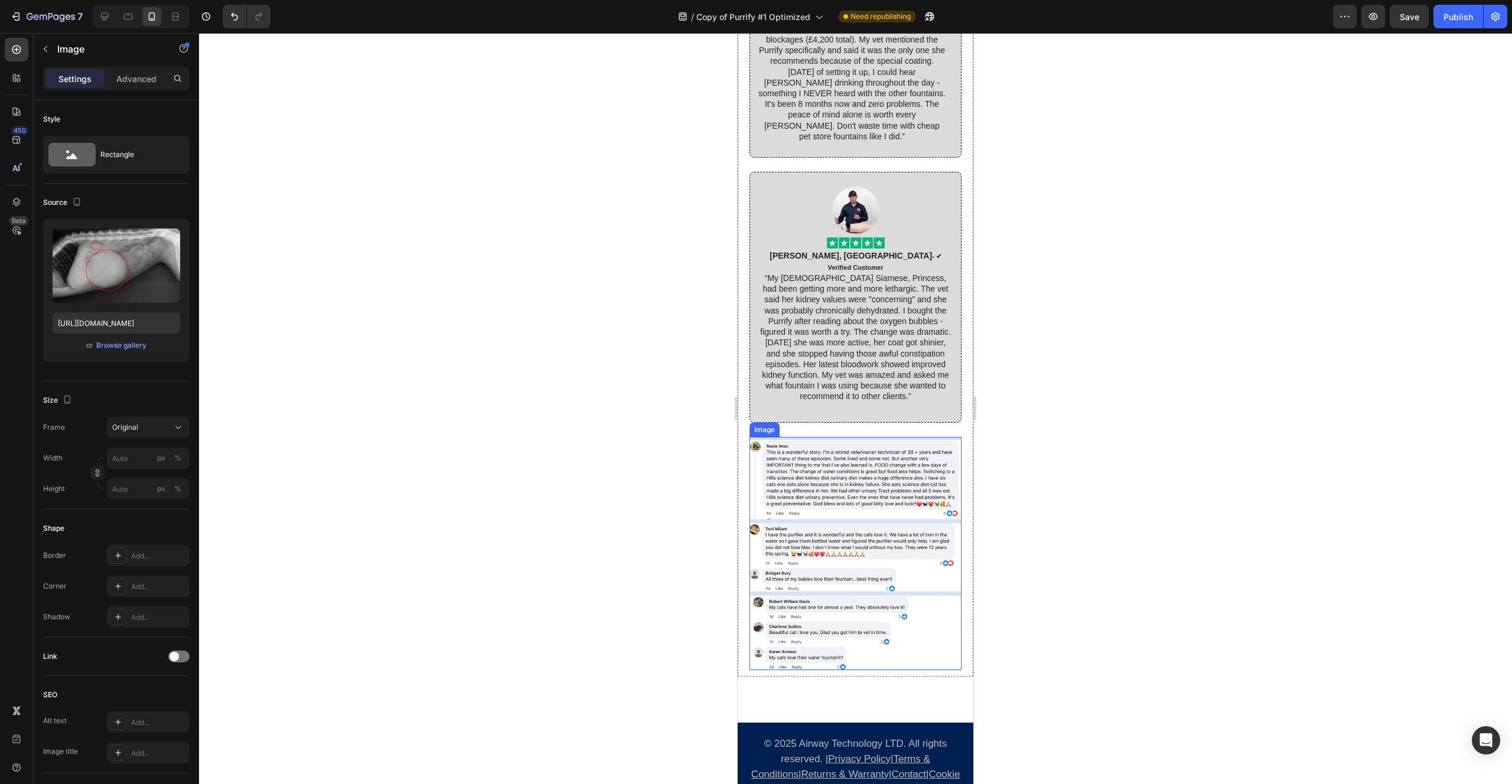
scroll to position [7464, 0]
click at [817, 573] on img at bounding box center [855, 553] width 212 height 234
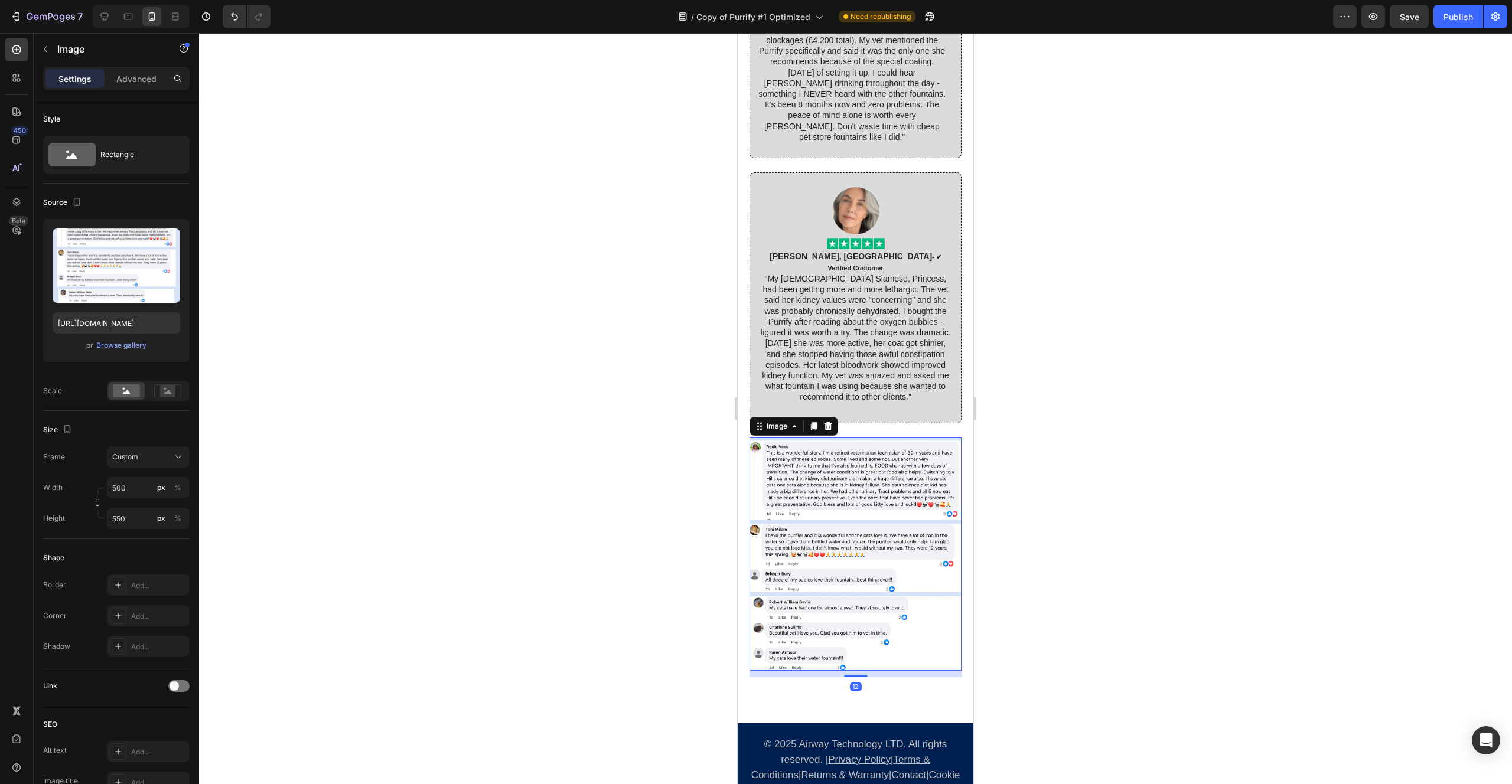
click at [652, 533] on div at bounding box center [854, 408] width 1312 height 751
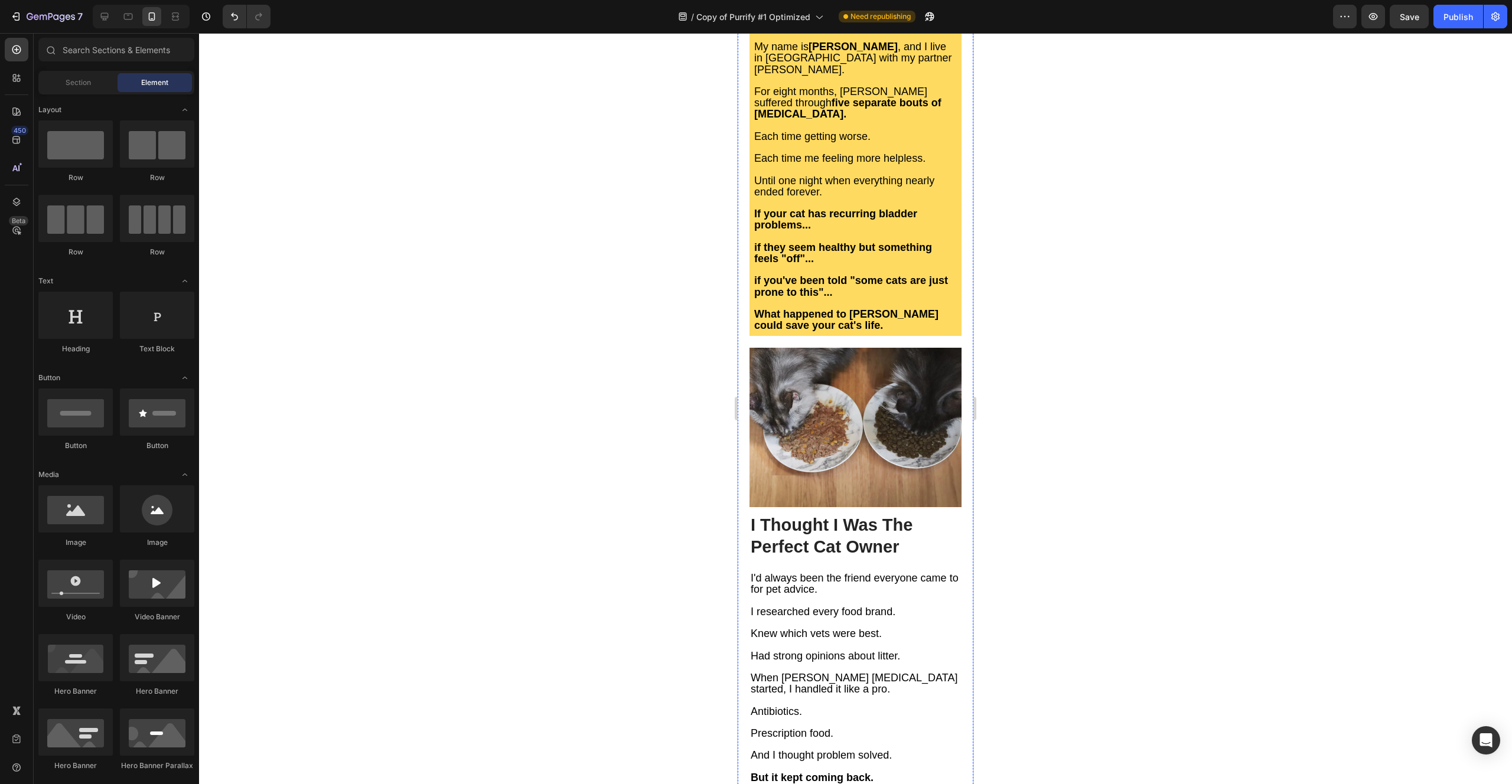
scroll to position [0, 0]
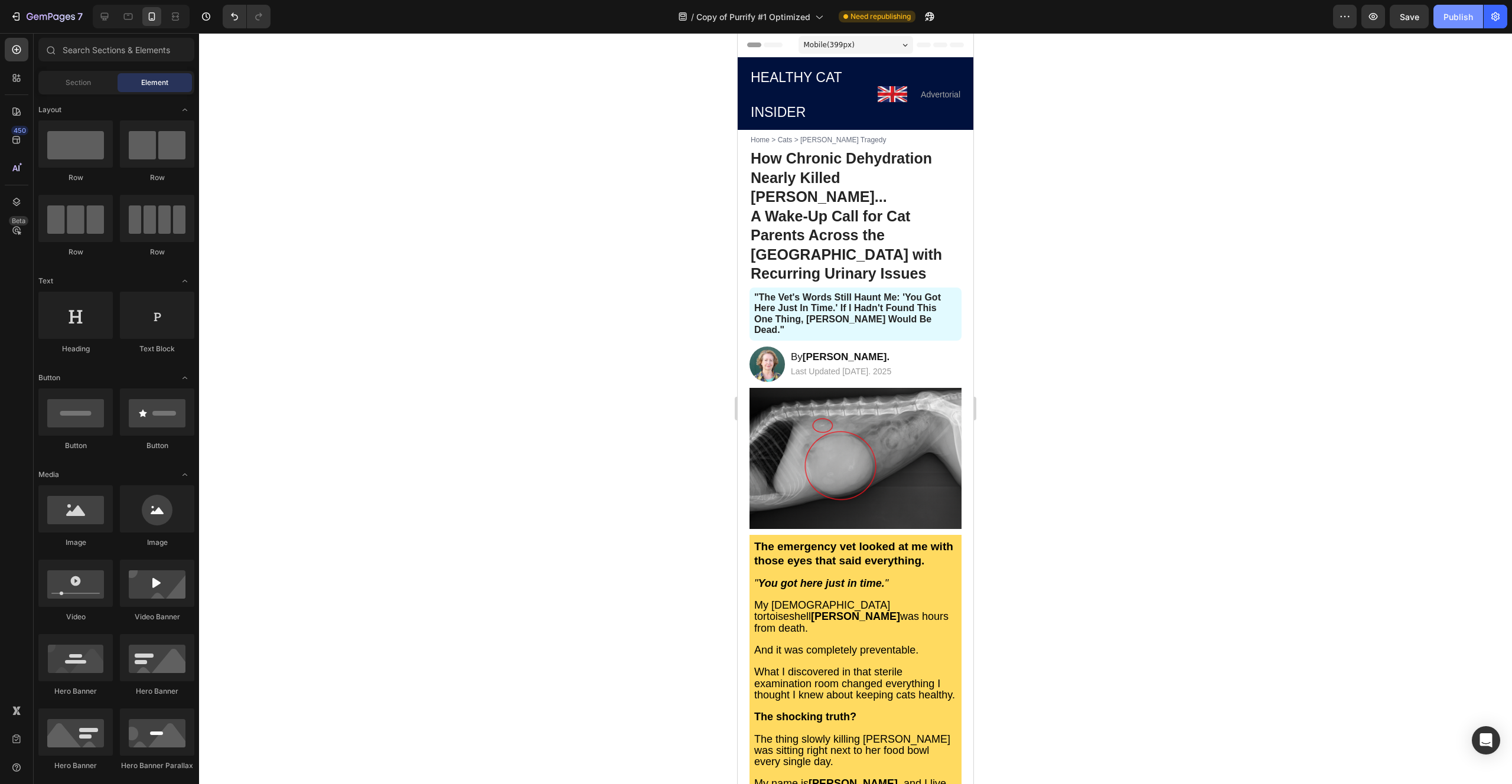
click at [1445, 15] on div "Publish" at bounding box center [1458, 16] width 29 height 12
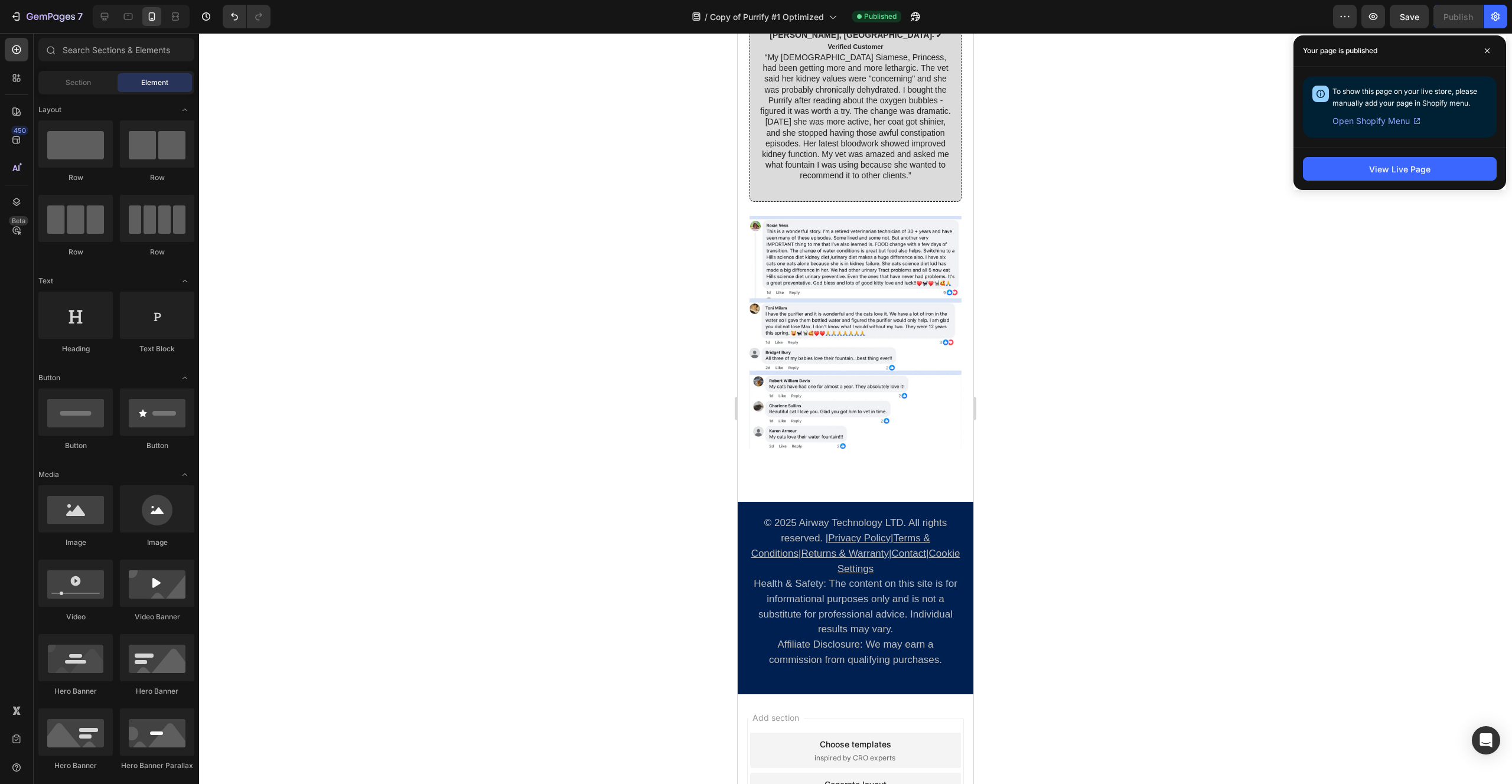
scroll to position [7688, 0]
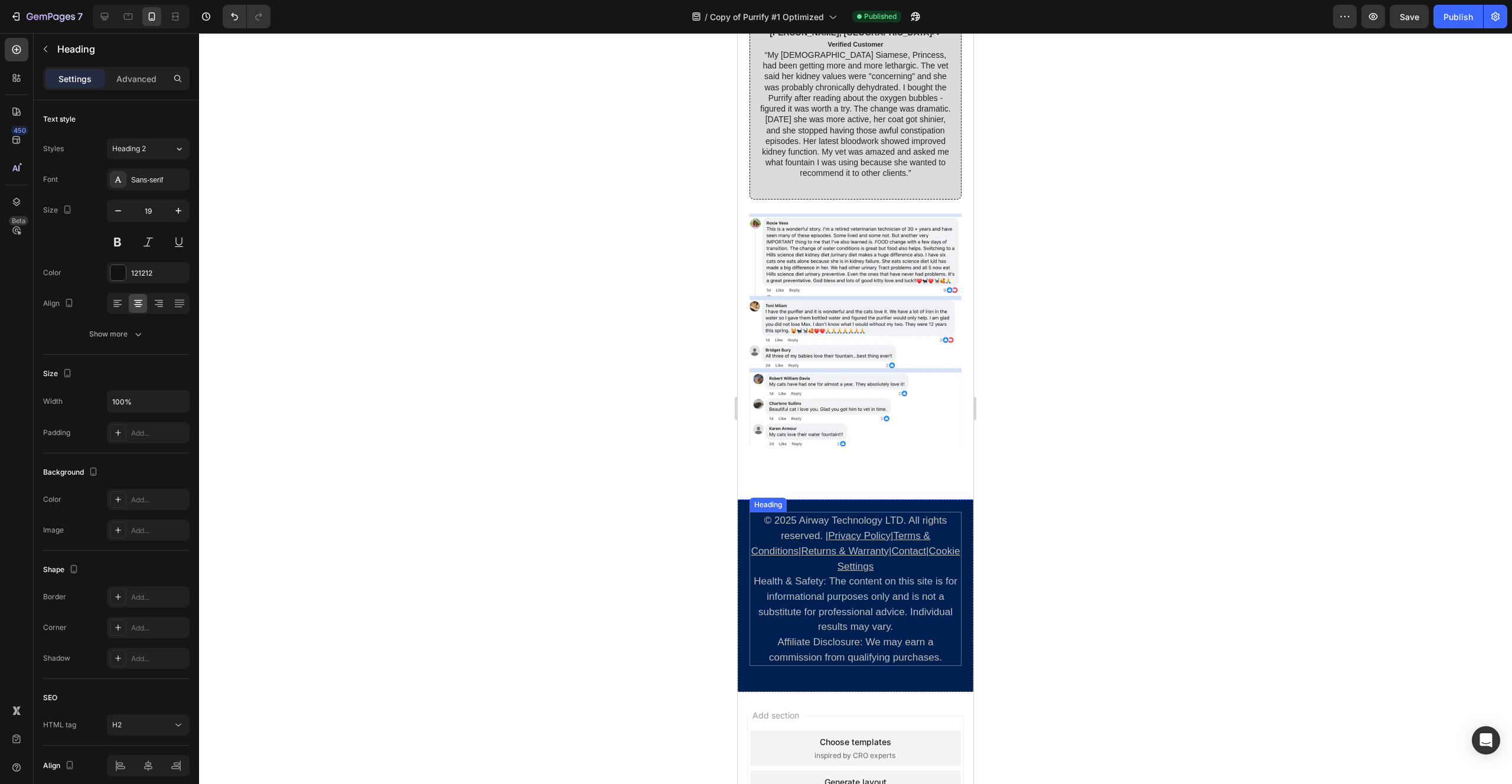
click at [799, 548] on h2 "© 2025 Airway Technology LTD. All rights reserved. | Privacy Policy | Terms & C…" at bounding box center [855, 589] width 212 height 154
click at [817, 505] on icon at bounding box center [821, 501] width 9 height 9
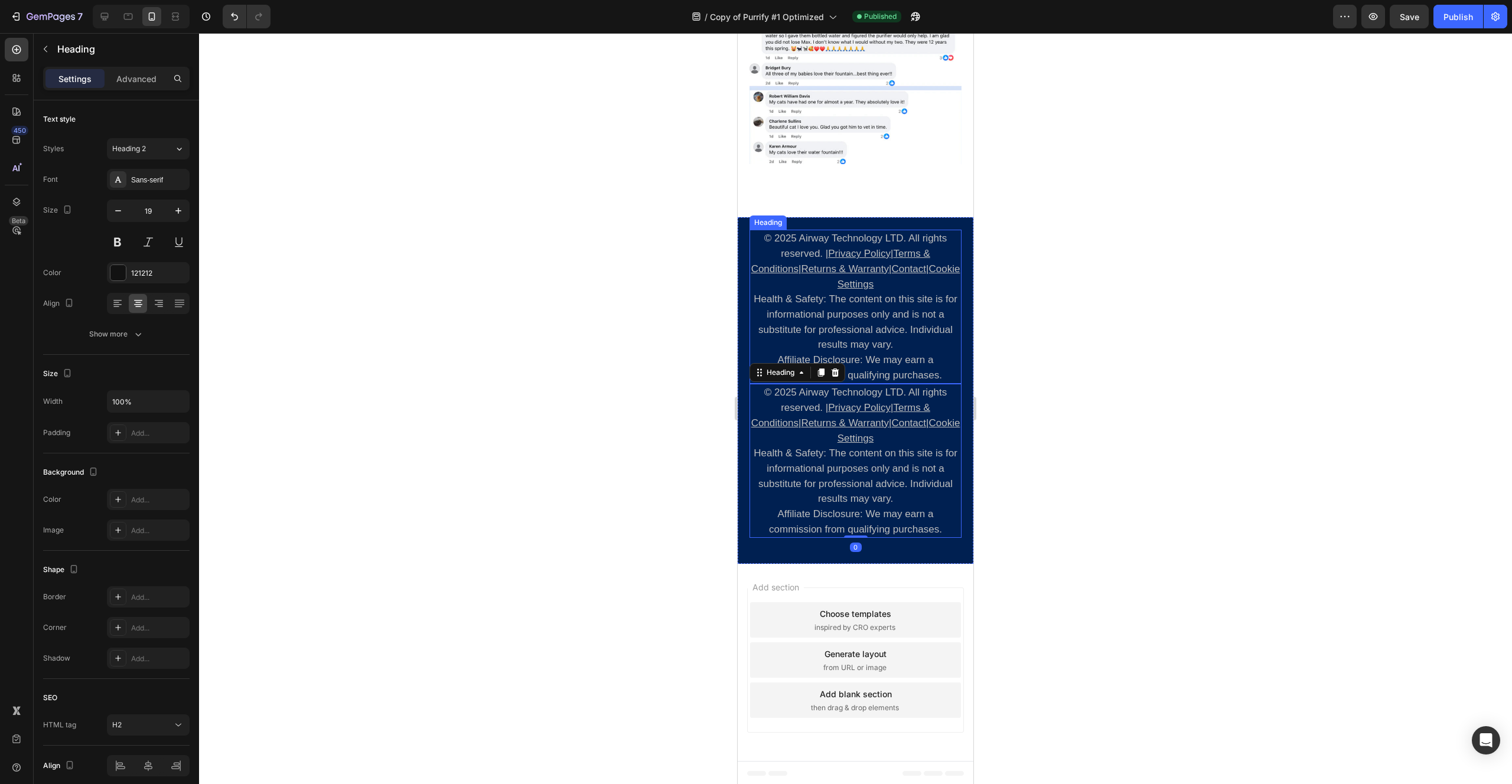
scroll to position [7993, 0]
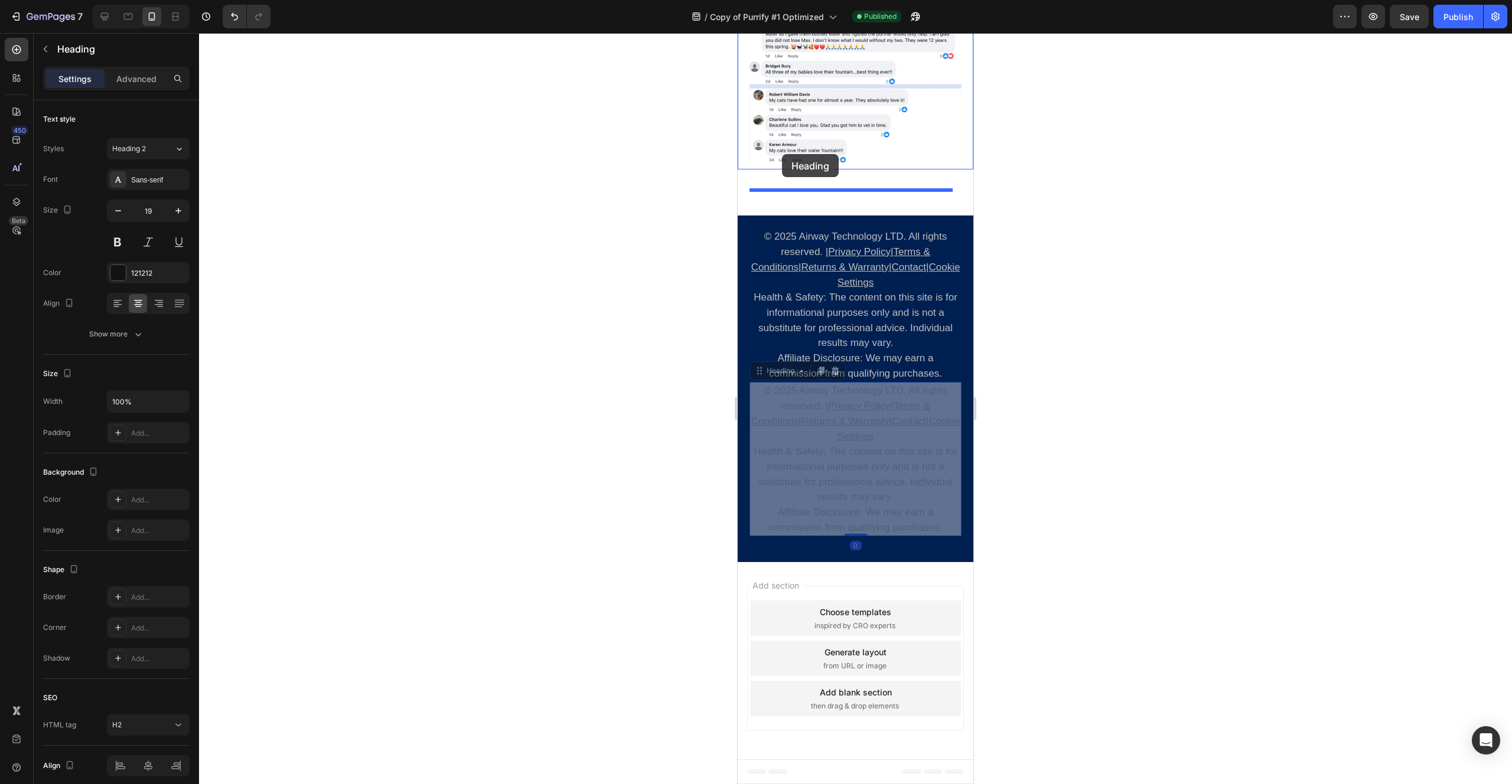
drag, startPoint x: 764, startPoint y: 368, endPoint x: 781, endPoint y: 154, distance: 214.7
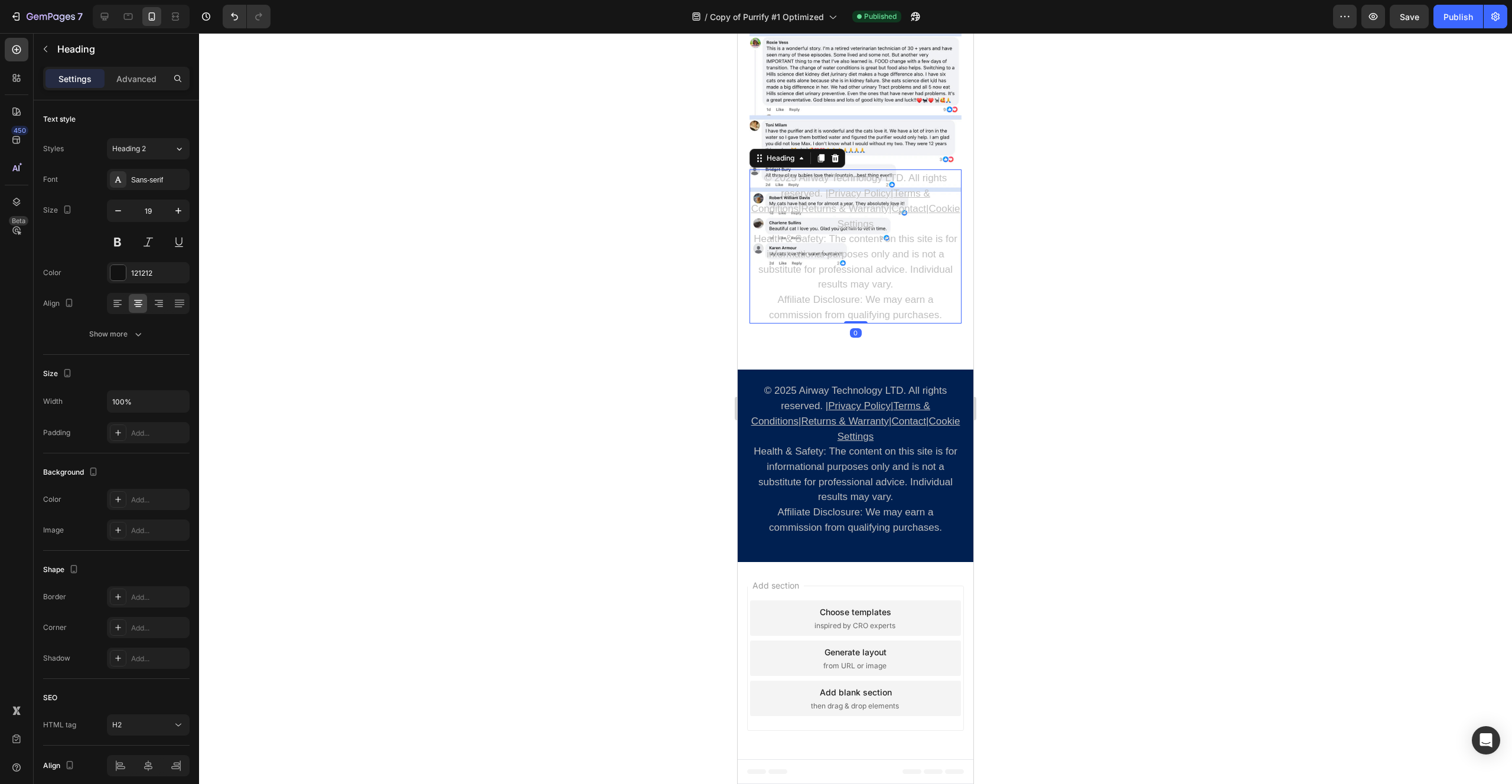
click at [792, 293] on h2 "© 2025 Airway Technology LTD. All rights reserved. | Privacy Policy | Terms & C…" at bounding box center [855, 247] width 212 height 154
click at [792, 293] on p "© 2025 Airway Technology LTD. All rights reserved. | Privacy Policy | Terms & C…" at bounding box center [854, 247] width 209 height 152
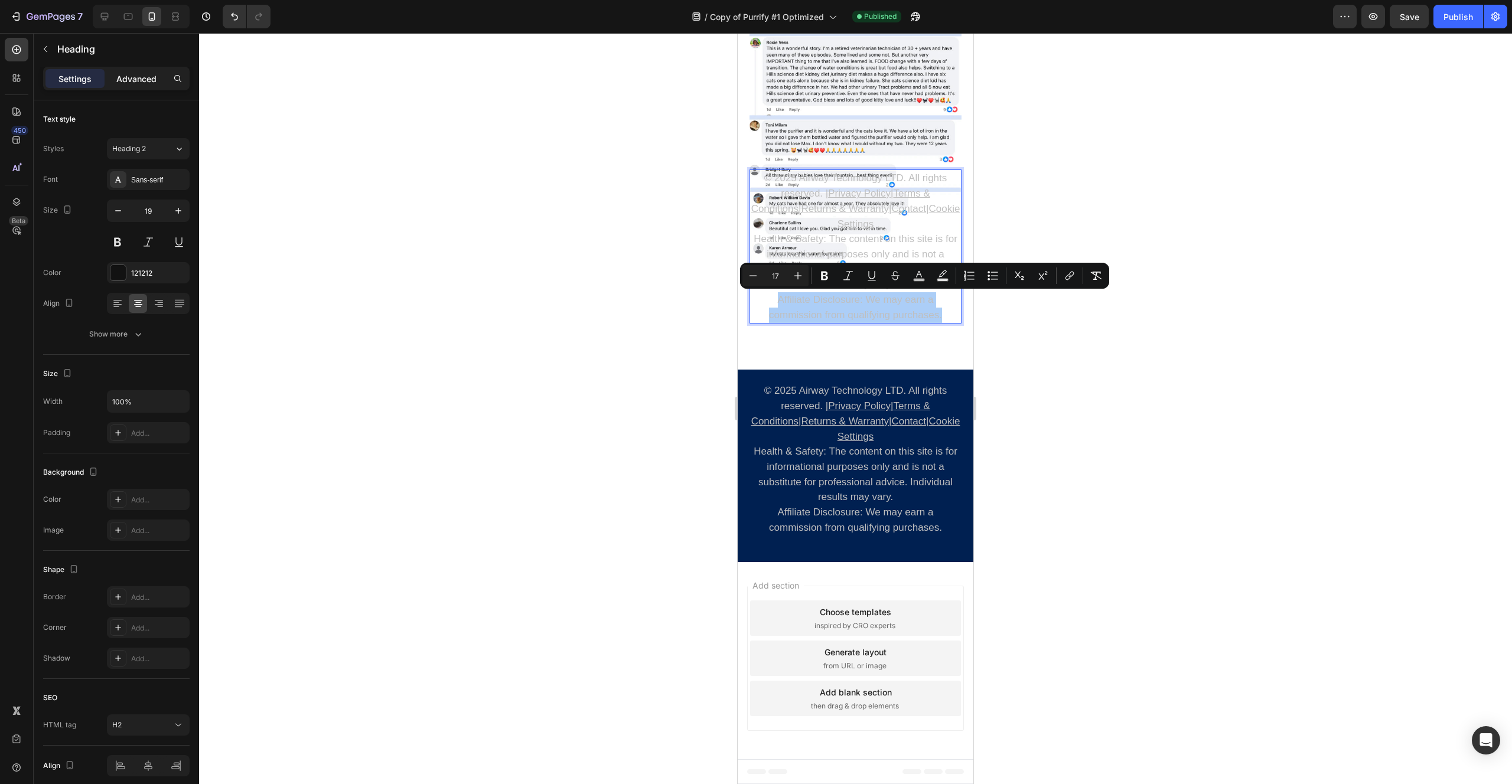
click at [130, 79] on p "Advanced" at bounding box center [136, 78] width 40 height 12
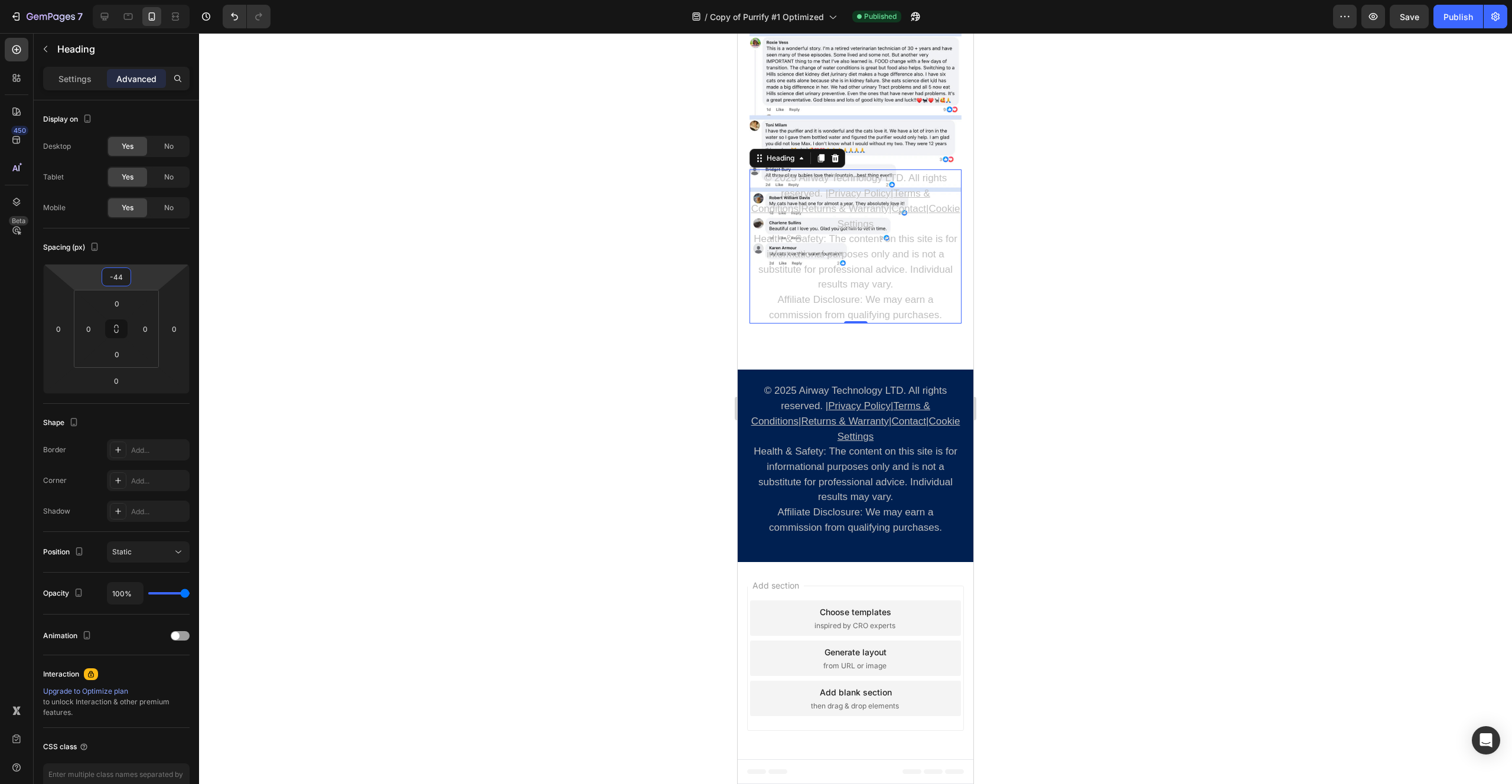
scroll to position [7967, 0]
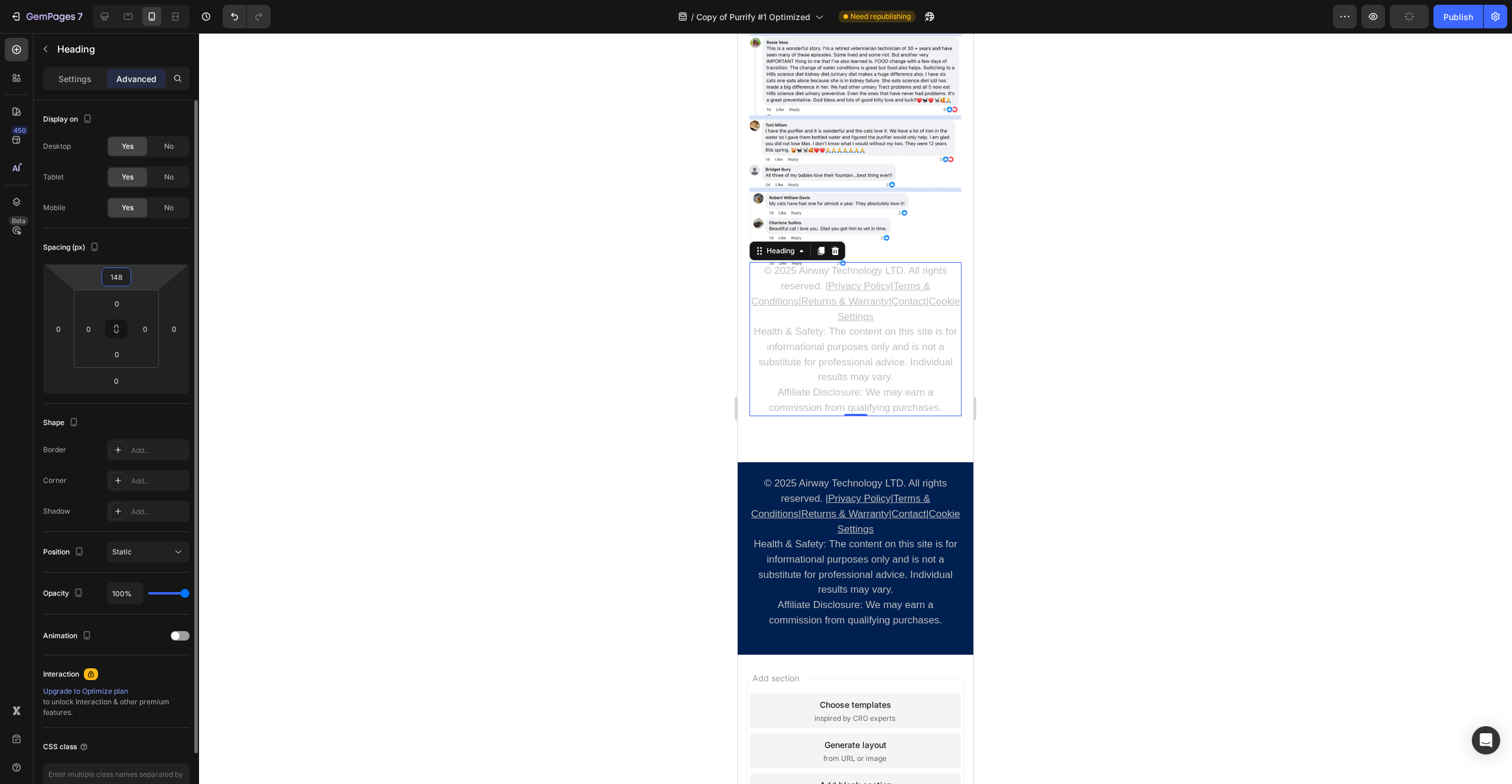
drag, startPoint x: 144, startPoint y: 279, endPoint x: 151, endPoint y: 233, distance: 46.5
click at [151, 0] on html "7 Version history / Copy of Purrify #1 Optimized Need republishing Preview Publ…" at bounding box center [756, 0] width 1512 height 0
type input "152"
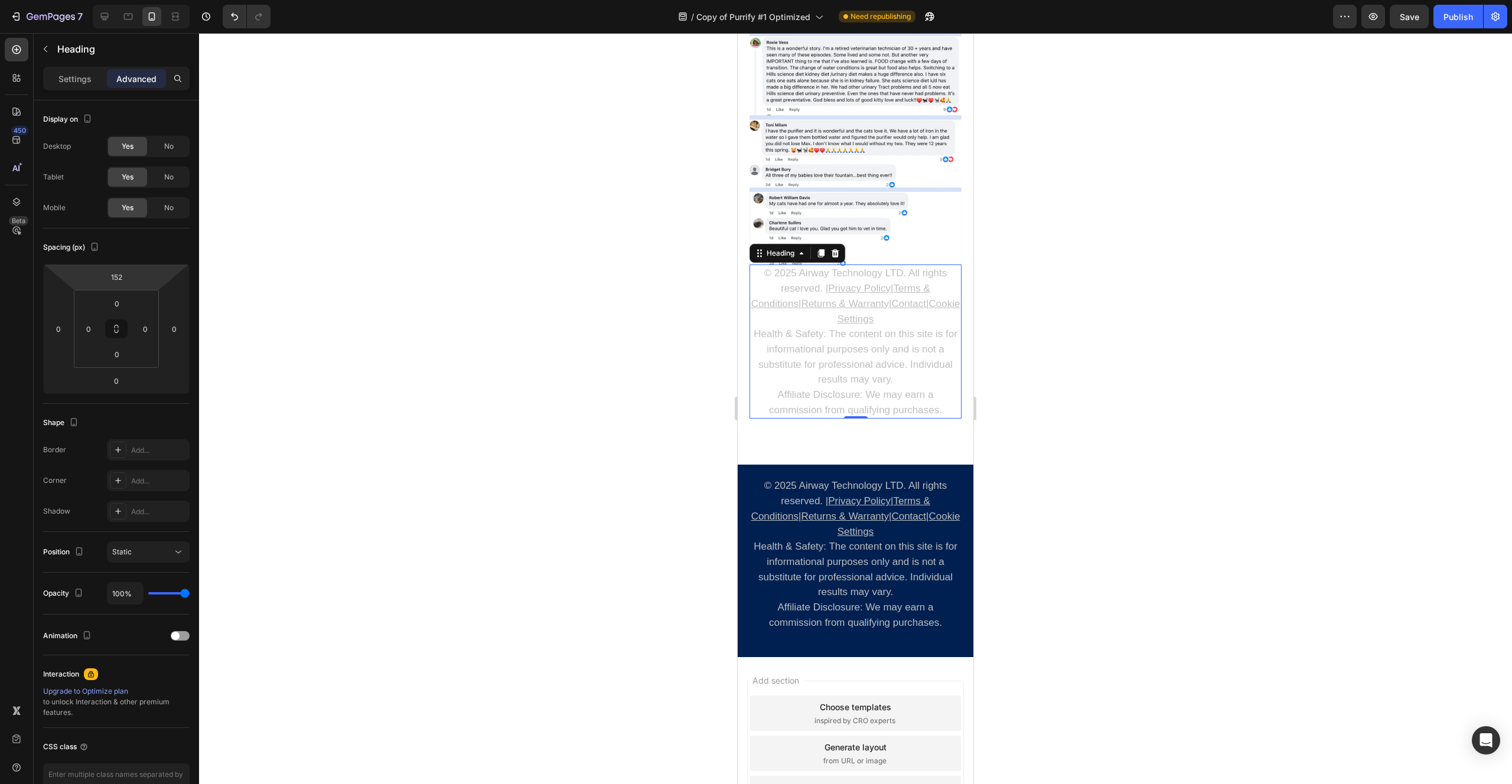
click at [838, 324] on u "Cookie Settings" at bounding box center [899, 311] width 123 height 26
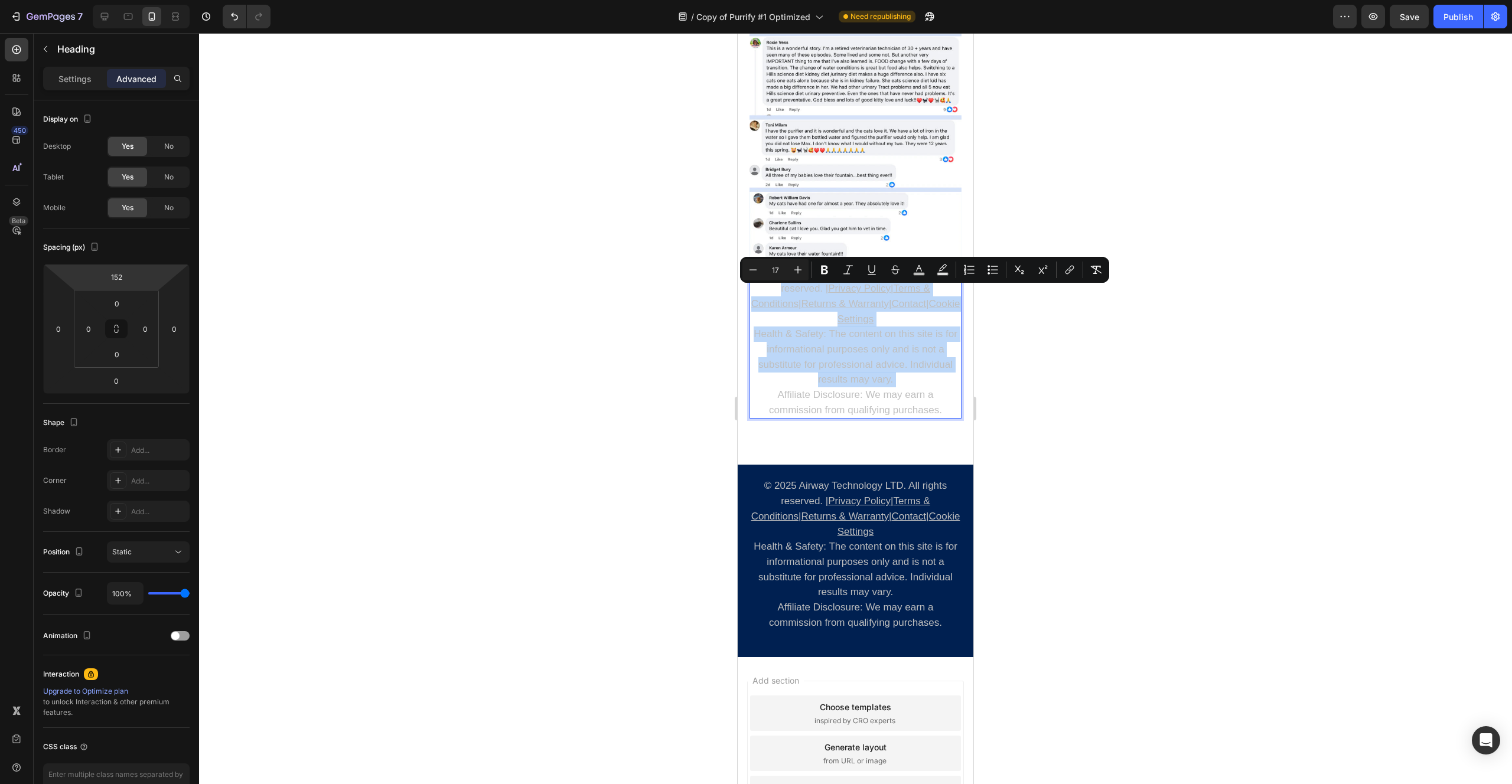
type input "19"
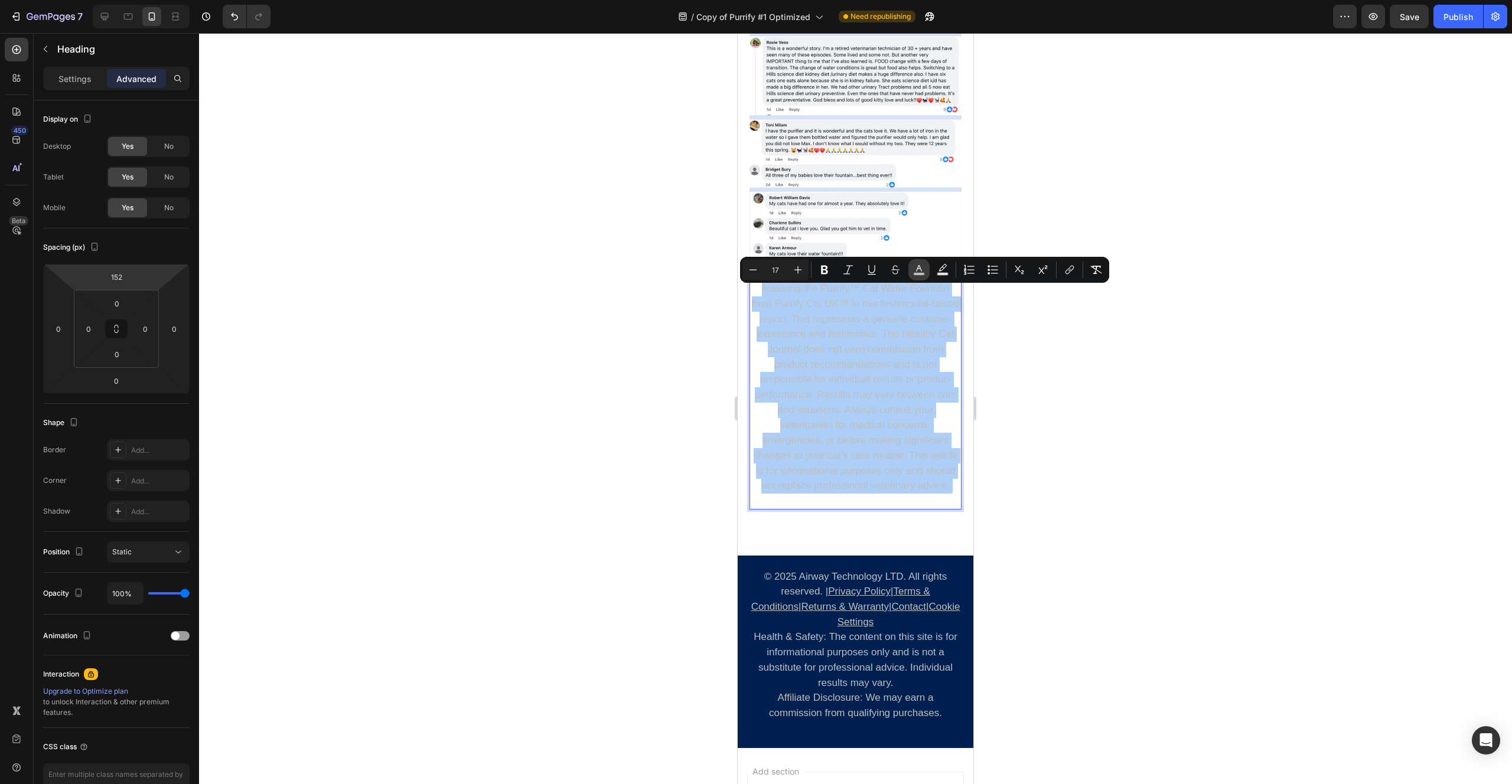
click at [911, 268] on button "color" at bounding box center [918, 269] width 22 height 22
type input "BFBFBF"
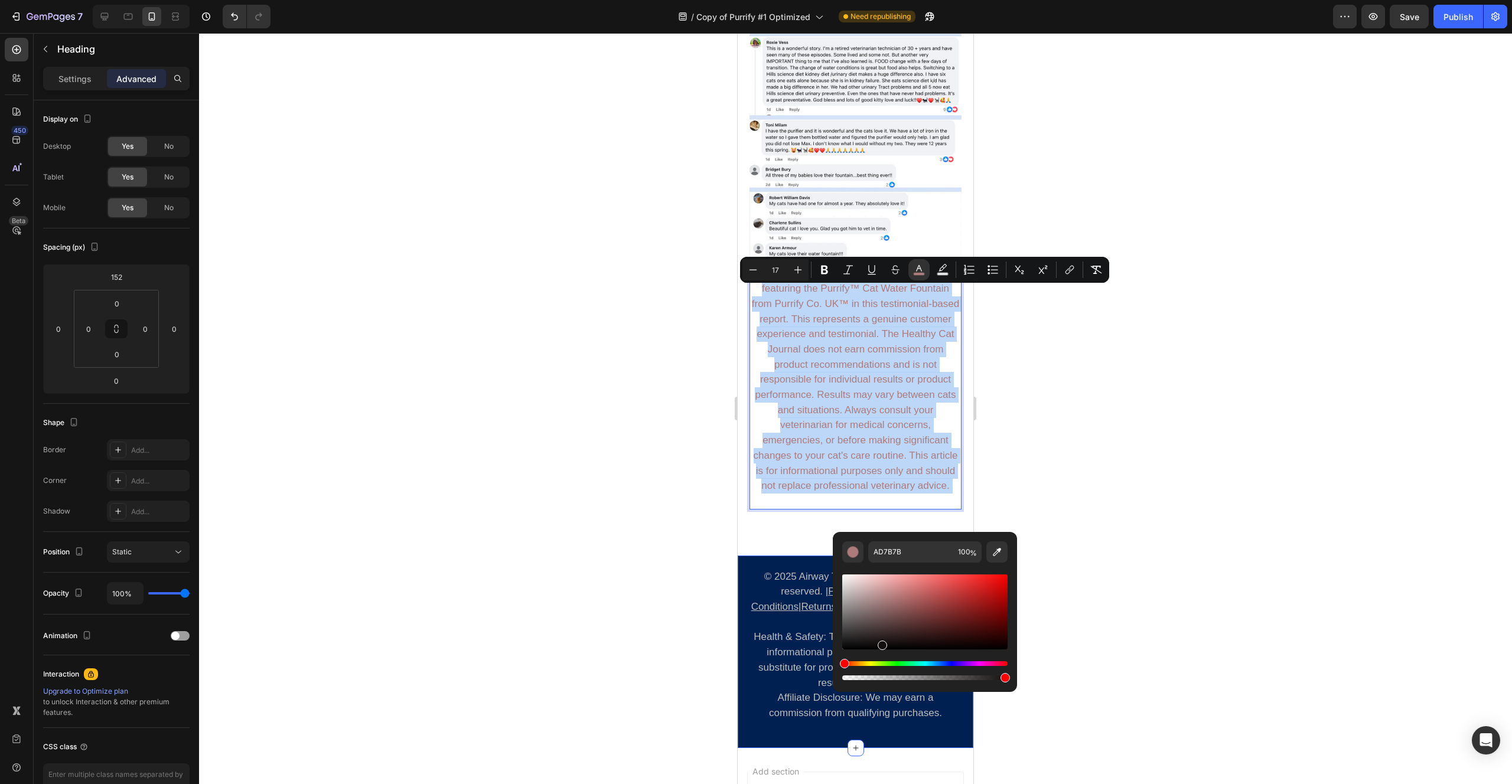
type input "140F0F"
drag, startPoint x: 1628, startPoint y: 631, endPoint x: 839, endPoint y: 783, distance: 803.5
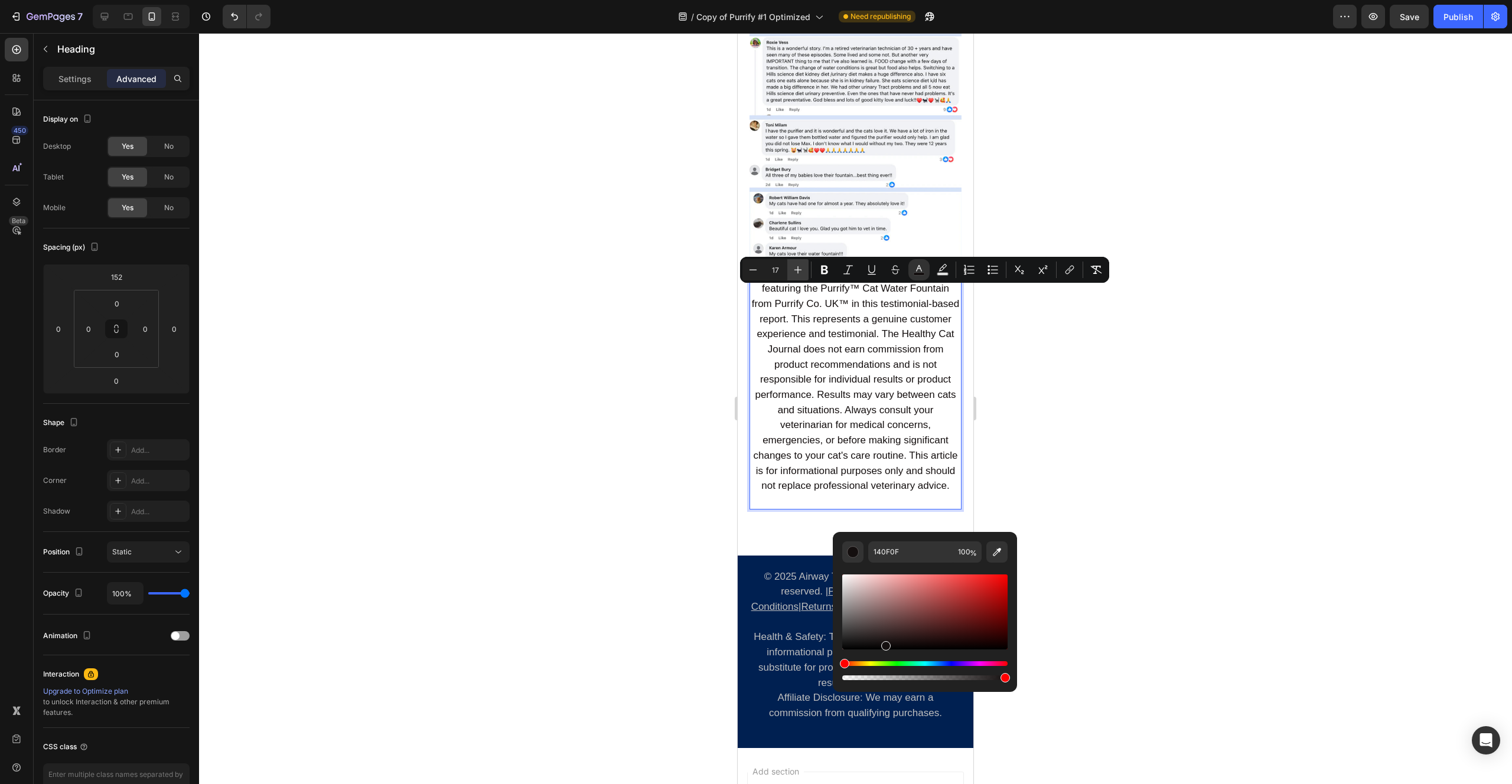
click at [798, 272] on icon "Editor contextual toolbar" at bounding box center [797, 269] width 12 height 12
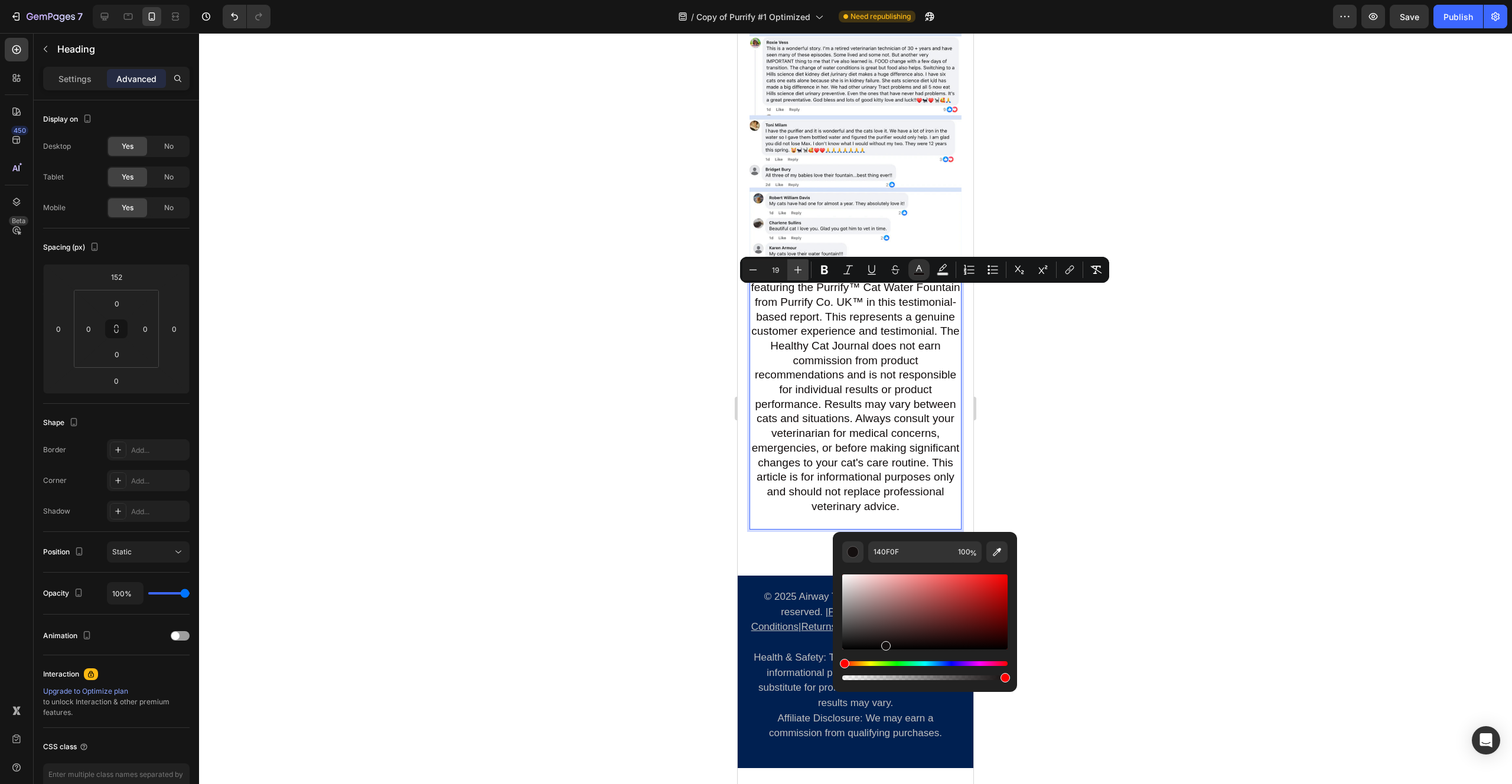
click at [798, 272] on icon "Editor contextual toolbar" at bounding box center [797, 269] width 12 height 12
type input "20"
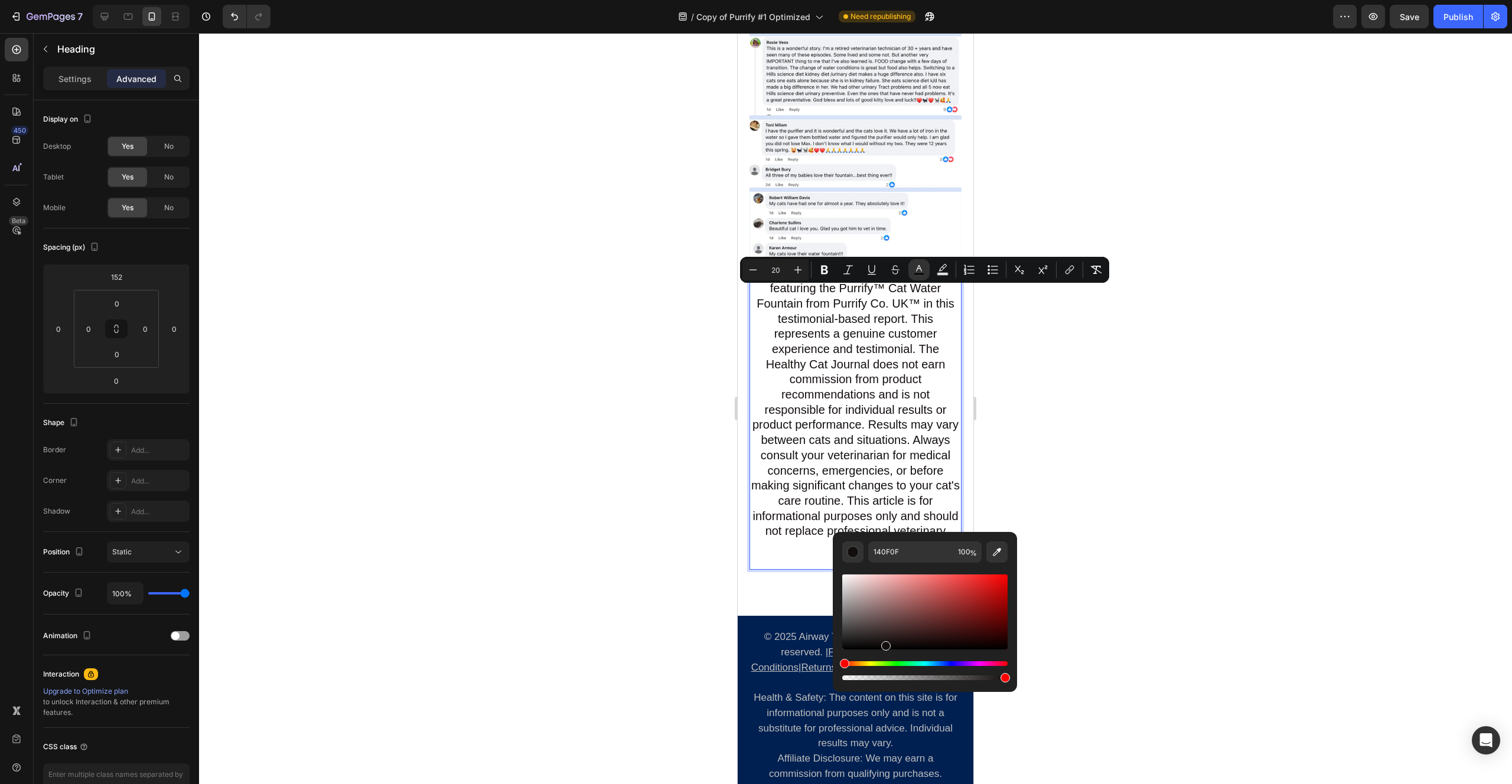
click at [854, 295] on span "About This Article: [PERSON_NAME] is featuring the Purrify™ Cat Water Fountain …" at bounding box center [855, 409] width 208 height 286
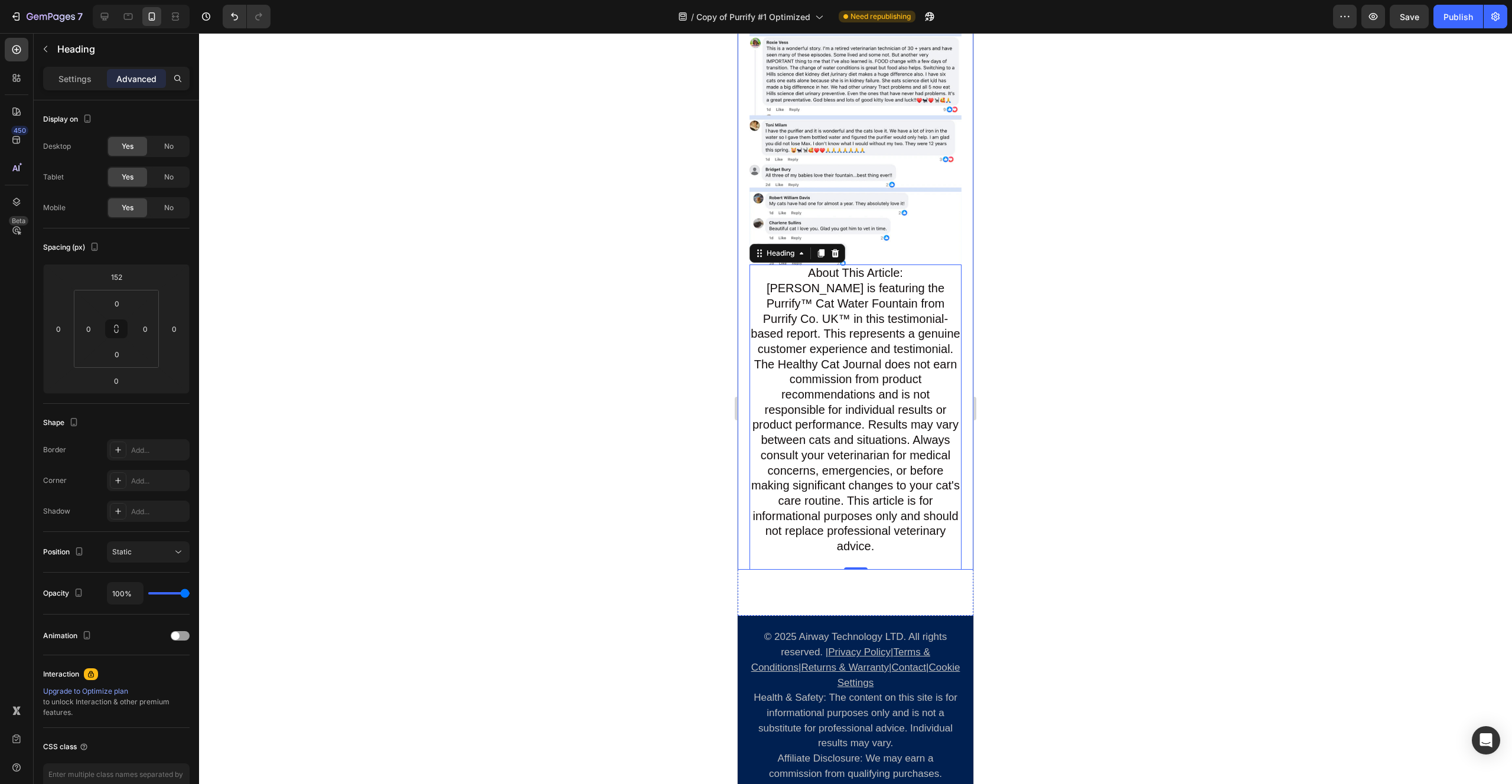
click at [679, 557] on div at bounding box center [854, 408] width 1312 height 751
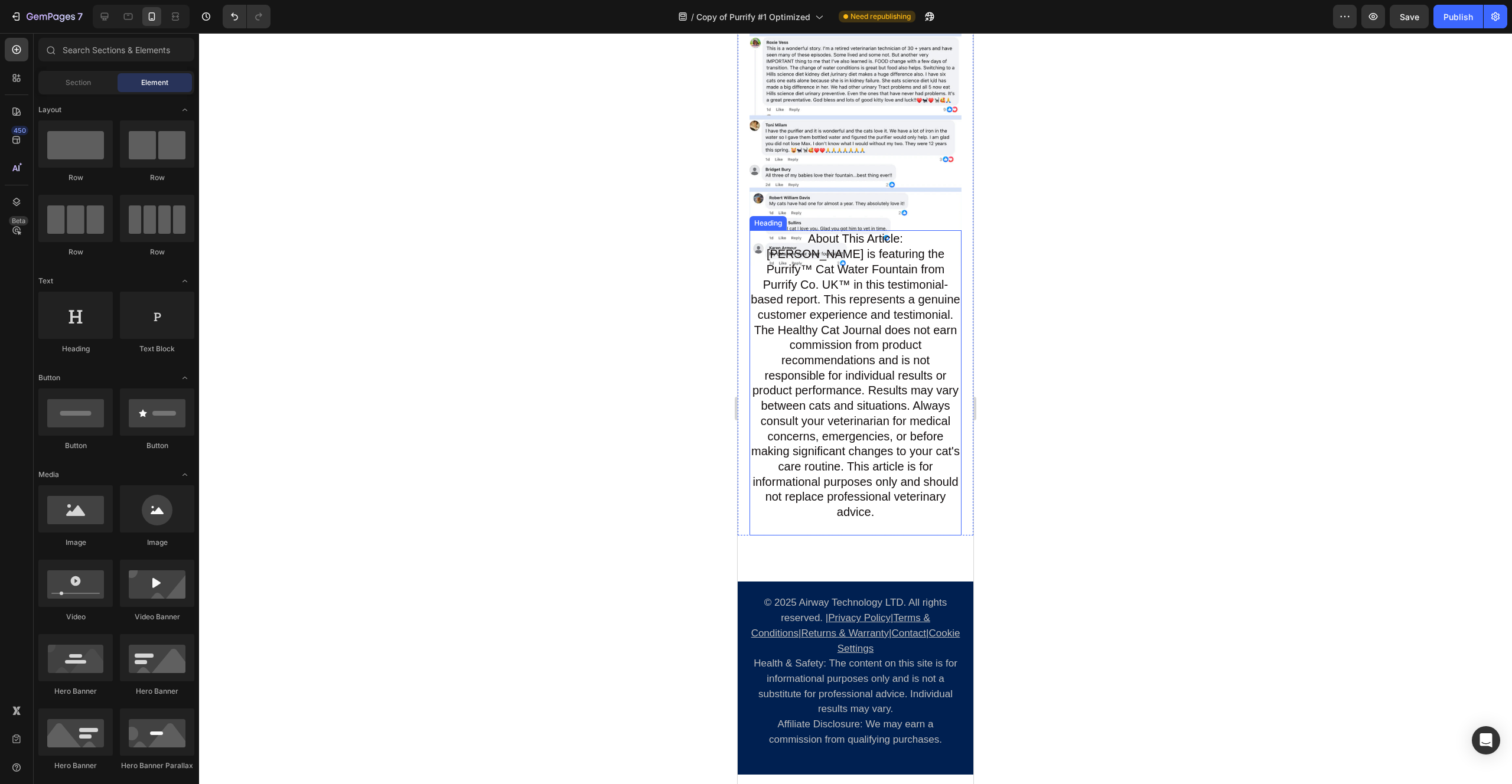
scroll to position [8005, 0]
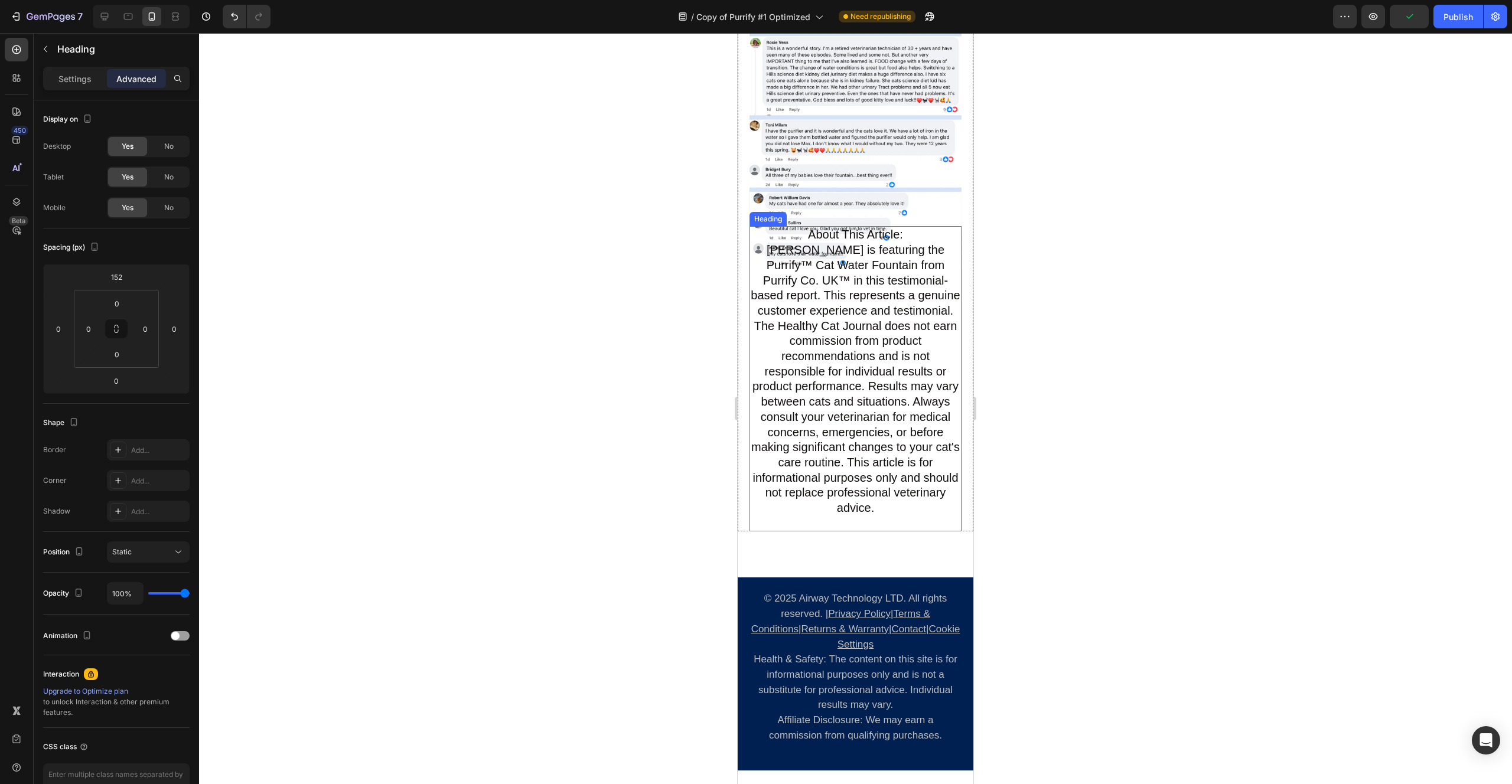
click at [783, 294] on span "[PERSON_NAME] is featuring the Purrify™ Cat Water Fountain from Purrify Co. UK™…" at bounding box center [854, 378] width 209 height 271
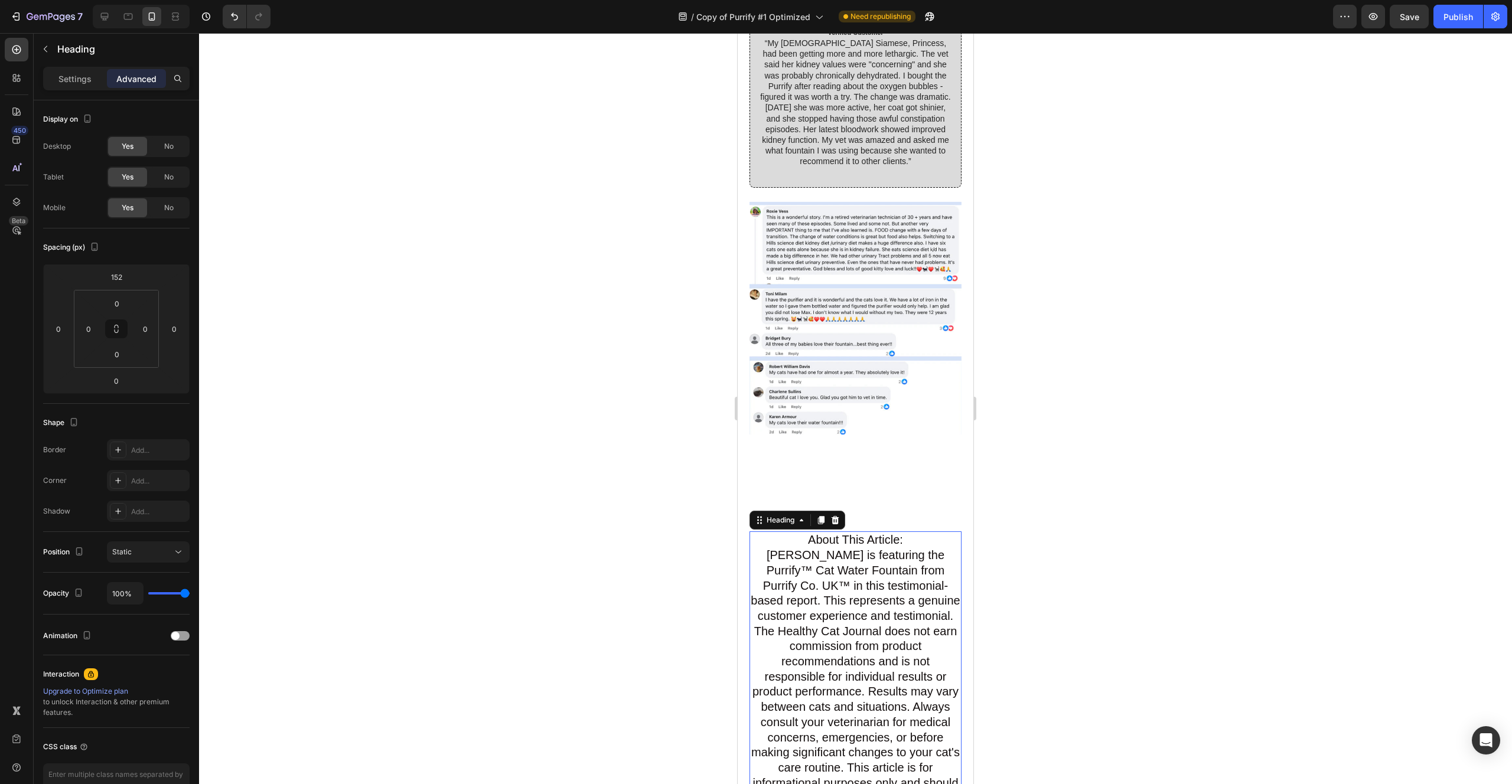
scroll to position [7643, 0]
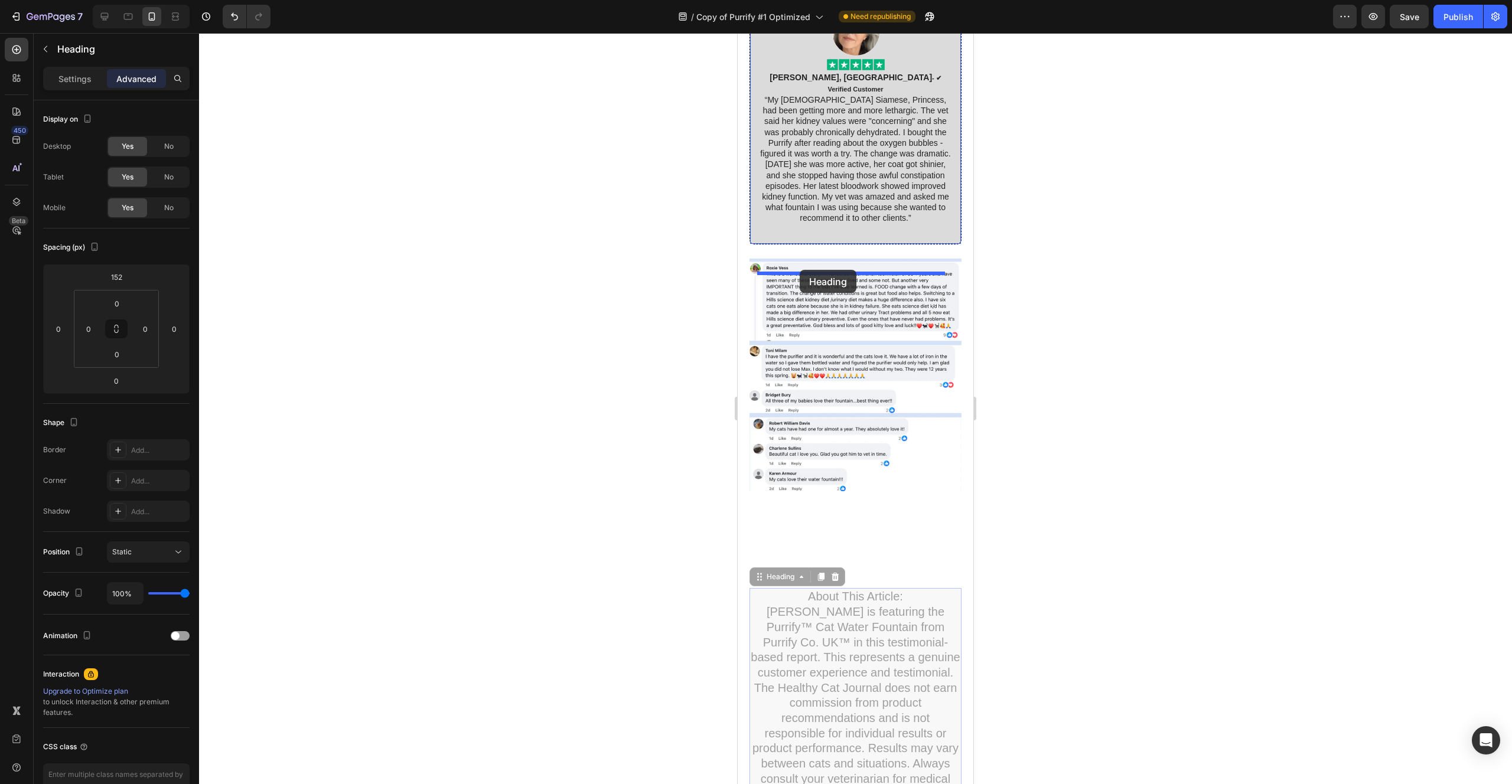
drag, startPoint x: 764, startPoint y: 602, endPoint x: 799, endPoint y: 270, distance: 333.8
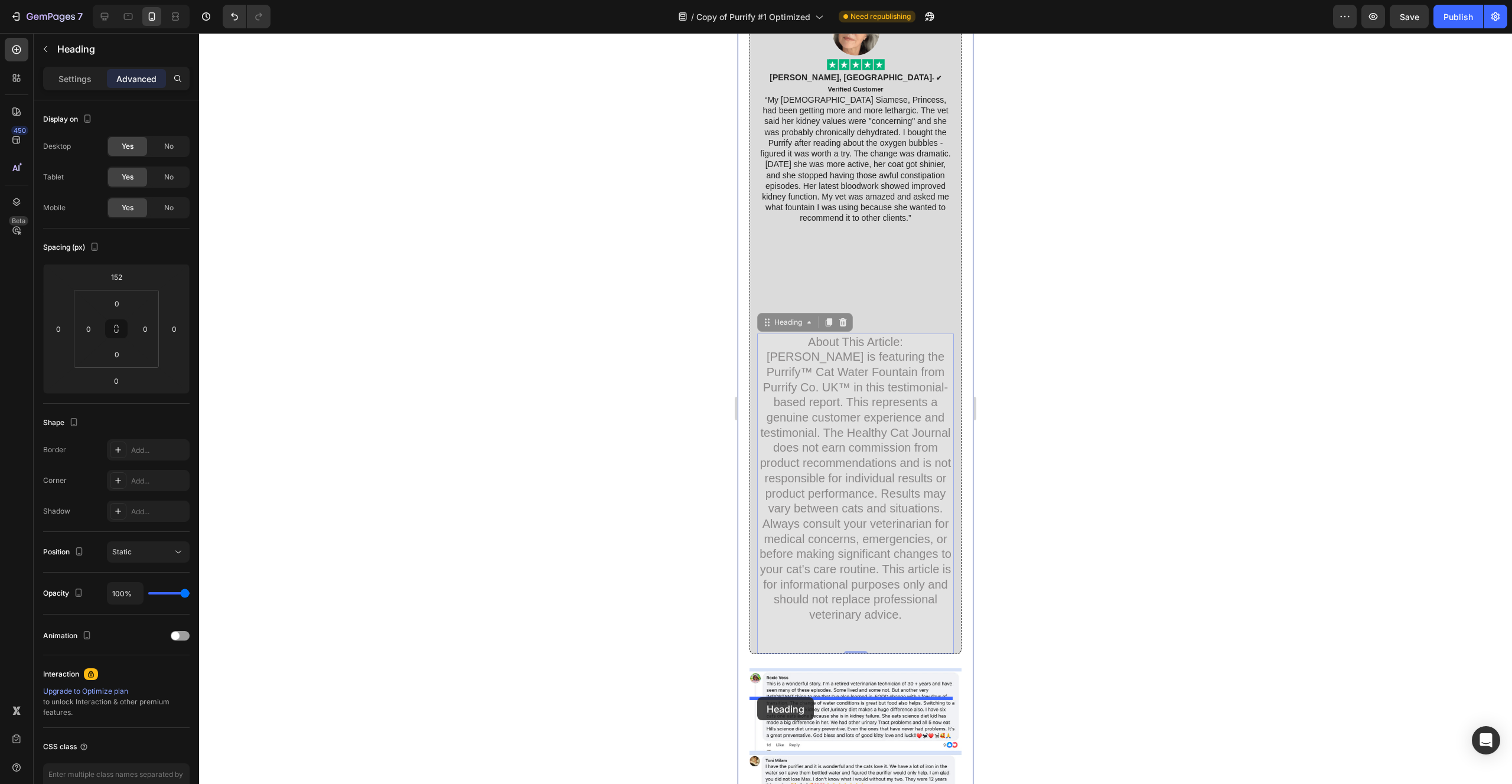
drag, startPoint x: 769, startPoint y: 353, endPoint x: 756, endPoint y: 698, distance: 345.2
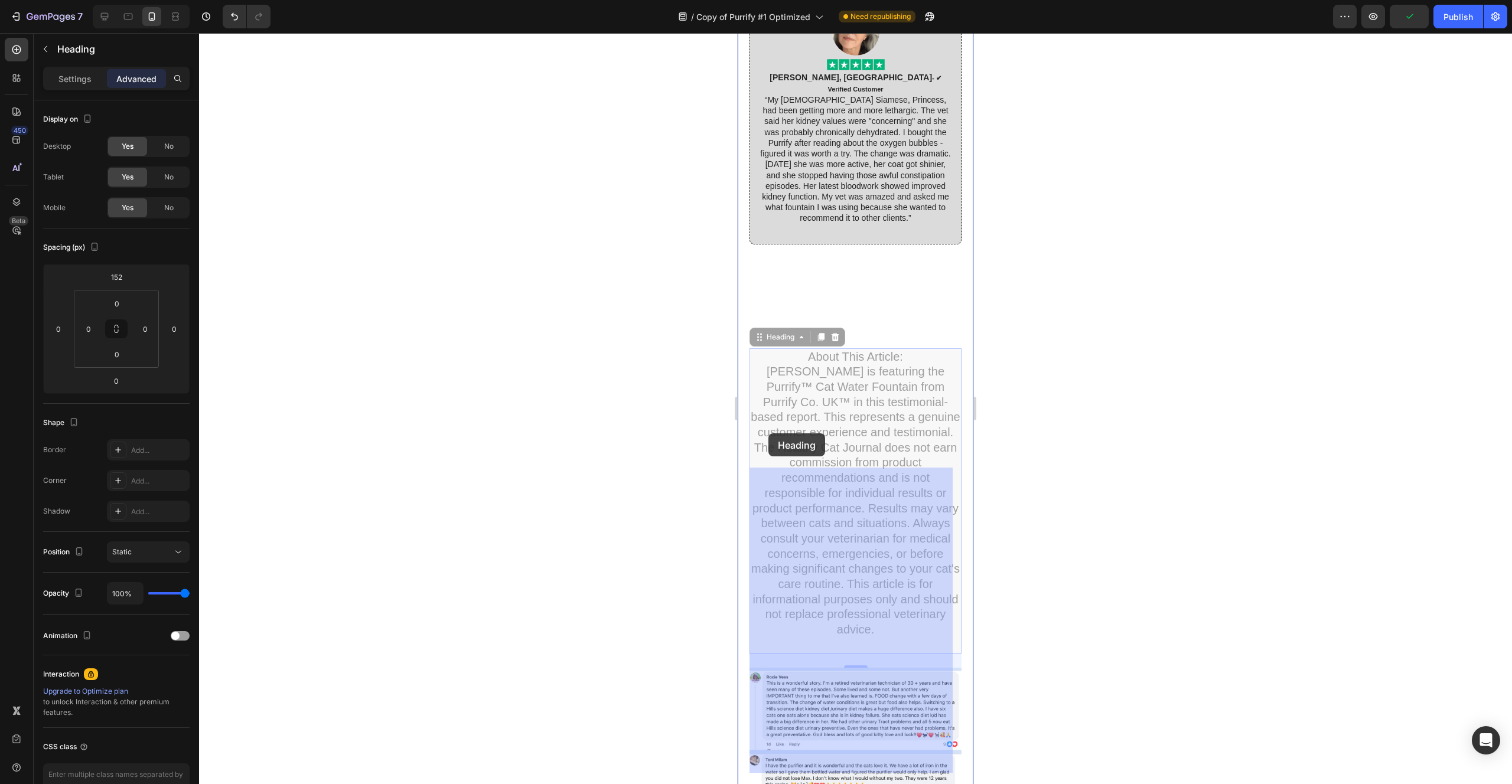
drag, startPoint x: 757, startPoint y: 364, endPoint x: 768, endPoint y: 434, distance: 70.9
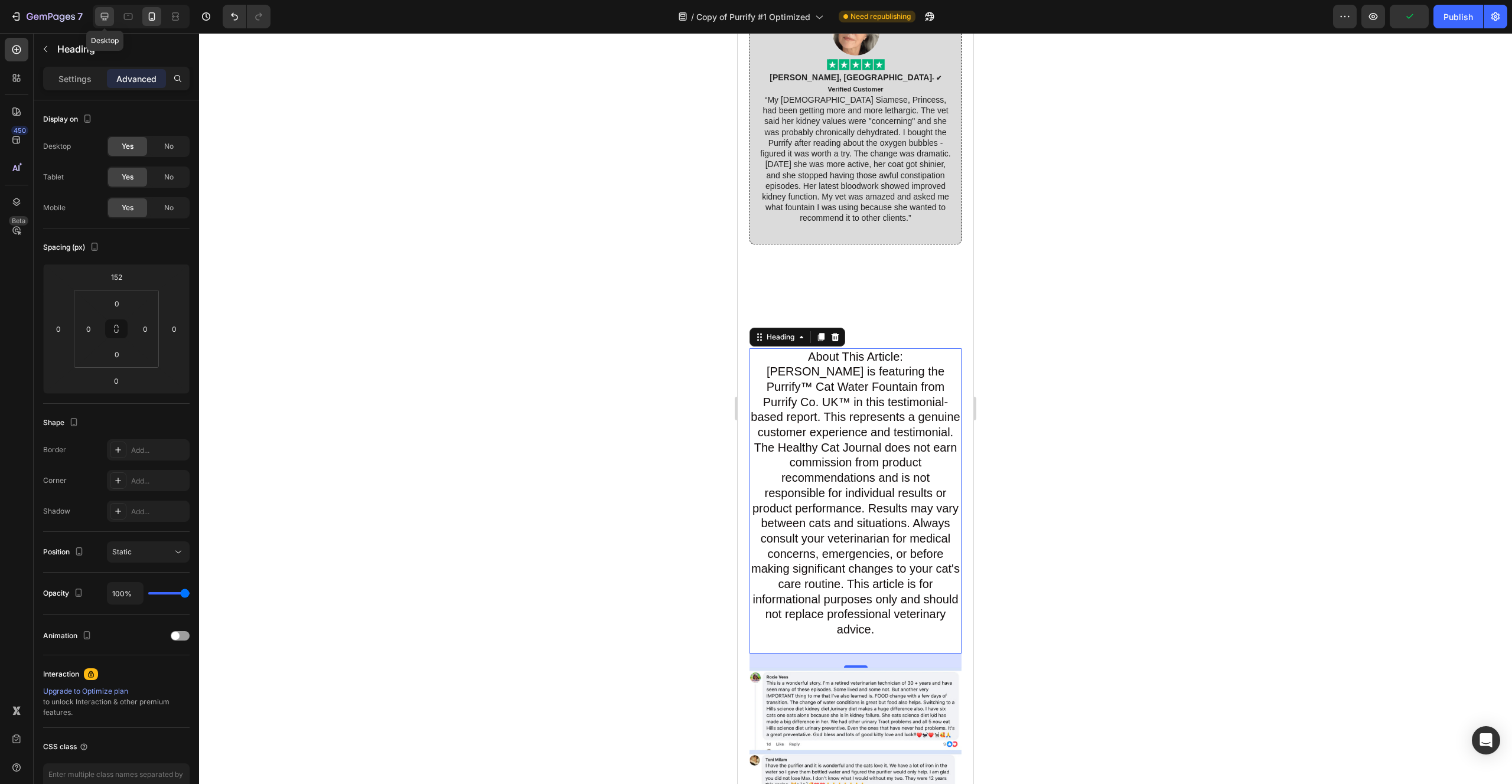
click at [108, 15] on icon at bounding box center [104, 16] width 12 height 12
type input "0"
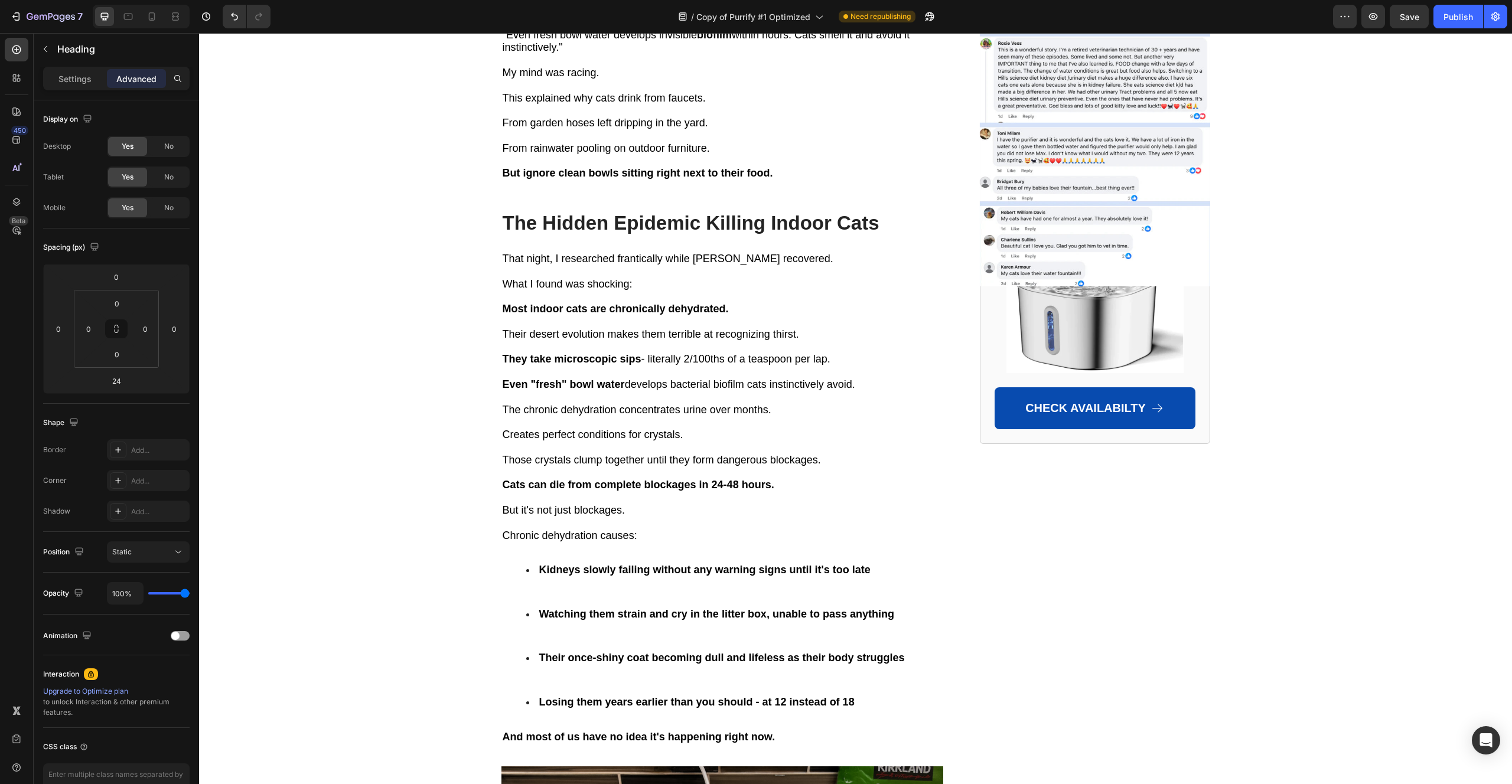
scroll to position [3169, 0]
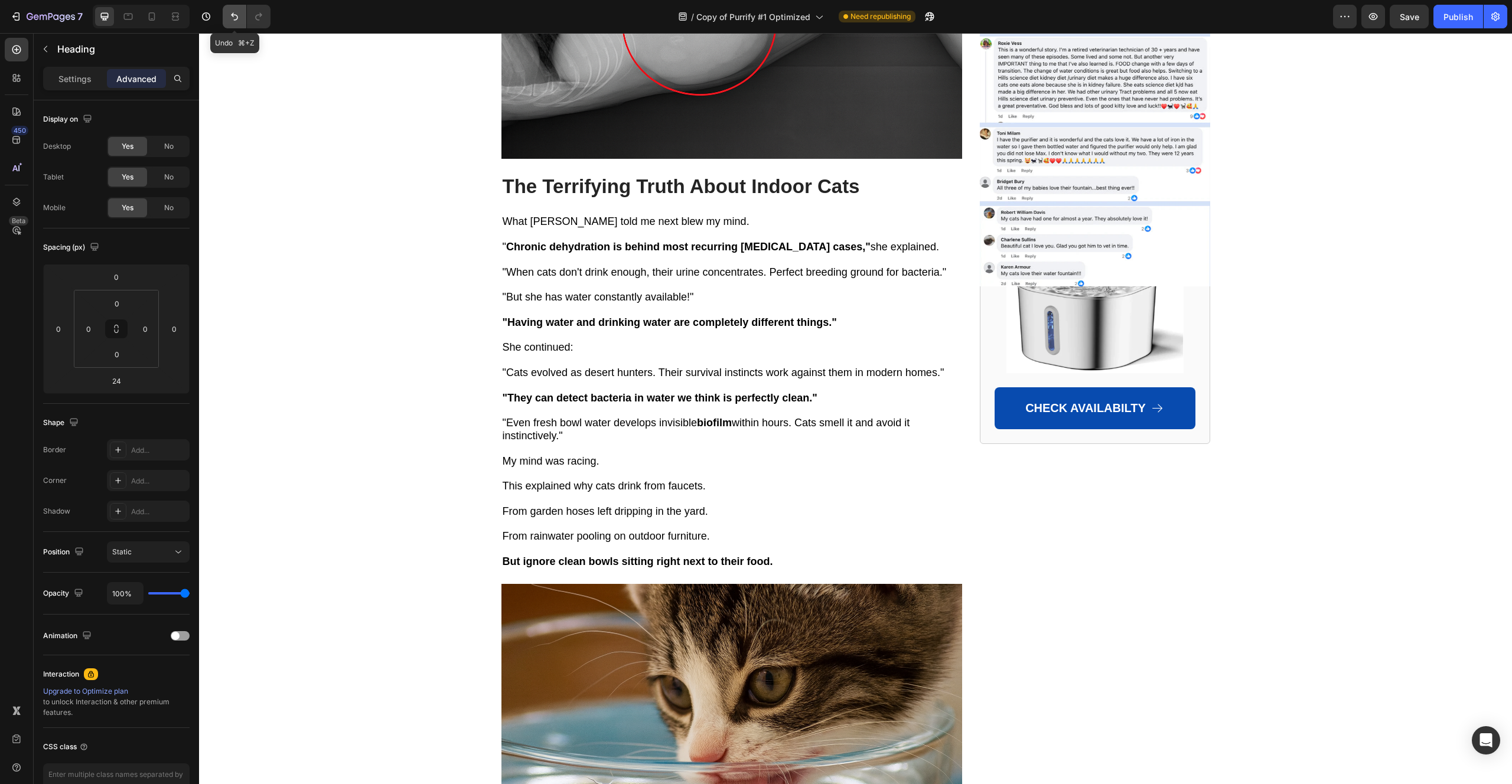
click at [235, 22] on icon "Undo/Redo" at bounding box center [234, 16] width 12 height 12
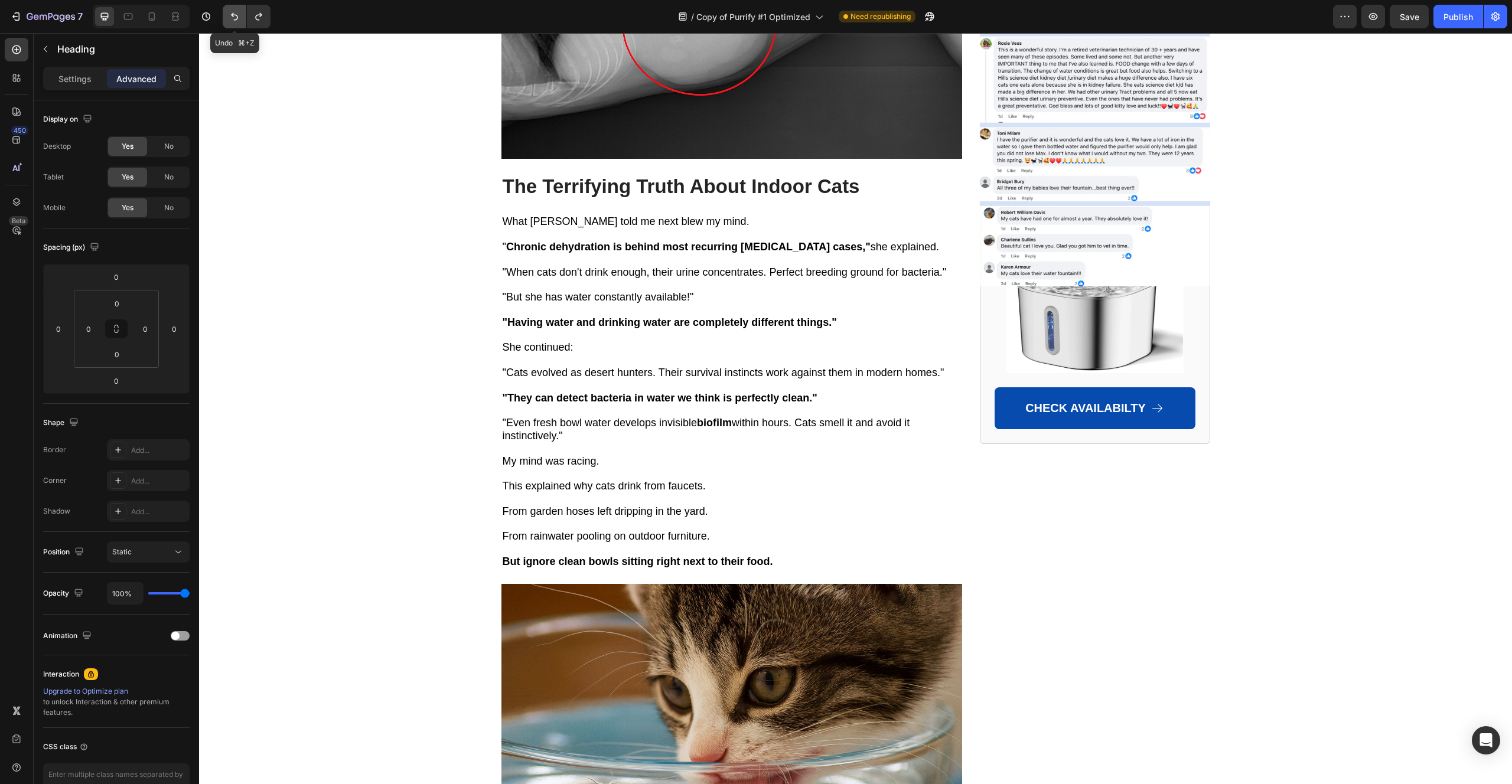
click at [235, 22] on icon "Undo/Redo" at bounding box center [234, 16] width 12 height 12
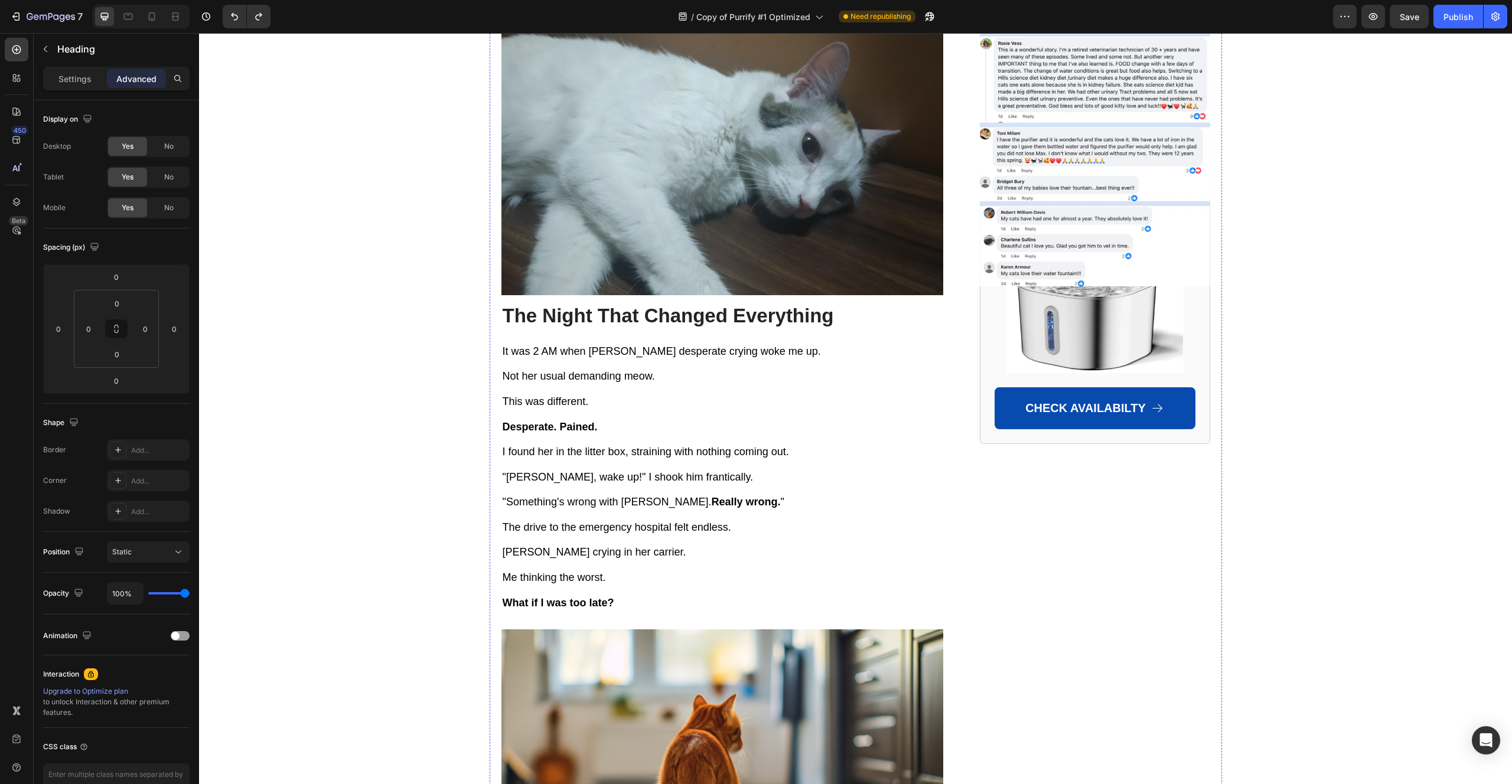
scroll to position [0, 0]
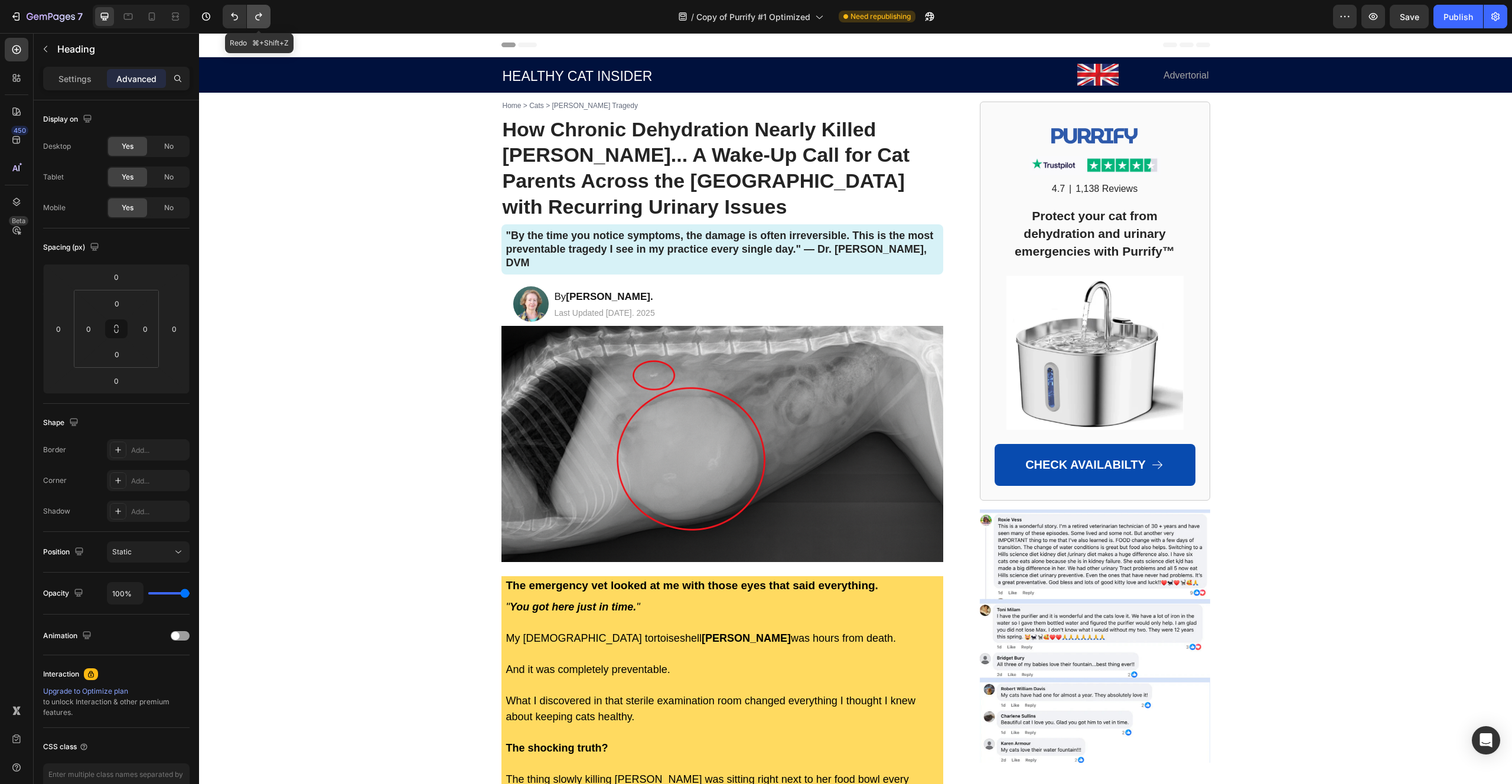
click at [257, 8] on button "Undo/Redo" at bounding box center [258, 16] width 23 height 23
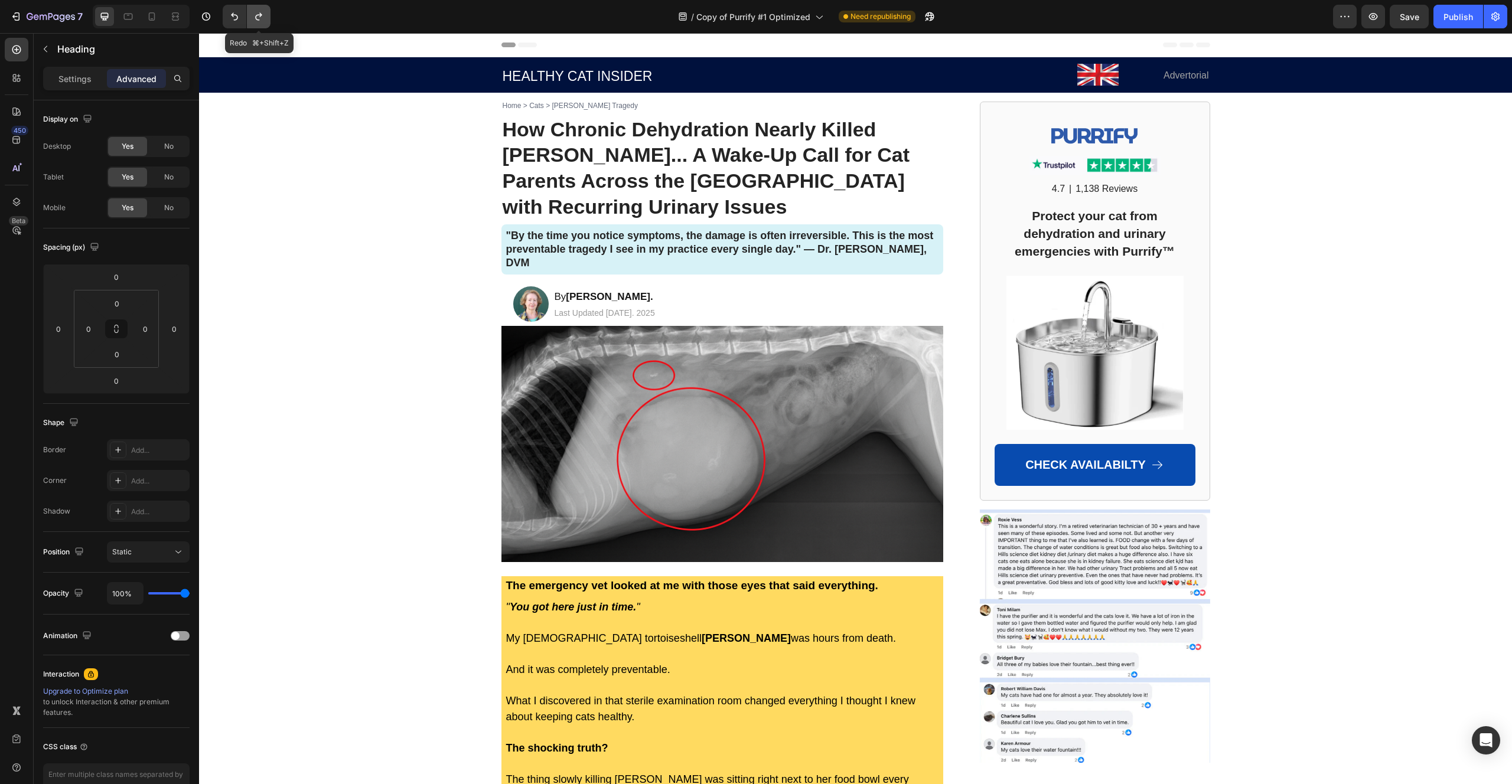
click at [257, 8] on button "Undo/Redo" at bounding box center [258, 16] width 23 height 23
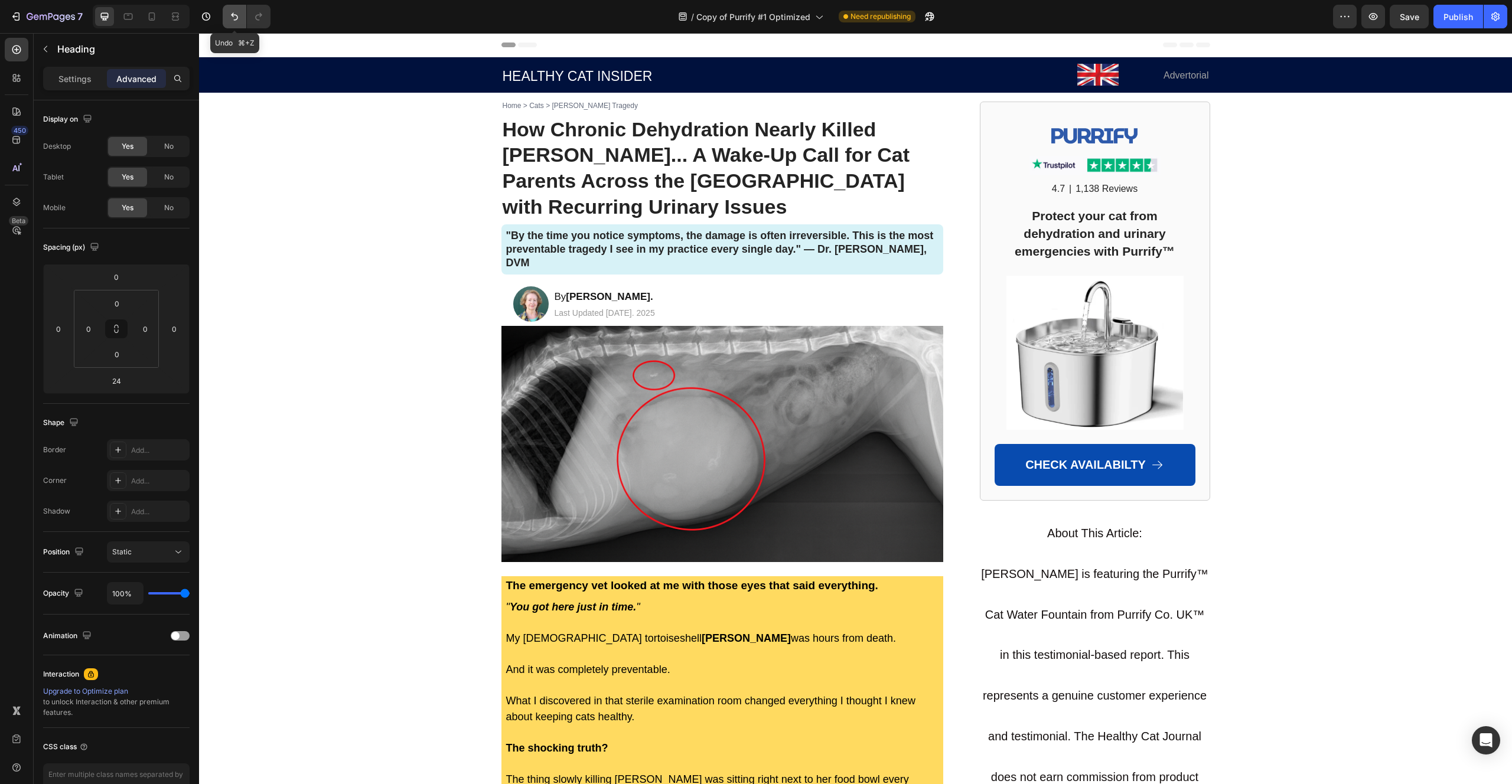
click at [231, 16] on icon "Undo/Redo" at bounding box center [234, 16] width 12 height 12
type input "0"
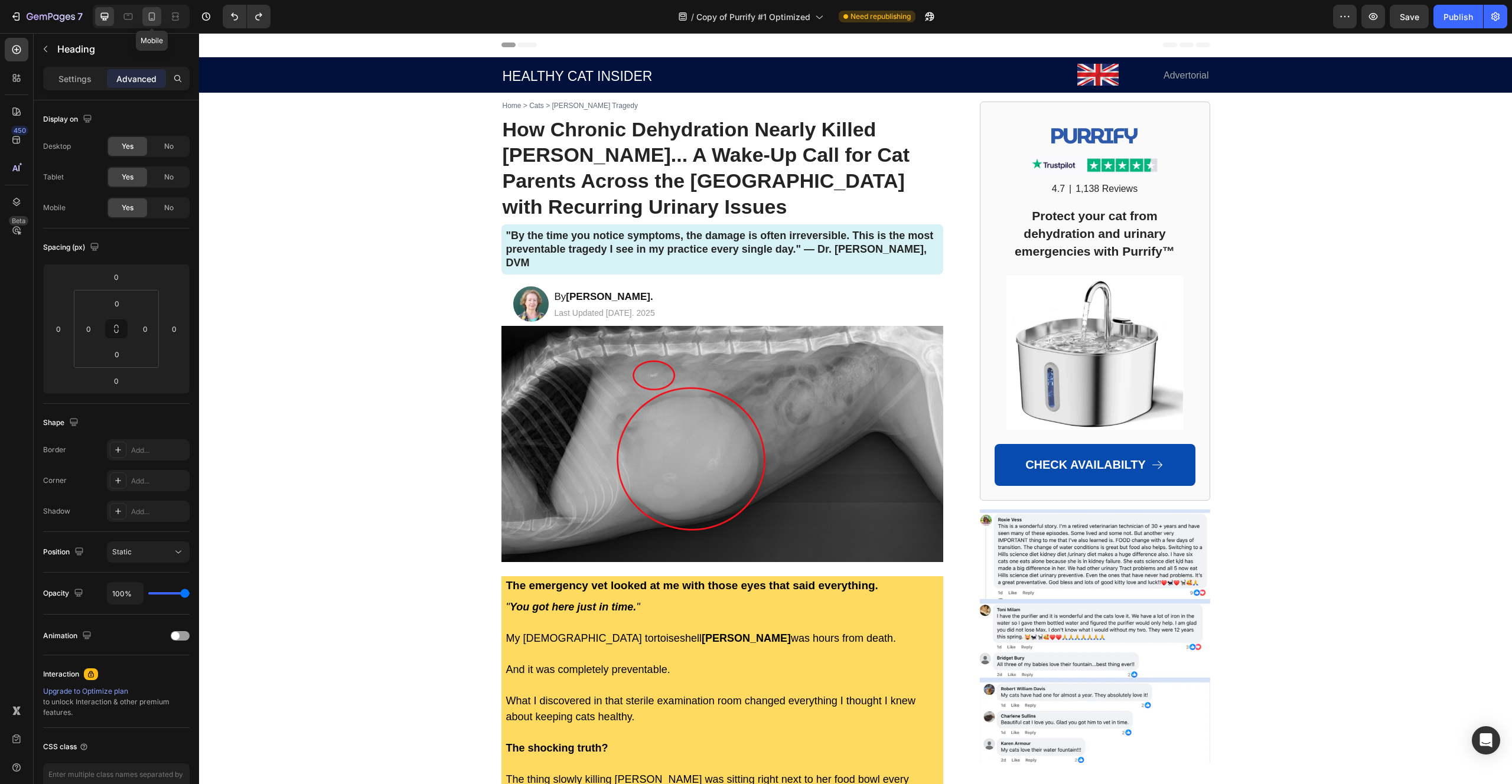
click at [155, 17] on icon at bounding box center [151, 16] width 12 height 12
type input "152"
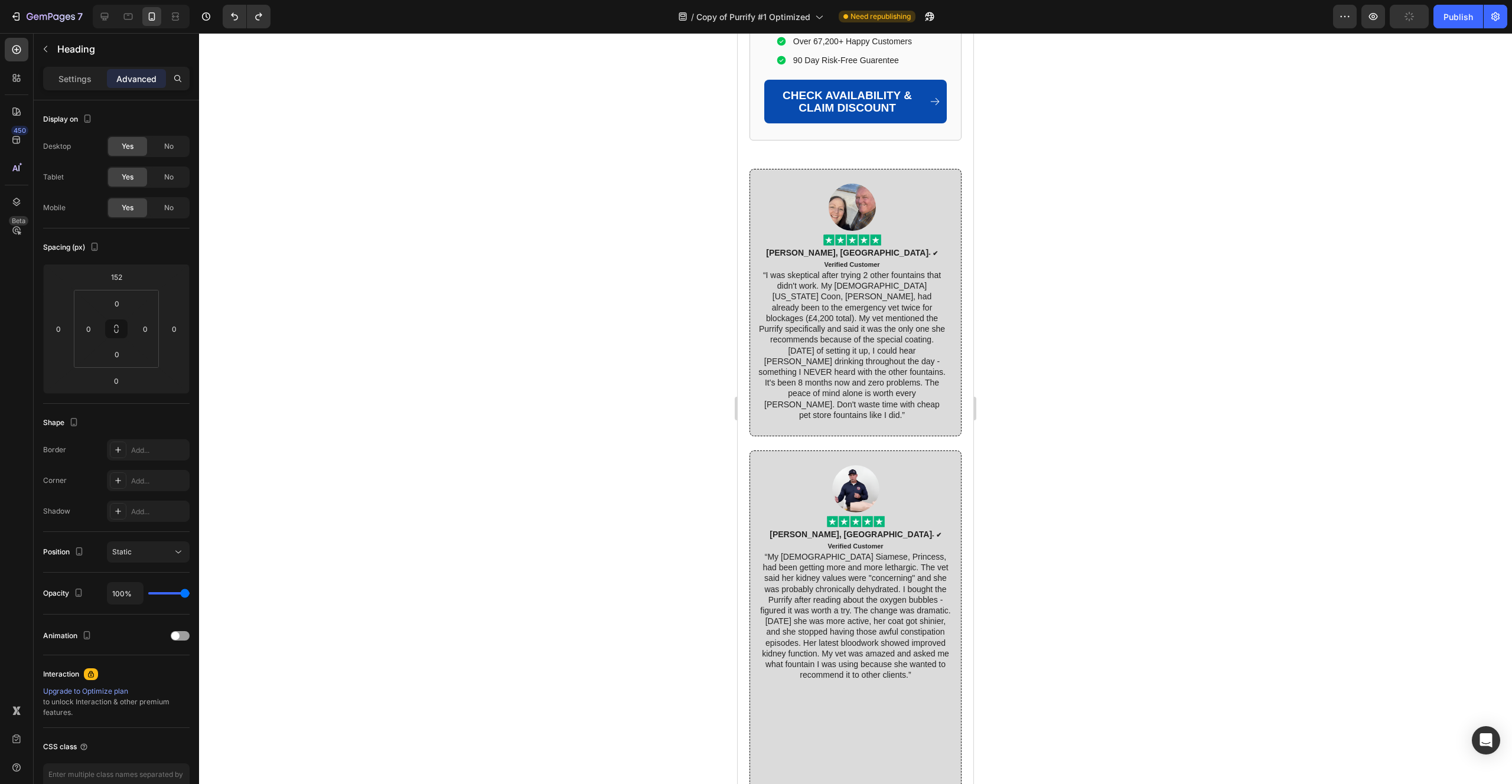
scroll to position [7432, 0]
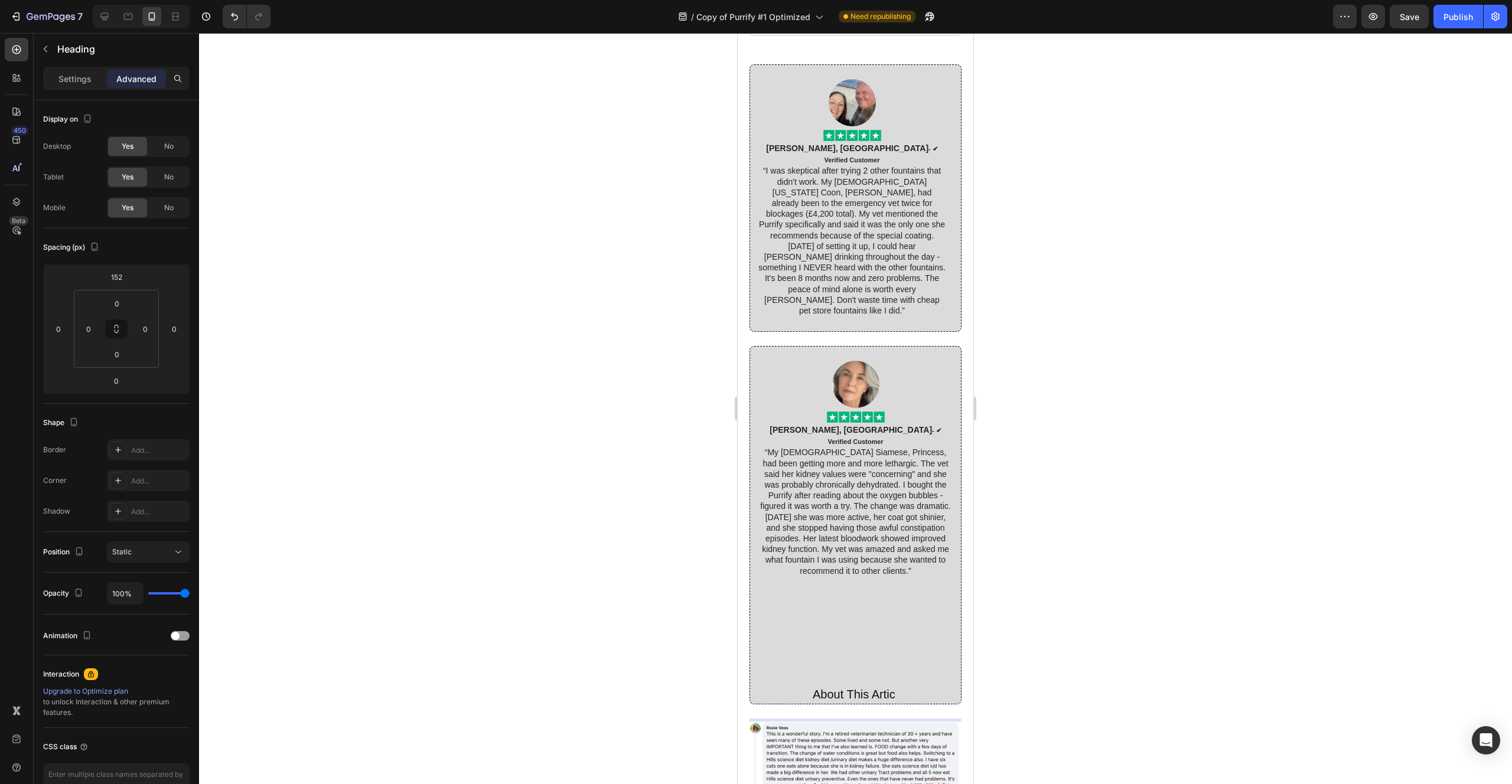
click at [839, 687] on span "About This Artic" at bounding box center [854, 694] width 83 height 13
click at [826, 561] on div "Image Image [PERSON_NAME], [GEOGRAPHIC_DATA] - ✔︎ Verified Customer “My [DEMOGR…" at bounding box center [855, 525] width 197 height 356
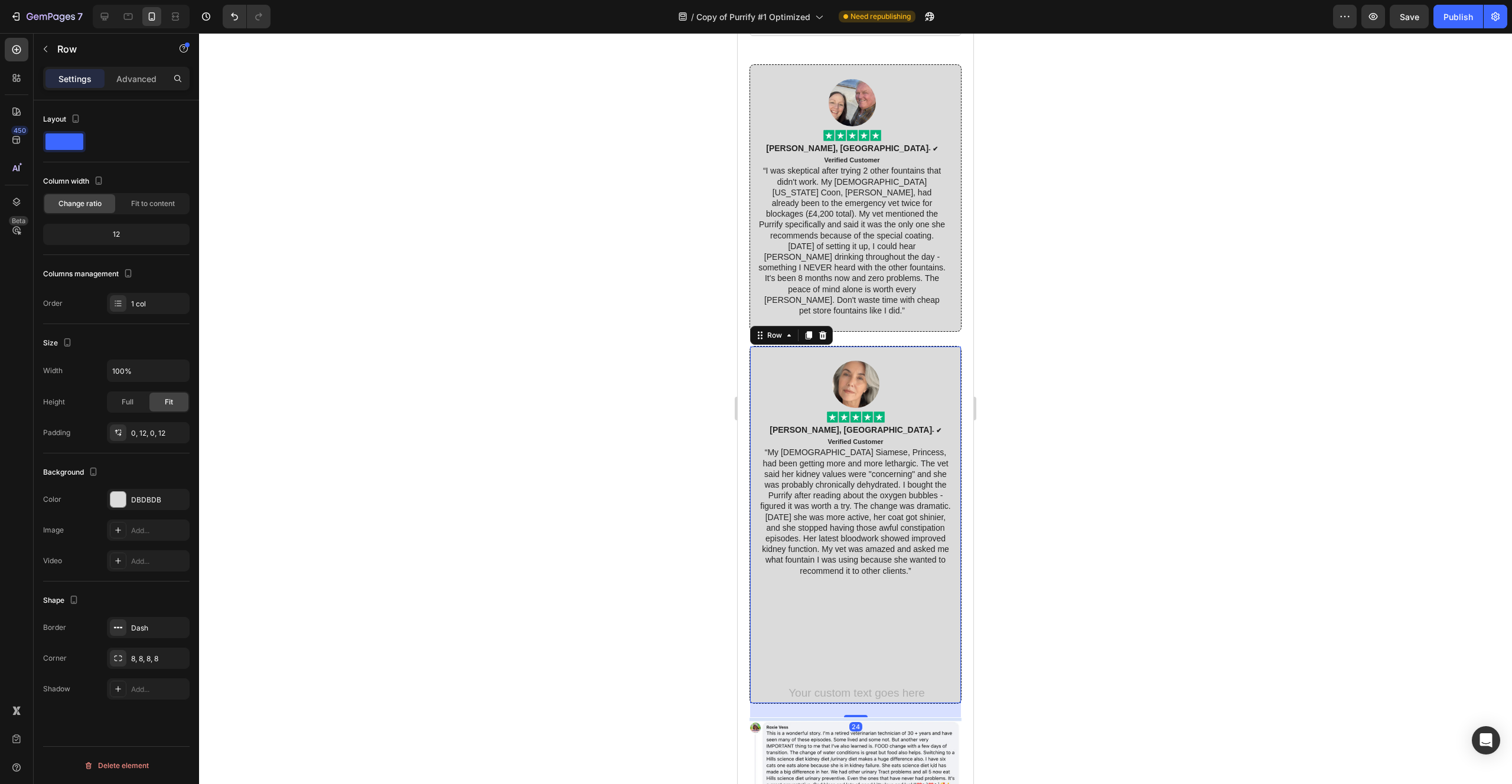
click at [801, 546] on div "Image Image [PERSON_NAME], [GEOGRAPHIC_DATA] - ✔︎ Verified Customer “My [DEMOGR…" at bounding box center [855, 525] width 197 height 356
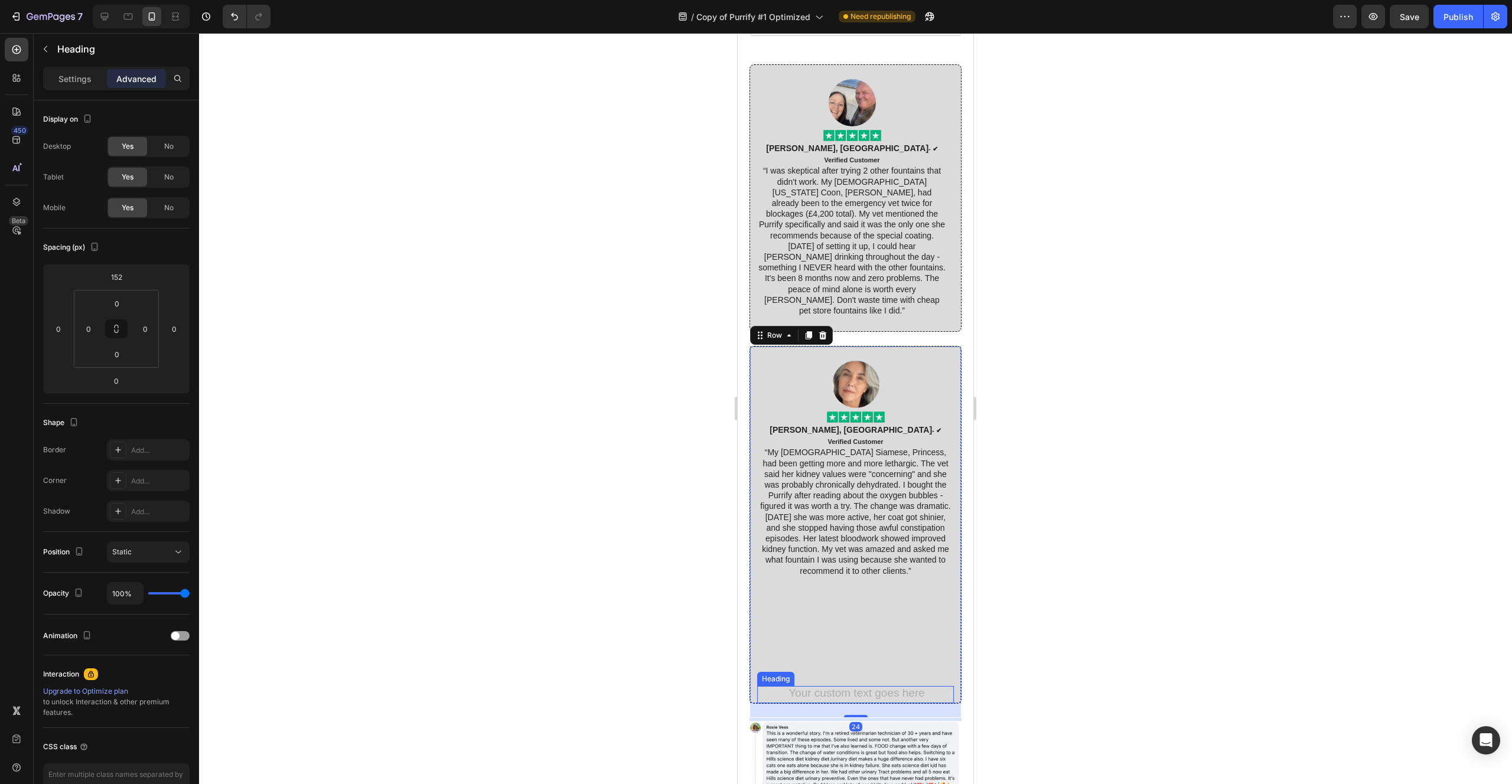
click at [804, 686] on h2 "Rich Text Editor. Editing area: main" at bounding box center [855, 694] width 197 height 17
click at [851, 665] on div "Heading" at bounding box center [805, 674] width 96 height 19
click at [846, 670] on icon at bounding box center [842, 674] width 9 height 9
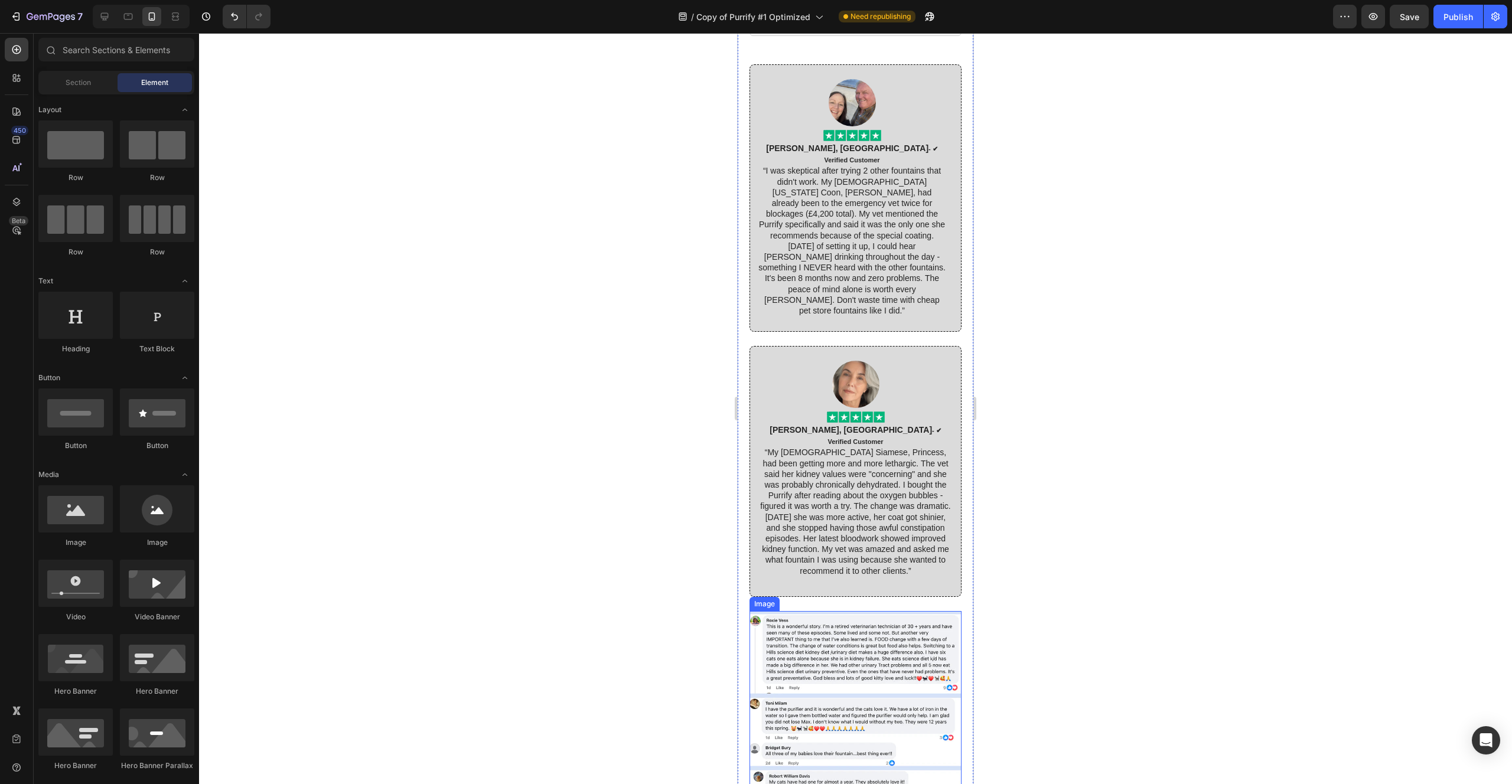
click at [596, 486] on div at bounding box center [854, 408] width 1312 height 751
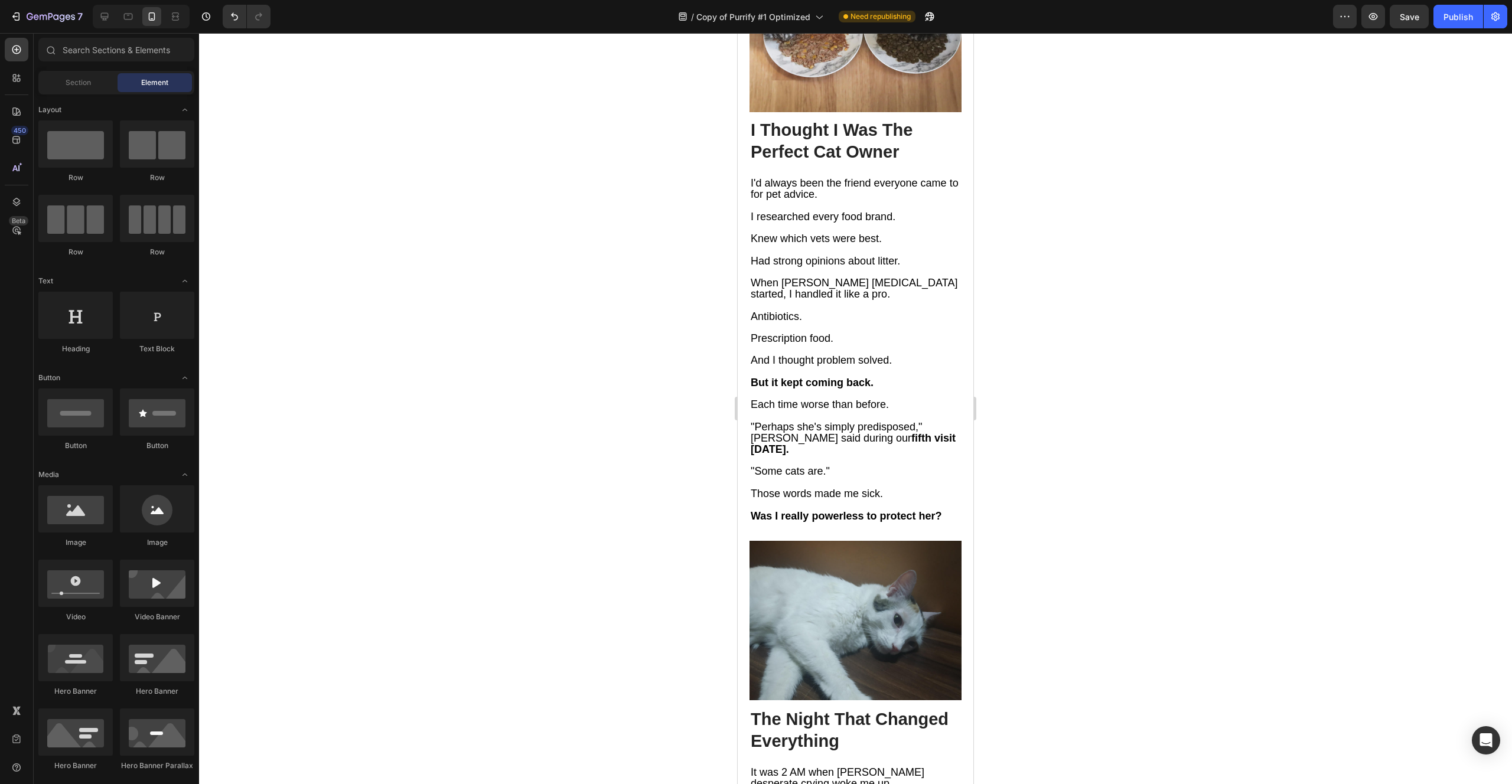
scroll to position [0, 0]
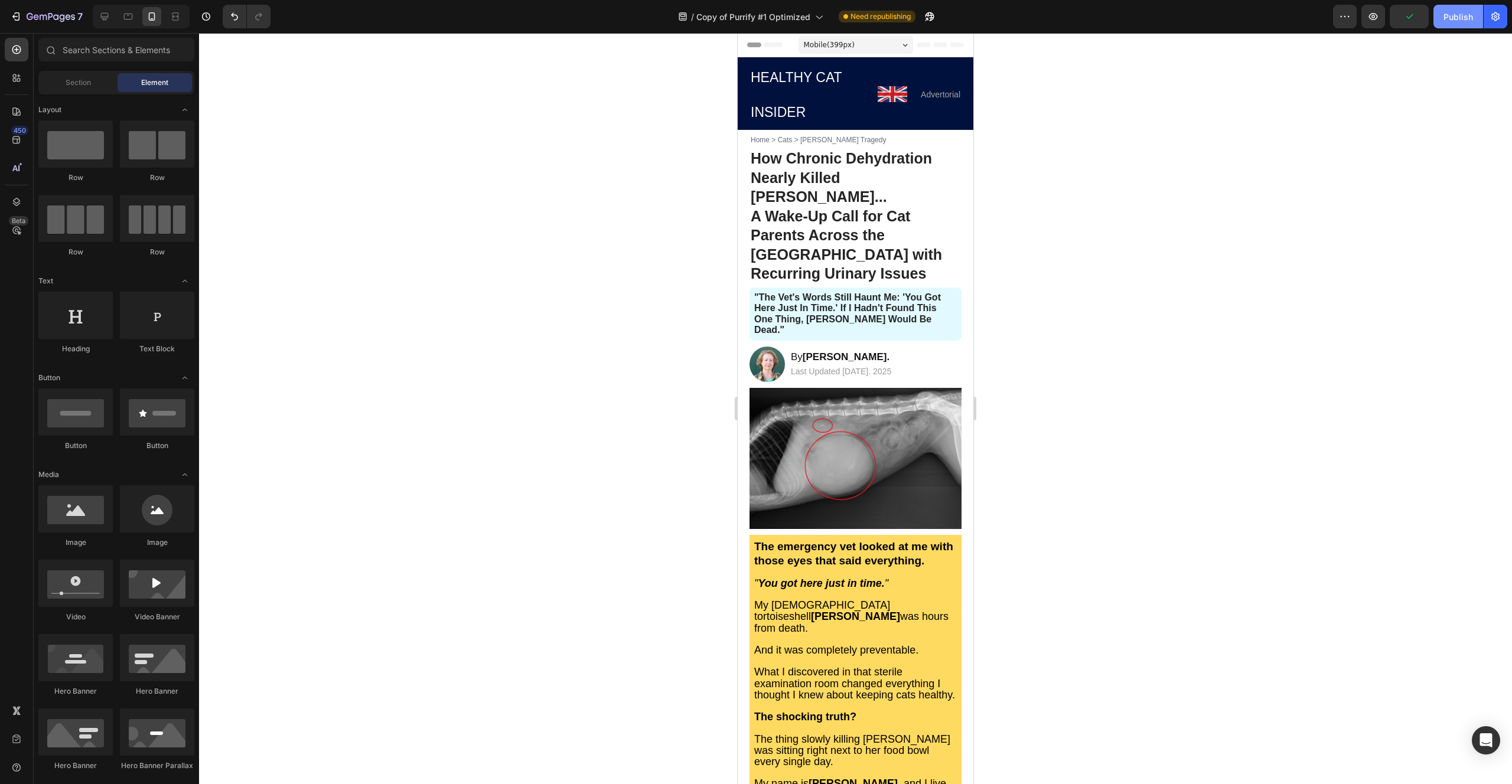
click at [1454, 10] on div "Publish" at bounding box center [1458, 16] width 29 height 12
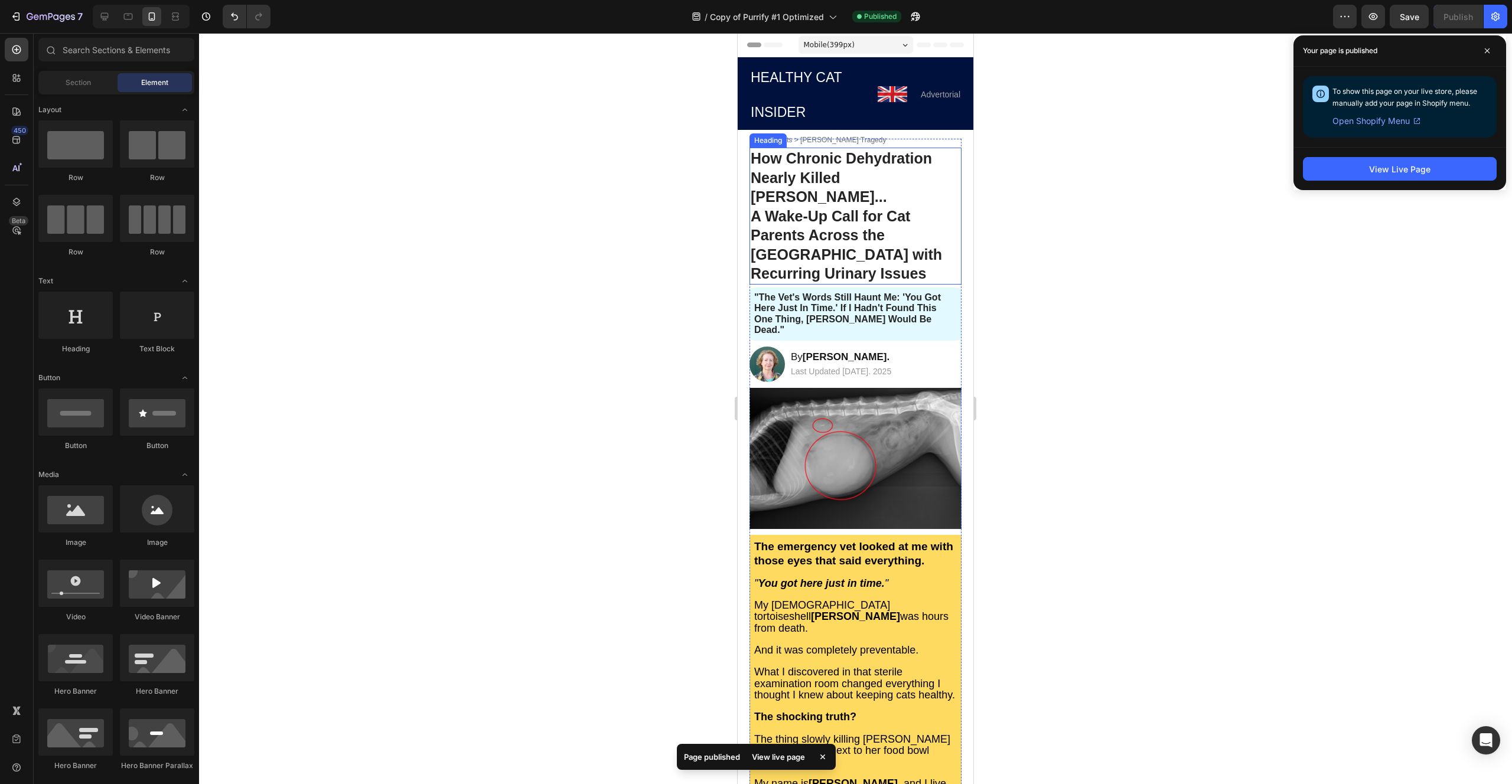
click at [770, 150] on strong "How Chronic Dehydration Nearly Killed [PERSON_NAME]..." at bounding box center [840, 177] width 181 height 55
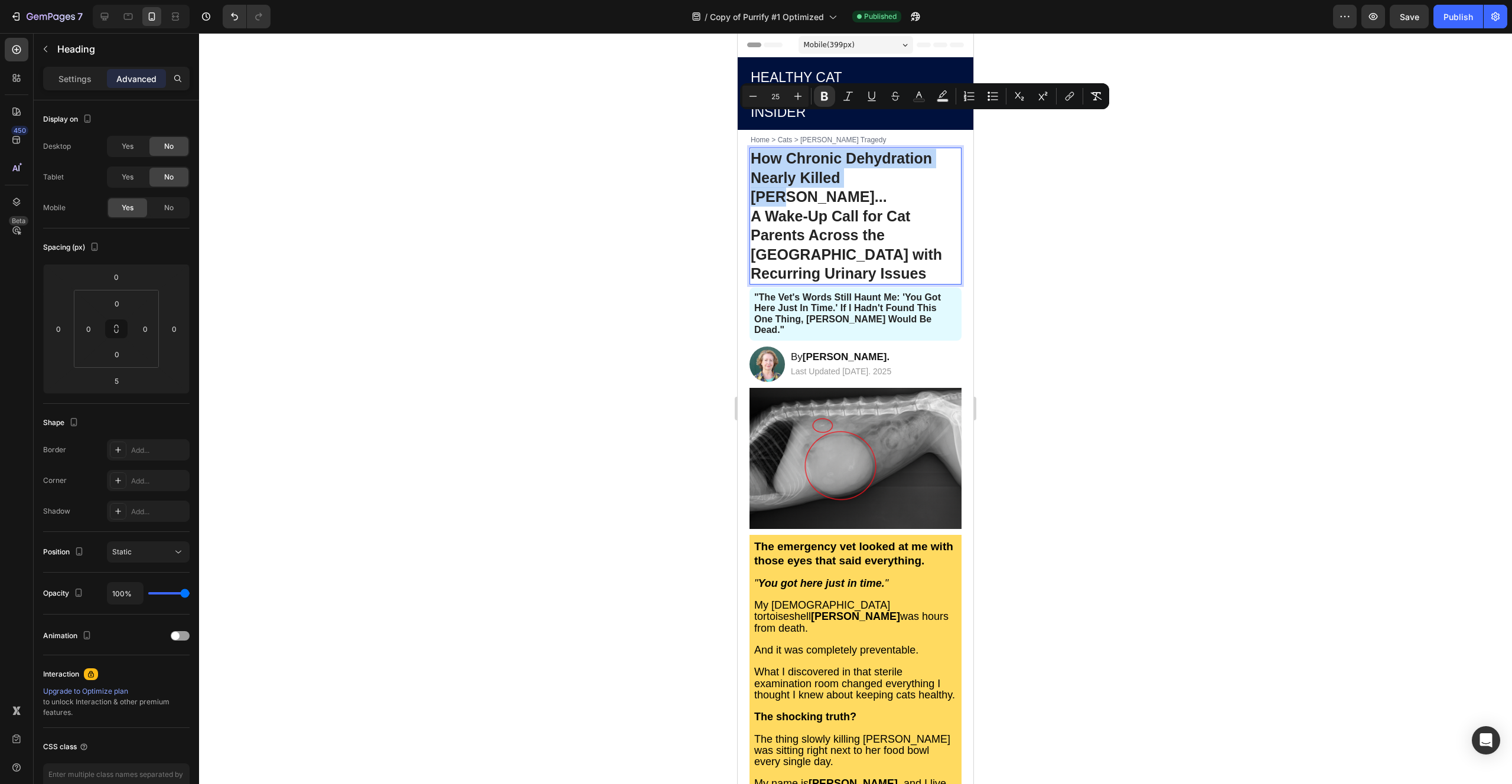
drag, startPoint x: 752, startPoint y: 122, endPoint x: 877, endPoint y: 142, distance: 126.6
click at [877, 150] on strong "How Chronic Dehydration Nearly Killed [PERSON_NAME]..." at bounding box center [840, 177] width 181 height 55
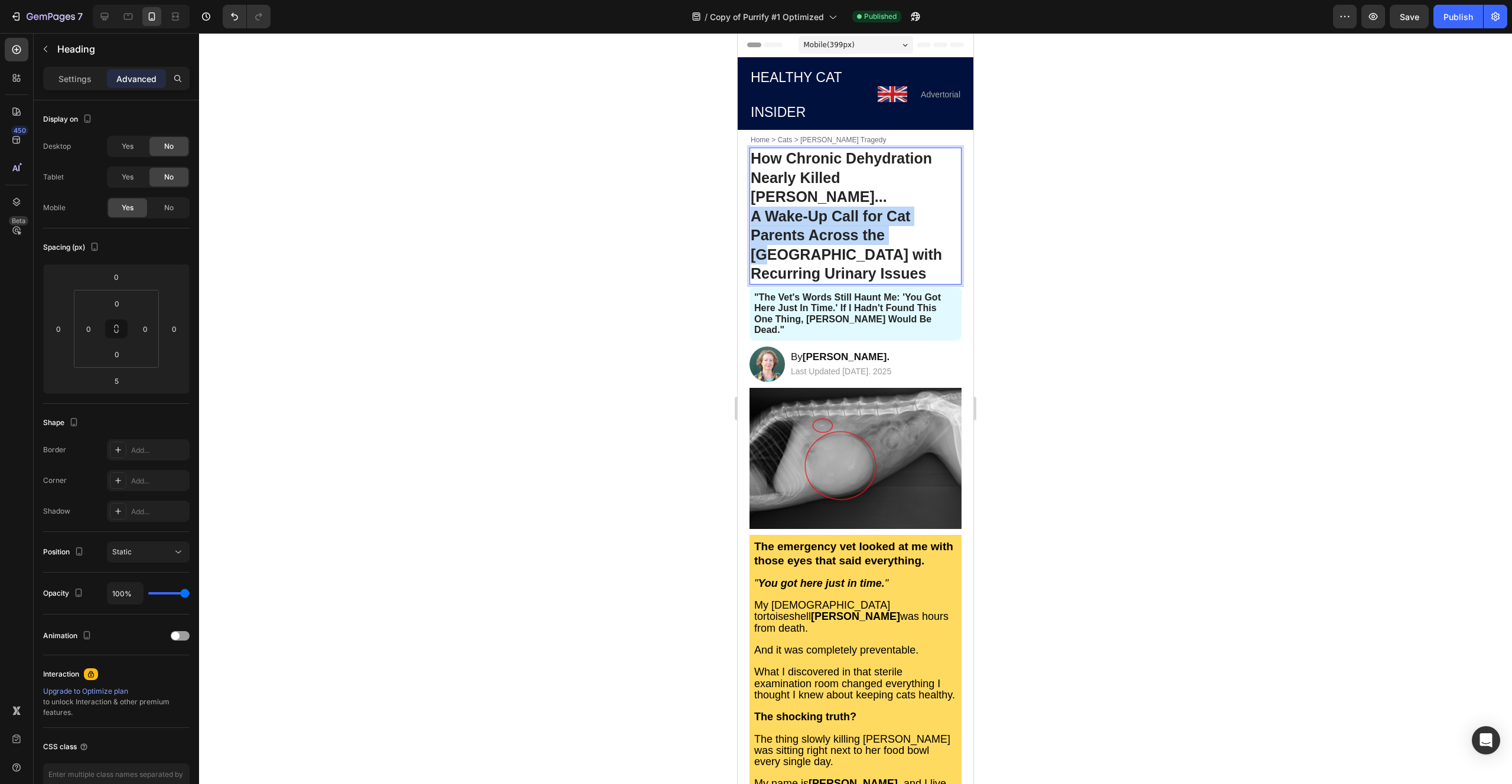
drag, startPoint x: 751, startPoint y: 163, endPoint x: 907, endPoint y: 180, distance: 156.9
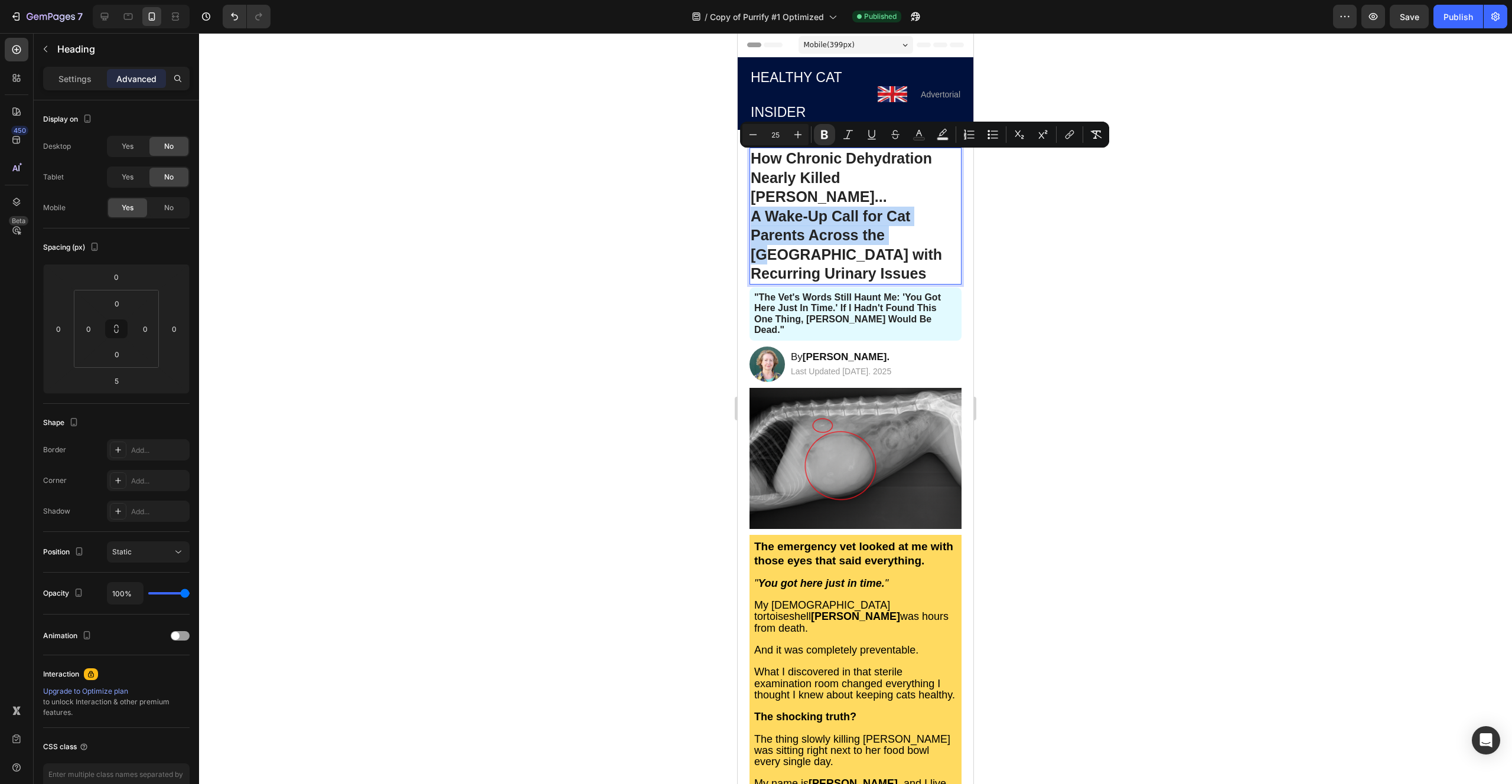
copy strong "A Wake-Up Call for Cat Parents Across the [GEOGRAPHIC_DATA]"
click at [1502, 21] on button "button" at bounding box center [1494, 16] width 23 height 23
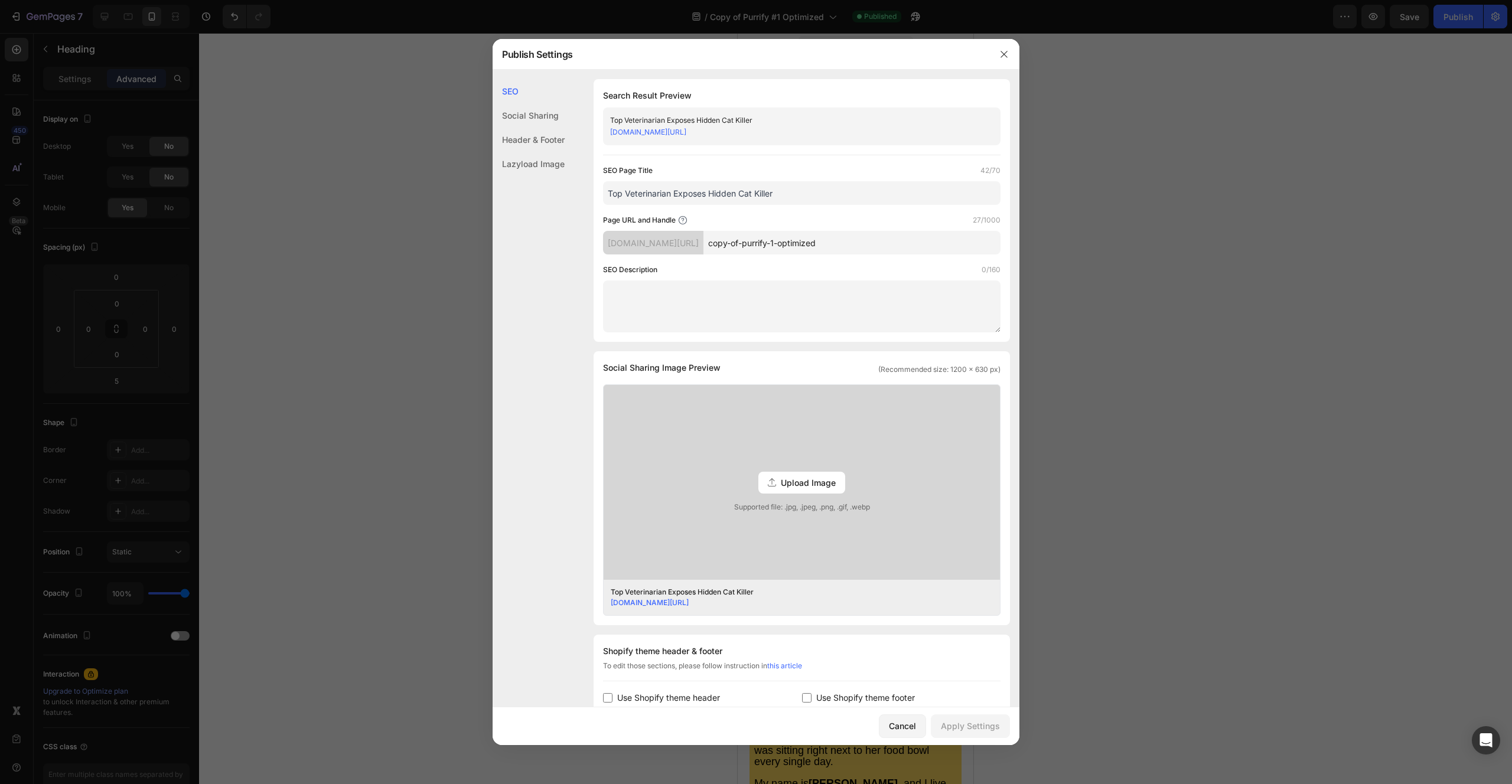
click at [702, 193] on input "Top Veterinarian Exposes Hidden Cat Killer" at bounding box center [802, 192] width 398 height 23
paste input "A Wake-Up Call for Cat Parents Across the [GEOGRAPHIC_DATA]"
type input "A Wake-Up Call for Cat Parents Across the [GEOGRAPHIC_DATA]"
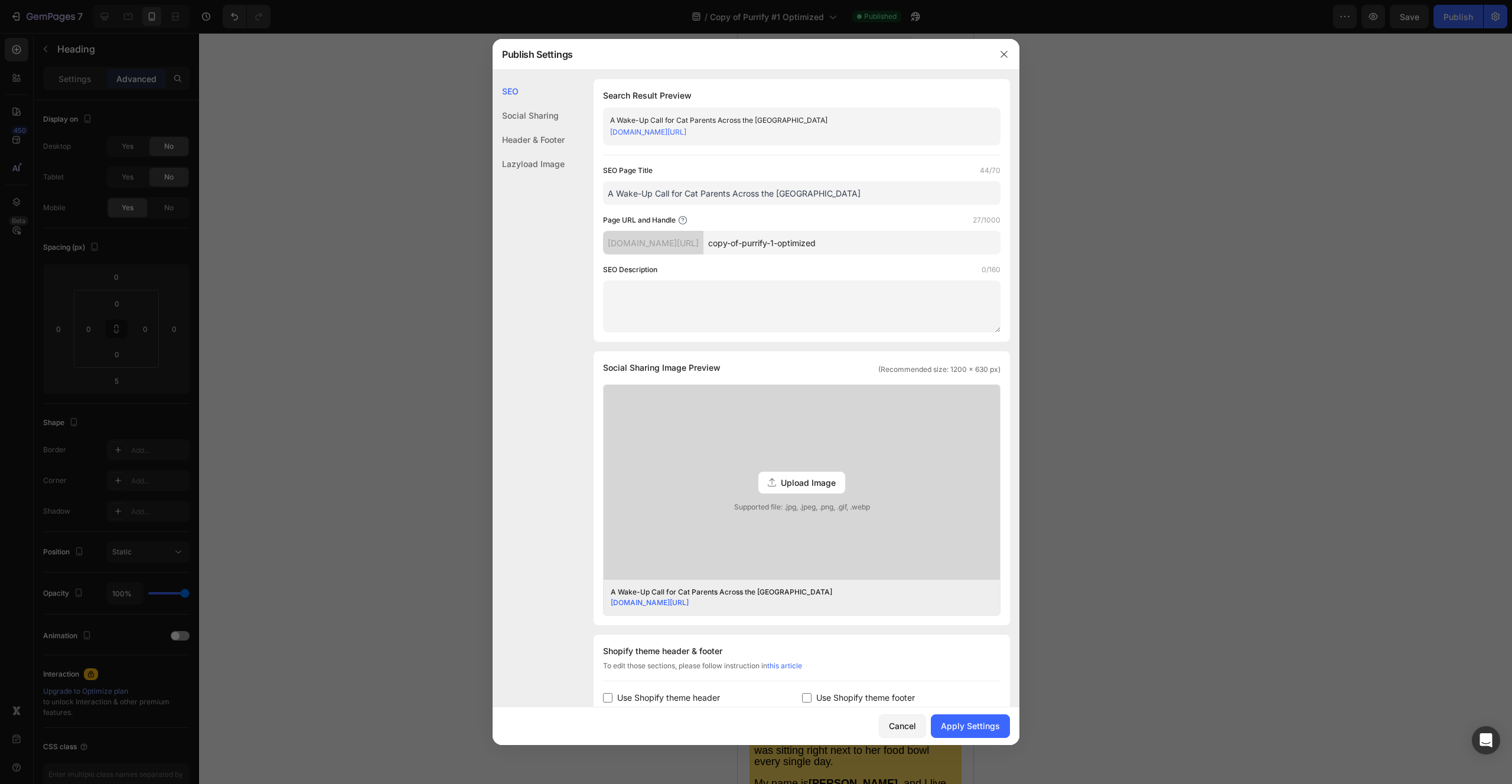
click at [796, 215] on div "Page URL and Handle 27/1000" at bounding box center [802, 220] width 398 height 12
click at [787, 248] on input "copy-of-purrify-1-optimized" at bounding box center [852, 242] width 297 height 23
paste input "A Wake-Up Call for Cat Parents Across the [GEOGRAPHIC_DATA]"
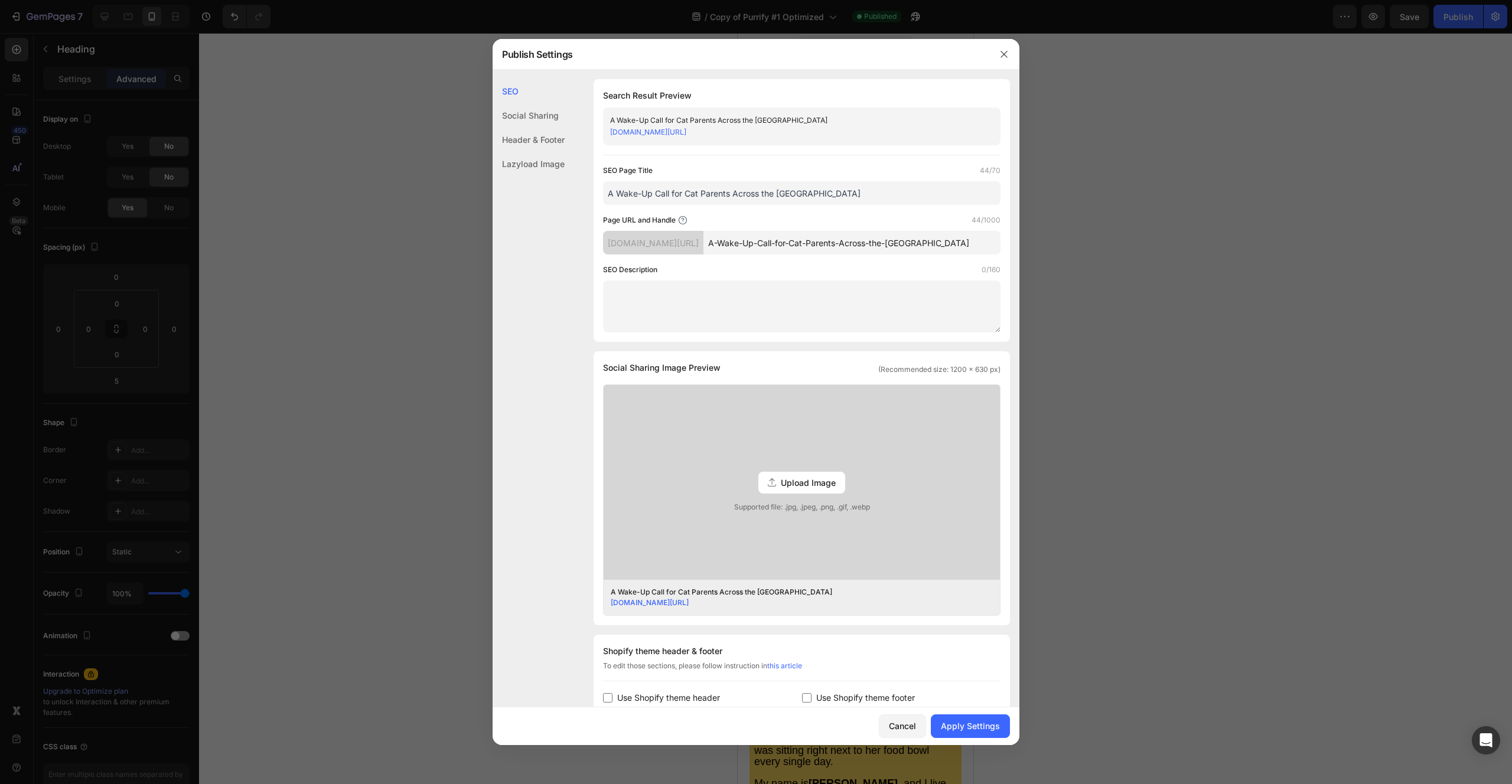
type input "A-Wake-Up-Call-for-Cat-Parents-Across-the-[GEOGRAPHIC_DATA]"
click at [857, 225] on div "Page URL and Handle 44/1000" at bounding box center [802, 220] width 398 height 12
click at [675, 700] on span "Use Shopify theme header" at bounding box center [669, 698] width 103 height 14
checkbox input "false"
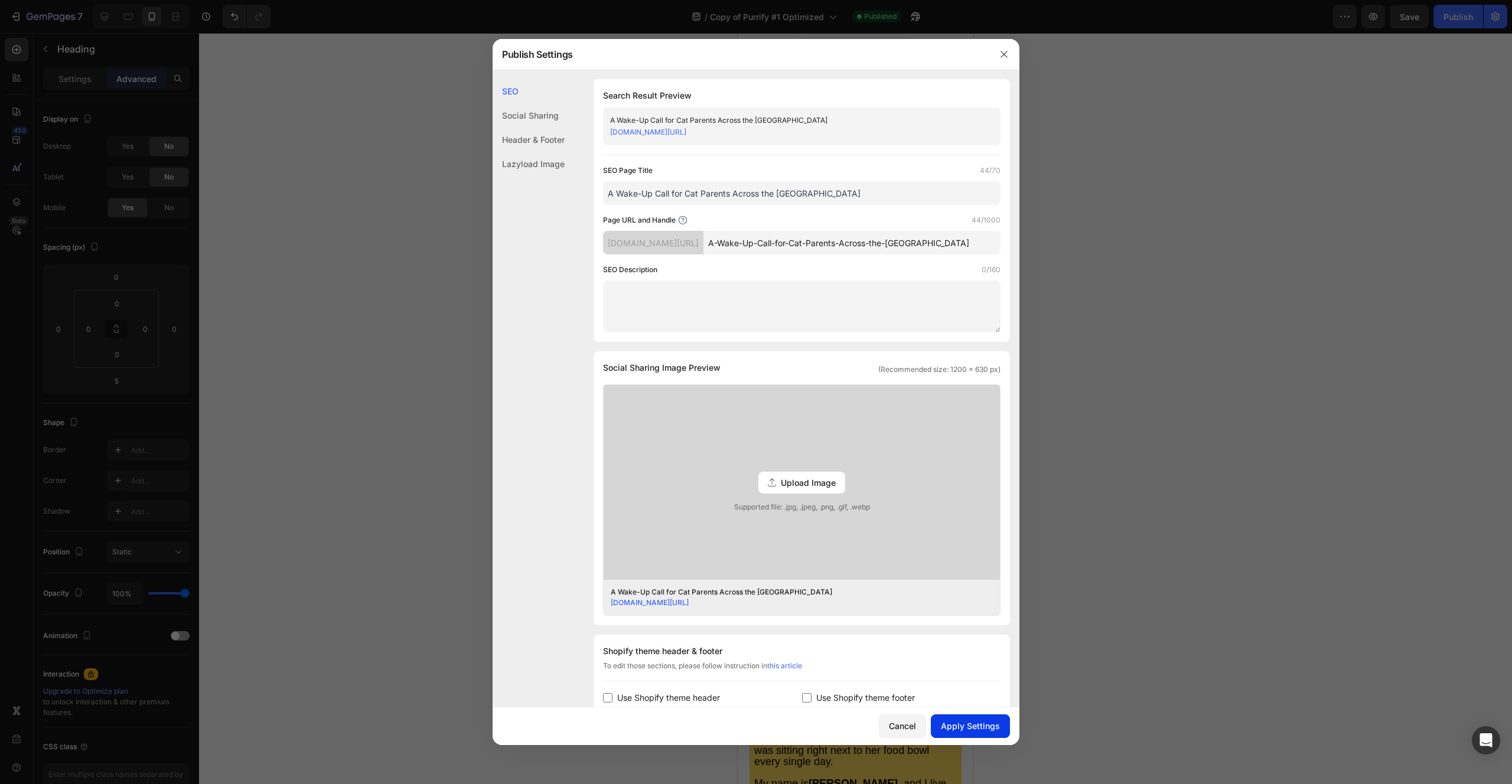
click at [972, 726] on div "Apply Settings" at bounding box center [970, 725] width 59 height 12
click at [1004, 57] on icon "button" at bounding box center [1004, 54] width 9 height 9
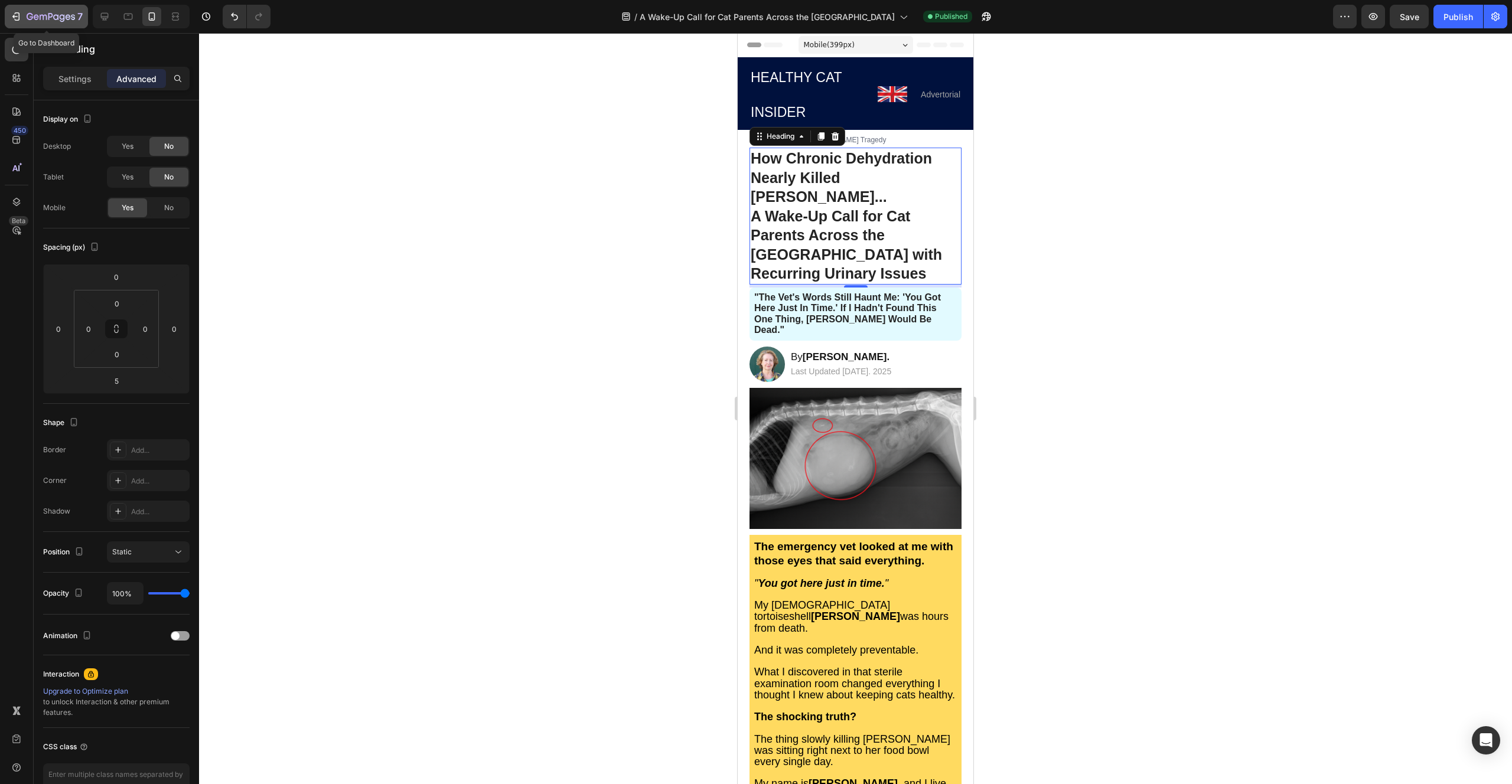
click at [45, 13] on icon "button" at bounding box center [51, 17] width 49 height 10
